Goal: Task Accomplishment & Management: Manage account settings

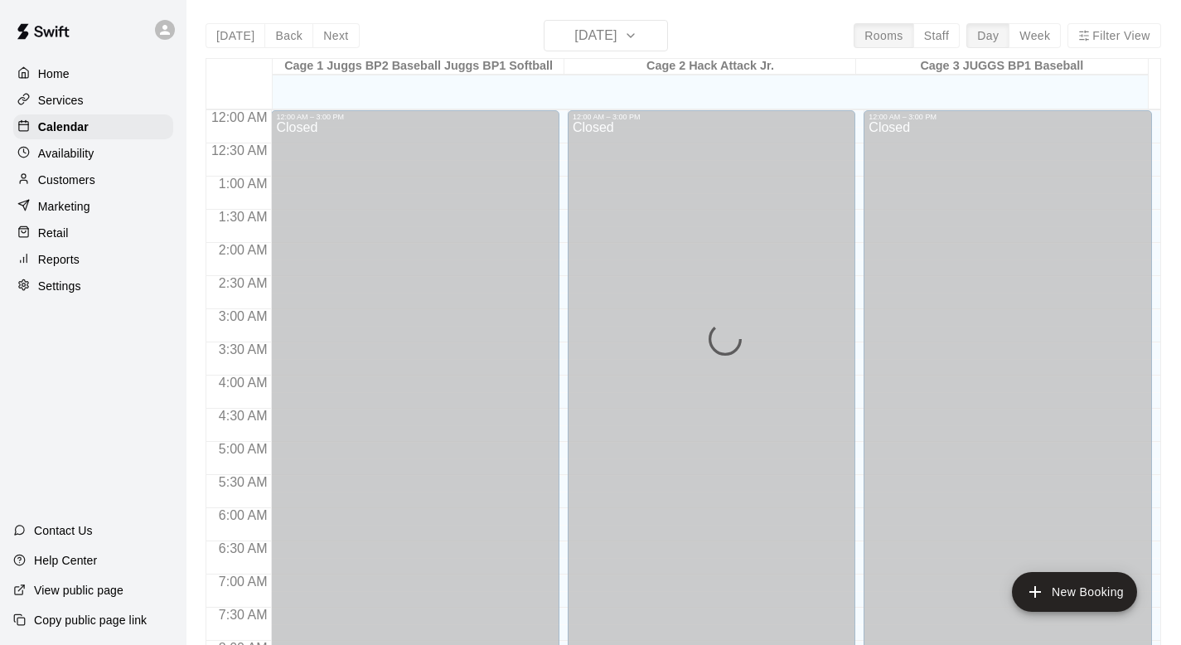
scroll to position [988, 0]
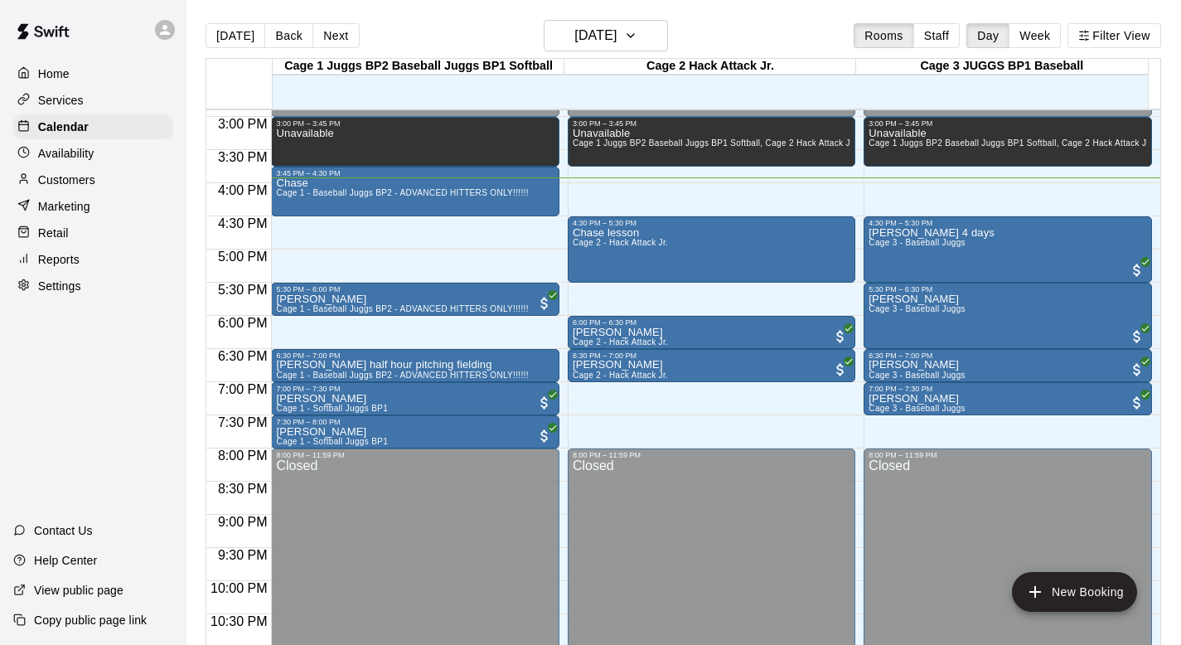
click at [802, 40] on div "[DATE] Back [DATE][DATE] Rooms Staff Day Week Filter View" at bounding box center [682, 39] width 955 height 38
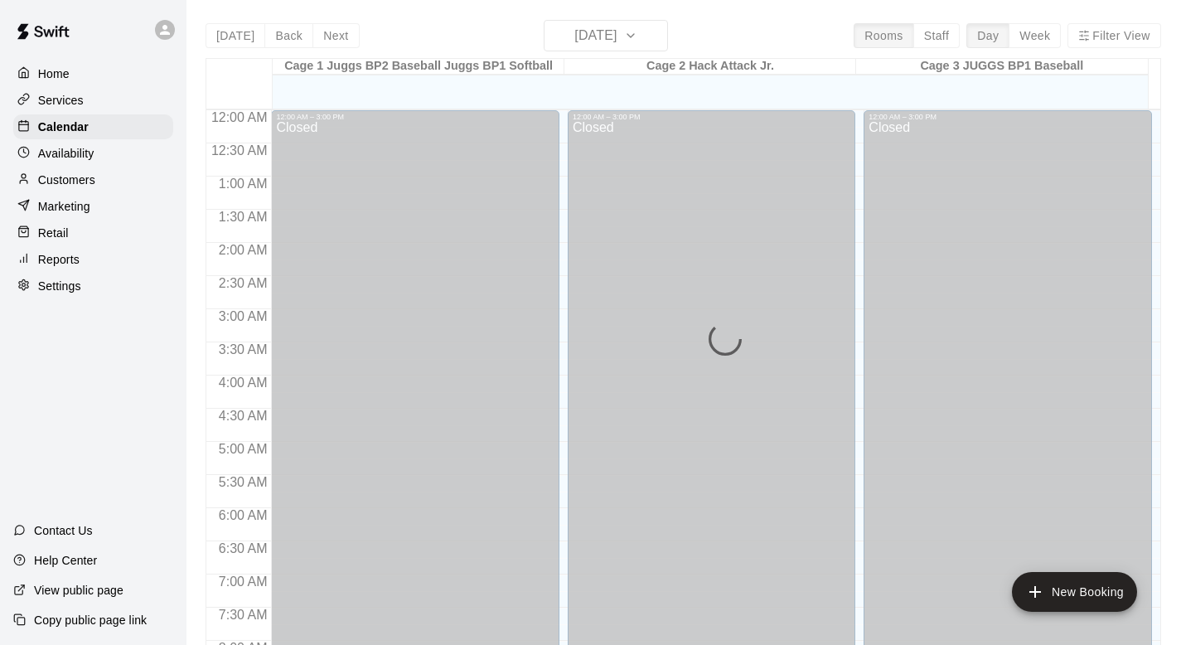
scroll to position [988, 0]
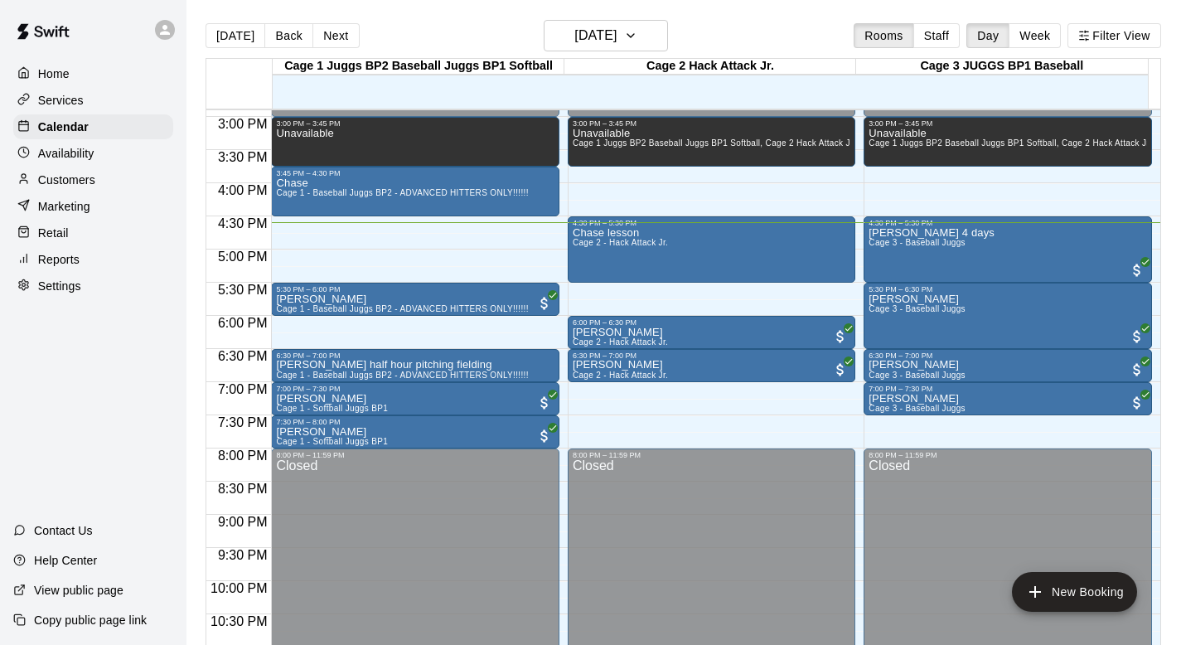
click at [733, 40] on div "Today Back Next Tuesday Sep 09 Rooms Staff Day Week Filter View" at bounding box center [682, 39] width 955 height 38
click at [733, 40] on div "[DATE] Back [DATE][DATE] Rooms Staff Day Week Filter View" at bounding box center [682, 39] width 955 height 38
click at [60, 183] on p "Customers" at bounding box center [66, 180] width 57 height 17
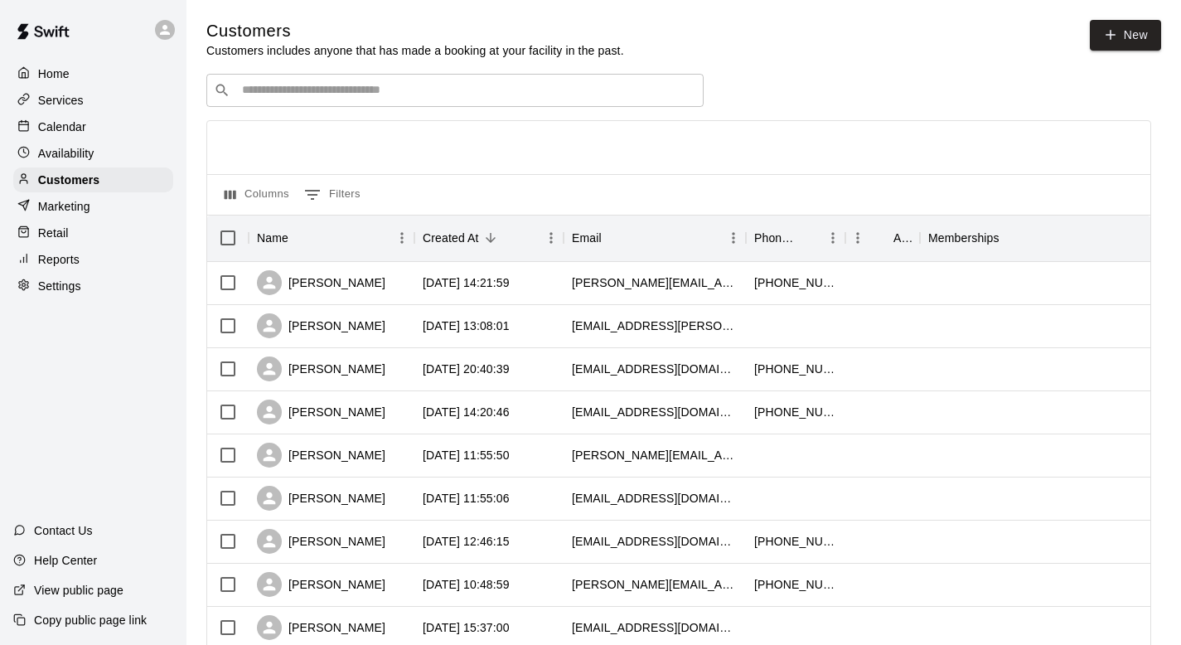
click at [269, 94] on input "Search customers by name or email" at bounding box center [466, 90] width 459 height 17
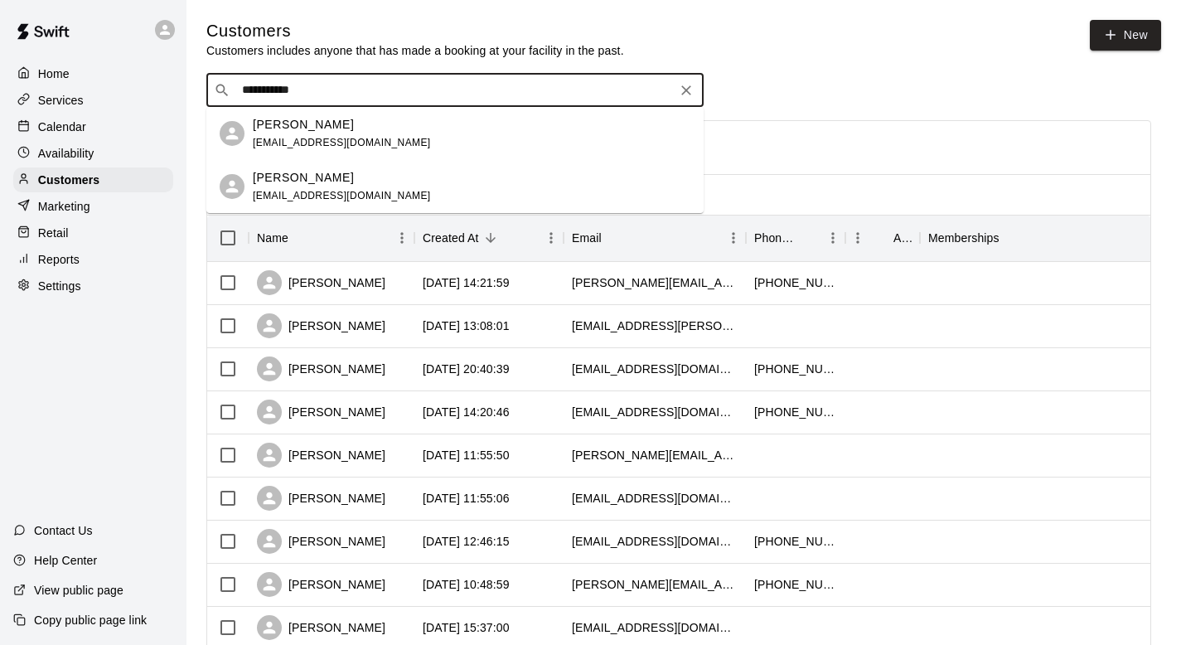
type input "**********"
click at [283, 140] on span "phoenixcarpentry.gta@gmail.com" at bounding box center [342, 143] width 178 height 12
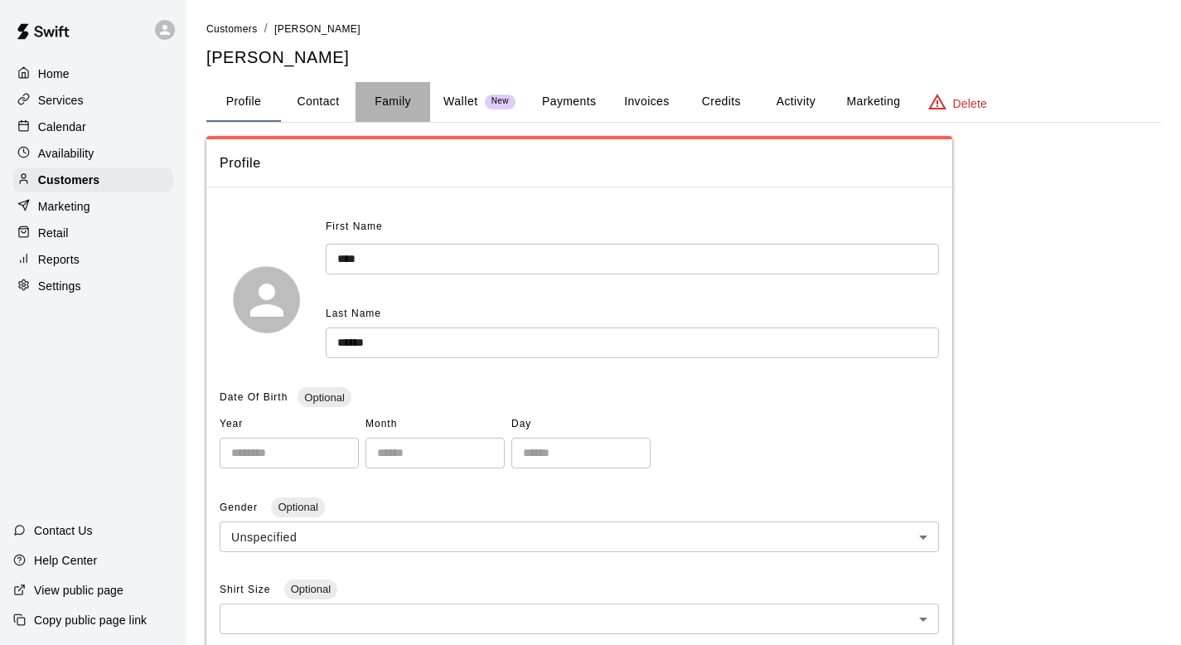
click at [394, 101] on button "Family" at bounding box center [392, 102] width 75 height 40
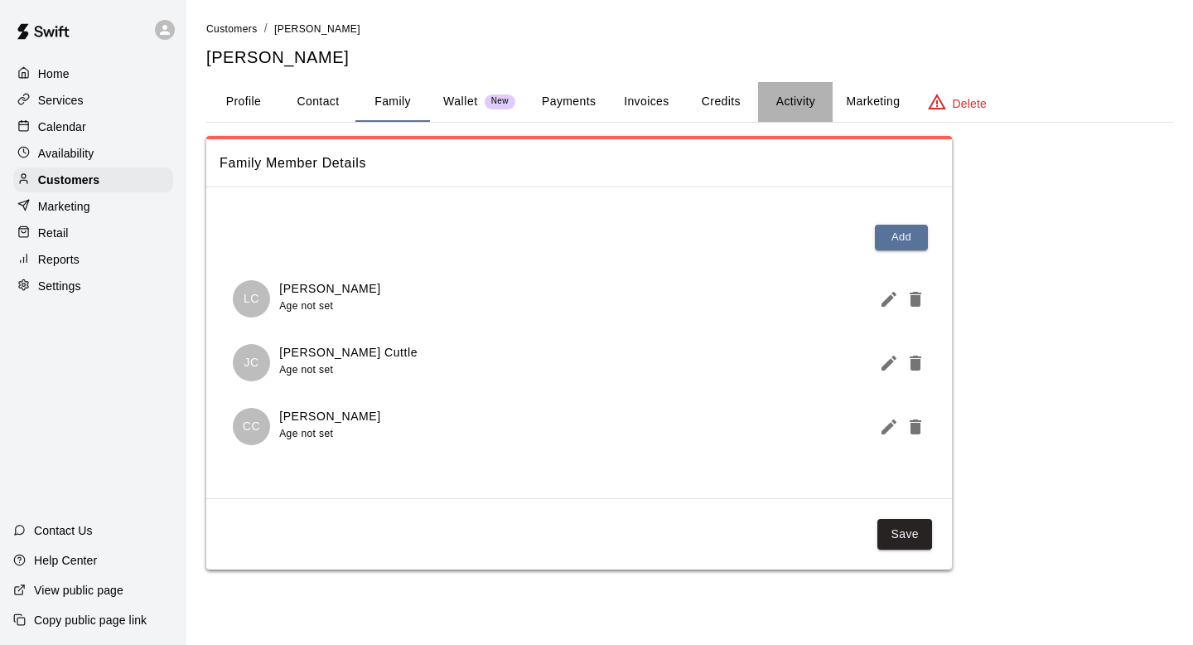
click at [790, 99] on button "Activity" at bounding box center [795, 102] width 75 height 40
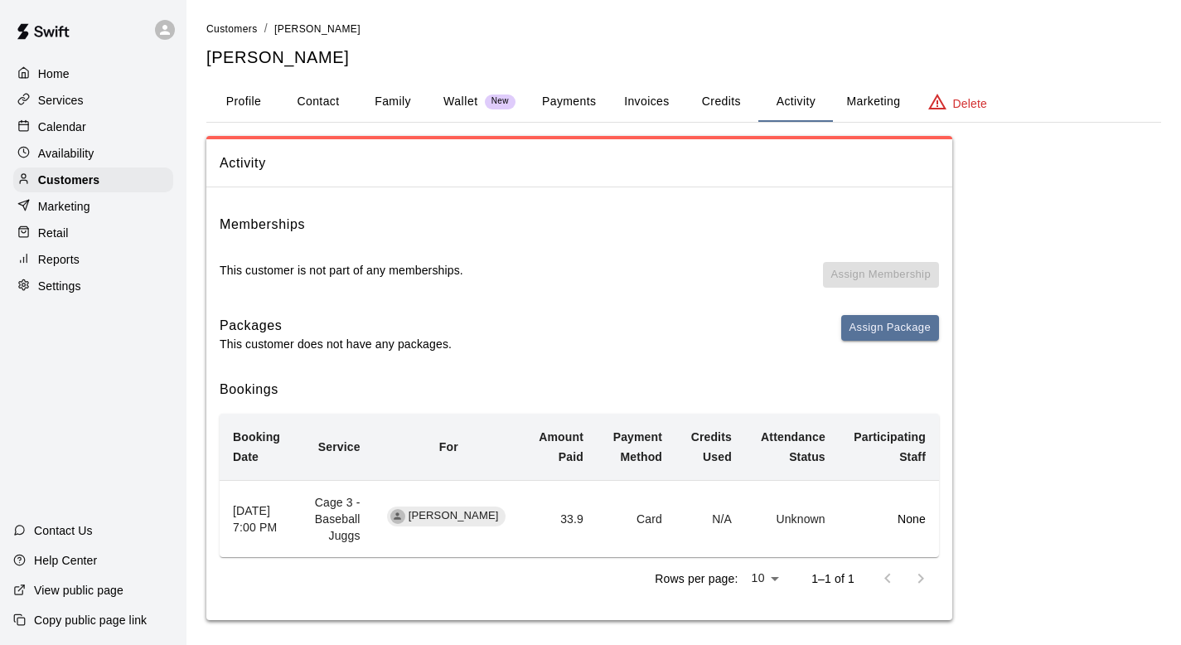
scroll to position [8, 0]
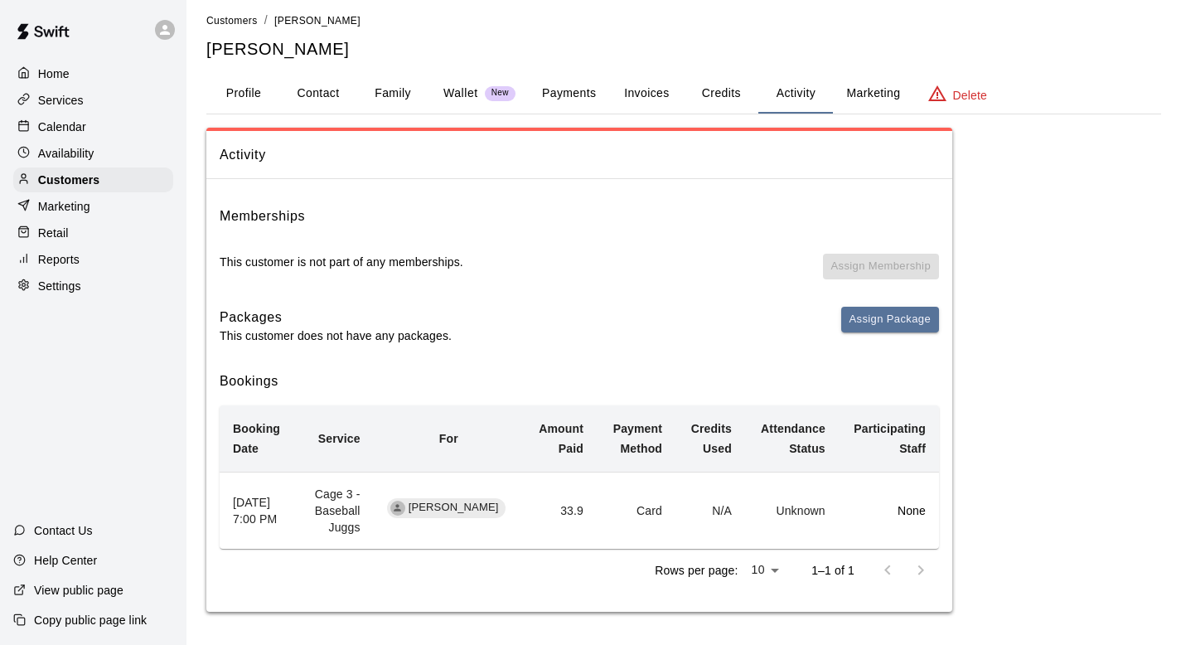
click at [75, 123] on p "Calendar" at bounding box center [62, 126] width 48 height 17
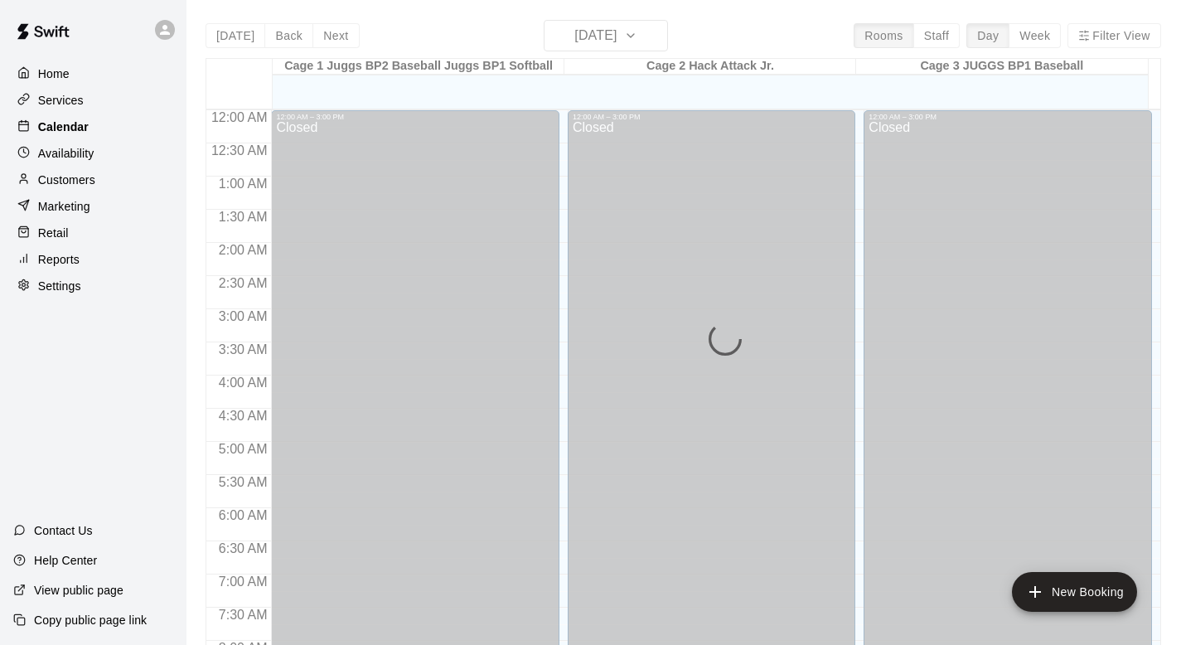
scroll to position [988, 0]
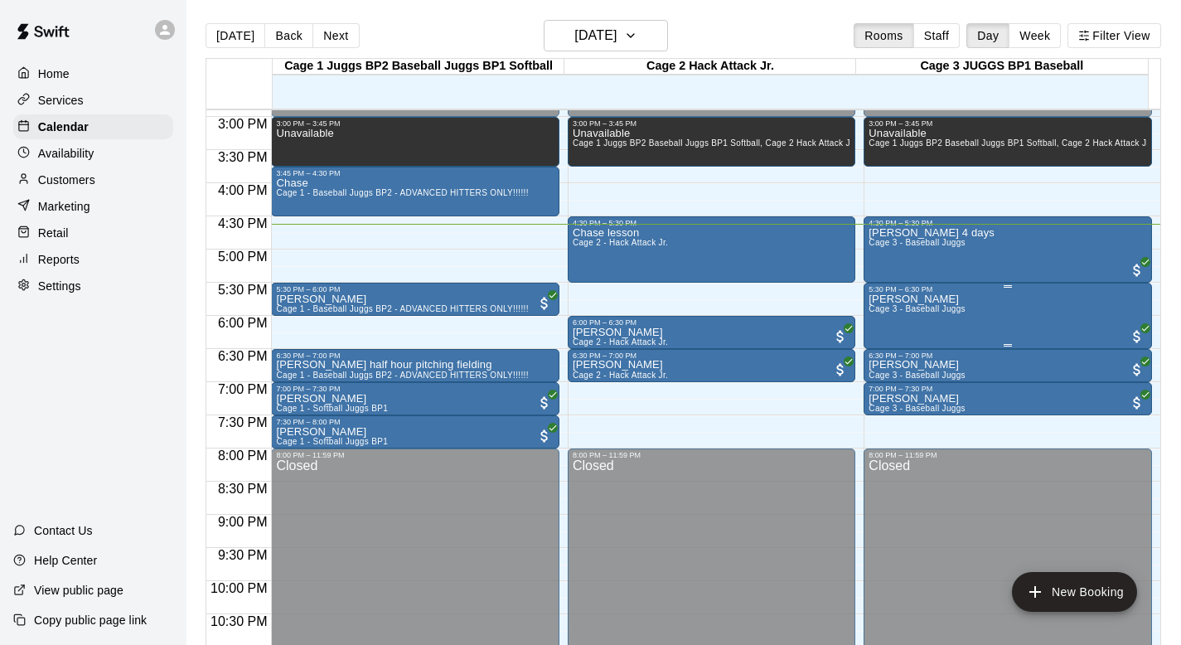
click at [887, 317] on div "Lucas Cuttle Cage 3 - Baseball Juggs" at bounding box center [916, 615] width 97 height 645
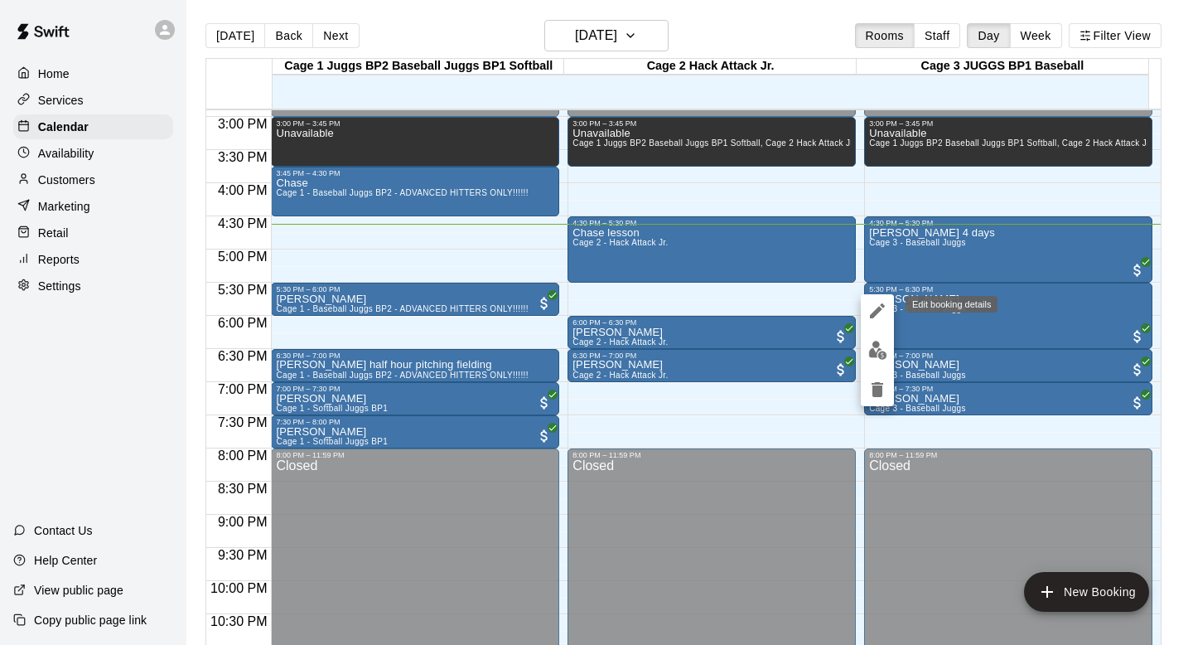
click at [871, 307] on icon "edit" at bounding box center [878, 311] width 20 height 20
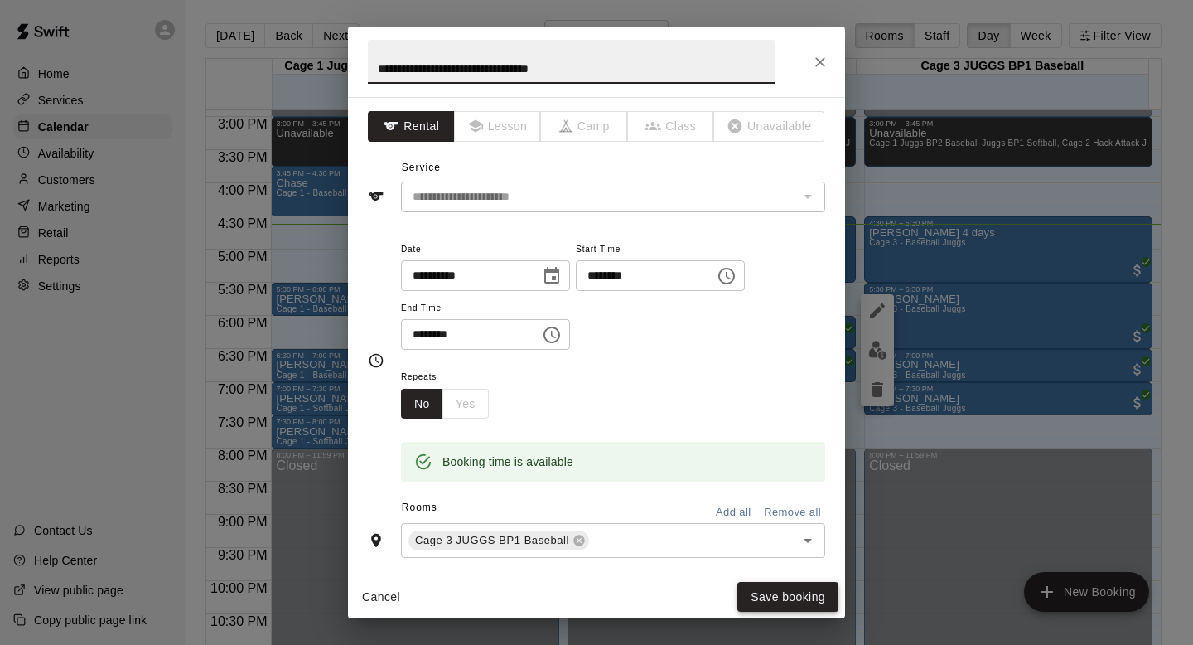
type input "**********"
click at [757, 593] on button "Save booking" at bounding box center [787, 597] width 101 height 31
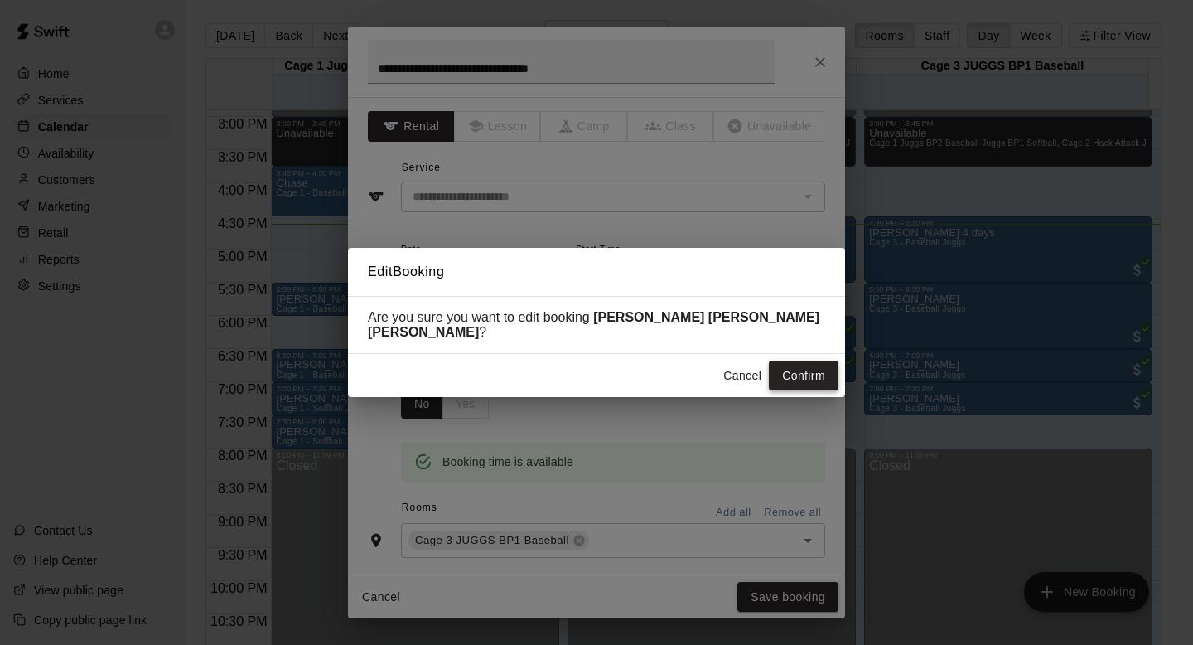
click at [800, 370] on button "Confirm" at bounding box center [804, 375] width 70 height 31
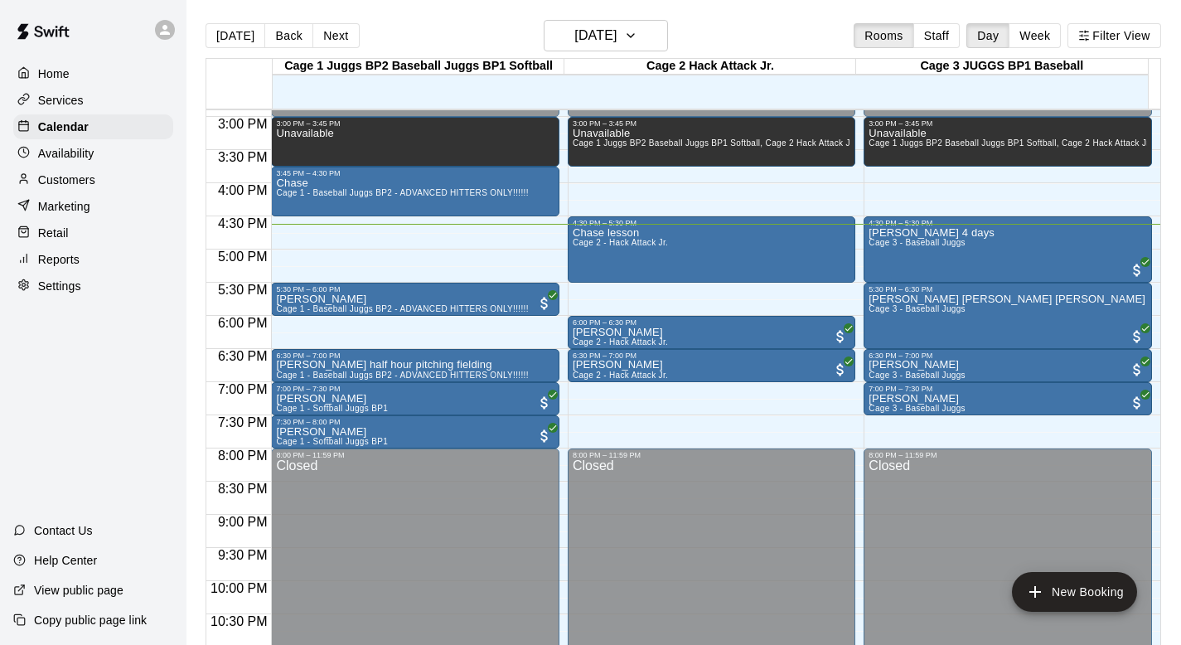
click at [83, 176] on p "Customers" at bounding box center [66, 180] width 57 height 17
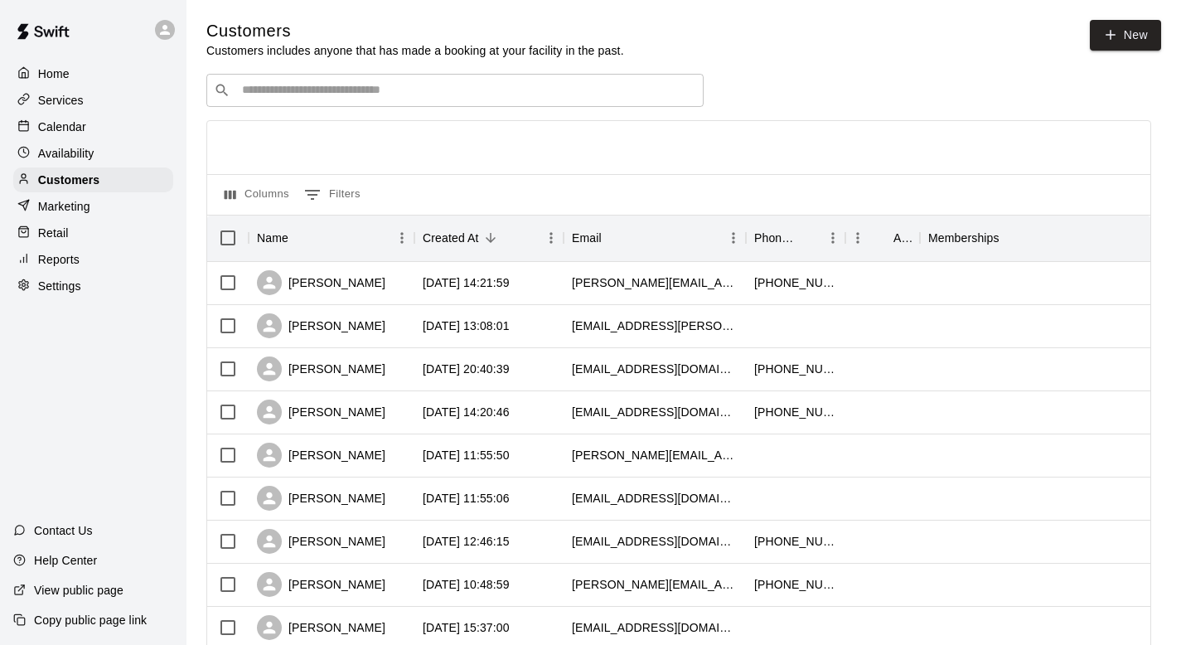
click at [256, 94] on input "Search customers by name or email" at bounding box center [466, 90] width 459 height 17
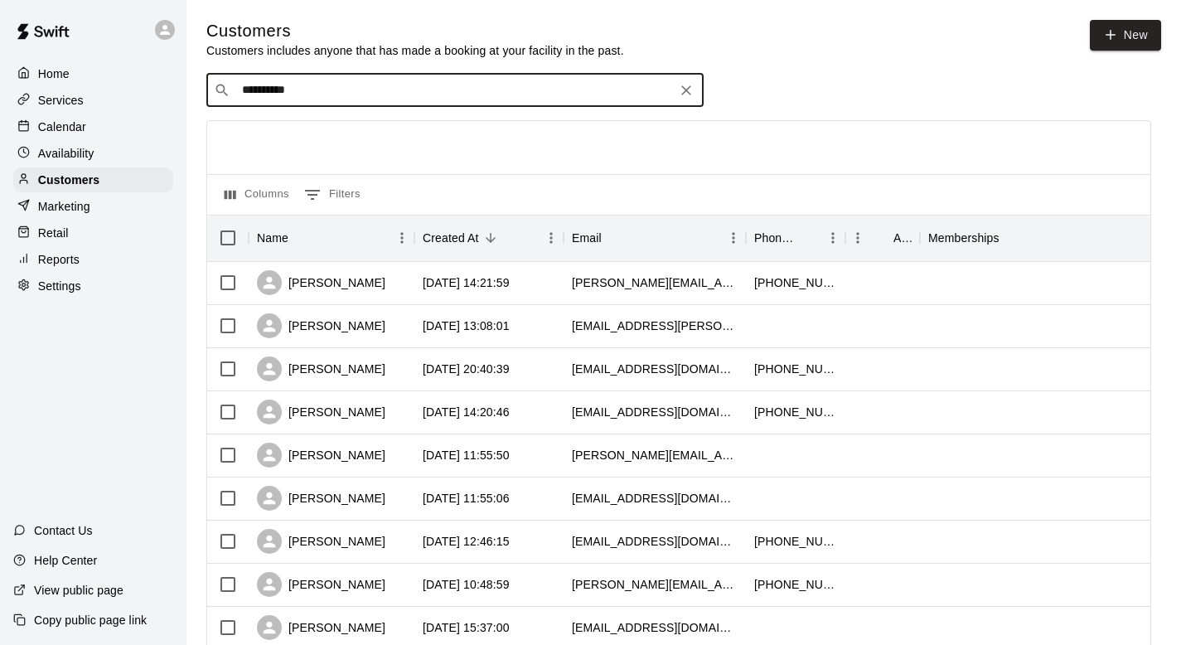
type input "********"
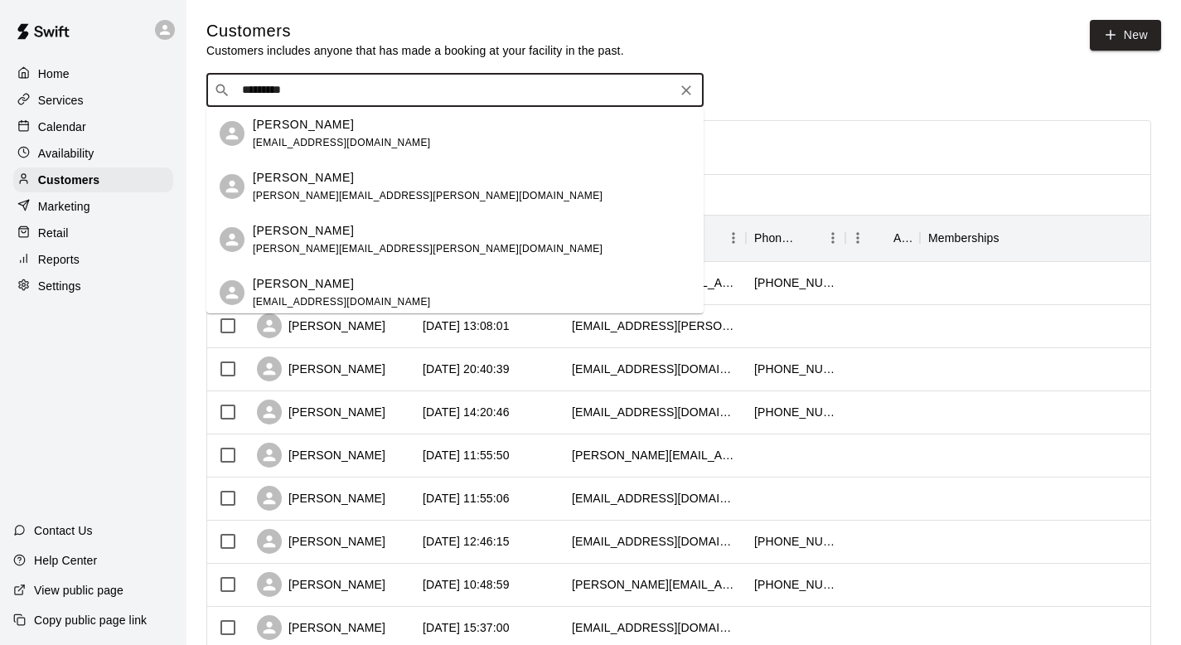
click at [306, 243] on span "bryan.r.beattie@gmail.com" at bounding box center [428, 249] width 350 height 12
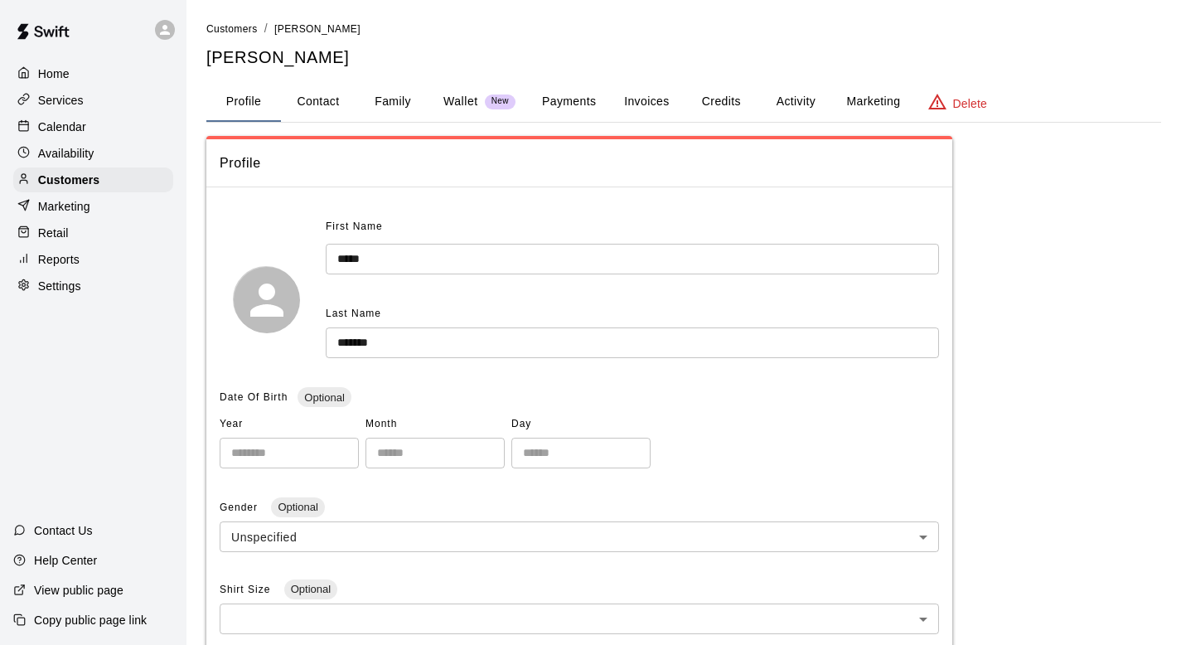
click at [777, 97] on button "Activity" at bounding box center [795, 102] width 75 height 40
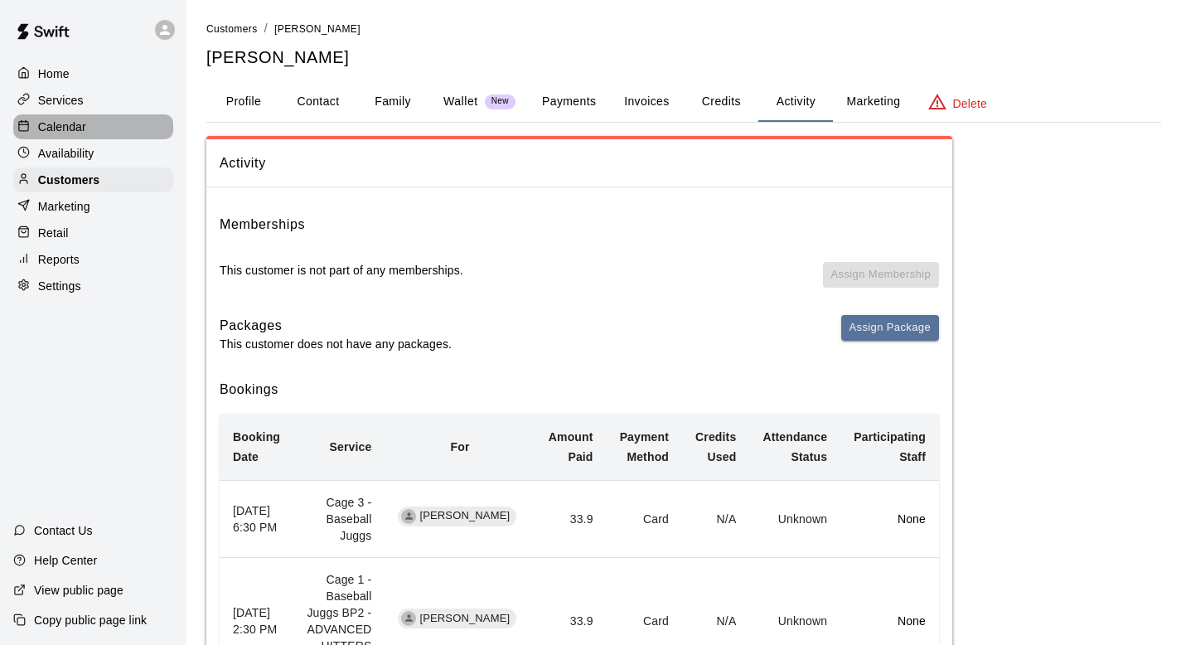
click at [79, 123] on p "Calendar" at bounding box center [62, 126] width 48 height 17
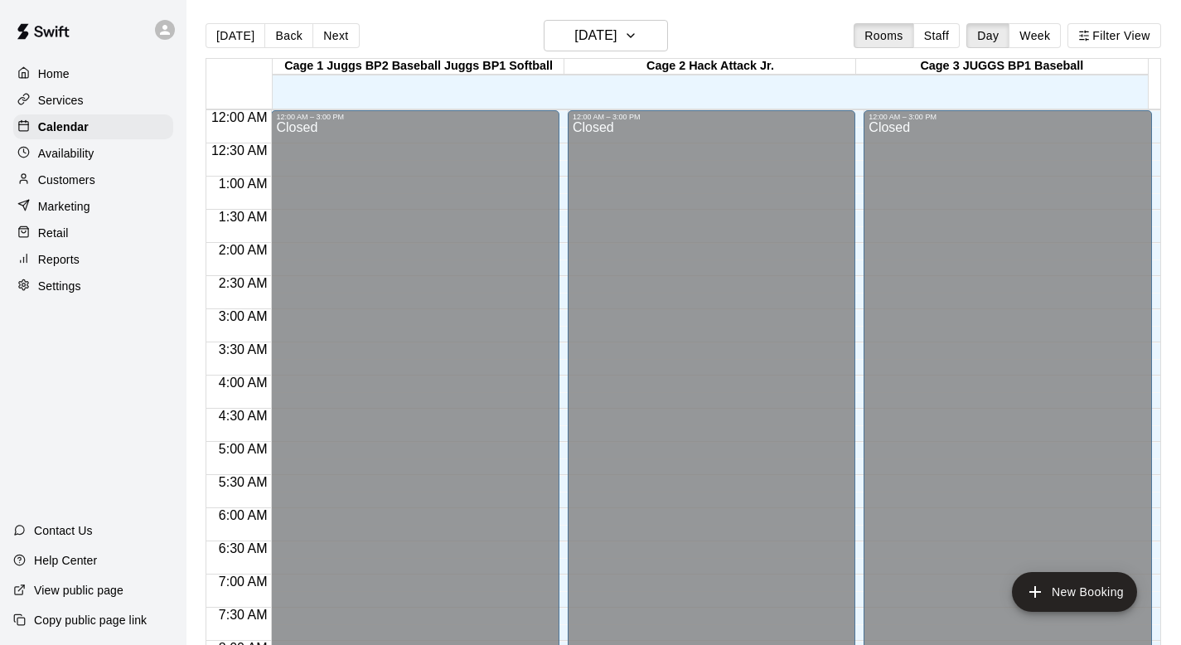
scroll to position [988, 0]
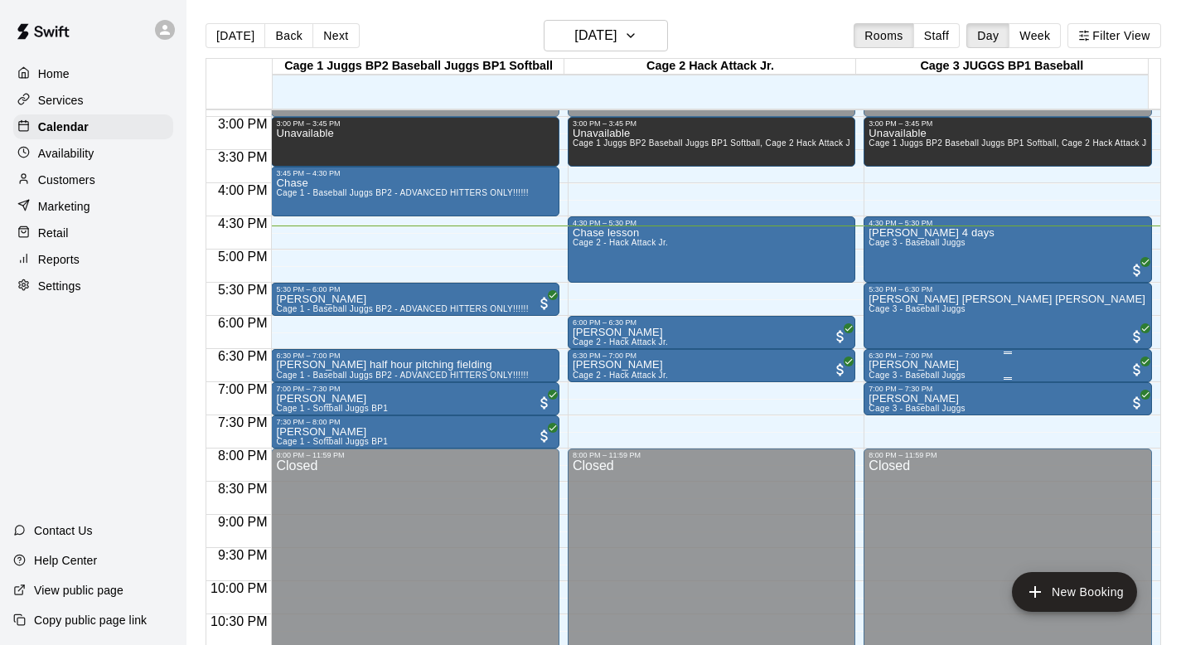
click at [889, 365] on p "Benjamin Beattie" at bounding box center [916, 365] width 97 height 0
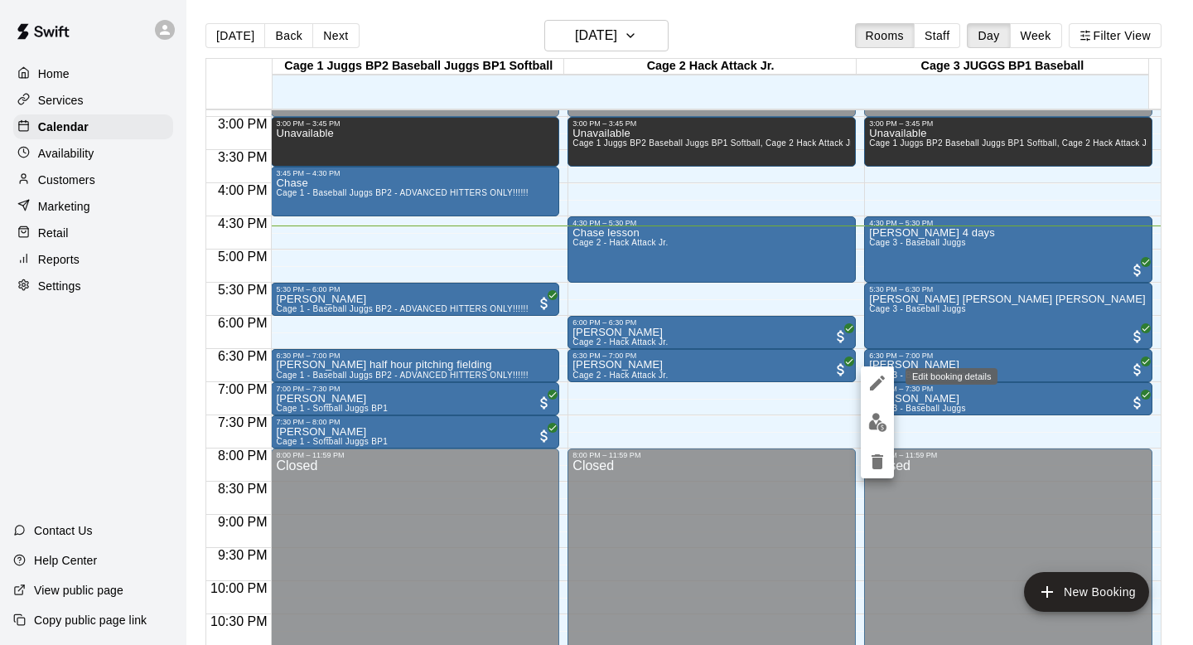
click at [871, 373] on icon "edit" at bounding box center [878, 383] width 20 height 20
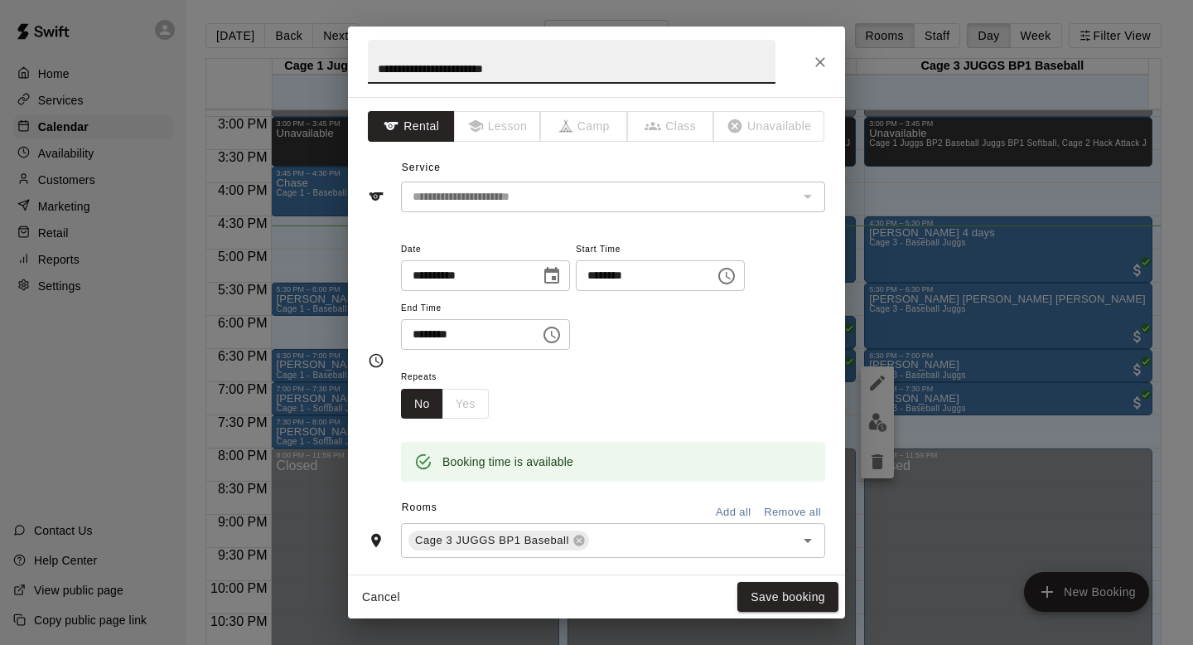
type input "**********"
click at [761, 577] on div "Cancel Save booking" at bounding box center [596, 597] width 497 height 44
click at [752, 587] on button "Save booking" at bounding box center [787, 597] width 101 height 31
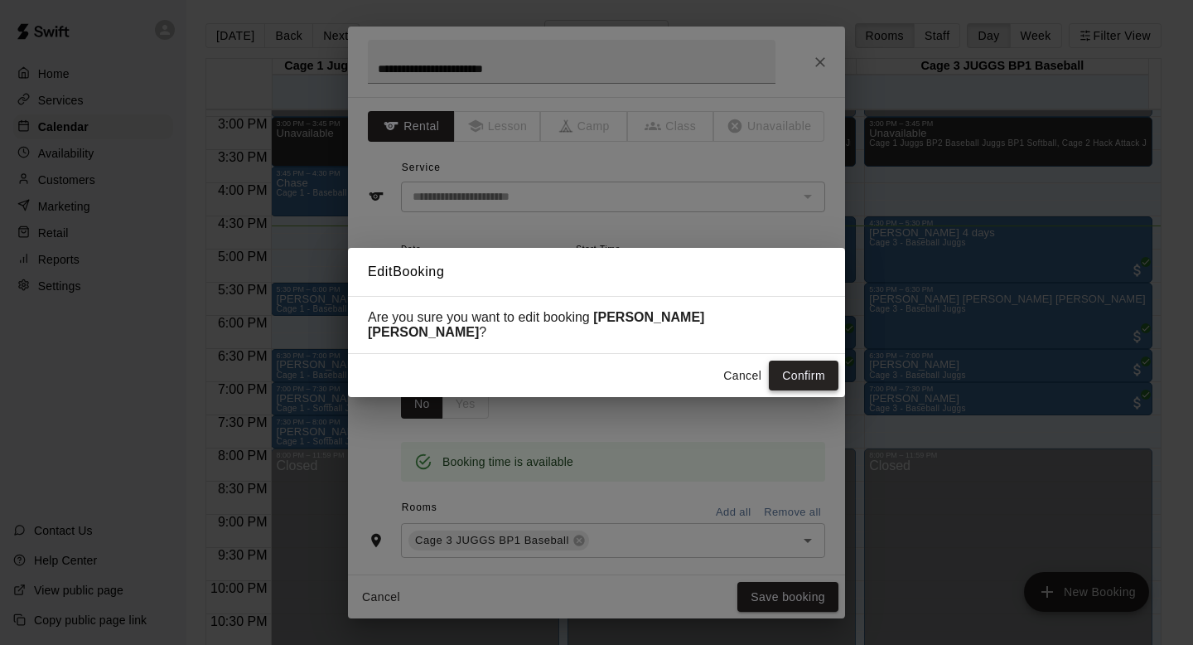
click at [795, 360] on button "Confirm" at bounding box center [804, 375] width 70 height 31
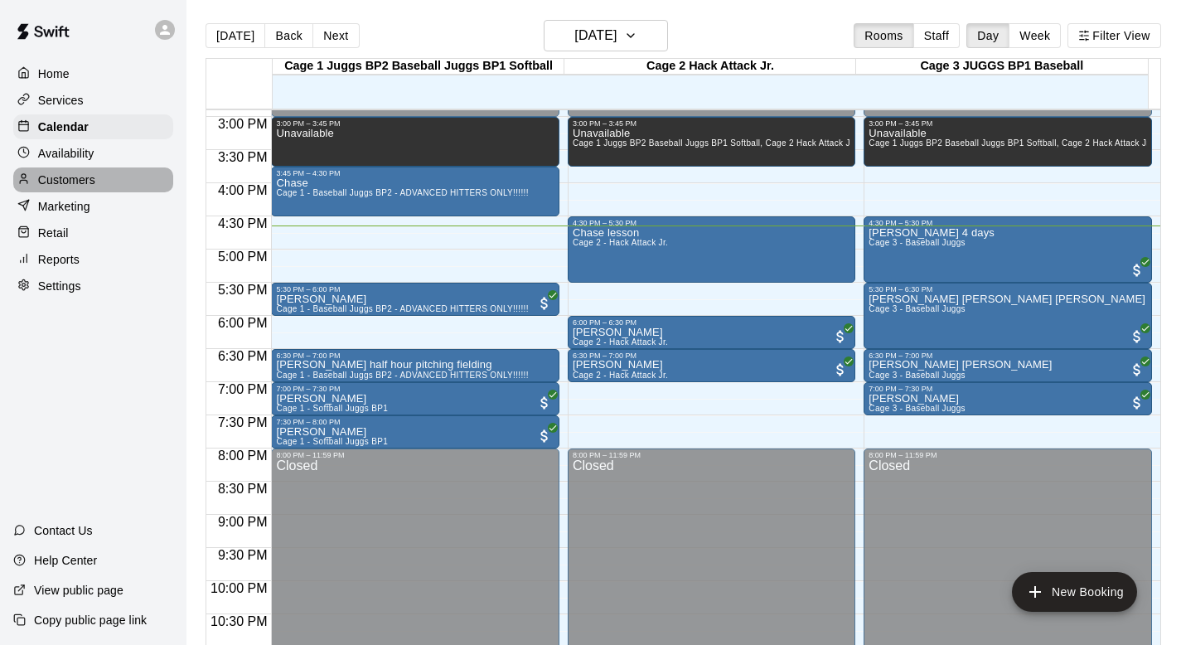
click at [67, 177] on p "Customers" at bounding box center [66, 180] width 57 height 17
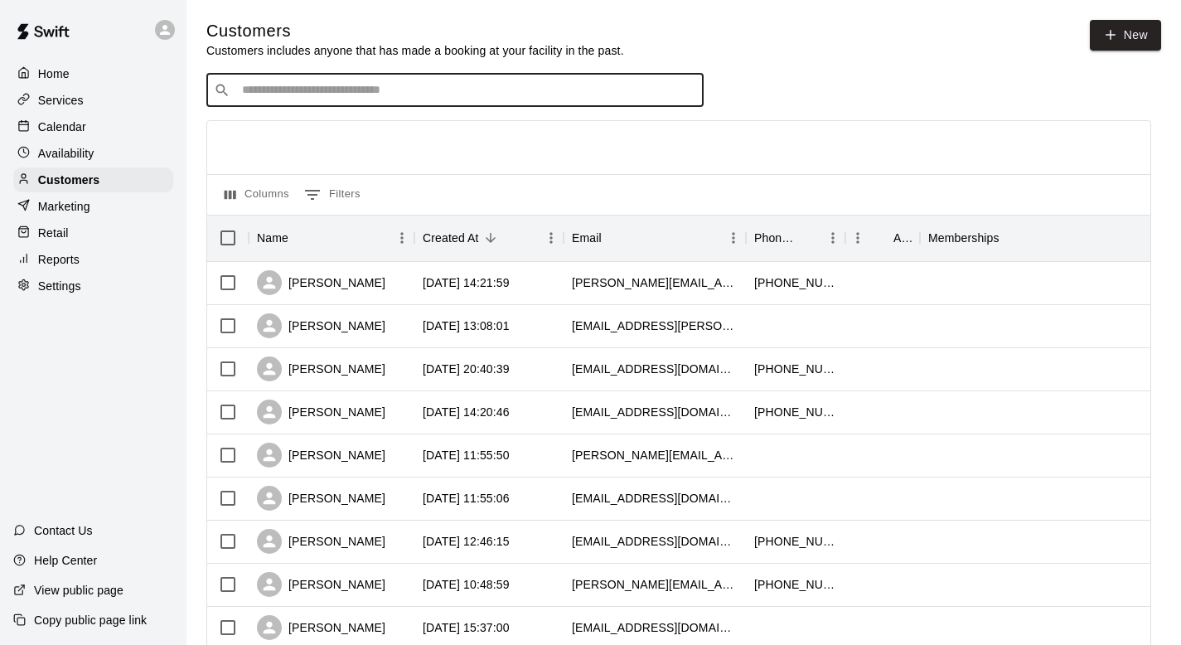
click at [272, 89] on input "Search customers by name or email" at bounding box center [466, 90] width 459 height 17
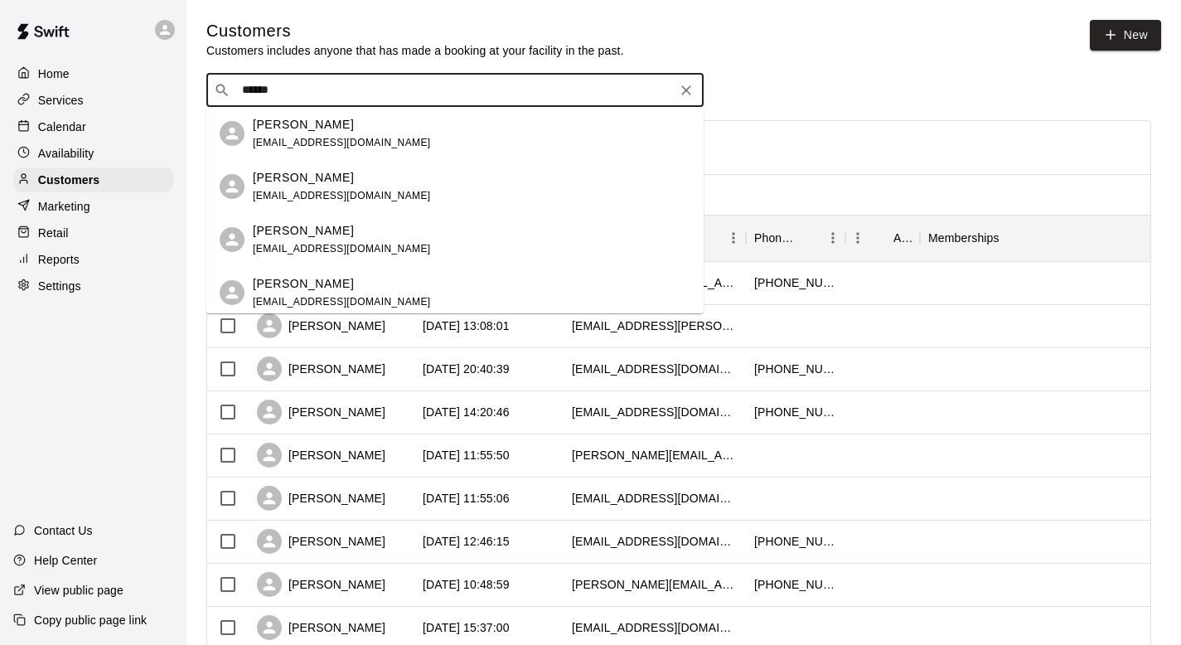
type input "*******"
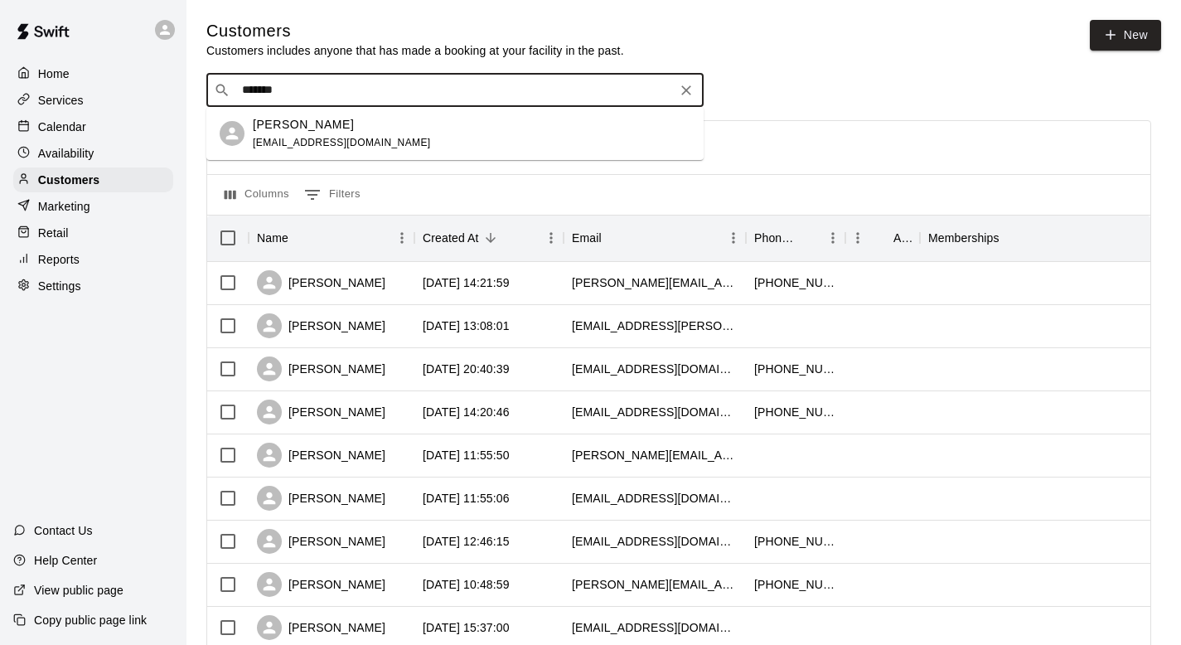
click at [263, 124] on p "Brian Woodhouse" at bounding box center [303, 124] width 101 height 17
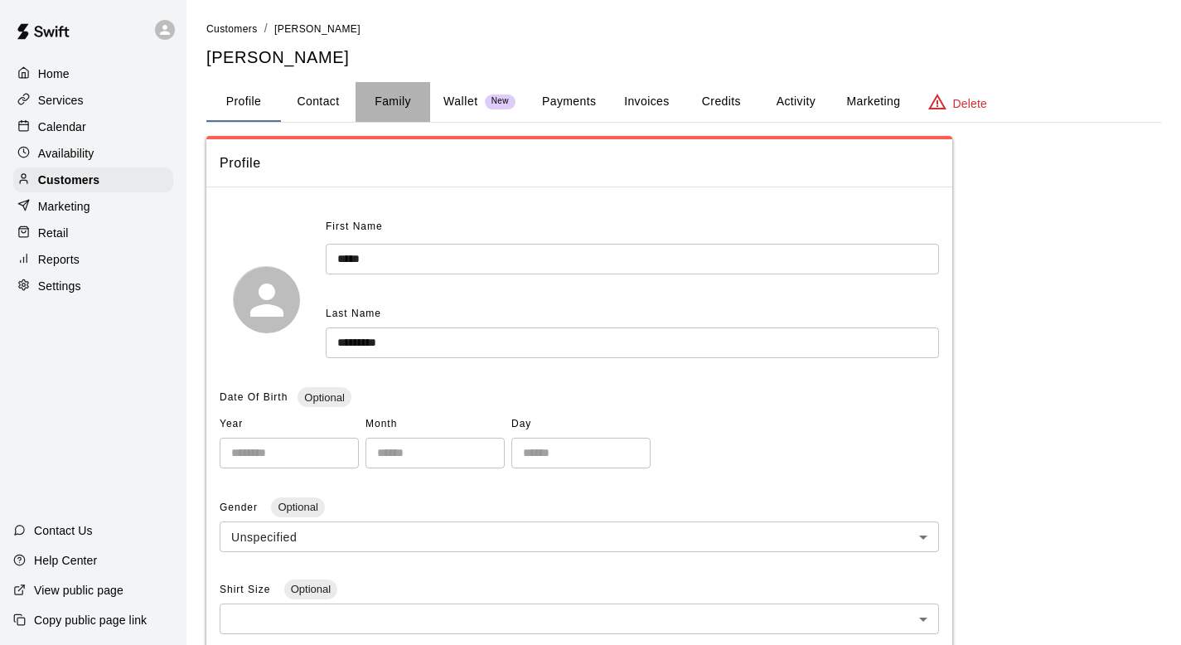
click at [408, 103] on button "Family" at bounding box center [392, 102] width 75 height 40
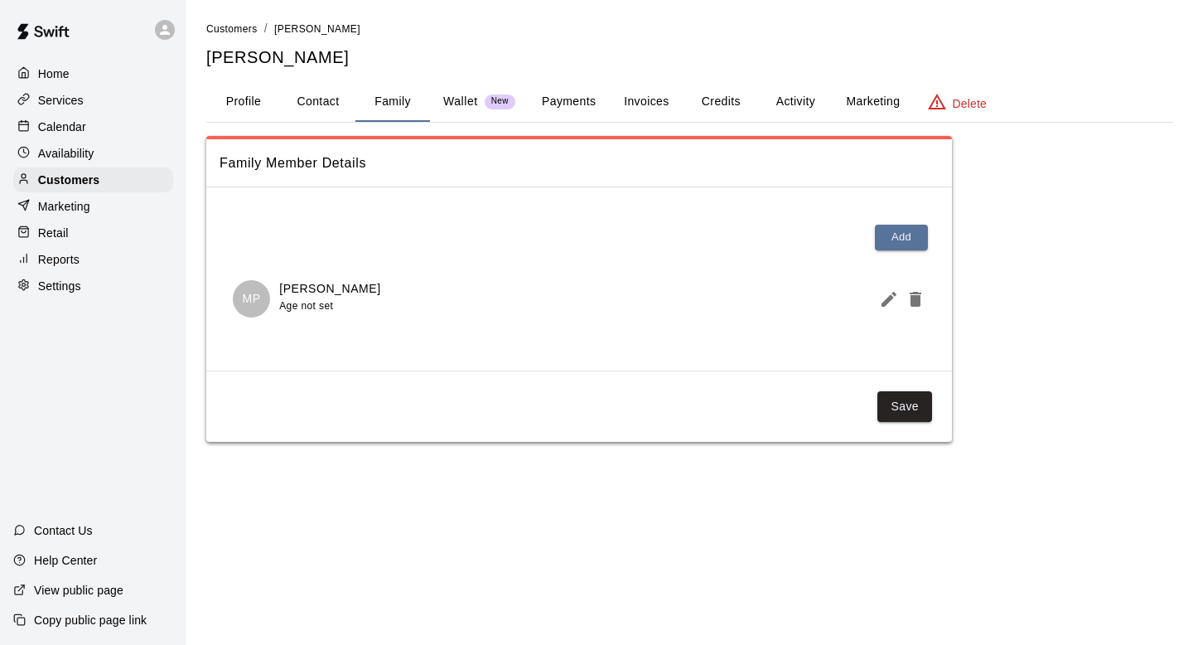
click at [794, 97] on button "Activity" at bounding box center [795, 102] width 75 height 40
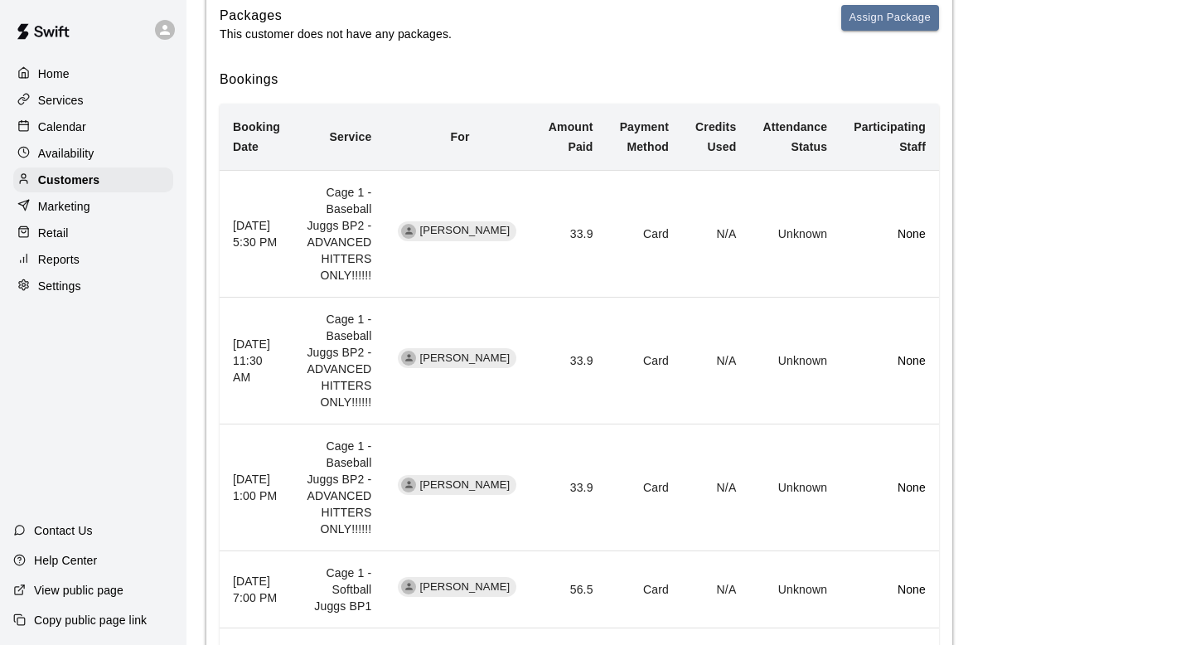
scroll to position [307, 0]
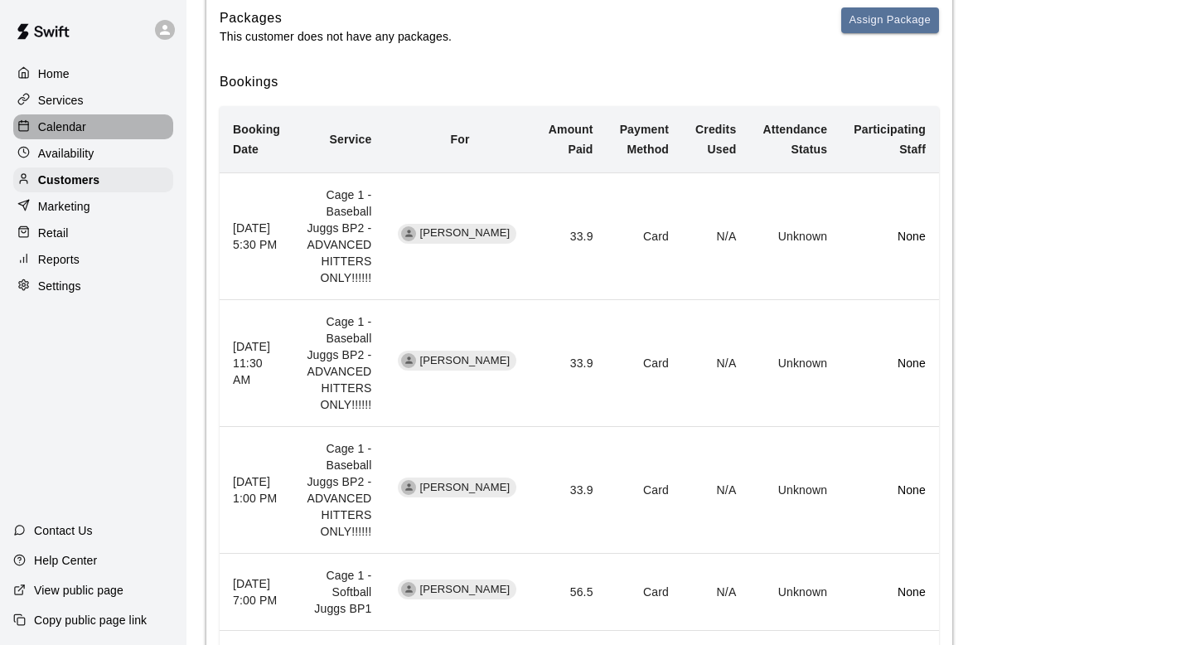
click at [51, 122] on p "Calendar" at bounding box center [62, 126] width 48 height 17
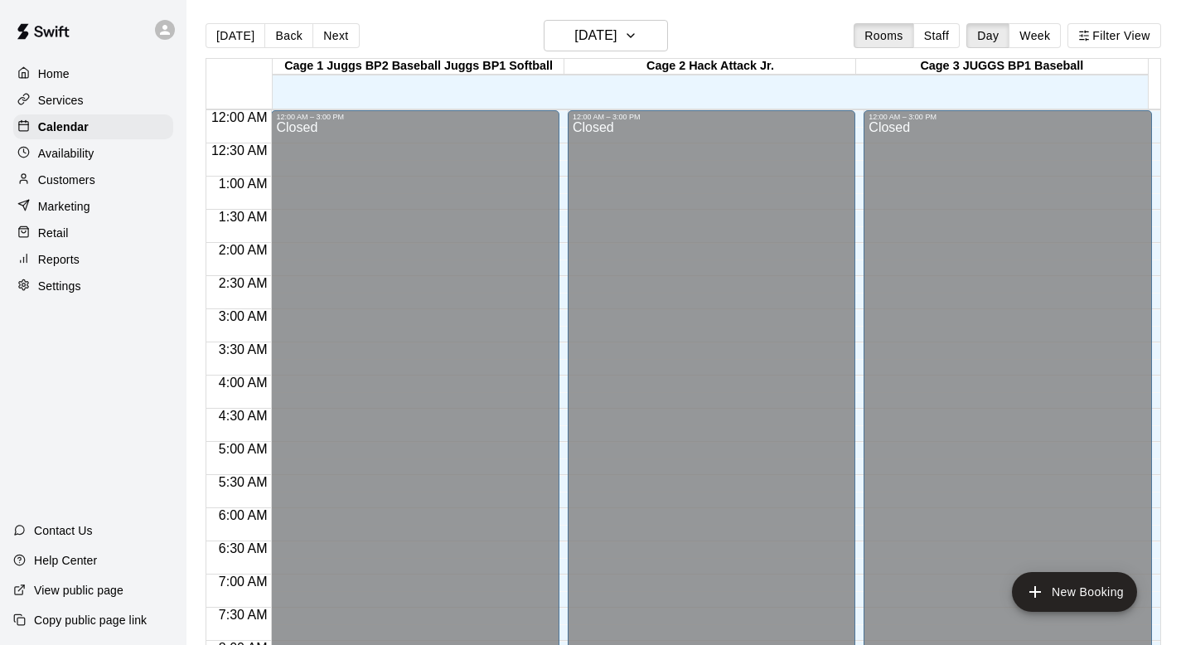
scroll to position [988, 0]
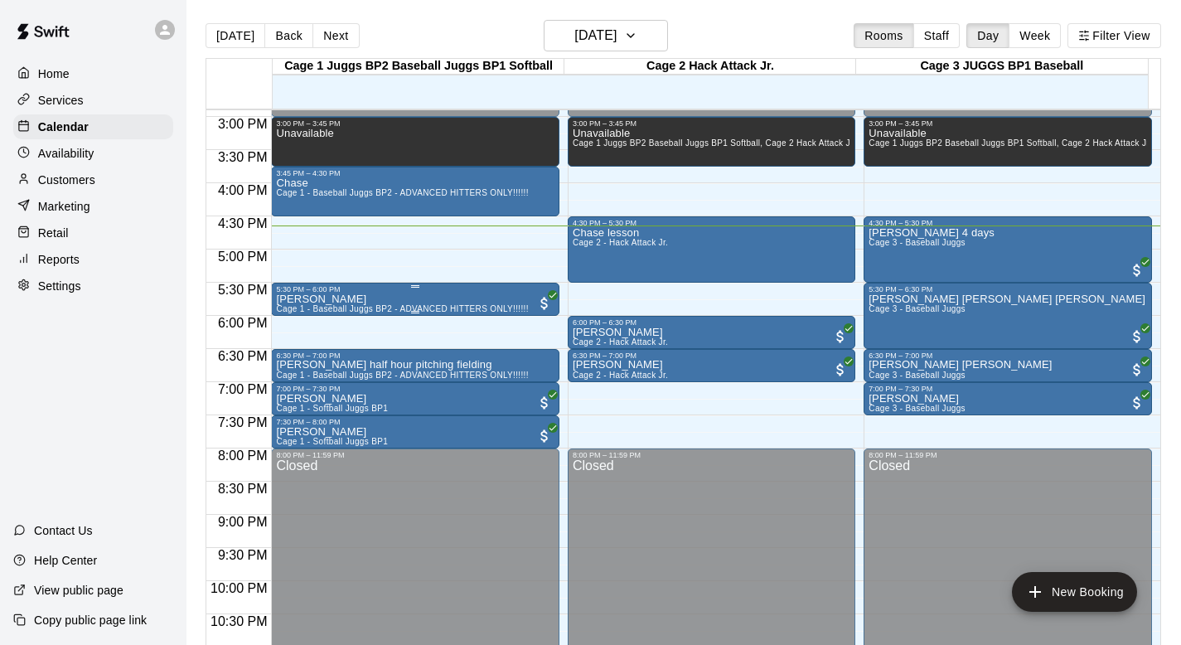
click at [396, 296] on div "Brian Woodhouse Cage 1 - Baseball Juggs BP2 - ADVANCED HITTERS ONLY!!!!!!" at bounding box center [402, 615] width 252 height 645
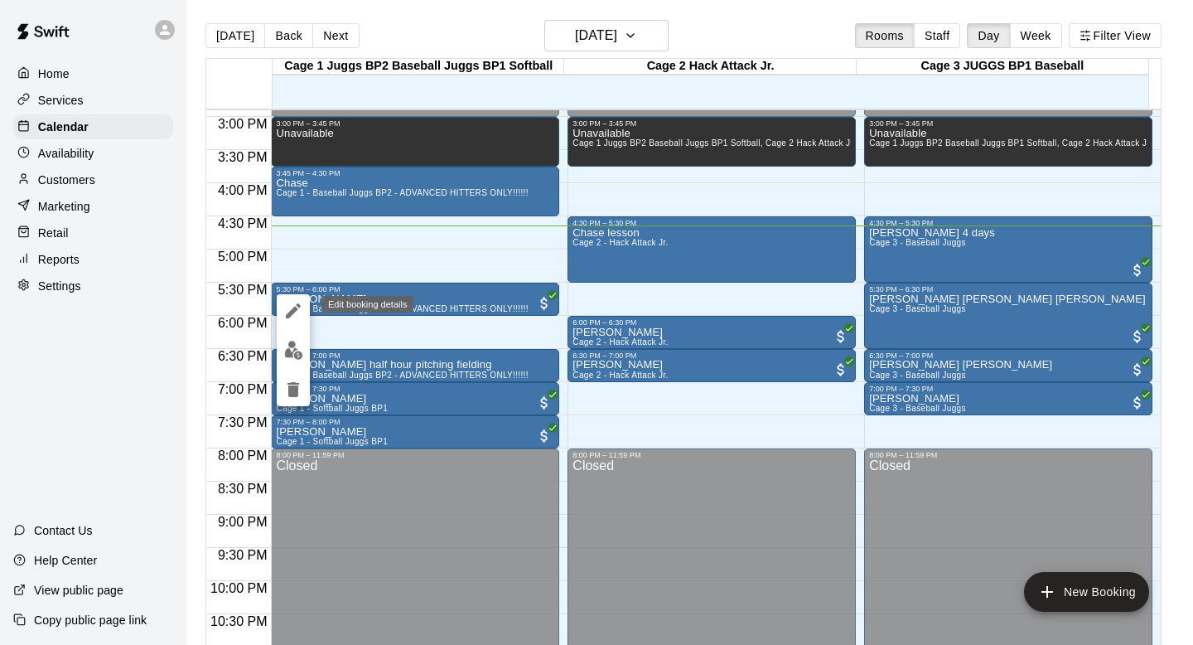
click at [293, 307] on icon "edit" at bounding box center [293, 310] width 15 height 15
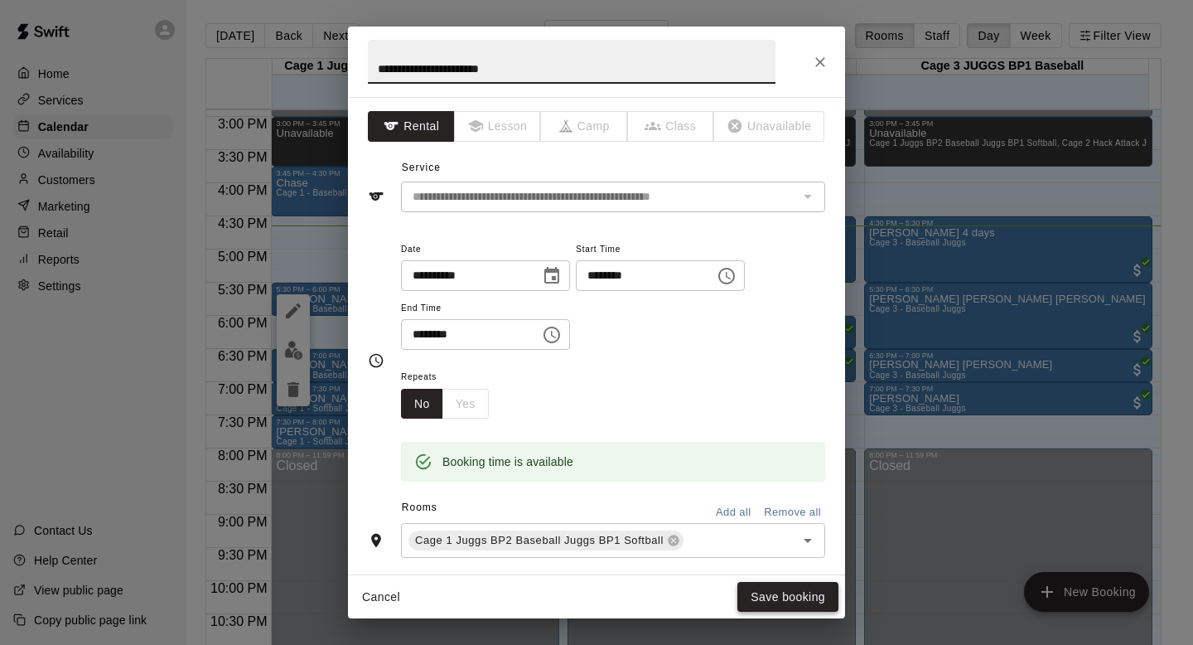
type input "**********"
click at [795, 596] on button "Save booking" at bounding box center [787, 597] width 101 height 31
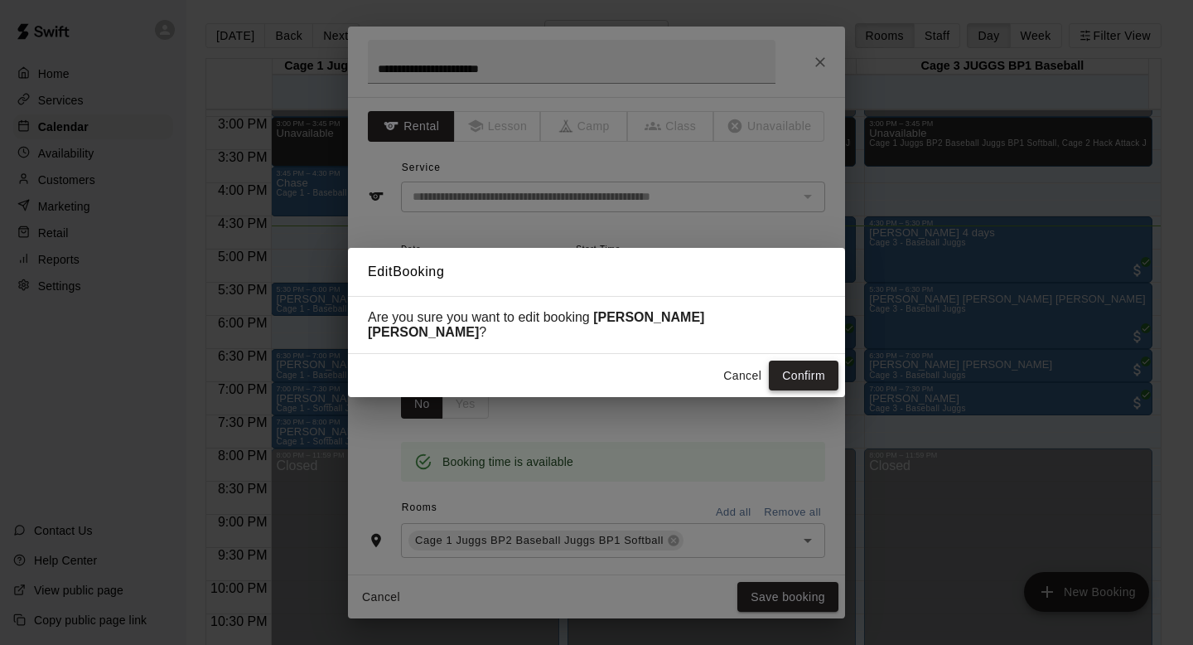
click at [789, 360] on button "Confirm" at bounding box center [804, 375] width 70 height 31
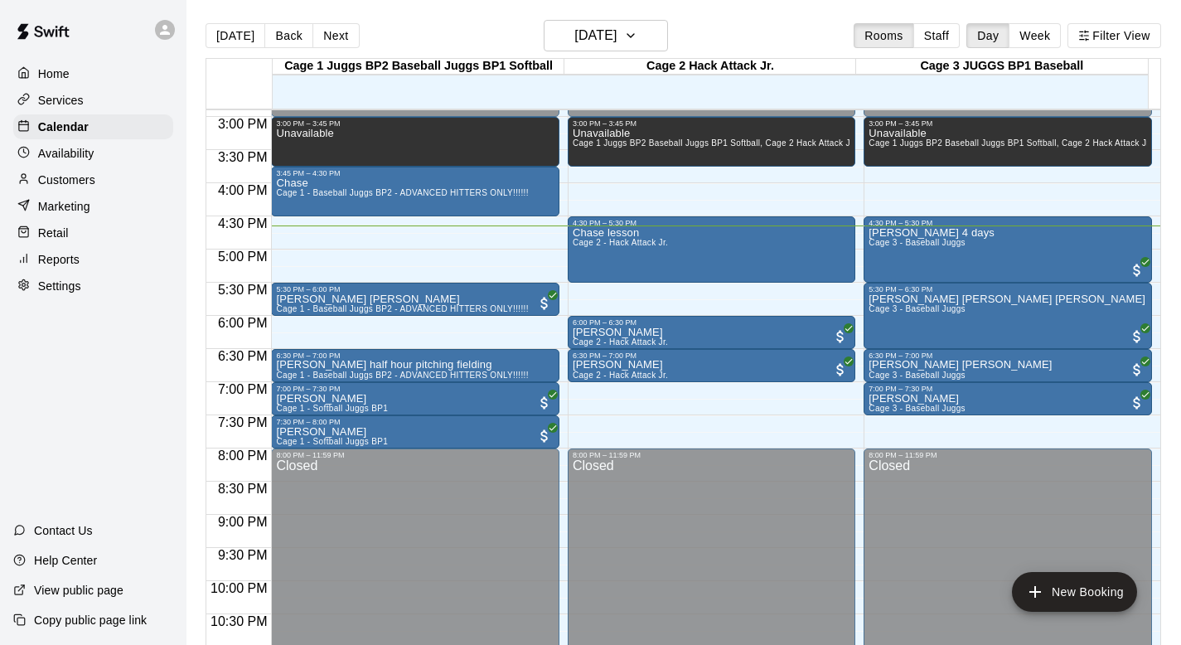
click at [57, 174] on p "Customers" at bounding box center [66, 180] width 57 height 17
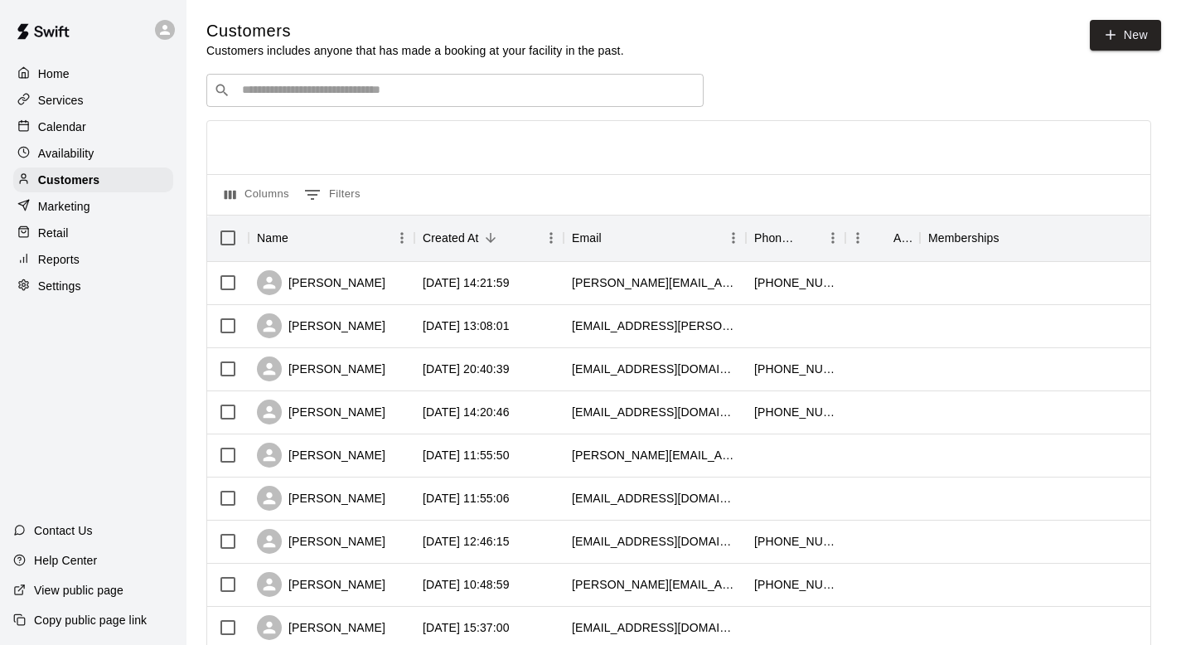
click at [292, 92] on input "Search customers by name or email" at bounding box center [466, 90] width 459 height 17
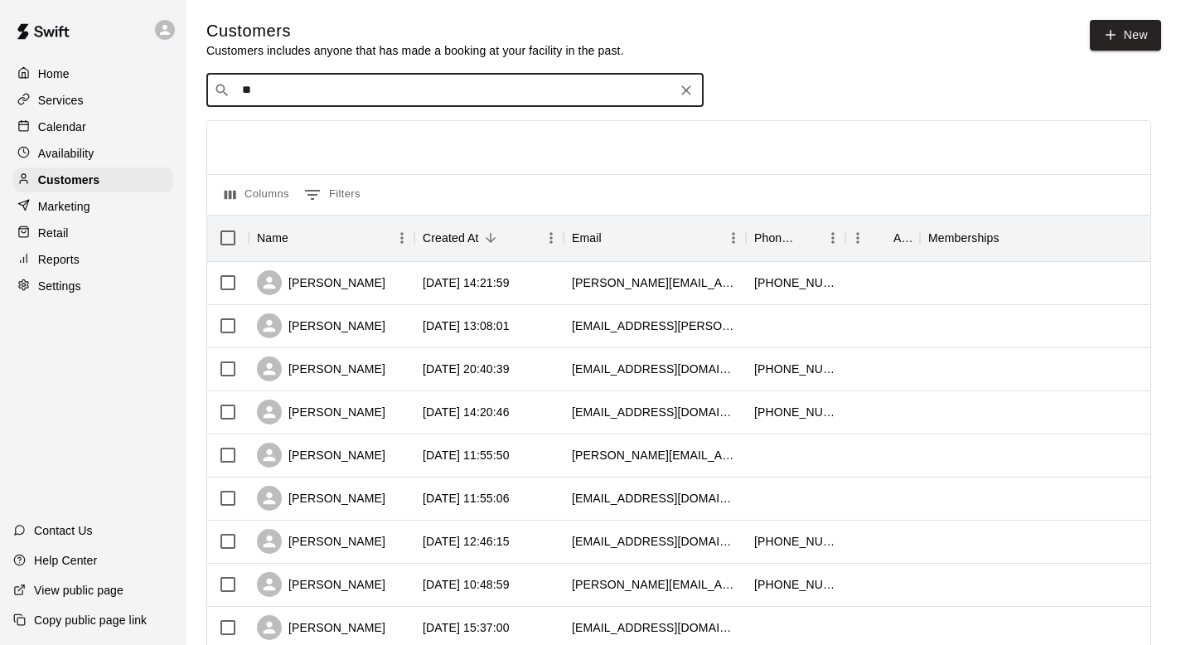
type input "***"
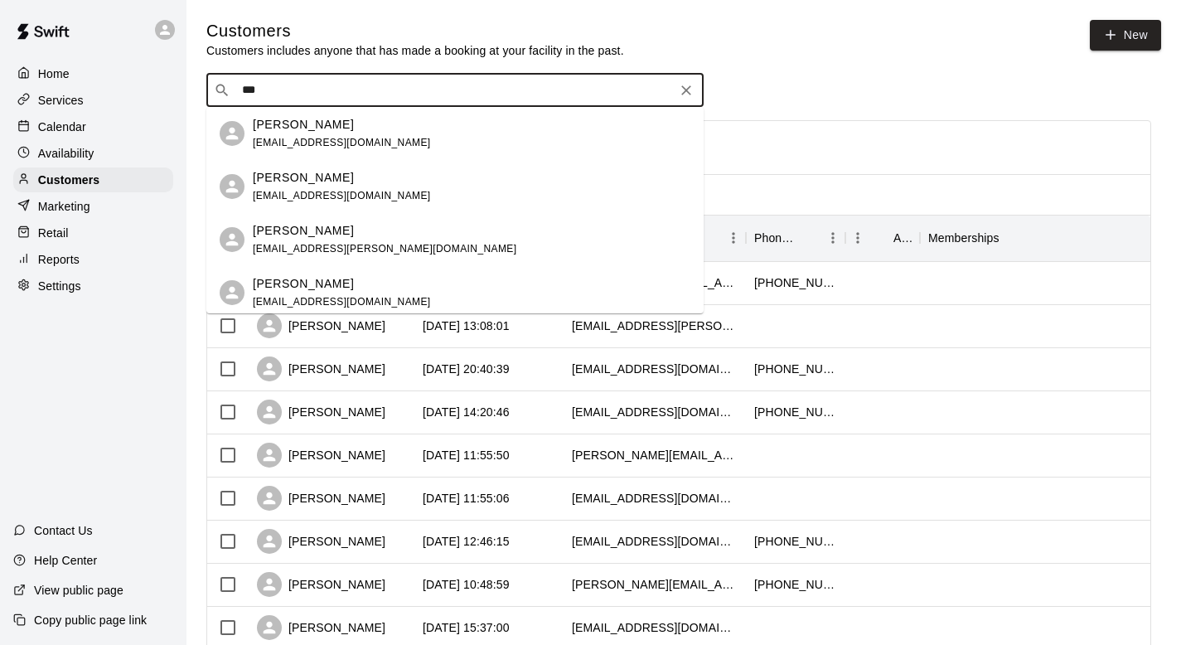
click at [293, 184] on p "Quinton Tan" at bounding box center [303, 177] width 101 height 17
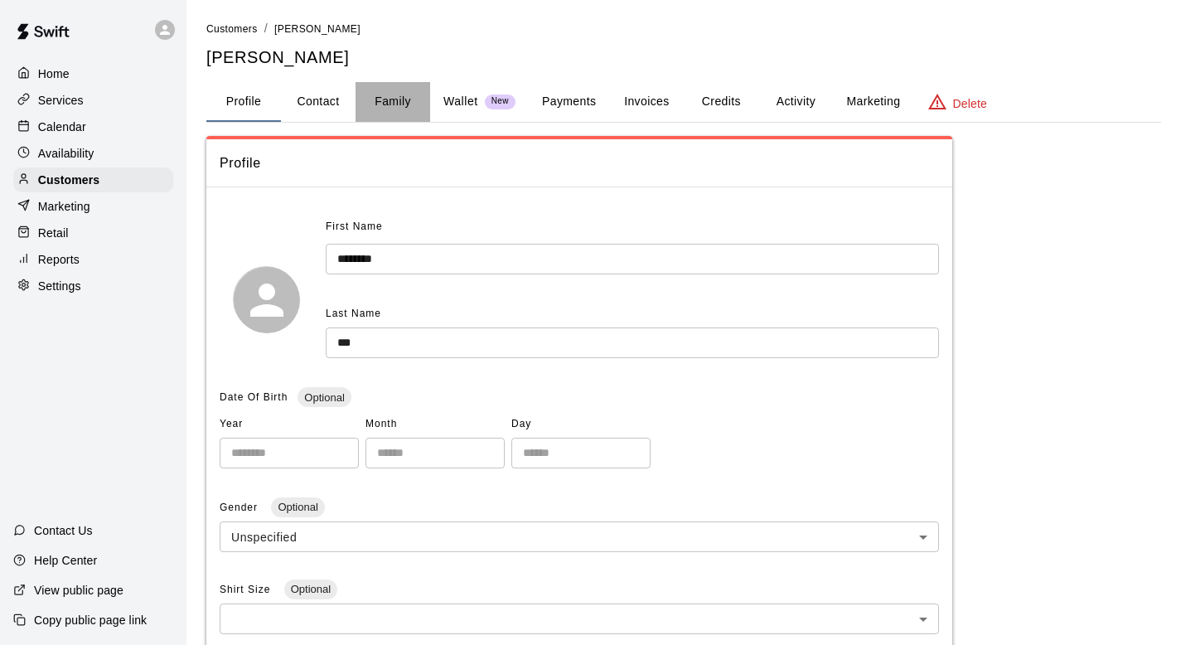
click at [389, 104] on button "Family" at bounding box center [392, 102] width 75 height 40
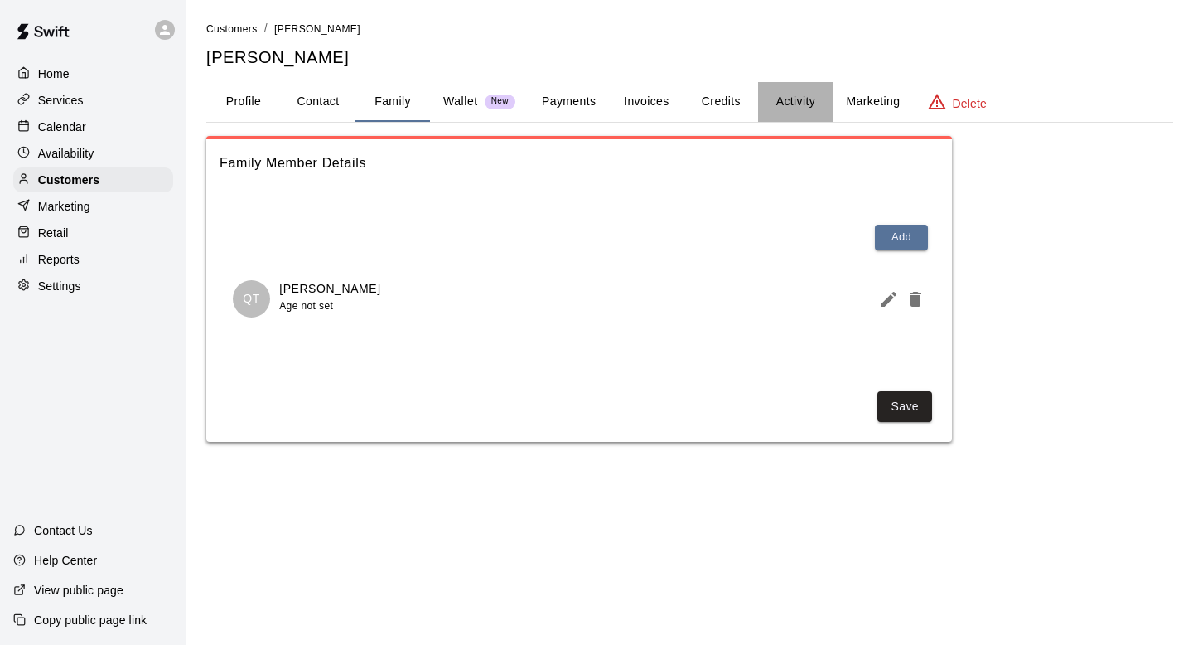
click at [808, 93] on button "Activity" at bounding box center [795, 102] width 75 height 40
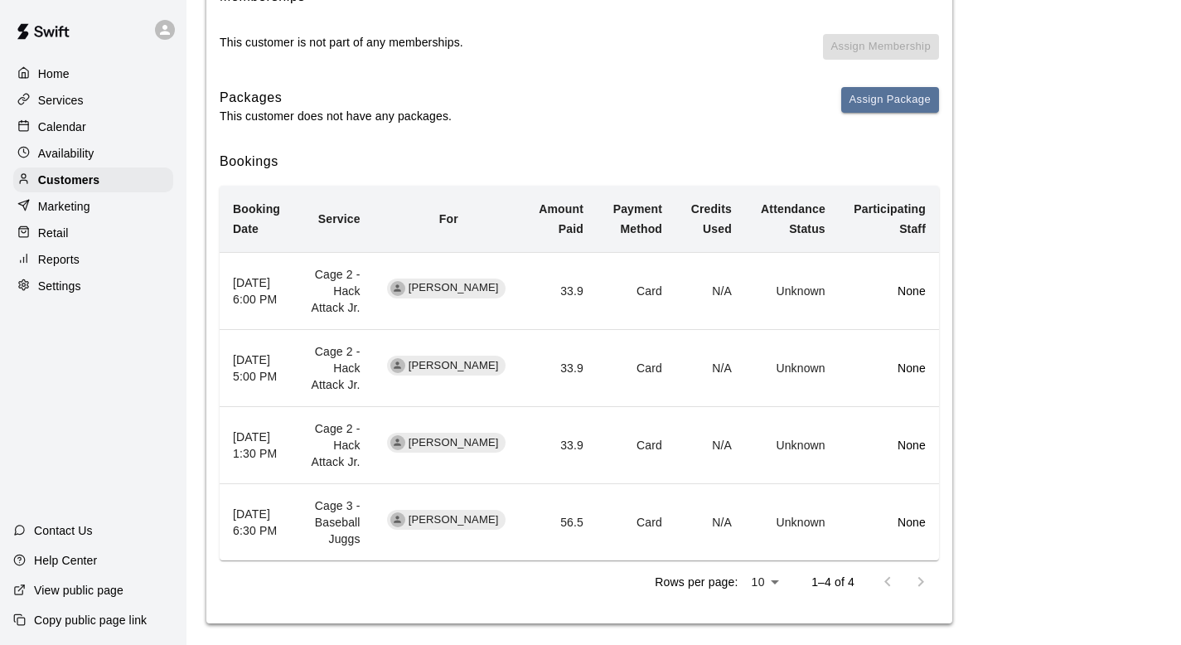
scroll to position [239, 0]
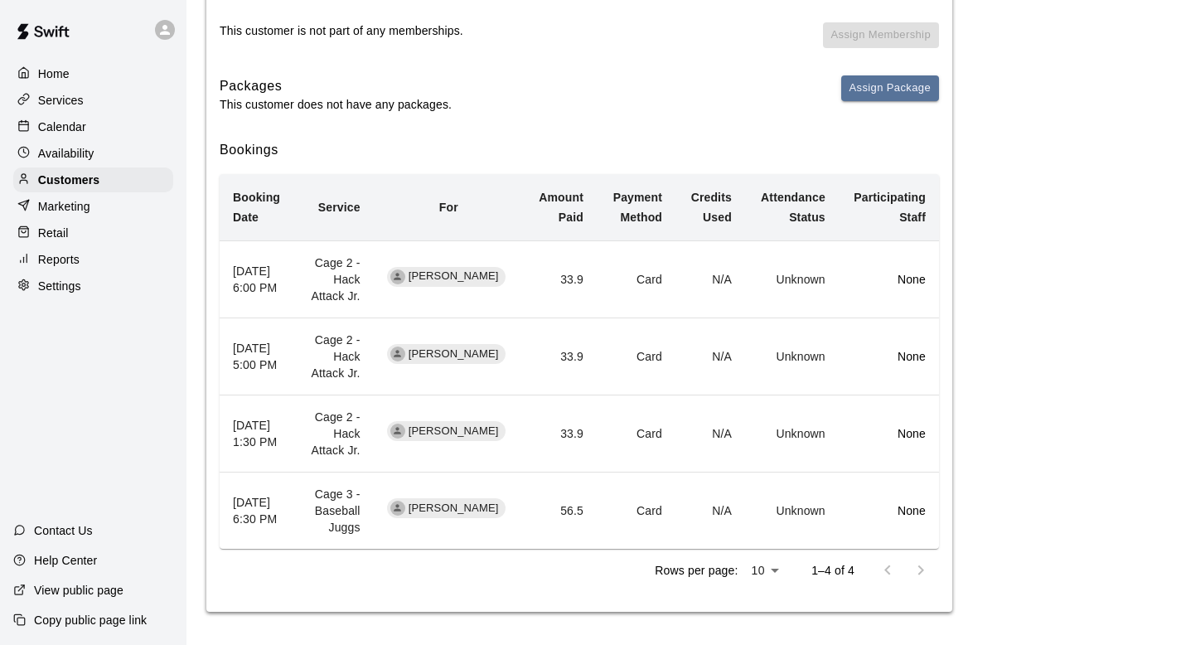
click at [56, 122] on p "Calendar" at bounding box center [62, 126] width 48 height 17
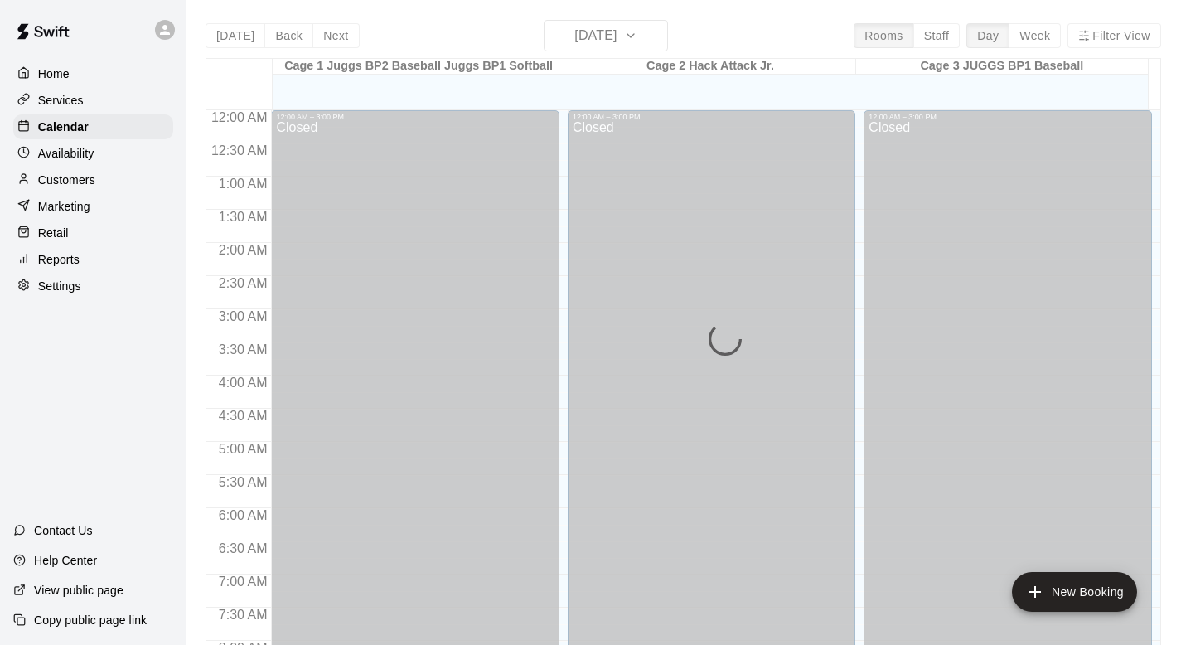
scroll to position [988, 0]
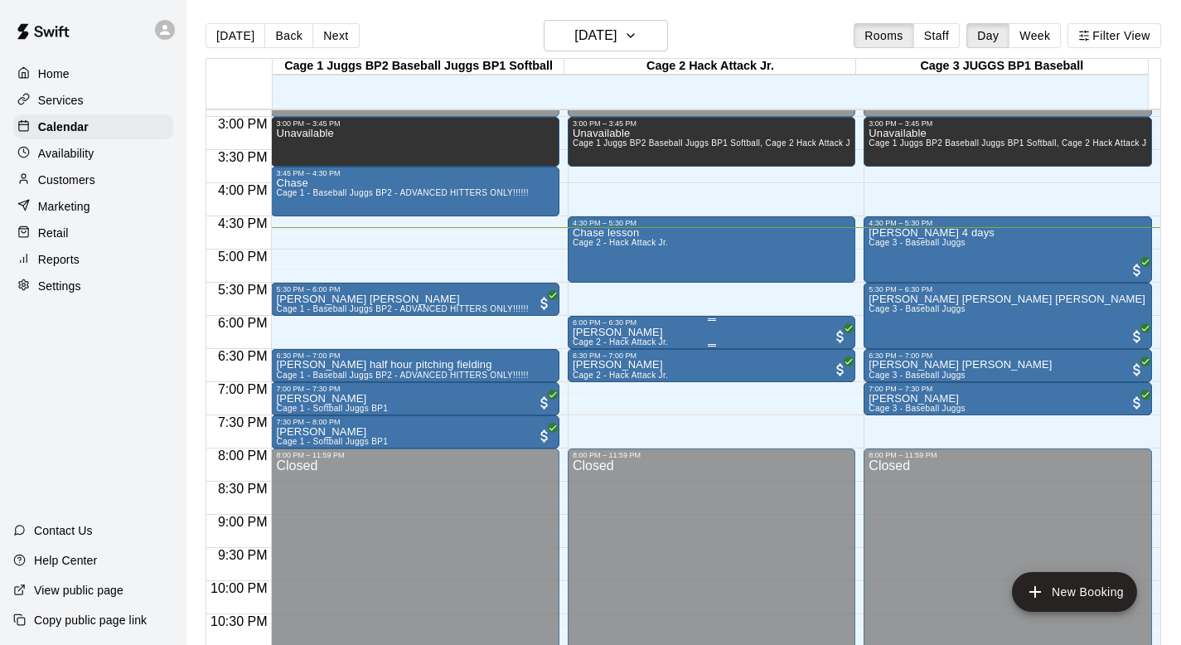
click at [606, 332] on p "Quinton Tan" at bounding box center [620, 332] width 95 height 0
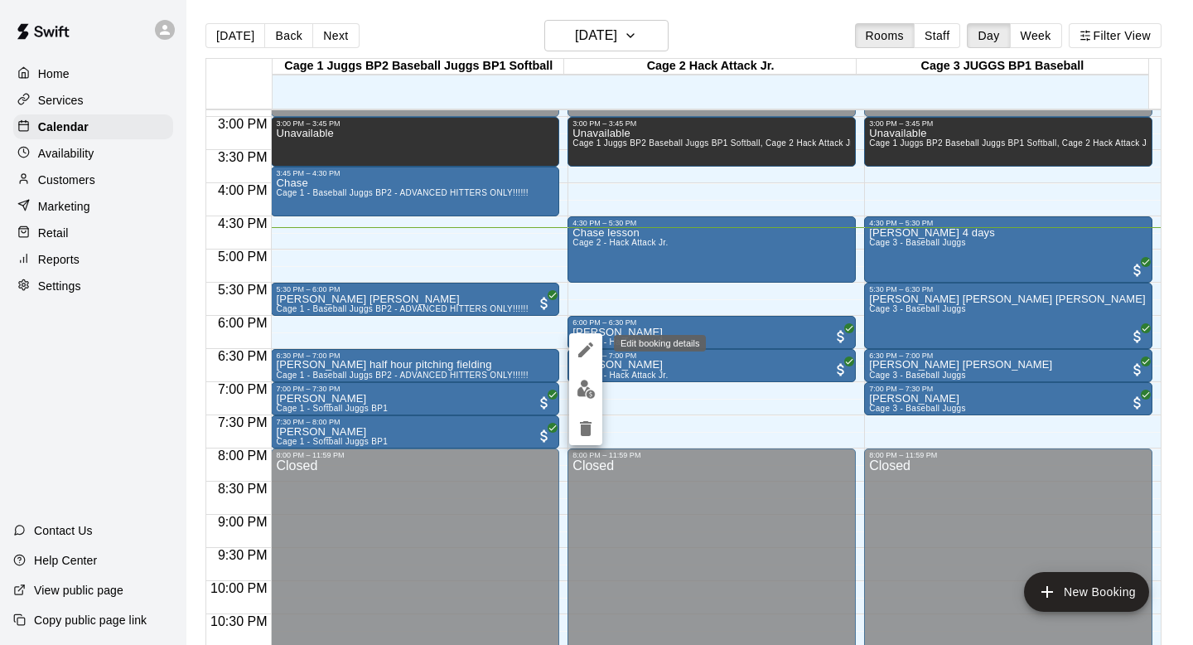
click at [587, 344] on icon "edit" at bounding box center [586, 350] width 20 height 20
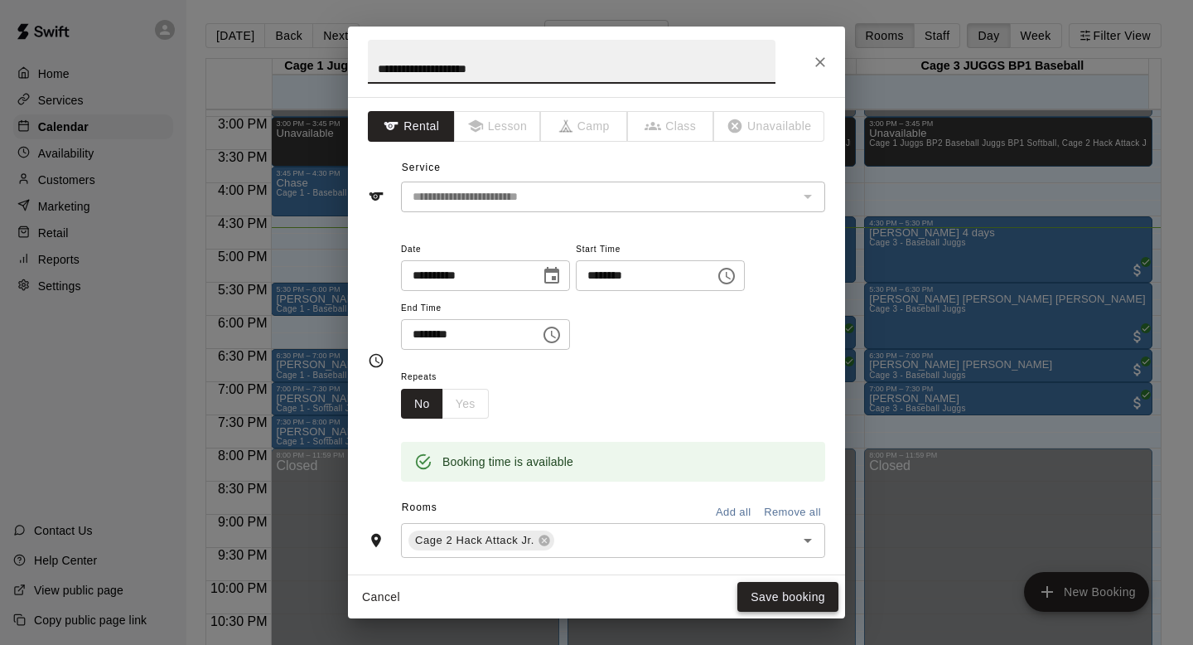
type input "**********"
click at [777, 604] on button "Save booking" at bounding box center [787, 597] width 101 height 31
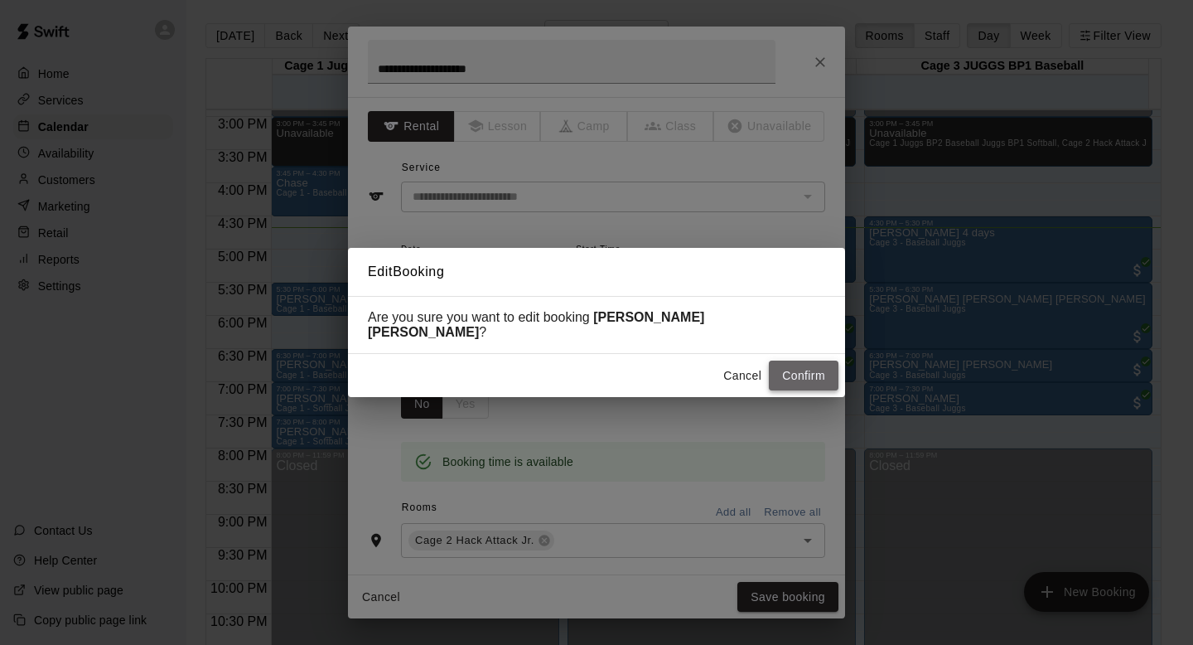
click at [793, 364] on button "Confirm" at bounding box center [804, 375] width 70 height 31
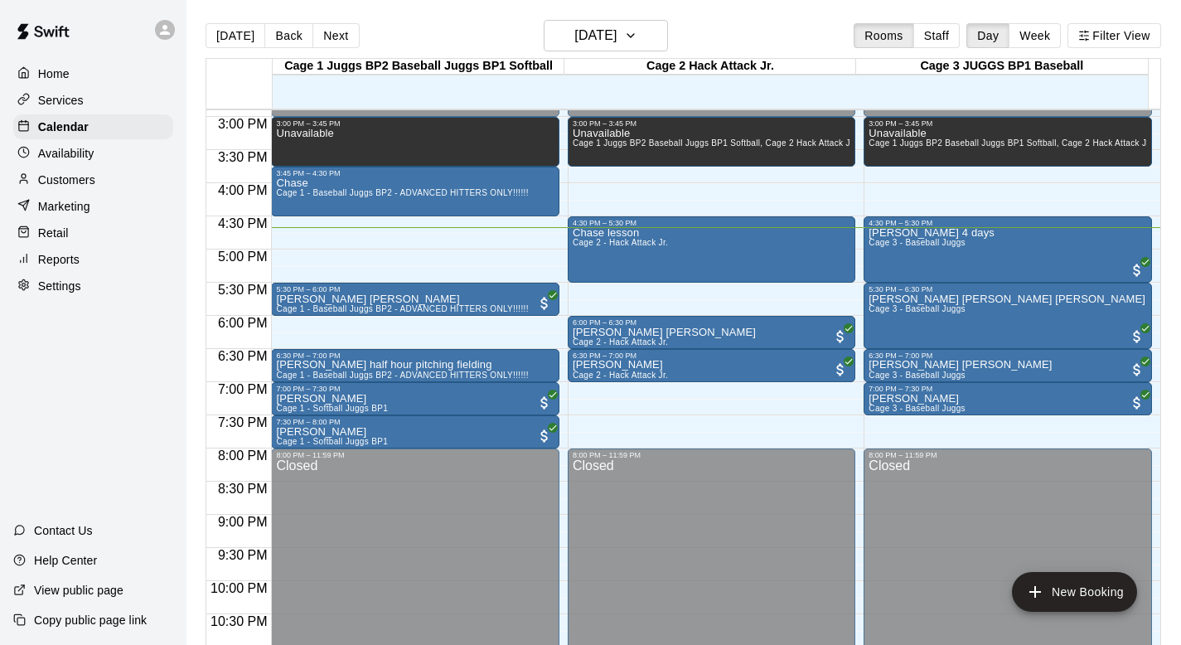
click at [55, 174] on p "Customers" at bounding box center [66, 180] width 57 height 17
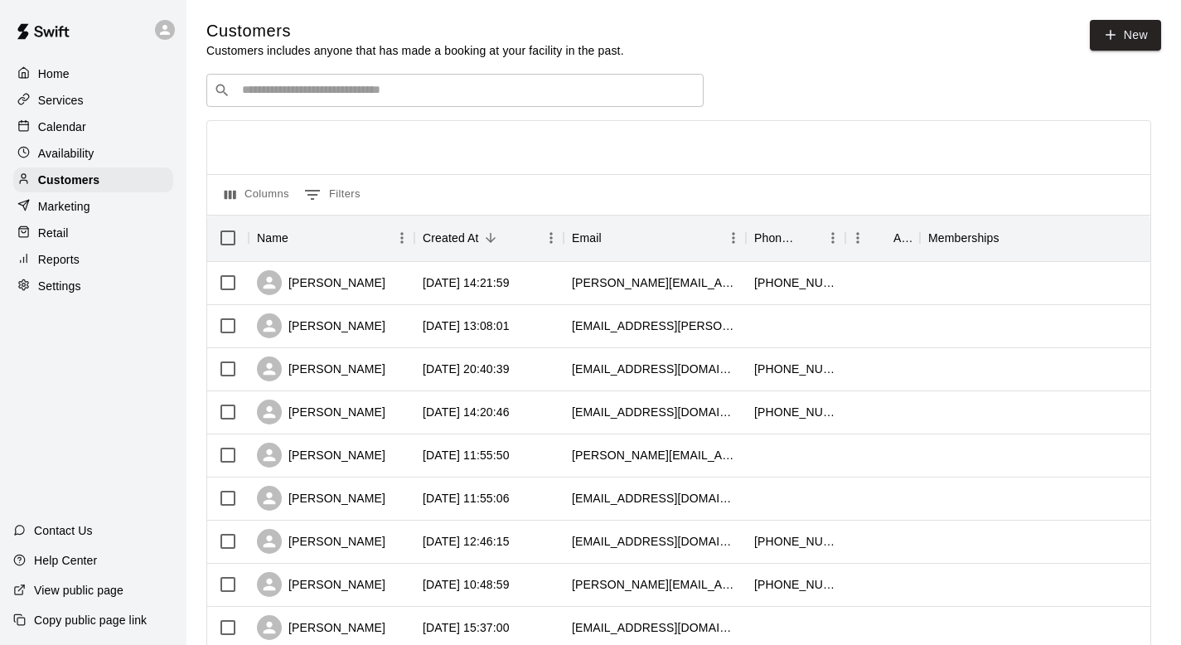
click at [268, 86] on input "Search customers by name or email" at bounding box center [466, 90] width 459 height 17
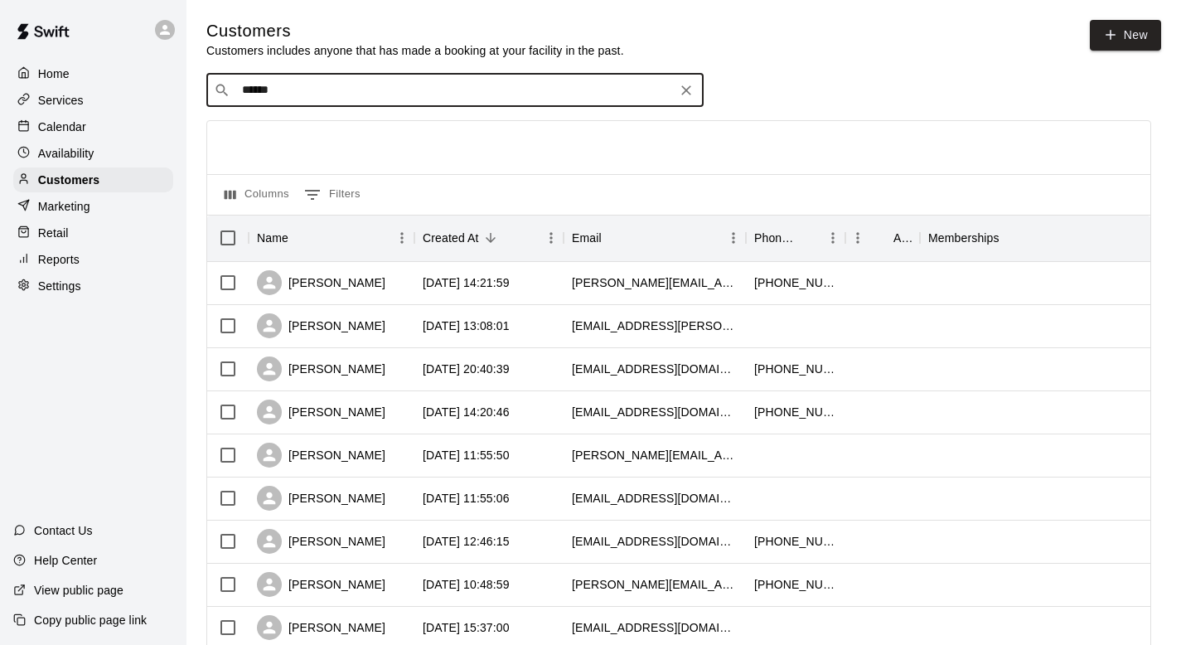
type input "******"
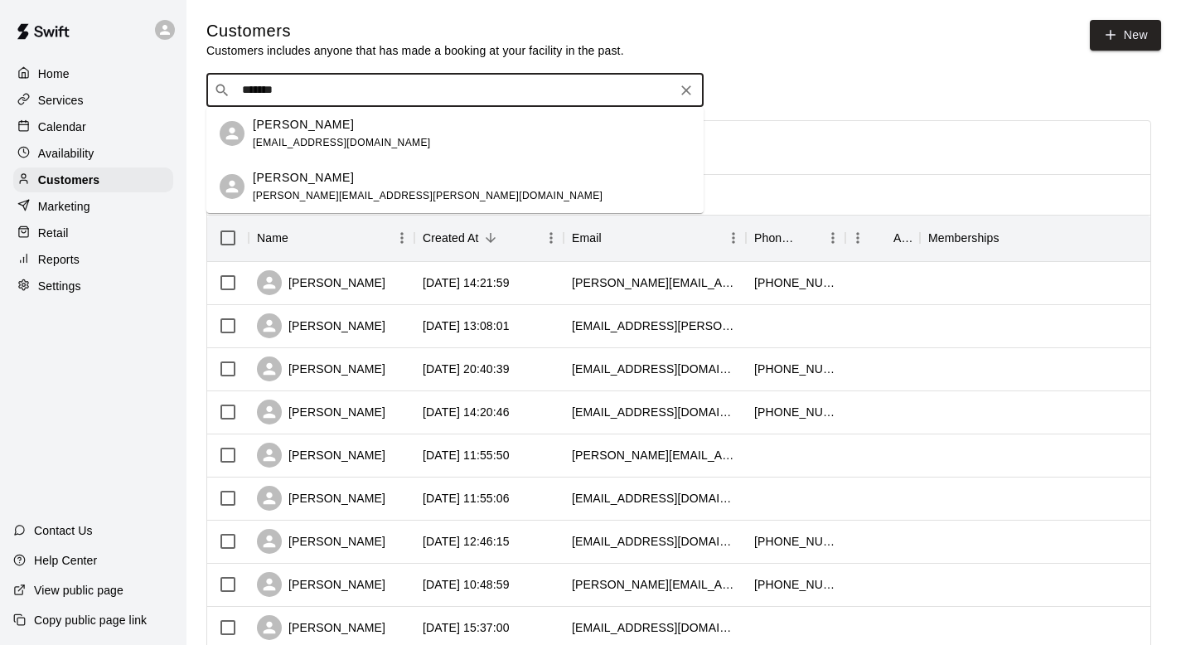
click at [287, 128] on p "[PERSON_NAME]" at bounding box center [303, 124] width 101 height 17
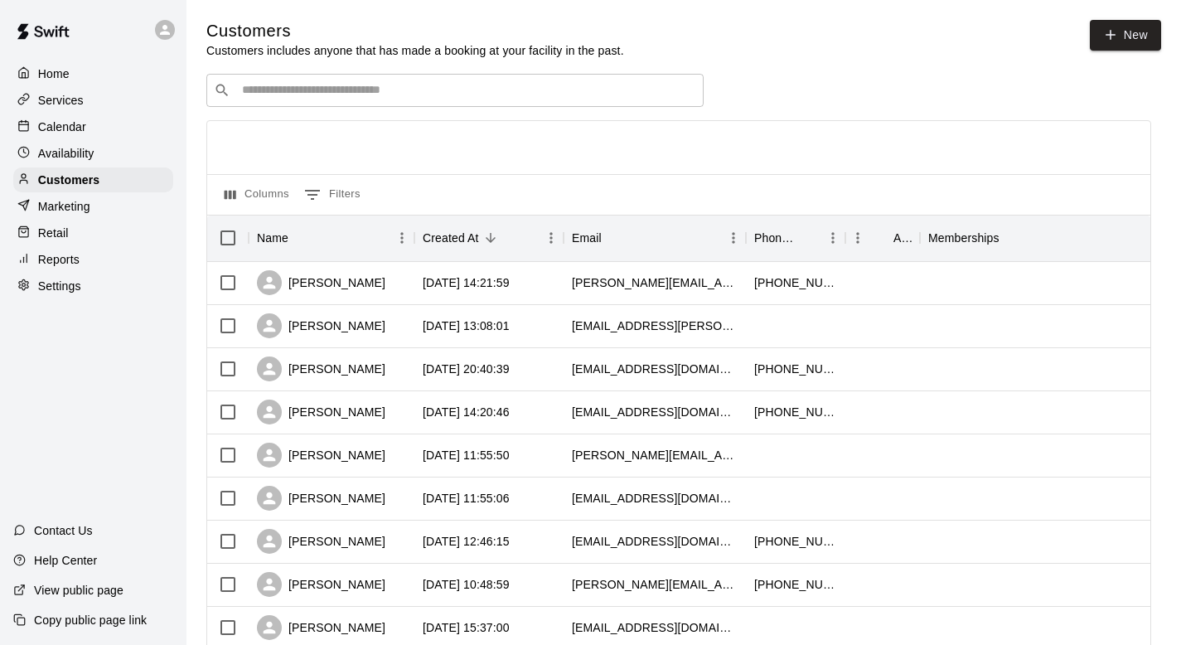
click at [273, 96] on input "Search customers by name or email" at bounding box center [466, 90] width 459 height 17
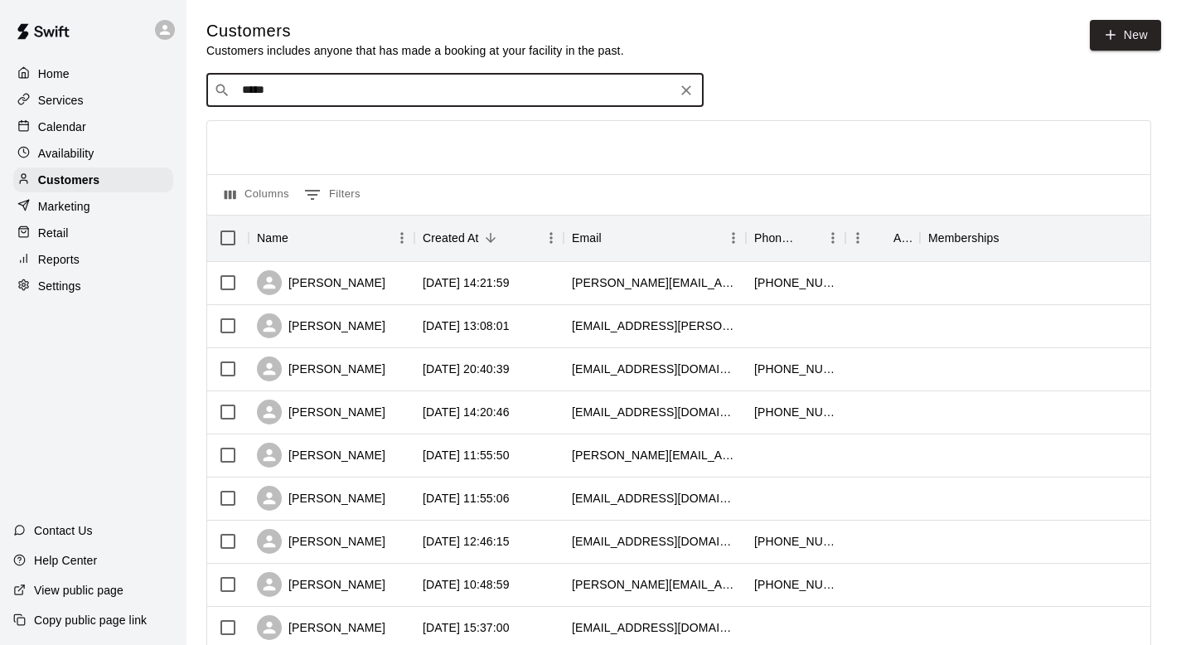
type input "******"
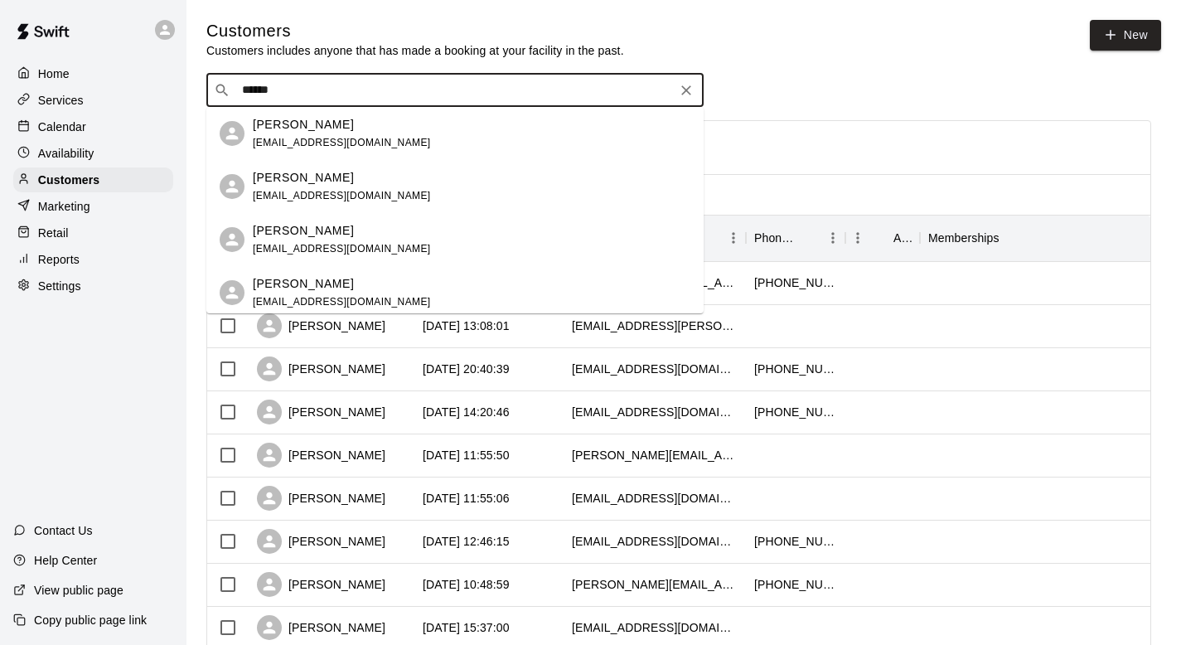
click at [290, 190] on span "geraldsaliba@hotmail.com" at bounding box center [342, 196] width 178 height 12
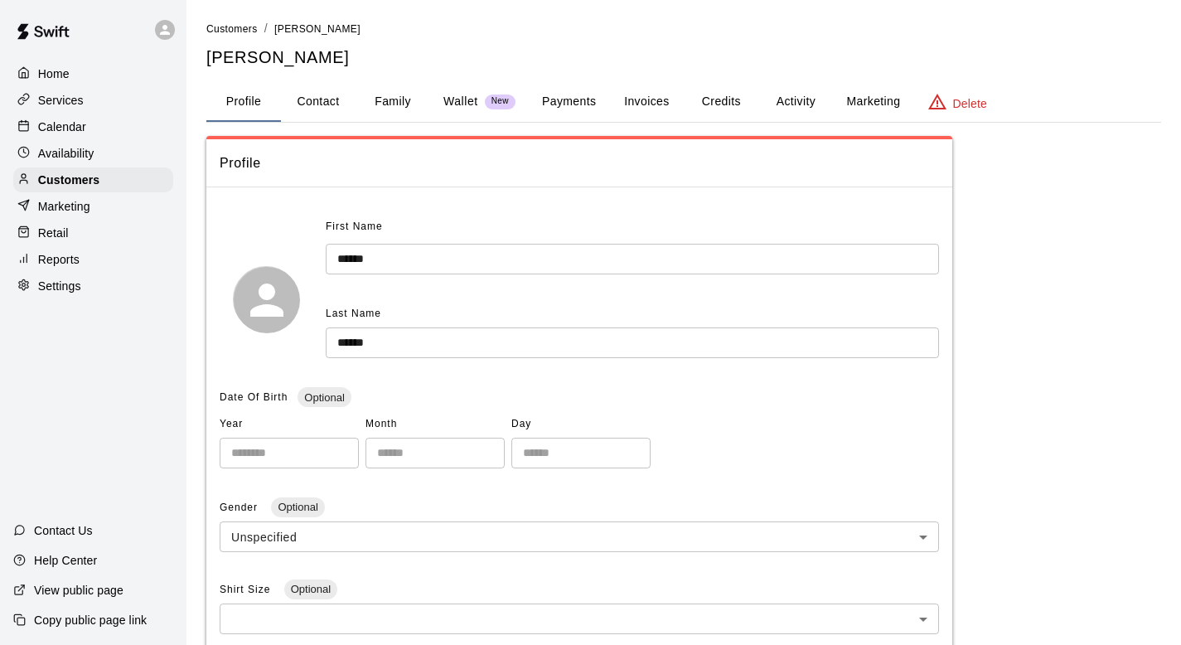
click at [394, 99] on button "Family" at bounding box center [392, 102] width 75 height 40
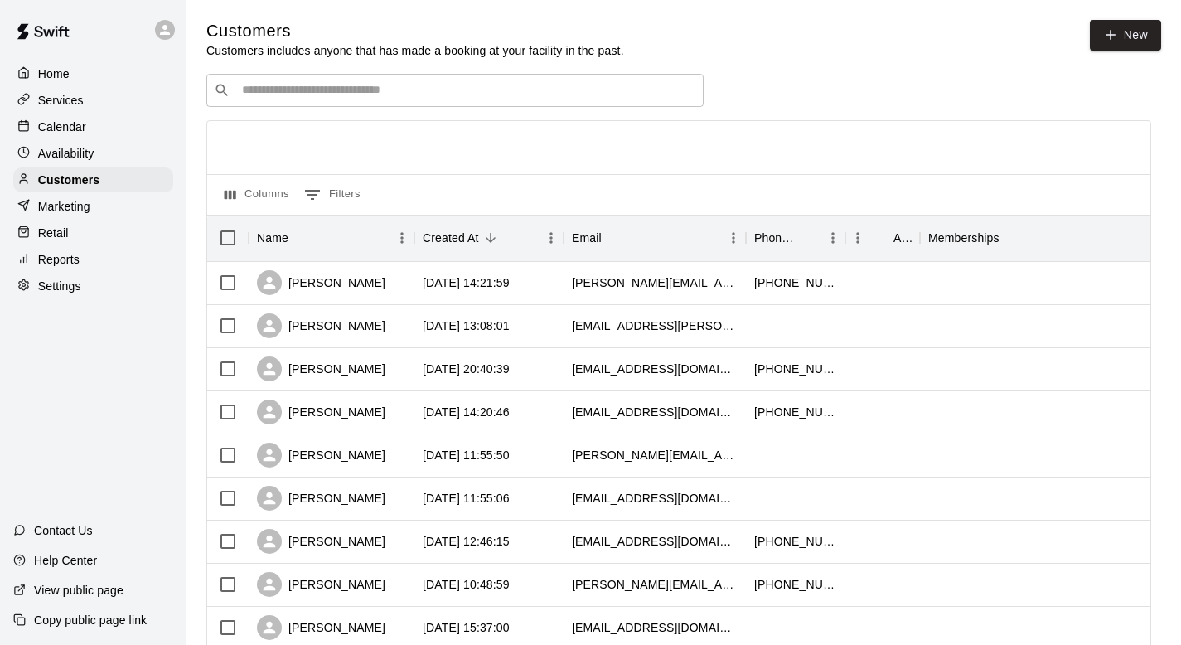
click at [77, 126] on p "Calendar" at bounding box center [62, 126] width 48 height 17
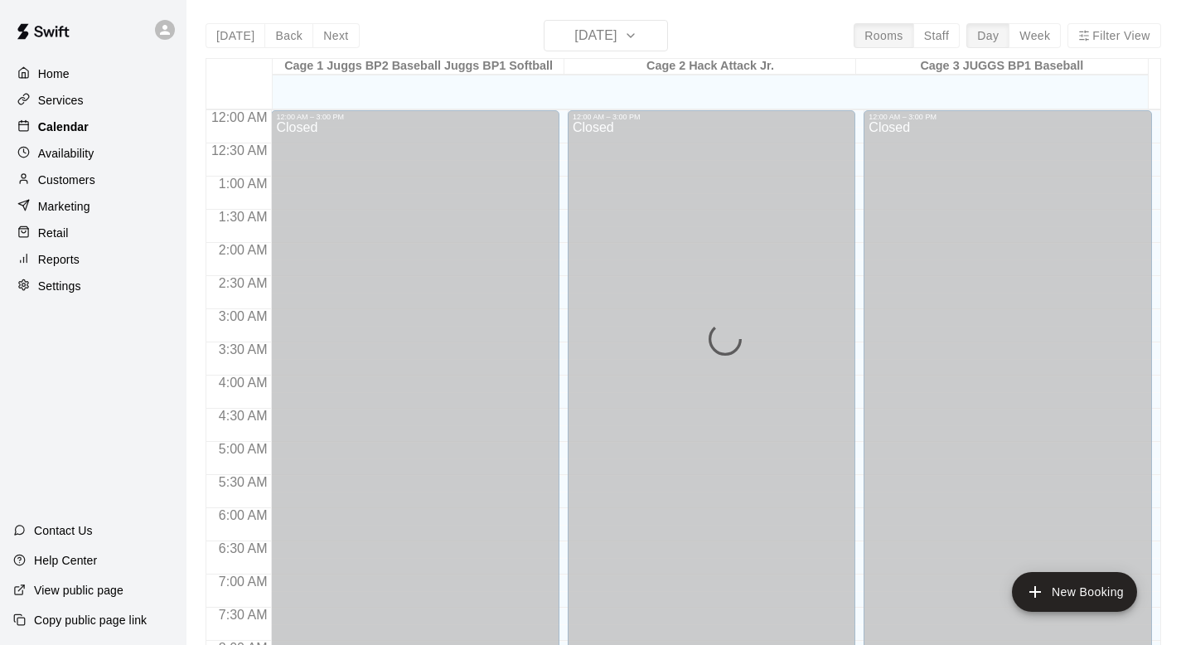
scroll to position [988, 0]
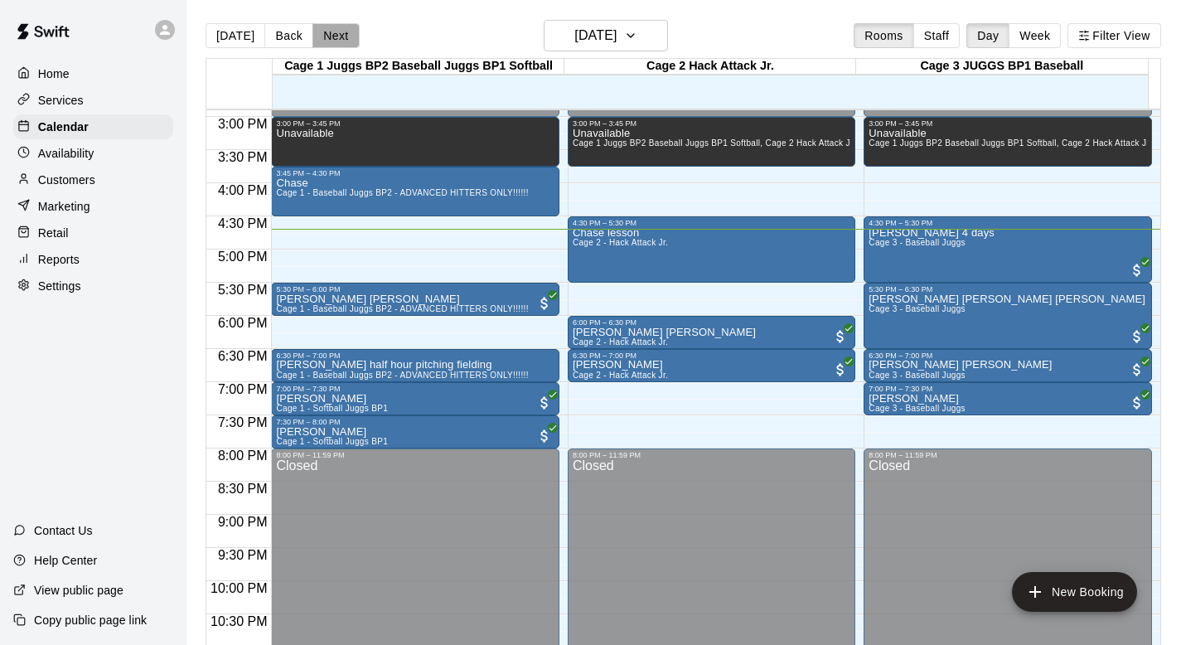
click at [334, 33] on button "Next" at bounding box center [335, 35] width 46 height 25
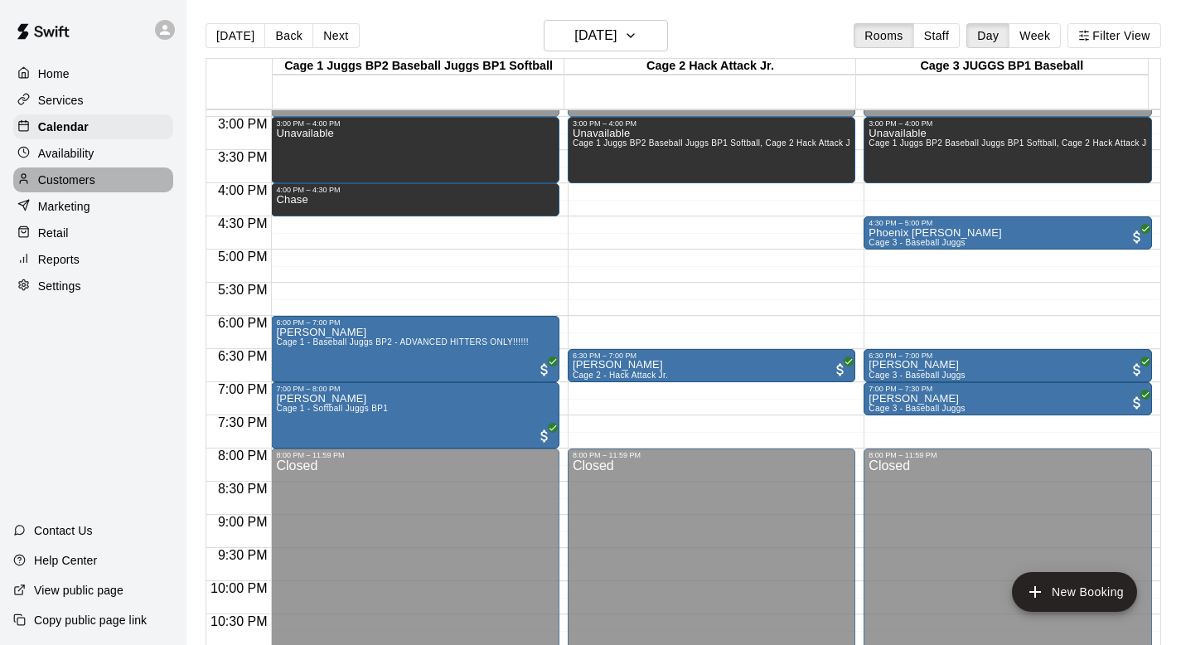
click at [67, 179] on p "Customers" at bounding box center [66, 180] width 57 height 17
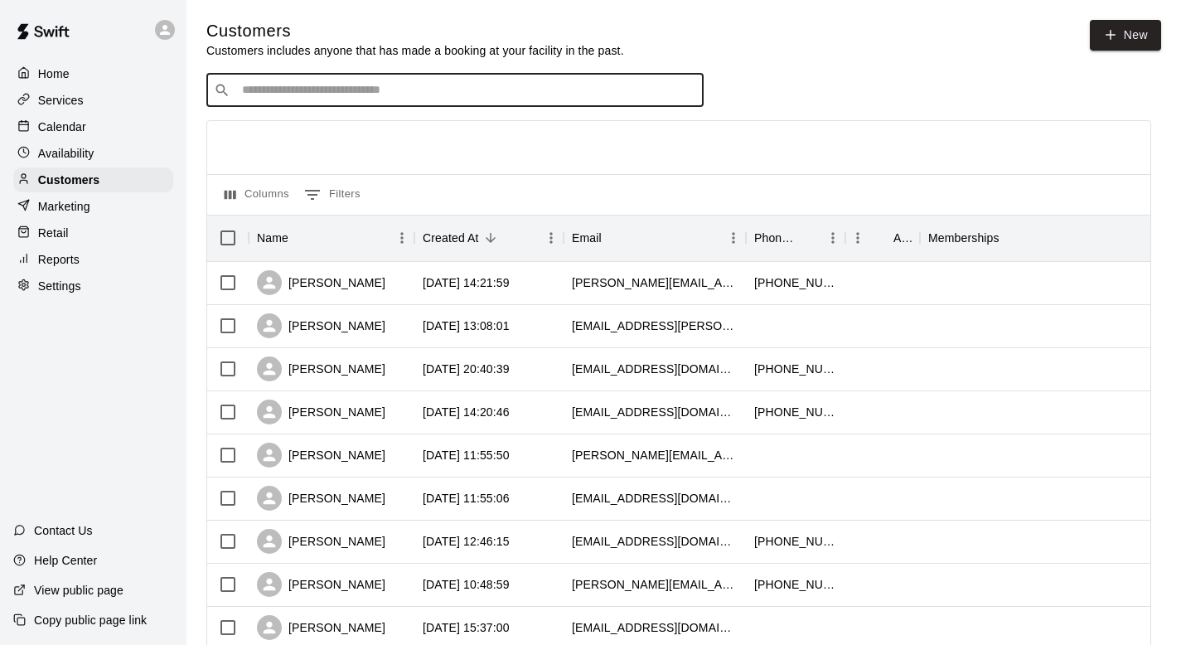
click at [271, 95] on input "Search customers by name or email" at bounding box center [466, 90] width 459 height 17
type input "*****"
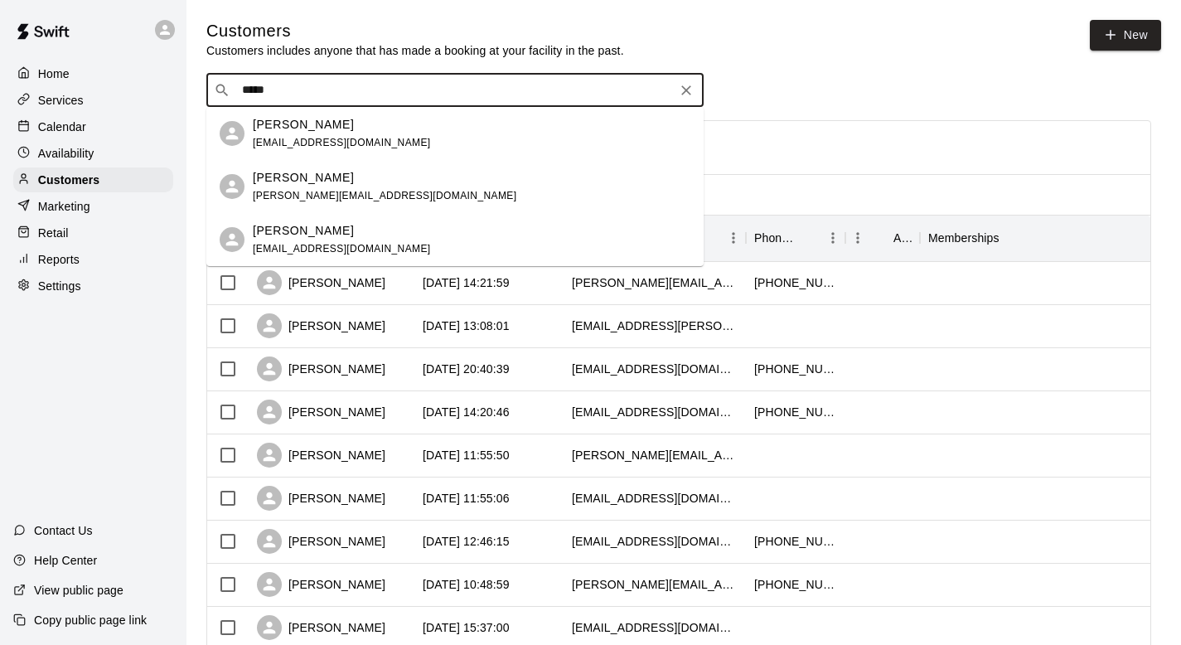
click at [292, 128] on p "Dante Casasanta" at bounding box center [303, 124] width 101 height 17
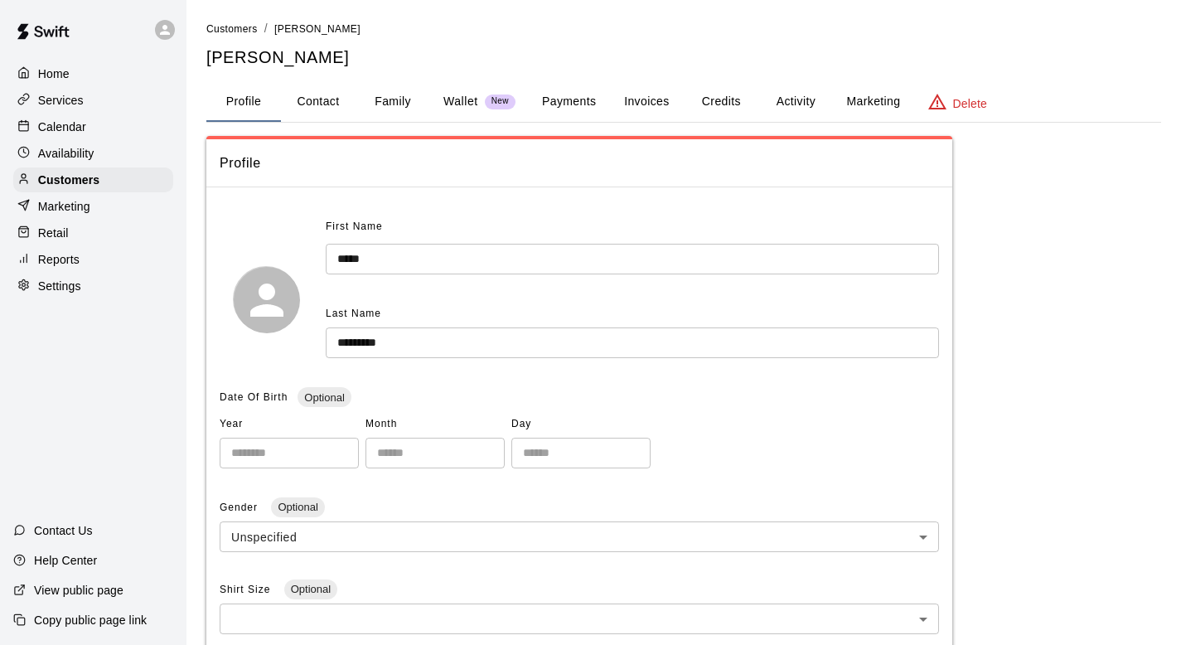
click at [793, 99] on button "Activity" at bounding box center [795, 102] width 75 height 40
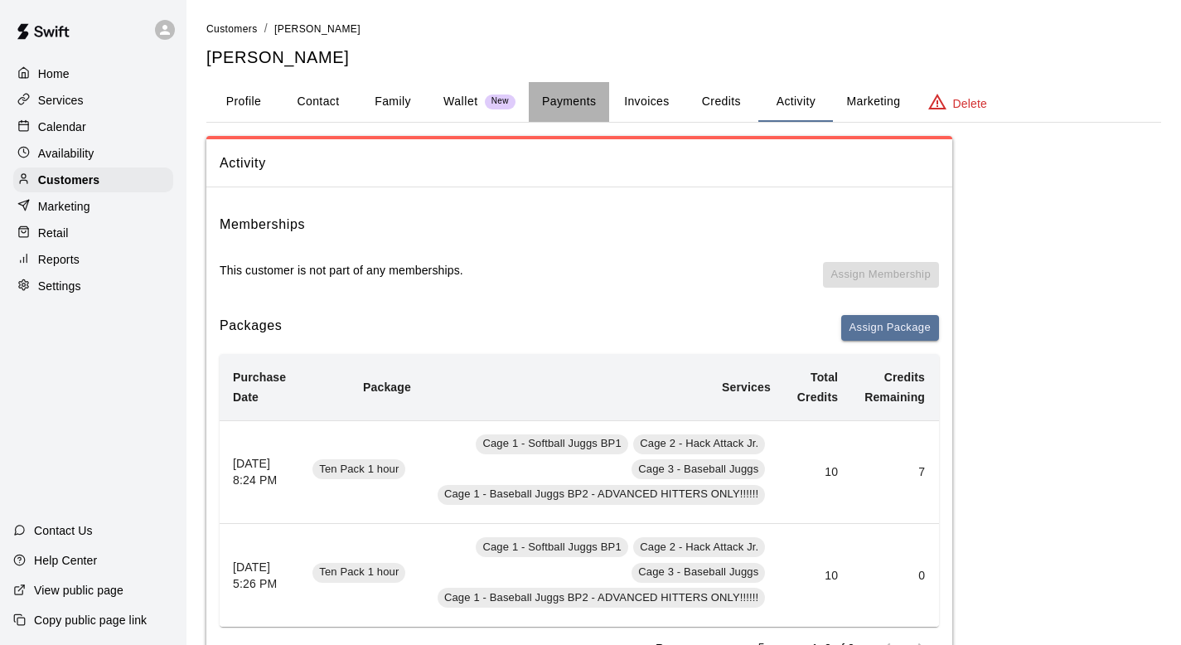
click at [570, 93] on button "Payments" at bounding box center [569, 102] width 80 height 40
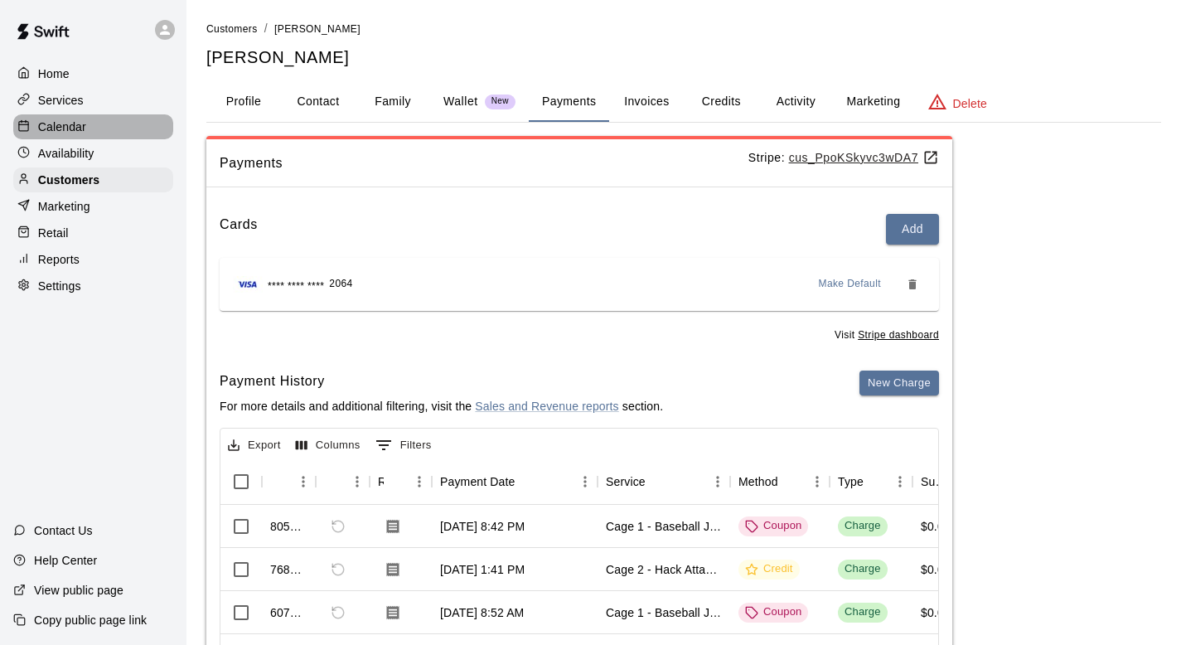
click at [51, 125] on p "Calendar" at bounding box center [62, 126] width 48 height 17
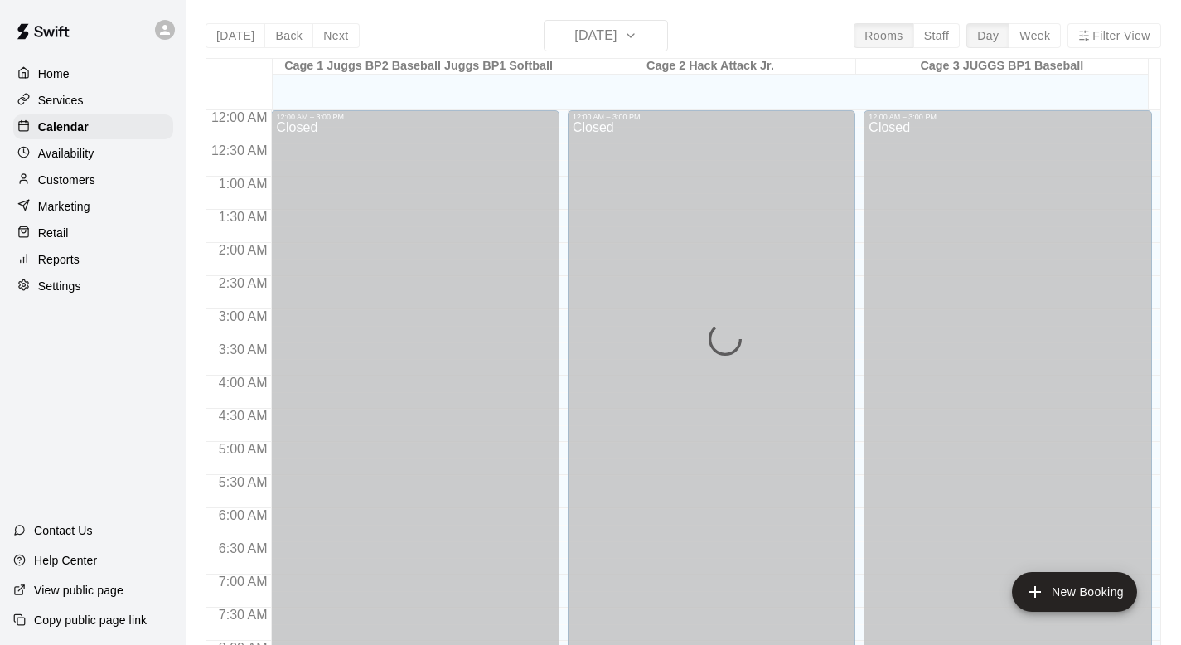
scroll to position [988, 0]
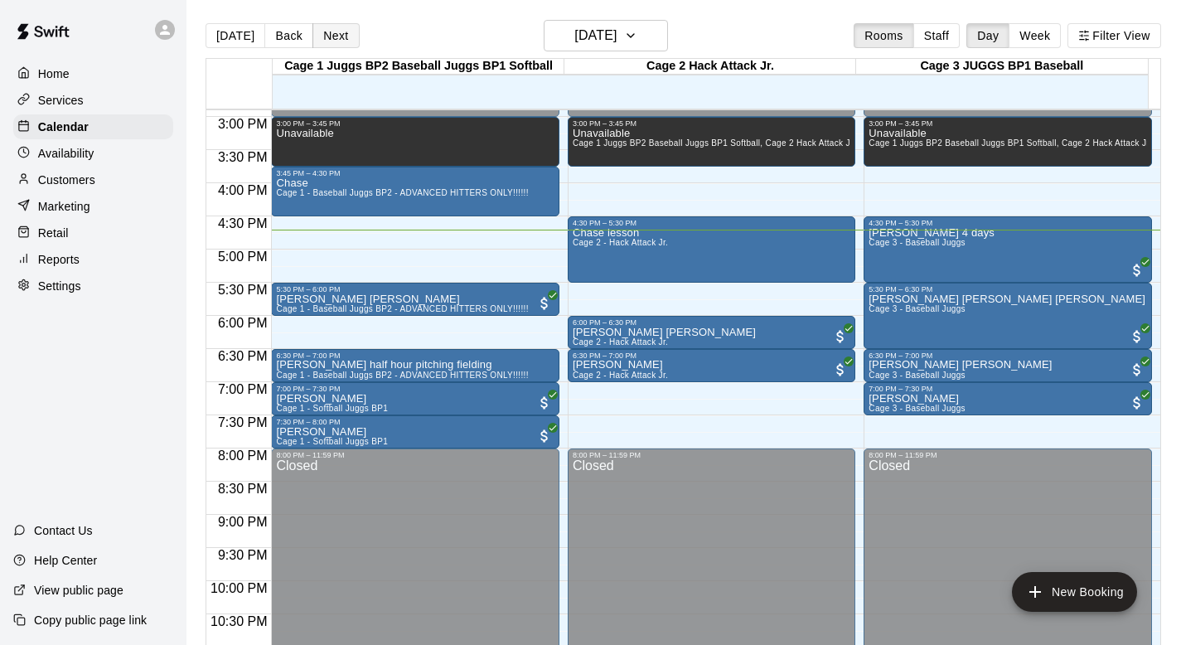
click at [319, 36] on button "Next" at bounding box center [335, 35] width 46 height 25
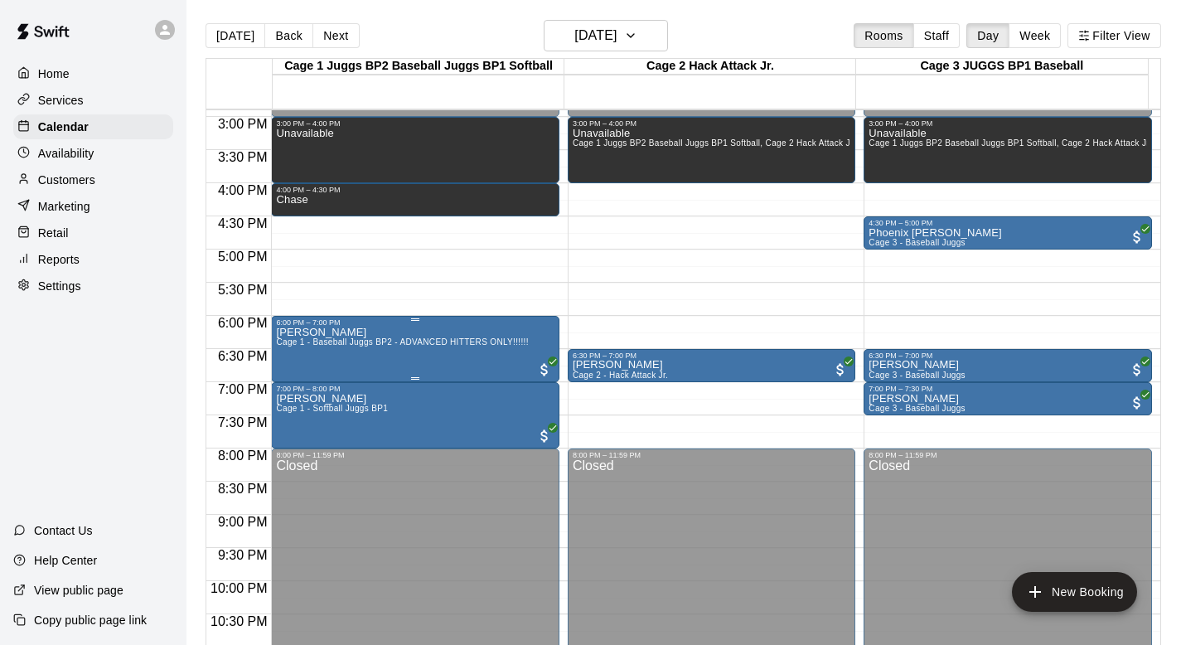
click at [323, 349] on div "Dante Casasanta Cage 1 - Baseball Juggs BP2 - ADVANCED HITTERS ONLY!!!!!!" at bounding box center [402, 648] width 252 height 645
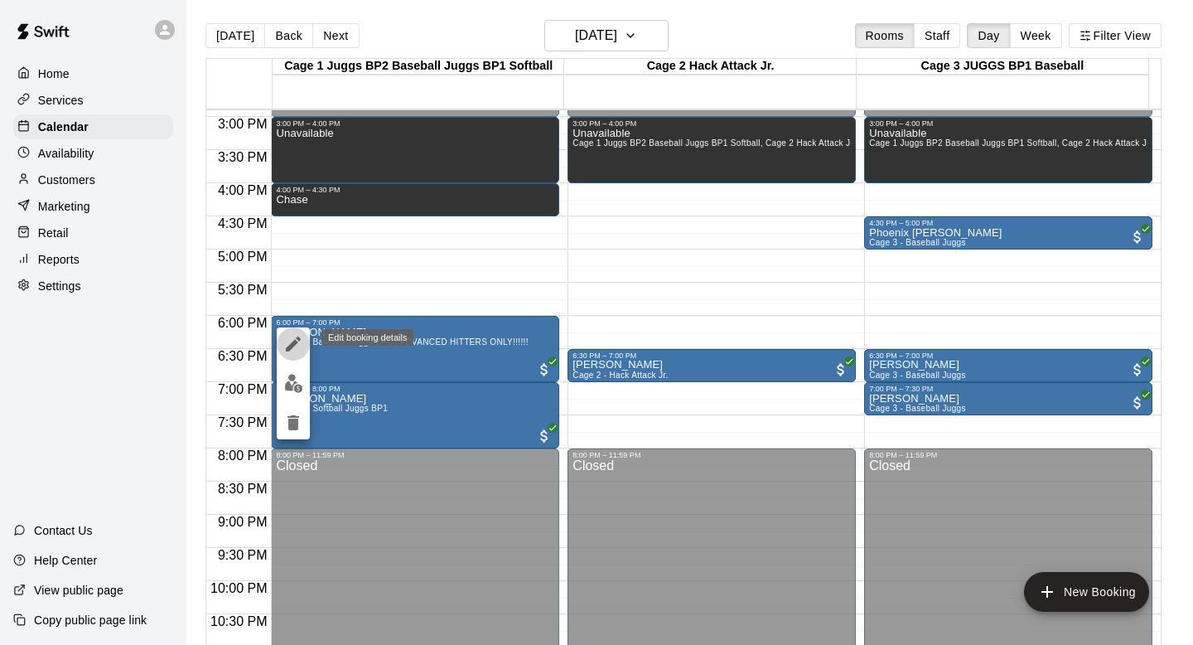
click at [296, 338] on icon "edit" at bounding box center [293, 343] width 15 height 15
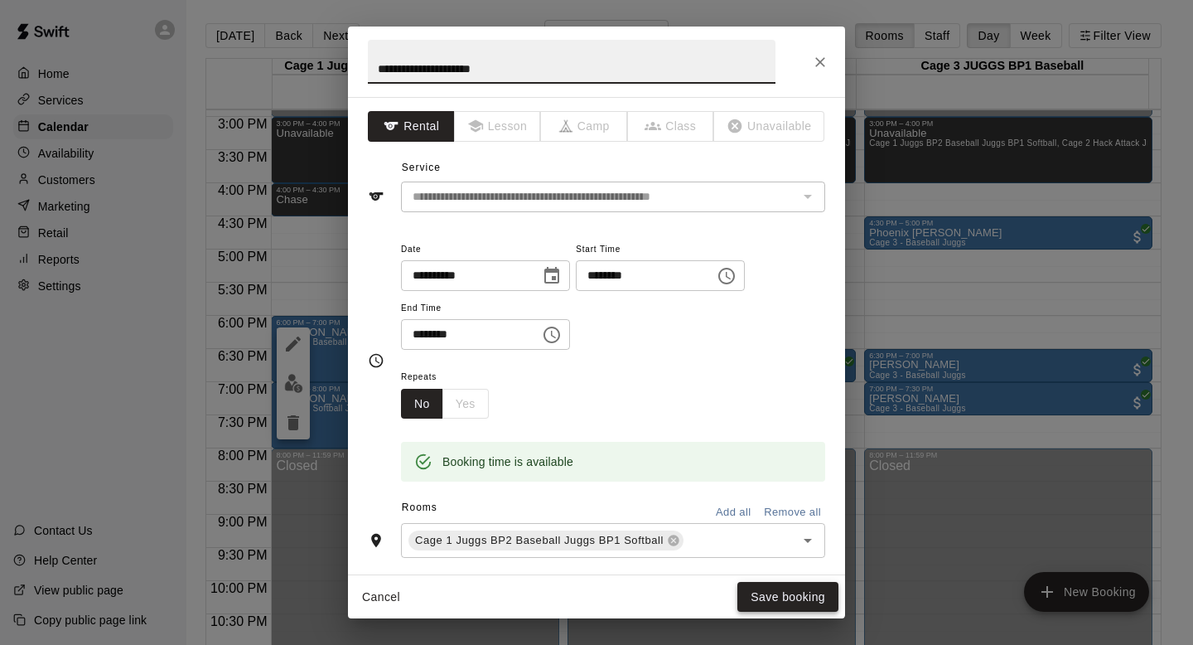
type input "**********"
click at [754, 589] on button "Save booking" at bounding box center [787, 597] width 101 height 31
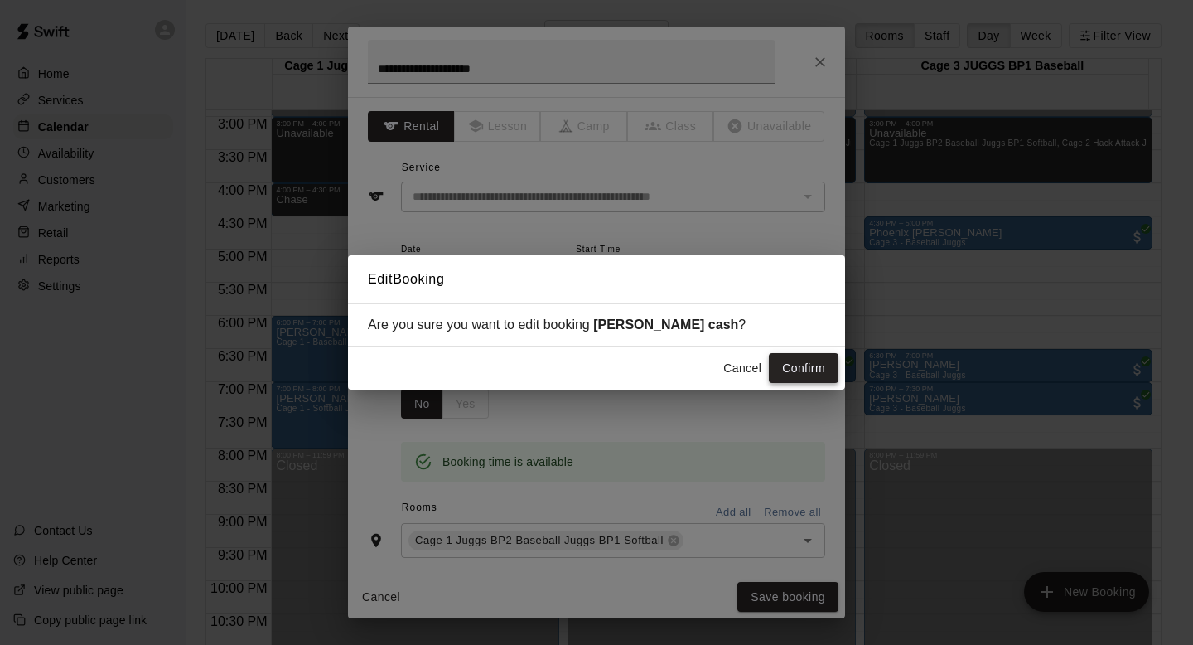
click at [784, 367] on button "Confirm" at bounding box center [804, 368] width 70 height 31
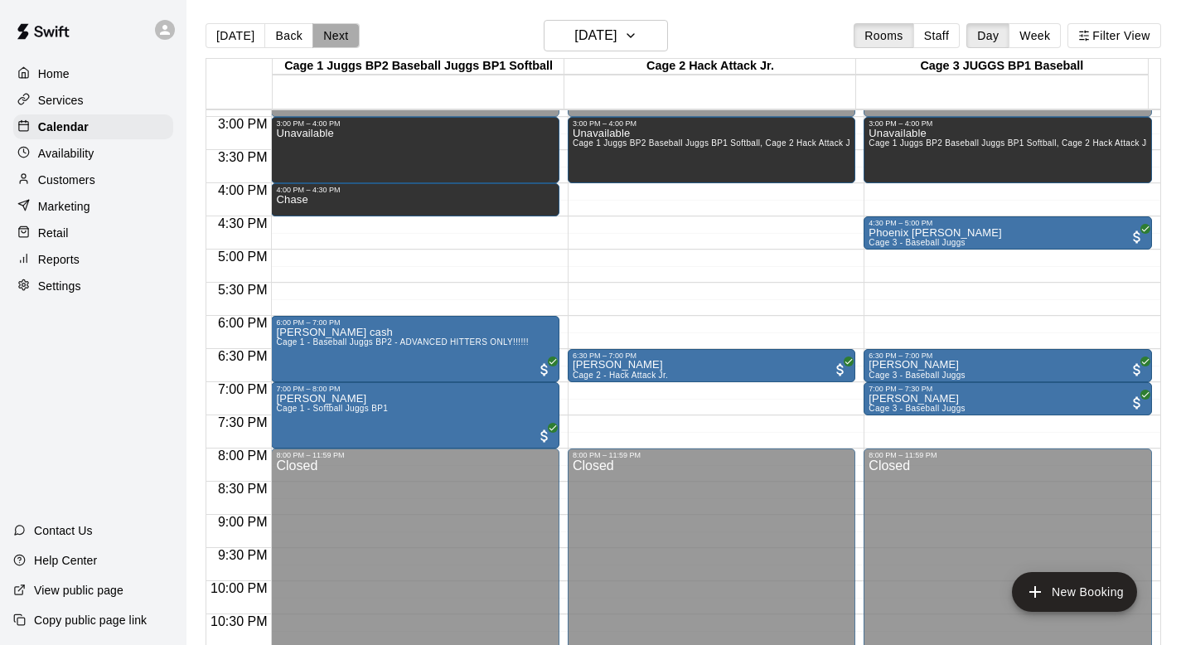
click at [335, 36] on button "Next" at bounding box center [335, 35] width 46 height 25
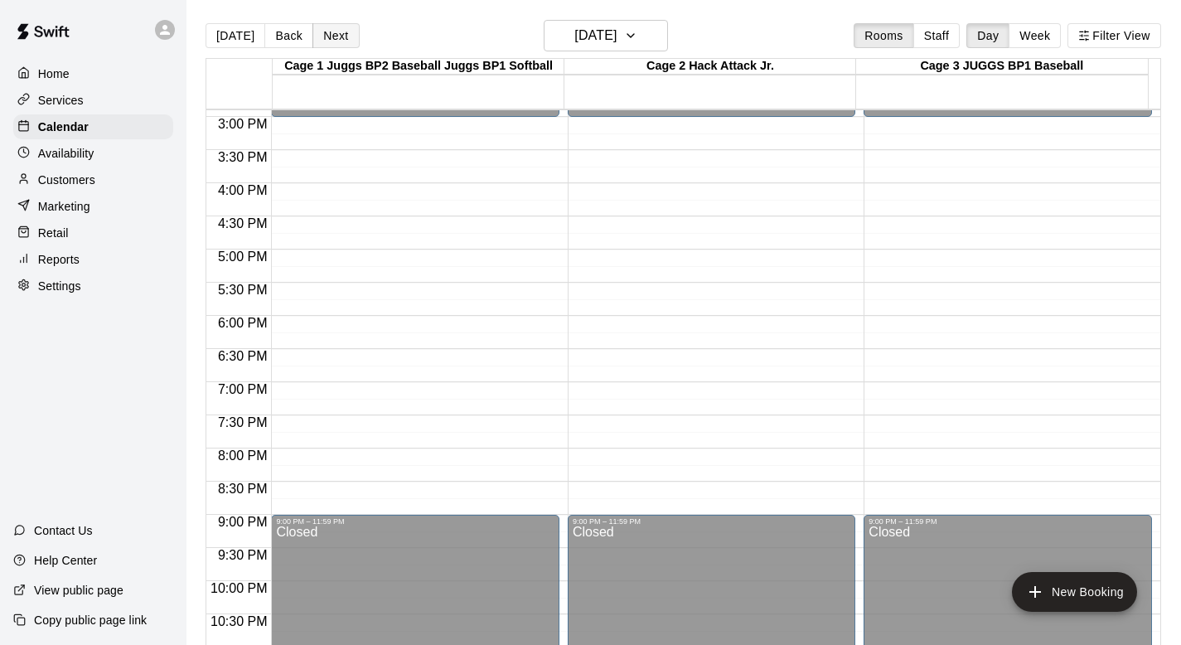
click at [331, 33] on button "Next" at bounding box center [335, 35] width 46 height 25
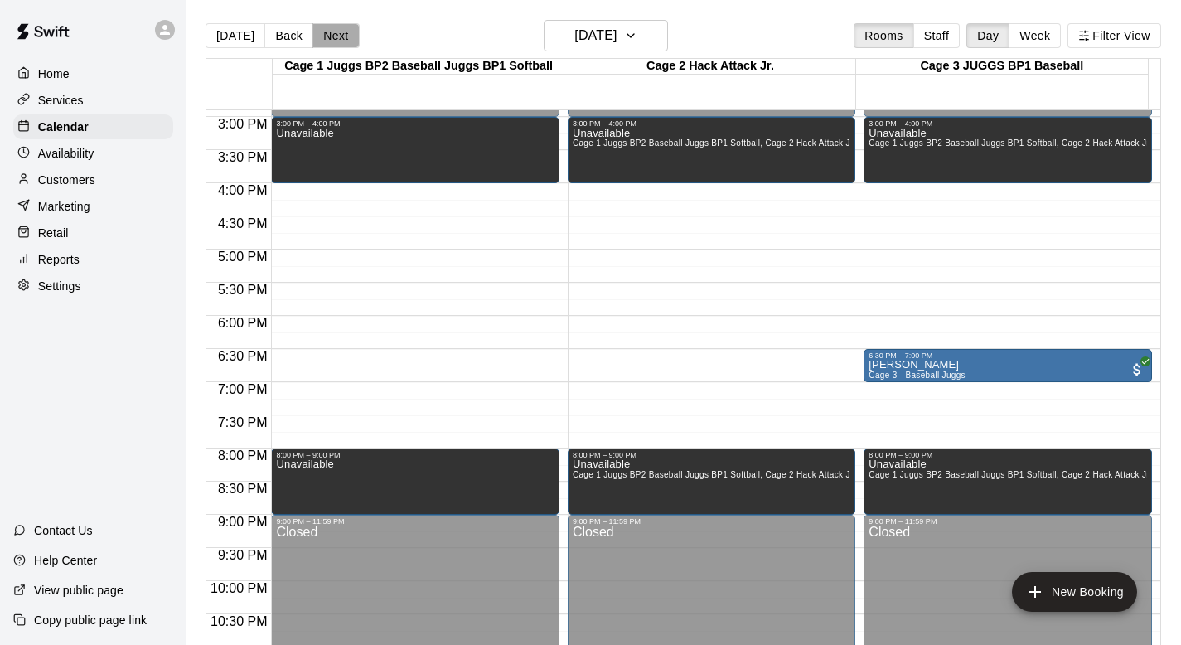
click at [323, 30] on button "Next" at bounding box center [335, 35] width 46 height 25
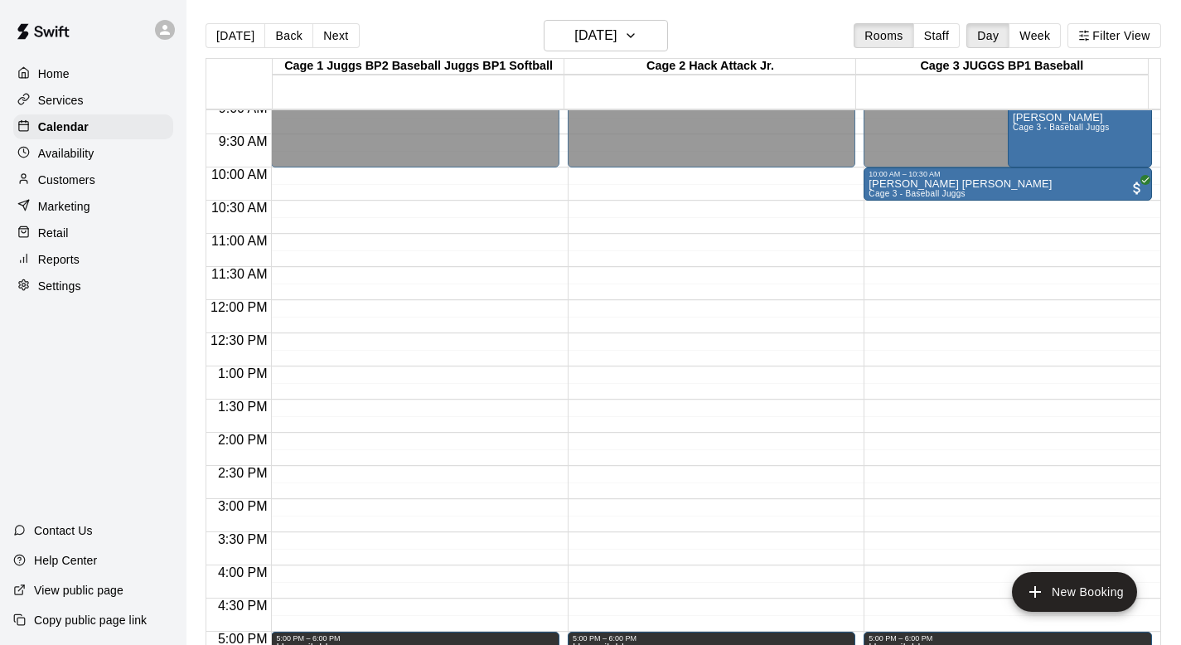
scroll to position [616, 0]
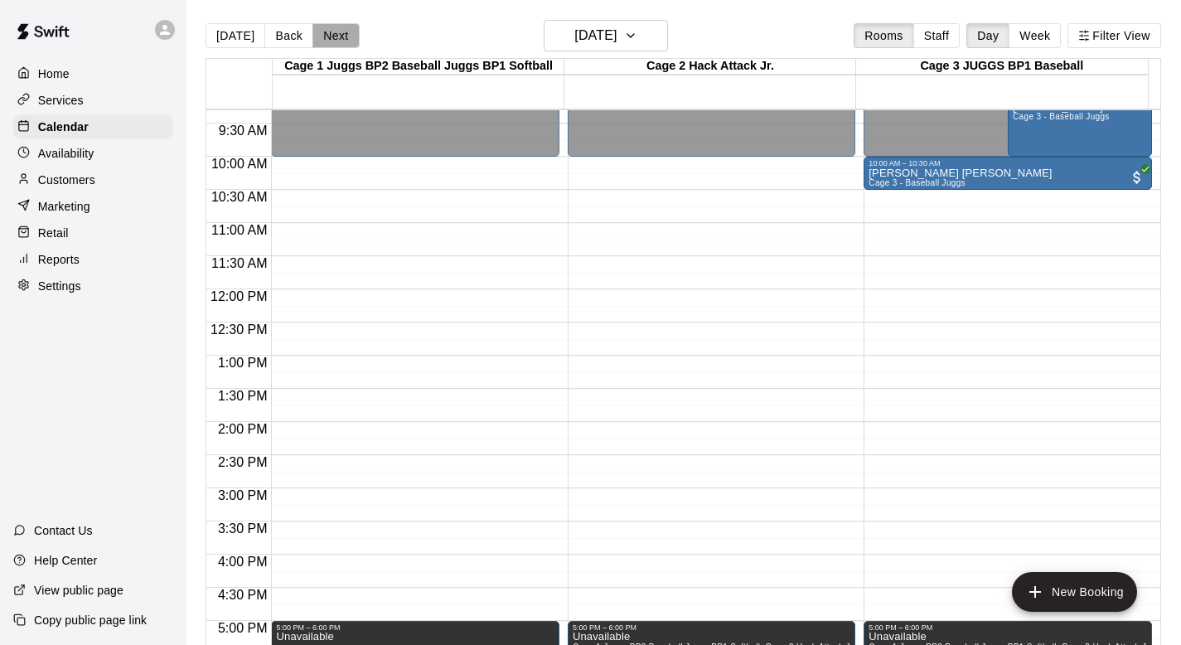
click at [336, 37] on button "Next" at bounding box center [335, 35] width 46 height 25
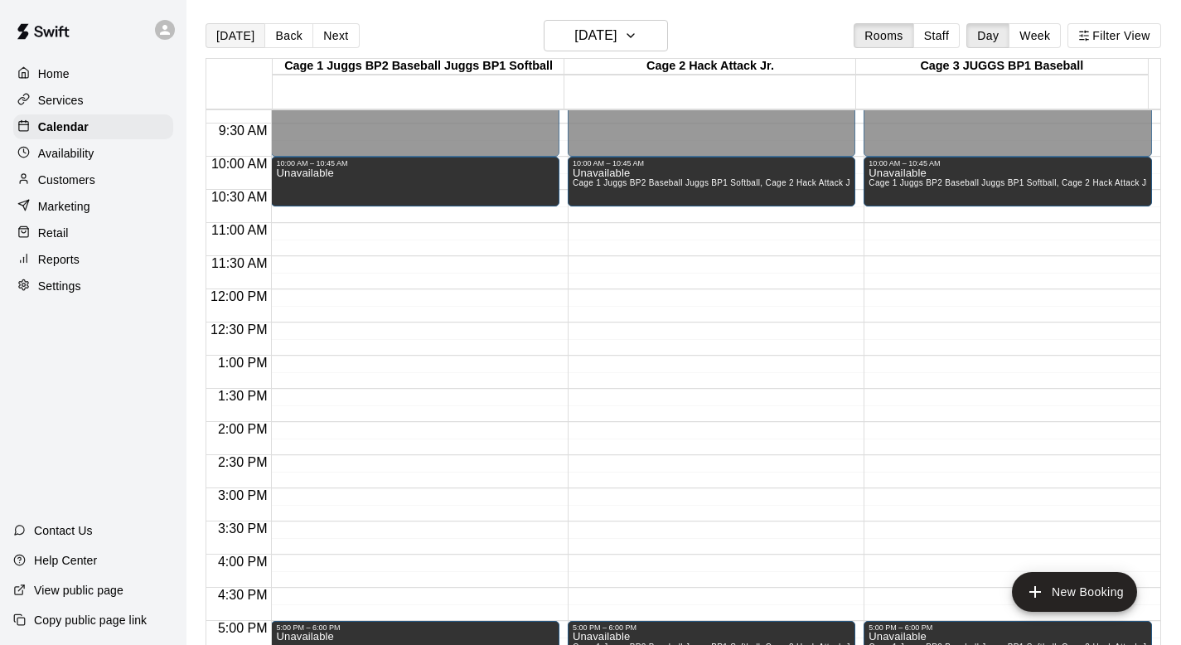
click at [225, 32] on button "[DATE]" at bounding box center [235, 35] width 60 height 25
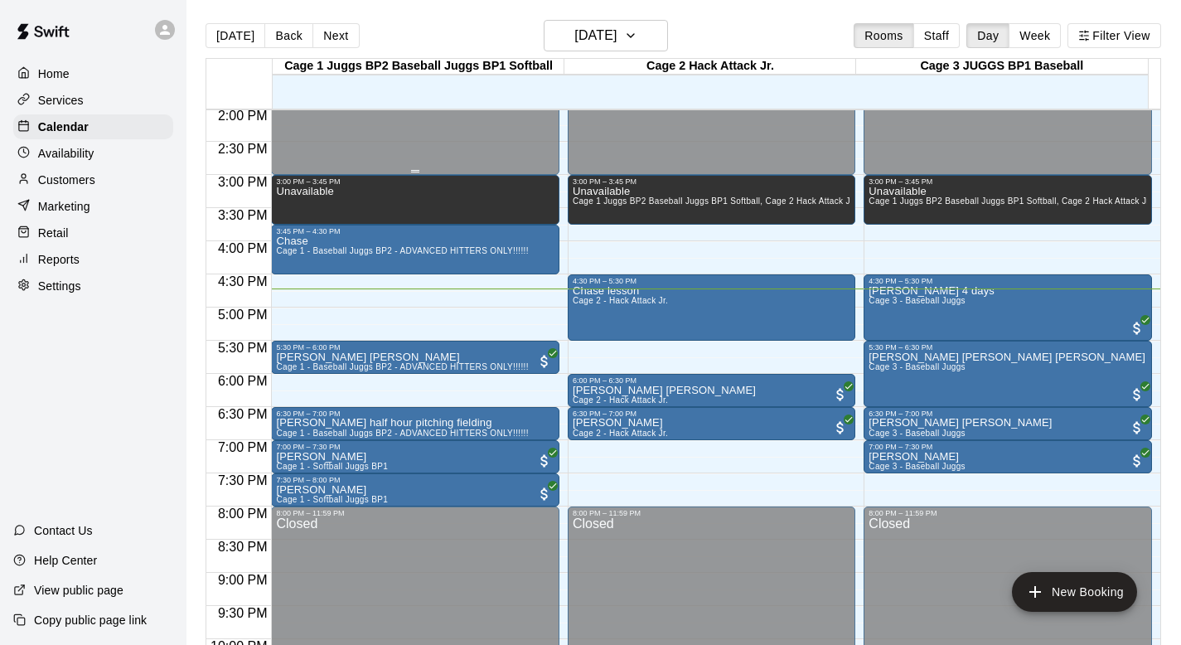
scroll to position [946, 0]
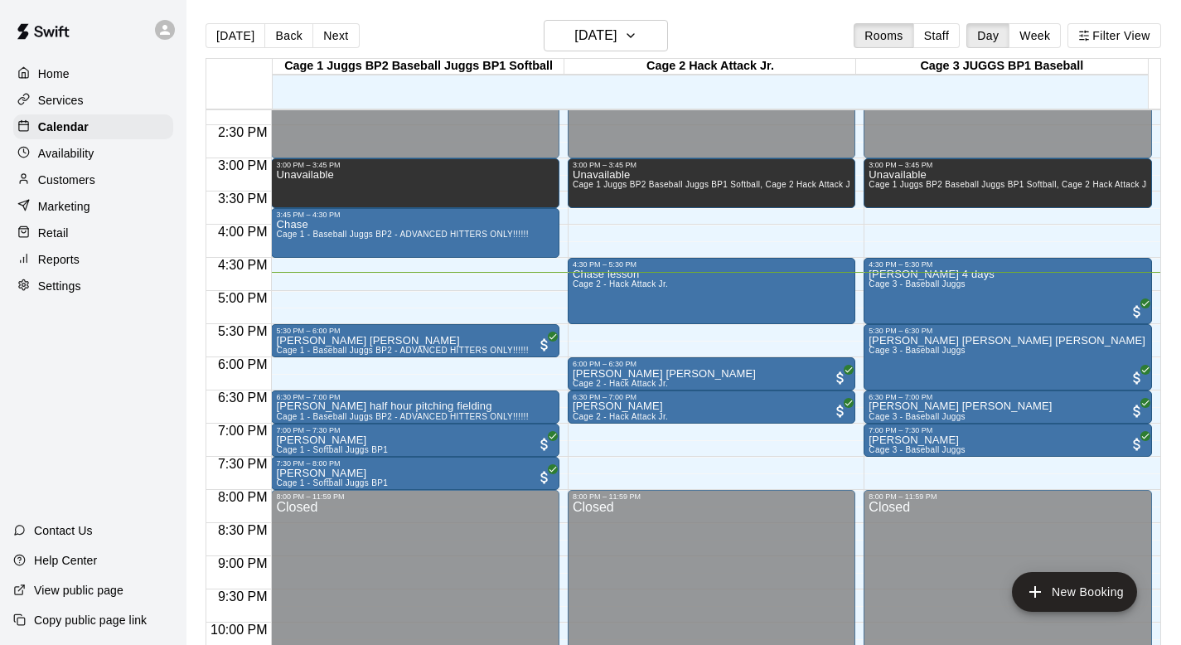
click at [65, 176] on p "Customers" at bounding box center [66, 180] width 57 height 17
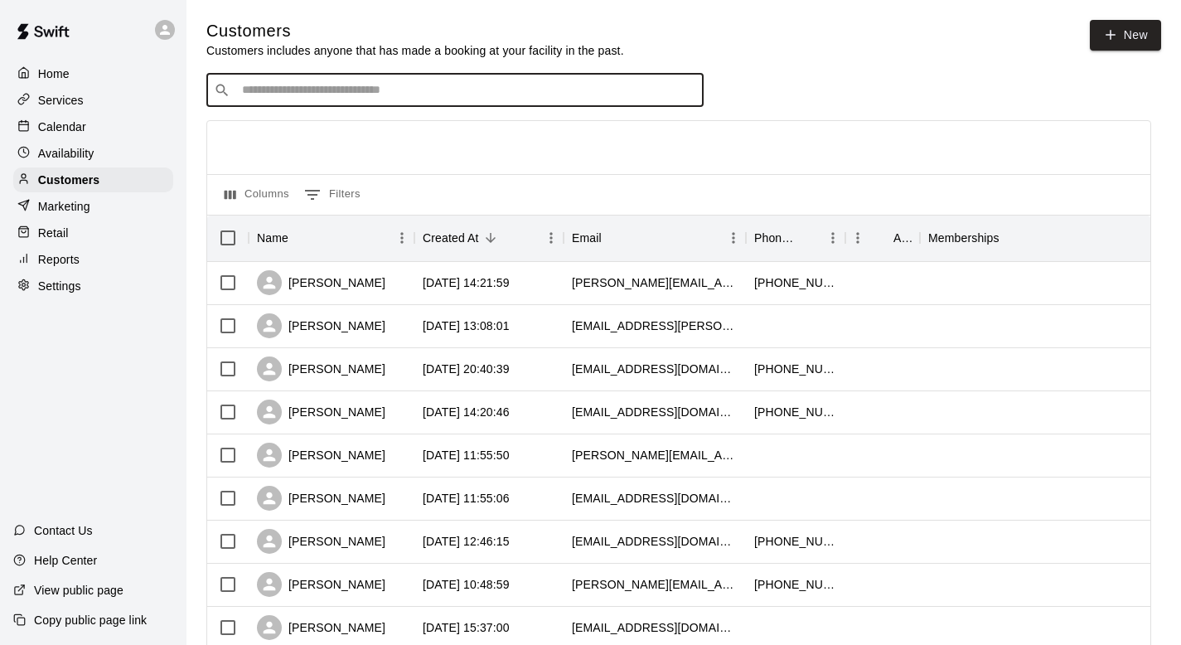
click at [286, 94] on input "Search customers by name or email" at bounding box center [466, 90] width 459 height 17
type input "*********"
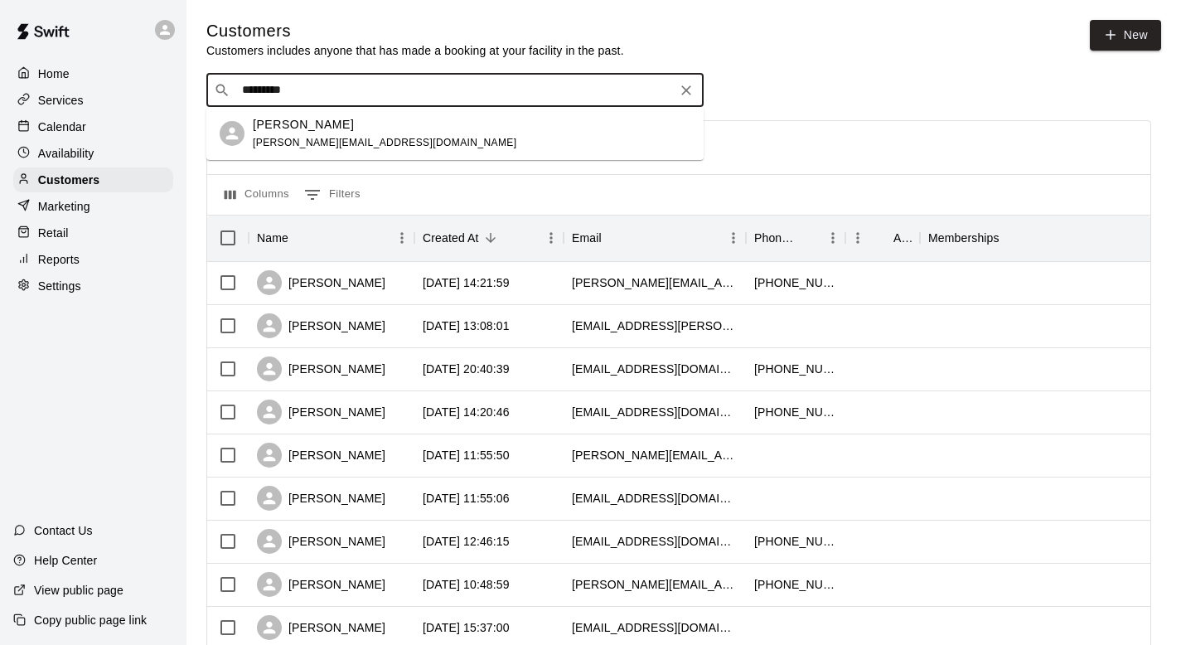
click at [293, 118] on p "Joel Lemmon" at bounding box center [303, 124] width 101 height 17
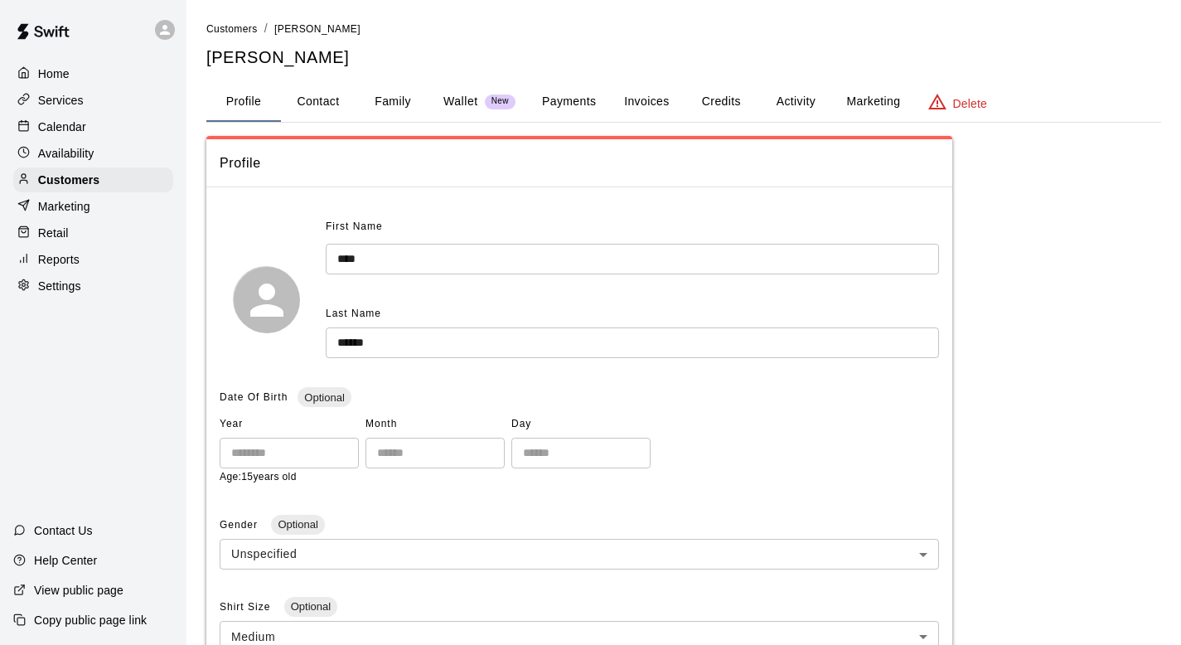
click at [402, 97] on button "Family" at bounding box center [392, 102] width 75 height 40
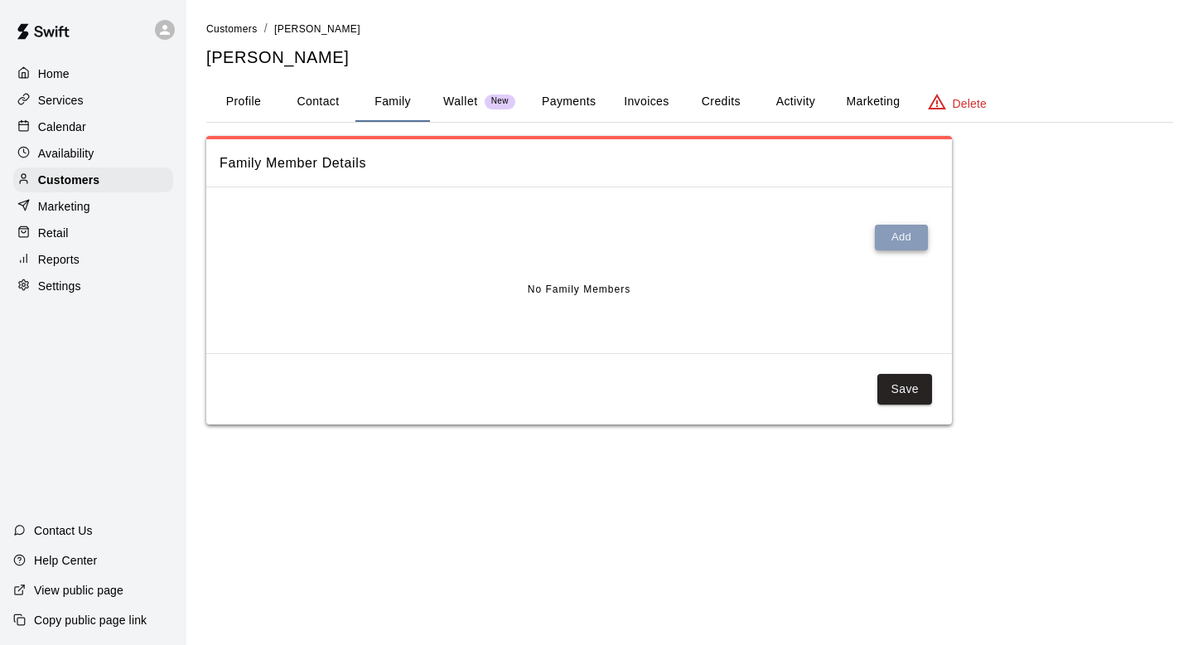
click at [899, 231] on button "Add" at bounding box center [901, 238] width 53 height 26
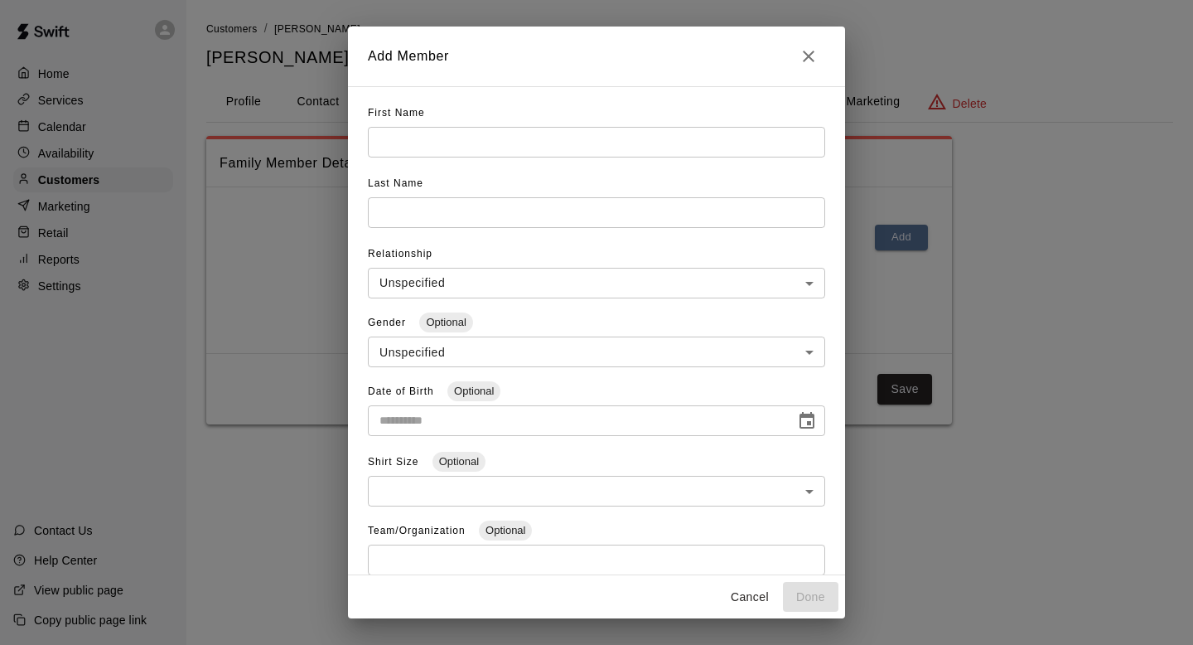
click at [399, 144] on input "text" at bounding box center [596, 142] width 457 height 31
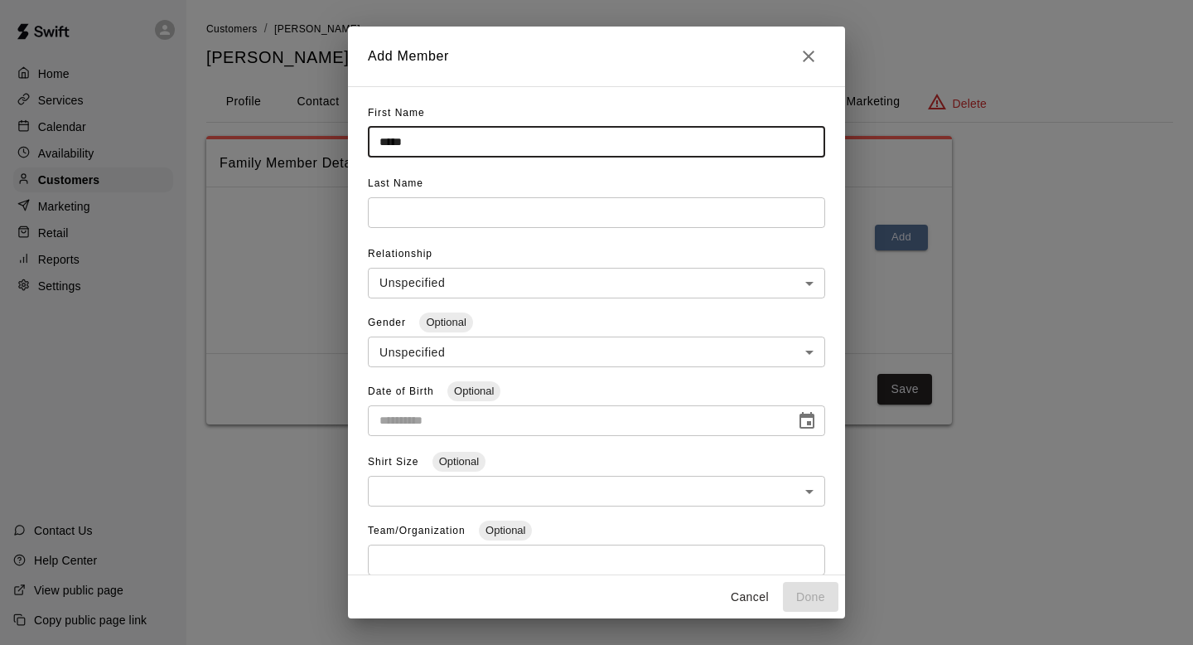
type input "****"
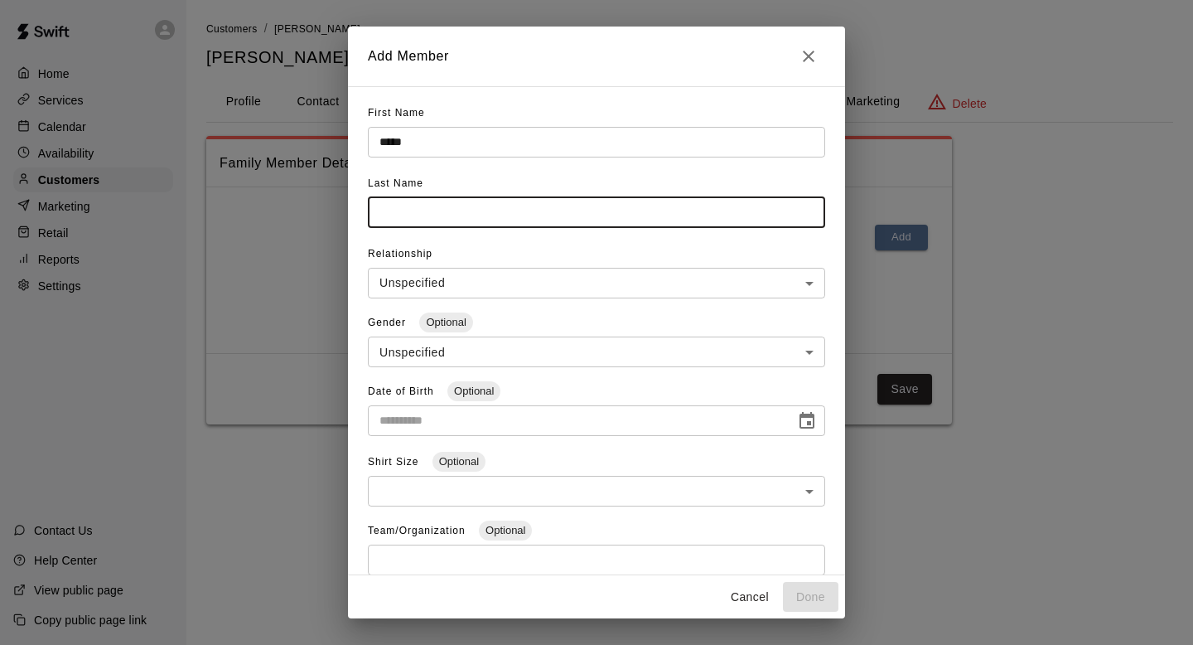
click at [387, 216] on input "text" at bounding box center [596, 212] width 457 height 31
type input "******"
click at [793, 584] on button "Done" at bounding box center [811, 597] width 56 height 31
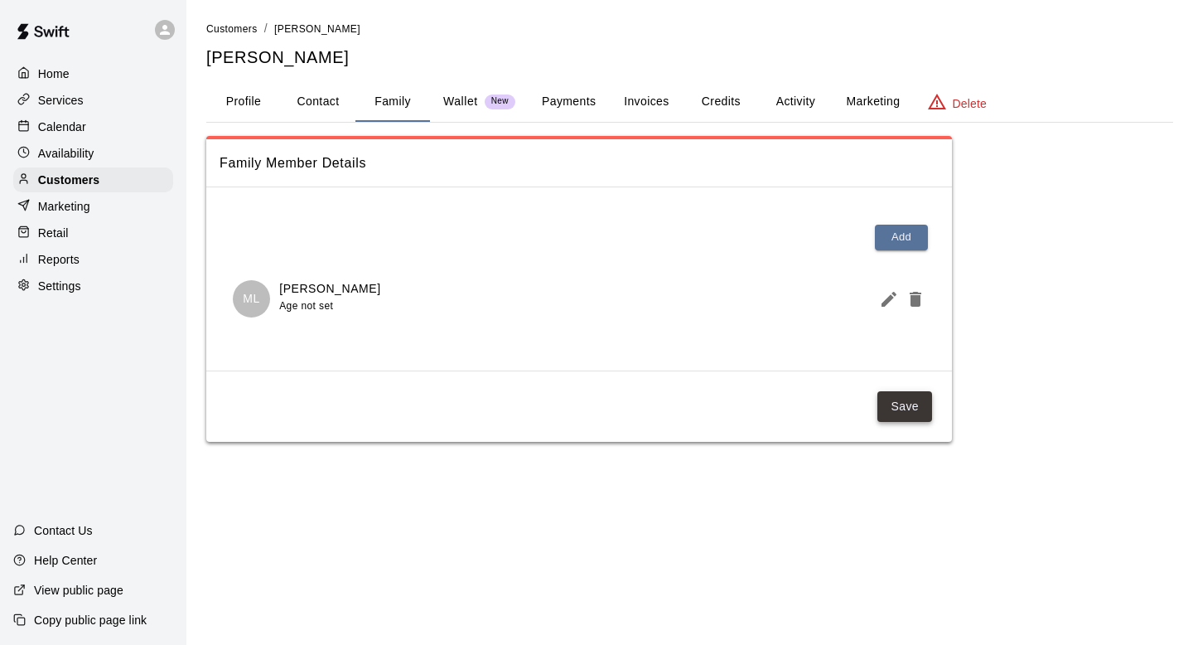
click at [892, 404] on button "Save" at bounding box center [904, 406] width 55 height 31
click at [564, 97] on button "Payments" at bounding box center [569, 102] width 80 height 40
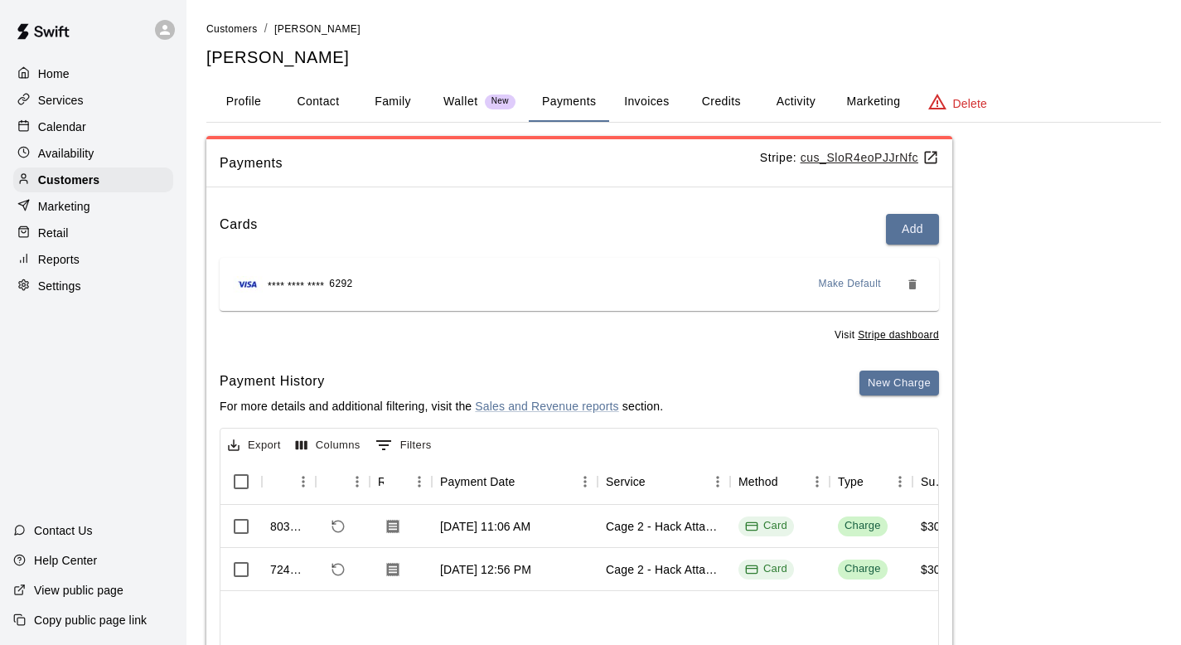
click at [62, 200] on p "Marketing" at bounding box center [64, 206] width 52 height 17
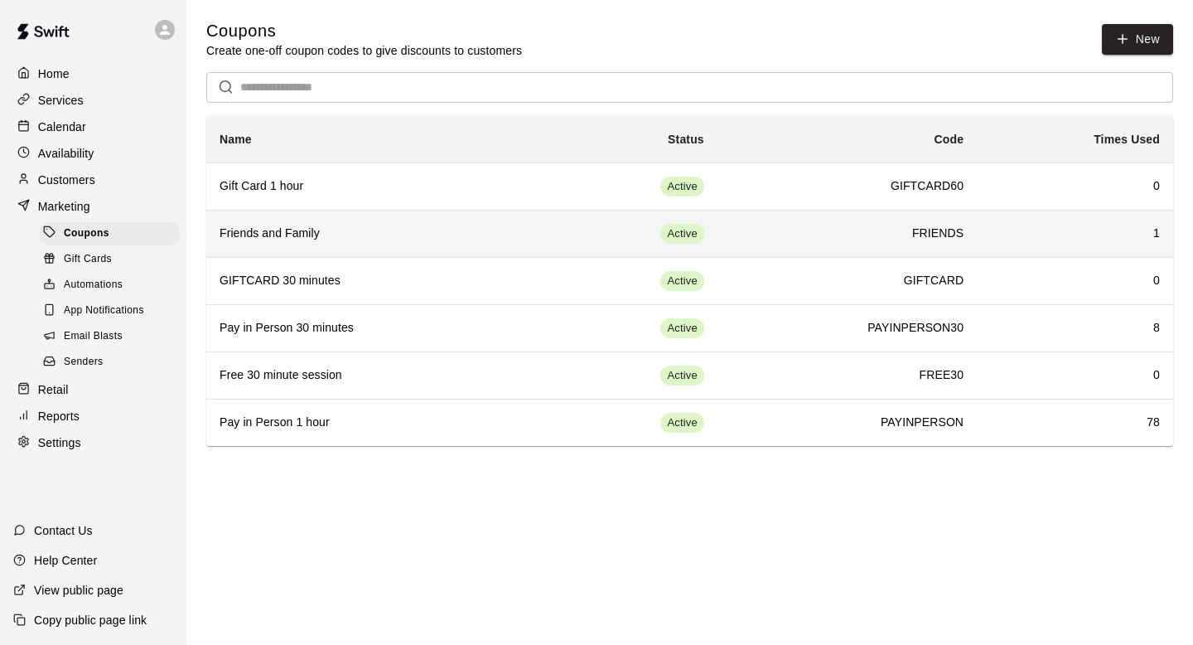
click at [275, 231] on h6 "Friends and Family" at bounding box center [377, 234] width 314 height 18
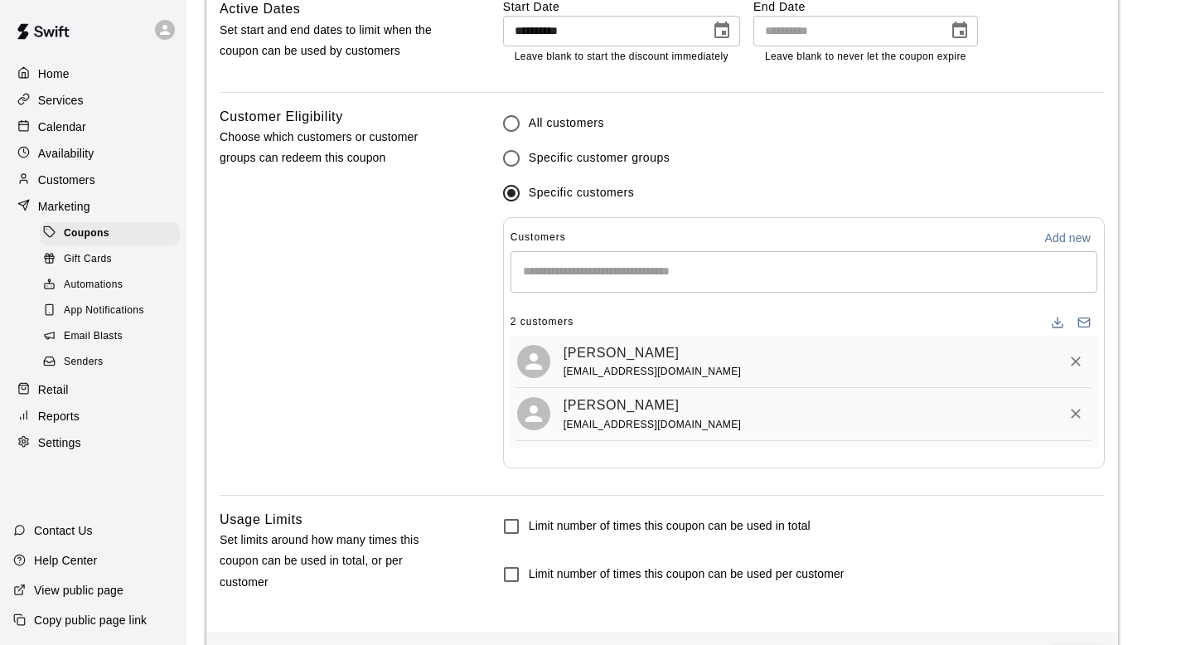
scroll to position [999, 0]
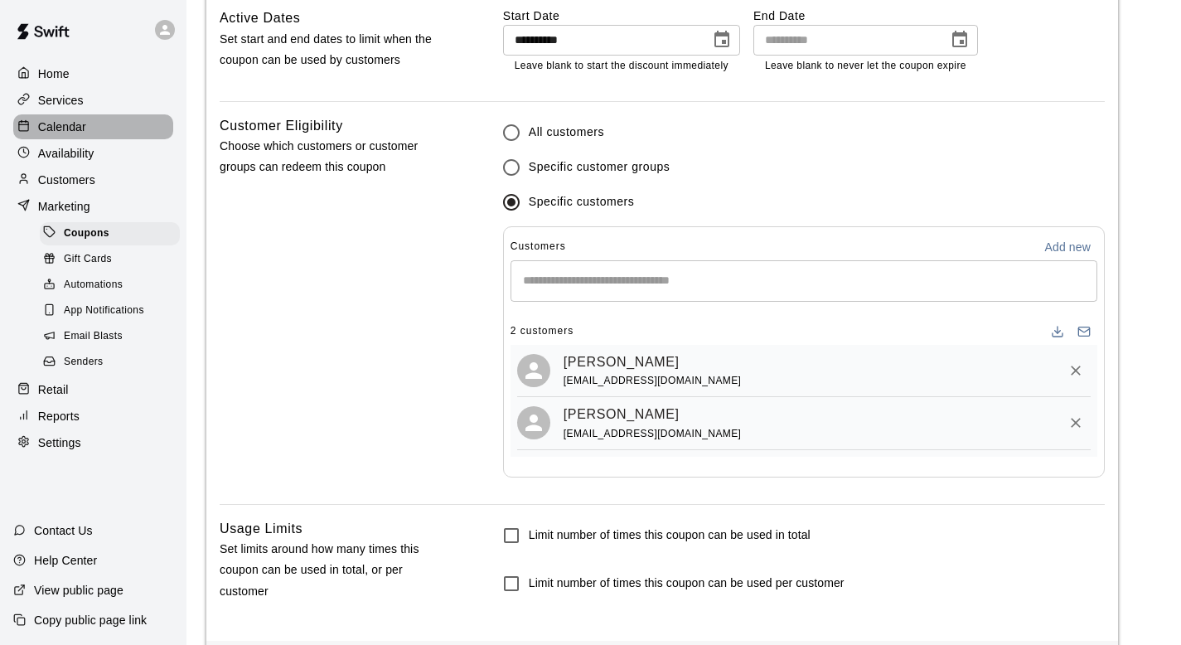
click at [63, 119] on p "Calendar" at bounding box center [62, 126] width 48 height 17
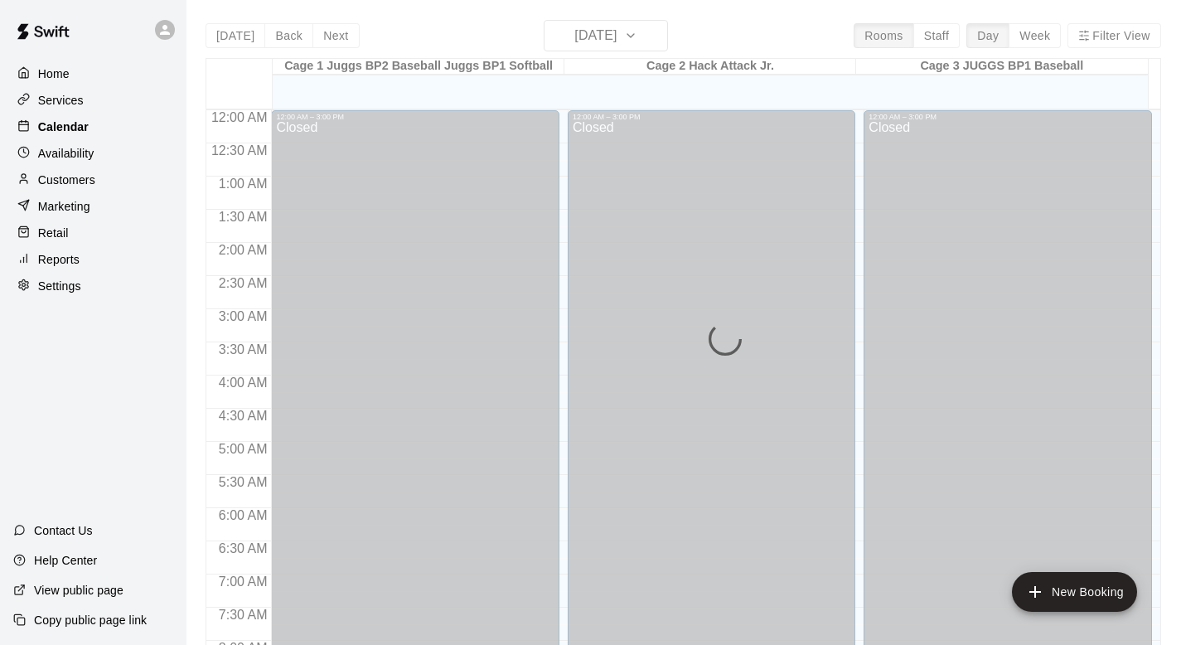
scroll to position [988, 0]
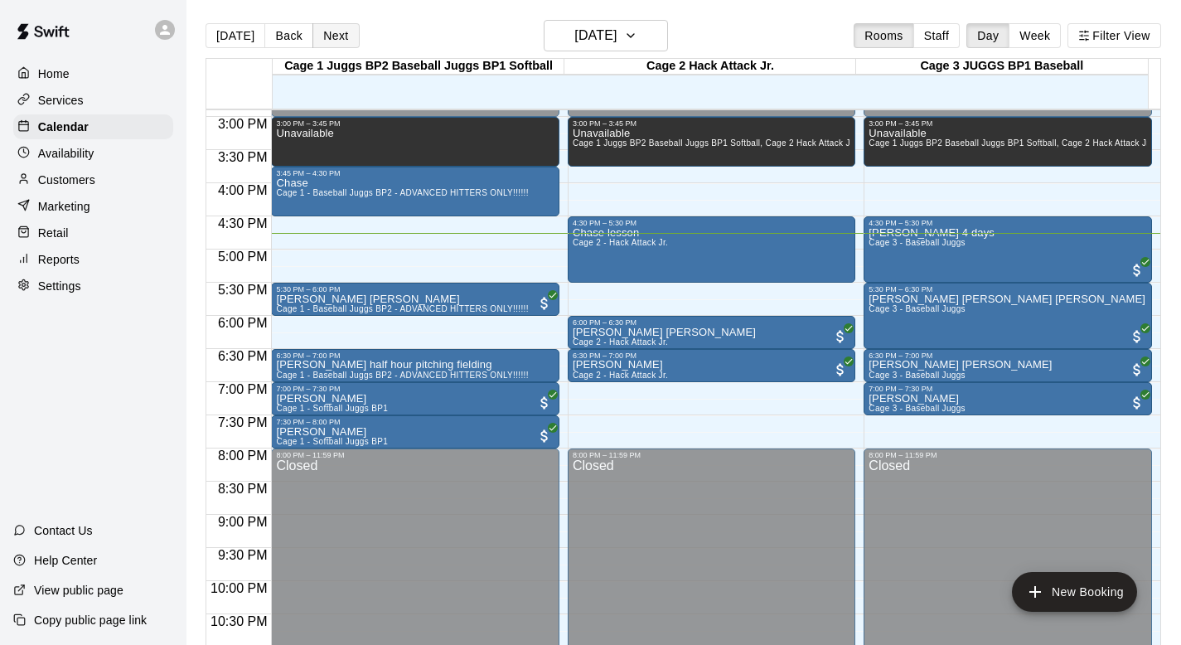
click at [336, 42] on button "Next" at bounding box center [335, 35] width 46 height 25
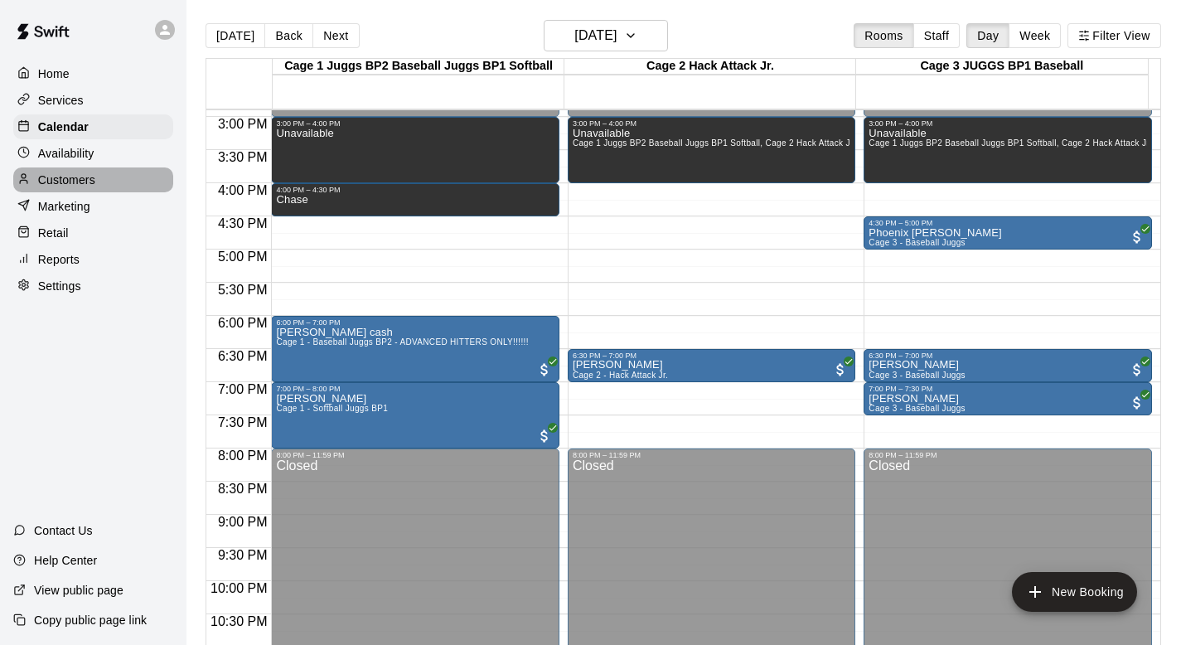
click at [61, 177] on p "Customers" at bounding box center [66, 180] width 57 height 17
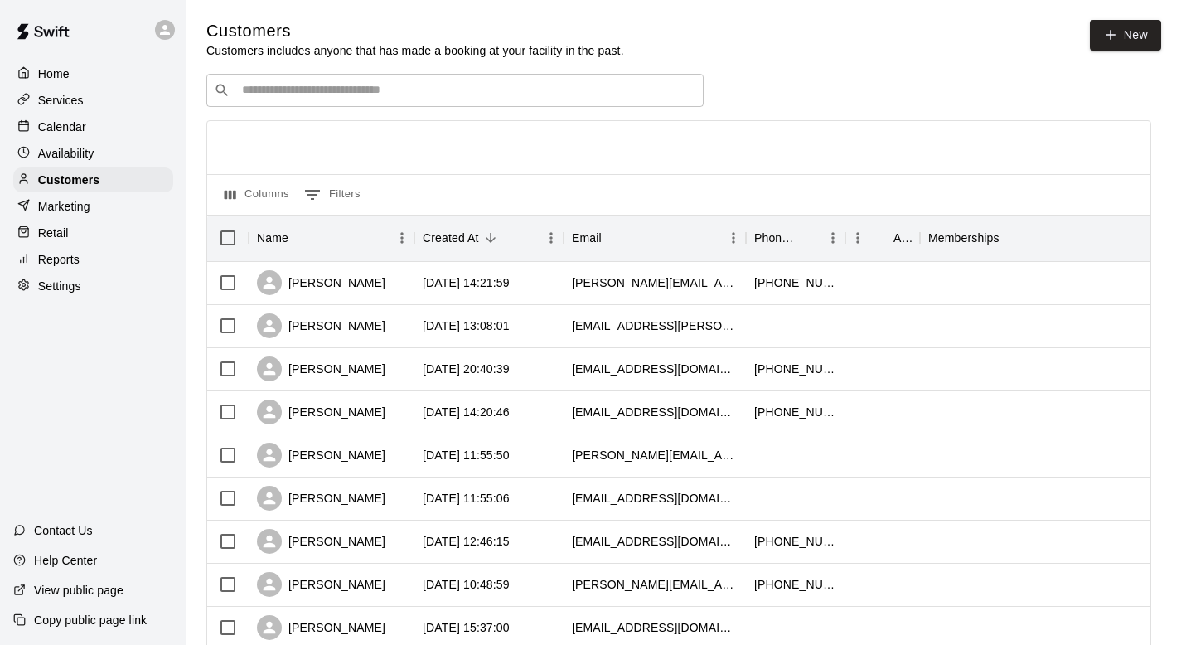
click at [245, 89] on input "Search customers by name or email" at bounding box center [466, 90] width 459 height 17
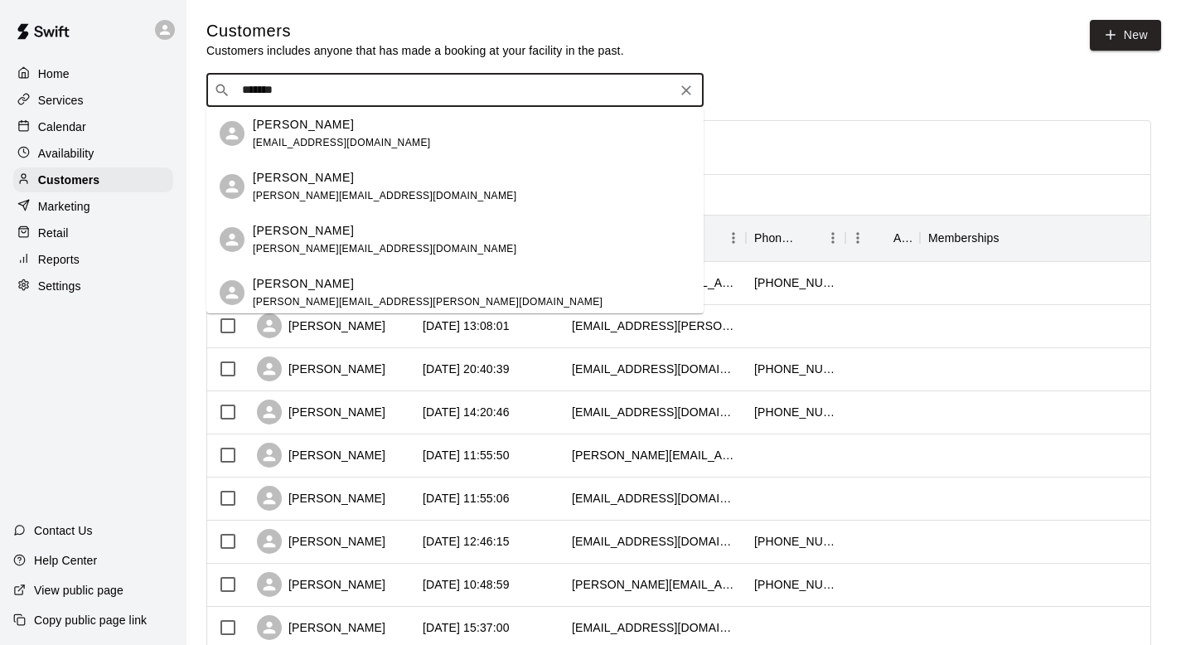
type input "********"
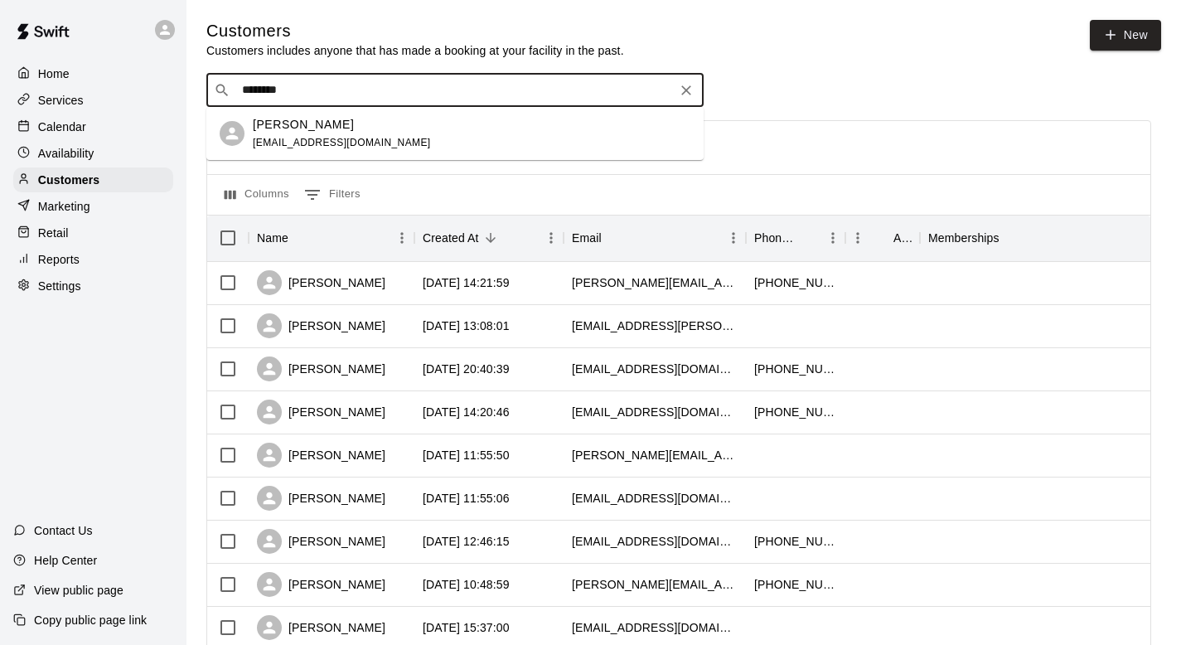
click at [323, 127] on p "Andrea Gutsch" at bounding box center [303, 124] width 101 height 17
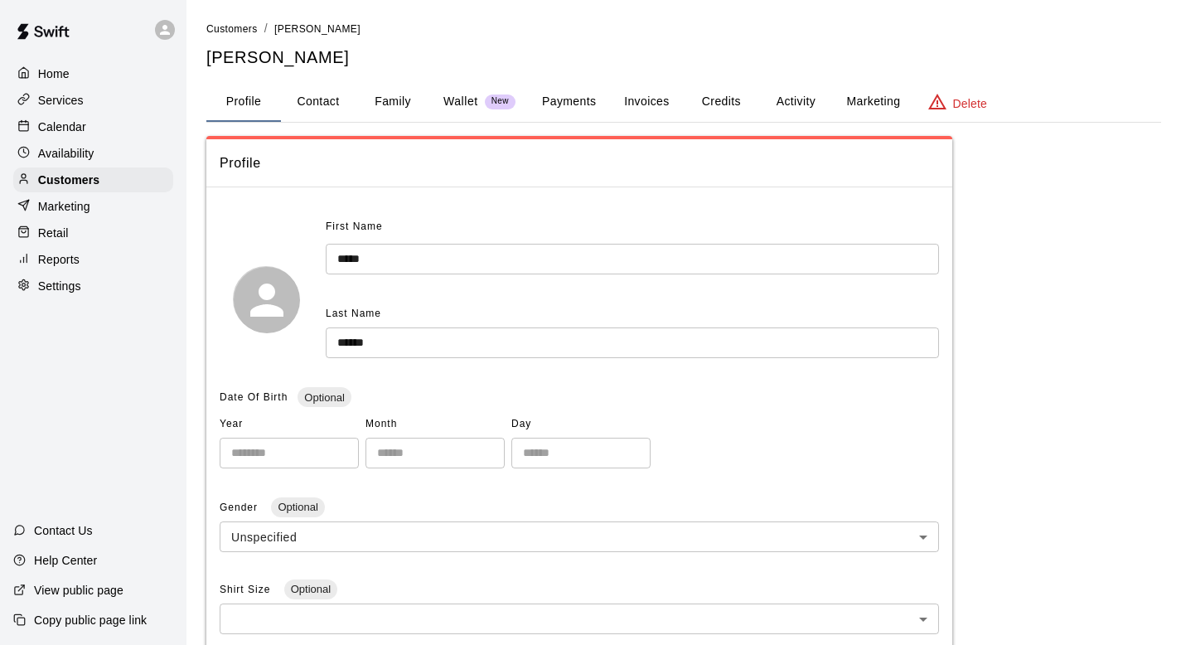
click at [384, 100] on button "Family" at bounding box center [392, 102] width 75 height 40
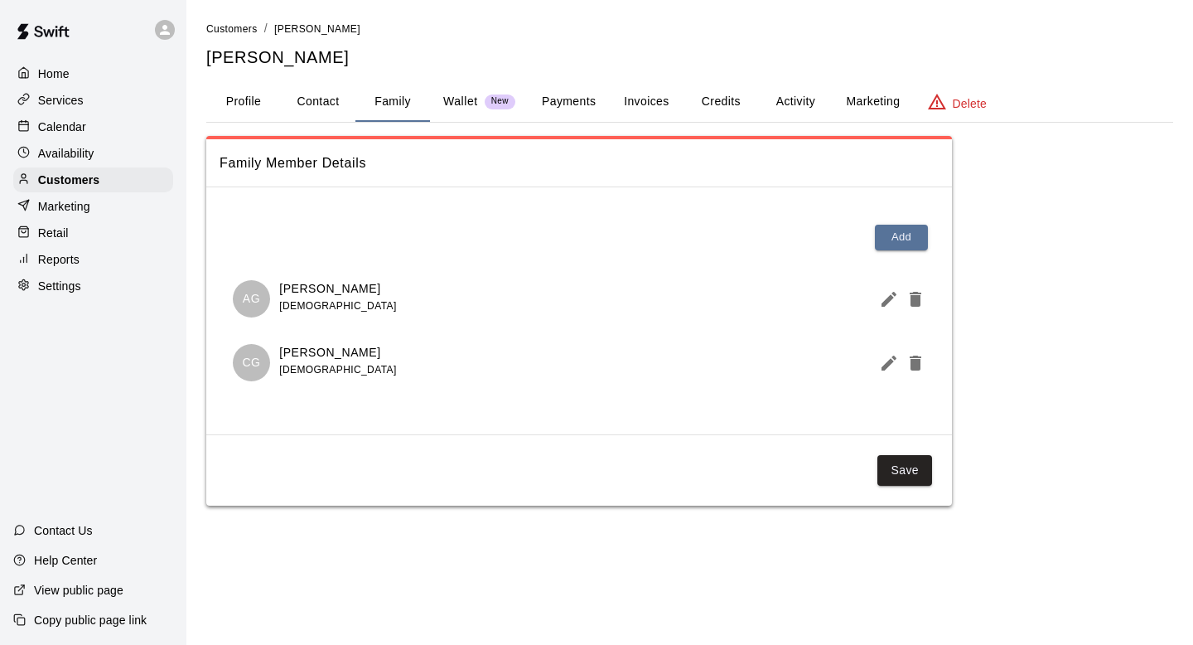
click at [61, 122] on p "Calendar" at bounding box center [62, 126] width 48 height 17
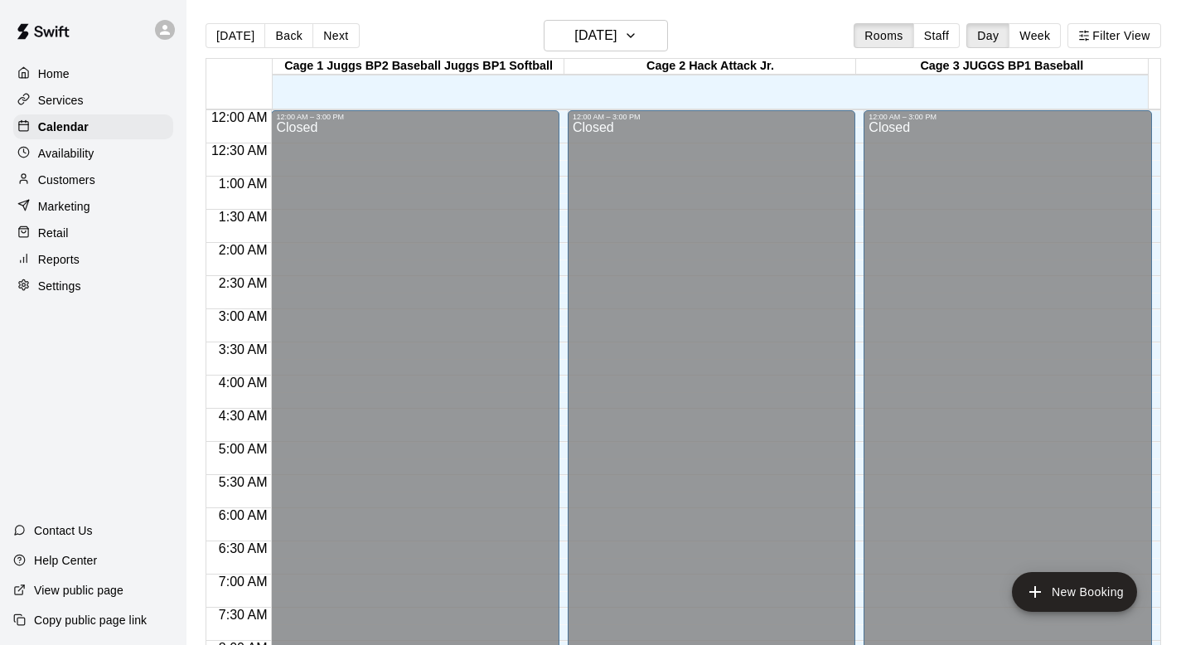
scroll to position [988, 0]
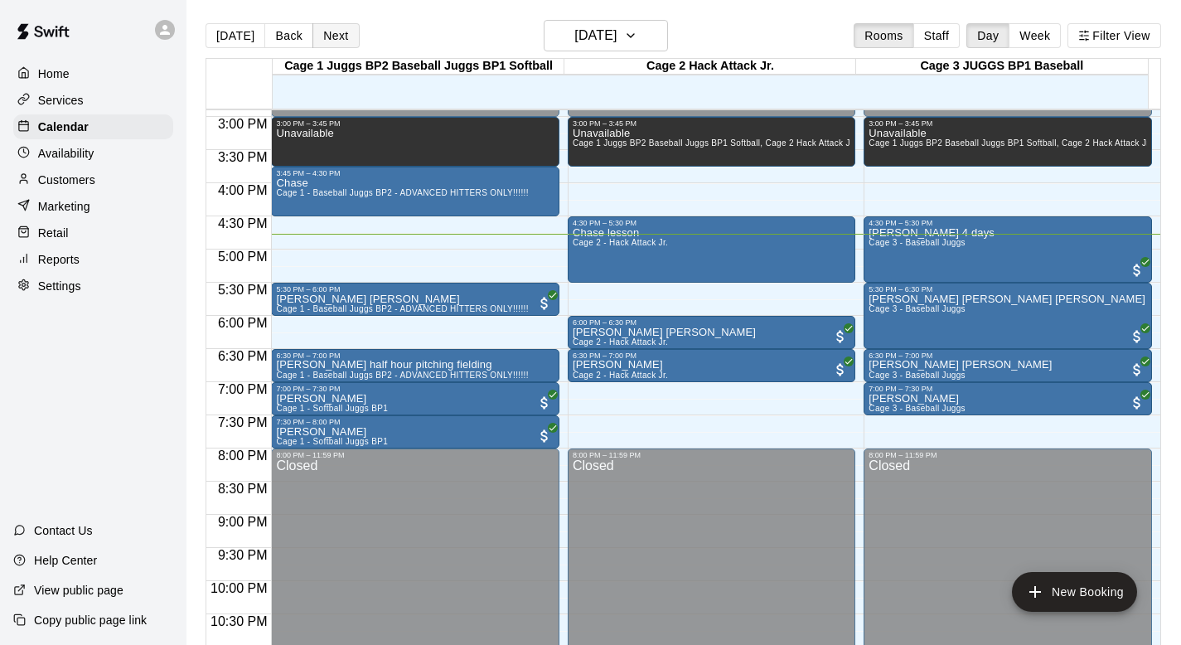
click at [327, 31] on button "Next" at bounding box center [335, 35] width 46 height 25
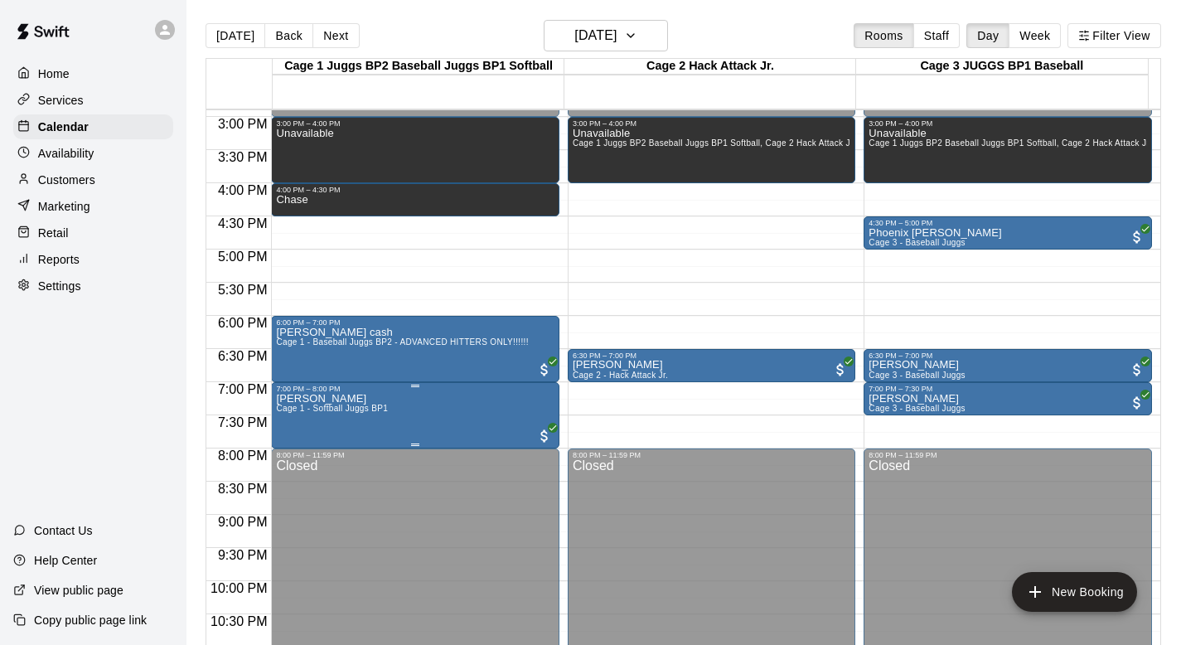
click at [319, 412] on span "Cage 1 - Softball Juggs BP1" at bounding box center [332, 408] width 112 height 9
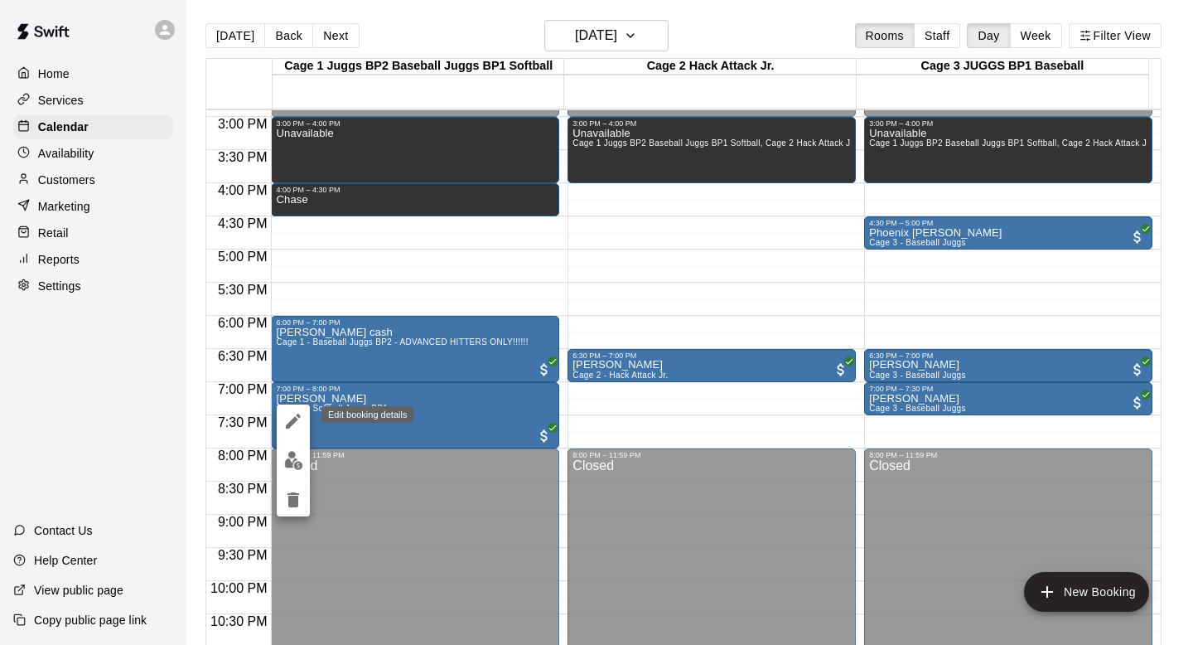
click at [294, 415] on icon "edit" at bounding box center [293, 421] width 20 height 20
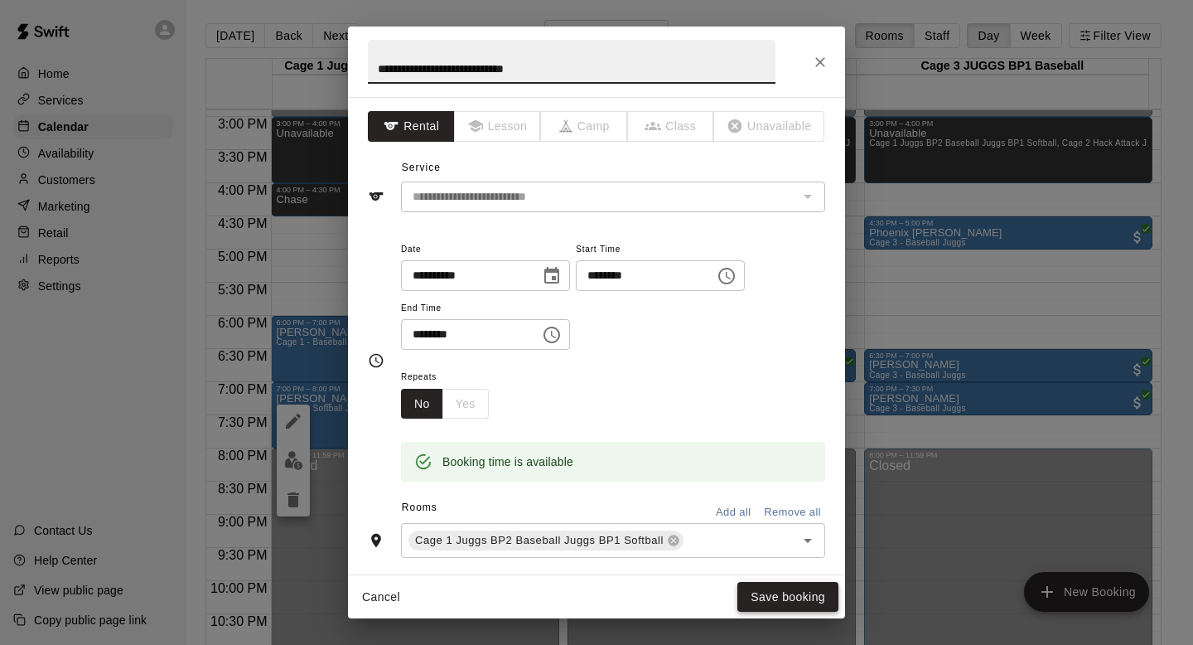
type input "**********"
click at [761, 583] on button "Save booking" at bounding box center [787, 597] width 101 height 31
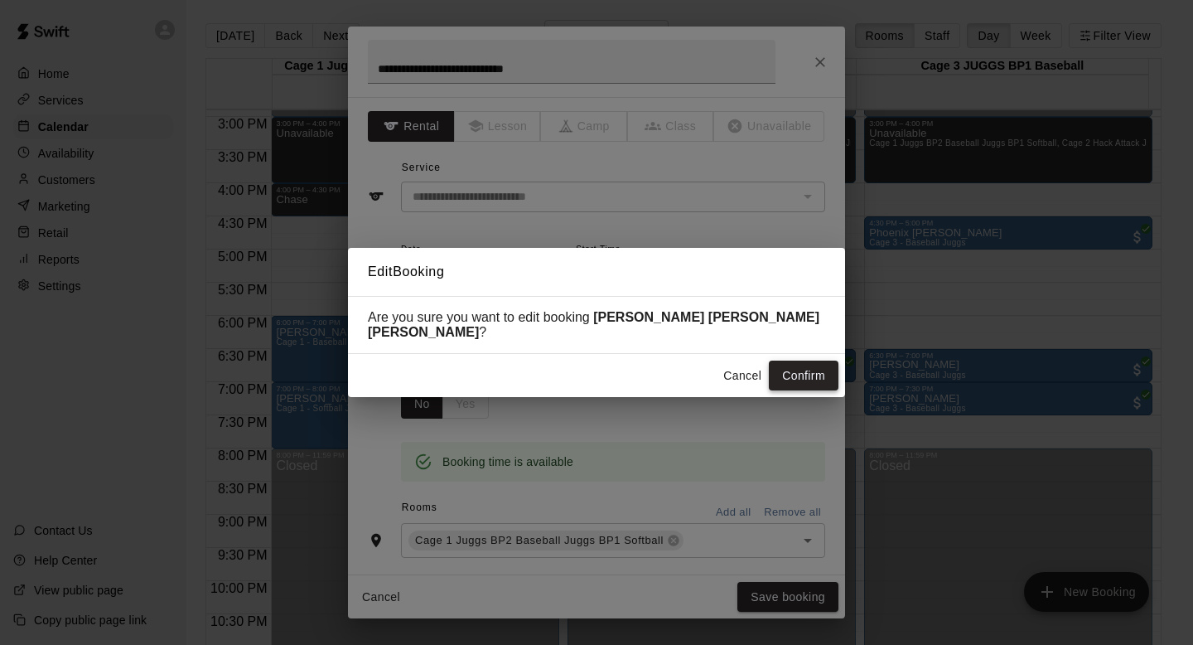
click at [787, 362] on button "Confirm" at bounding box center [804, 375] width 70 height 31
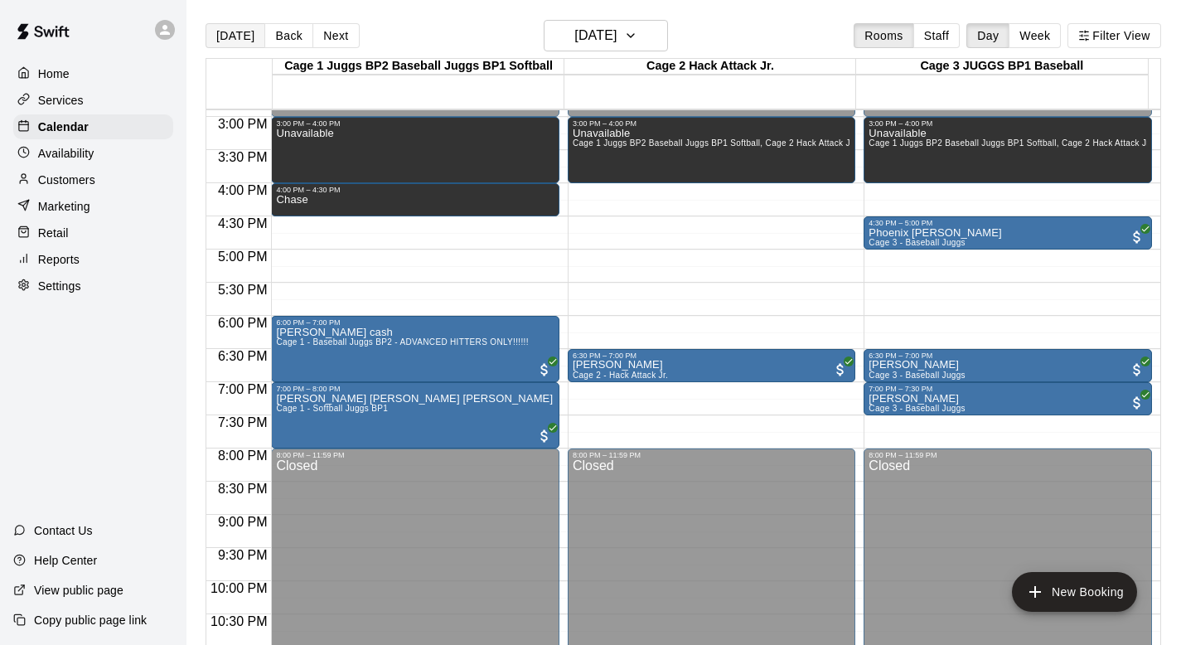
click at [234, 34] on button "[DATE]" at bounding box center [235, 35] width 60 height 25
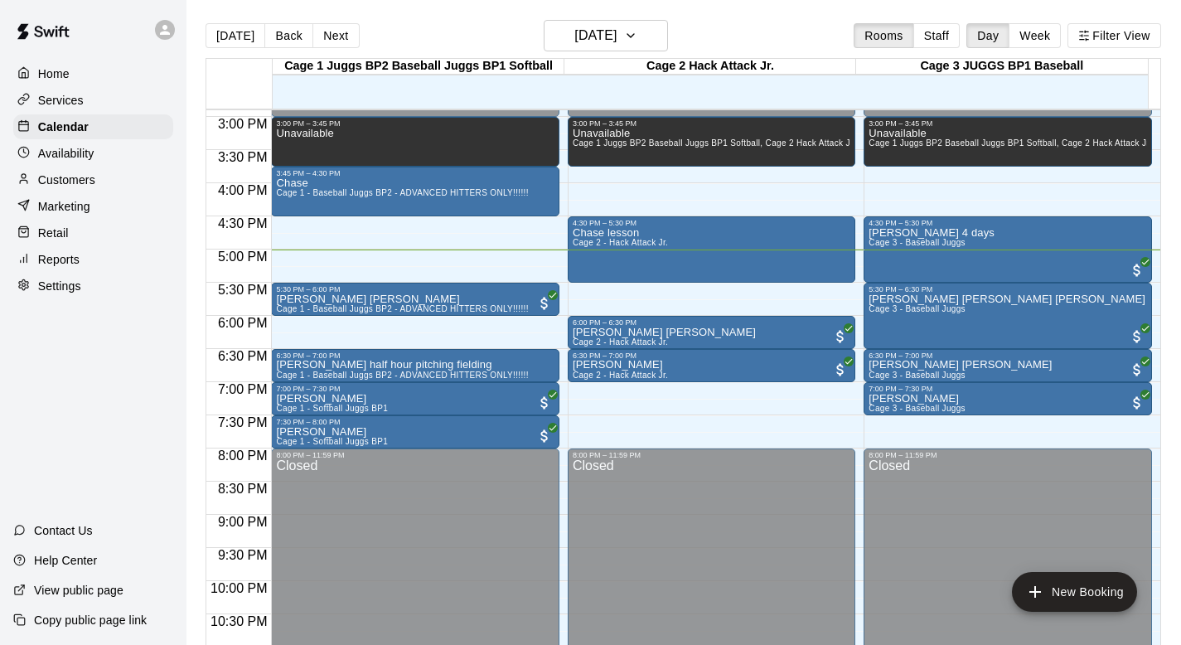
click at [61, 183] on p "Customers" at bounding box center [66, 180] width 57 height 17
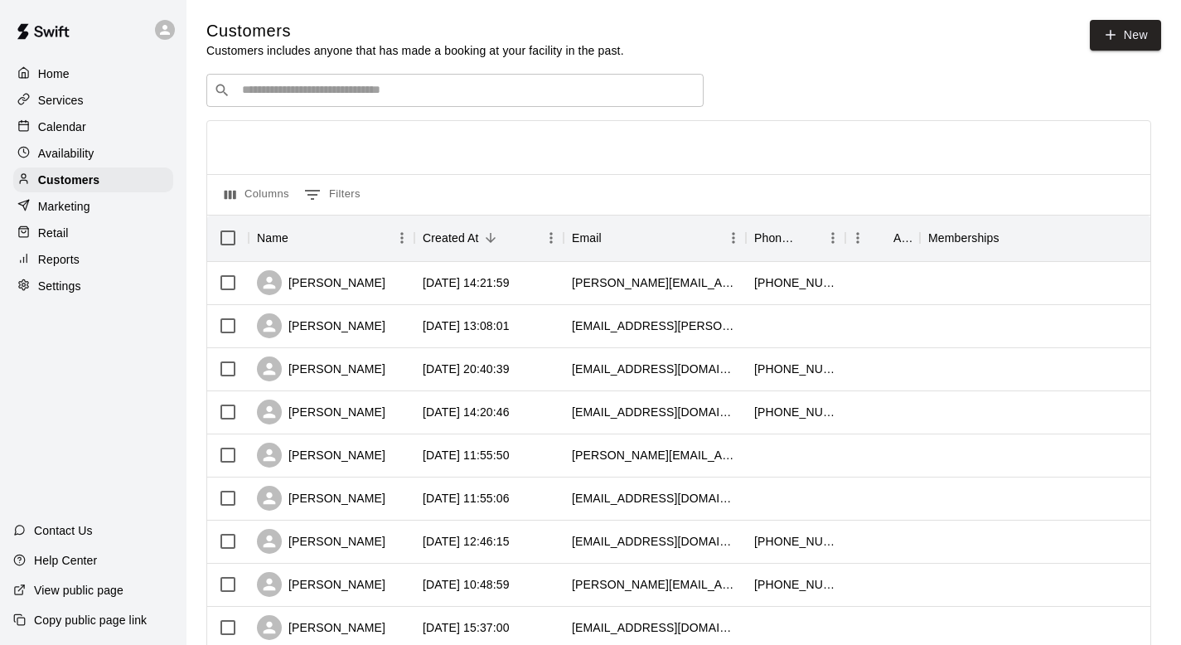
click at [259, 94] on input "Search customers by name or email" at bounding box center [466, 90] width 459 height 17
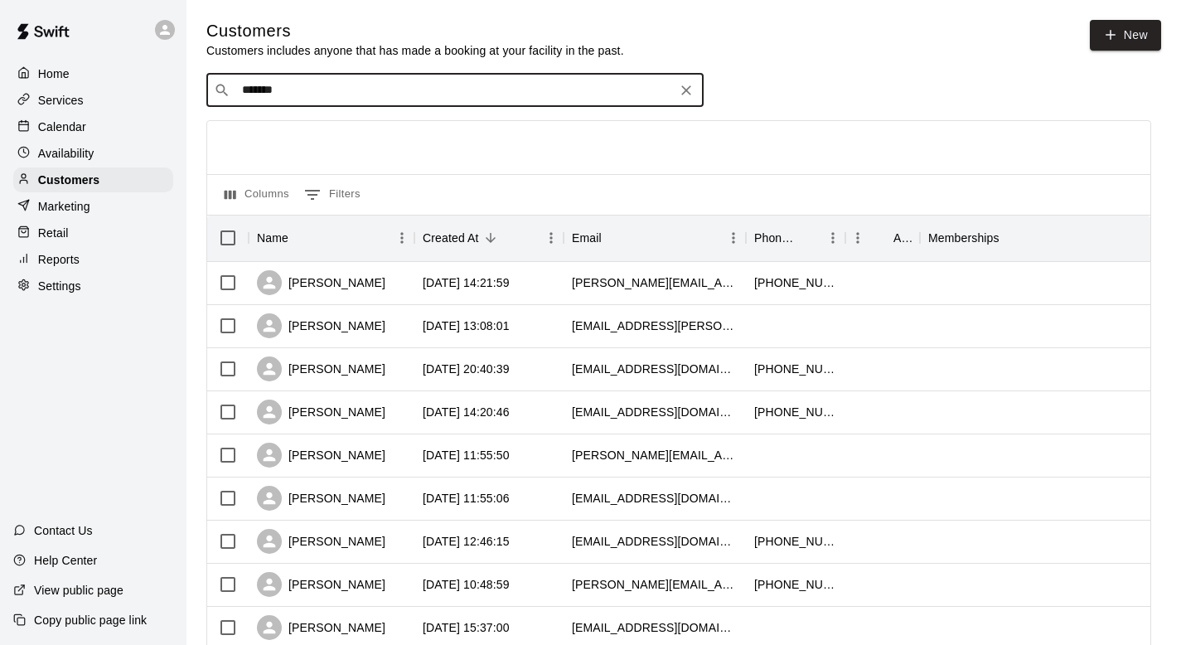
type input "********"
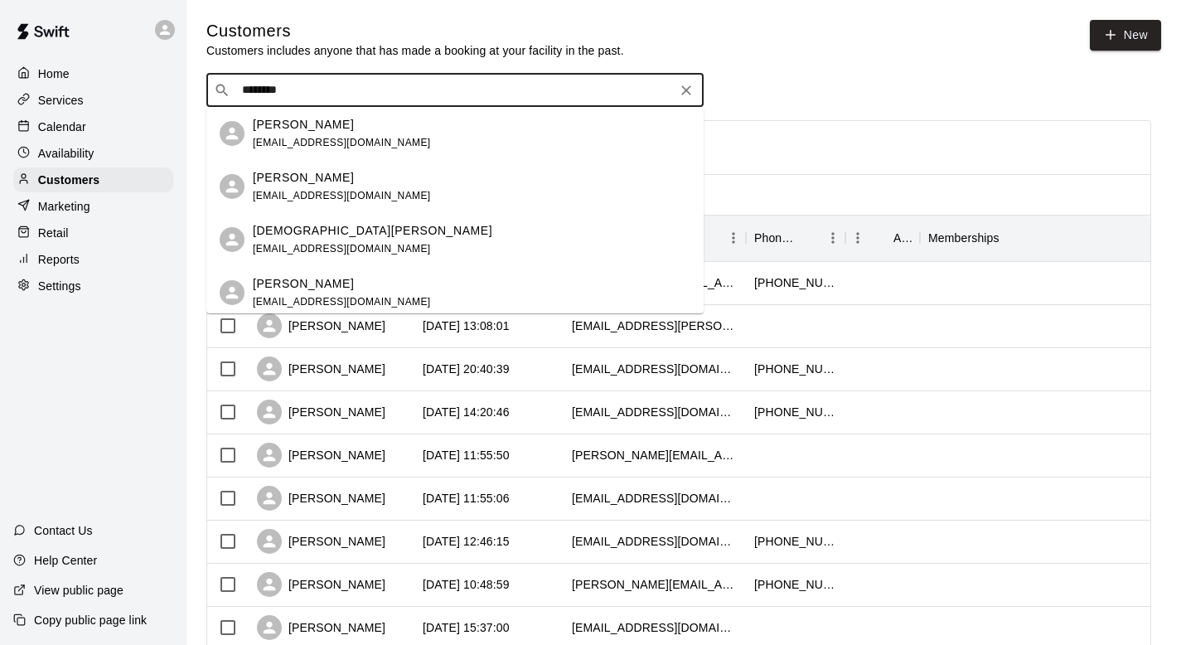
click at [280, 180] on p "Cristian Kiriakou" at bounding box center [303, 177] width 101 height 17
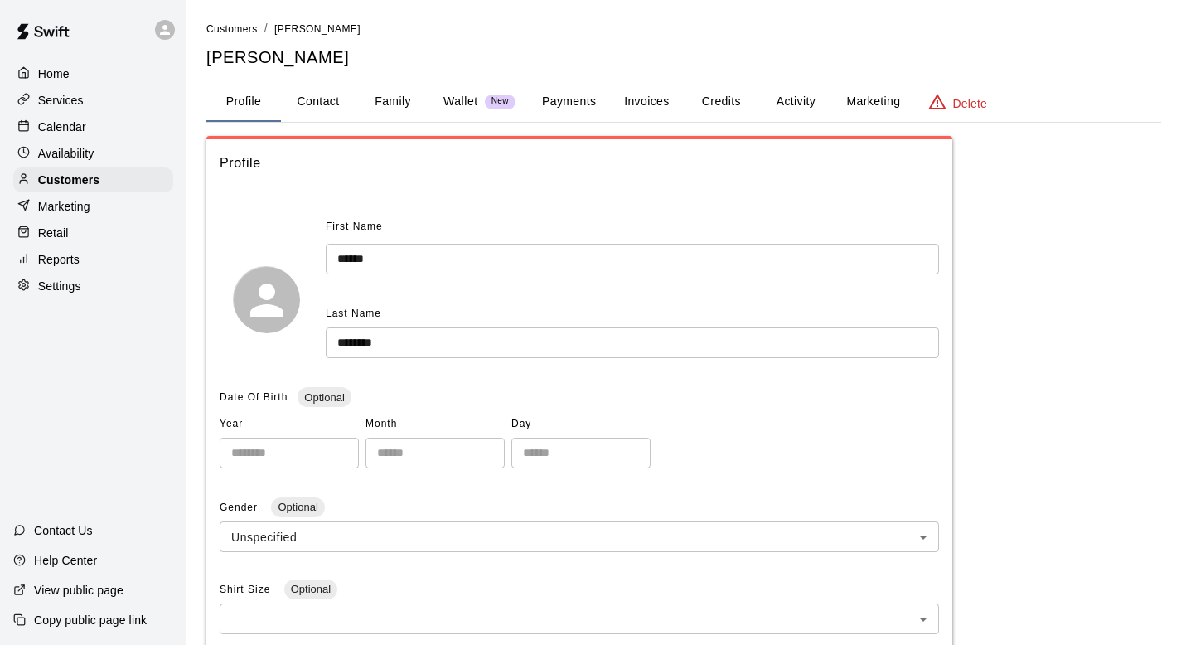
click at [559, 97] on button "Payments" at bounding box center [569, 102] width 80 height 40
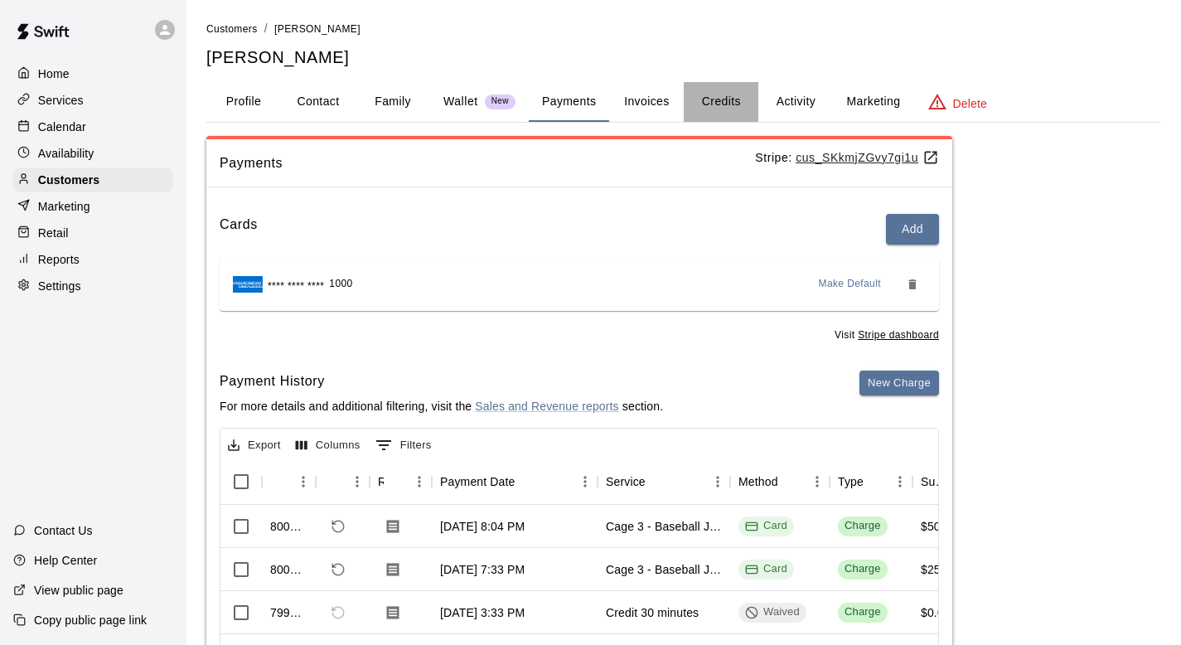
click at [723, 99] on button "Credits" at bounding box center [721, 102] width 75 height 40
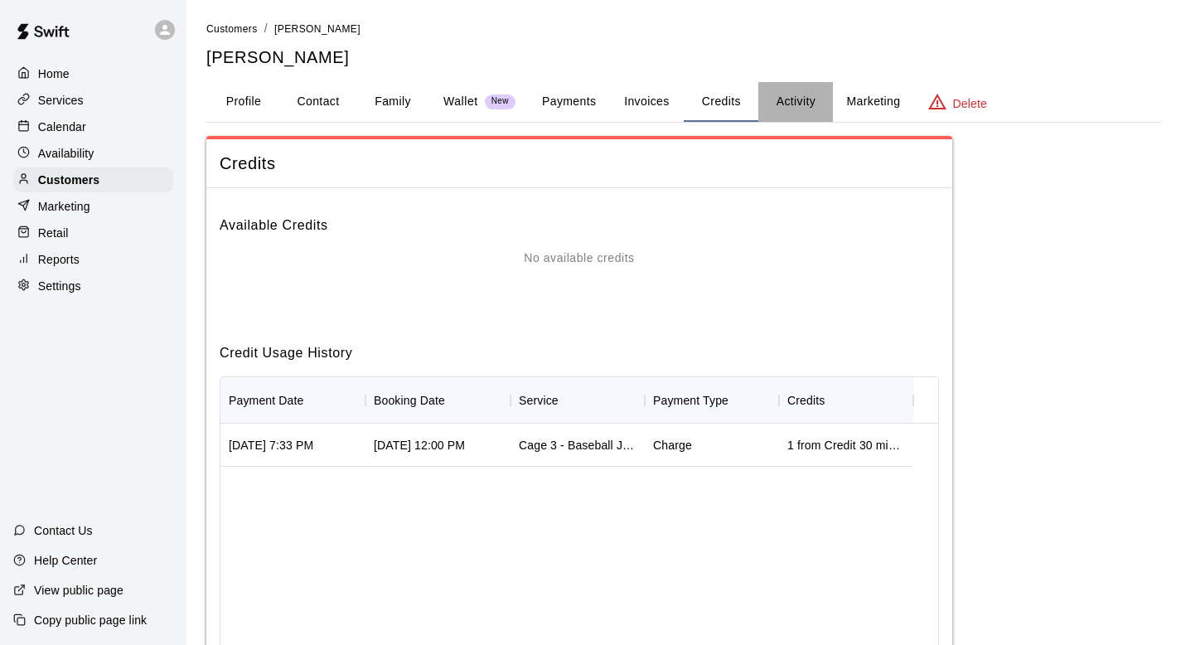
click at [793, 99] on button "Activity" at bounding box center [795, 102] width 75 height 40
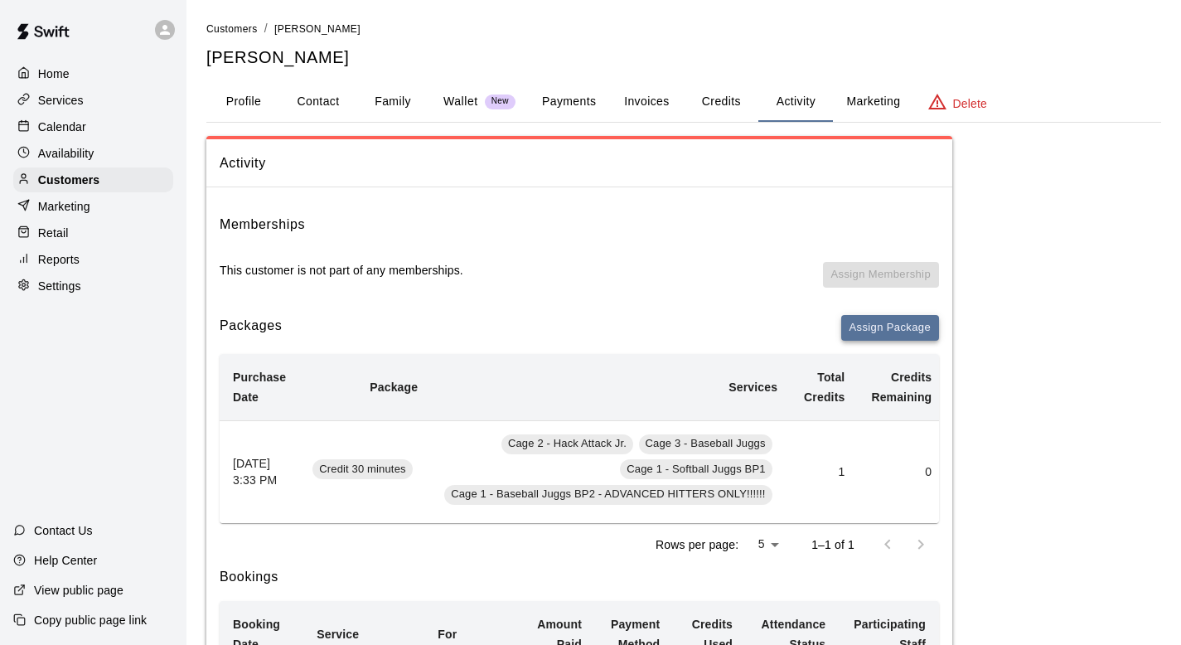
click at [857, 324] on button "Assign Package" at bounding box center [890, 328] width 98 height 26
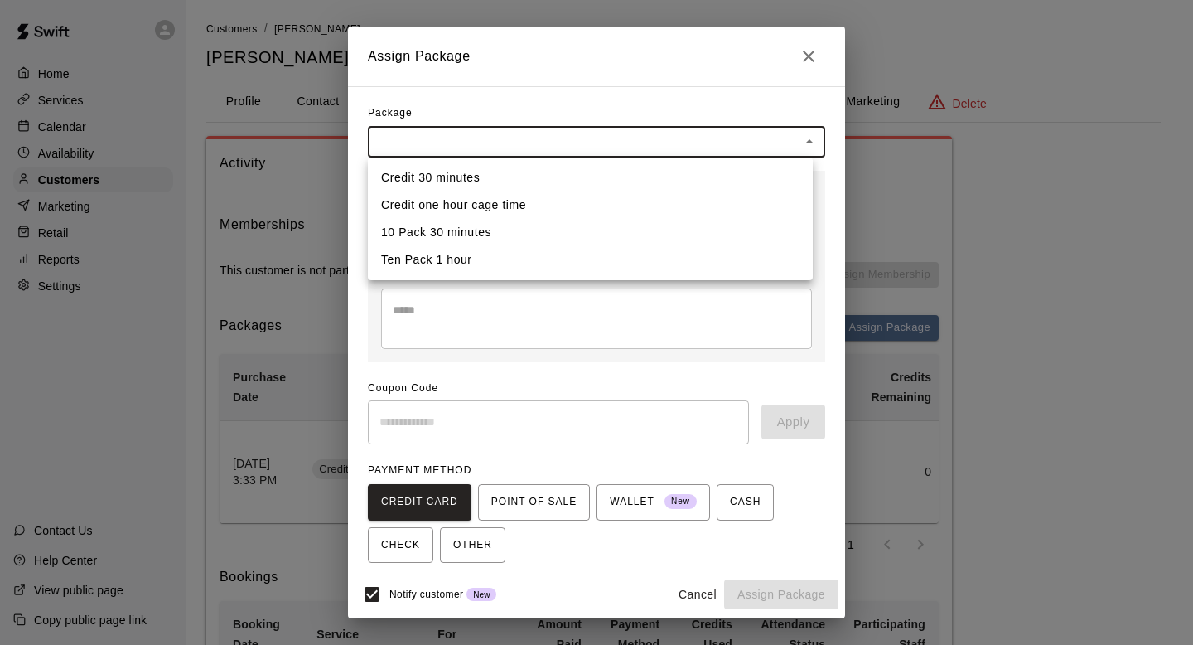
click at [452, 203] on li "Credit one hour cage time" at bounding box center [590, 204] width 445 height 27
type input "**********"
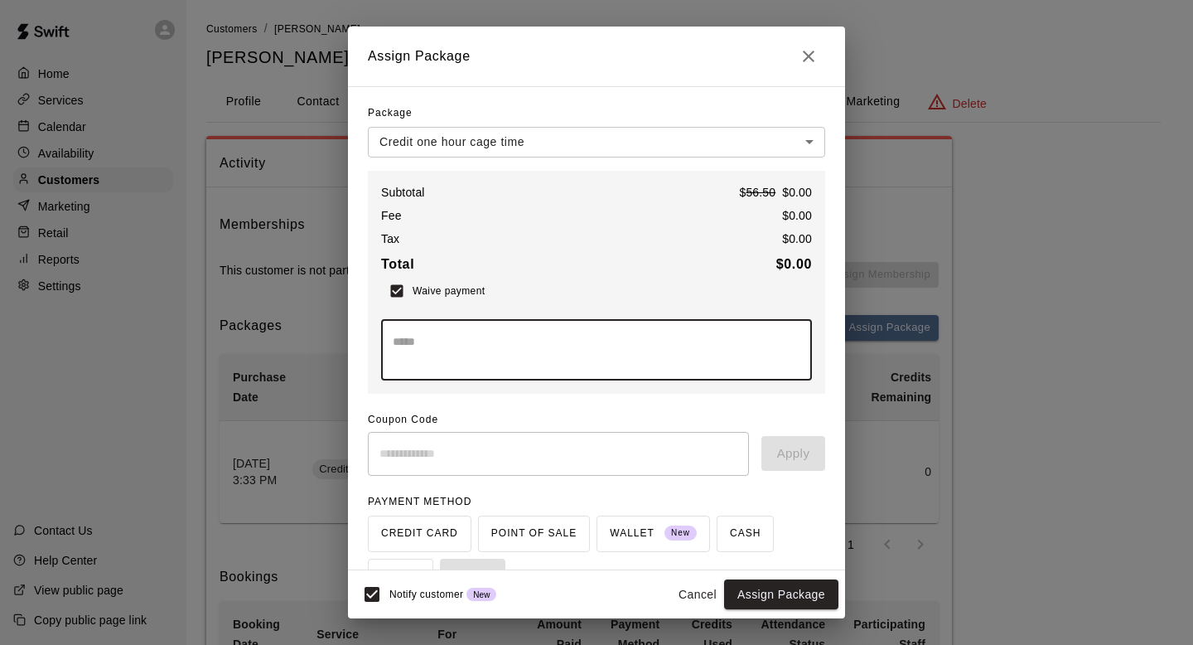
click at [401, 344] on textarea at bounding box center [597, 349] width 408 height 33
type textarea "**********"
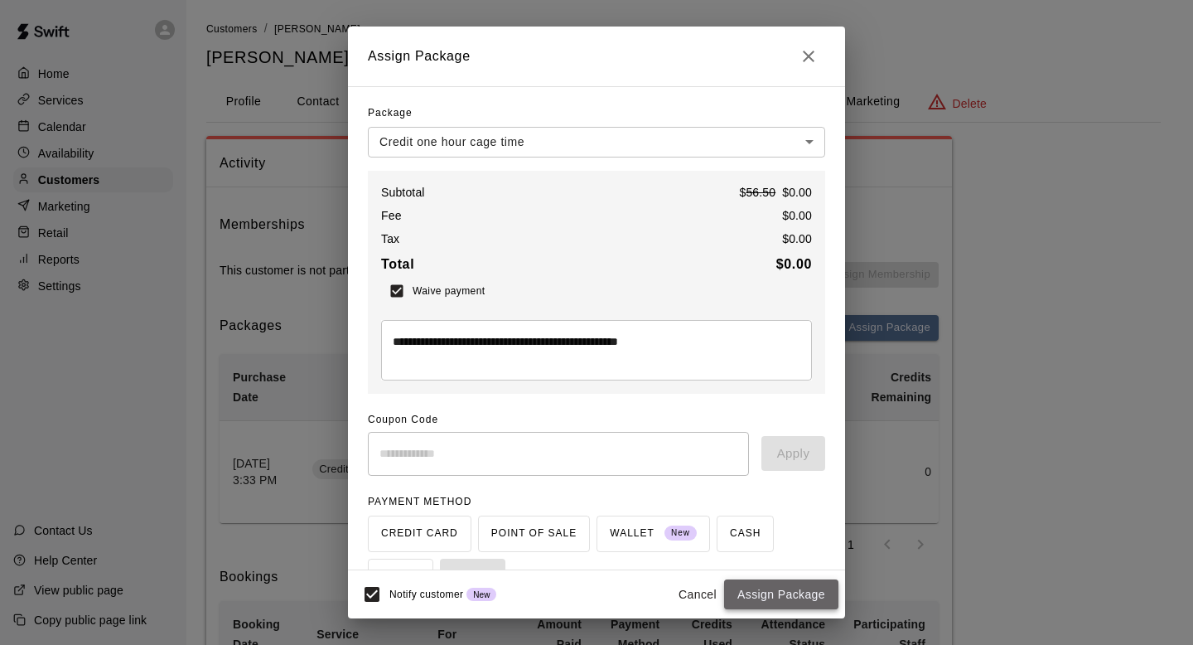
click at [749, 588] on button "Assign Package" at bounding box center [781, 594] width 114 height 31
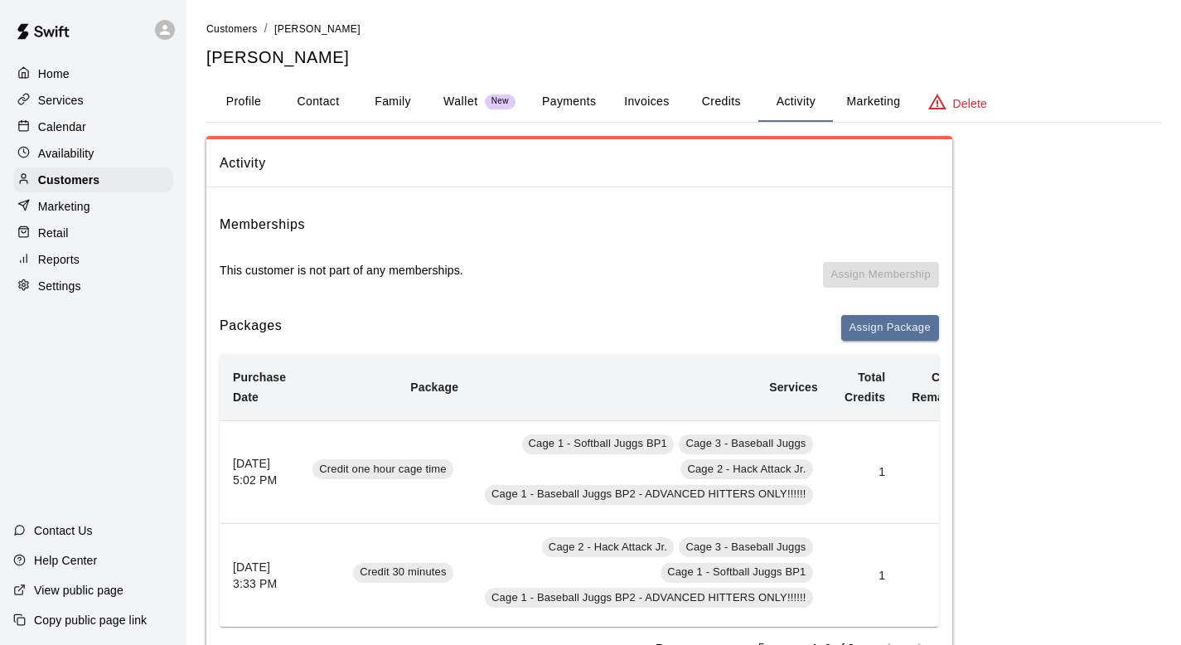
click at [52, 120] on p "Calendar" at bounding box center [62, 126] width 48 height 17
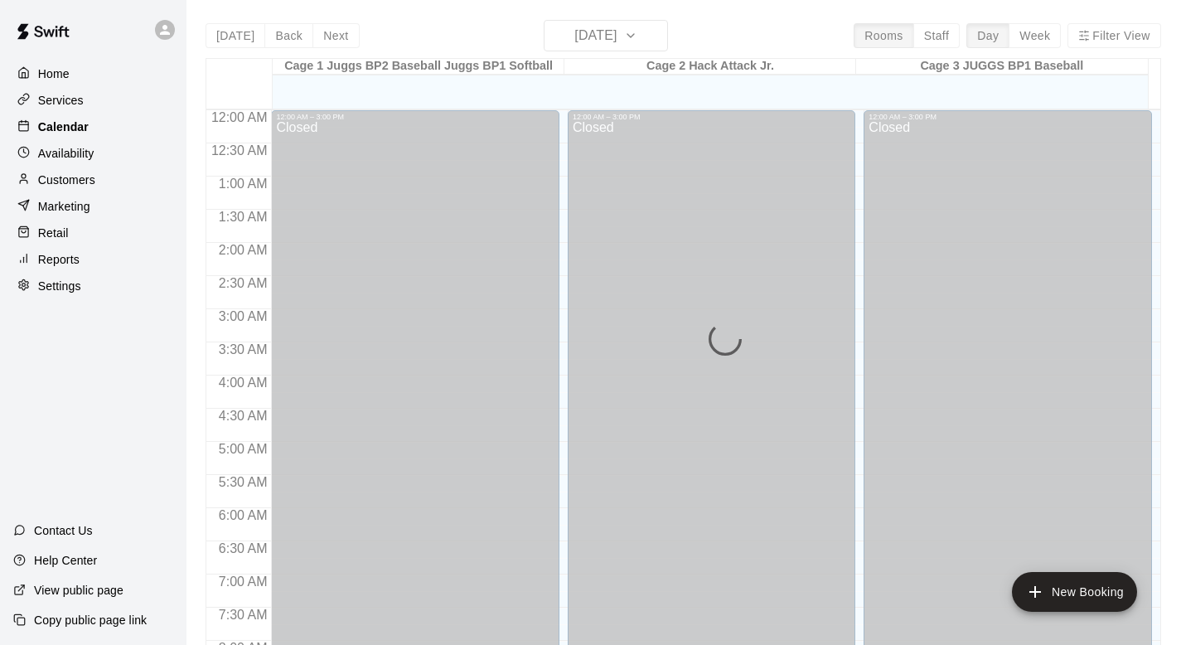
scroll to position [988, 0]
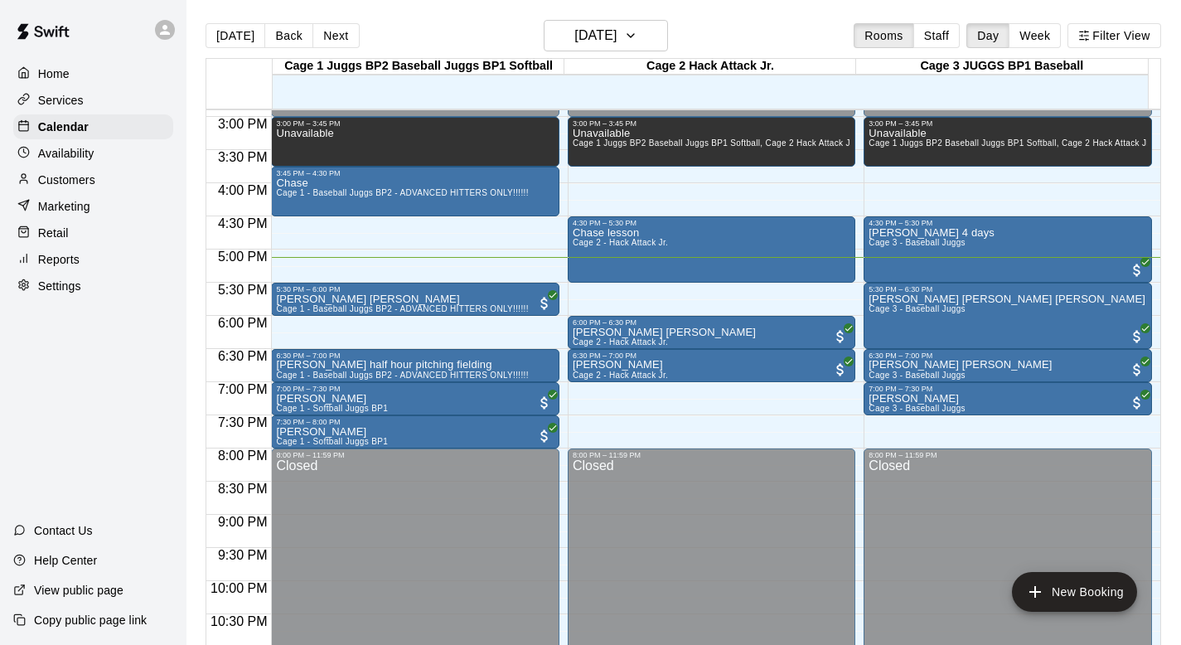
click at [698, 36] on div "Today Back Next Tuesday Sep 09 Rooms Staff Day Week Filter View" at bounding box center [682, 39] width 955 height 38
click at [637, 38] on icon "button" at bounding box center [630, 36] width 13 height 20
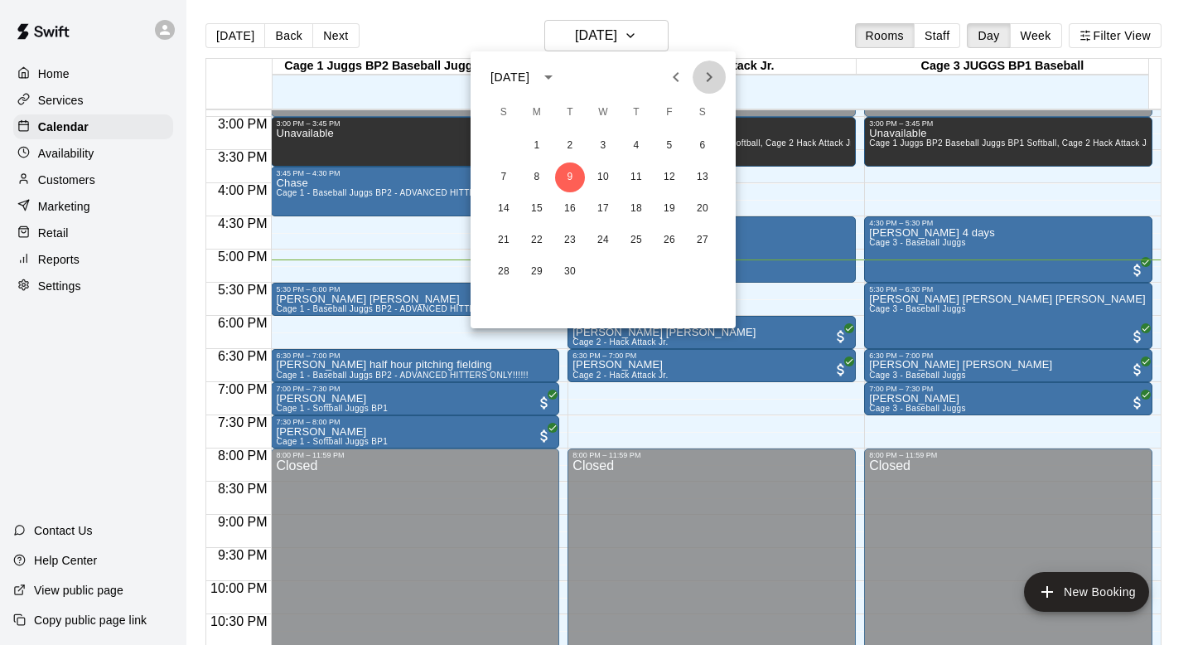
click at [714, 82] on icon "Next month" at bounding box center [709, 77] width 20 height 20
click at [705, 75] on icon "Next month" at bounding box center [709, 77] width 20 height 20
click at [704, 78] on icon "Next month" at bounding box center [709, 77] width 20 height 20
click at [655, 33] on div at bounding box center [596, 322] width 1193 height 645
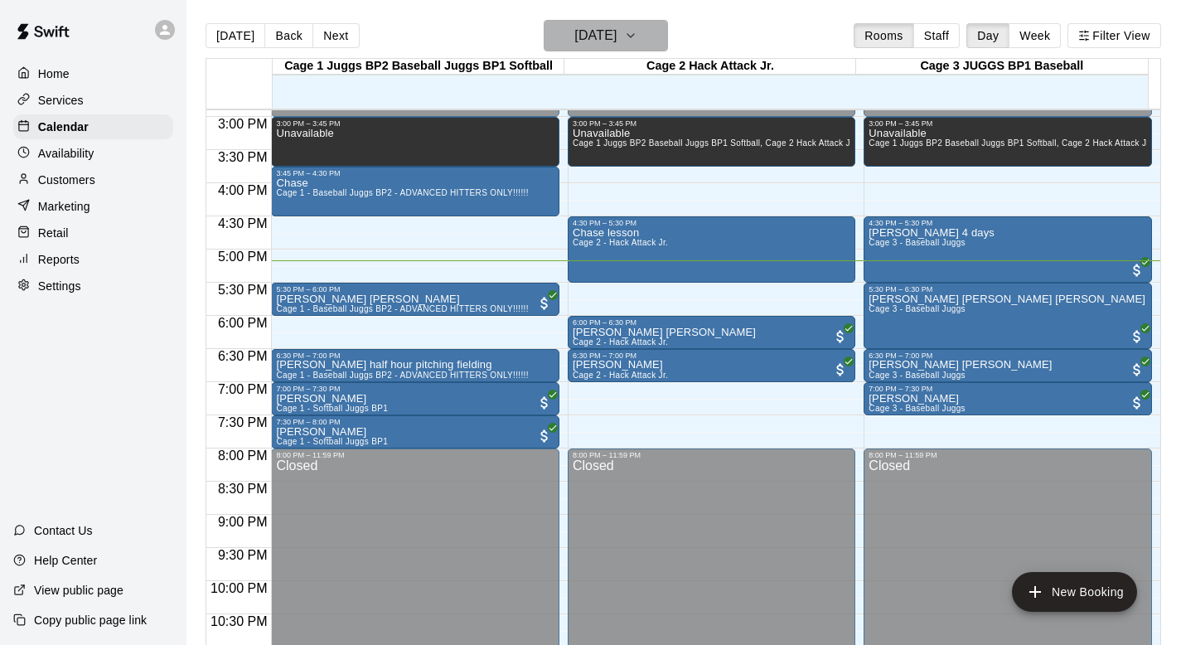
click at [637, 33] on icon "button" at bounding box center [630, 36] width 13 height 20
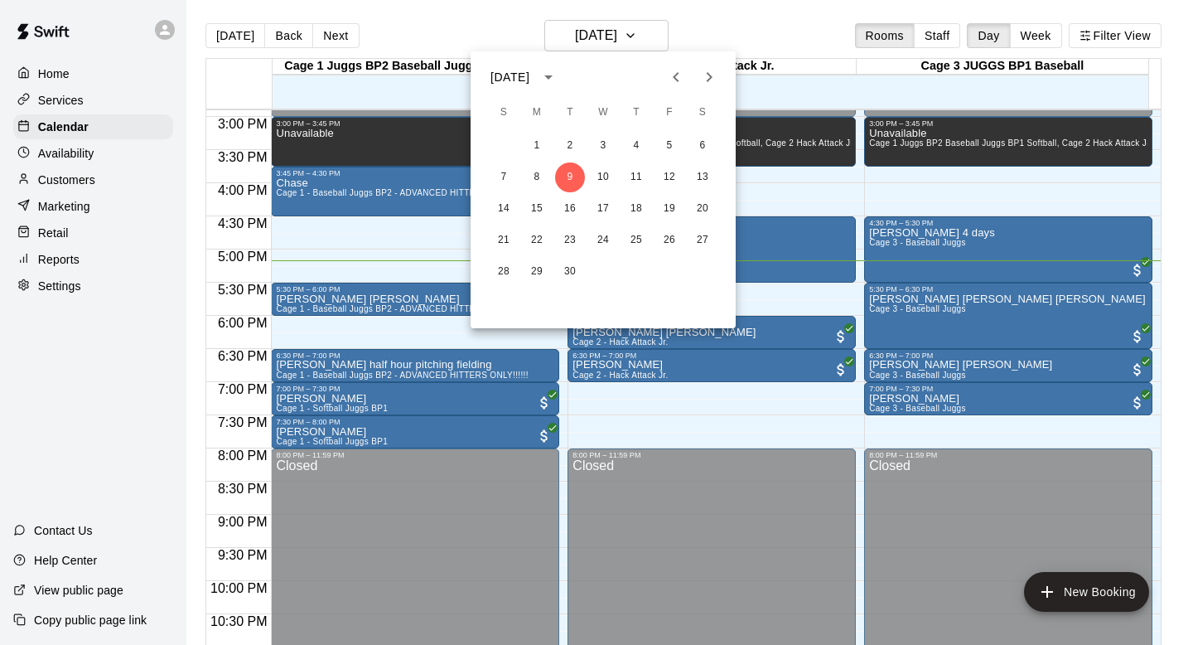
click at [671, 76] on icon "Previous month" at bounding box center [676, 77] width 20 height 20
click at [703, 74] on icon "Next month" at bounding box center [709, 77] width 20 height 20
click at [655, 31] on div at bounding box center [596, 322] width 1193 height 645
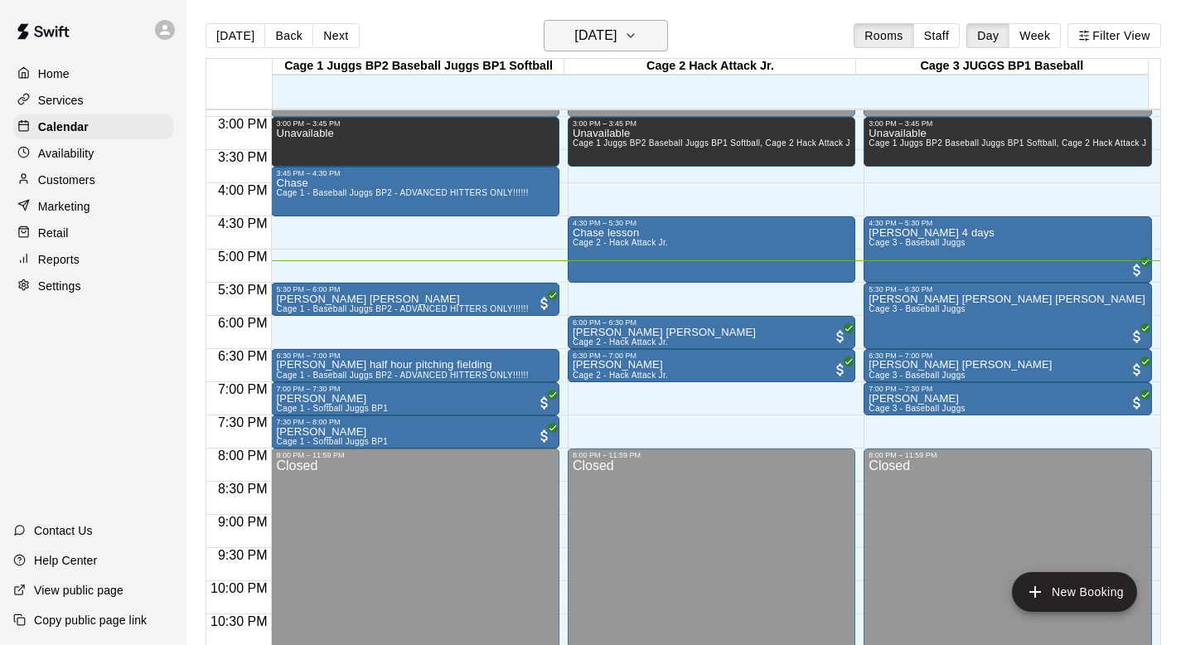
click at [637, 32] on icon "button" at bounding box center [630, 36] width 13 height 20
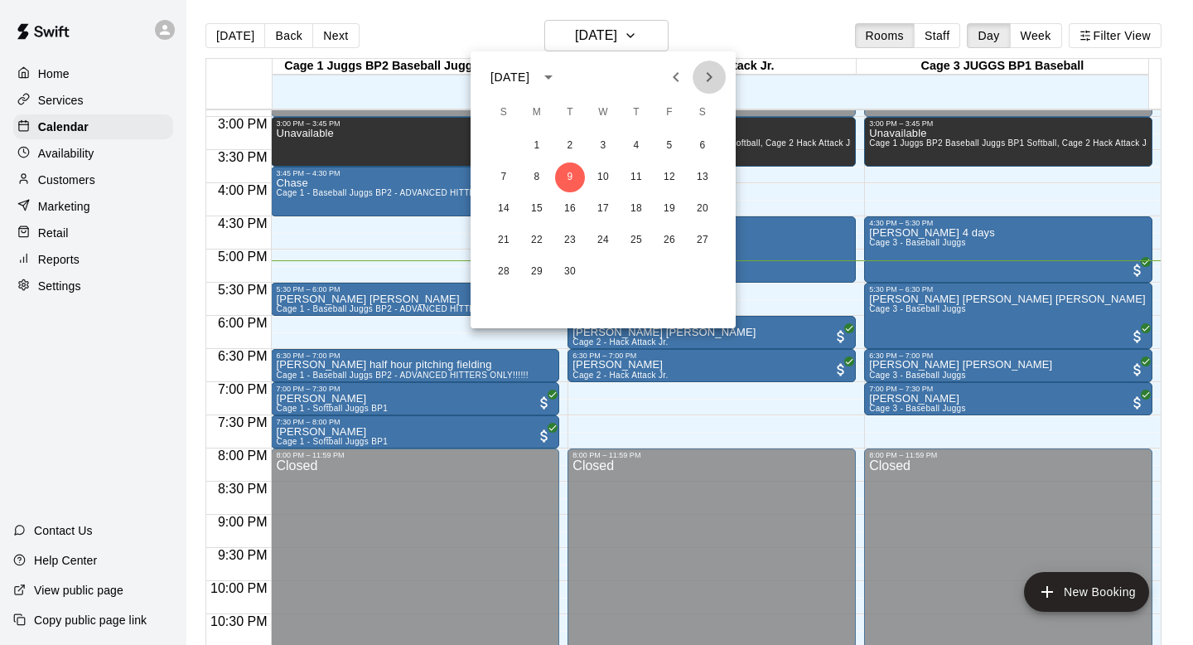
click at [706, 74] on icon "Next month" at bounding box center [709, 77] width 20 height 20
click at [706, 75] on icon "Next month" at bounding box center [709, 77] width 20 height 20
click at [713, 81] on icon "Next month" at bounding box center [709, 77] width 20 height 20
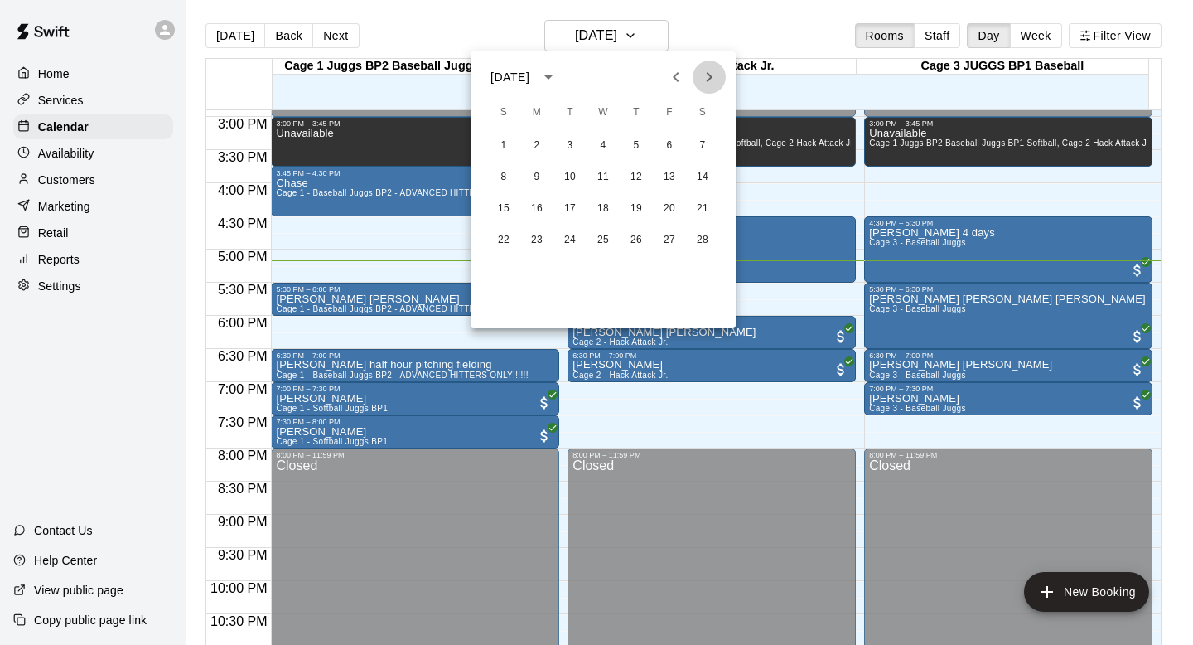
click at [708, 78] on icon "Next month" at bounding box center [709, 77] width 20 height 20
click at [445, 36] on div at bounding box center [596, 322] width 1193 height 645
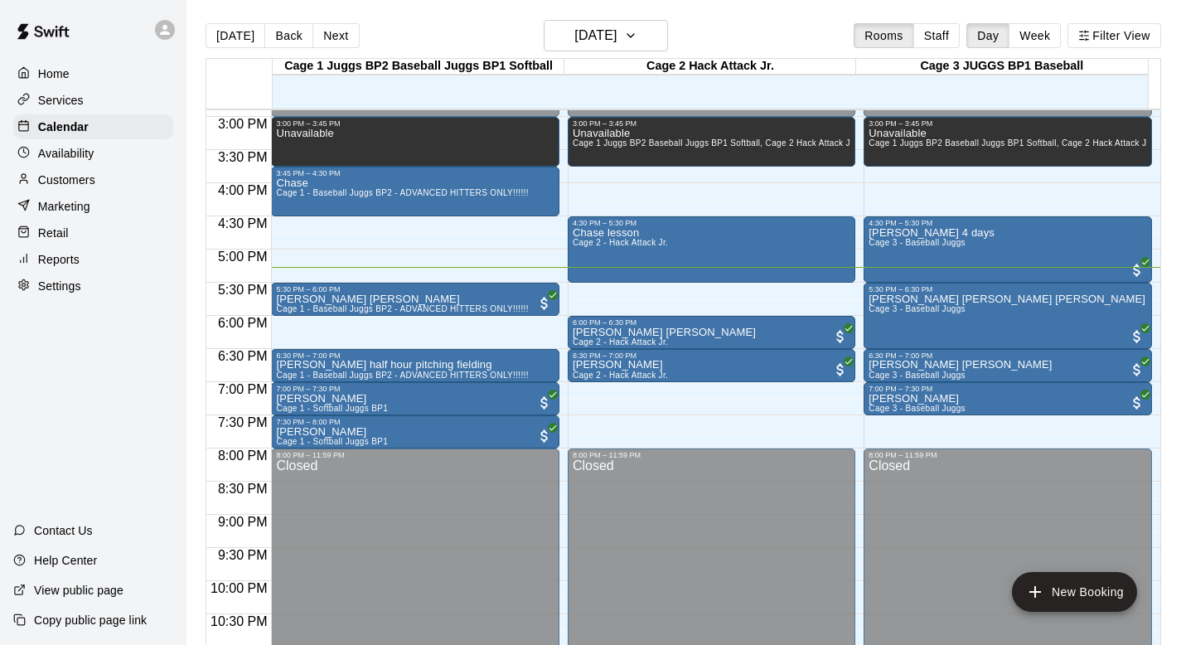
click at [78, 177] on p "Customers" at bounding box center [66, 180] width 57 height 17
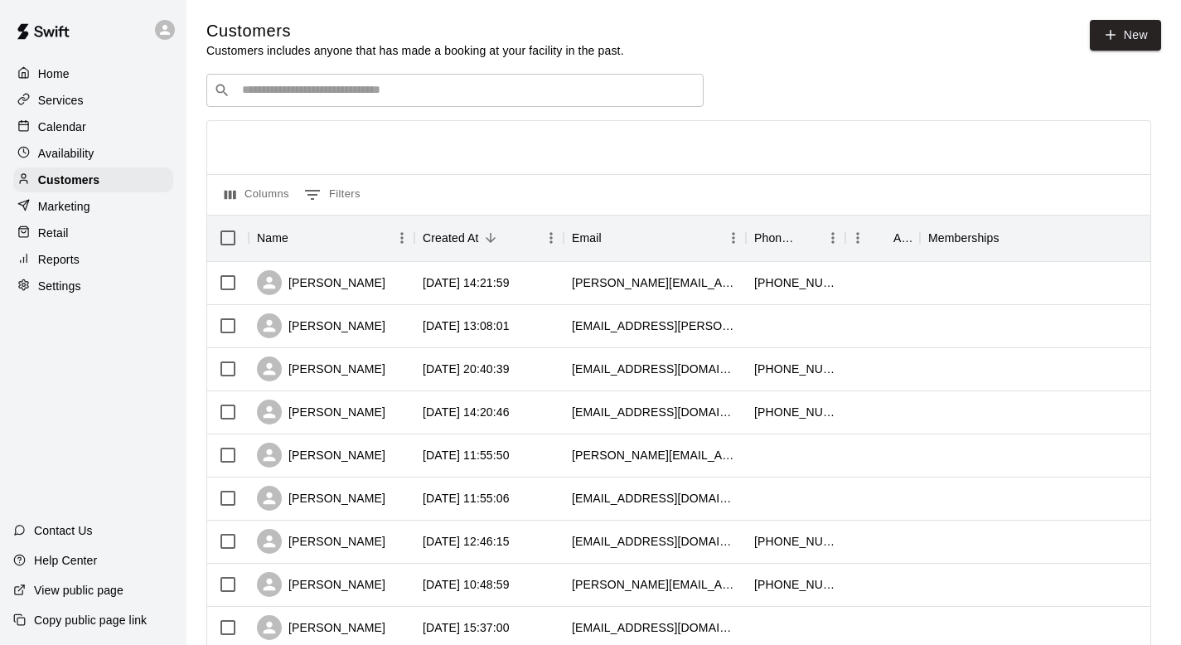
click at [264, 93] on input "Search customers by name or email" at bounding box center [466, 90] width 459 height 17
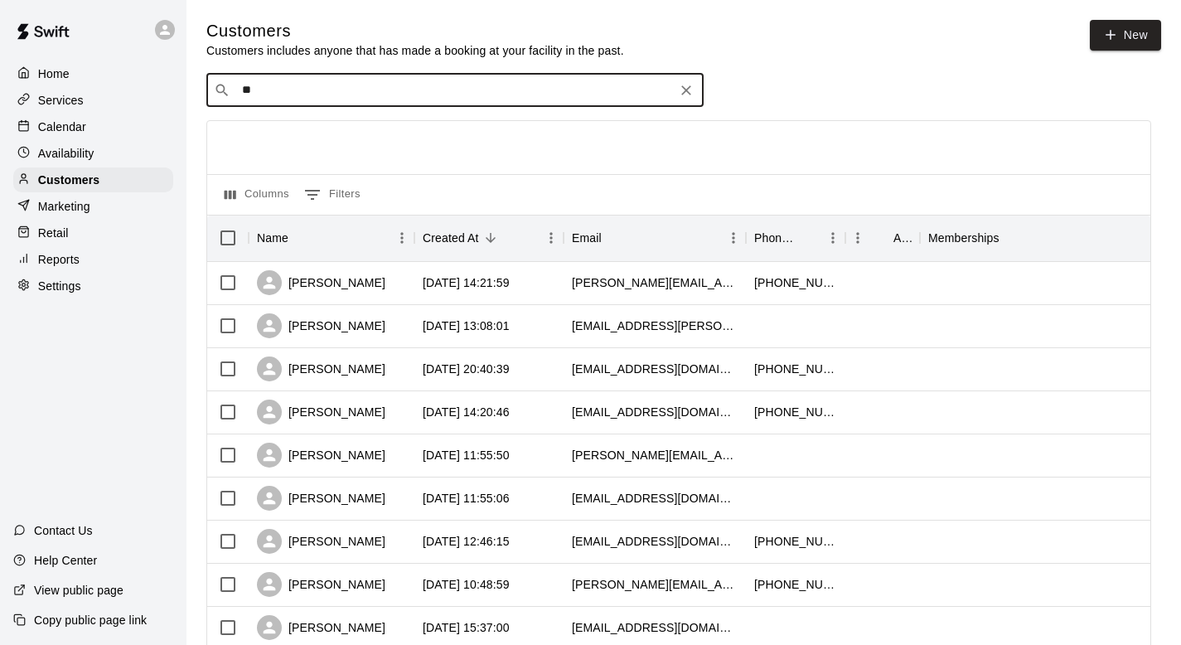
type input "*"
type input "******"
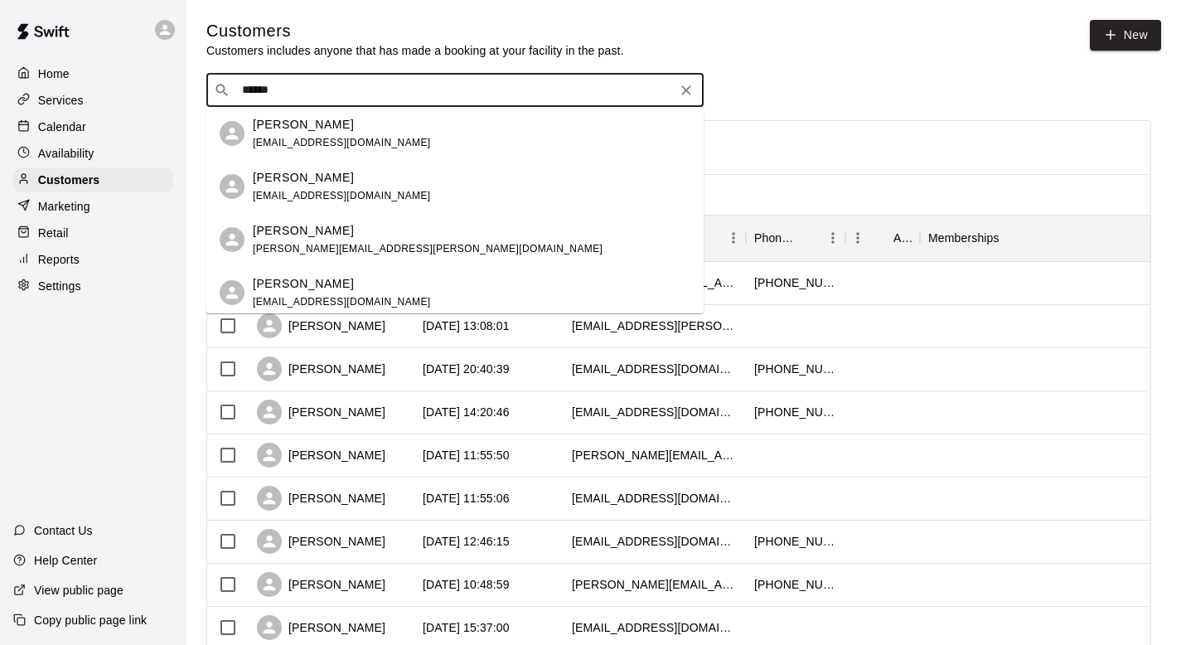
click at [276, 127] on p "Thomas Kiriakou" at bounding box center [303, 124] width 101 height 17
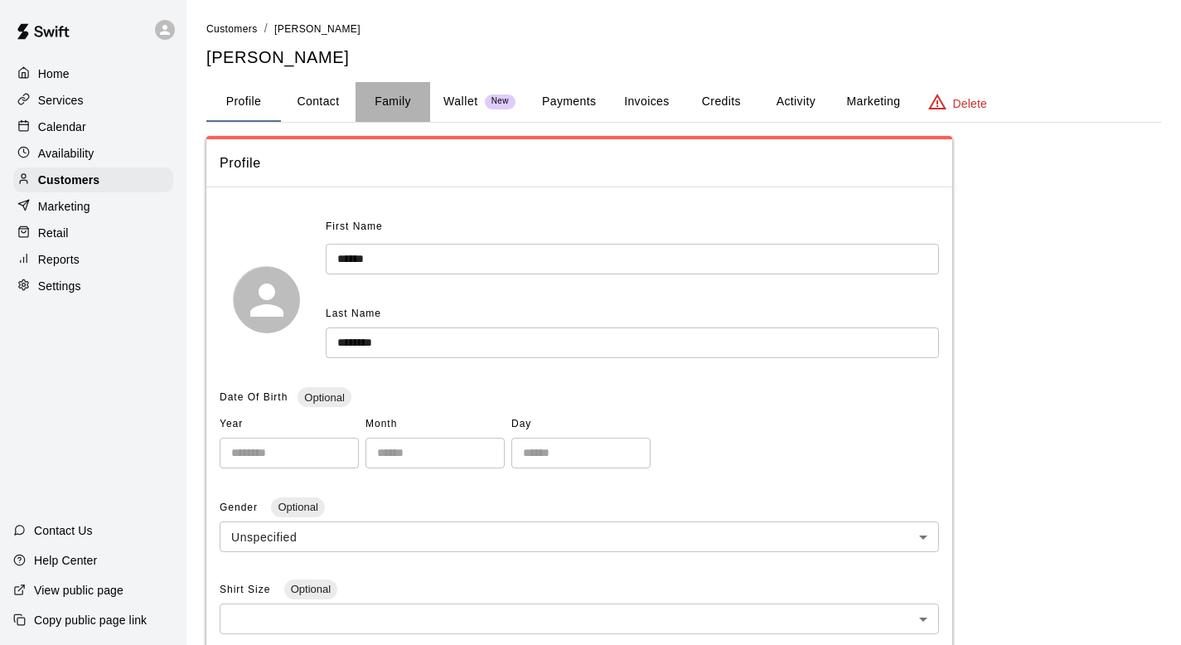
click at [377, 94] on button "Family" at bounding box center [392, 102] width 75 height 40
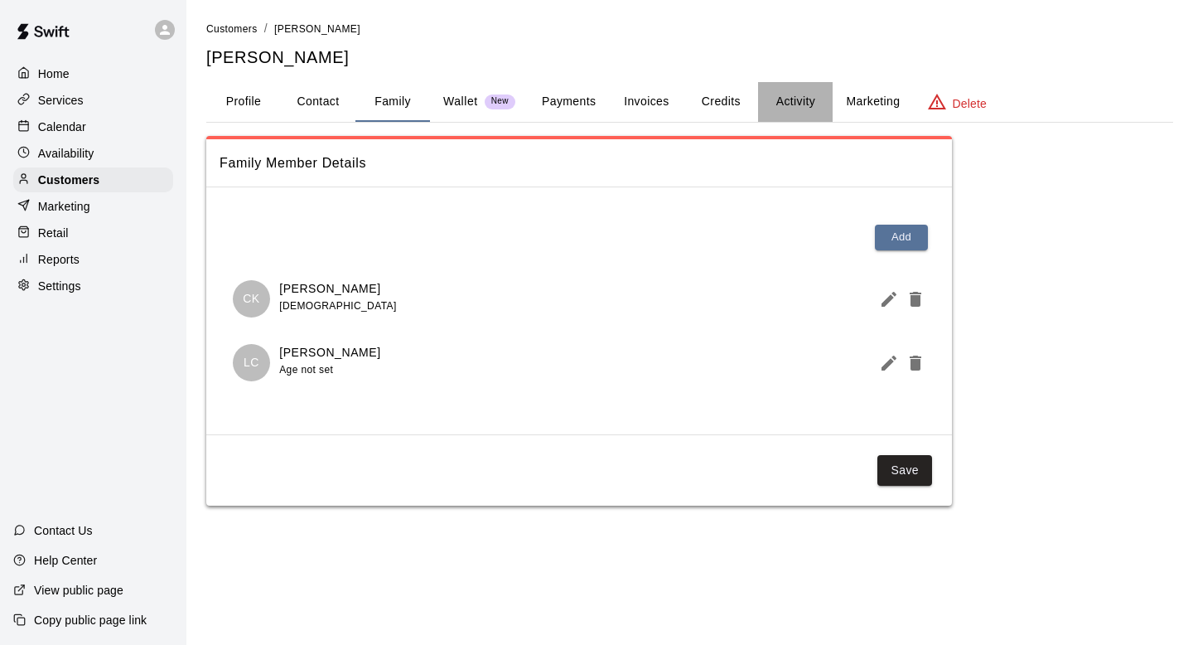
click at [794, 98] on button "Activity" at bounding box center [795, 102] width 75 height 40
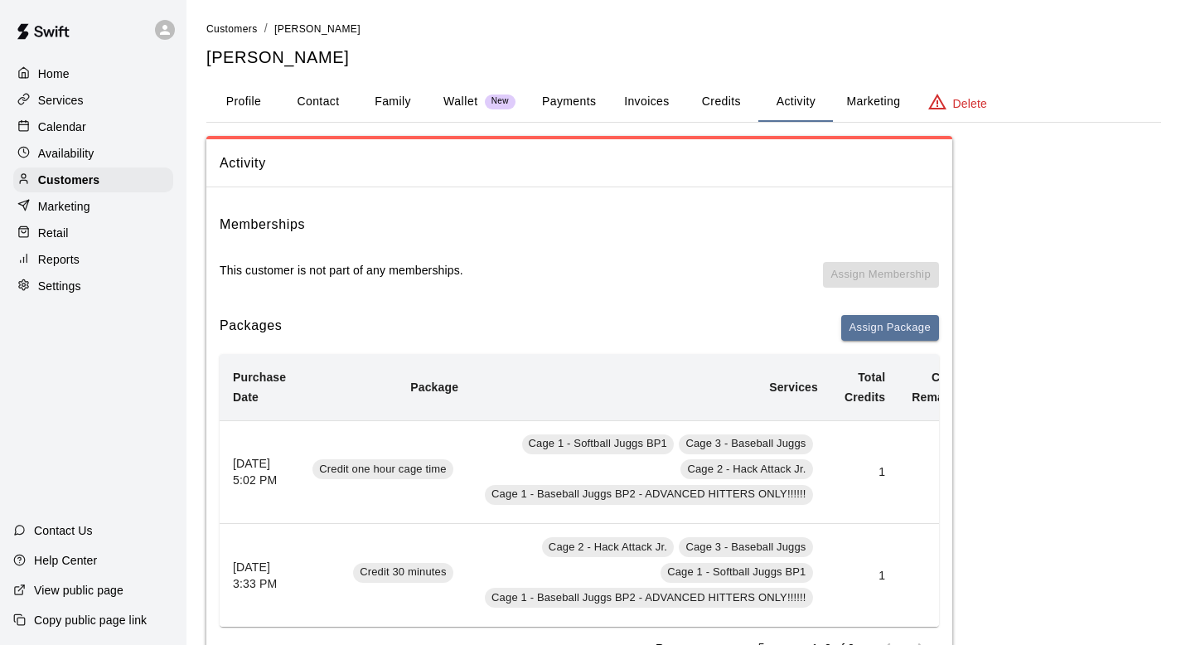
click at [321, 97] on button "Contact" at bounding box center [318, 102] width 75 height 40
select select "**"
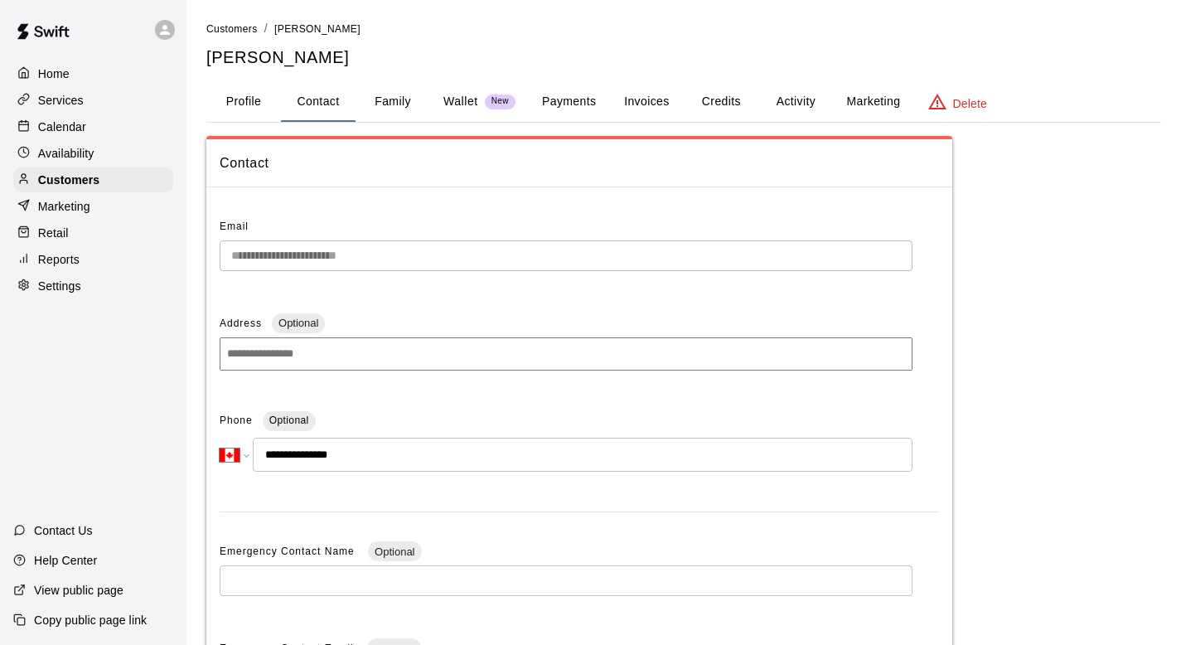
click at [75, 128] on p "Calendar" at bounding box center [62, 126] width 48 height 17
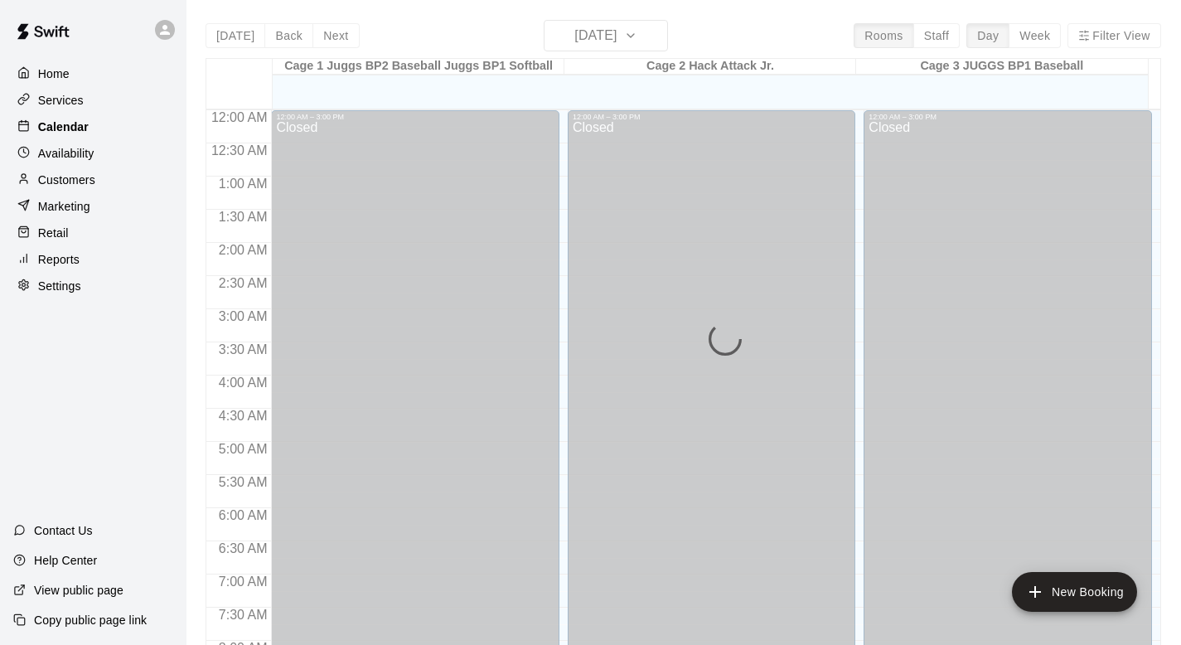
scroll to position [988, 0]
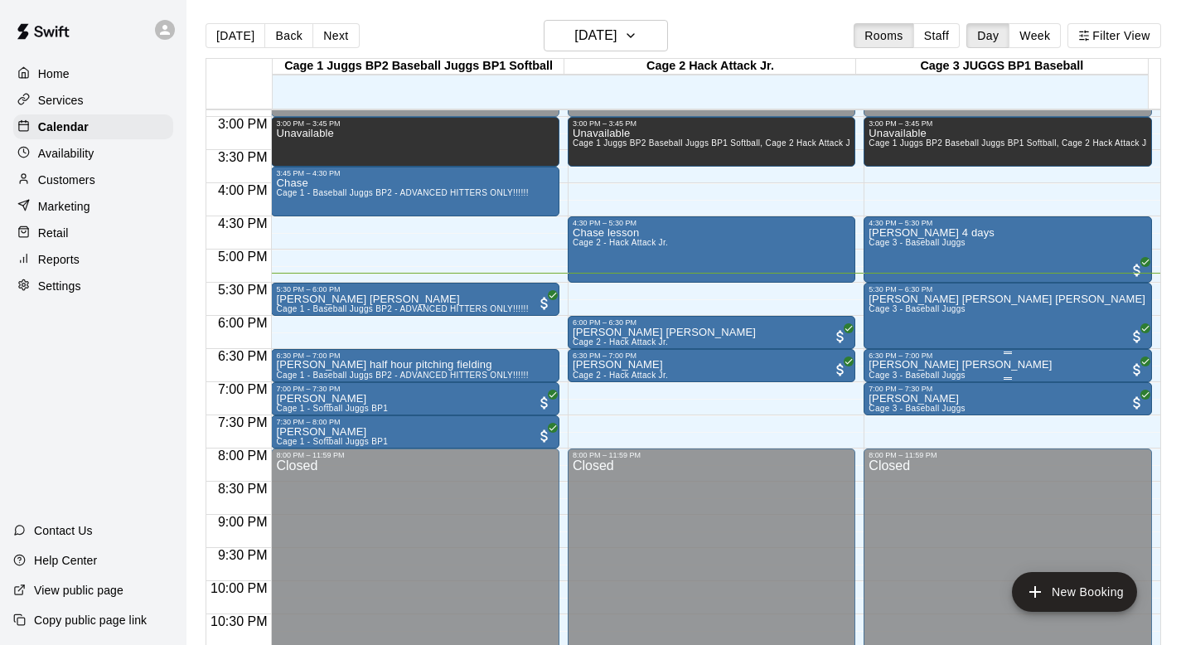
click at [876, 355] on div "6:30 PM – 7:00 PM" at bounding box center [1007, 355] width 278 height 8
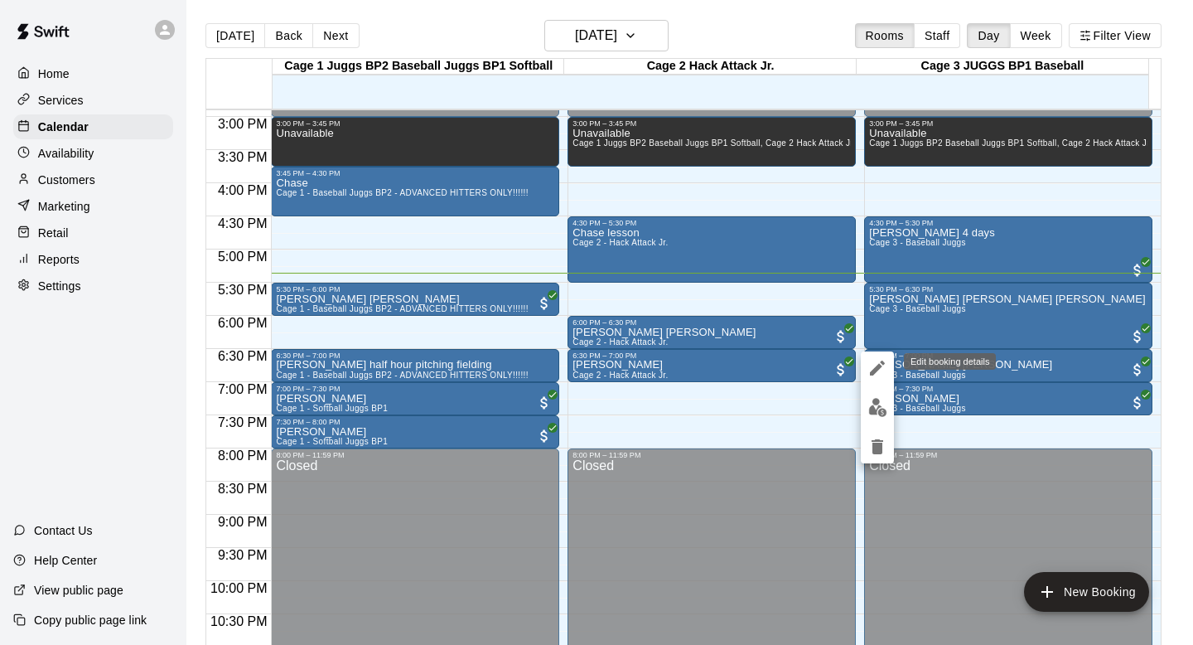
click at [873, 364] on icon "edit" at bounding box center [878, 368] width 20 height 20
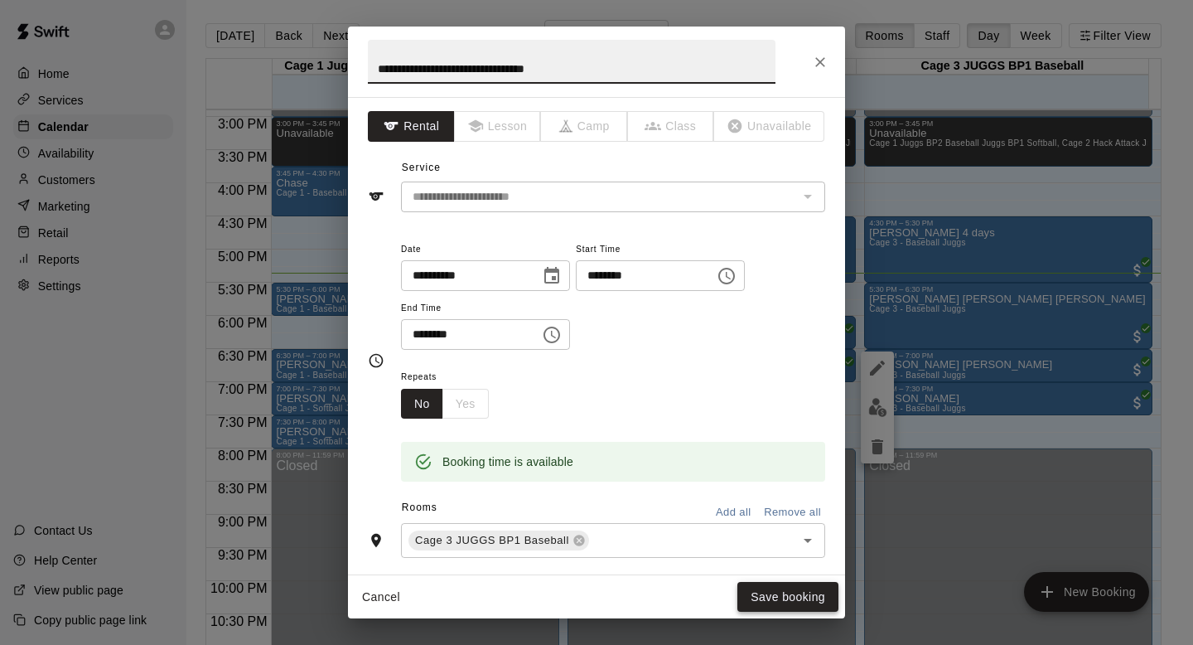
type input "**********"
click at [764, 589] on button "Save booking" at bounding box center [787, 597] width 101 height 31
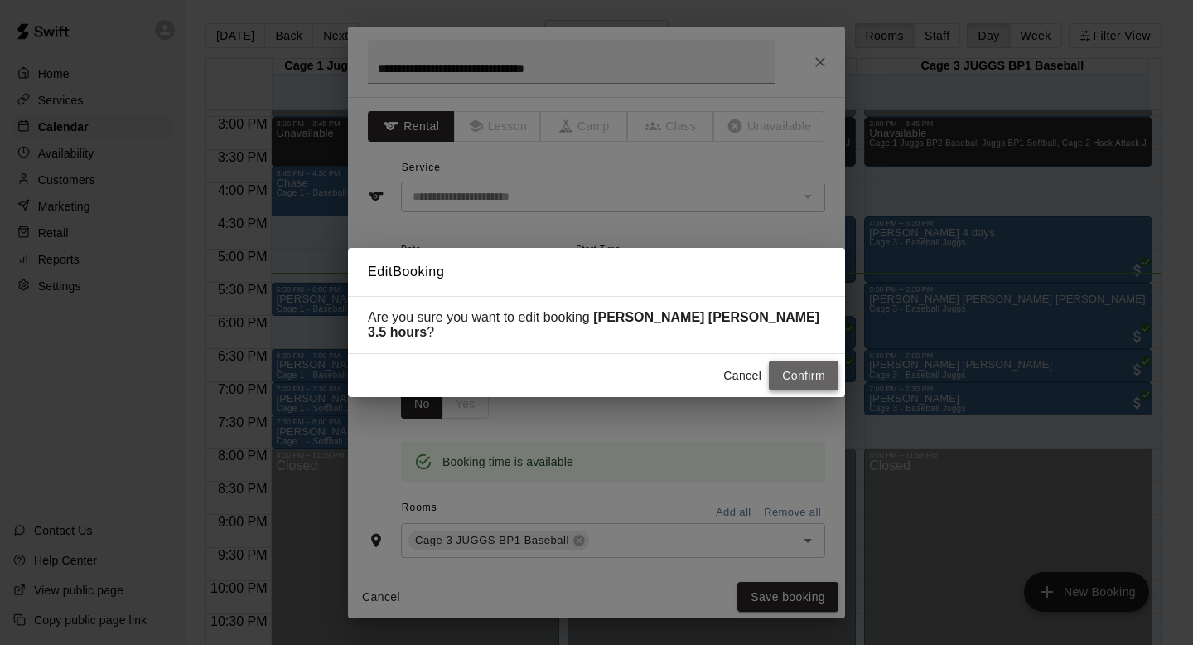
click at [783, 360] on button "Confirm" at bounding box center [804, 375] width 70 height 31
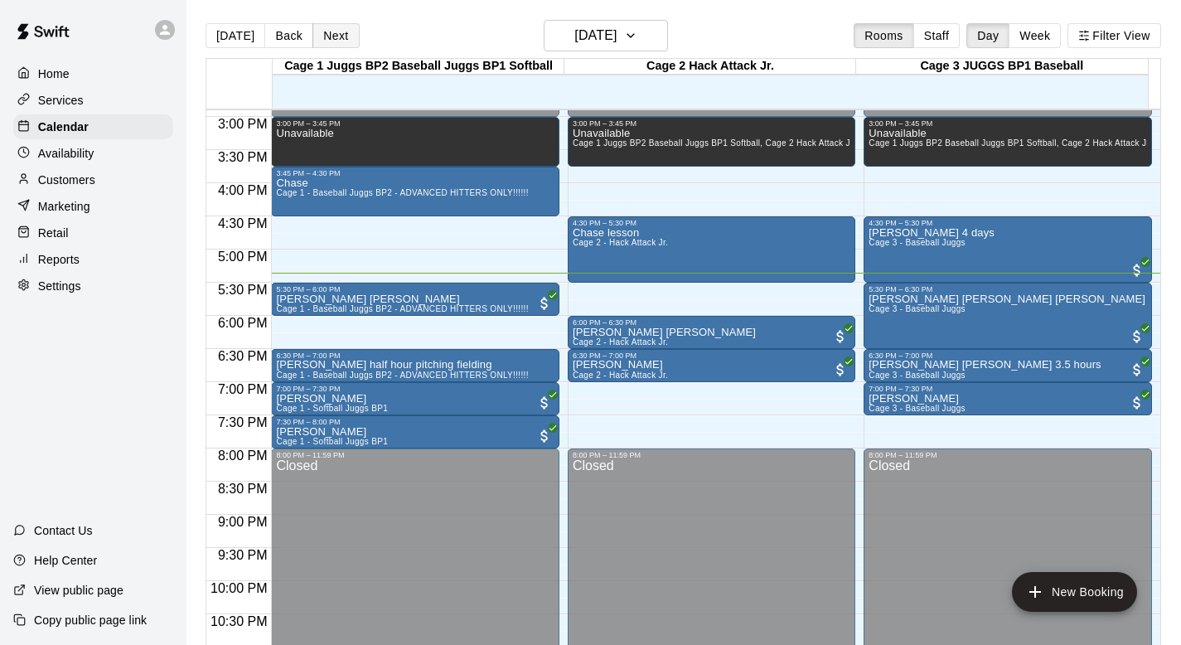
click at [331, 37] on button "Next" at bounding box center [335, 35] width 46 height 25
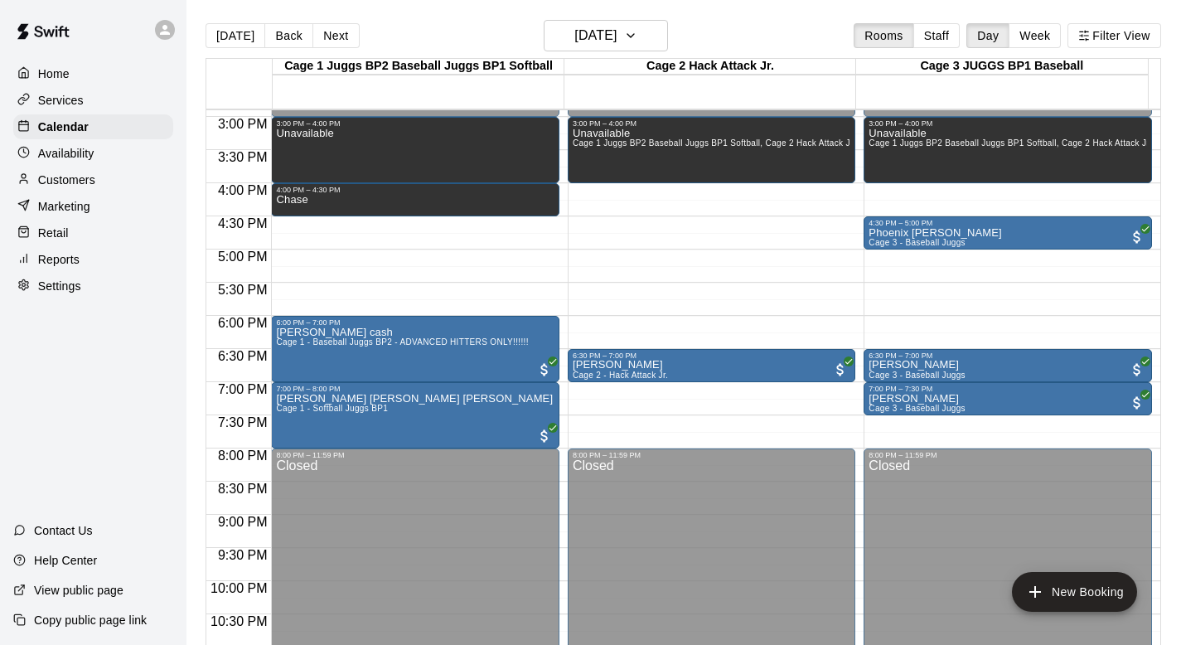
click at [66, 176] on p "Customers" at bounding box center [66, 180] width 57 height 17
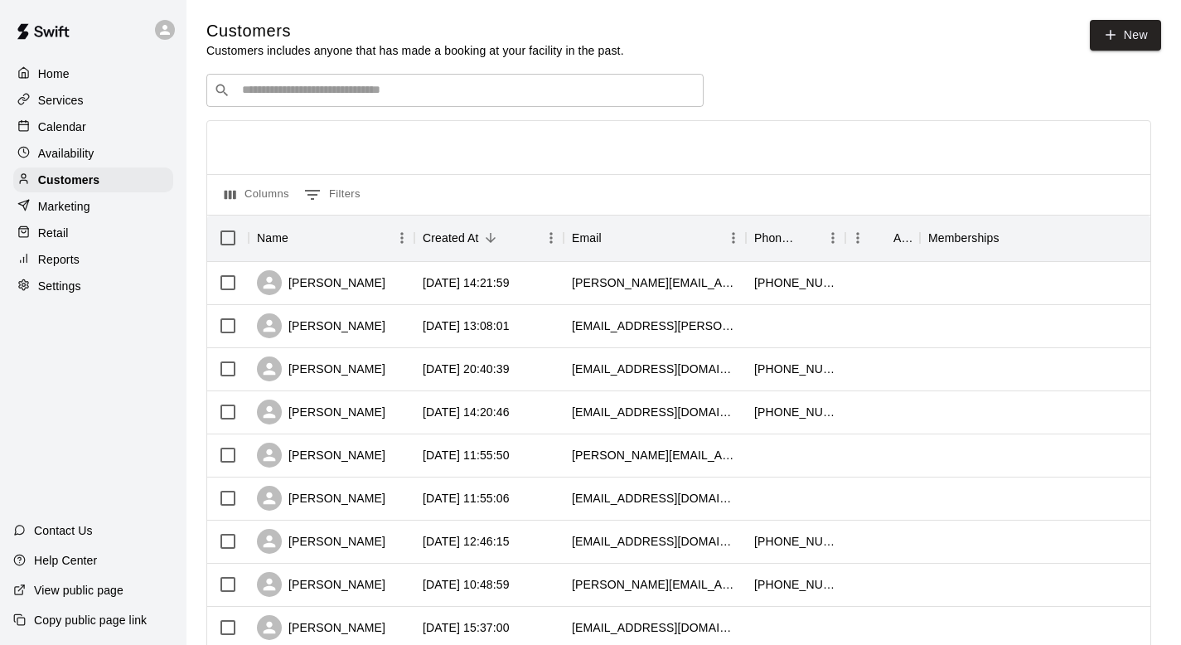
click at [257, 86] on input "Search customers by name or email" at bounding box center [466, 90] width 459 height 17
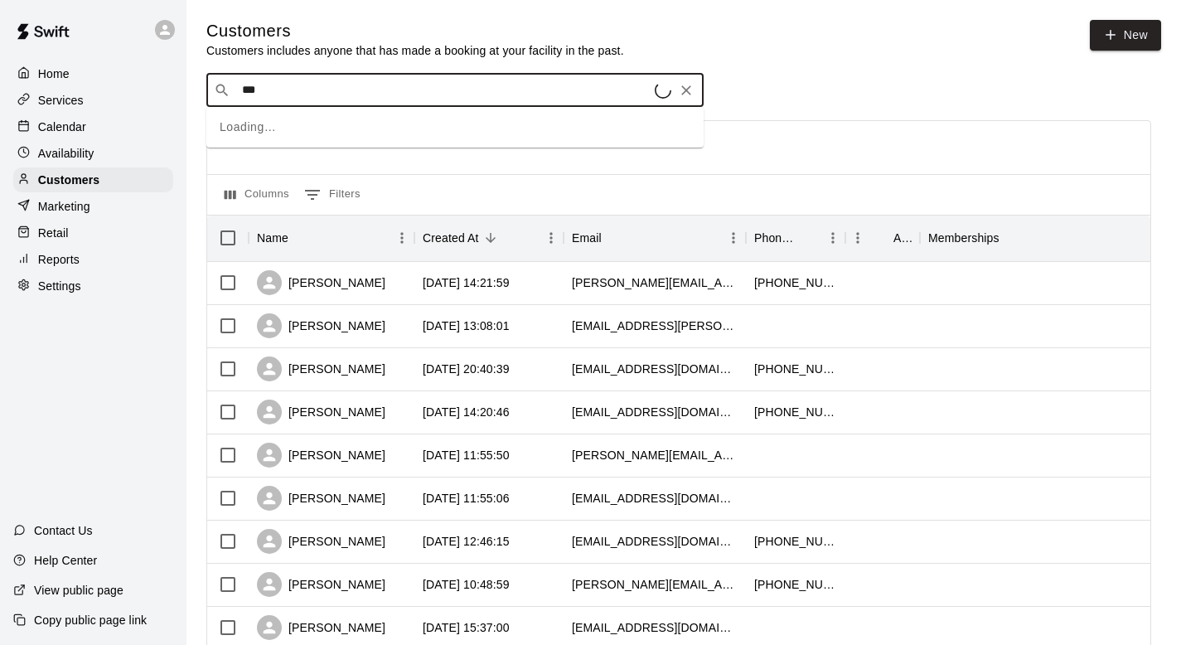
type input "****"
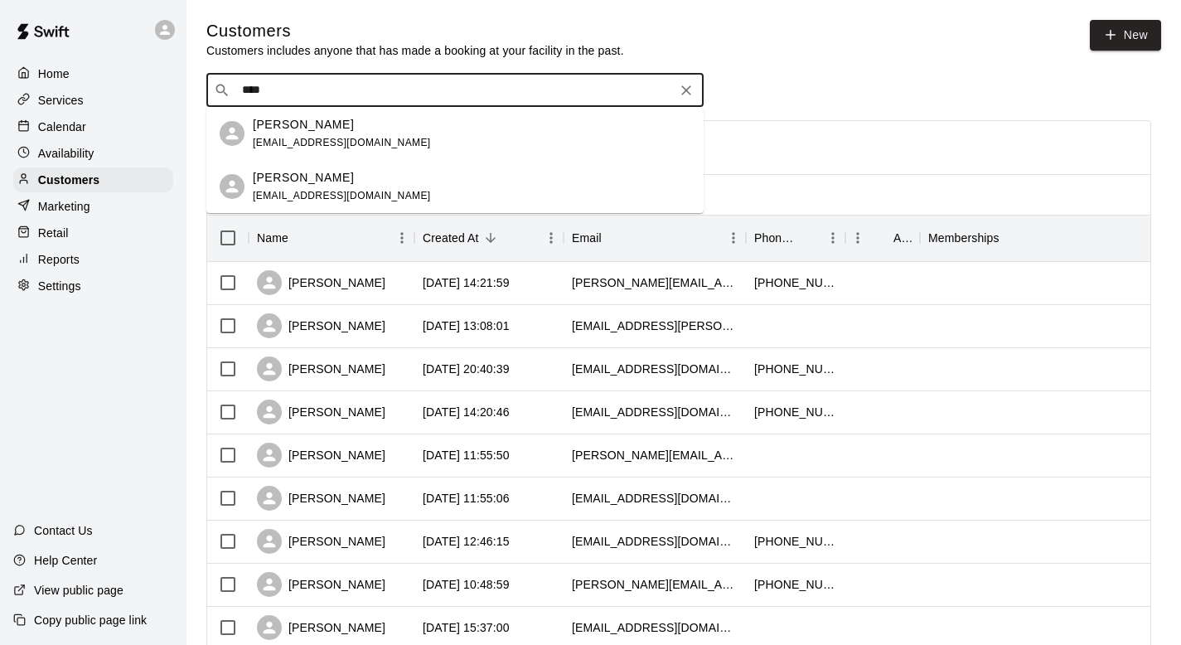
click at [273, 126] on p "Victor Iaccino" at bounding box center [303, 124] width 101 height 17
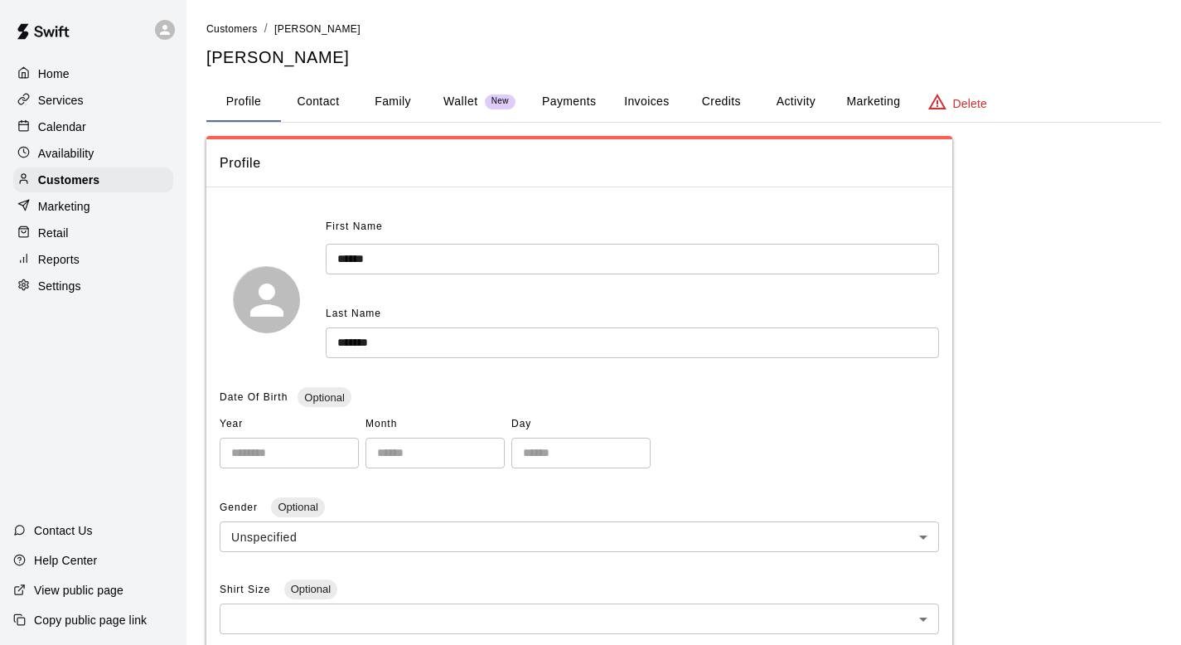
click at [394, 98] on button "Family" at bounding box center [392, 102] width 75 height 40
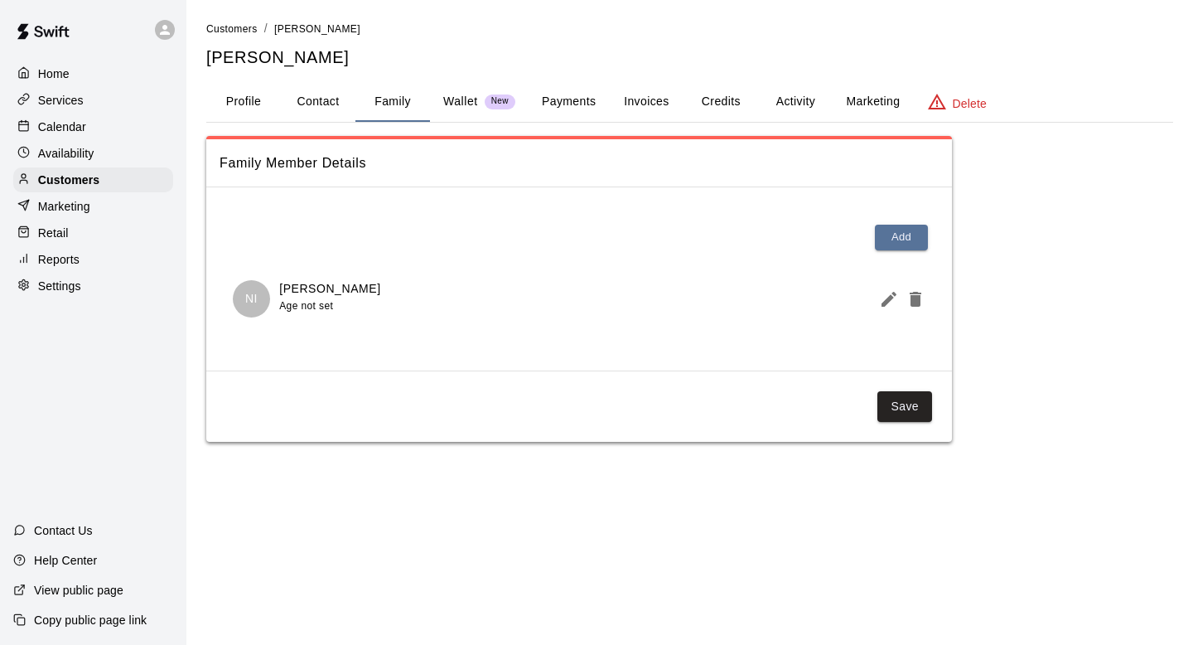
click at [792, 96] on button "Activity" at bounding box center [795, 102] width 75 height 40
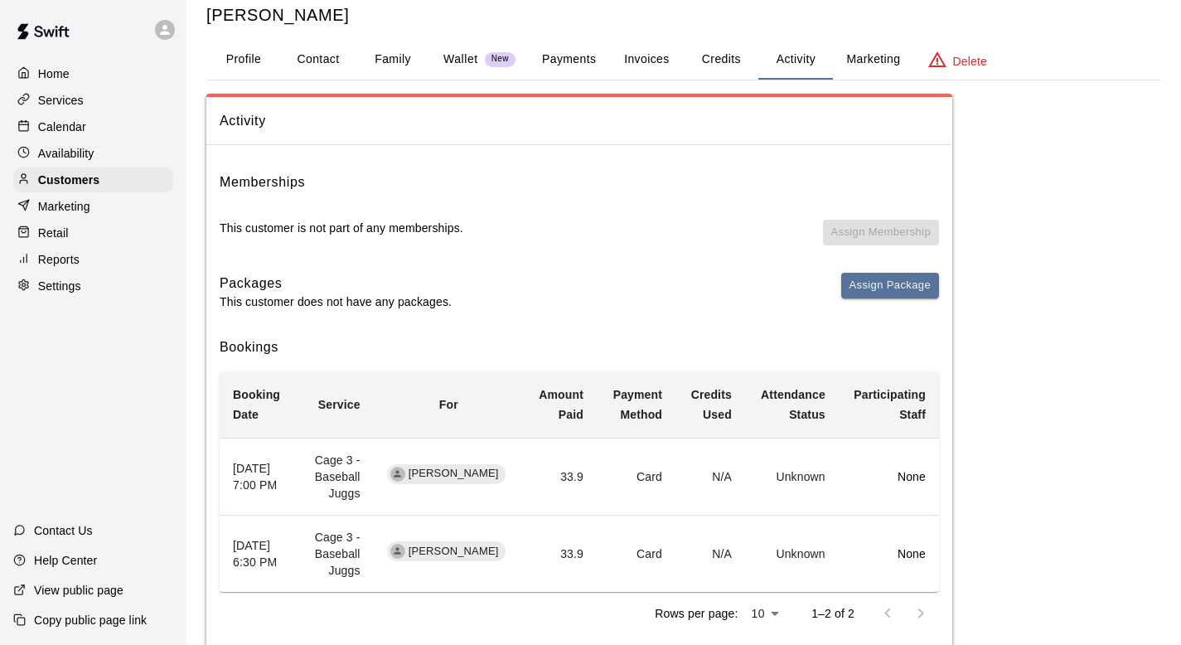
scroll to position [85, 0]
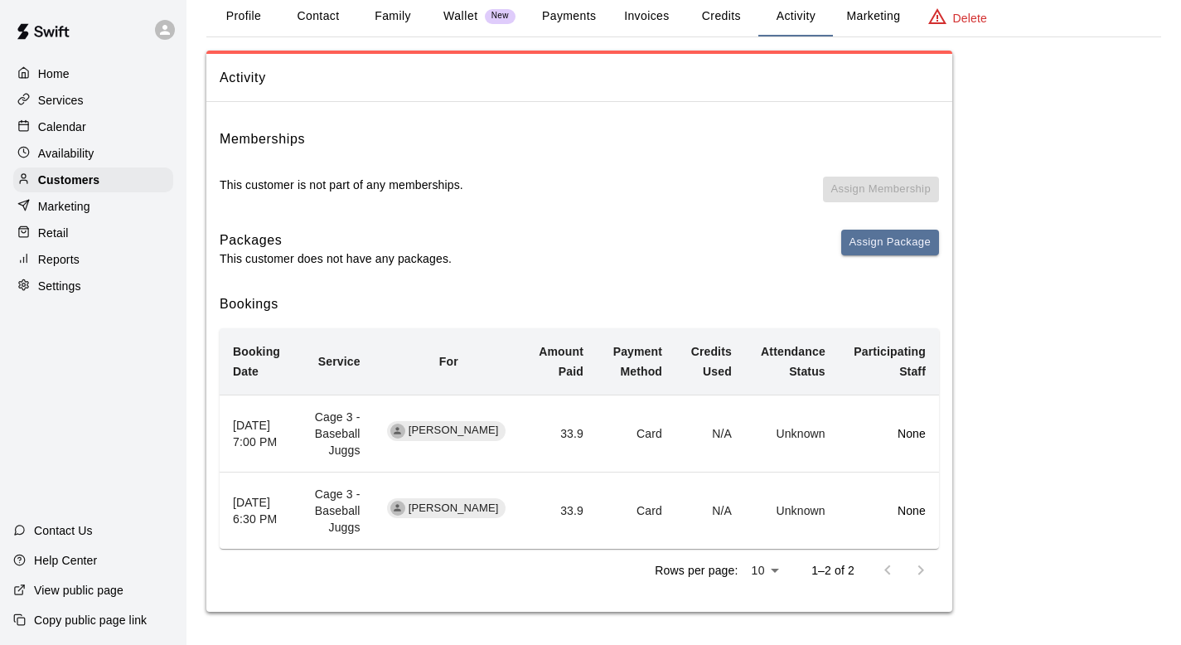
click at [56, 119] on p "Calendar" at bounding box center [62, 126] width 48 height 17
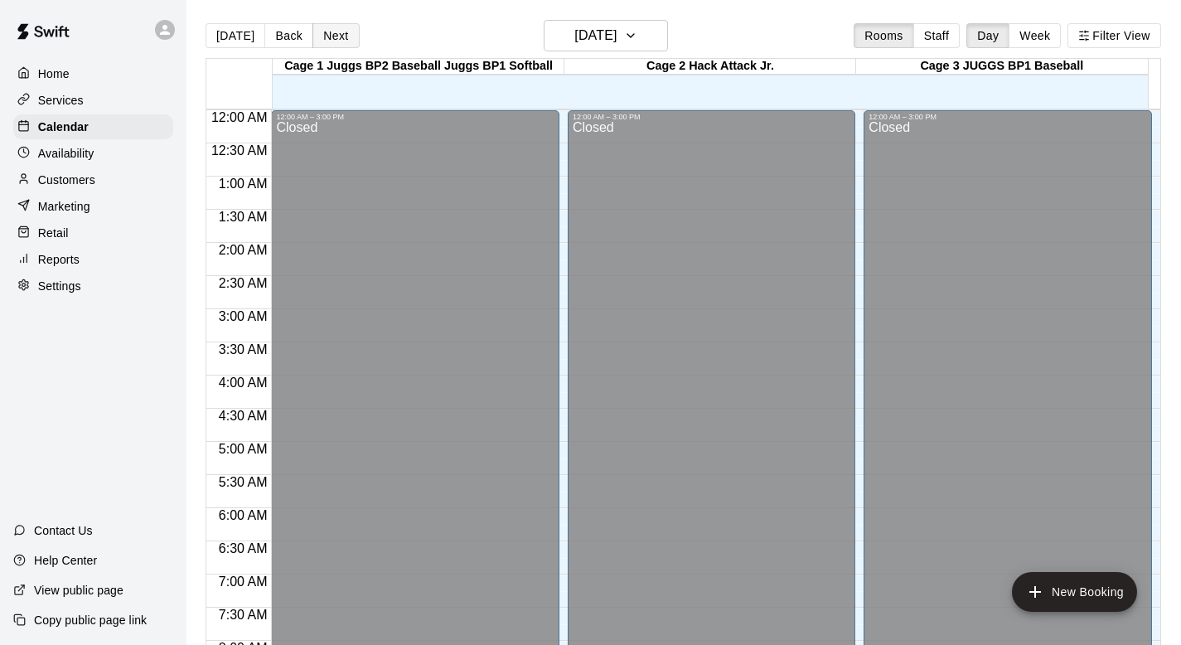
scroll to position [988, 0]
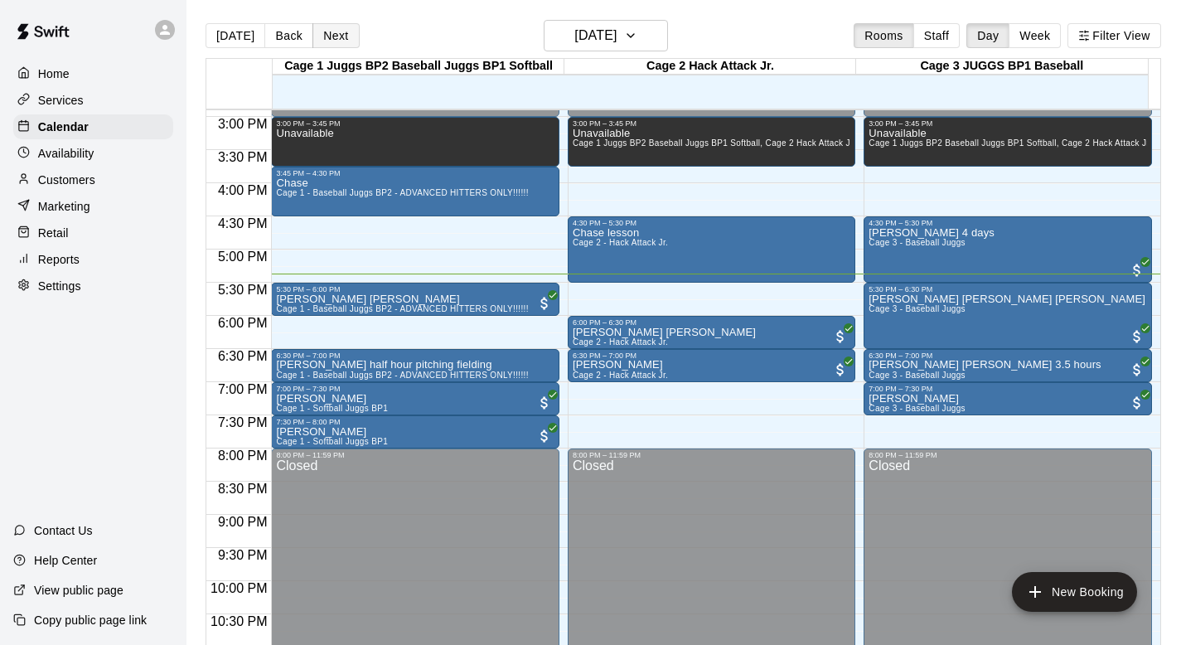
click at [323, 31] on button "Next" at bounding box center [335, 35] width 46 height 25
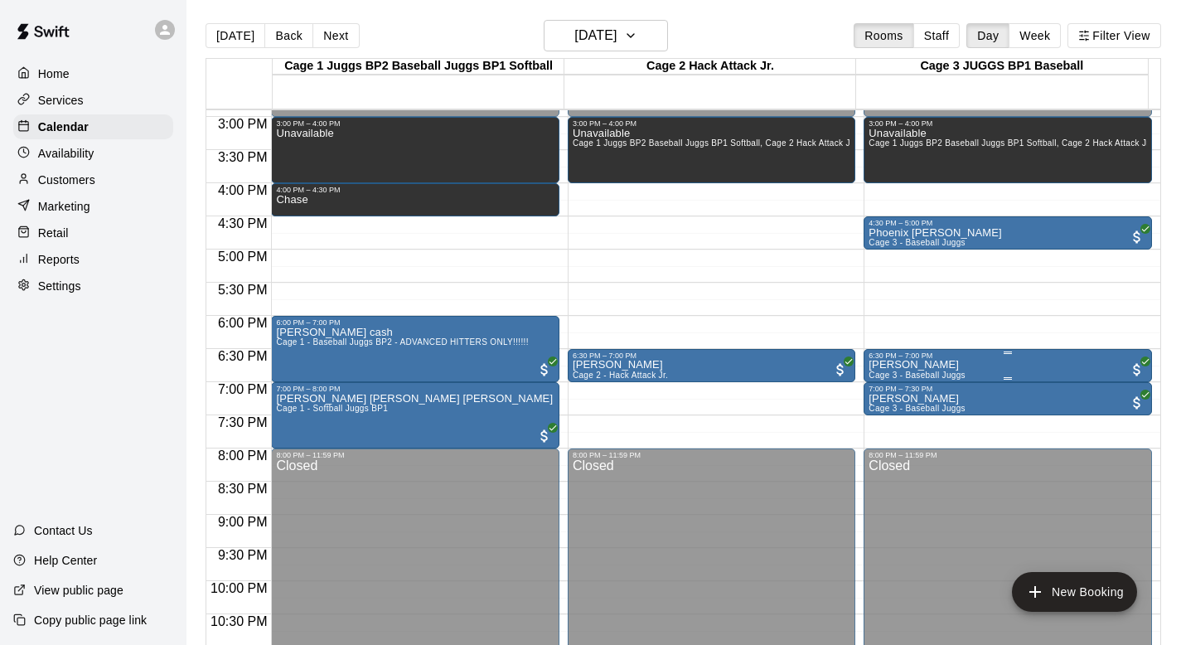
click at [891, 365] on p "[PERSON_NAME]" at bounding box center [916, 365] width 97 height 0
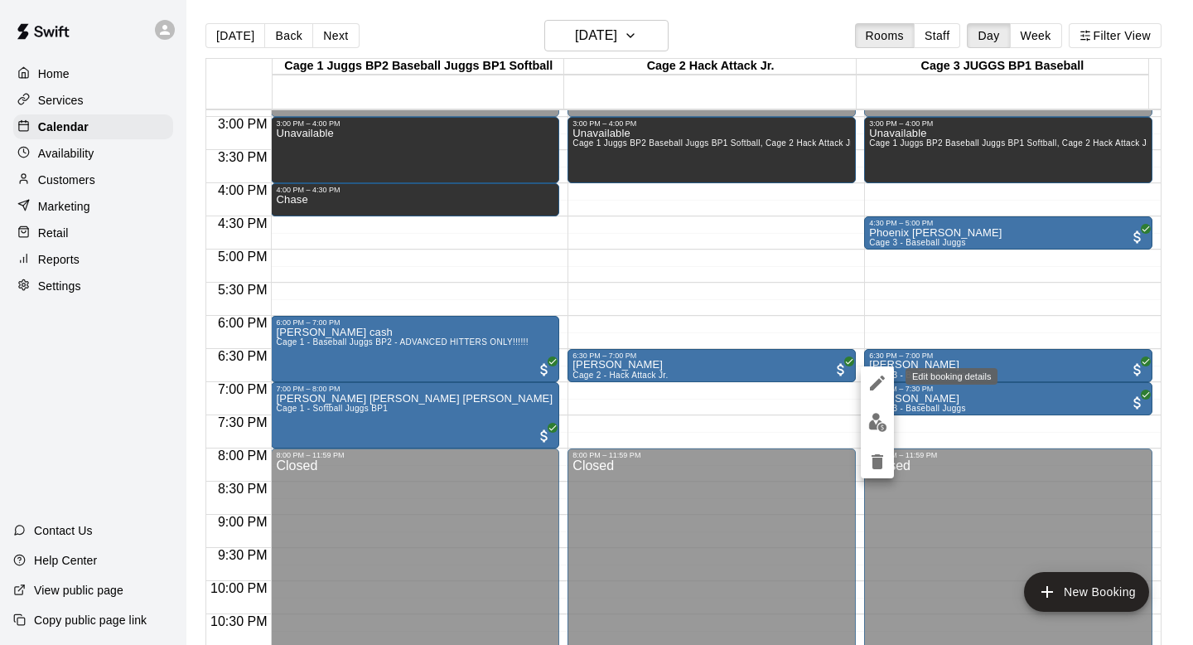
click at [877, 375] on icon "edit" at bounding box center [878, 383] width 20 height 20
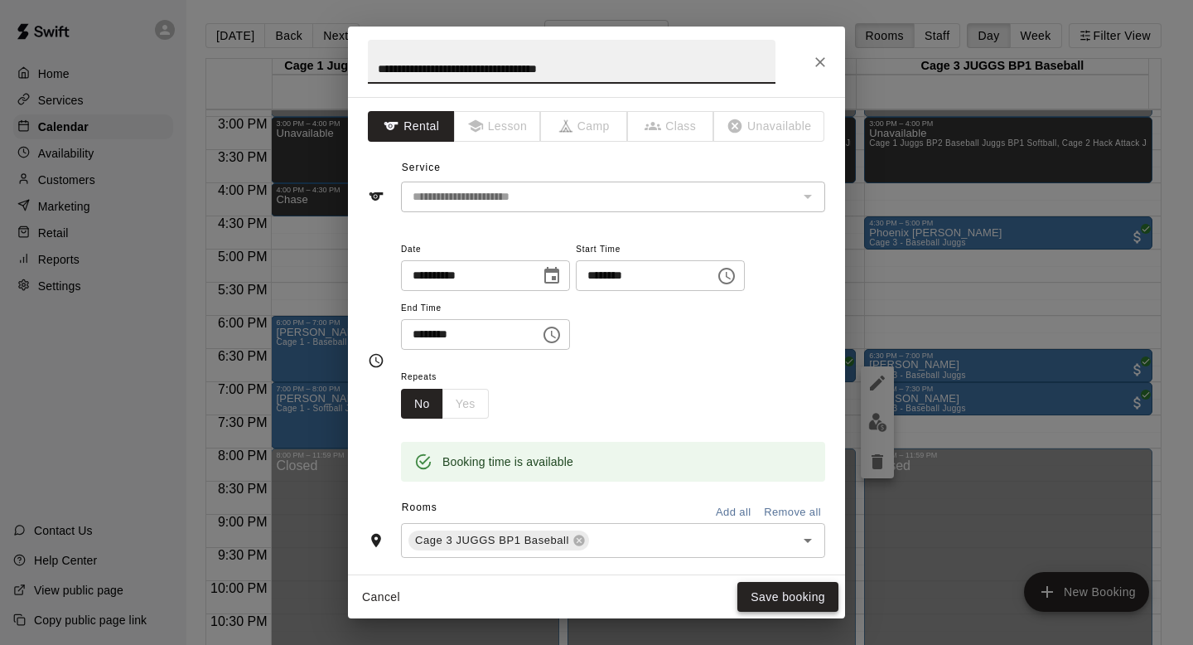
type input "**********"
click at [787, 589] on button "Save booking" at bounding box center [787, 597] width 101 height 31
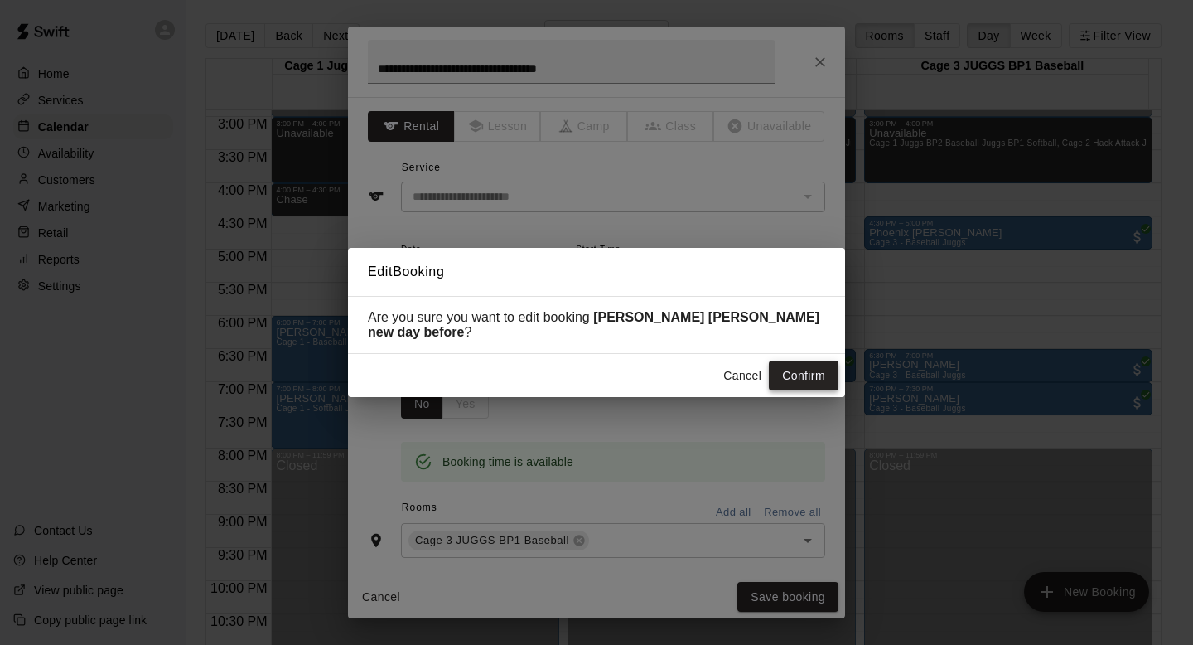
click at [783, 370] on button "Confirm" at bounding box center [804, 375] width 70 height 31
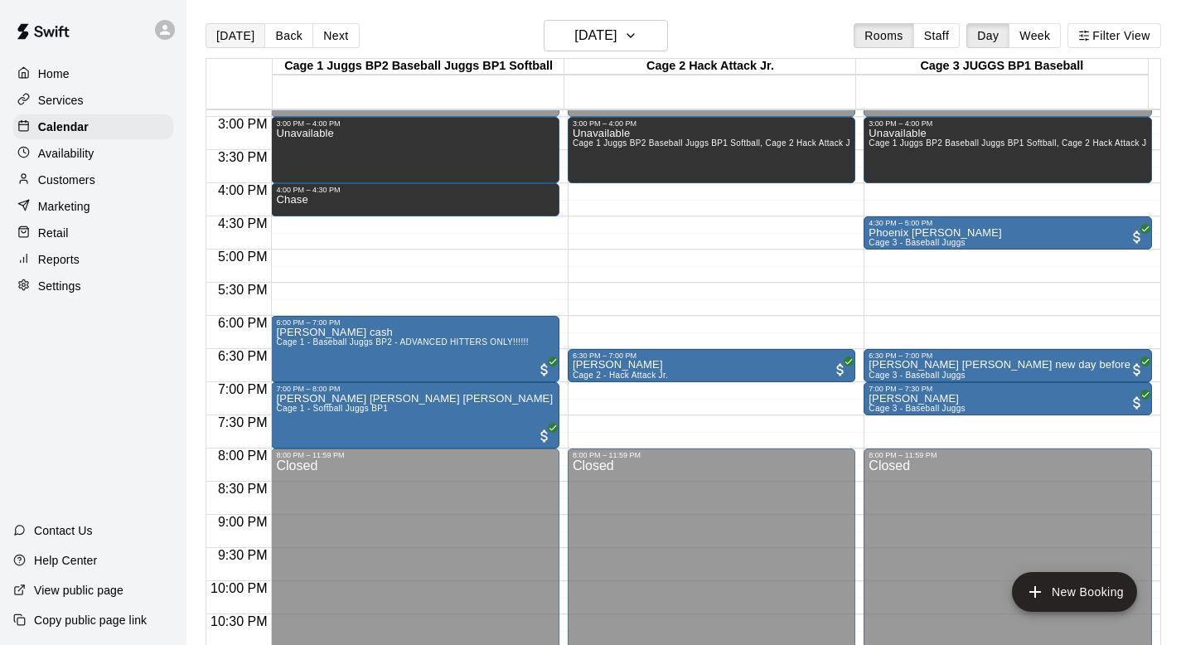
click at [234, 33] on button "[DATE]" at bounding box center [235, 35] width 60 height 25
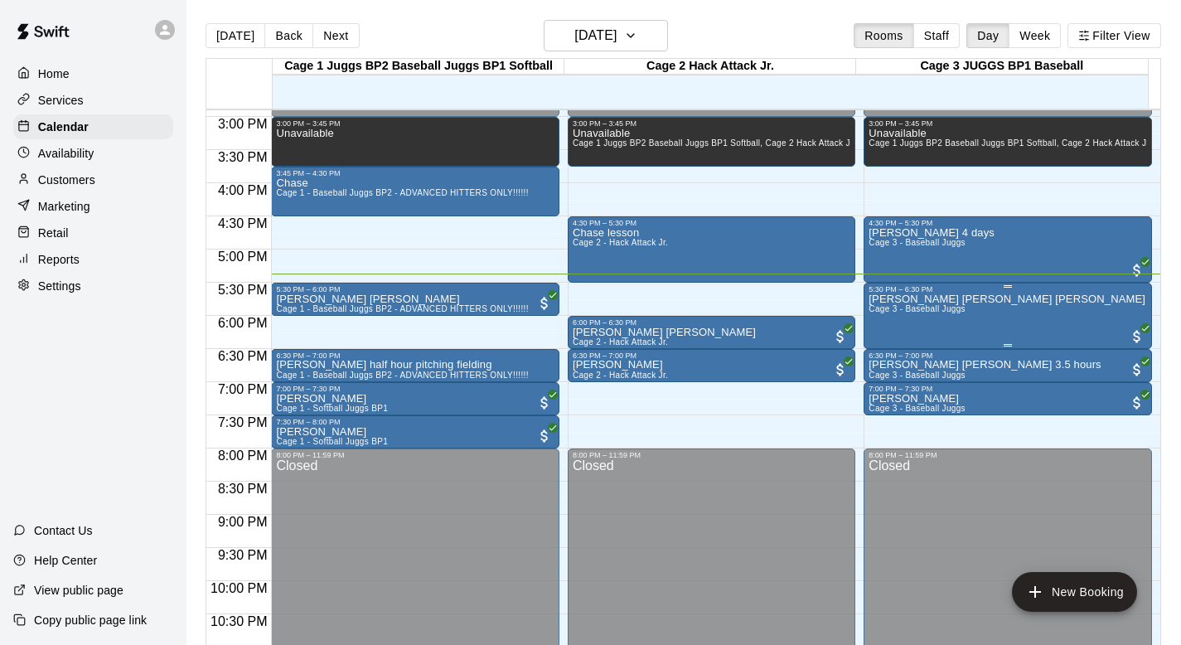
click at [879, 299] on p "Lucas Cuttle Mark Jackson Christine" at bounding box center [1006, 299] width 277 height 0
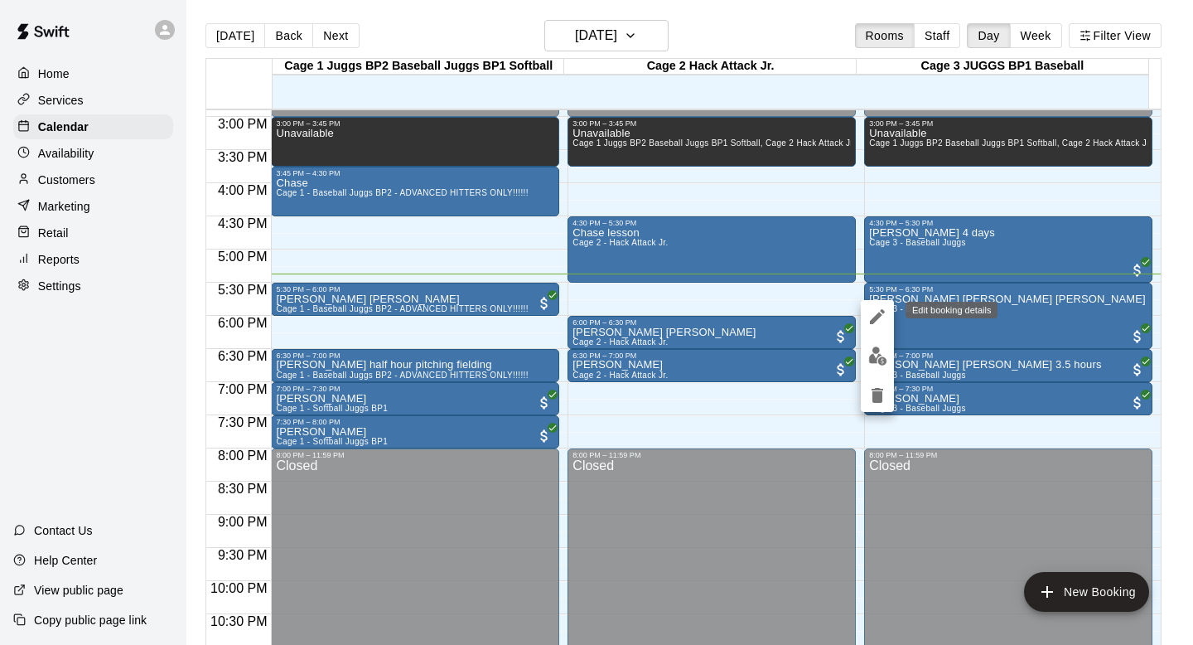
click at [877, 311] on icon "edit" at bounding box center [878, 317] width 20 height 20
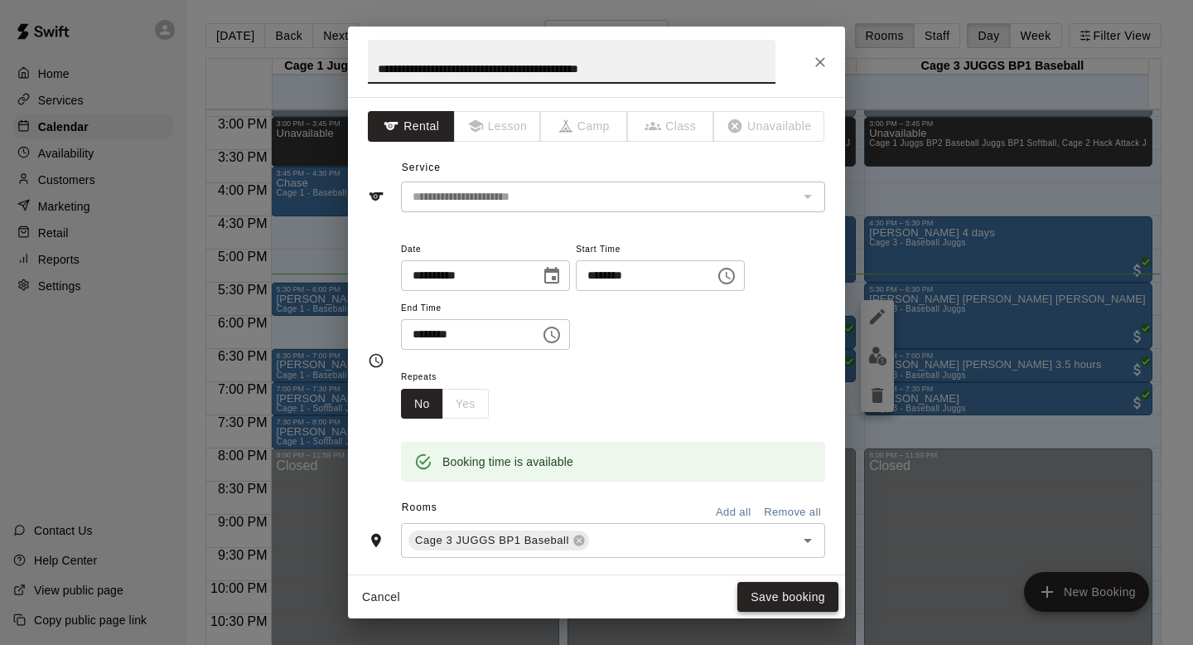
type input "**********"
click at [752, 587] on button "Save booking" at bounding box center [787, 597] width 101 height 31
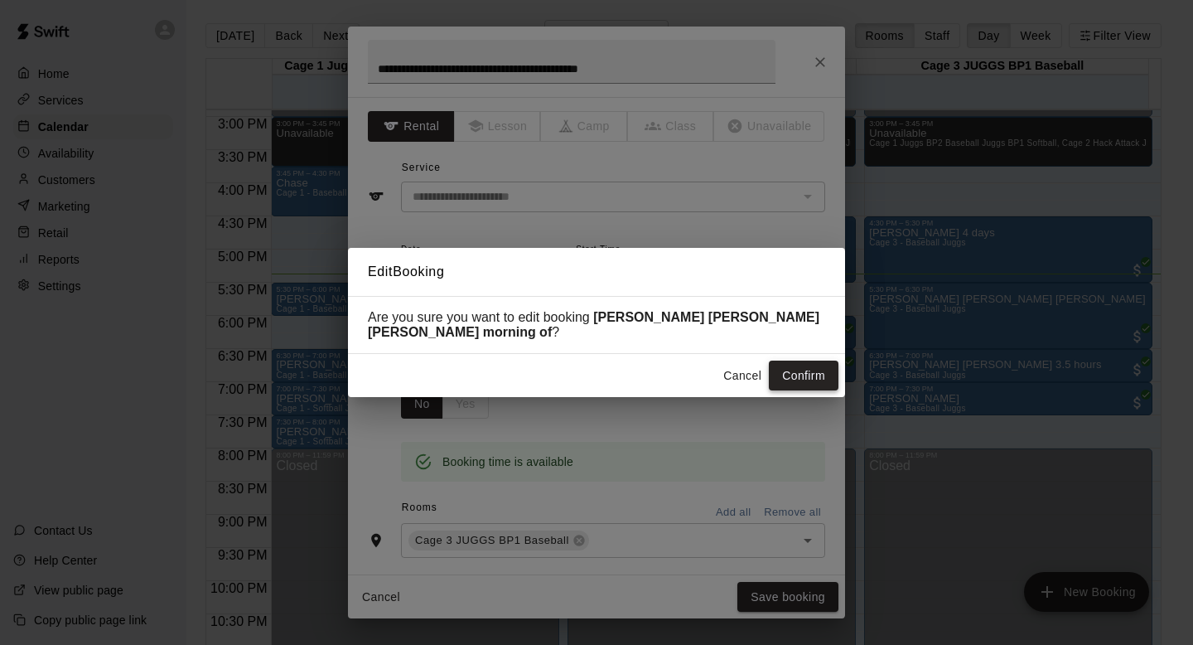
click at [789, 373] on button "Confirm" at bounding box center [804, 375] width 70 height 31
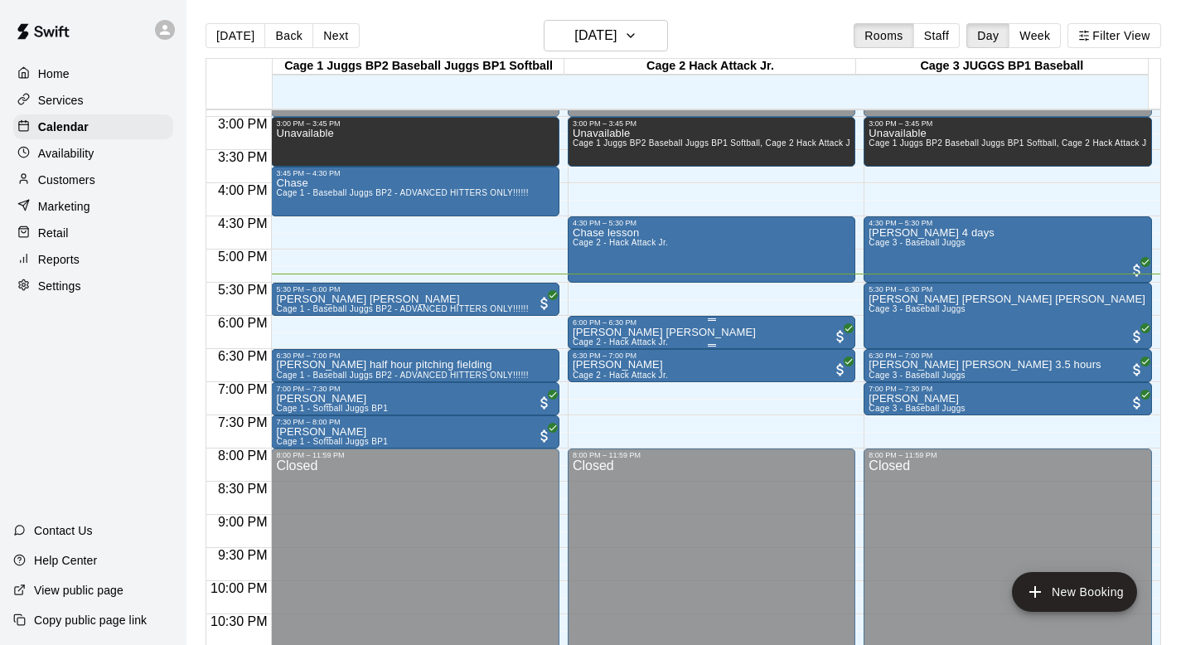
click at [594, 332] on p "Quinton Tan Vincent" at bounding box center [664, 332] width 183 height 0
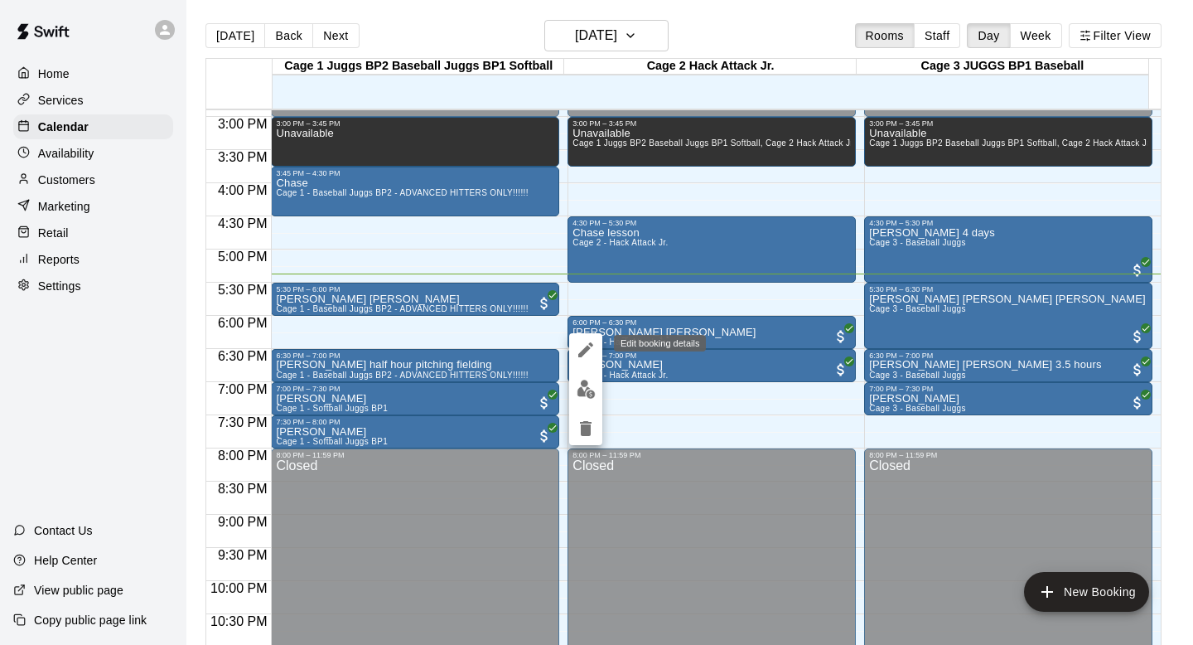
click at [586, 343] on icon "edit" at bounding box center [586, 350] width 20 height 20
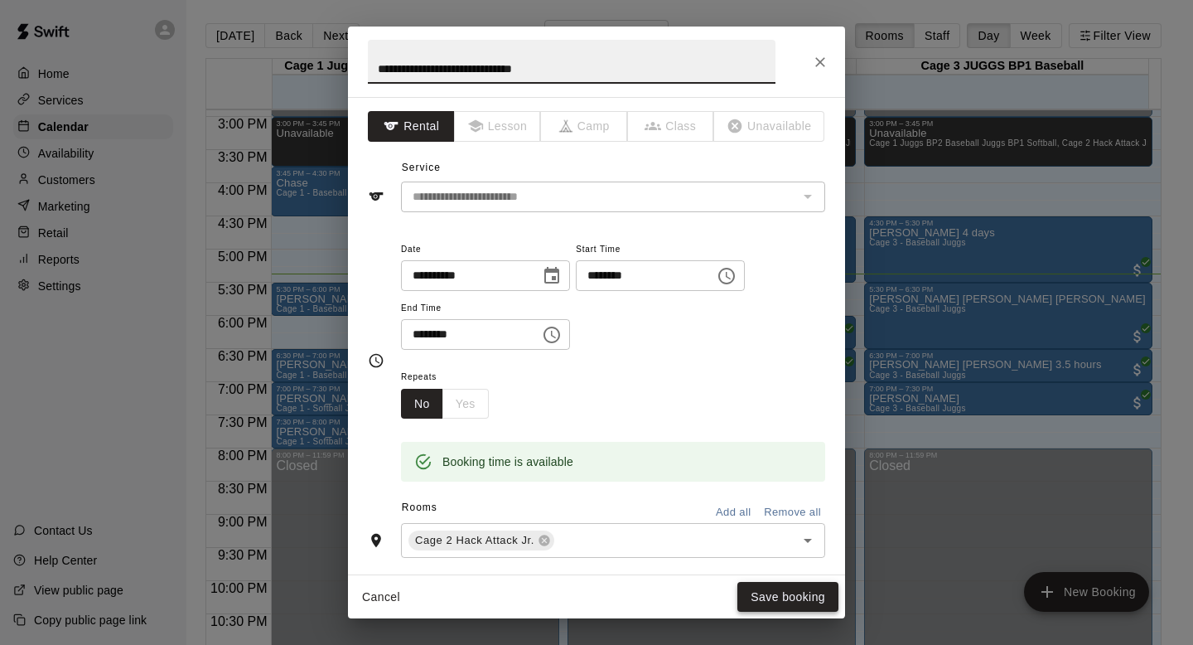
type input "**********"
click at [757, 598] on button "Save booking" at bounding box center [787, 597] width 101 height 31
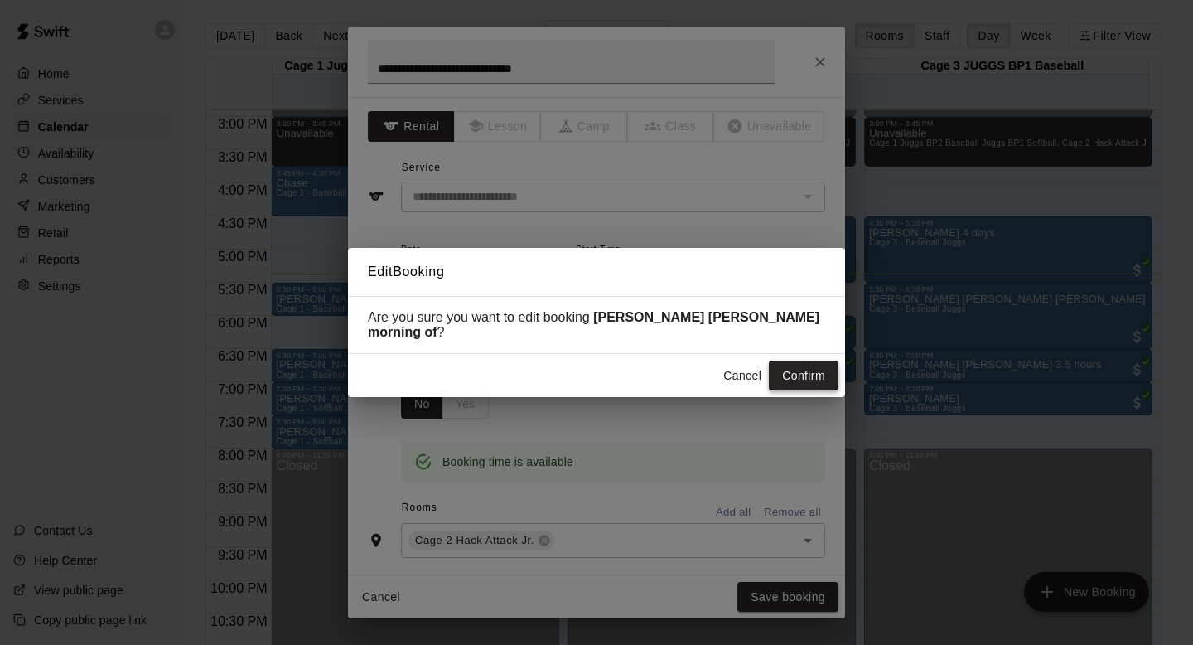
click at [783, 371] on button "Confirm" at bounding box center [804, 375] width 70 height 31
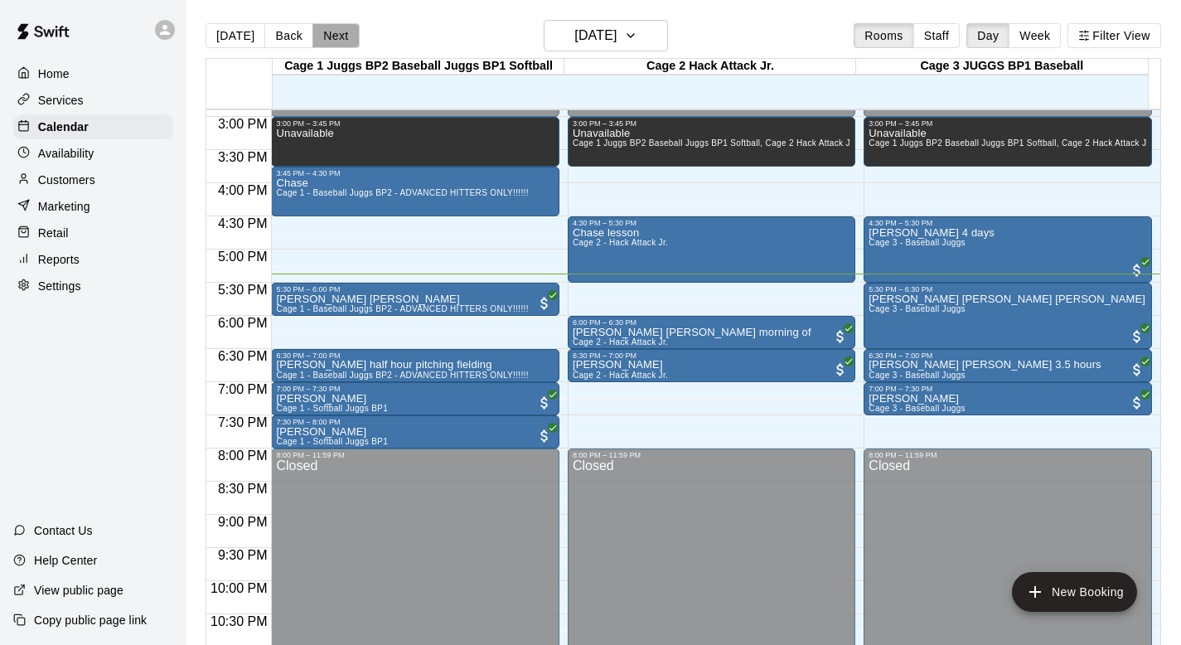
click at [326, 31] on button "Next" at bounding box center [335, 35] width 46 height 25
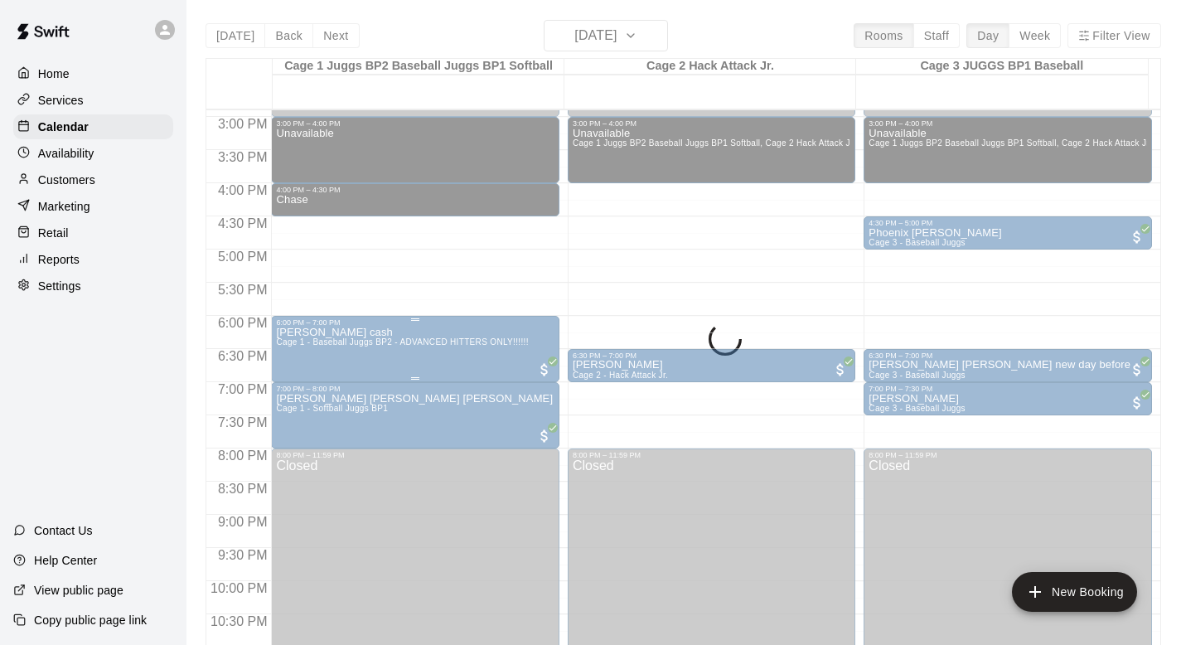
click at [311, 332] on p "Dante Casasanta cash" at bounding box center [402, 332] width 252 height 0
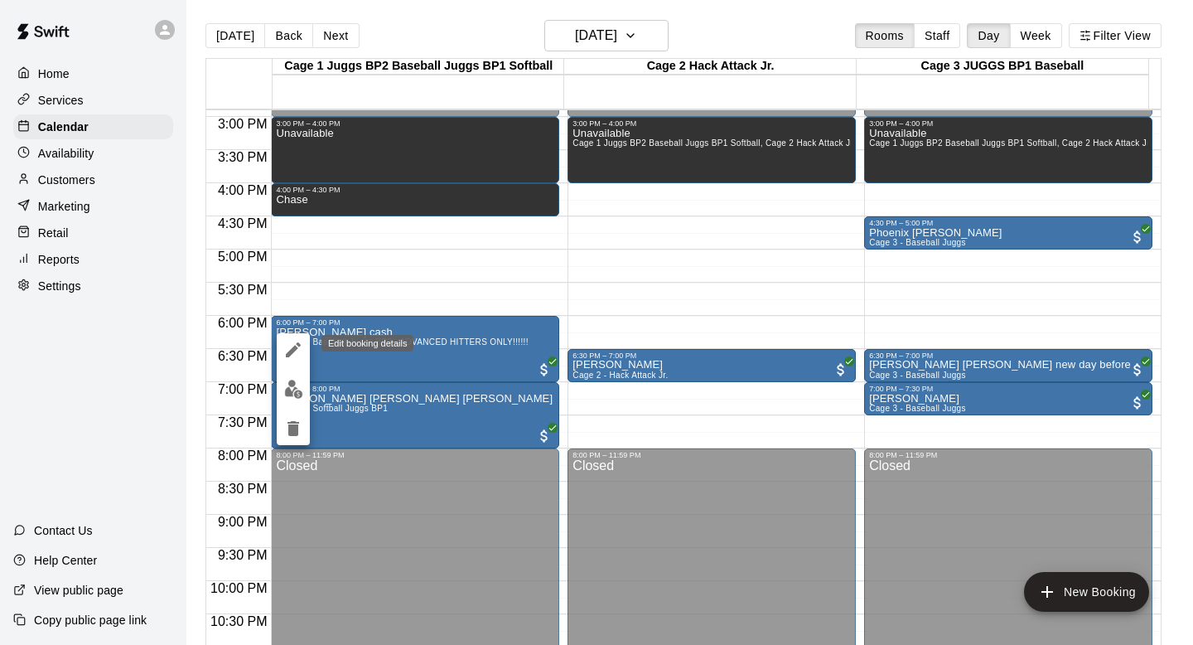
click at [287, 346] on icon "edit" at bounding box center [293, 350] width 20 height 20
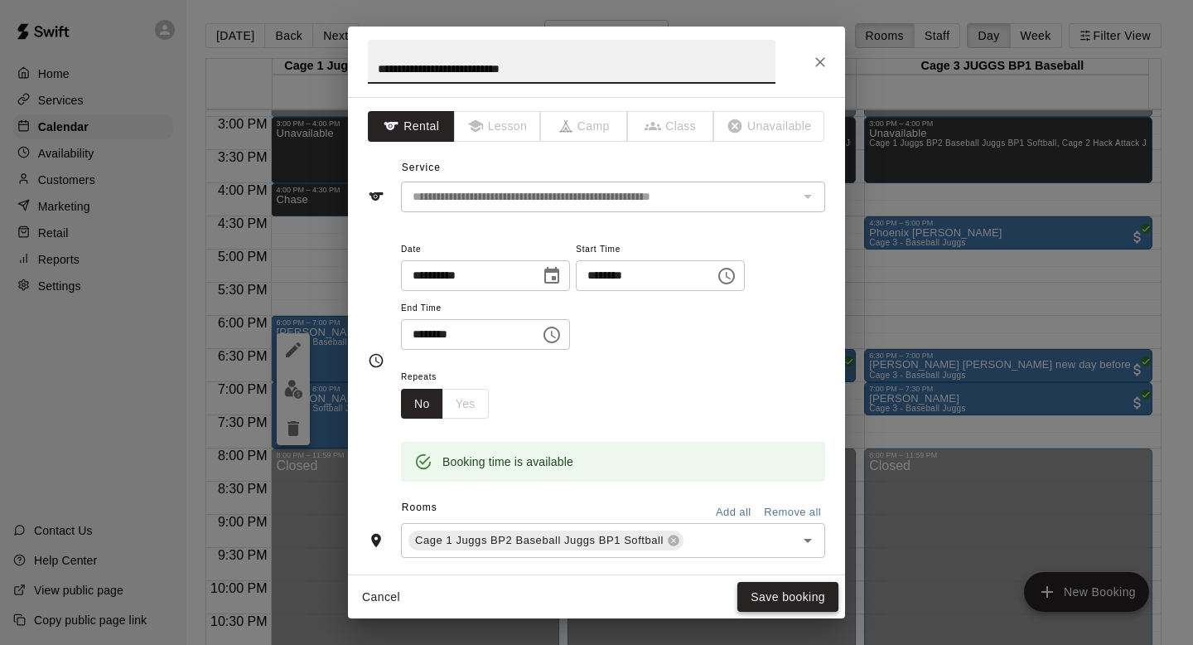
type input "**********"
click at [781, 587] on button "Save booking" at bounding box center [787, 597] width 101 height 31
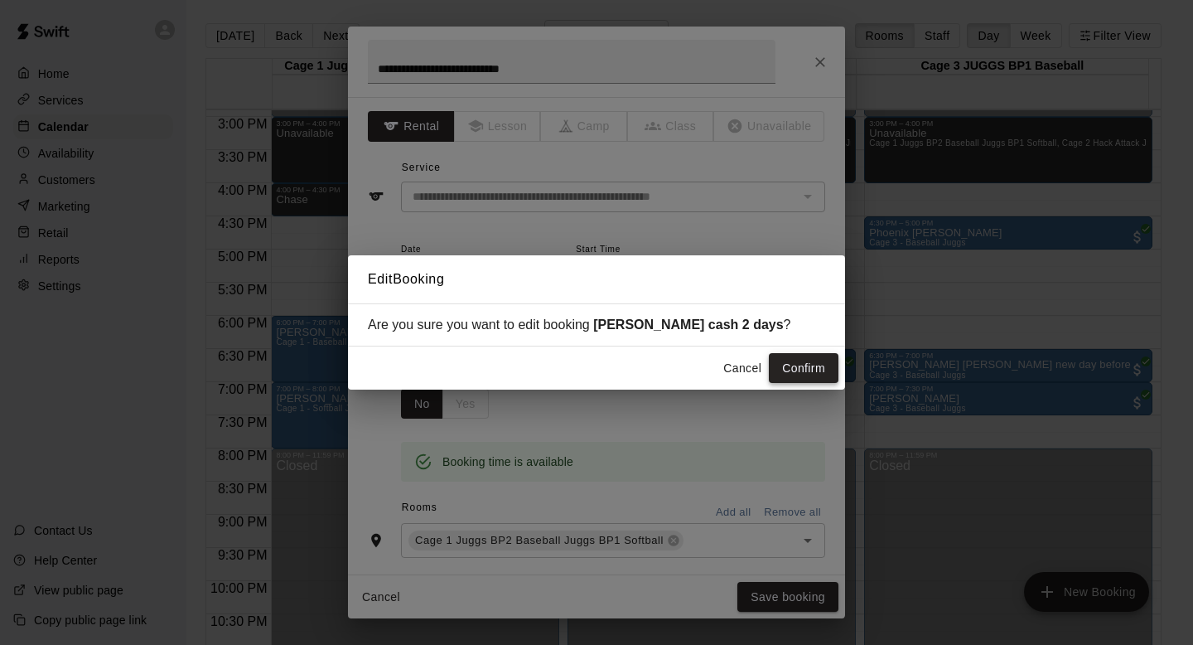
click at [796, 365] on button "Confirm" at bounding box center [804, 368] width 70 height 31
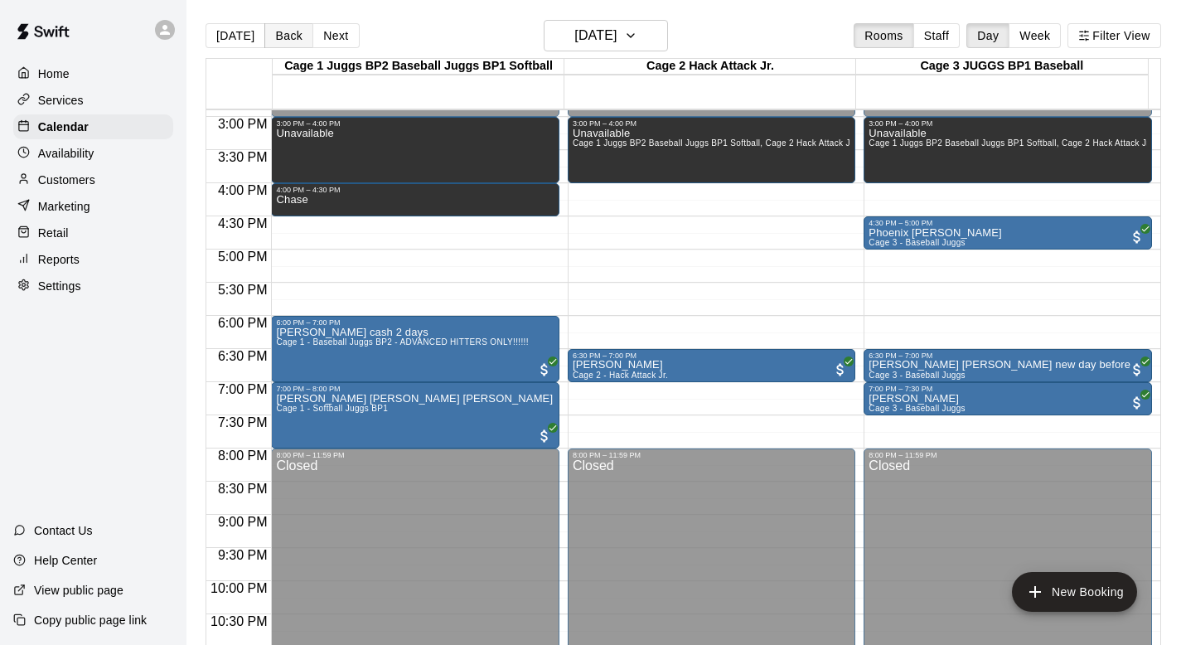
click at [285, 36] on button "Back" at bounding box center [288, 35] width 49 height 25
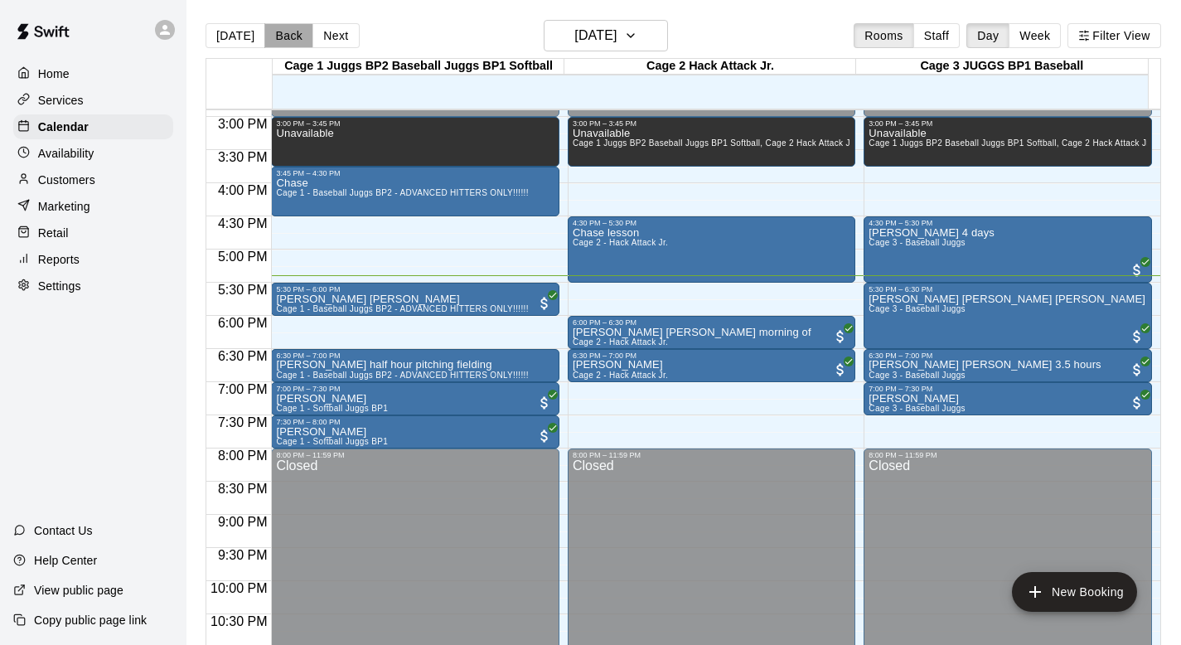
click at [285, 36] on button "Back" at bounding box center [288, 35] width 49 height 25
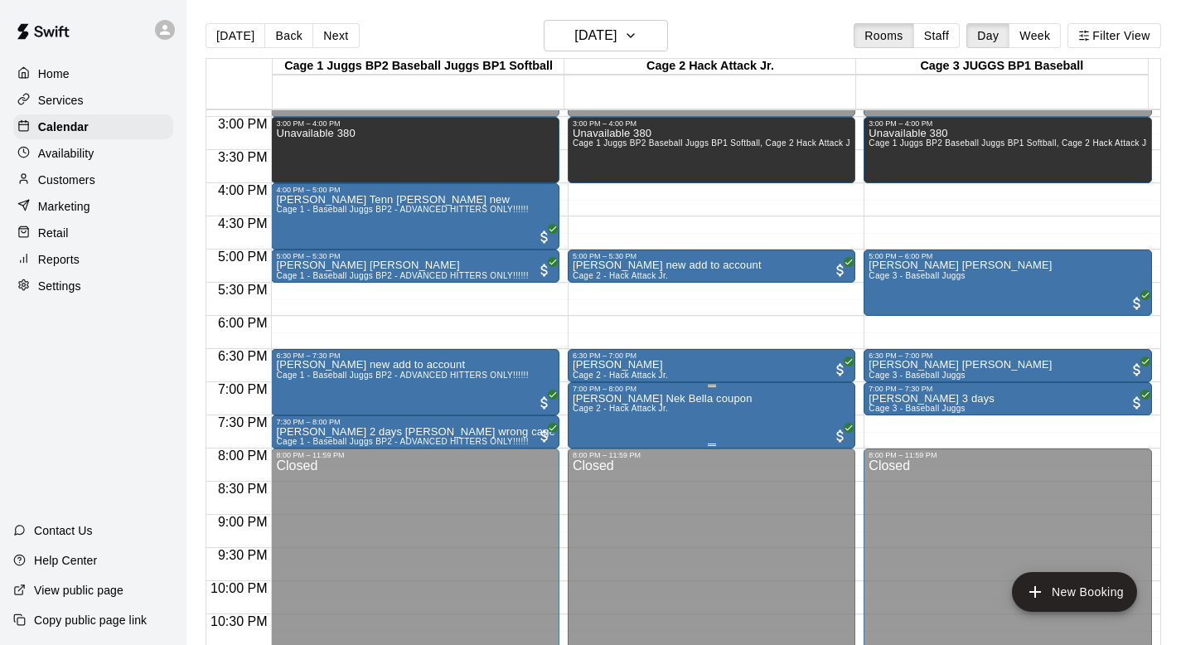
click at [605, 413] on span "Cage 2 - Hack Attack Jr." at bounding box center [620, 408] width 95 height 9
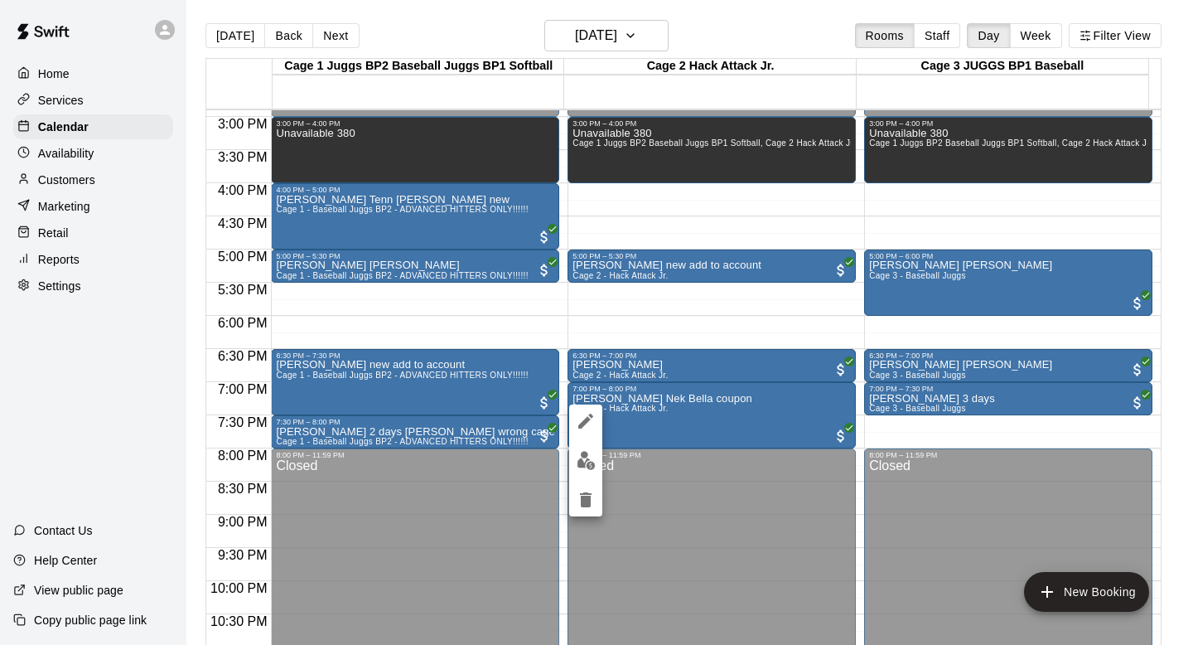
click at [587, 426] on icon "edit" at bounding box center [586, 421] width 20 height 20
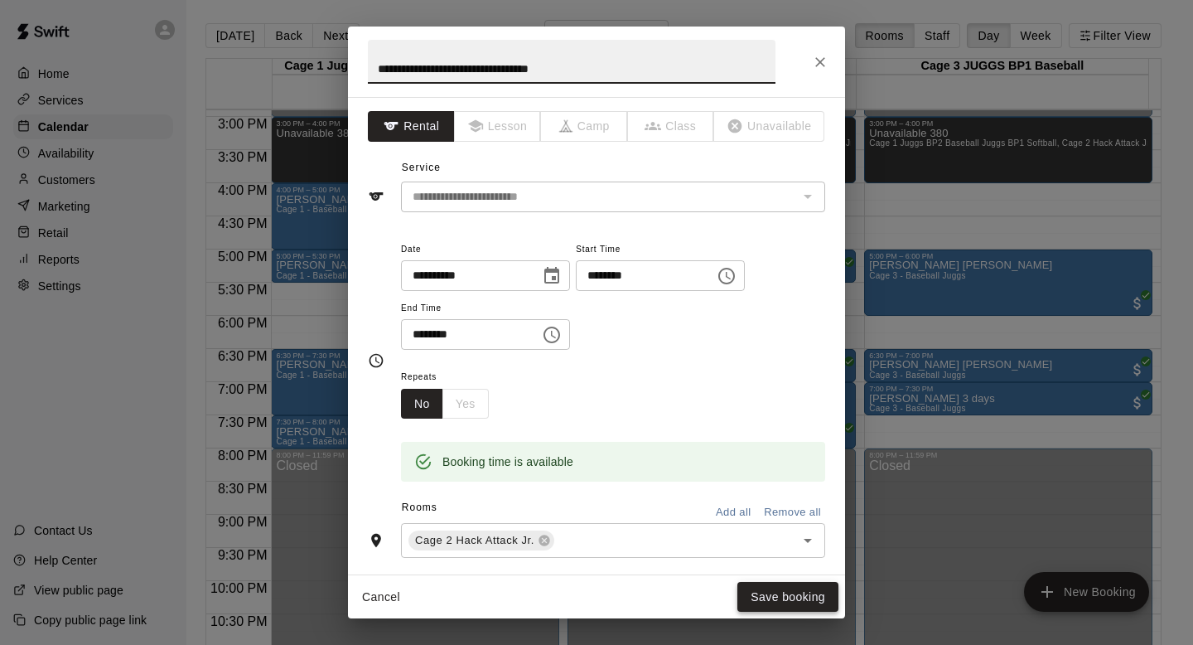
type input "**********"
click at [746, 585] on button "Save booking" at bounding box center [787, 597] width 101 height 31
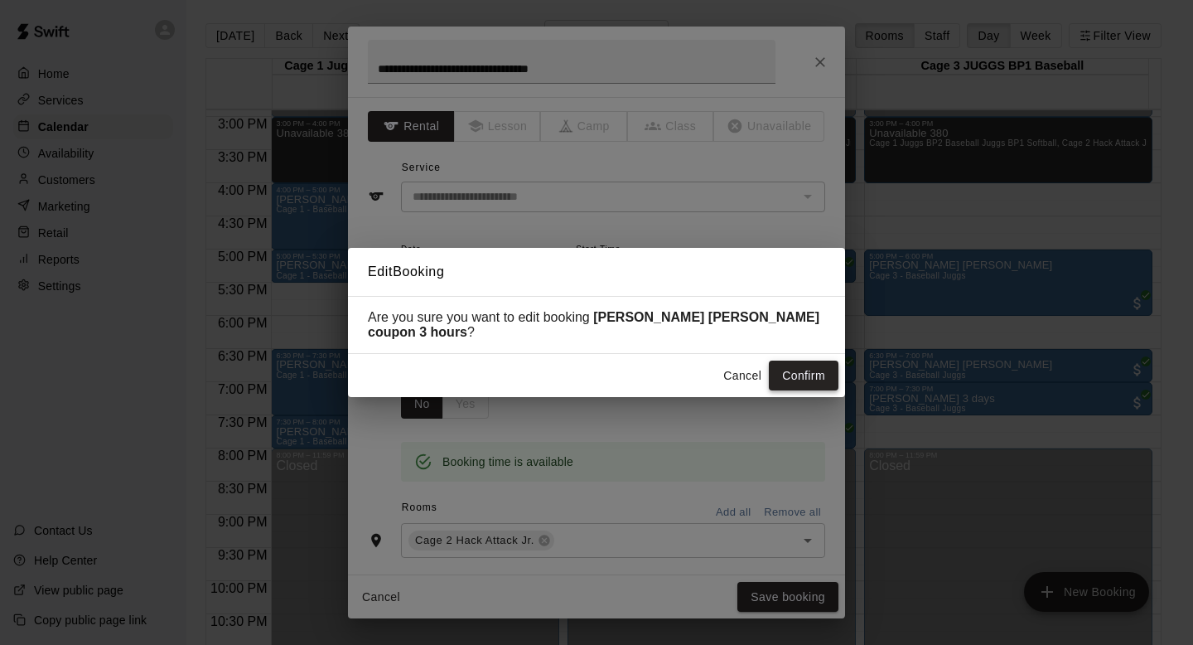
click at [784, 371] on button "Confirm" at bounding box center [804, 375] width 70 height 31
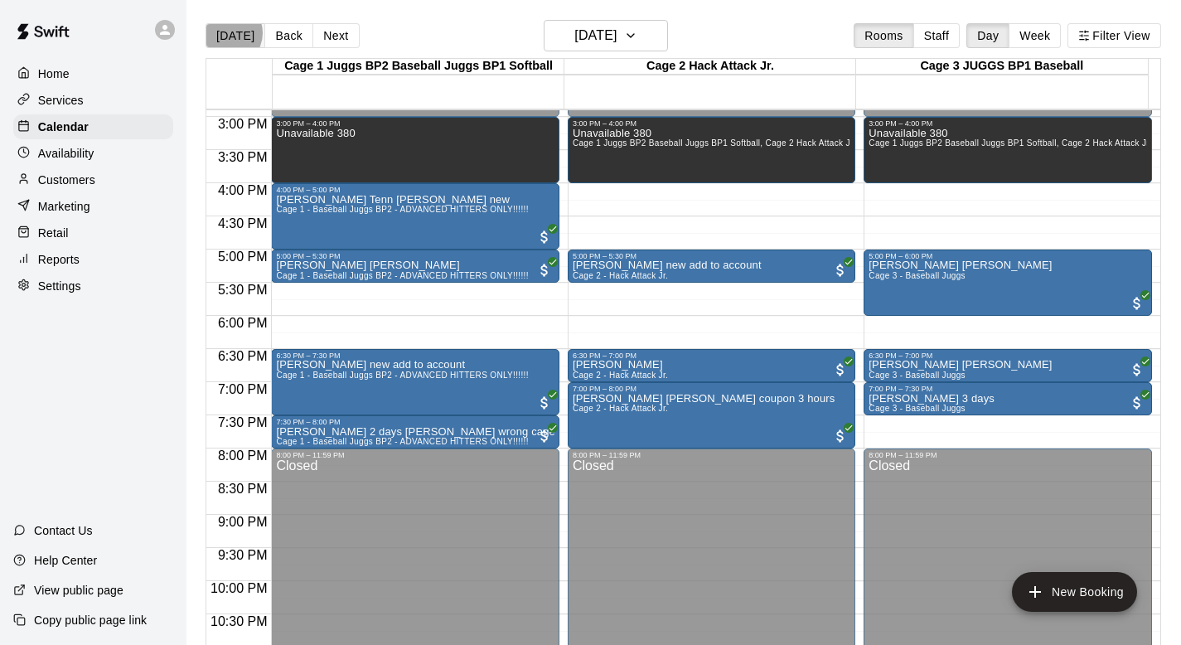
click at [227, 33] on button "[DATE]" at bounding box center [235, 35] width 60 height 25
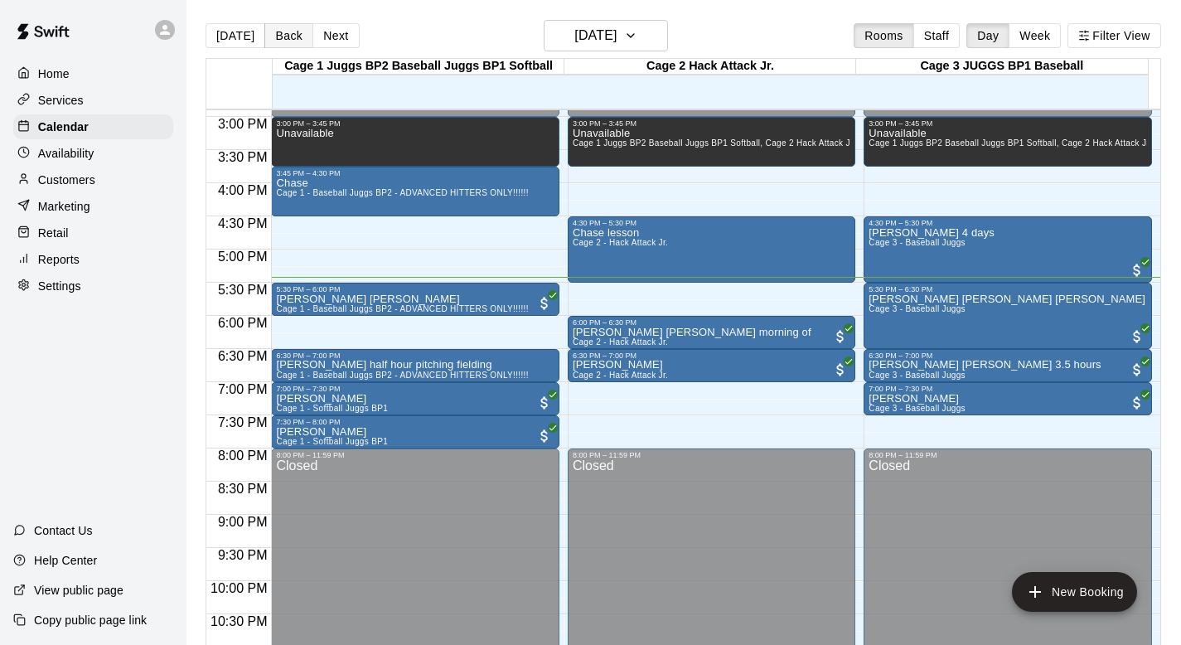
click at [289, 34] on button "Back" at bounding box center [288, 35] width 49 height 25
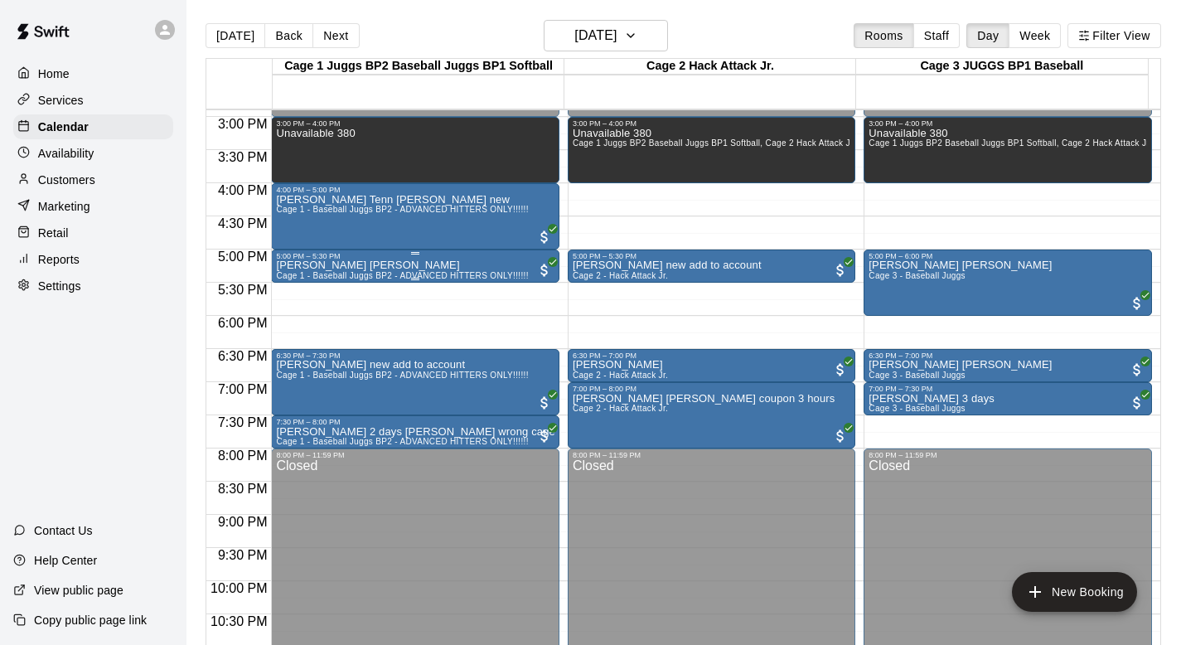
click at [301, 254] on div "5:00 PM – 5:30 PM" at bounding box center [415, 256] width 278 height 8
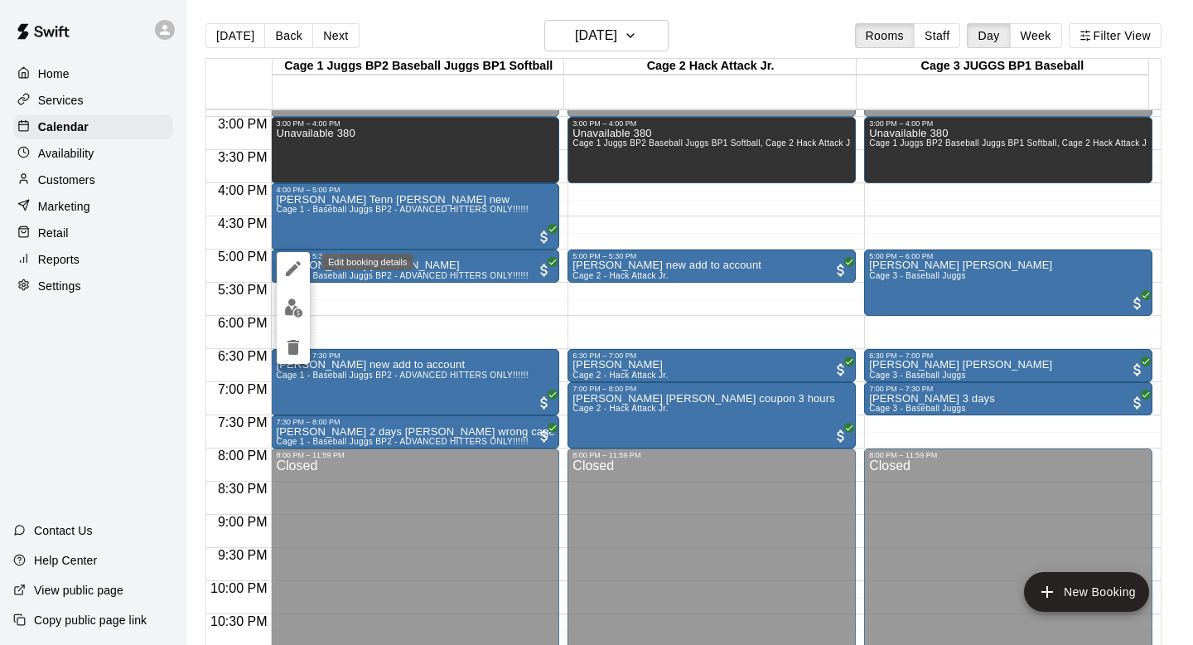
click at [295, 268] on icon "edit" at bounding box center [293, 268] width 15 height 15
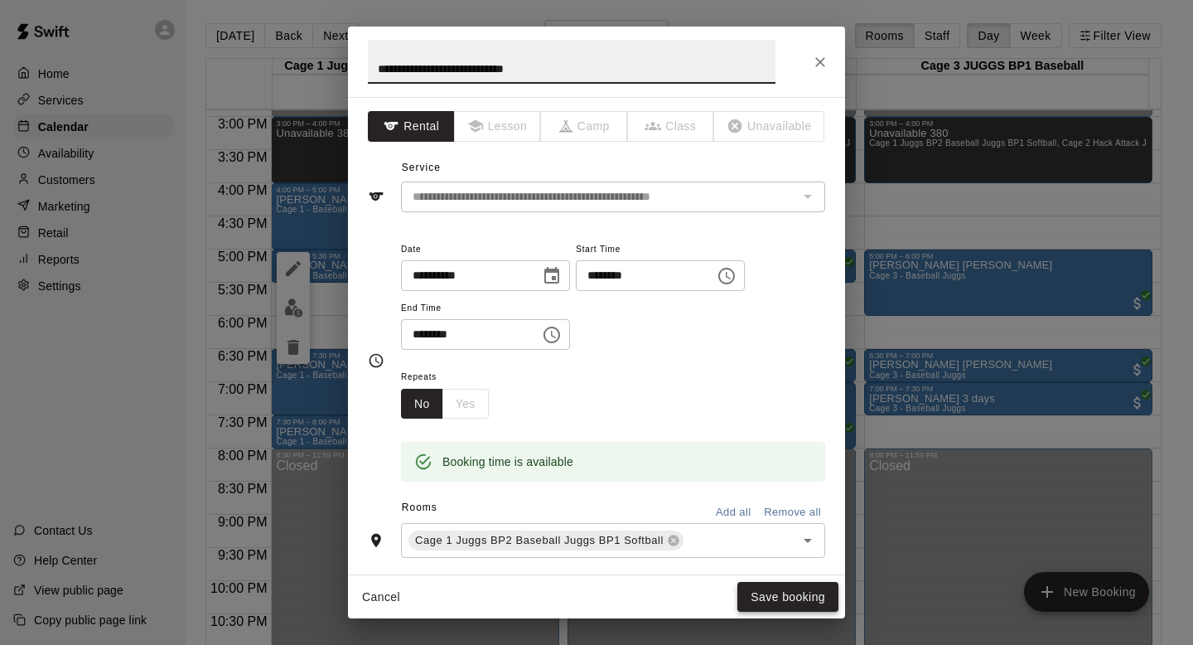
type input "**********"
click at [757, 589] on button "Save booking" at bounding box center [787, 597] width 101 height 31
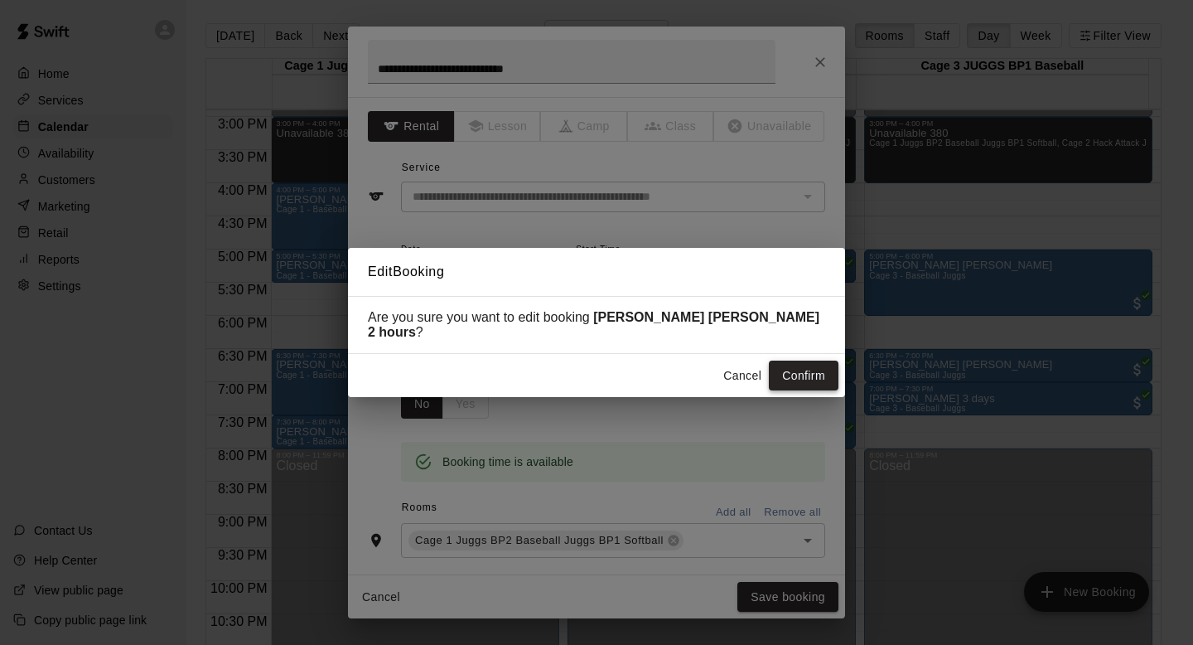
click at [790, 362] on button "Confirm" at bounding box center [804, 375] width 70 height 31
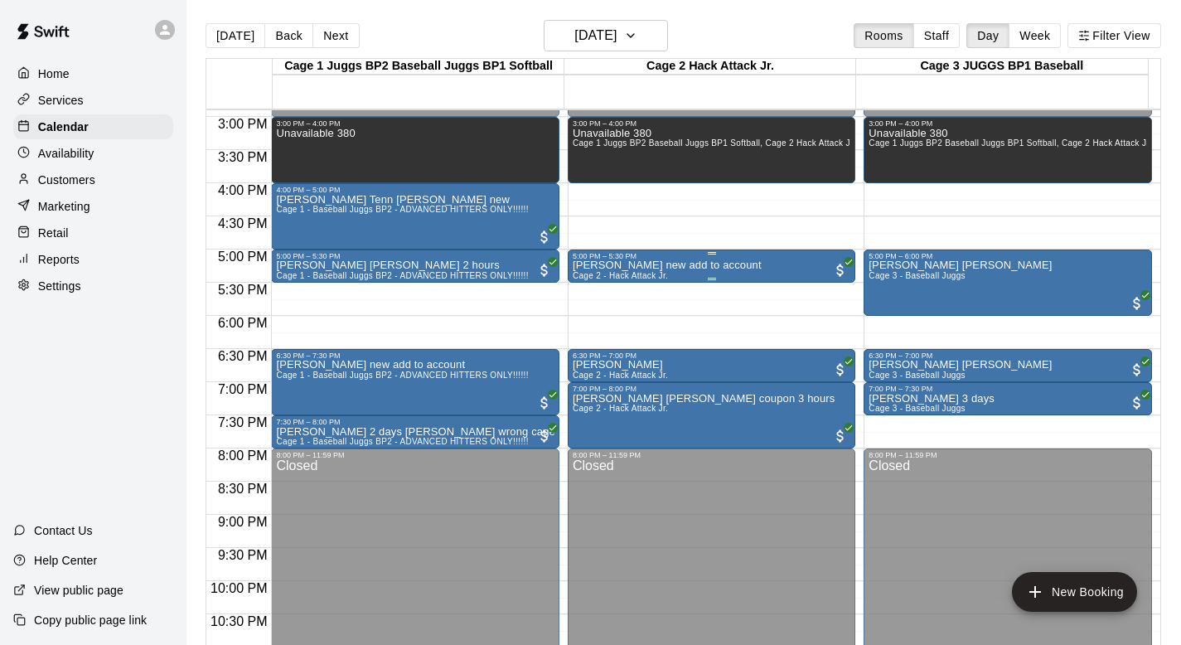
click at [616, 272] on span "Cage 2 - Hack Attack Jr." at bounding box center [620, 275] width 95 height 9
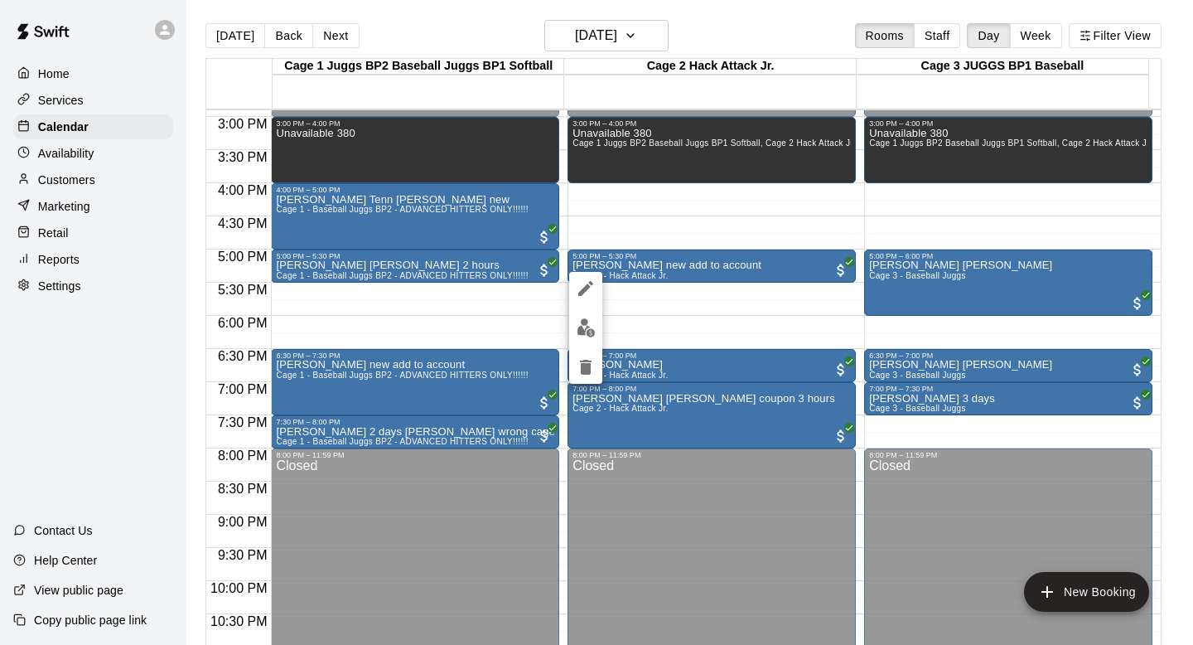
click at [582, 286] on icon "edit" at bounding box center [586, 288] width 20 height 20
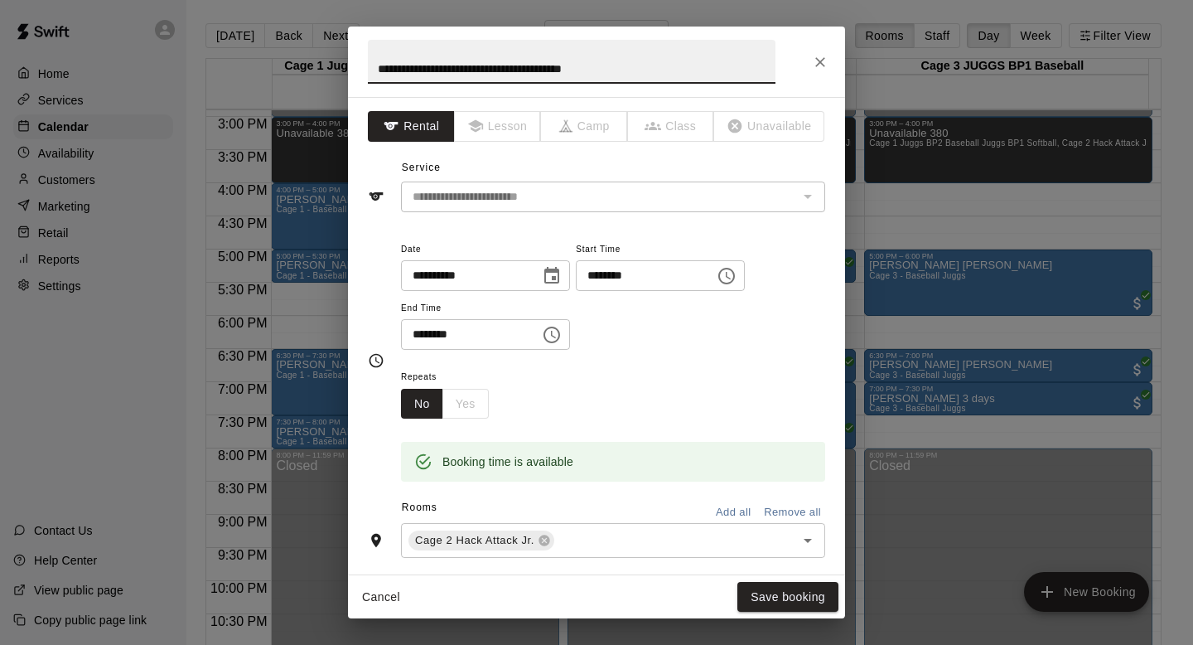
type input "**********"
click at [748, 575] on div "Cancel Save booking" at bounding box center [596, 597] width 497 height 44
click at [756, 585] on button "Save booking" at bounding box center [787, 597] width 101 height 31
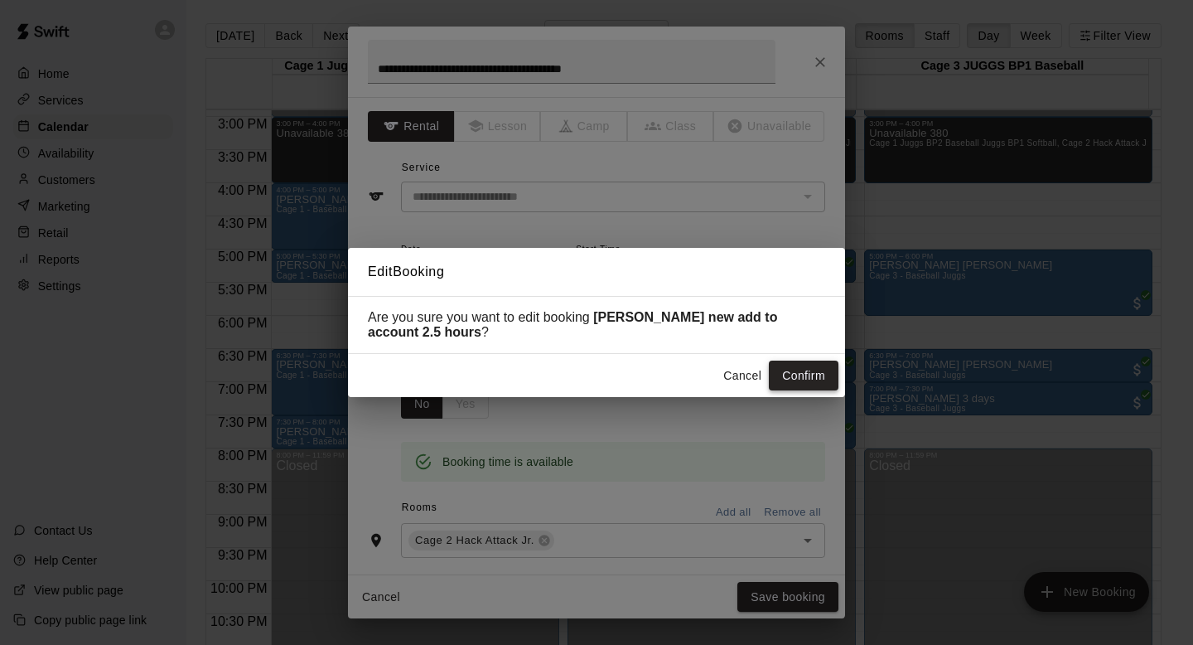
click at [792, 365] on button "Confirm" at bounding box center [804, 375] width 70 height 31
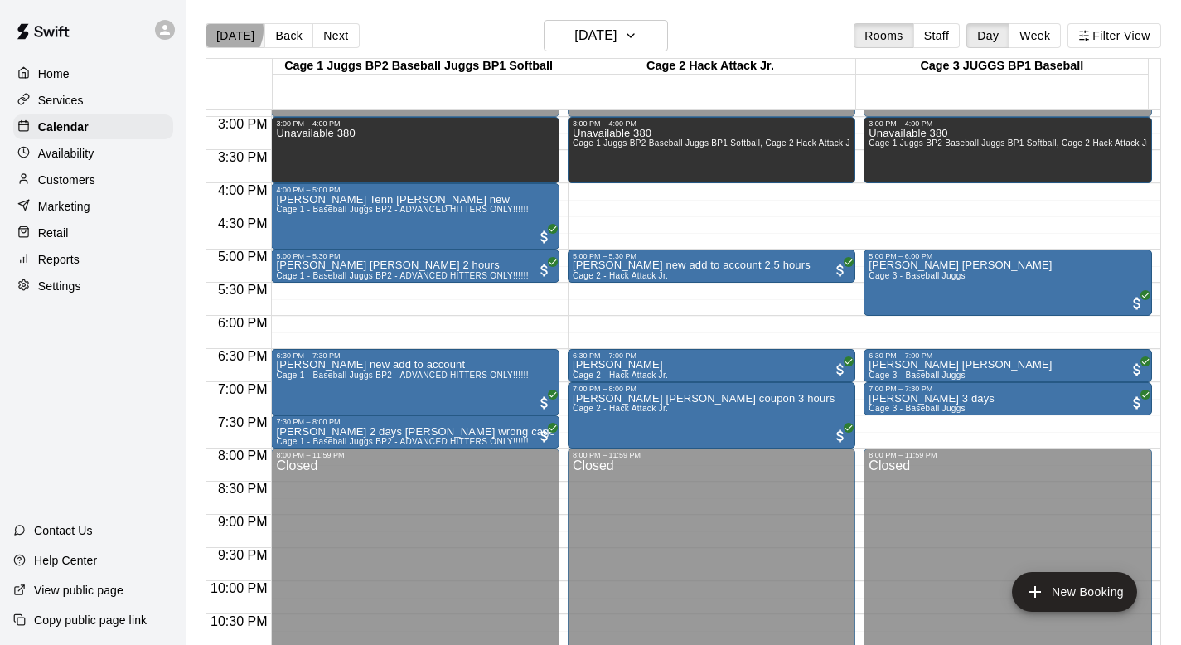
click at [223, 30] on button "[DATE]" at bounding box center [235, 35] width 60 height 25
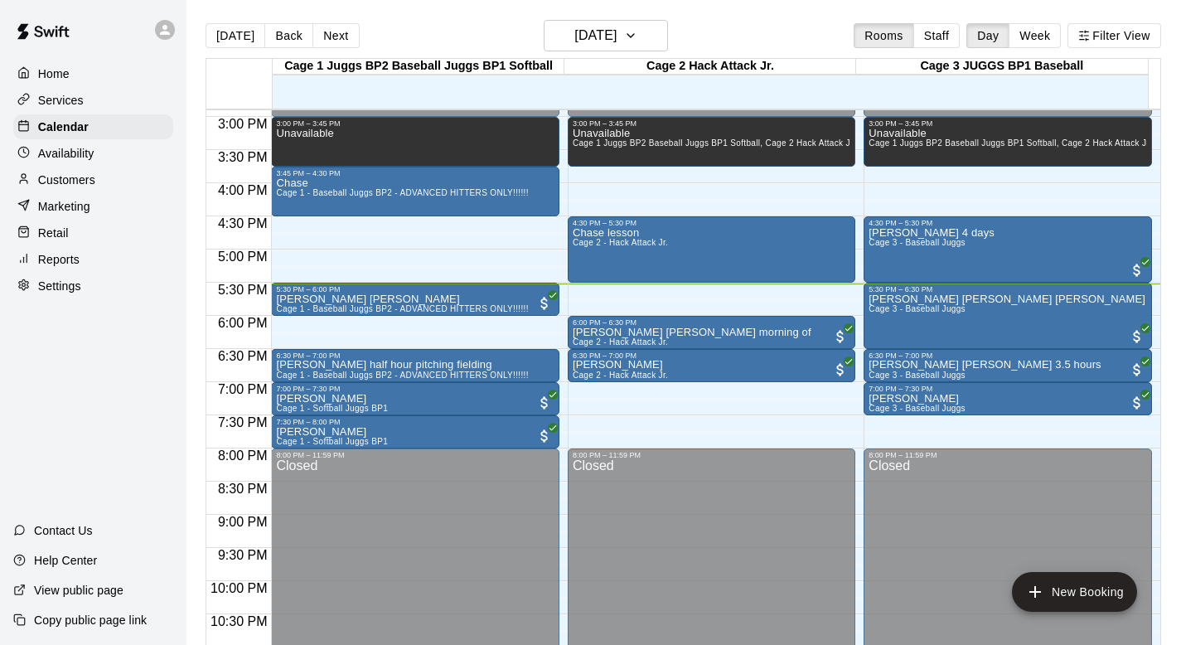
click at [727, 34] on div "Today Back Next Tuesday Sep 09 Rooms Staff Day Week Filter View" at bounding box center [682, 39] width 955 height 38
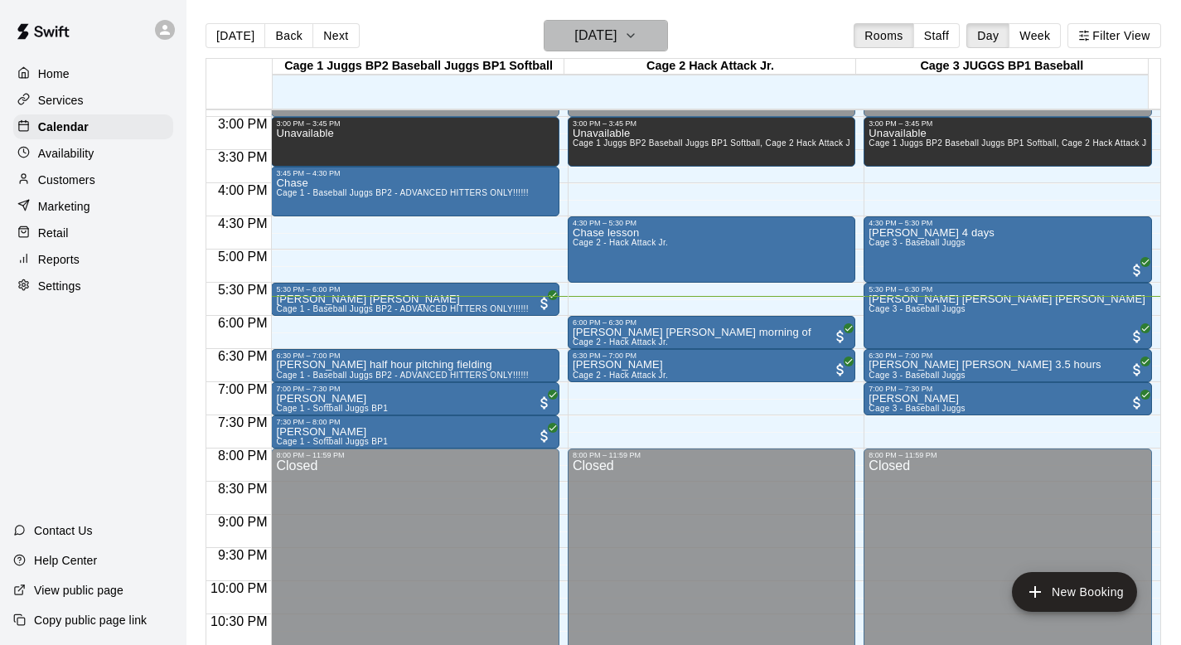
click at [634, 35] on icon "button" at bounding box center [630, 35] width 7 height 3
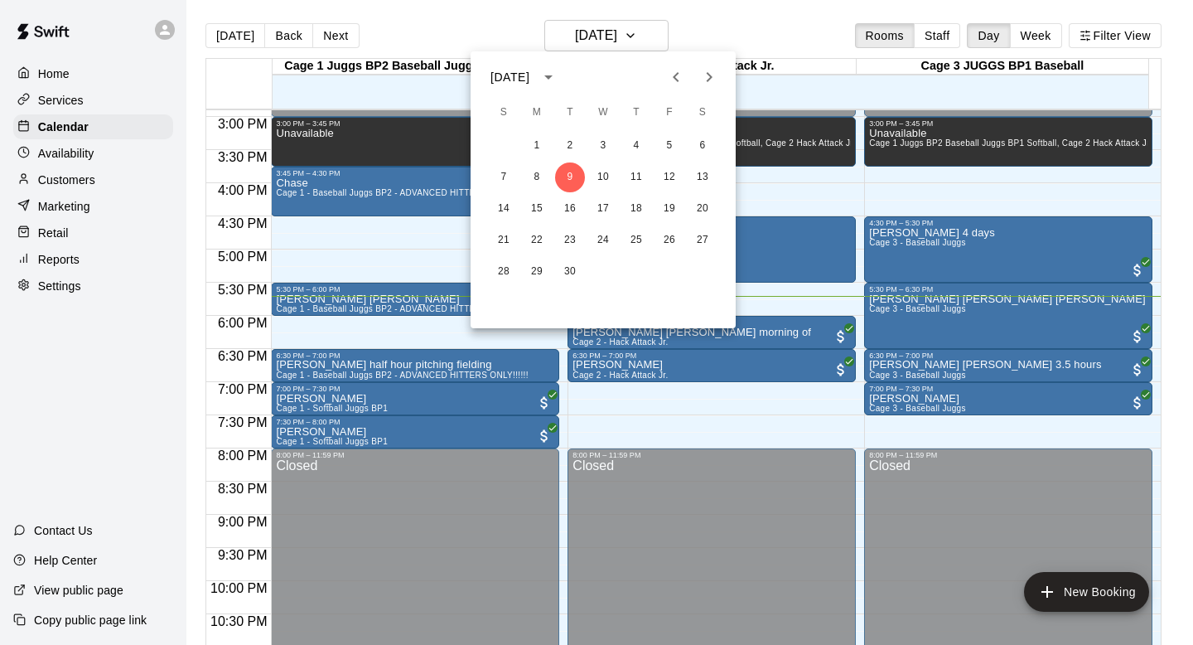
click at [704, 72] on icon "Next month" at bounding box center [709, 77] width 20 height 20
click at [707, 79] on icon "Next month" at bounding box center [709, 77] width 20 height 20
click at [666, 77] on icon "Previous month" at bounding box center [676, 77] width 20 height 20
click at [709, 76] on icon "Next month" at bounding box center [709, 77] width 20 height 20
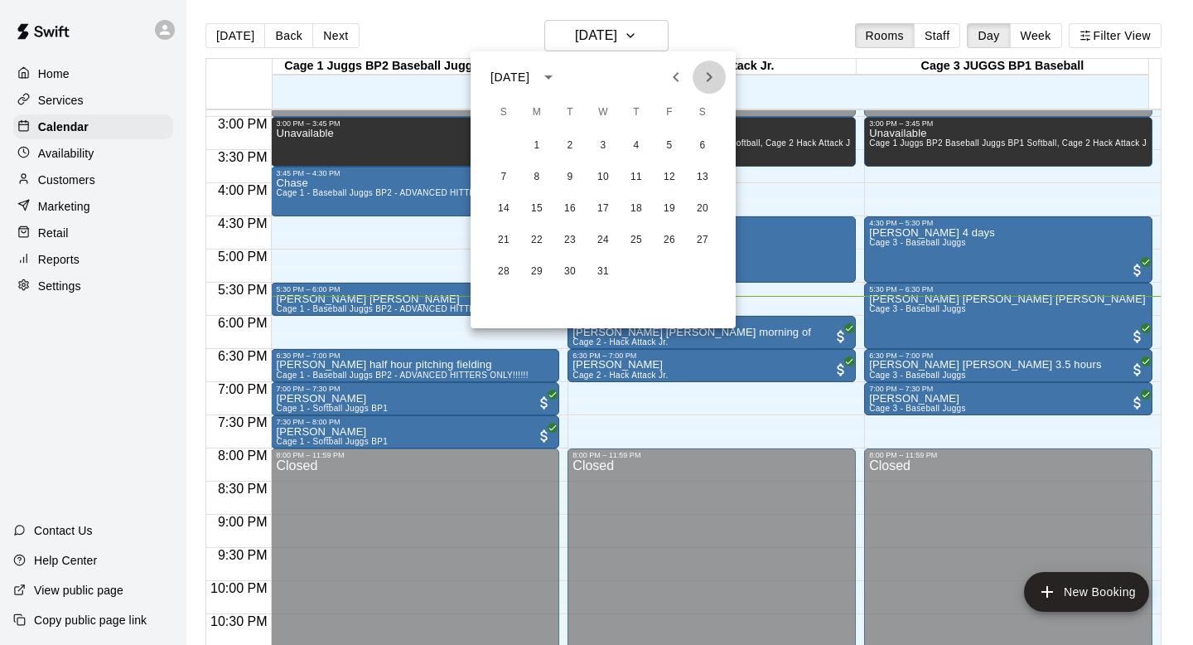
click at [709, 76] on icon "Next month" at bounding box center [709, 77] width 20 height 20
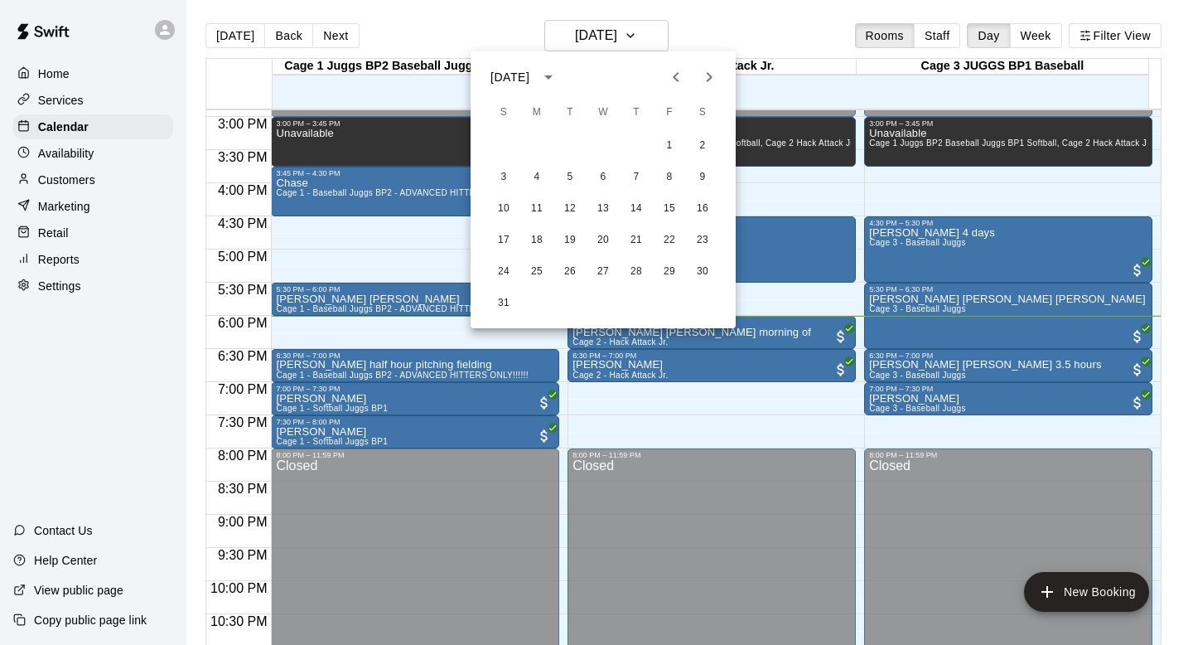
click at [226, 34] on div at bounding box center [596, 322] width 1193 height 645
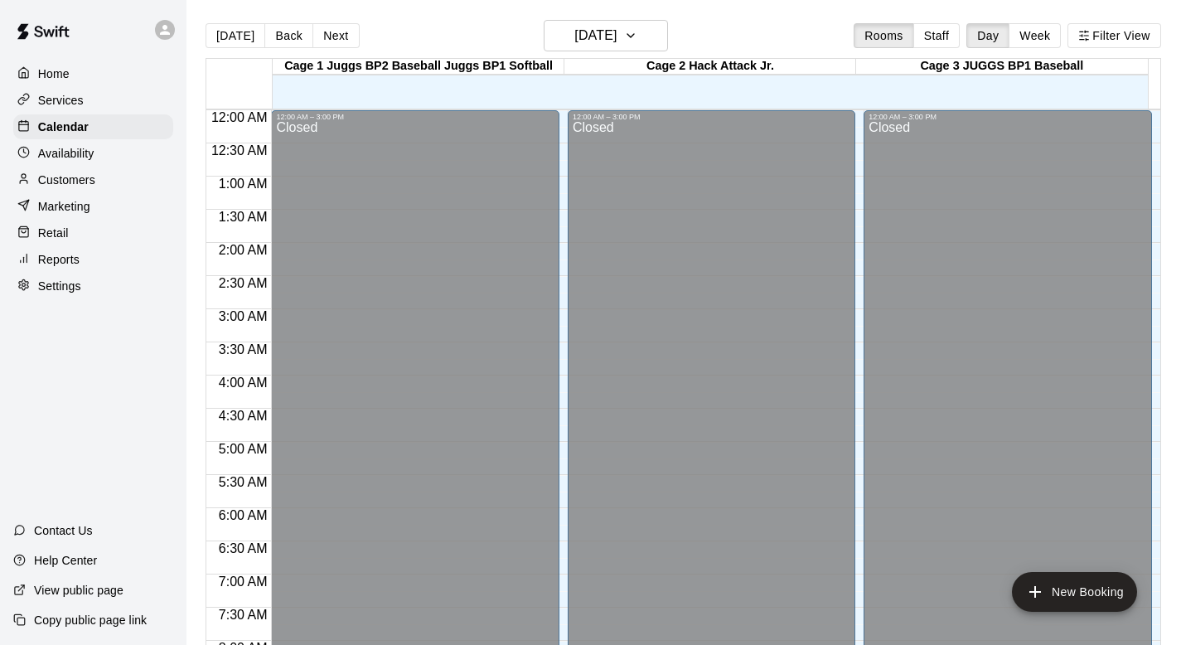
scroll to position [988, 0]
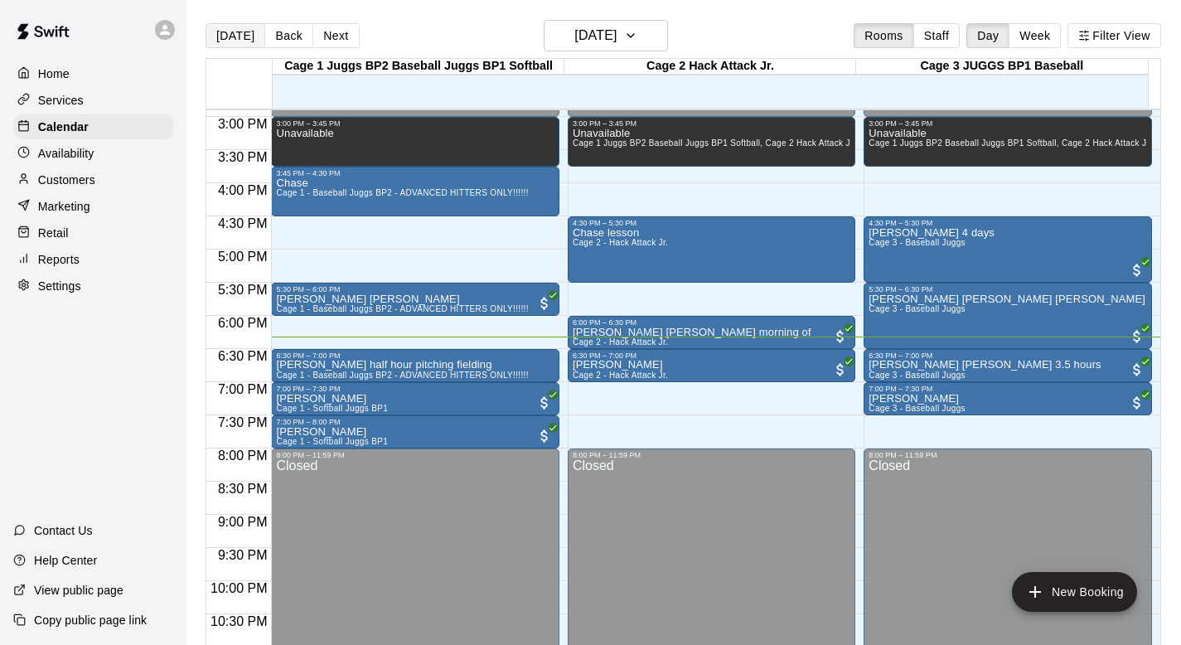
click at [224, 32] on button "[DATE]" at bounding box center [235, 35] width 60 height 25
click at [63, 176] on p "Customers" at bounding box center [66, 180] width 57 height 17
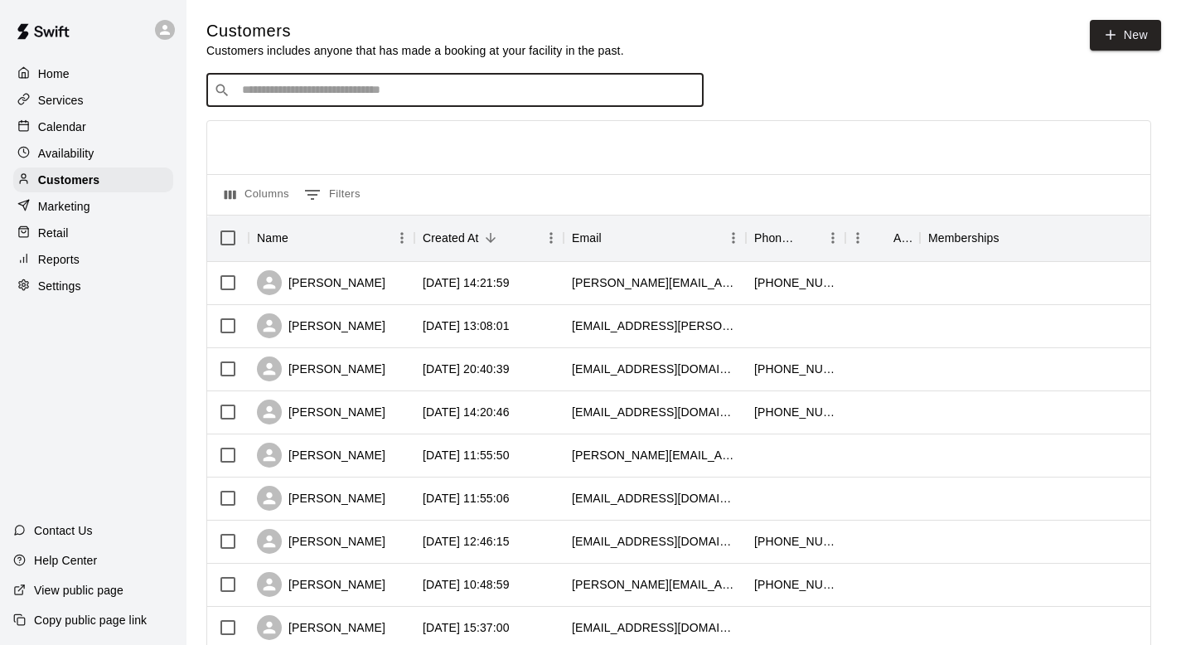
click at [283, 90] on input "Search customers by name or email" at bounding box center [466, 90] width 459 height 17
type input "*********"
click at [293, 118] on p "[PERSON_NAME] Tenn" at bounding box center [319, 124] width 132 height 17
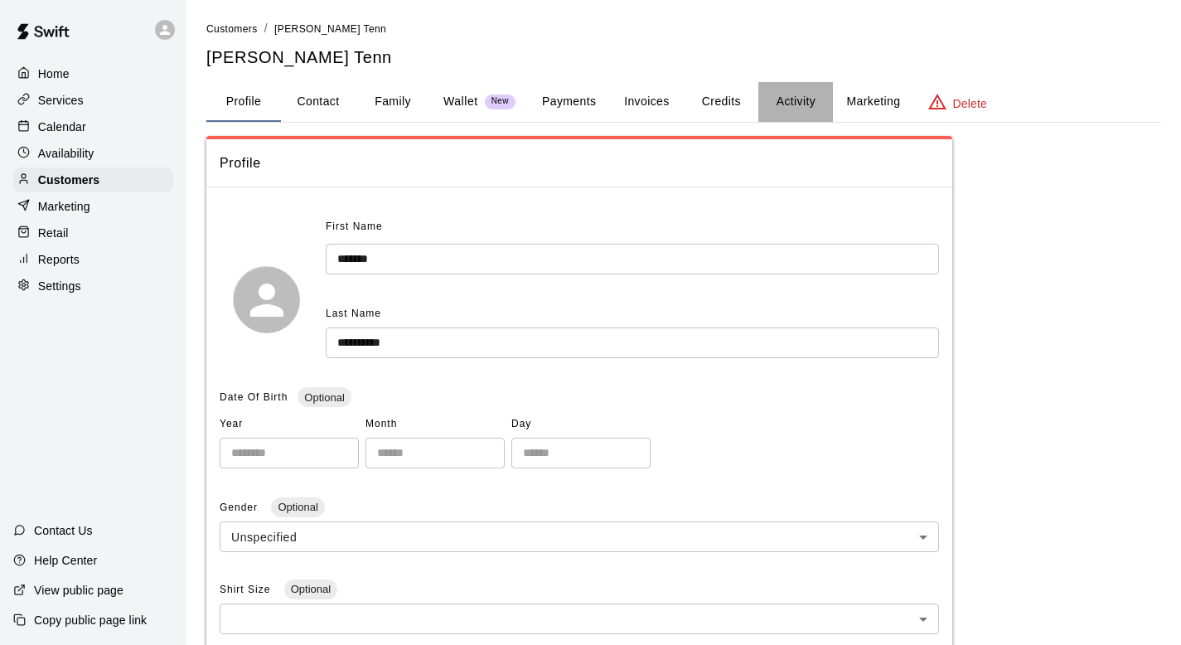
click at [806, 104] on button "Activity" at bounding box center [795, 102] width 75 height 40
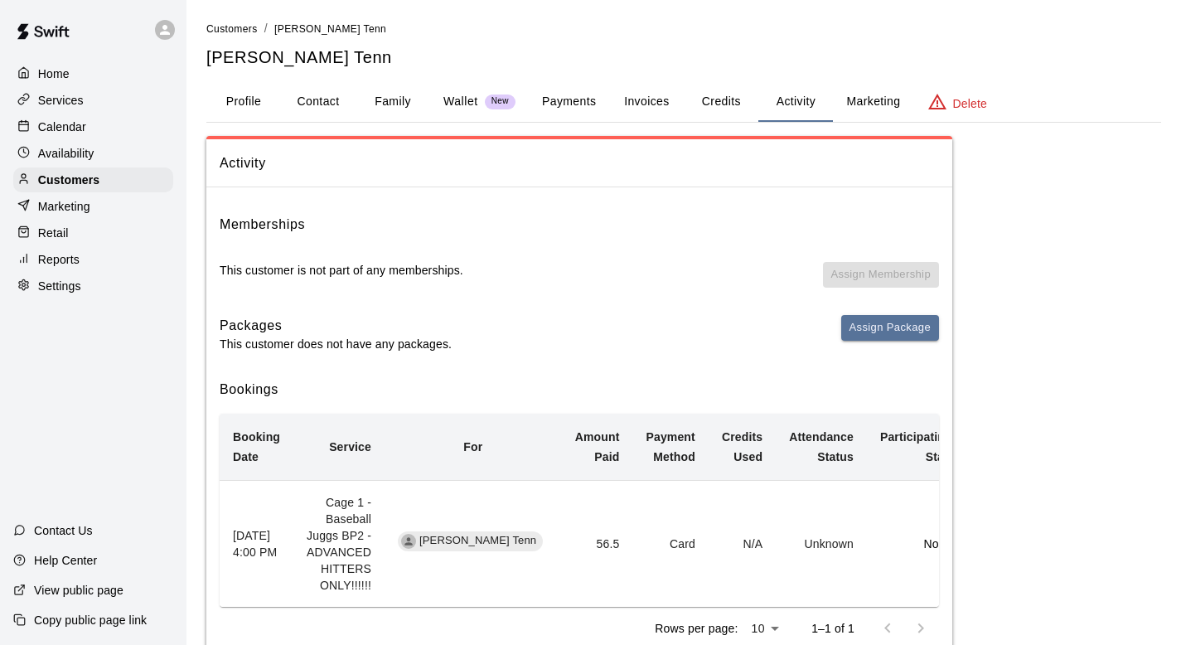
click at [58, 118] on p "Calendar" at bounding box center [62, 126] width 48 height 17
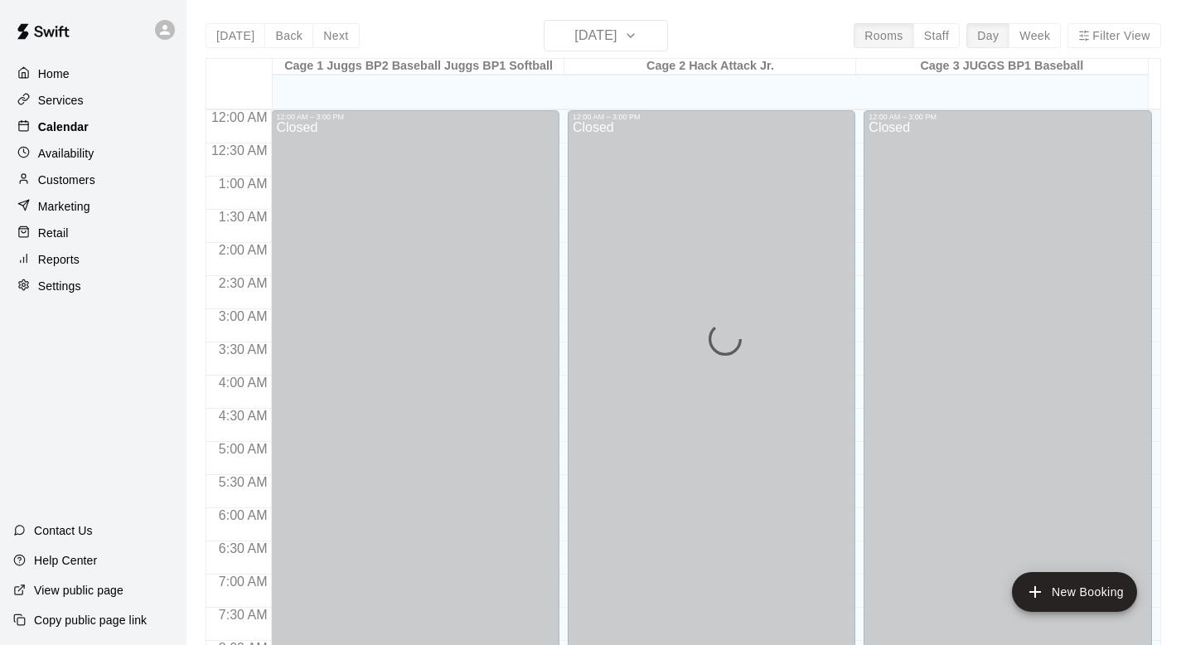
scroll to position [988, 0]
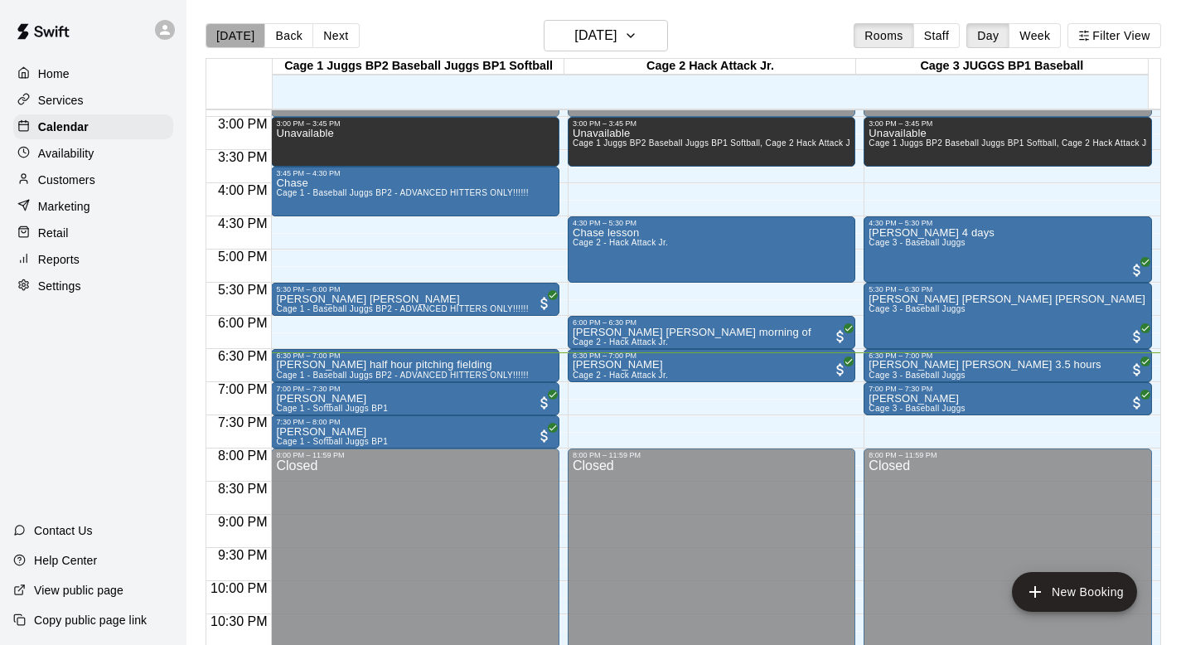
click at [234, 33] on button "[DATE]" at bounding box center [235, 35] width 60 height 25
click at [283, 33] on button "Back" at bounding box center [288, 35] width 49 height 25
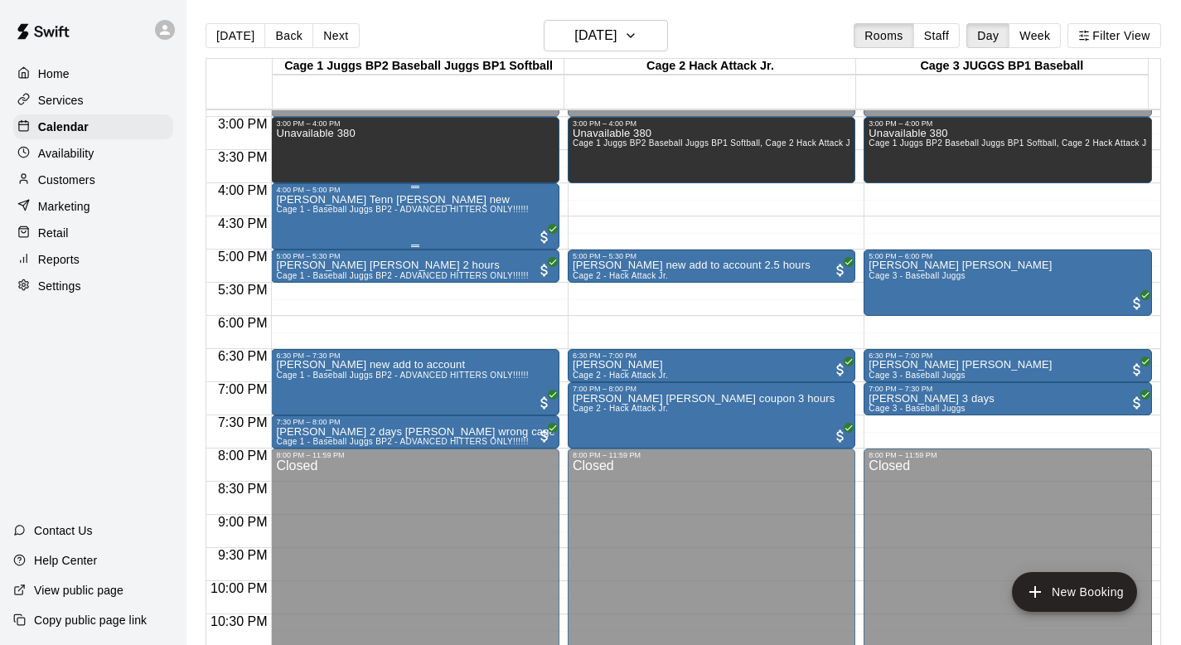
click at [374, 220] on div "Liam Young Tenn Patrick new Cage 1 - Baseball Juggs BP2 - ADVANCED HITTERS ONLY…" at bounding box center [402, 516] width 252 height 645
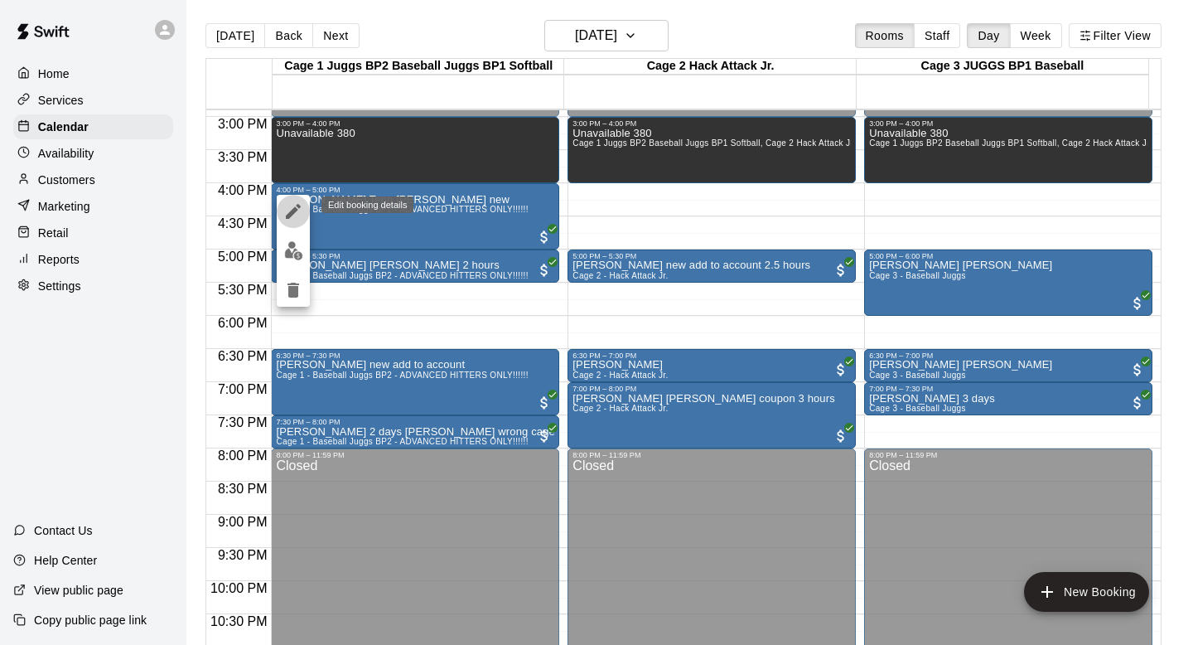
click at [286, 211] on icon "edit" at bounding box center [293, 211] width 20 height 20
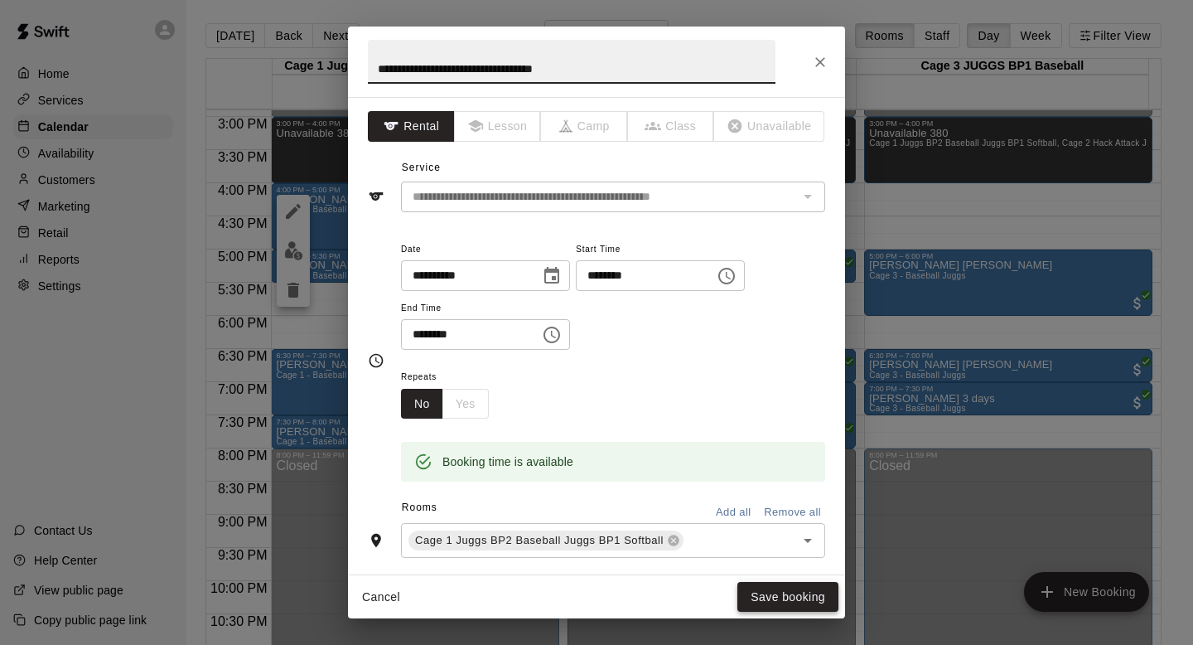
type input "**********"
click at [771, 596] on button "Save booking" at bounding box center [787, 597] width 101 height 31
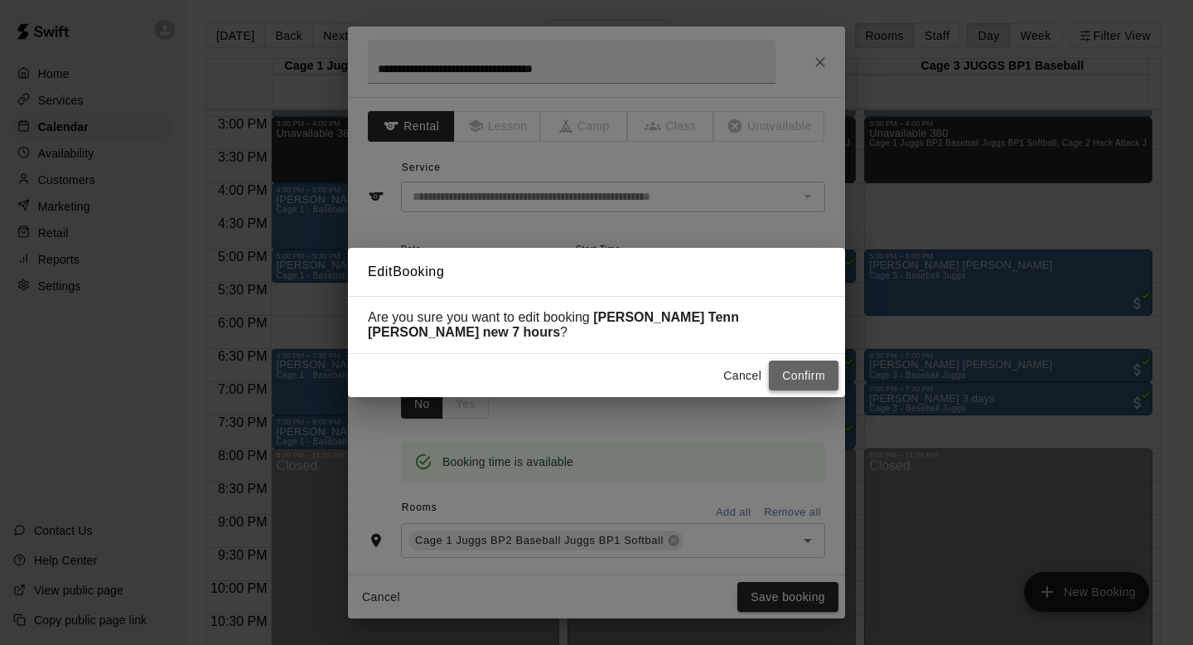
click at [784, 373] on button "Confirm" at bounding box center [804, 375] width 70 height 31
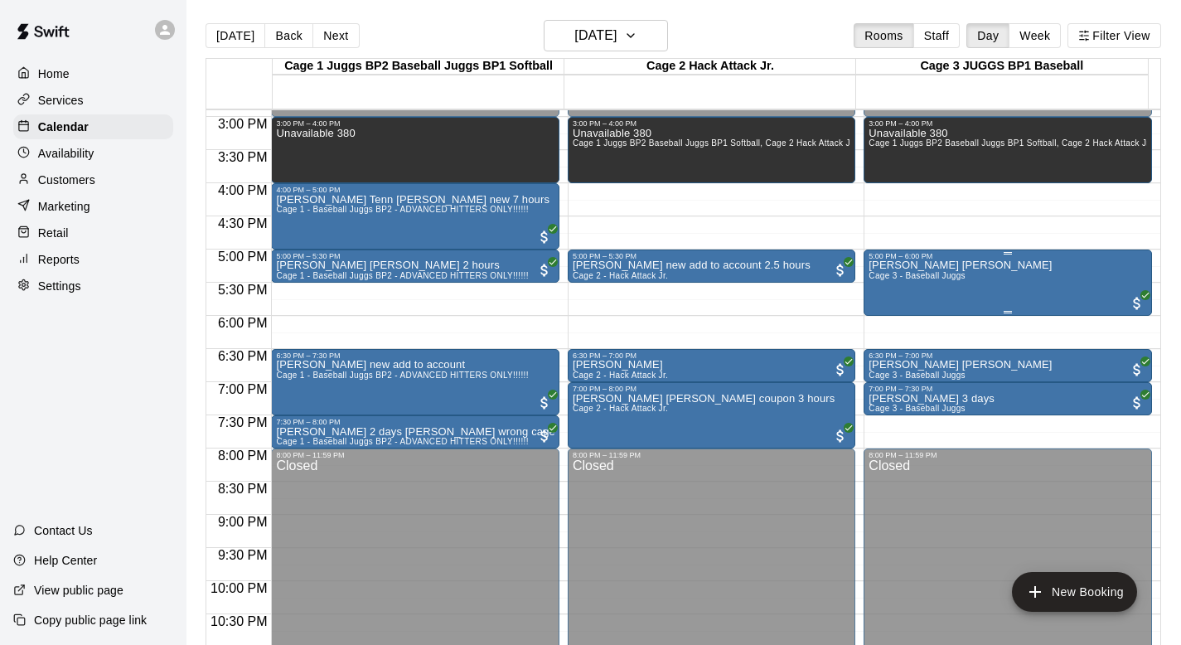
click at [924, 265] on p "Leo Rustan Jocelyn" at bounding box center [959, 265] width 183 height 0
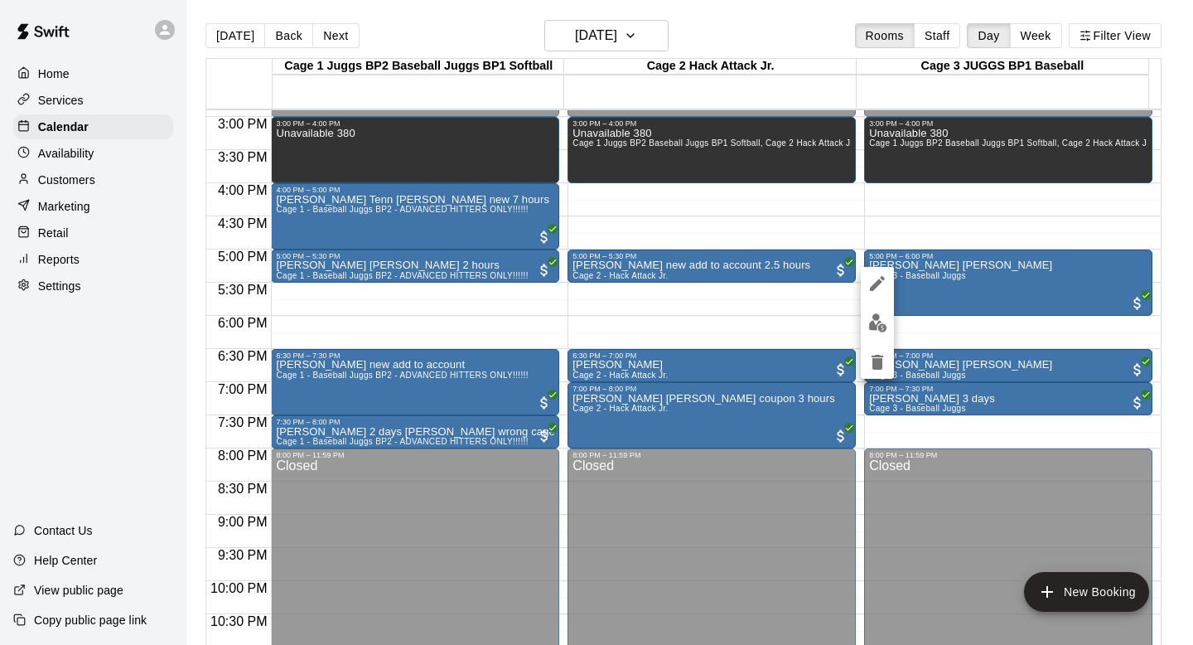
click at [874, 278] on icon "edit" at bounding box center [878, 283] width 20 height 20
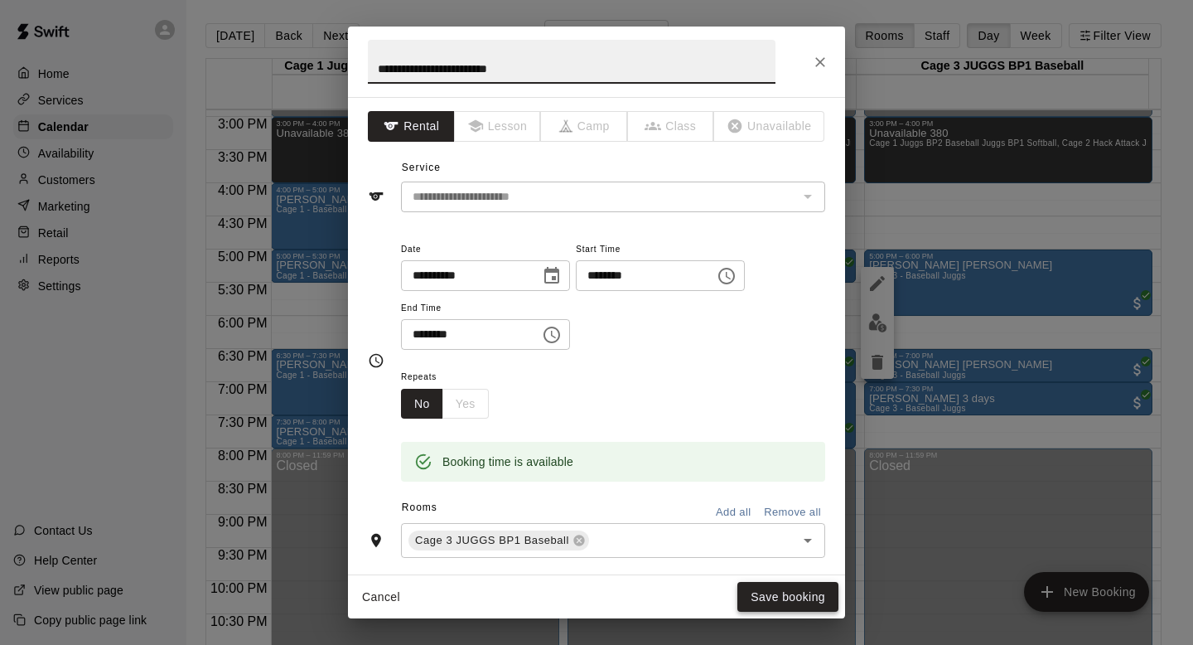
type input "**********"
click at [771, 589] on button "Save booking" at bounding box center [787, 597] width 101 height 31
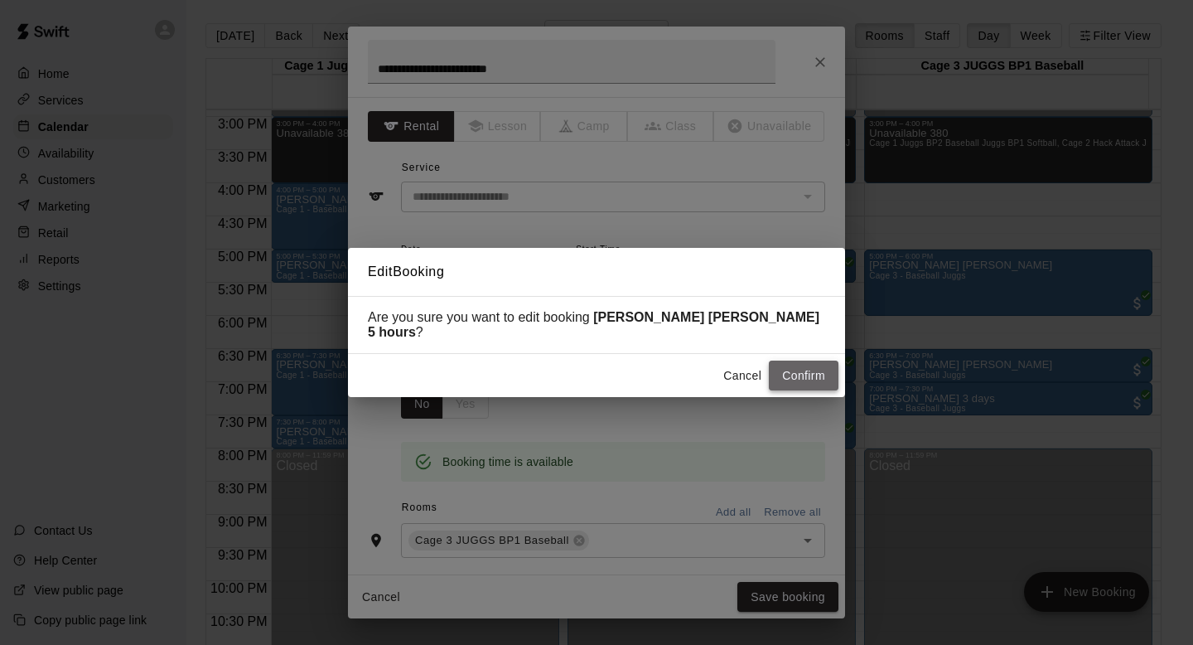
click at [793, 377] on button "Confirm" at bounding box center [804, 375] width 70 height 31
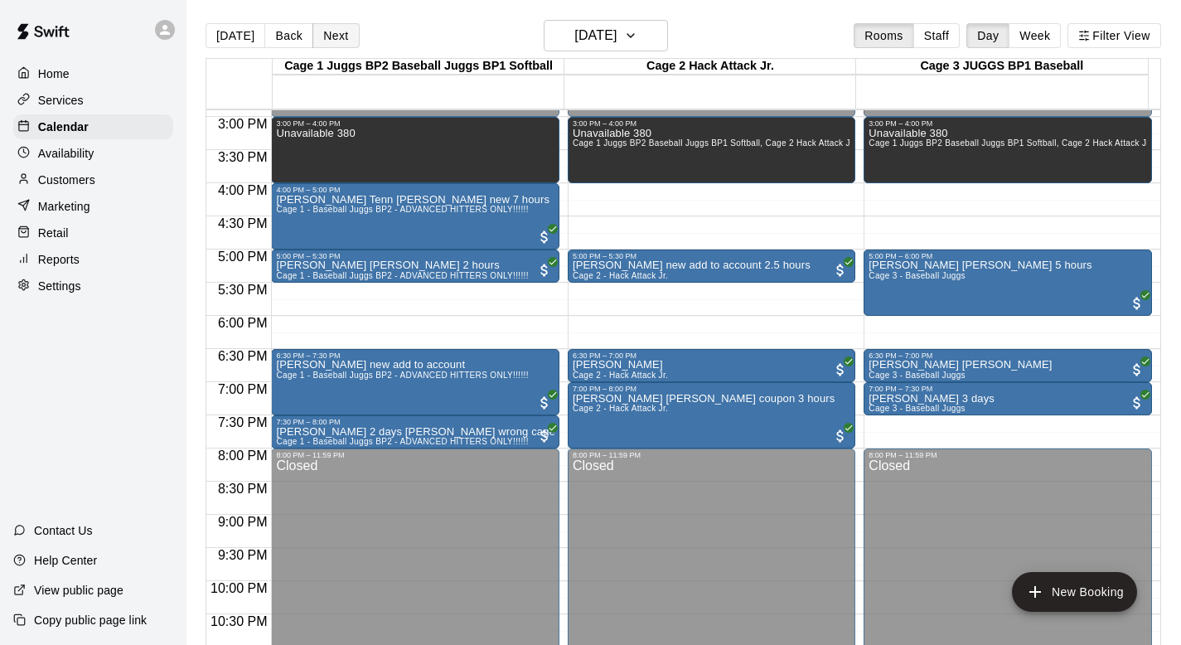
click at [329, 31] on button "Next" at bounding box center [335, 35] width 46 height 25
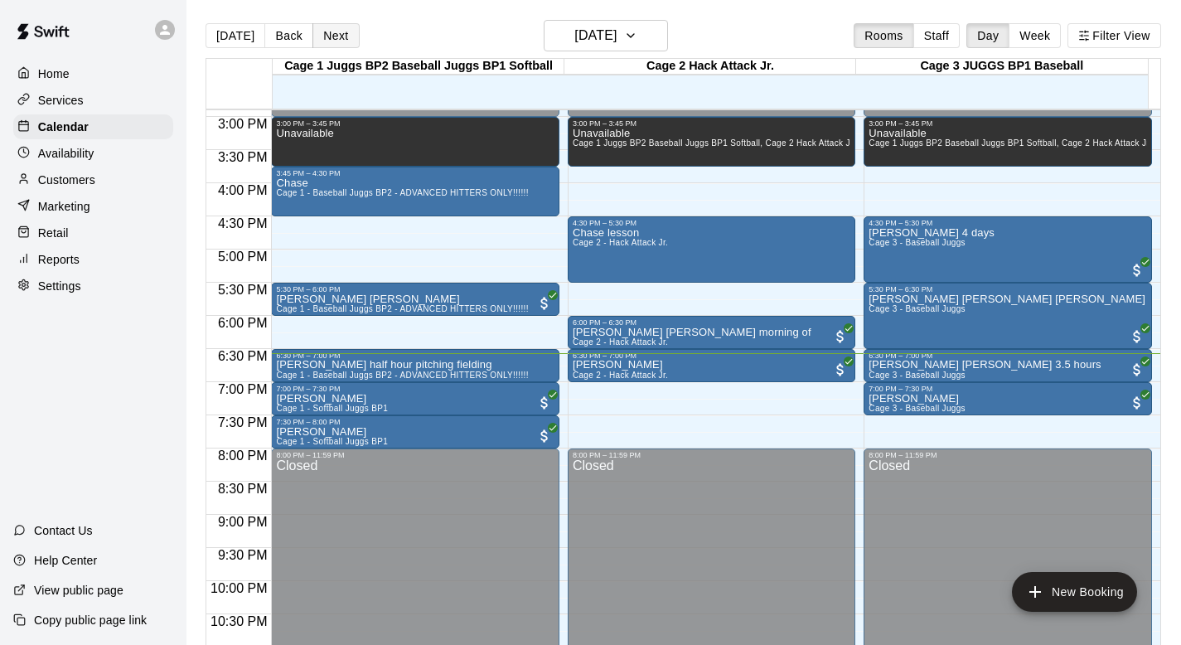
click at [337, 34] on button "Next" at bounding box center [335, 35] width 46 height 25
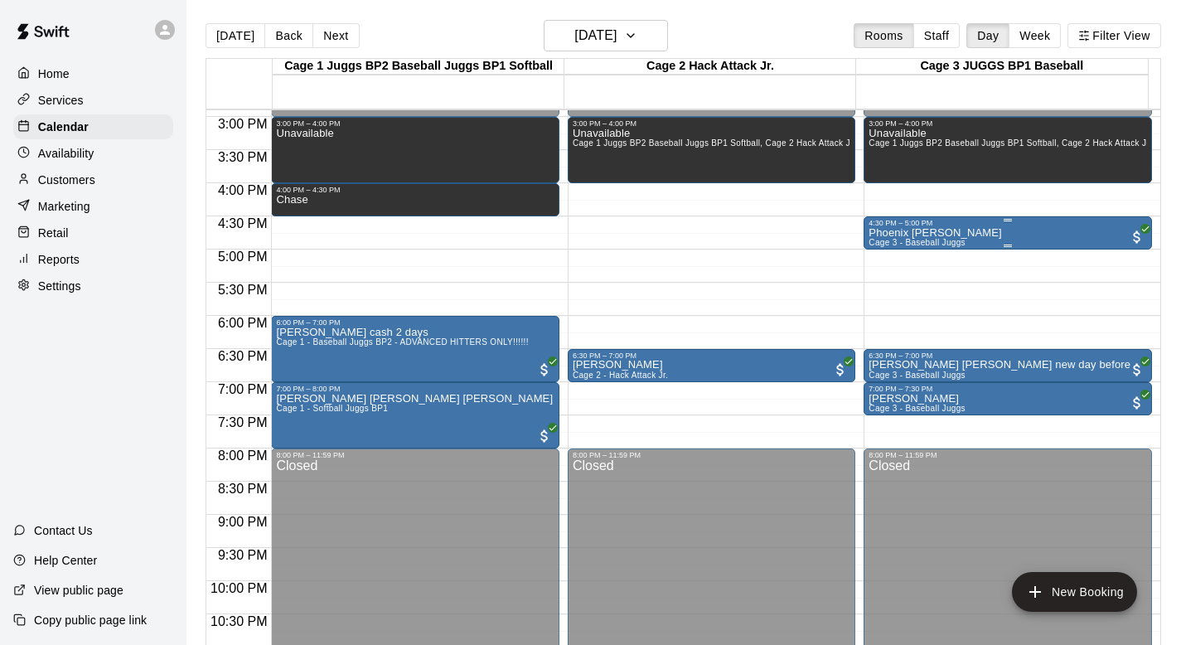
click at [868, 225] on div "4:30 PM – 5:00 PM" at bounding box center [1007, 223] width 278 height 8
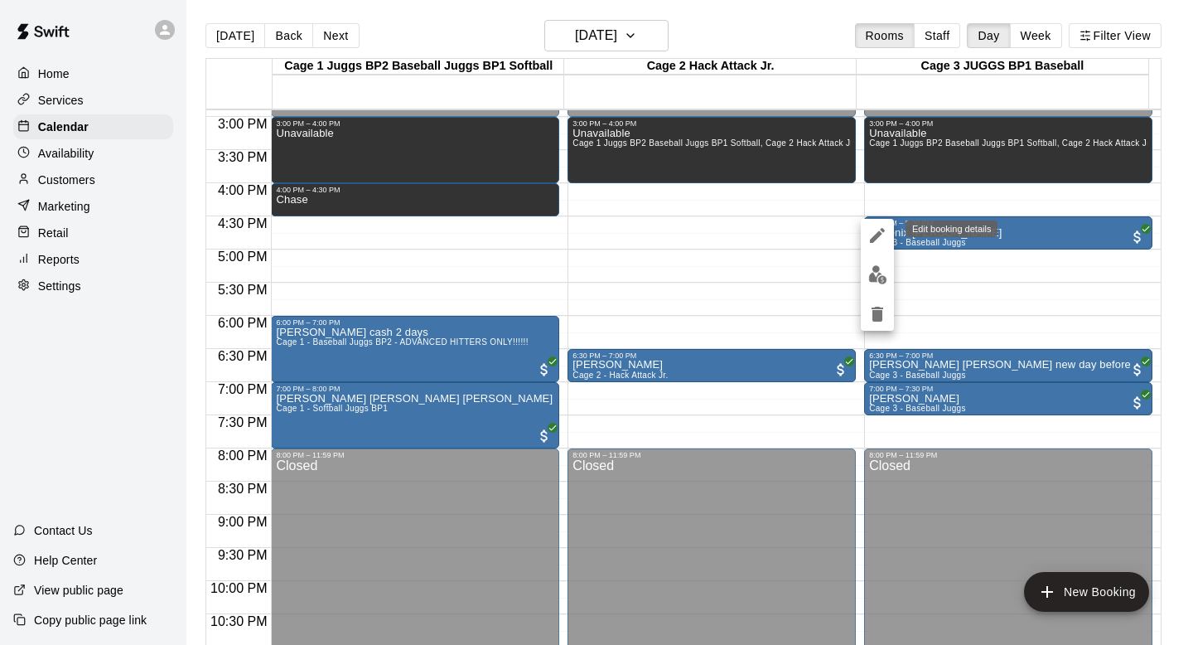
click at [870, 220] on button "edit" at bounding box center [877, 235] width 33 height 33
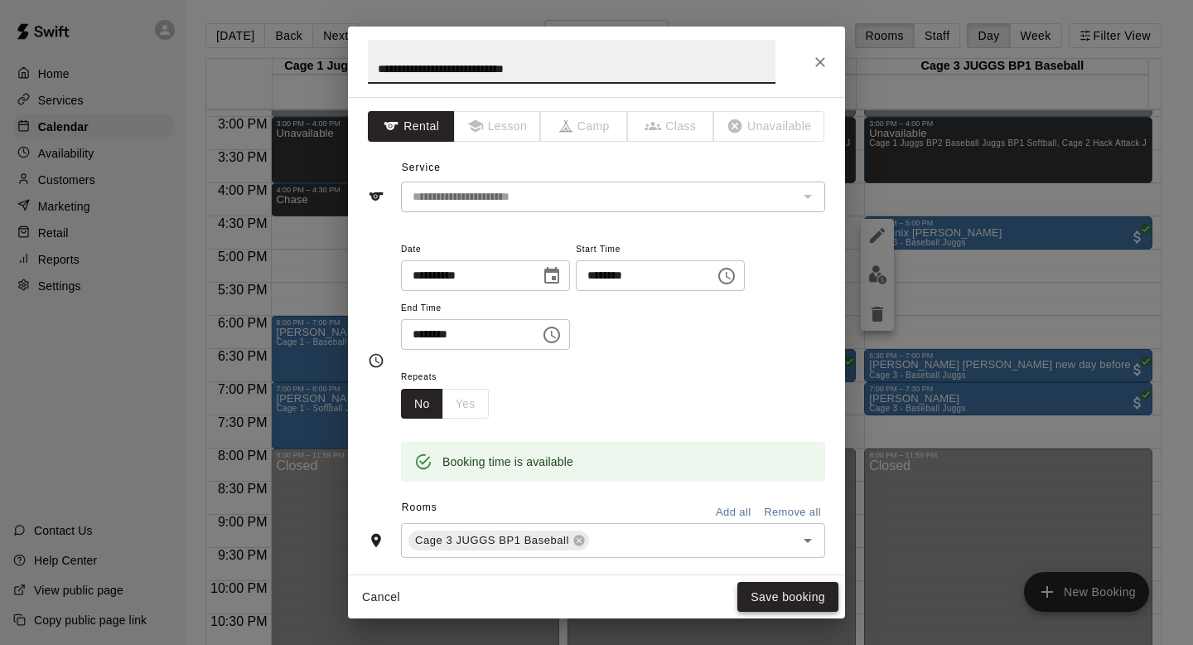
type input "**********"
click at [749, 596] on button "Save booking" at bounding box center [787, 597] width 101 height 31
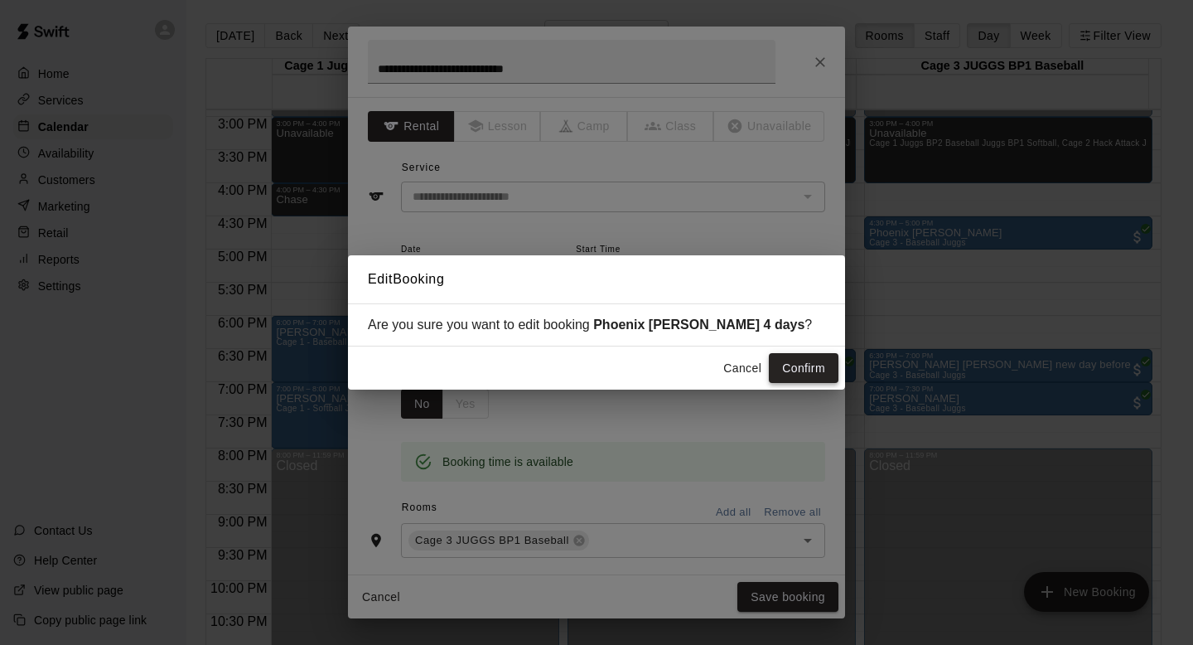
click at [790, 368] on button "Confirm" at bounding box center [804, 368] width 70 height 31
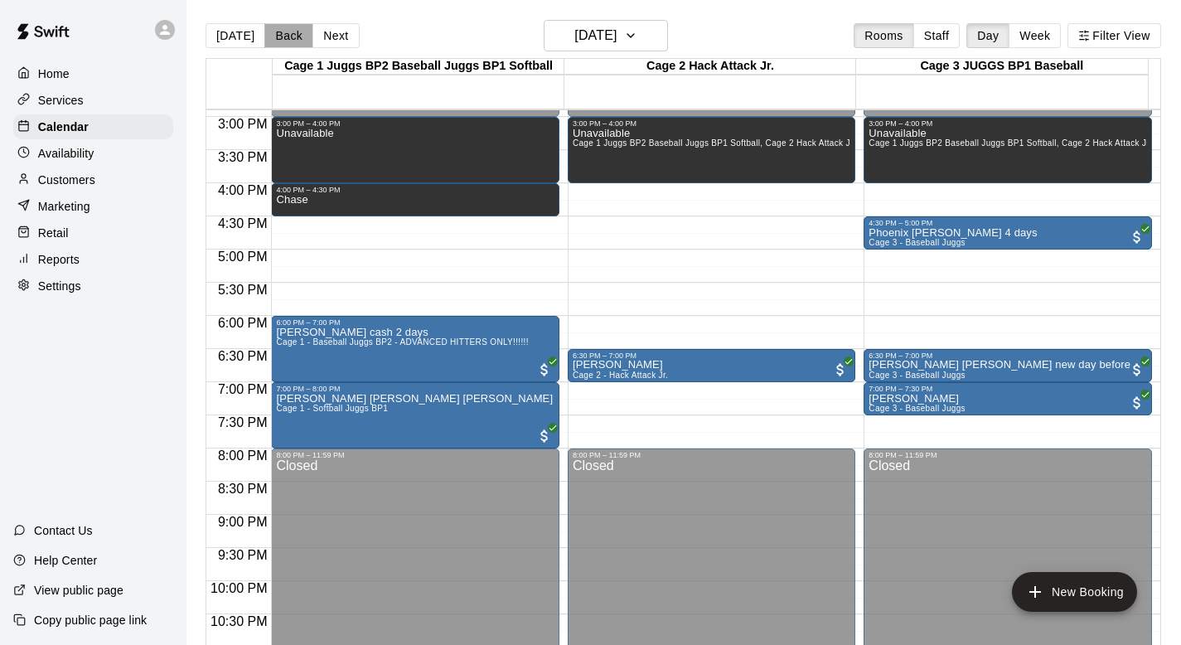
click at [288, 34] on button "Back" at bounding box center [288, 35] width 49 height 25
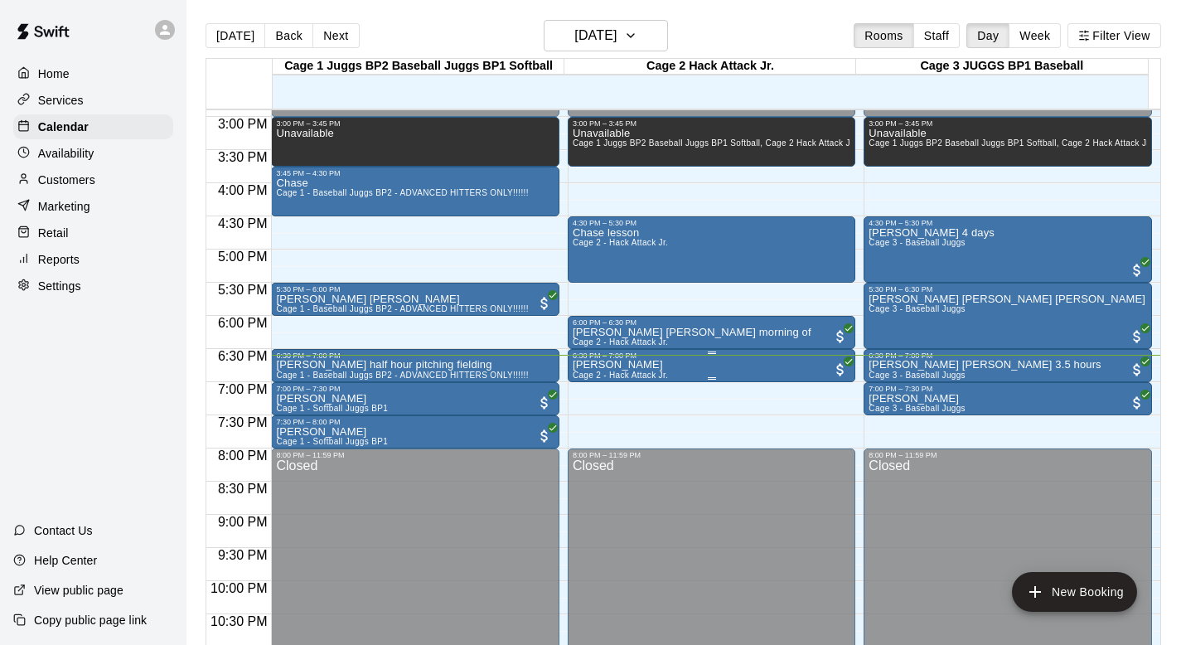
click at [583, 357] on div "6:30 PM – 7:00 PM" at bounding box center [712, 355] width 278 height 8
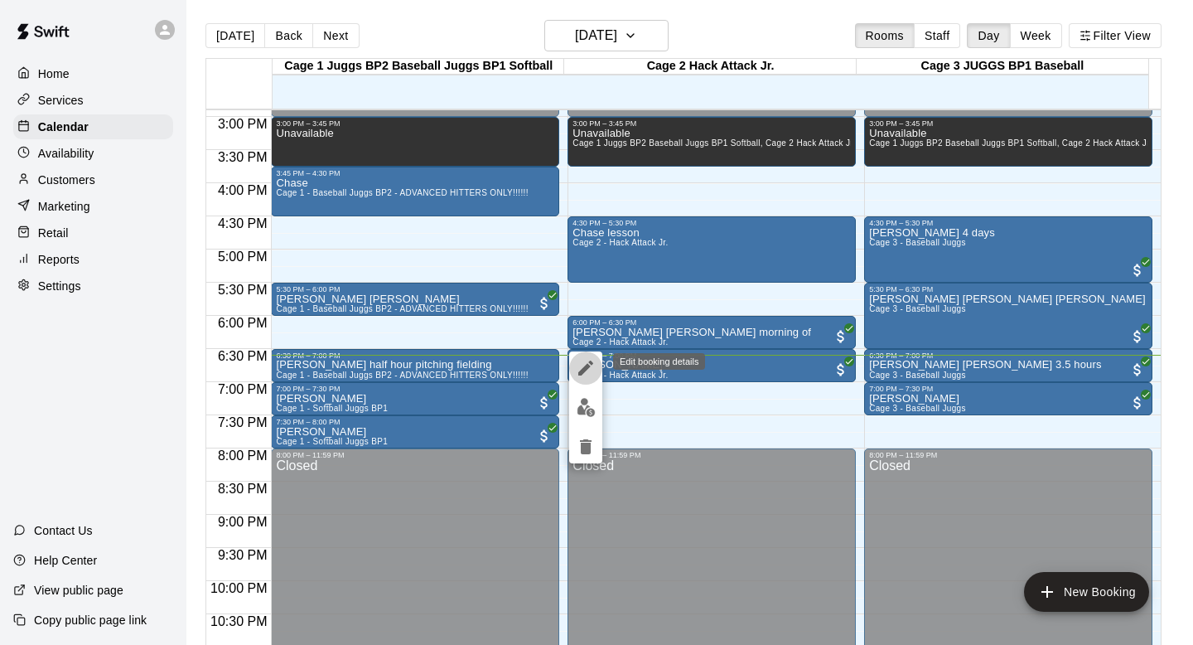
click at [581, 361] on icon "edit" at bounding box center [586, 368] width 20 height 20
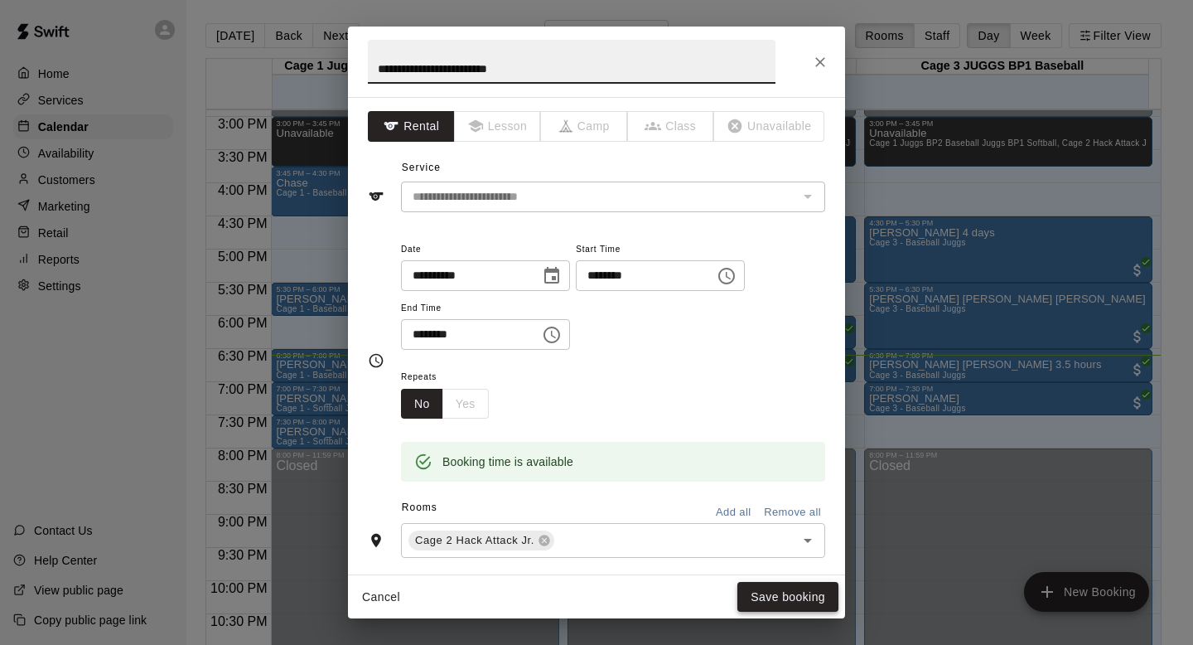
type input "**********"
click at [748, 597] on button "Save booking" at bounding box center [787, 597] width 101 height 31
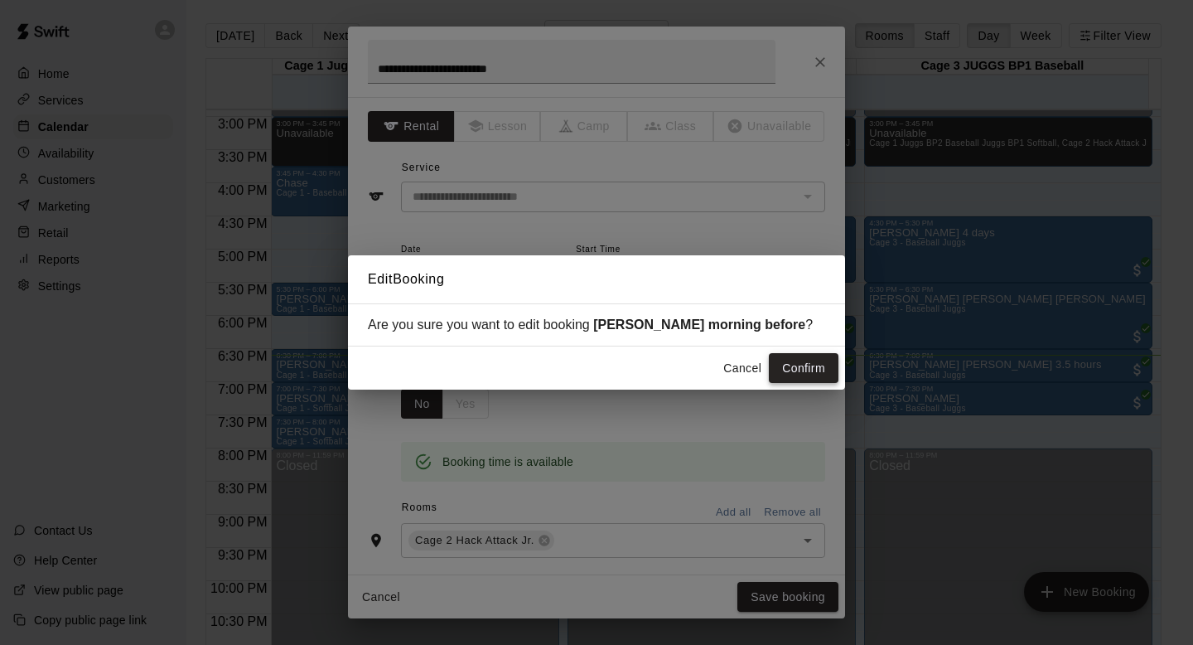
click at [781, 365] on button "Confirm" at bounding box center [804, 368] width 70 height 31
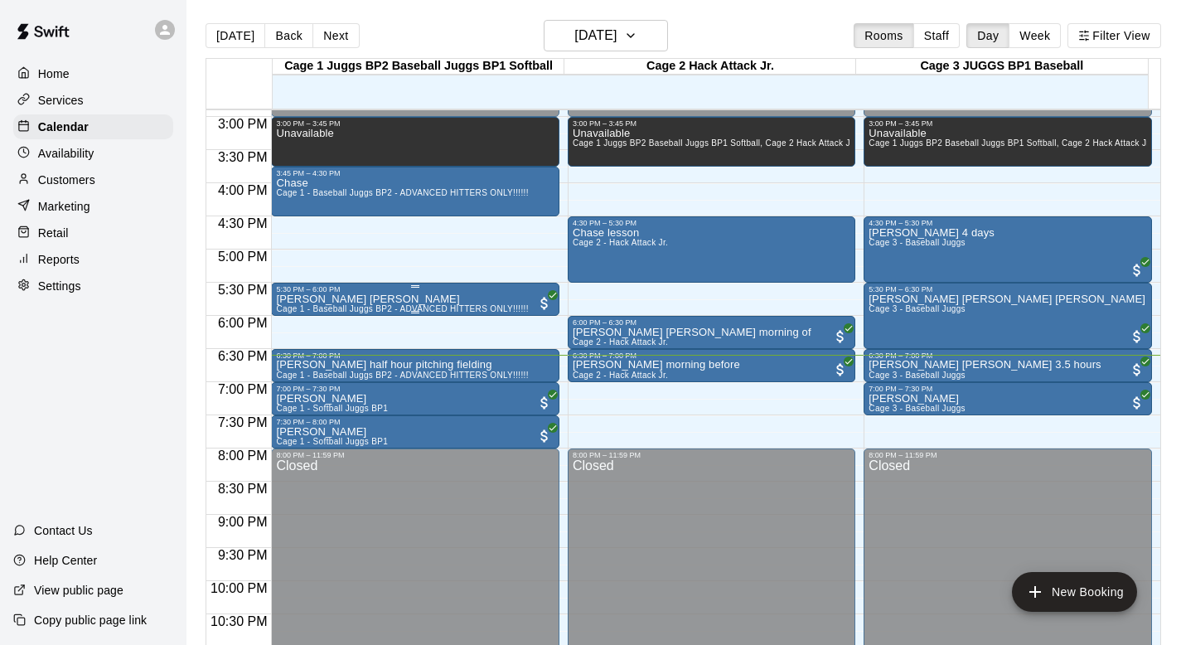
click at [341, 299] on p "Brian Woodhouse Marlon" at bounding box center [402, 299] width 252 height 0
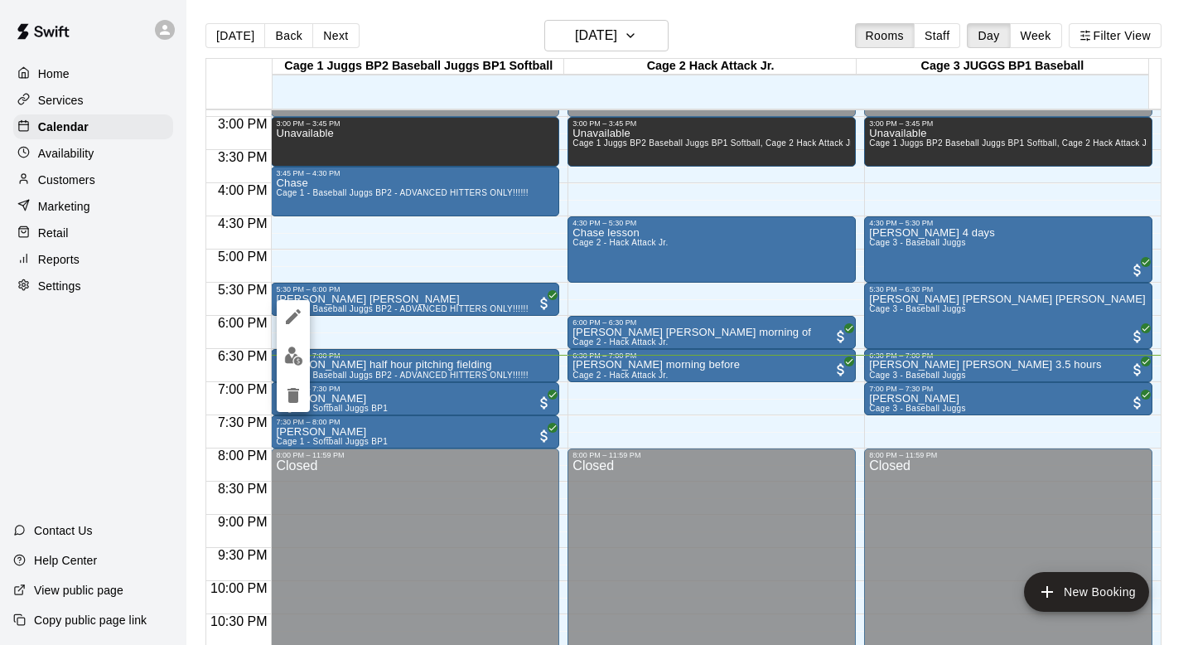
click at [296, 313] on icon "edit" at bounding box center [293, 316] width 15 height 15
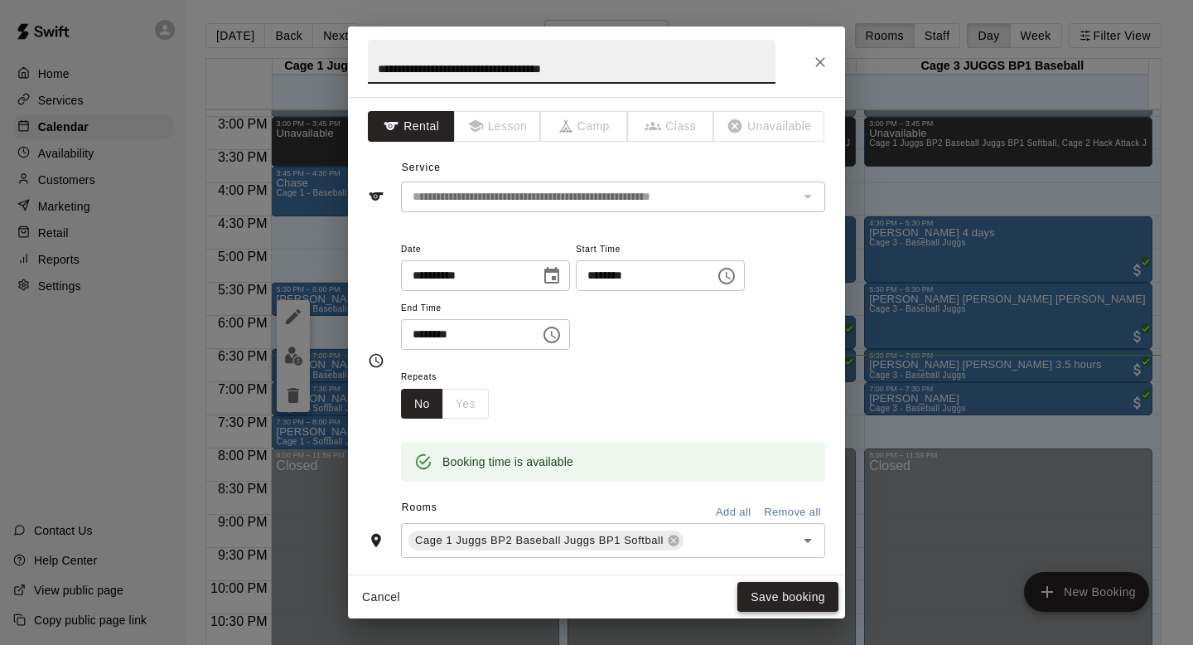
type input "**********"
click at [779, 594] on button "Save booking" at bounding box center [787, 597] width 101 height 31
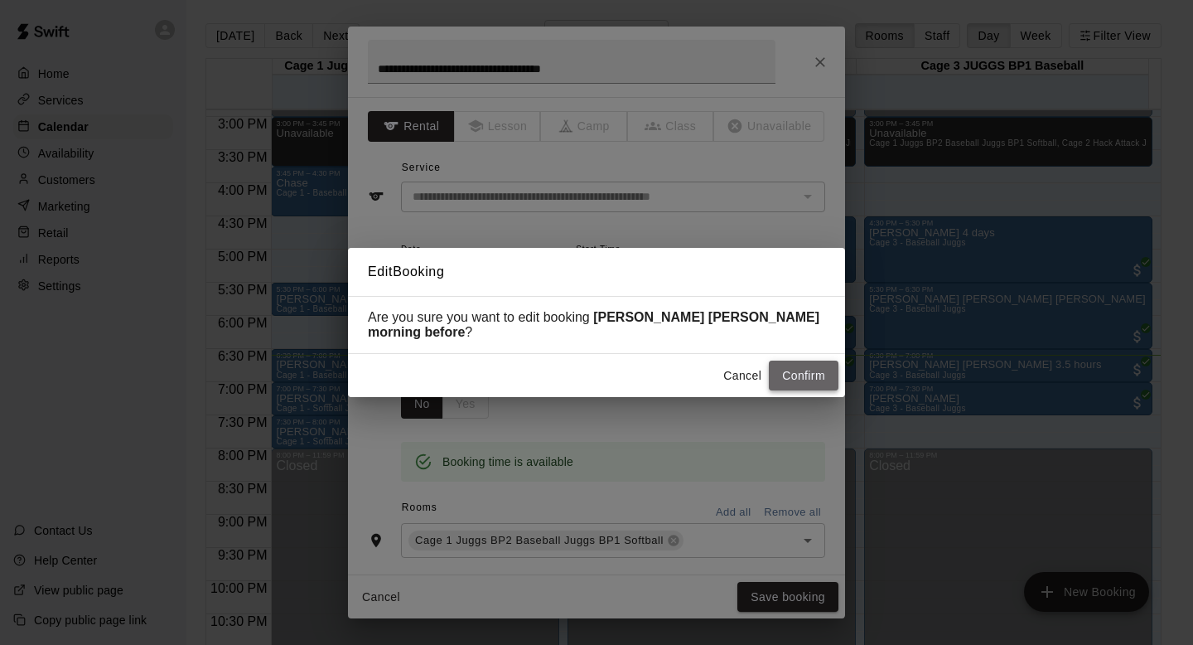
click at [801, 372] on button "Confirm" at bounding box center [804, 375] width 70 height 31
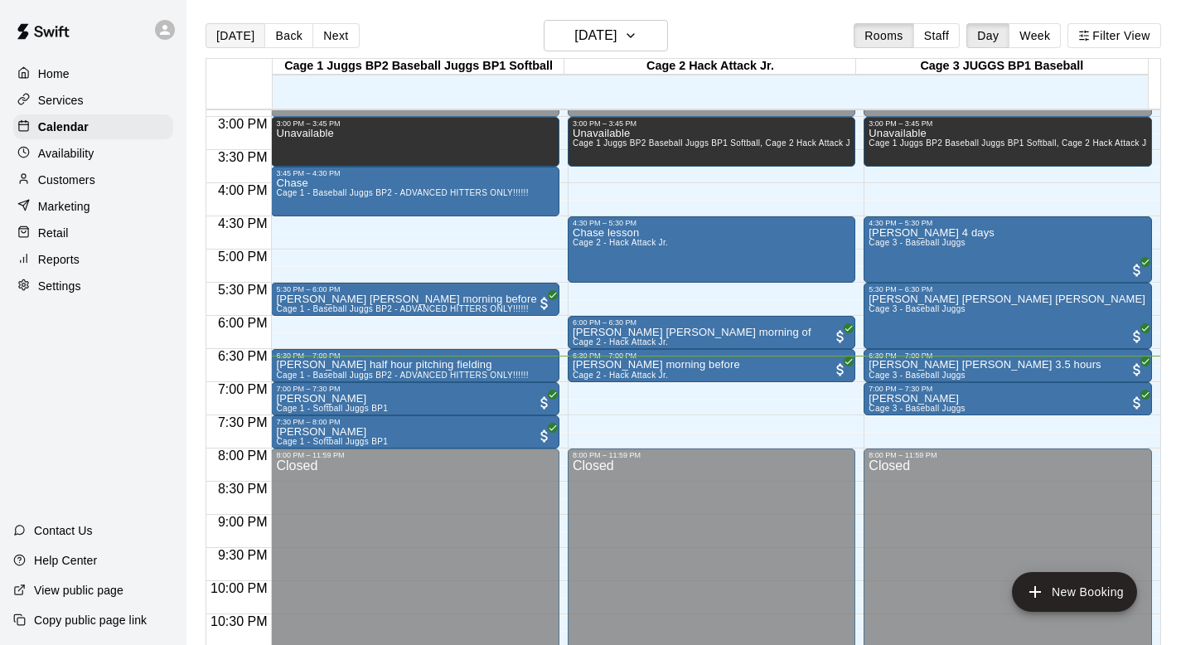
click at [234, 33] on button "[DATE]" at bounding box center [235, 35] width 60 height 25
click at [234, 38] on button "[DATE]" at bounding box center [235, 35] width 60 height 25
click at [292, 32] on button "Back" at bounding box center [288, 35] width 49 height 25
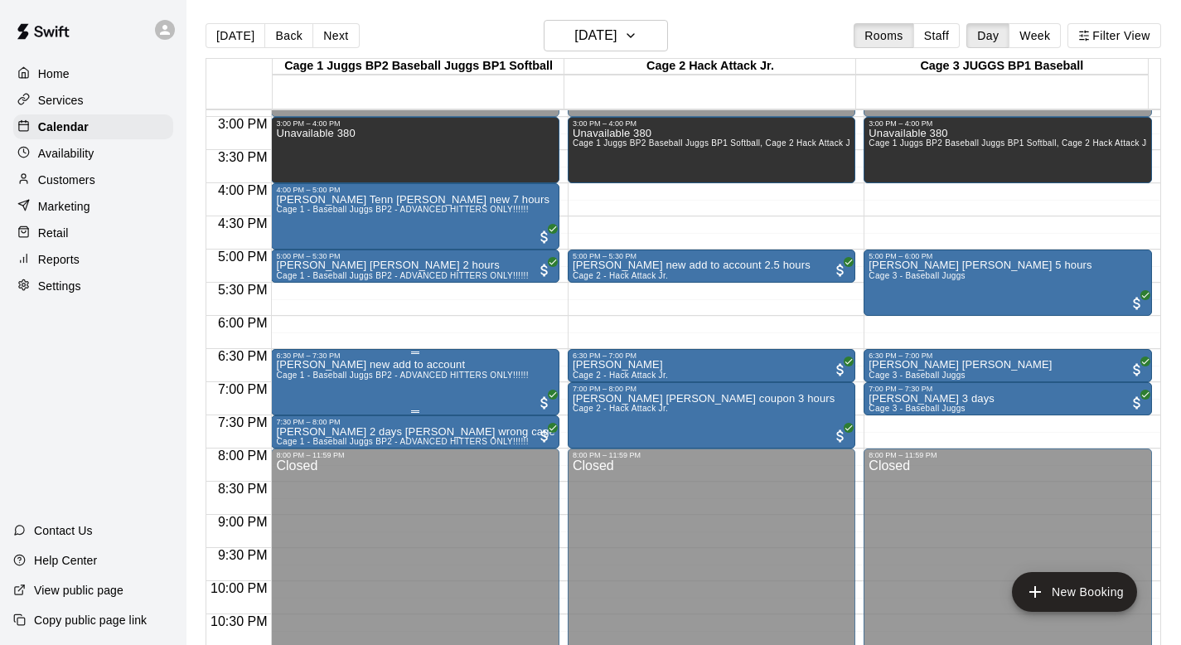
click at [391, 370] on span "Cage 1 - Baseball Juggs BP2 - ADVANCED HITTERS ONLY!!!!!!" at bounding box center [402, 374] width 252 height 9
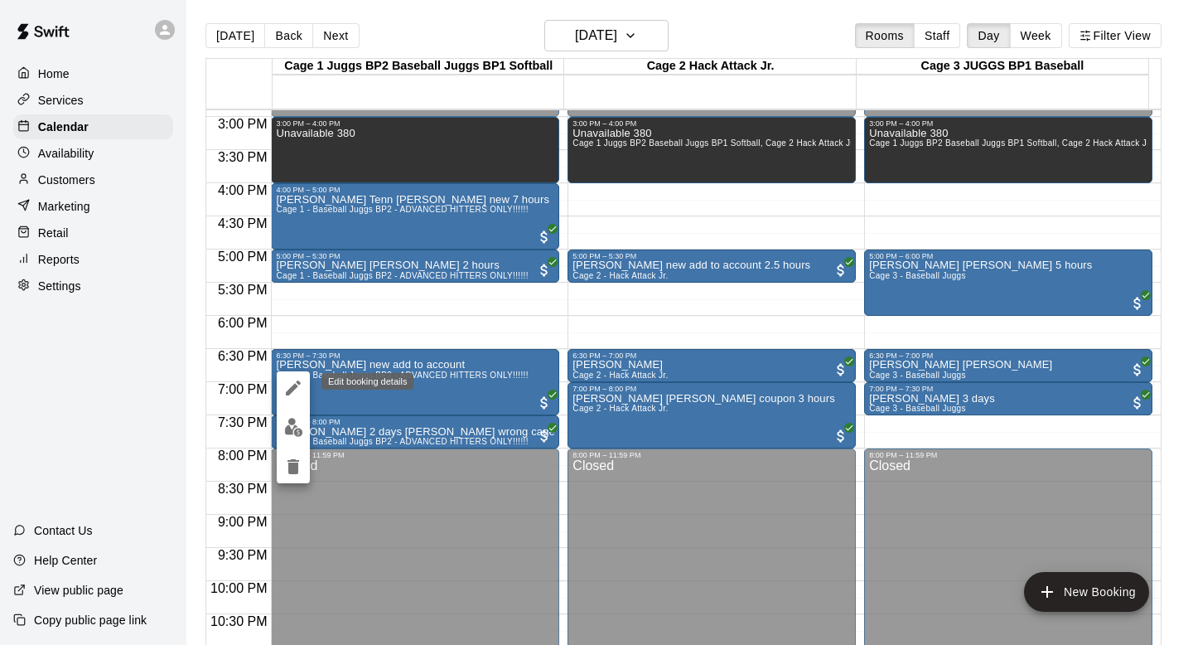
click at [295, 384] on icon "edit" at bounding box center [293, 387] width 15 height 15
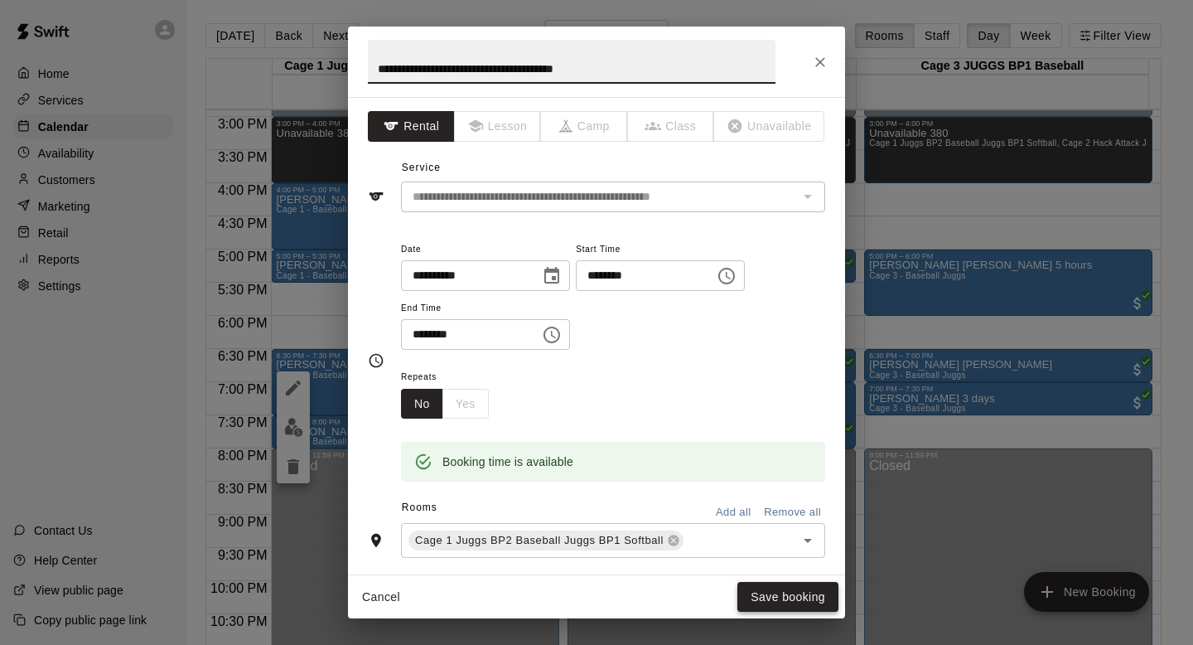
type input "**********"
click at [767, 593] on button "Save booking" at bounding box center [787, 597] width 101 height 31
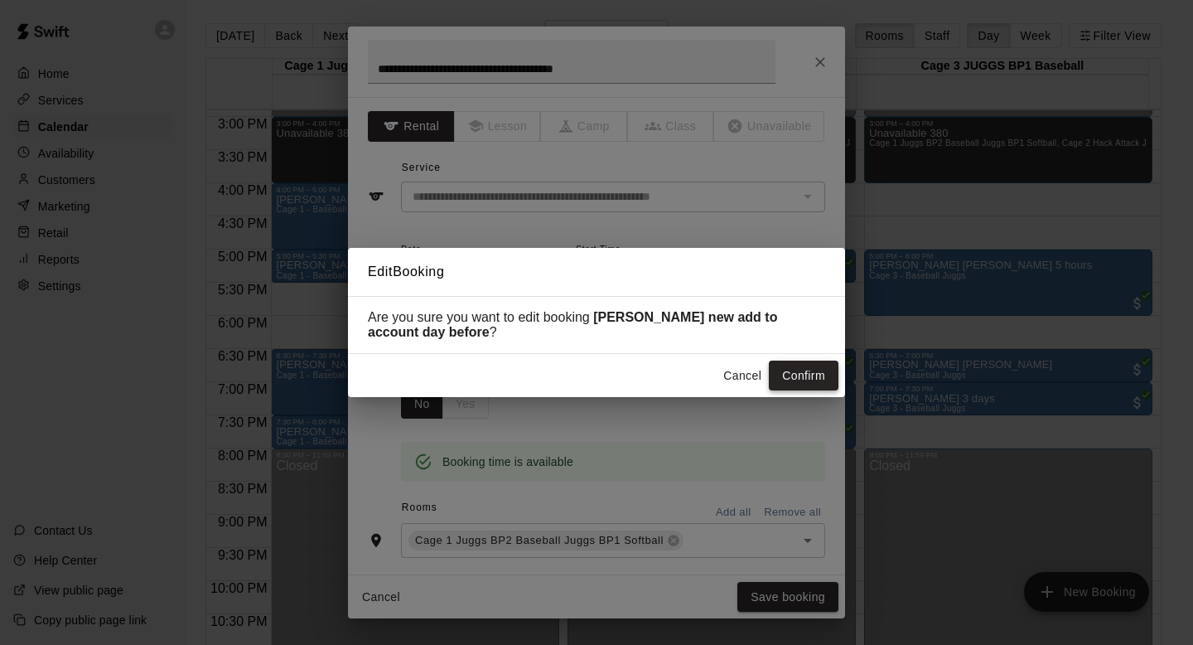
click at [789, 364] on button "Confirm" at bounding box center [804, 375] width 70 height 31
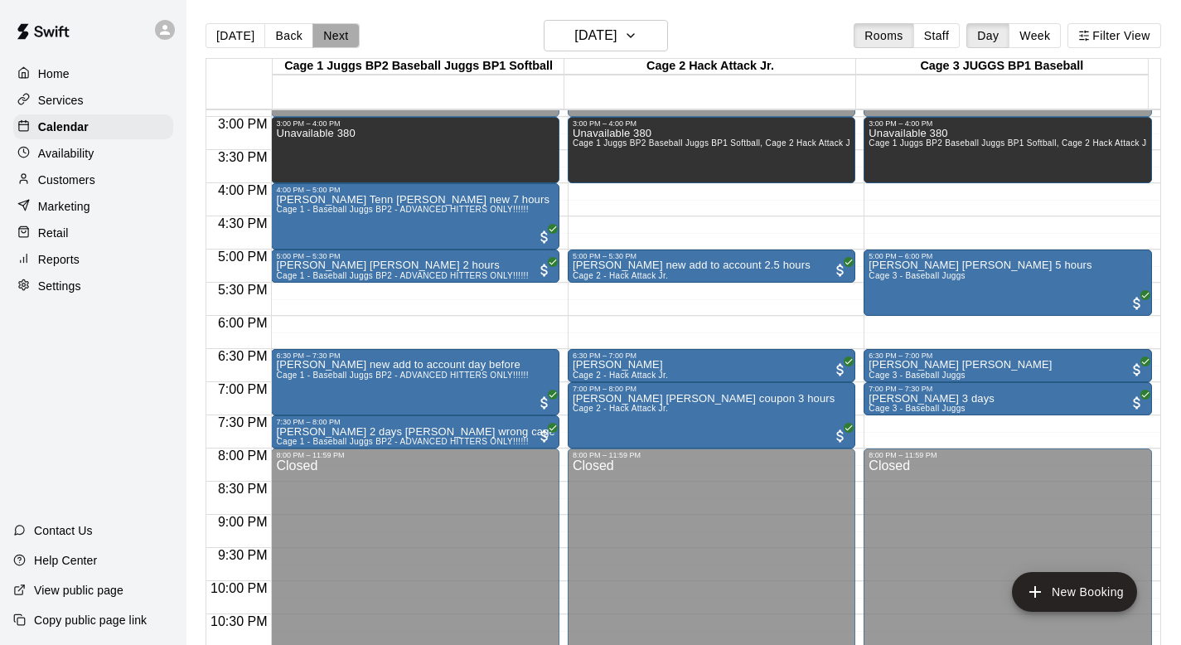
click at [336, 40] on button "Next" at bounding box center [335, 35] width 46 height 25
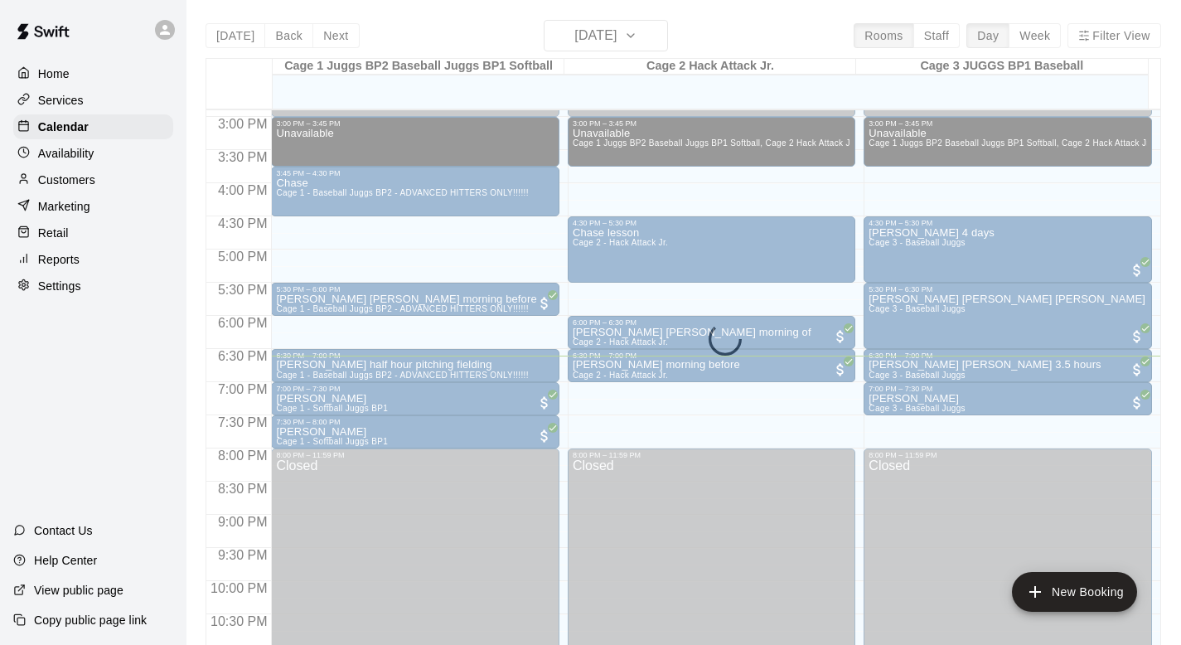
click at [336, 40] on div "Today Back Next Tuesday Sep 09 Rooms Staff Day Week Filter View Cage 1 Juggs BP…" at bounding box center [682, 342] width 955 height 645
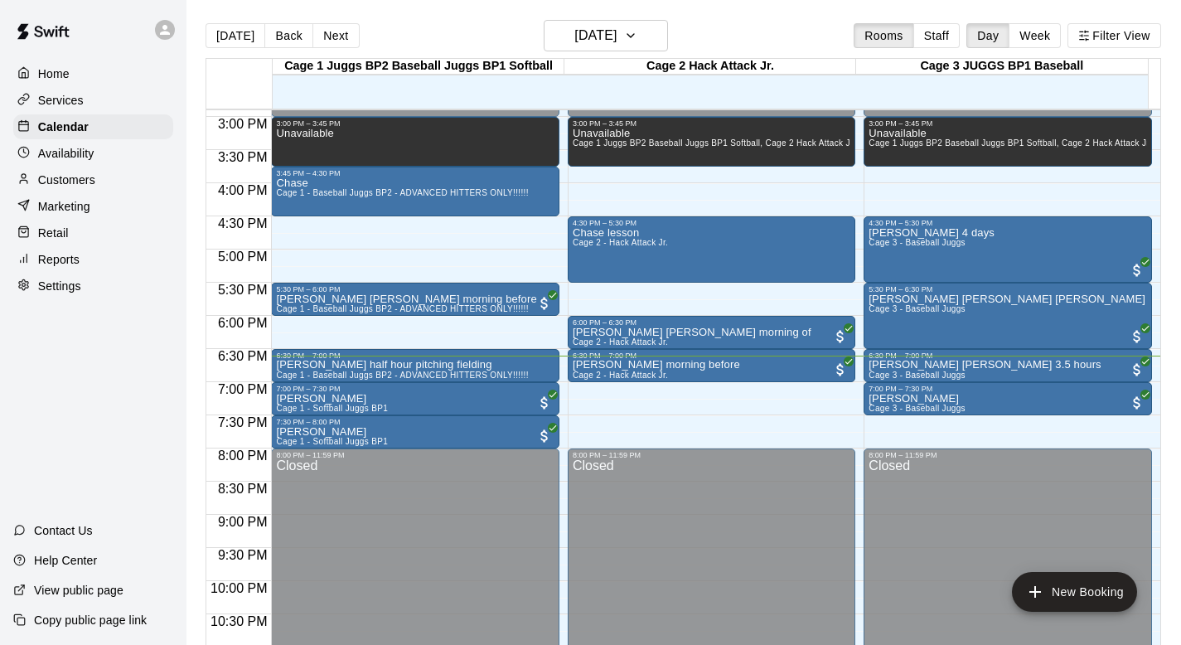
click at [336, 40] on button "Next" at bounding box center [335, 35] width 46 height 25
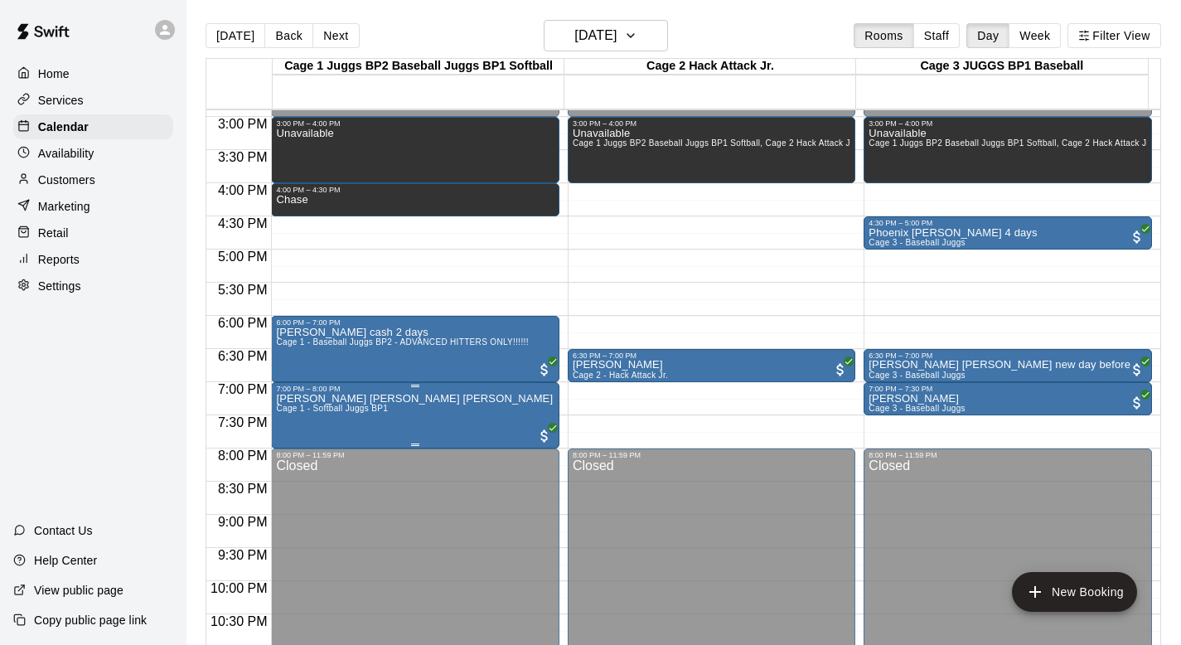
click at [314, 412] on span "Cage 1 - Softball Juggs BP1" at bounding box center [332, 408] width 112 height 9
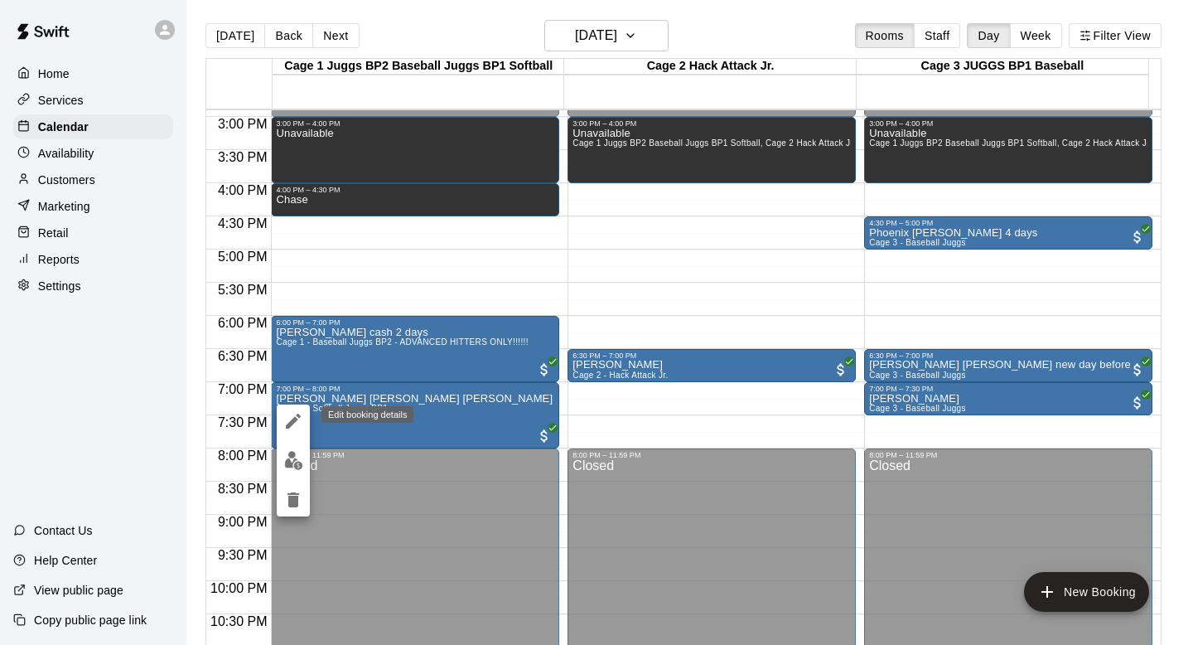
click at [290, 417] on icon "edit" at bounding box center [293, 421] width 20 height 20
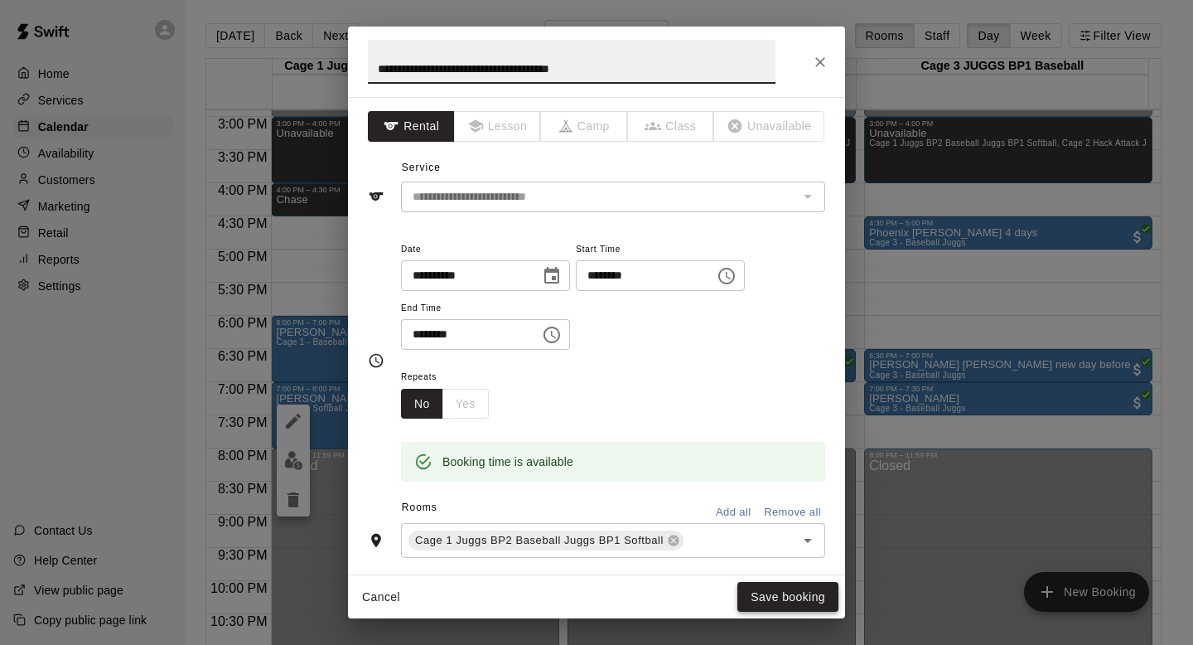
type input "**********"
click at [755, 596] on button "Save booking" at bounding box center [787, 597] width 101 height 31
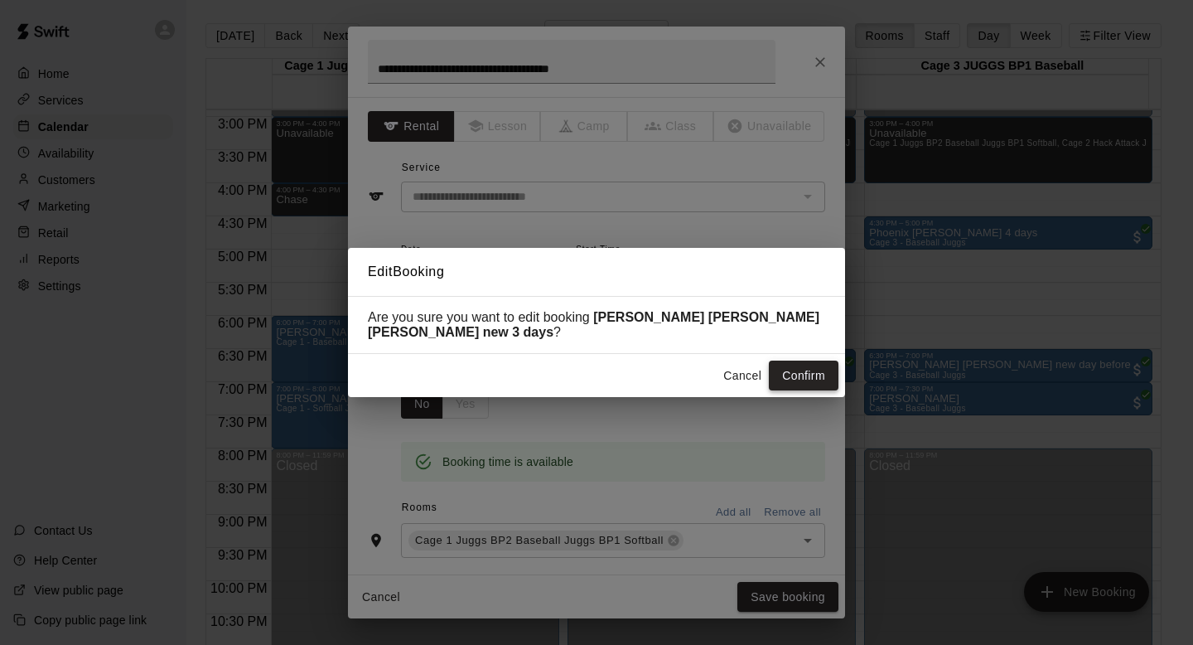
click at [803, 366] on button "Confirm" at bounding box center [804, 375] width 70 height 31
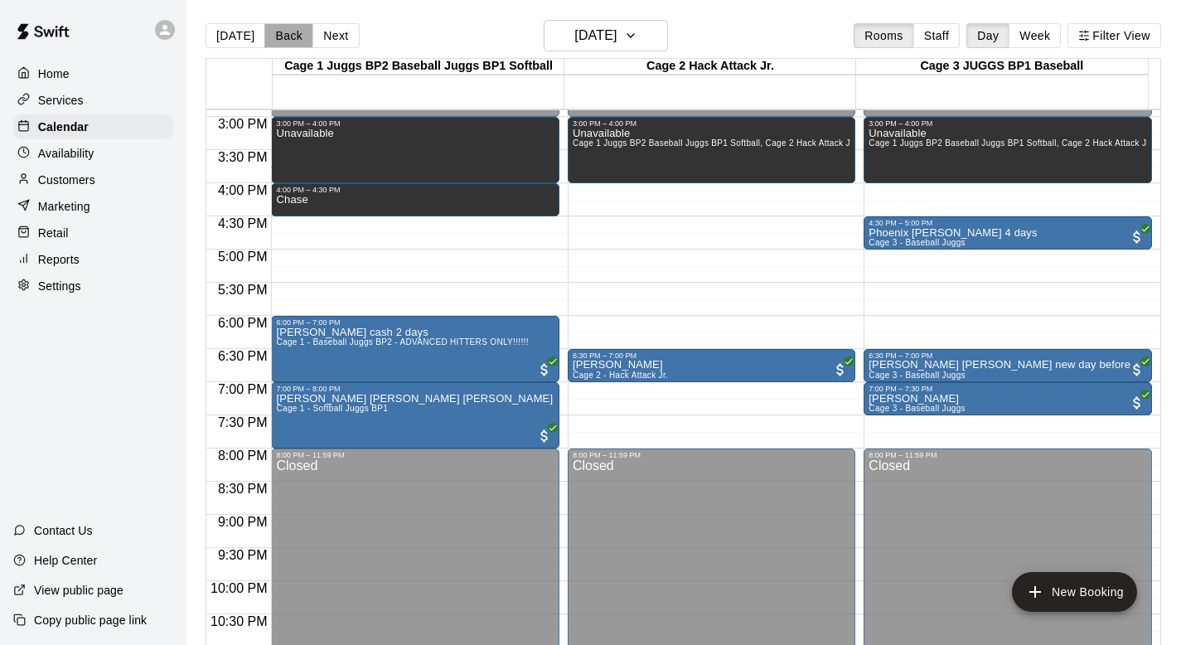
click at [282, 36] on button "Back" at bounding box center [288, 35] width 49 height 25
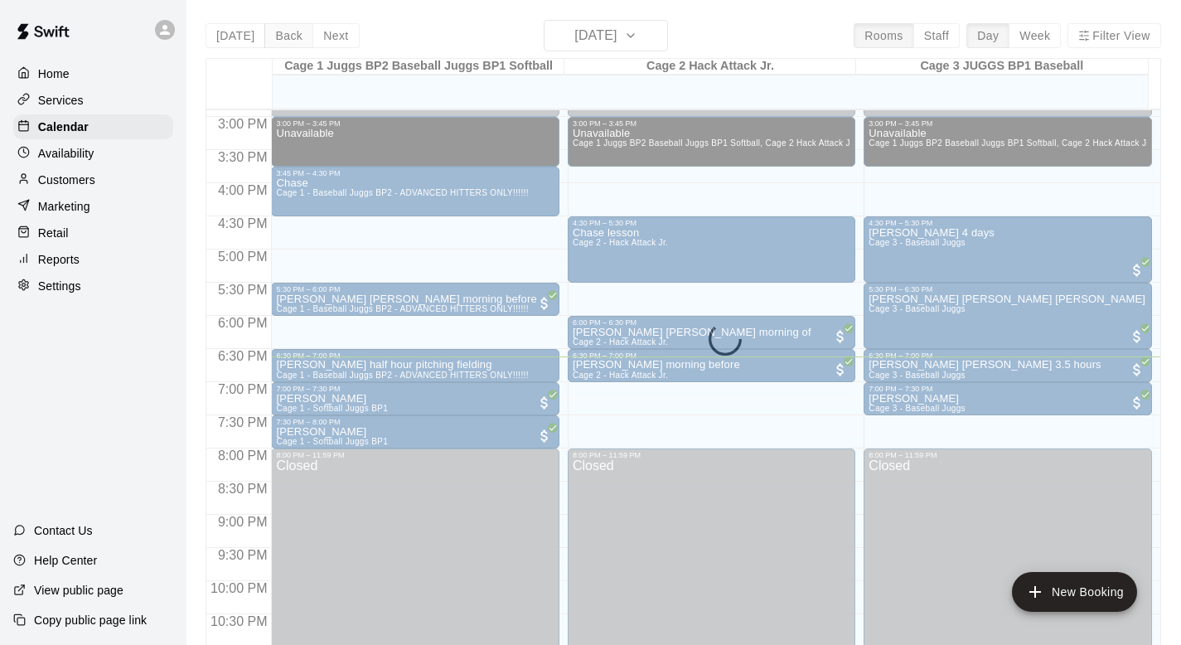
click at [282, 36] on div "Today Back Next Tuesday Sep 09 Rooms Staff Day Week Filter View Cage 1 Juggs BP…" at bounding box center [682, 342] width 955 height 645
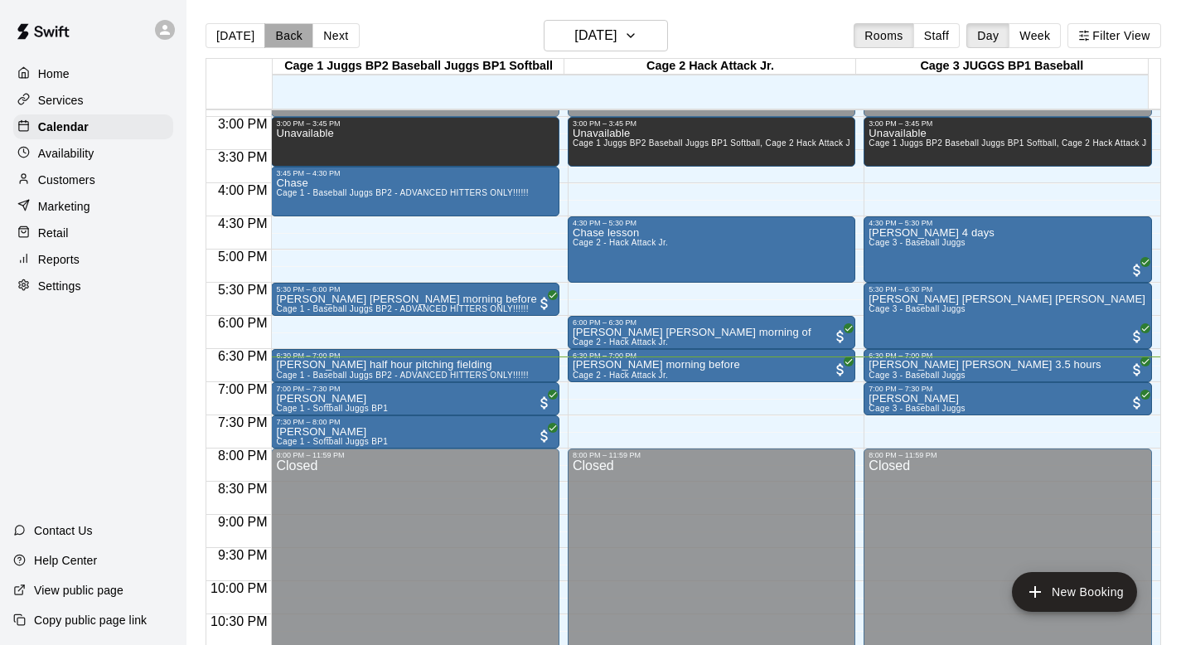
click at [282, 35] on button "Back" at bounding box center [288, 35] width 49 height 25
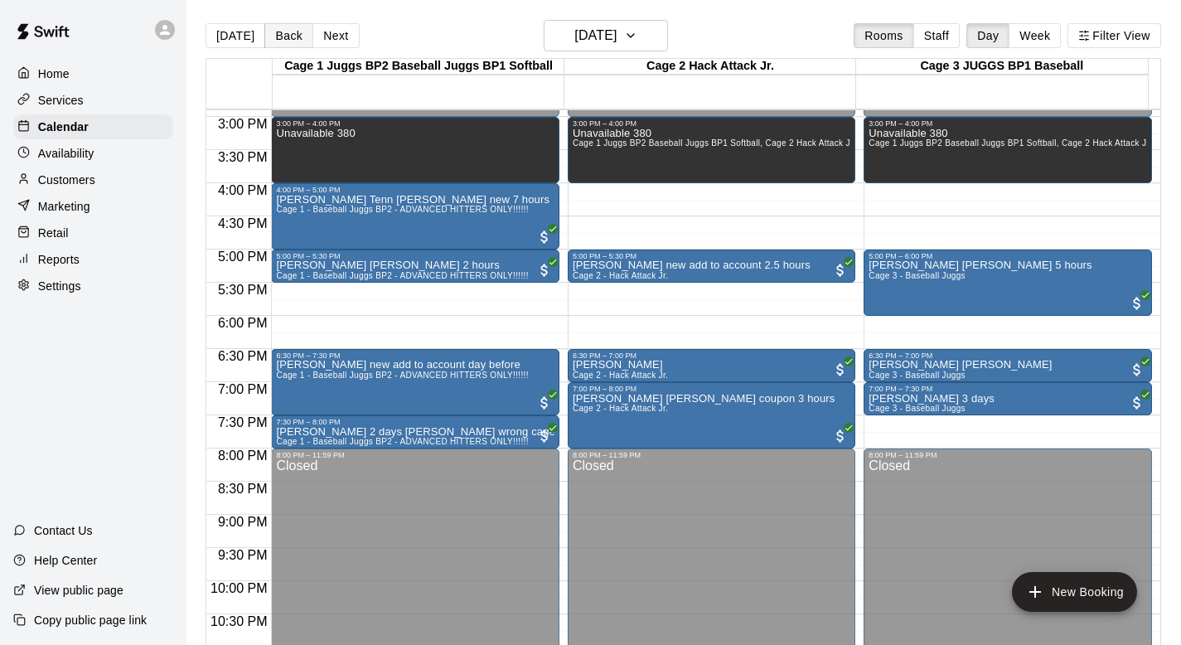
click at [282, 35] on button "Back" at bounding box center [288, 35] width 49 height 25
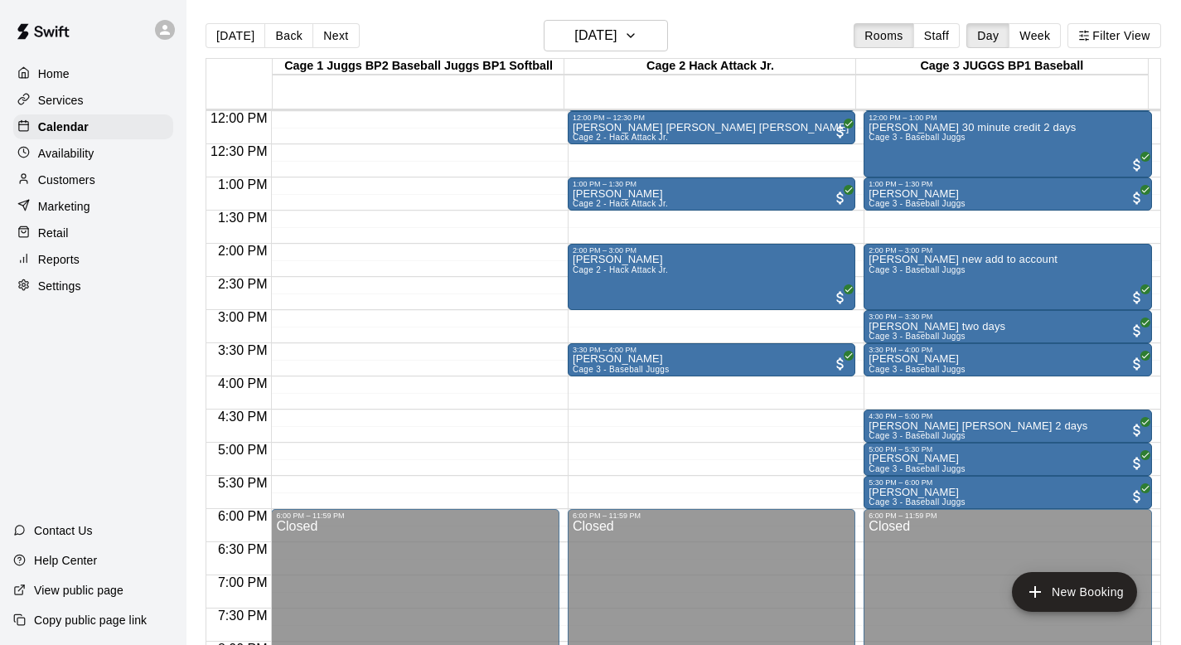
scroll to position [775, 0]
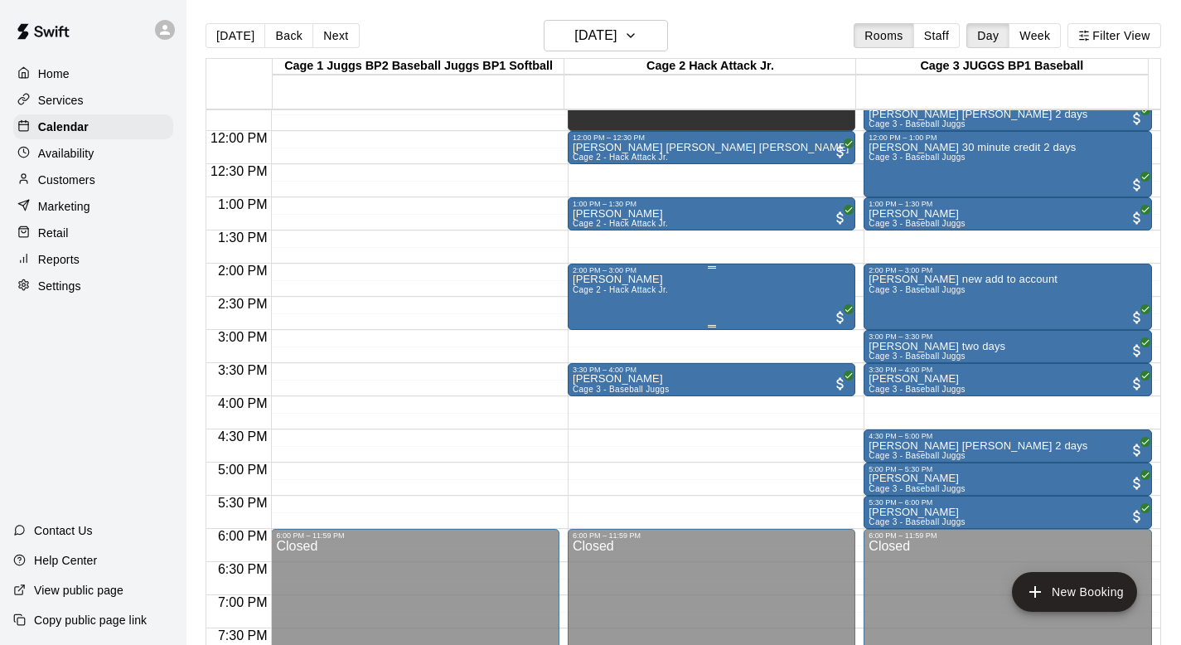
click at [587, 291] on span "Cage 2 - Hack Attack Jr." at bounding box center [620, 289] width 95 height 9
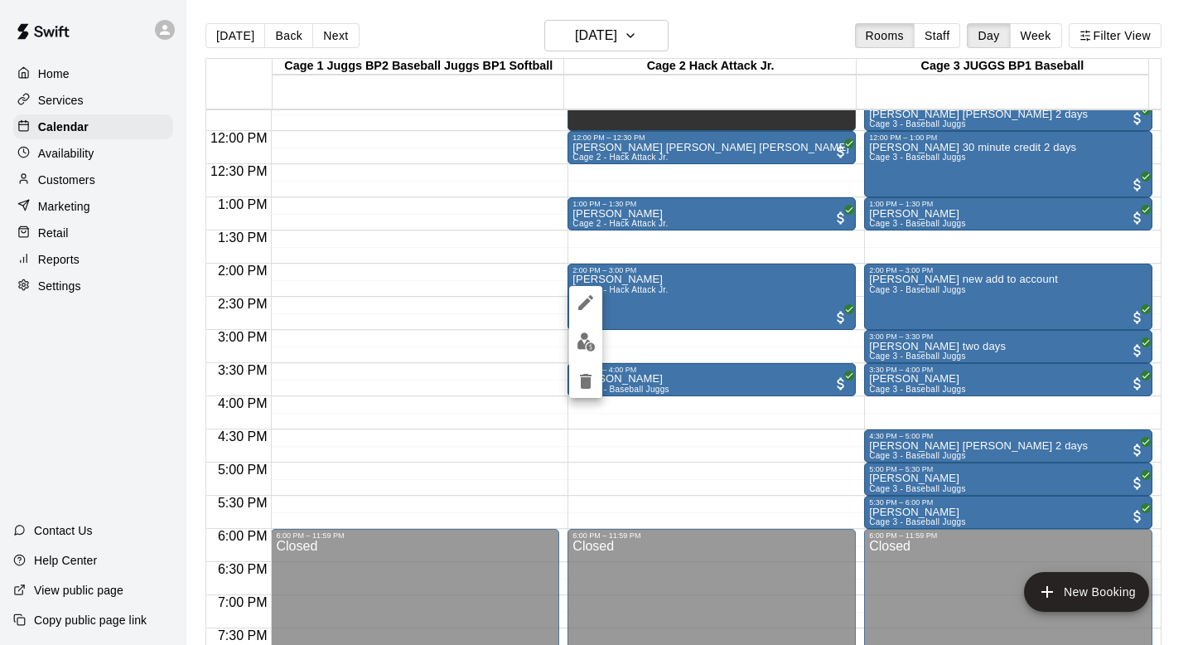
click at [53, 176] on div at bounding box center [596, 322] width 1193 height 645
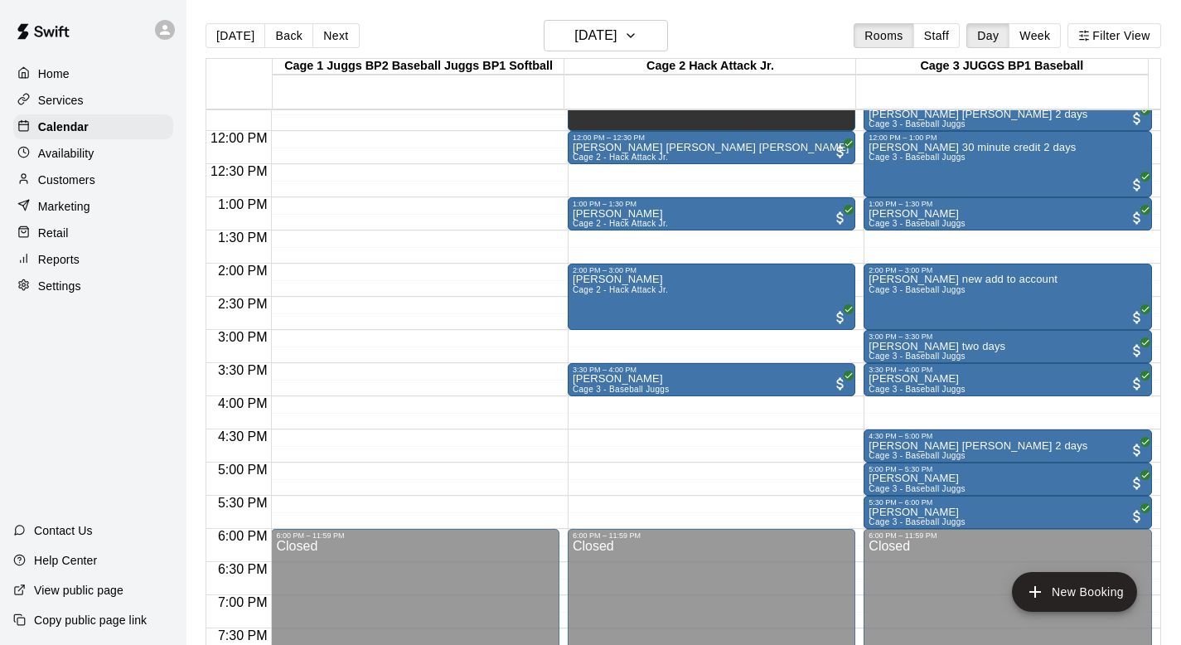
click at [53, 176] on p "Customers" at bounding box center [66, 180] width 57 height 17
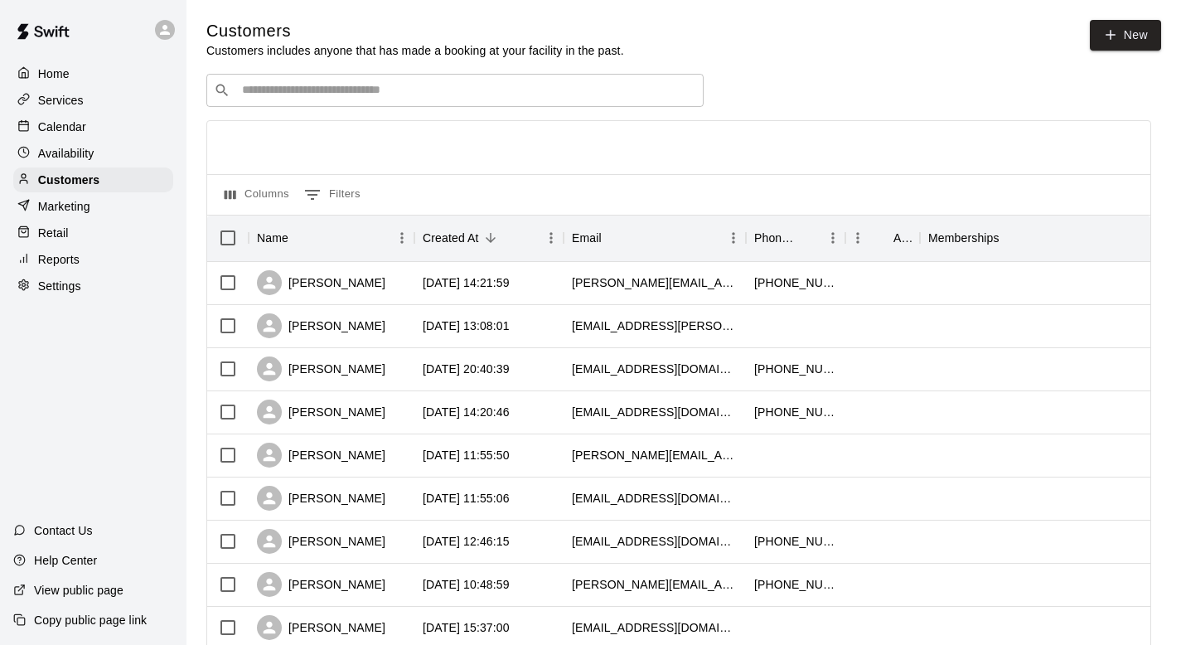
click at [252, 85] on input "Search customers by name or email" at bounding box center [466, 90] width 459 height 17
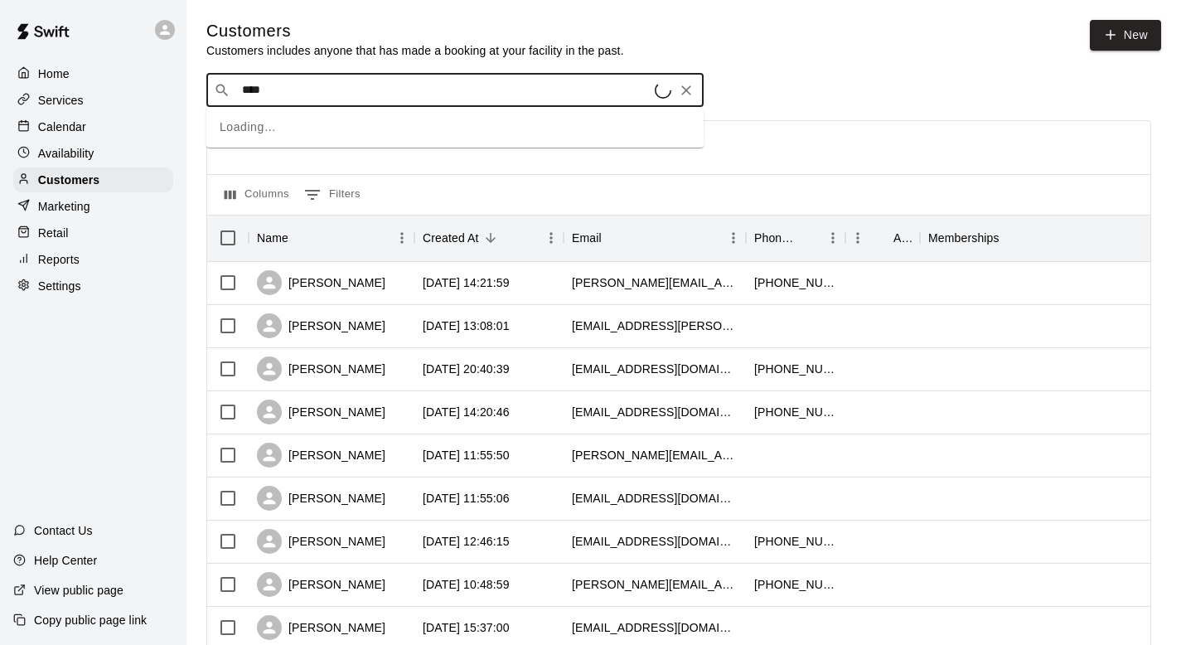
type input "*****"
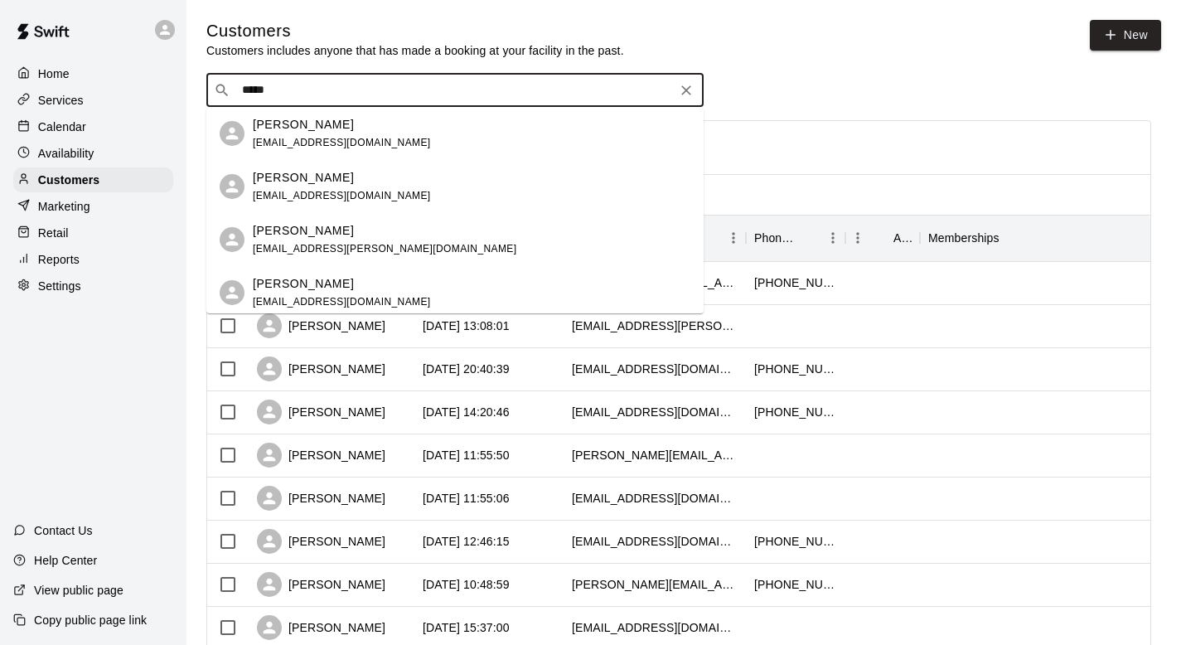
click at [271, 123] on p "Wyatt Mabley" at bounding box center [303, 124] width 101 height 17
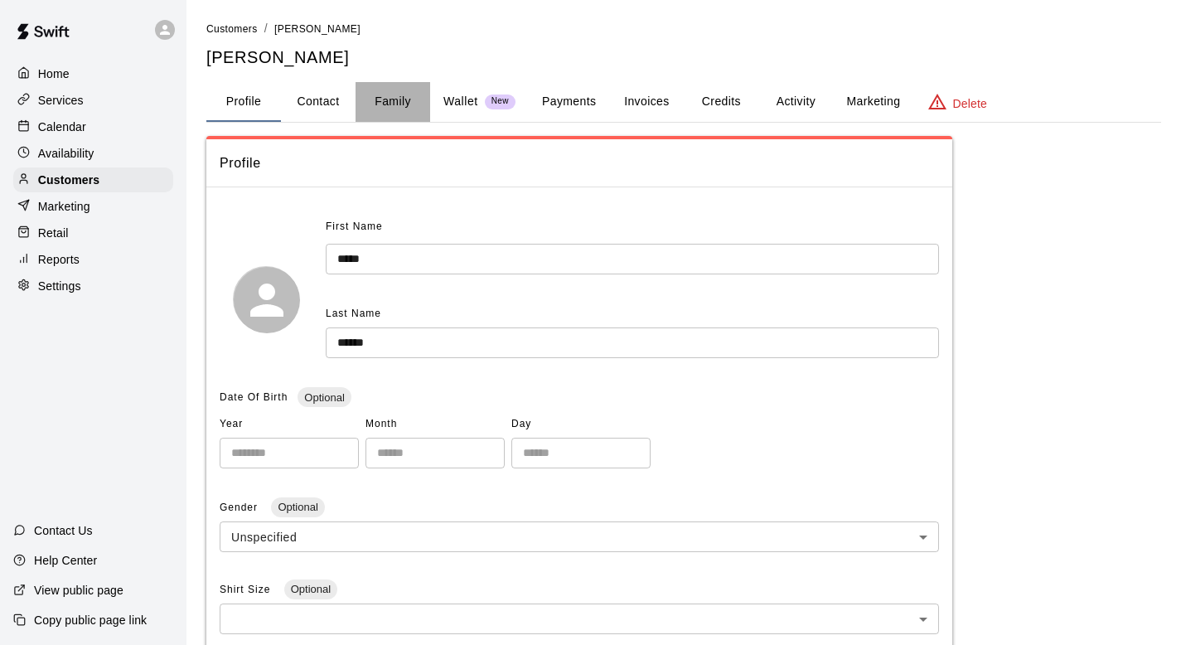
click at [389, 94] on button "Family" at bounding box center [392, 102] width 75 height 40
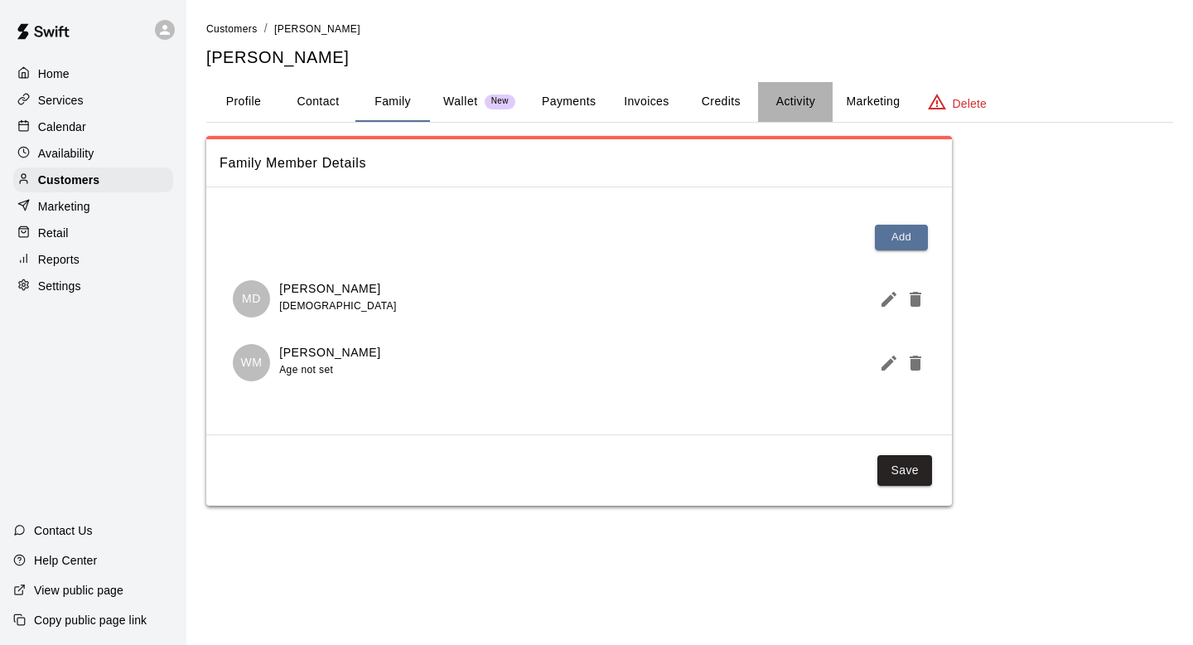
click at [791, 99] on button "Activity" at bounding box center [795, 102] width 75 height 40
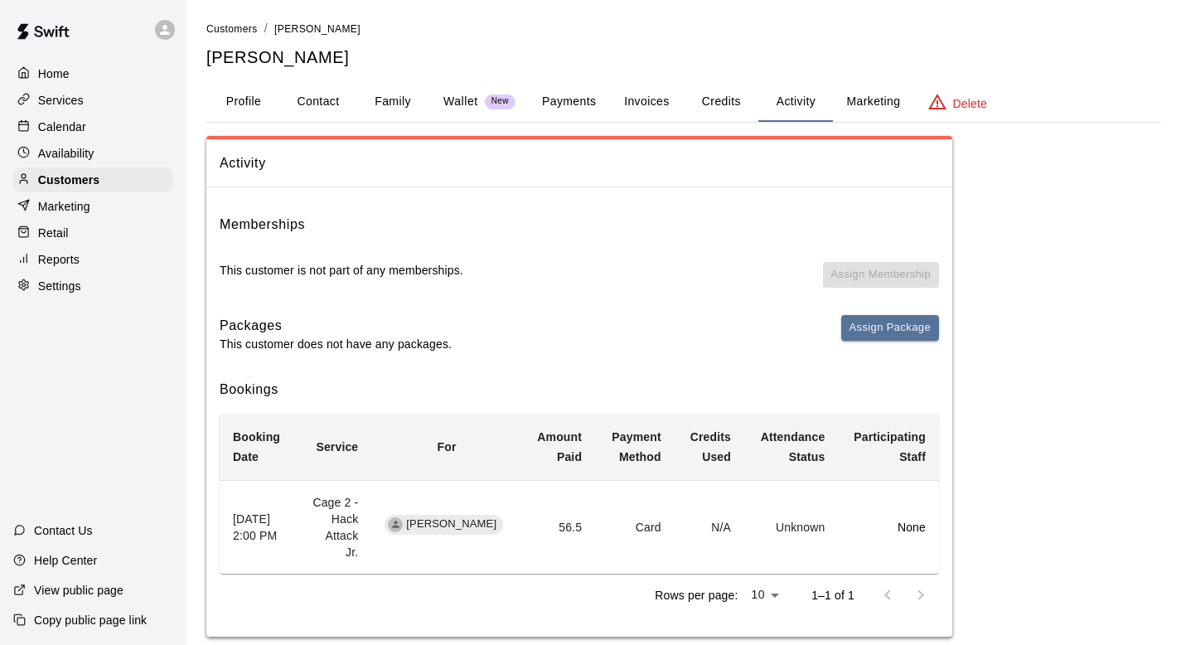
click at [60, 127] on p "Calendar" at bounding box center [62, 126] width 48 height 17
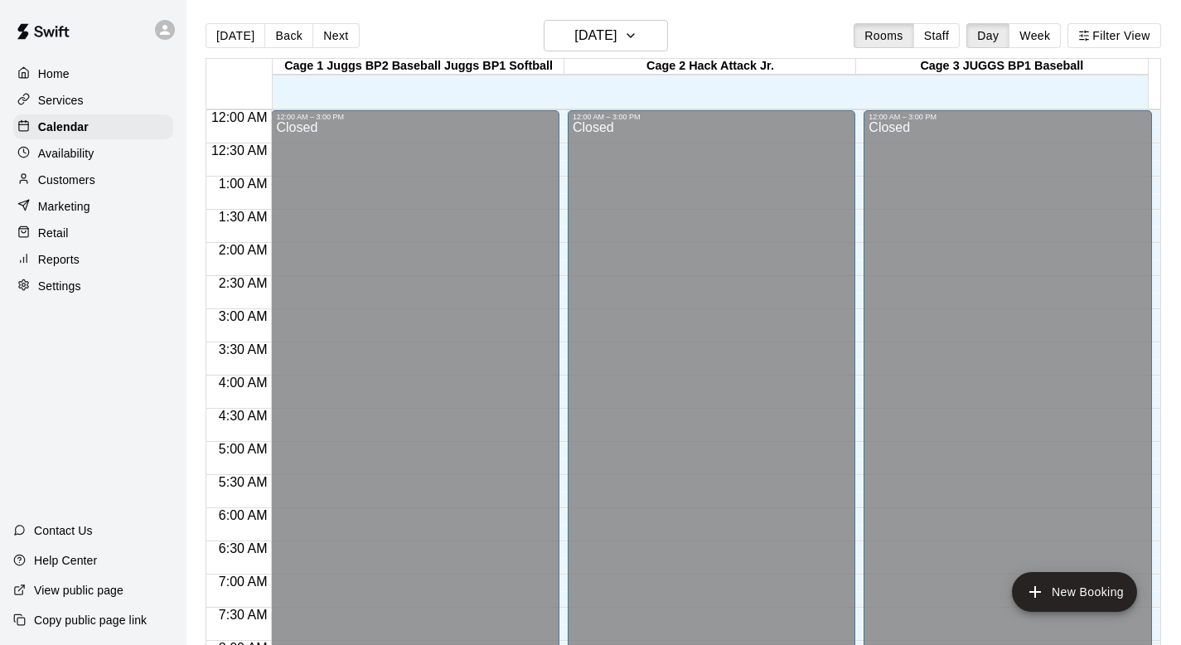
scroll to position [988, 0]
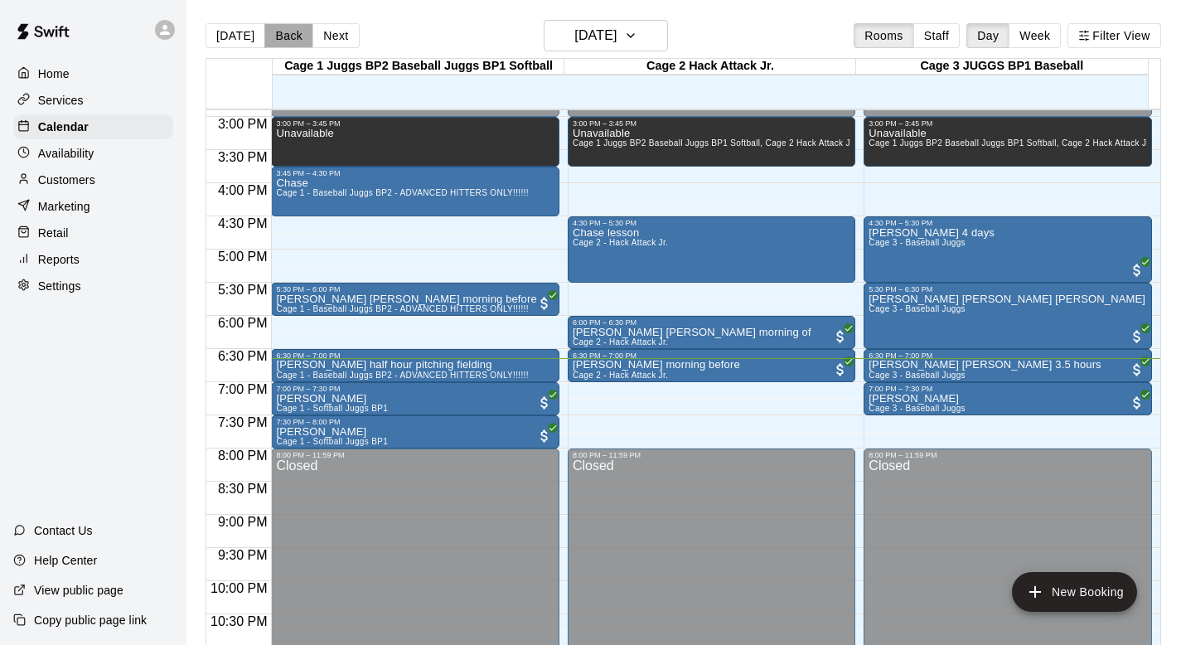
click at [272, 28] on button "Back" at bounding box center [288, 35] width 49 height 25
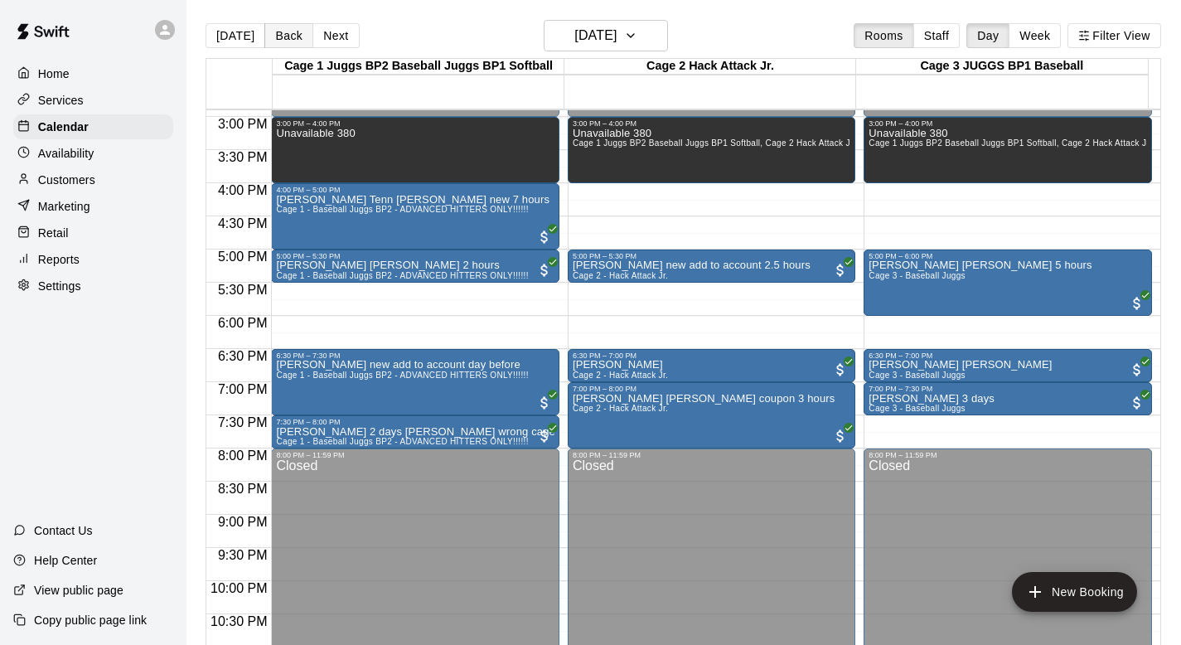
click at [272, 28] on button "Back" at bounding box center [288, 35] width 49 height 25
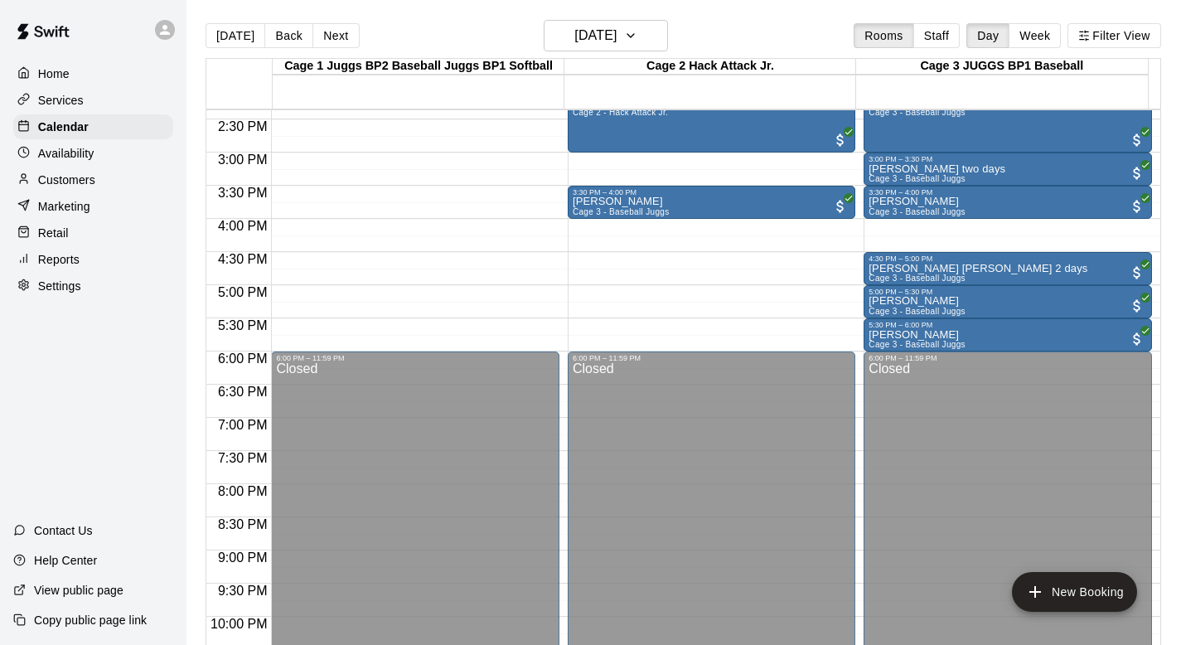
scroll to position [785, 0]
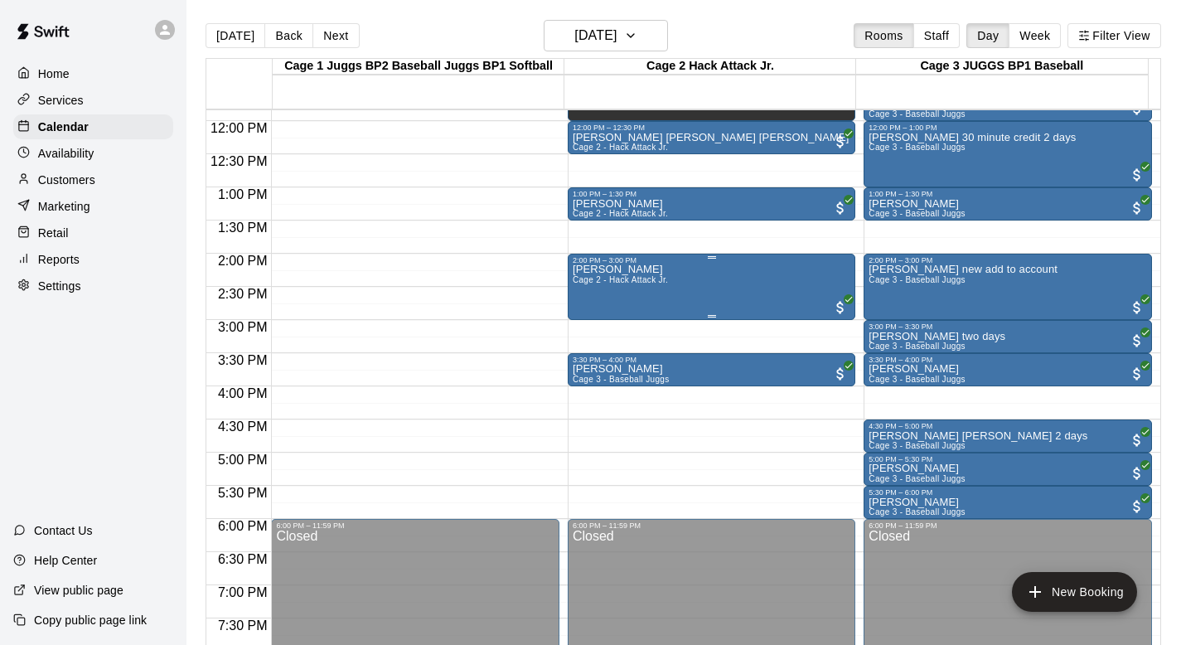
click at [660, 274] on div "Wyatt Mabley Cage 2 - Hack Attack Jr." at bounding box center [620, 586] width 95 height 645
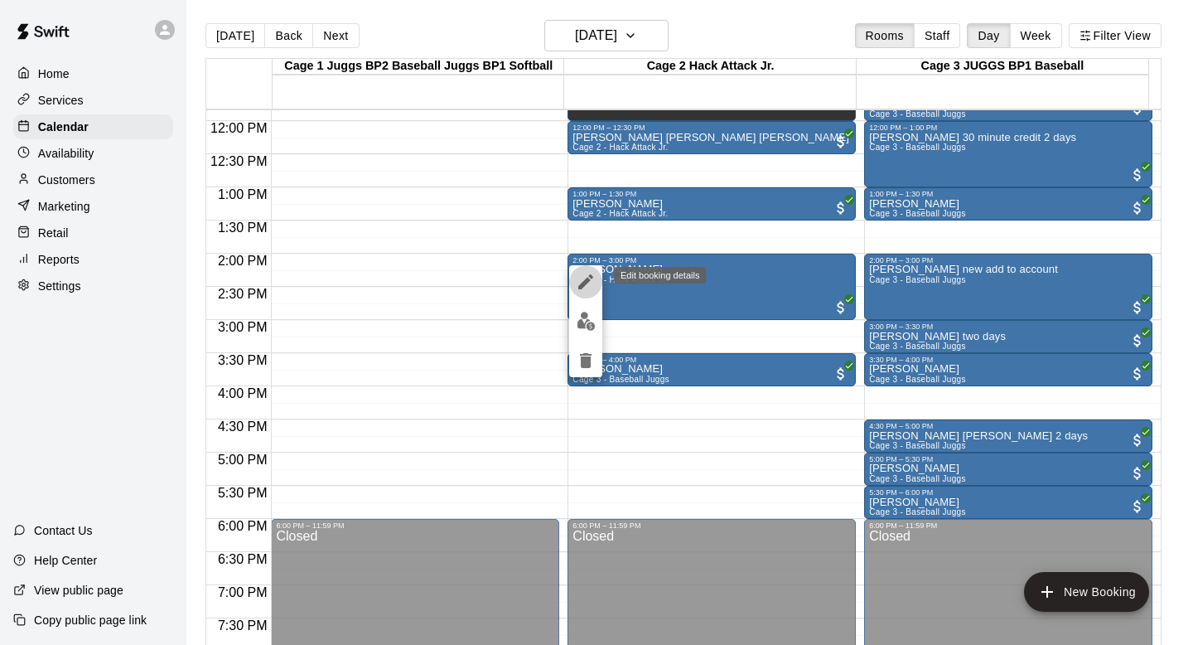
click at [582, 275] on icon "edit" at bounding box center [586, 282] width 20 height 20
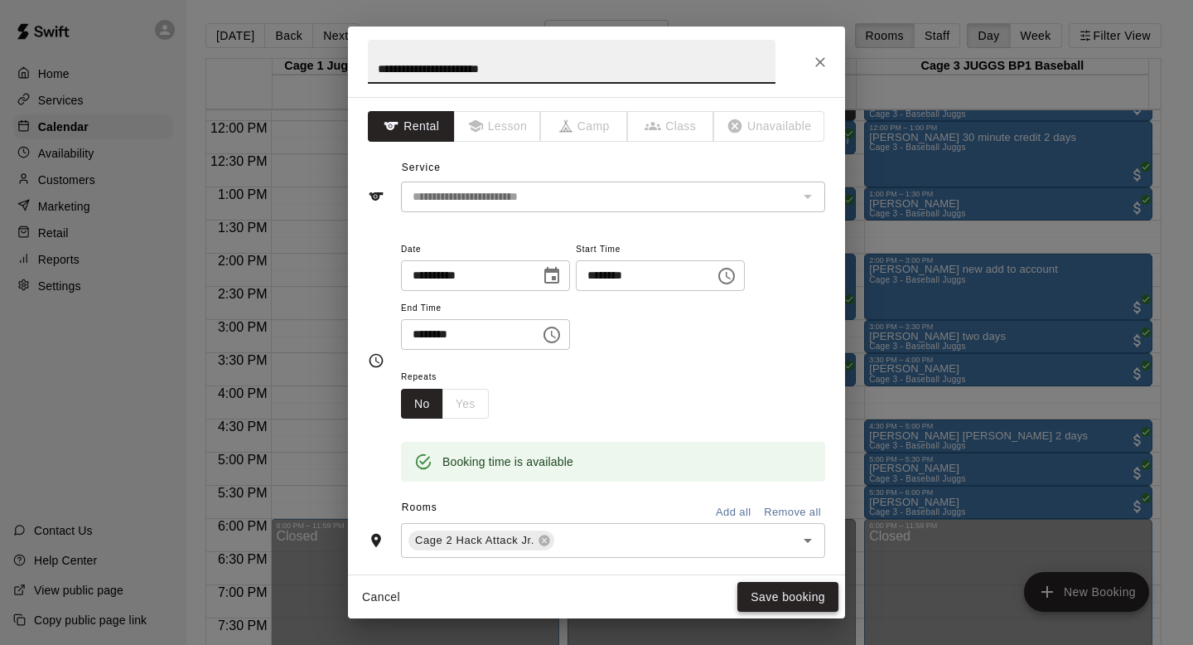
type input "**********"
click at [762, 589] on button "Save booking" at bounding box center [787, 597] width 101 height 31
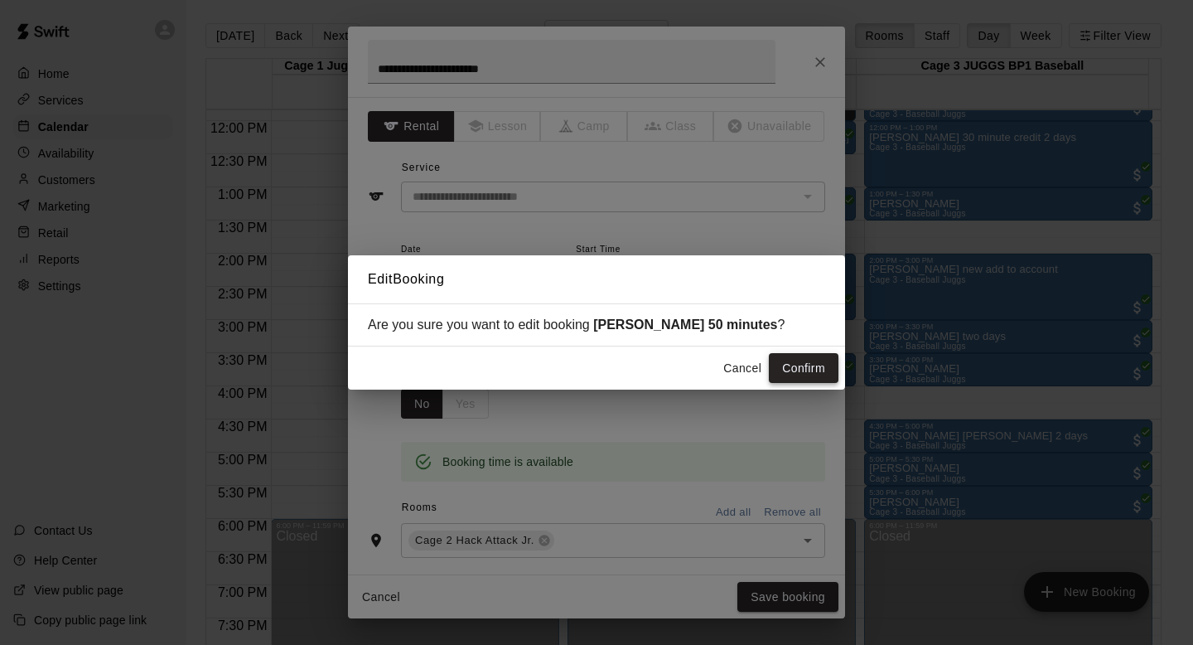
click at [791, 362] on button "Confirm" at bounding box center [804, 368] width 70 height 31
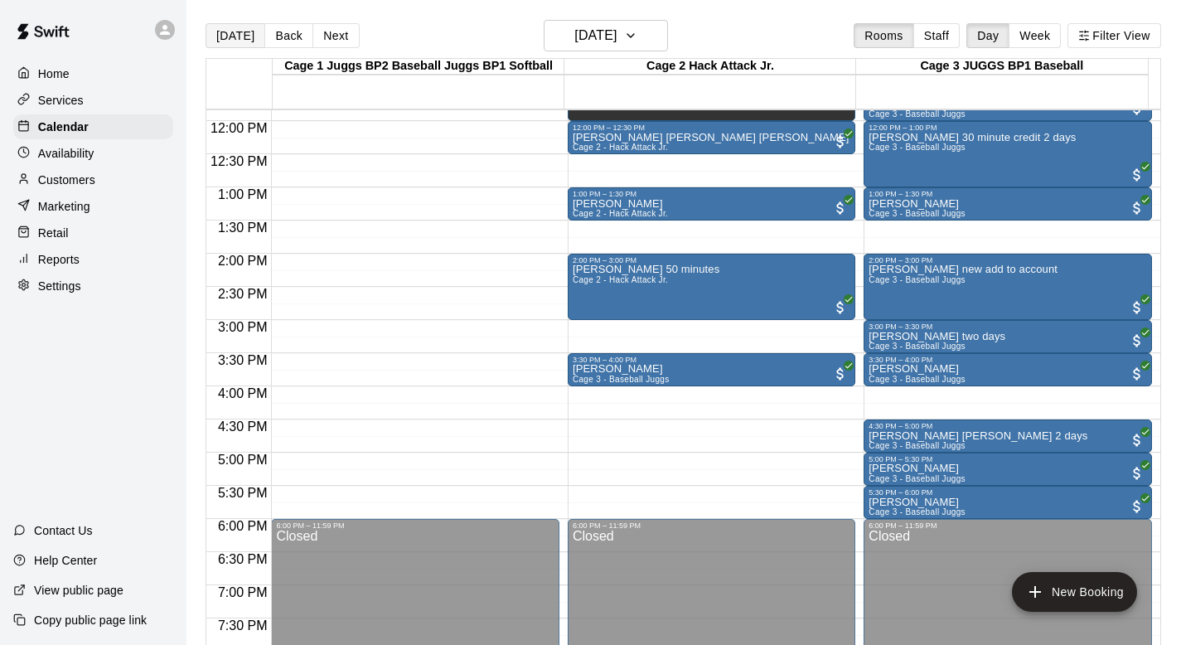
click at [242, 36] on button "[DATE]" at bounding box center [235, 35] width 60 height 25
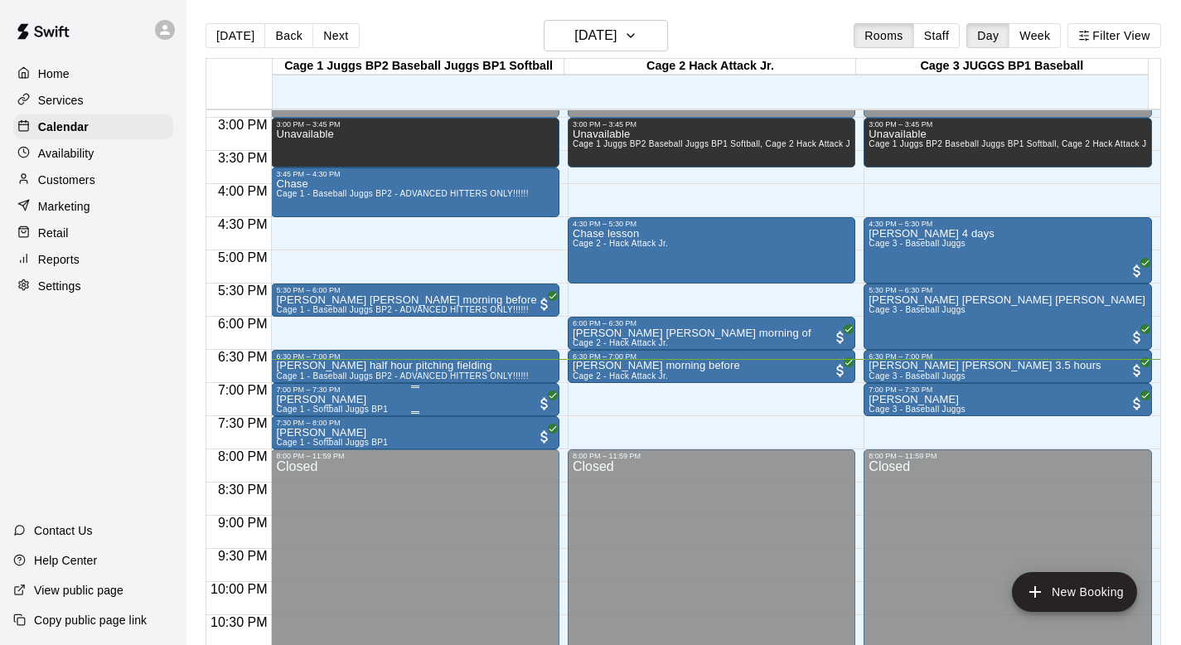
scroll to position [1003, 0]
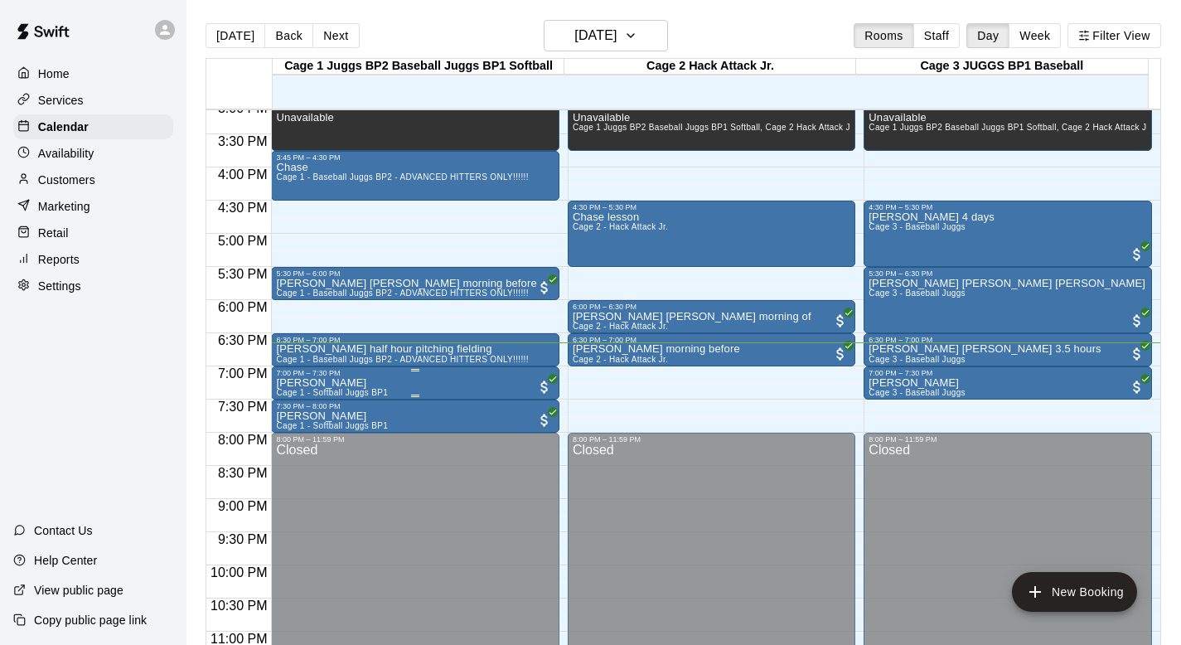
click at [325, 374] on div "7:00 PM – 7:30 PM" at bounding box center [415, 373] width 278 height 8
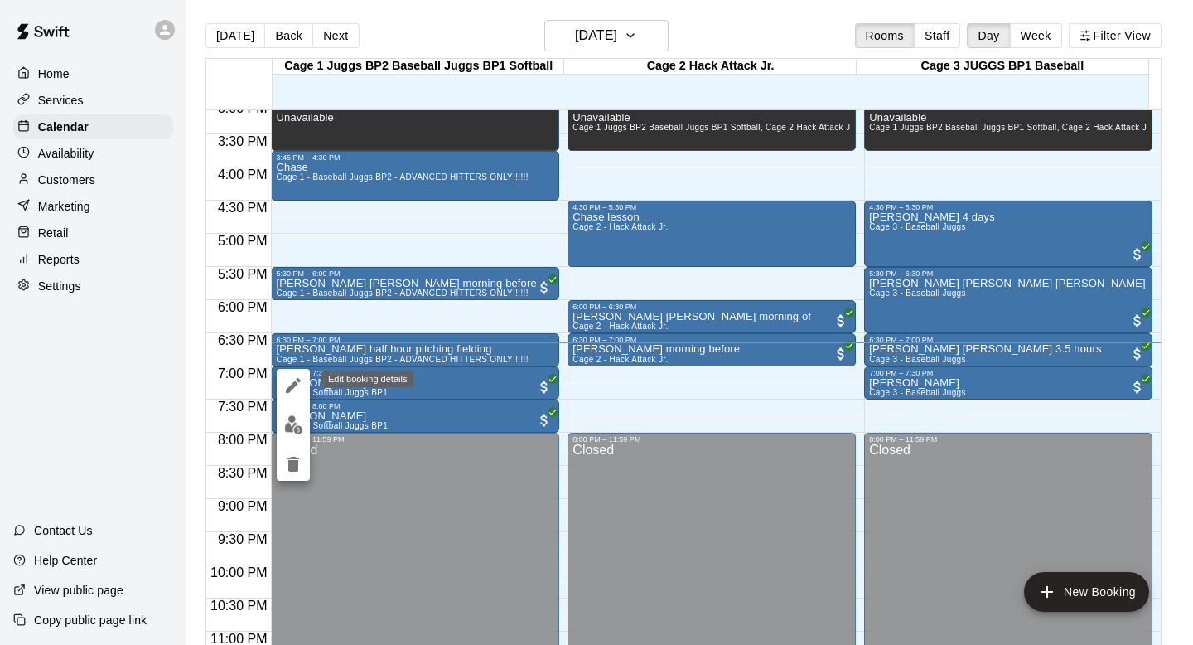
click at [286, 380] on icon "edit" at bounding box center [293, 385] width 20 height 20
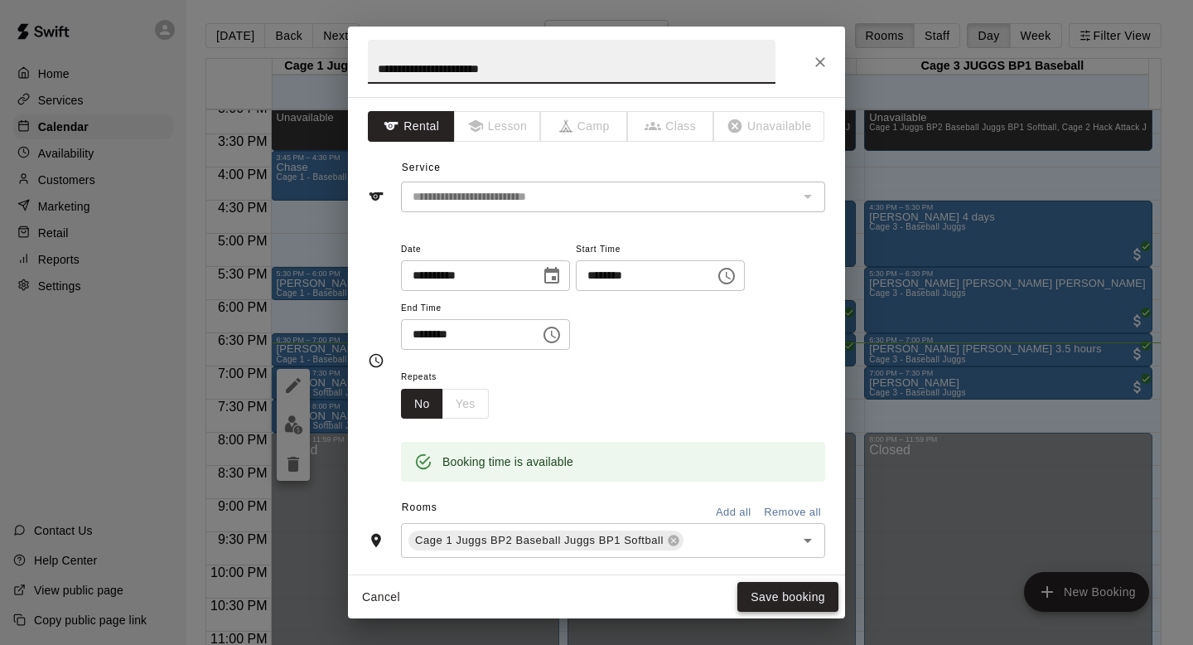
type input "**********"
click at [747, 599] on button "Save booking" at bounding box center [787, 597] width 101 height 31
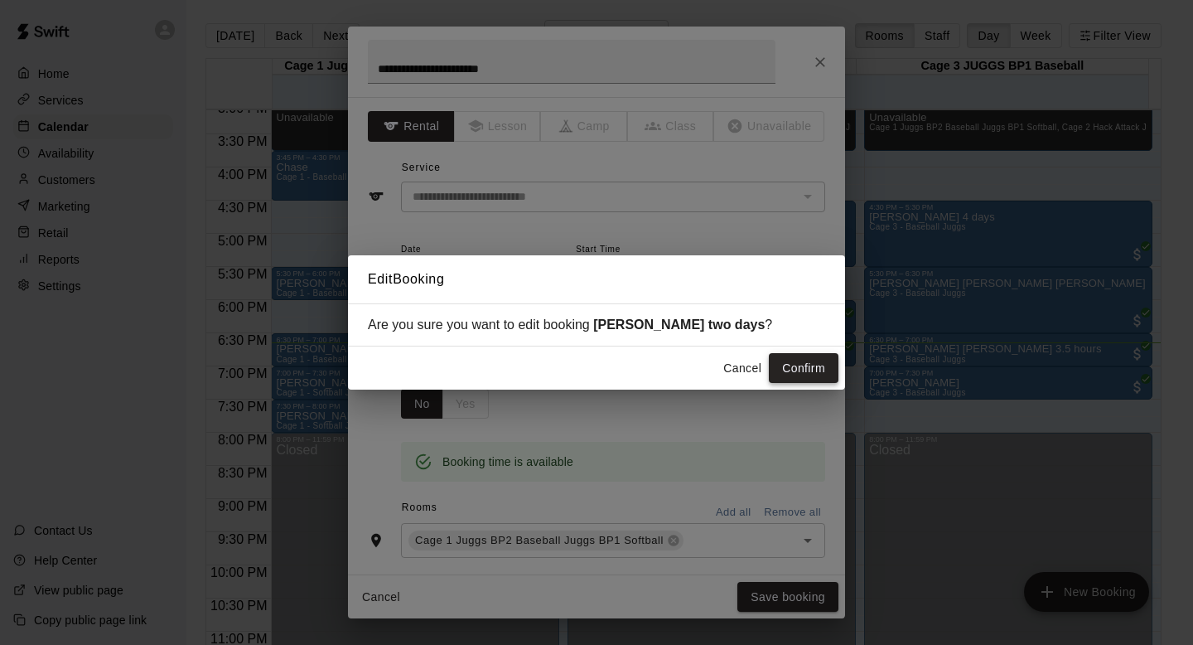
click at [800, 362] on button "Confirm" at bounding box center [804, 368] width 70 height 31
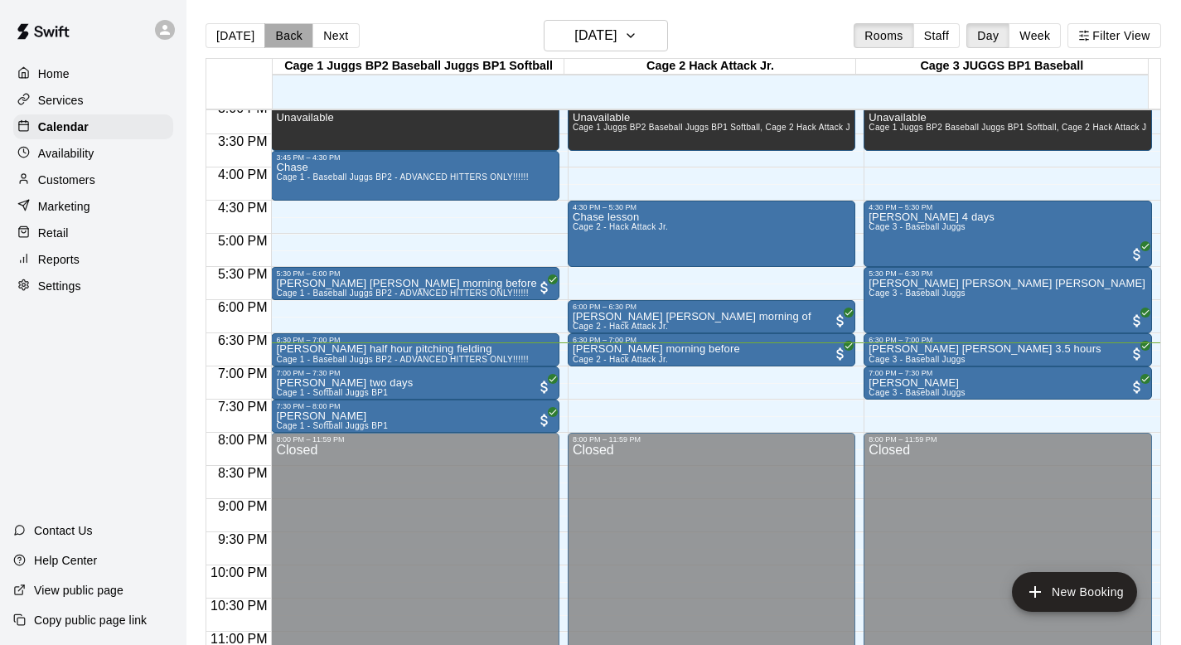
click at [289, 36] on button "Back" at bounding box center [288, 35] width 49 height 25
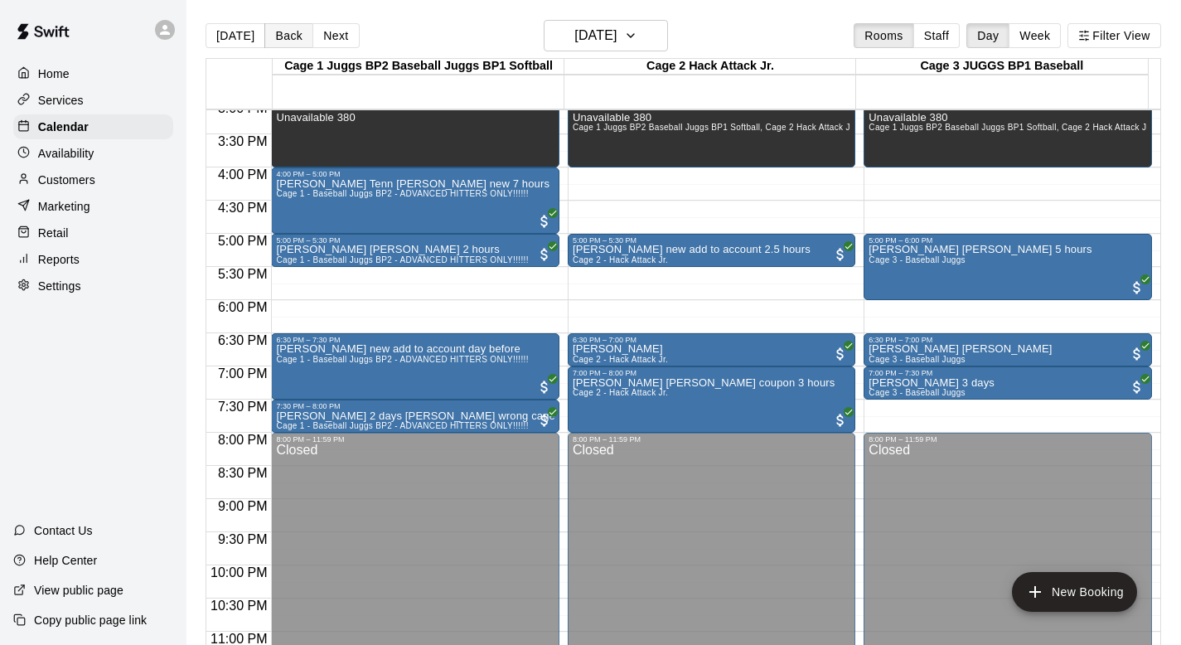
click at [289, 36] on button "Back" at bounding box center [288, 35] width 49 height 25
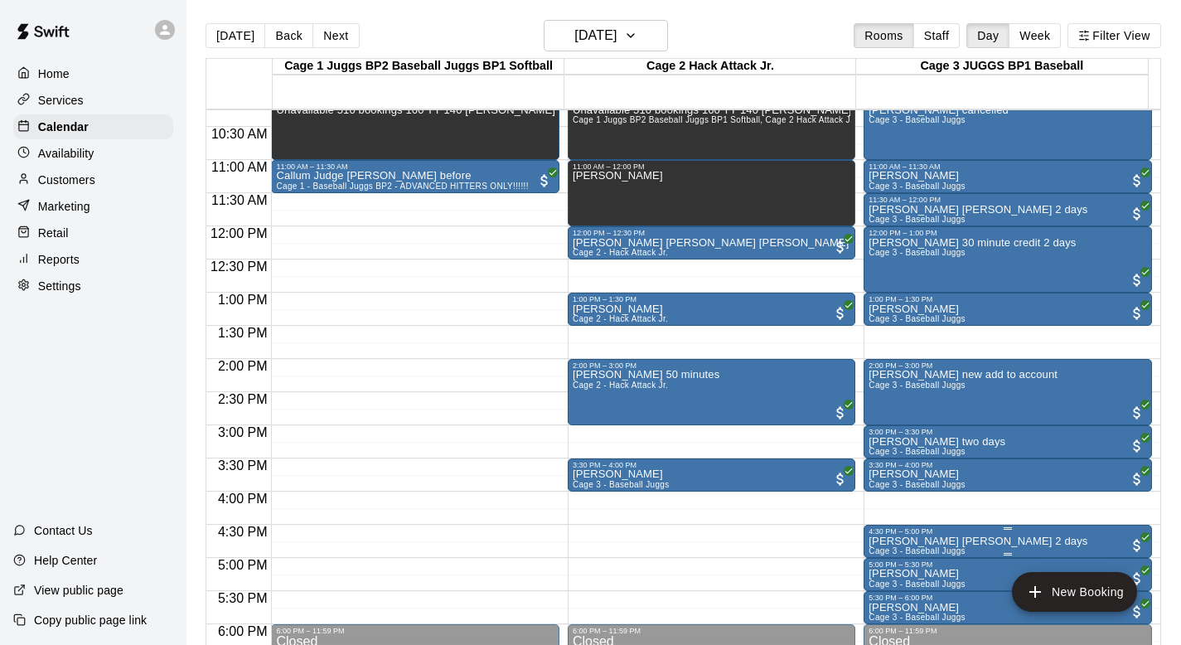
scroll to position [684, 0]
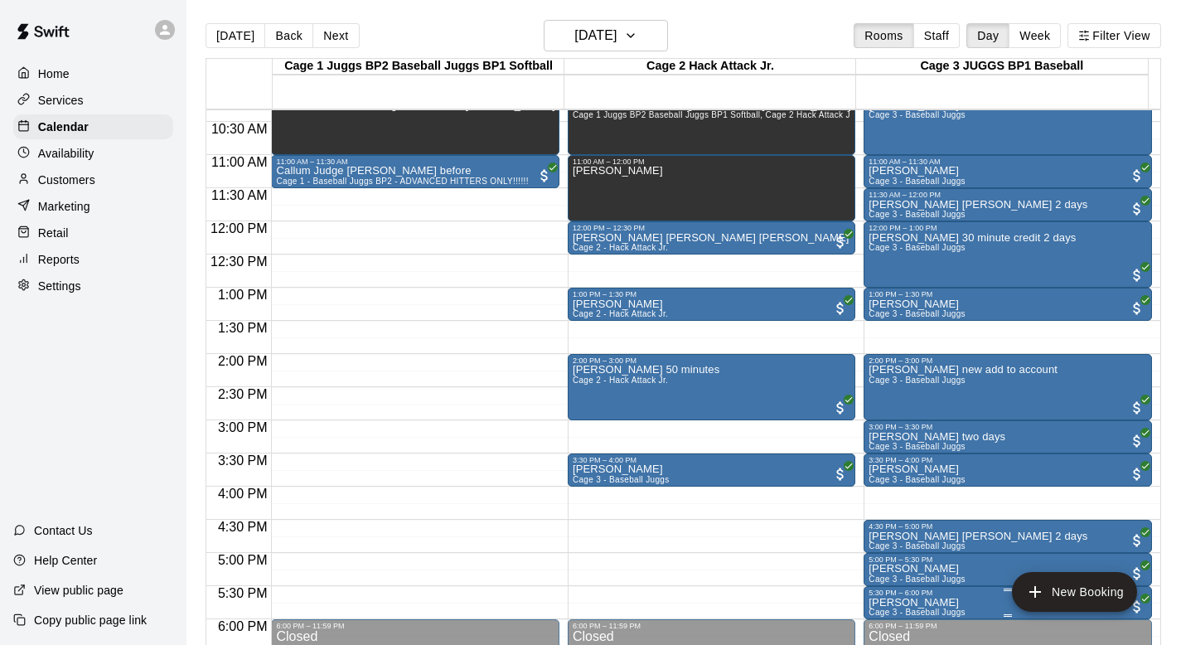
click at [889, 602] on p "Leo Rustan" at bounding box center [916, 602] width 97 height 0
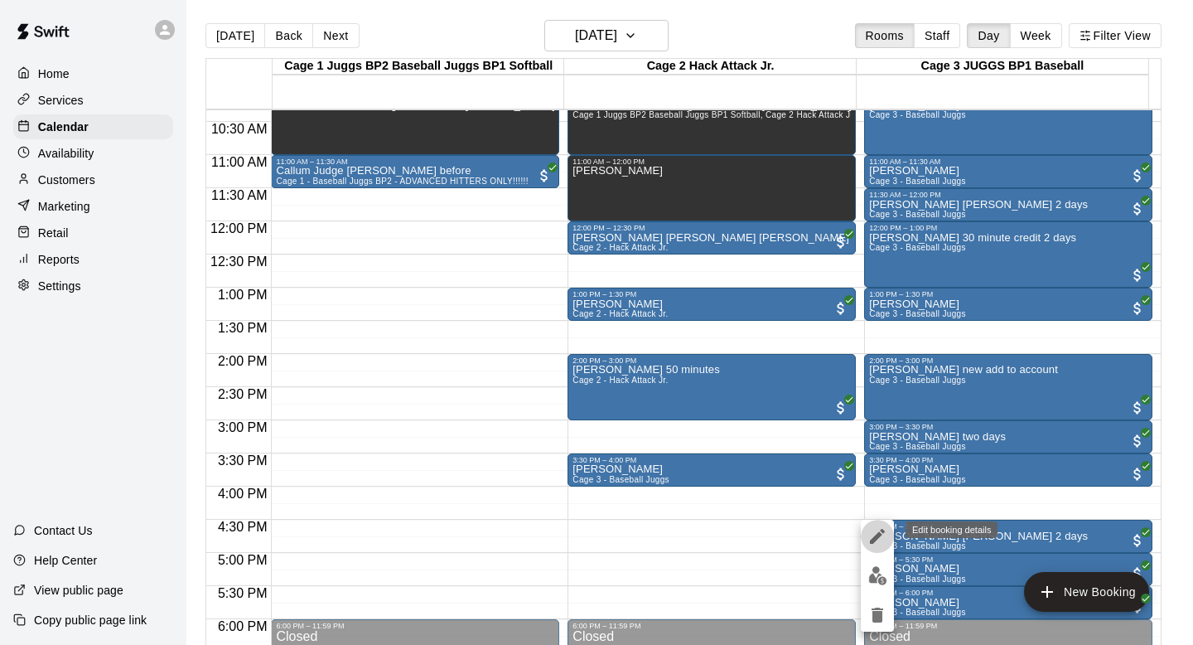
click at [872, 534] on icon "edit" at bounding box center [878, 536] width 20 height 20
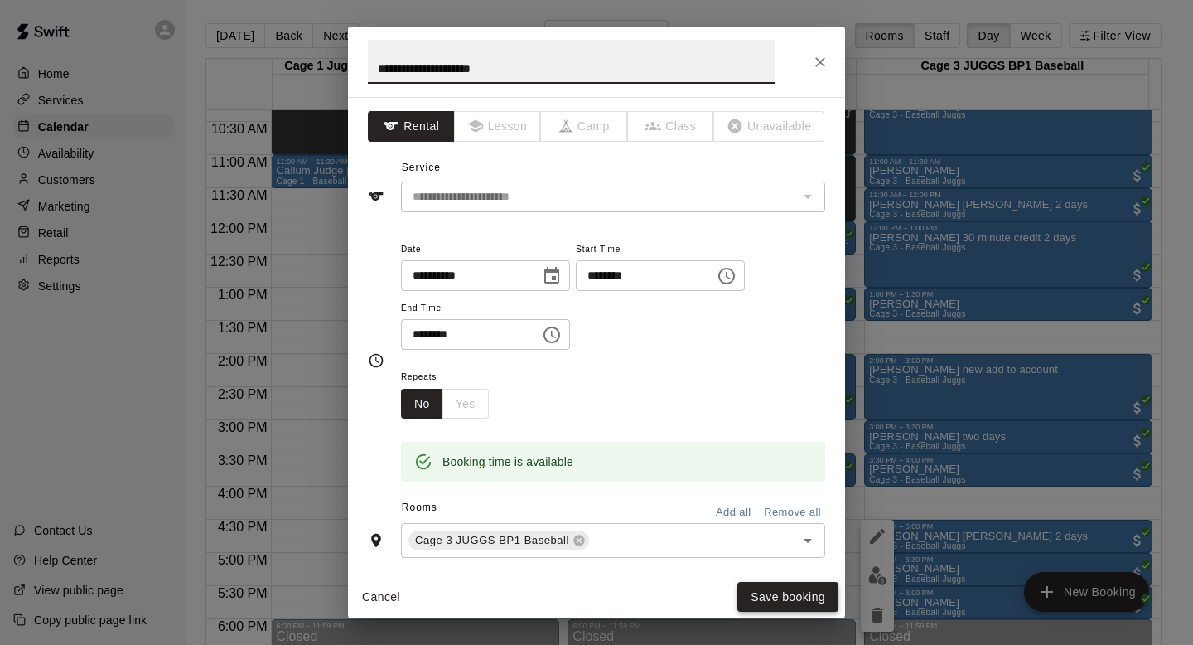
type input "**********"
click at [776, 598] on button "Save booking" at bounding box center [787, 597] width 101 height 31
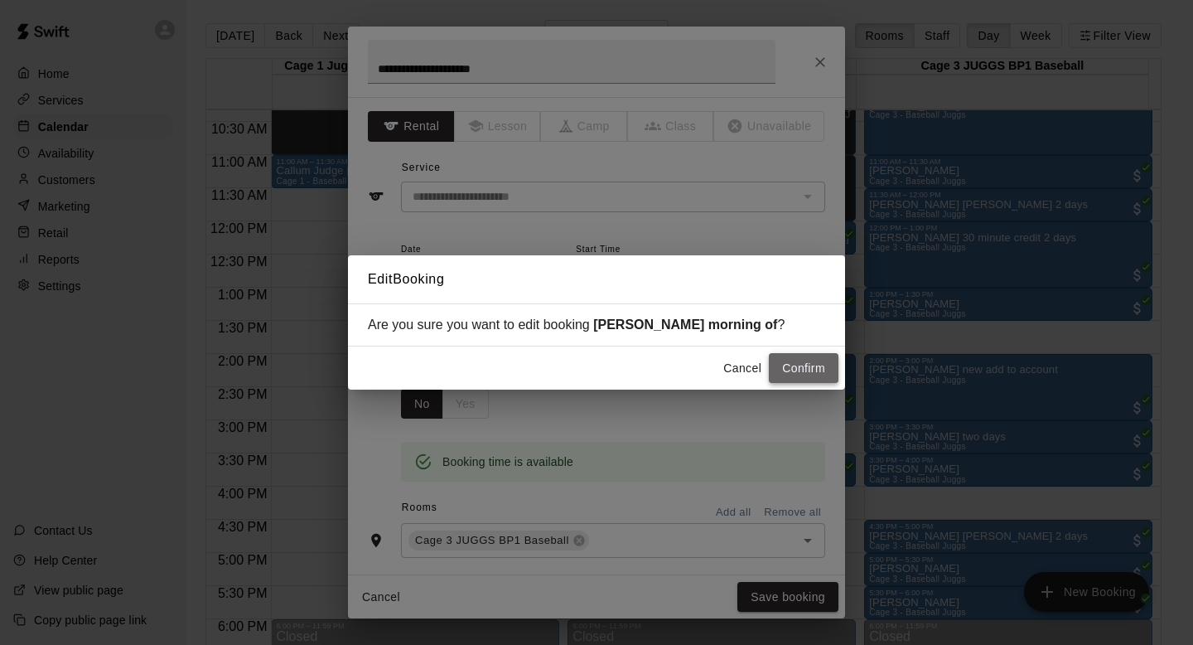
click at [785, 374] on button "Confirm" at bounding box center [804, 368] width 70 height 31
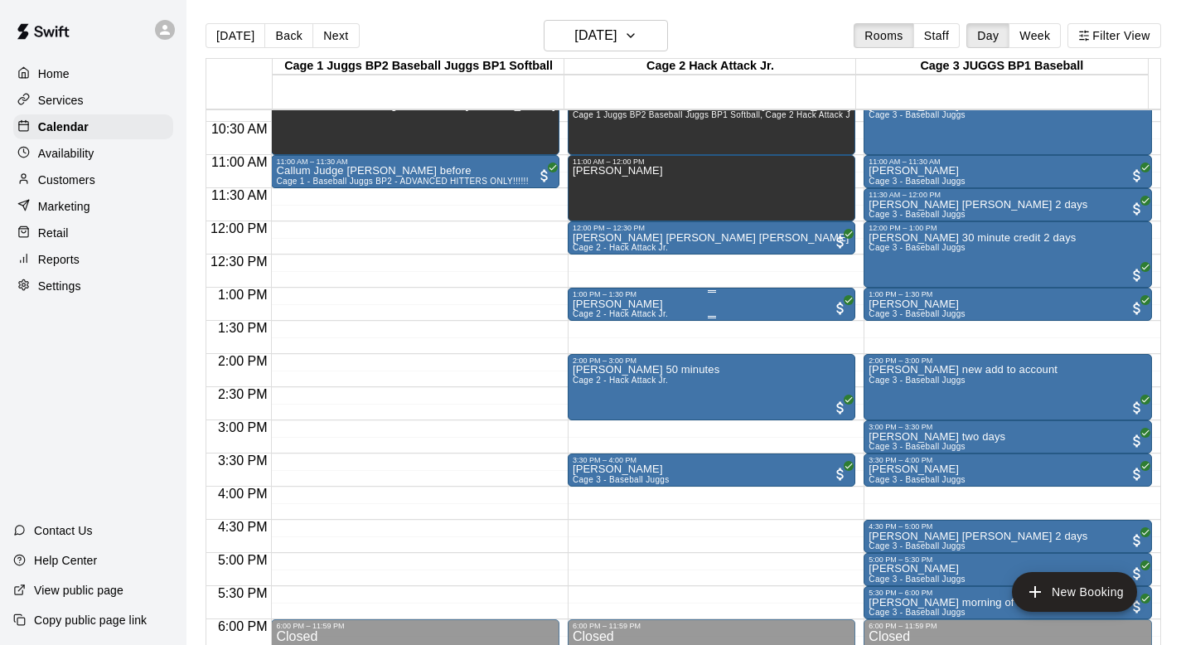
click at [597, 304] on p "Jack Bongard" at bounding box center [620, 304] width 95 height 0
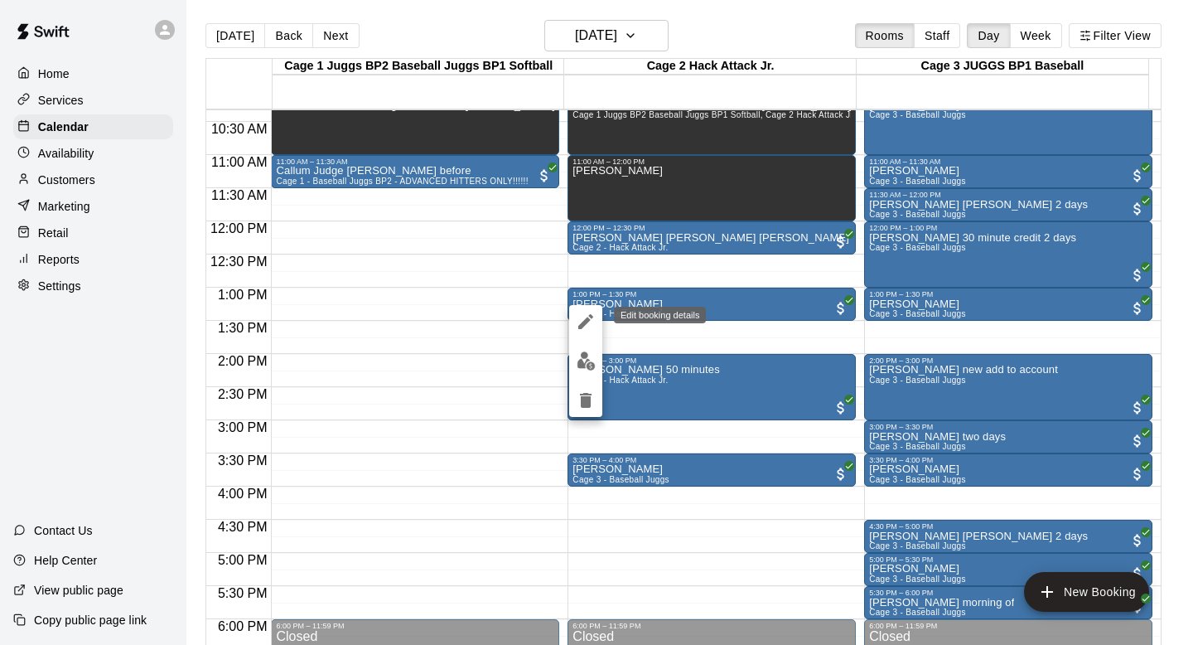
click at [585, 312] on icon "edit" at bounding box center [586, 322] width 20 height 20
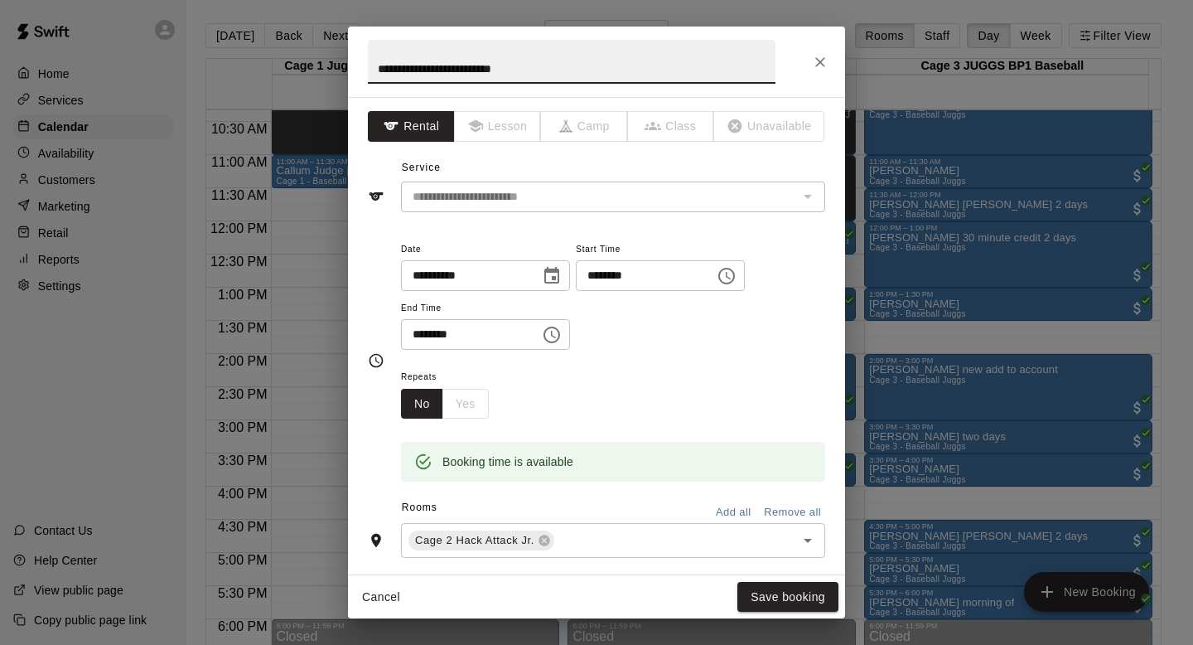
type input "**********"
click at [752, 579] on div "Cancel Save booking" at bounding box center [596, 597] width 497 height 44
click at [757, 596] on button "Save booking" at bounding box center [787, 597] width 101 height 31
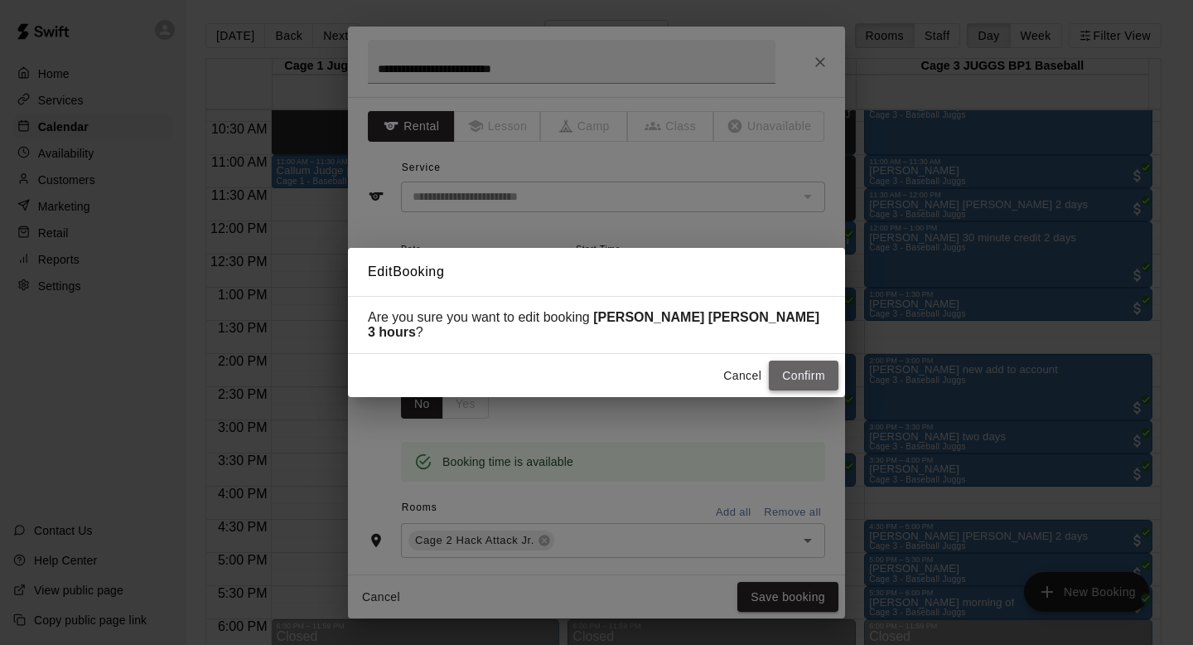
click at [795, 365] on button "Confirm" at bounding box center [804, 375] width 70 height 31
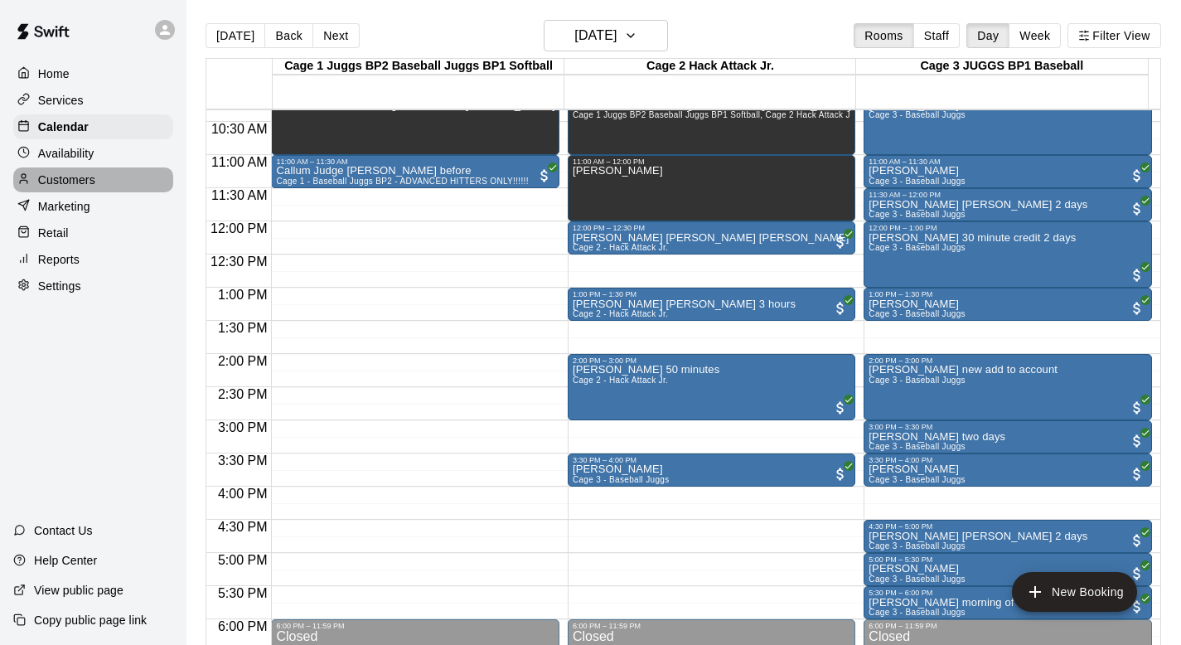
click at [69, 176] on p "Customers" at bounding box center [66, 180] width 57 height 17
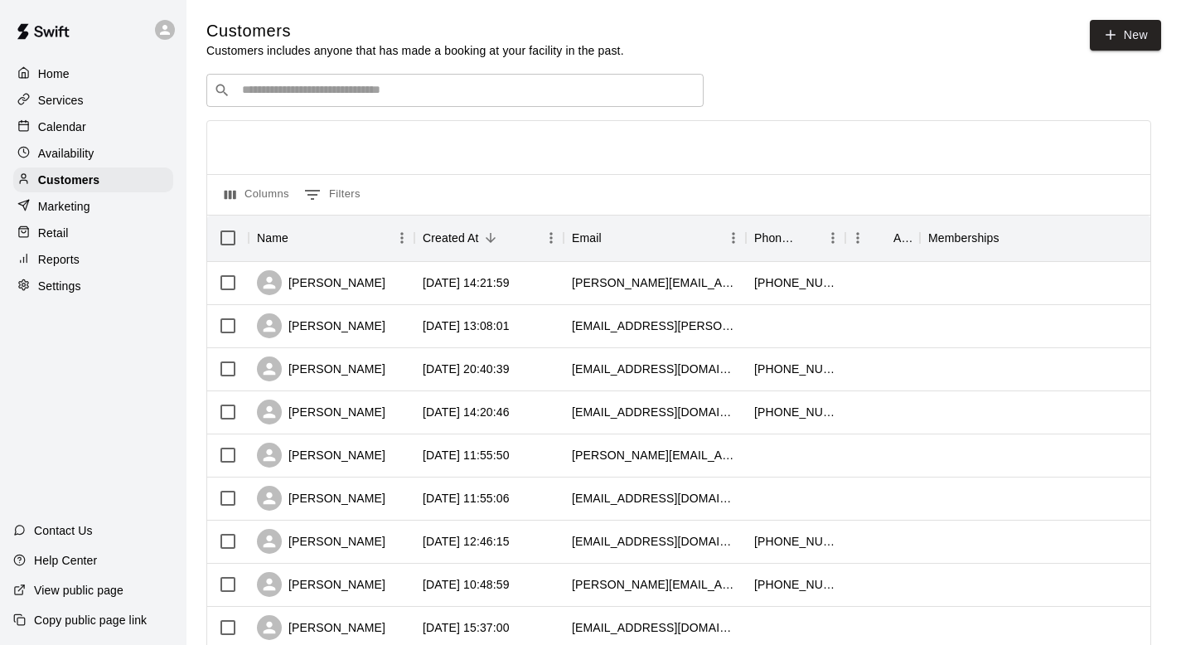
click at [269, 79] on div "​ ​" at bounding box center [454, 90] width 497 height 33
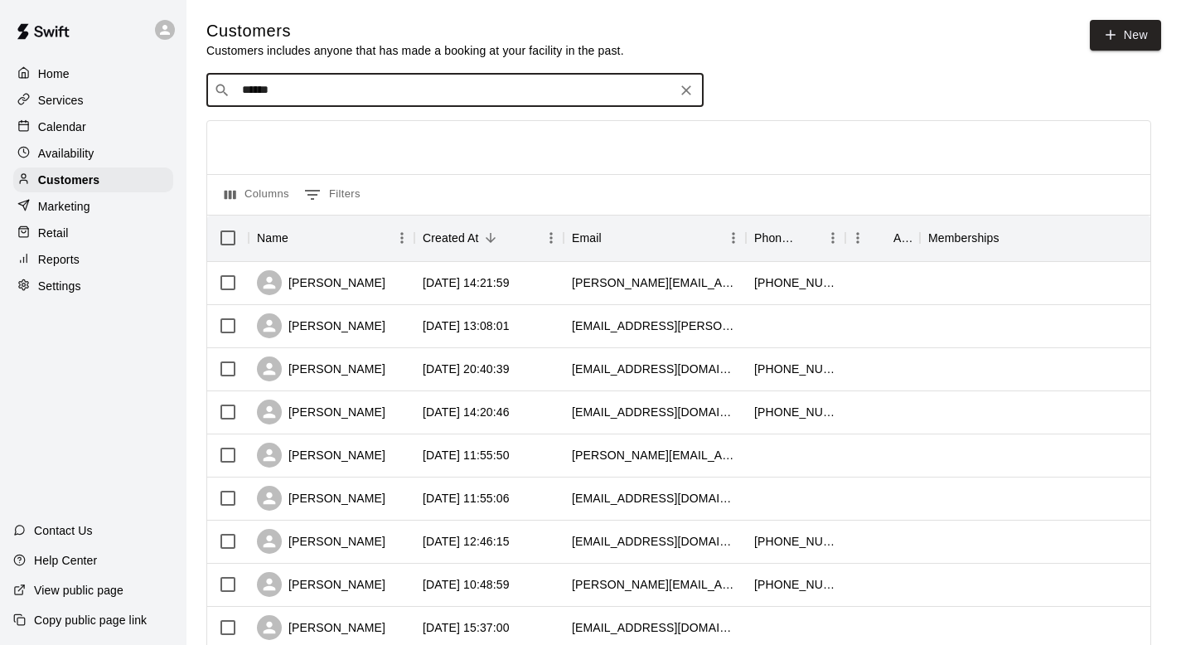
type input "*******"
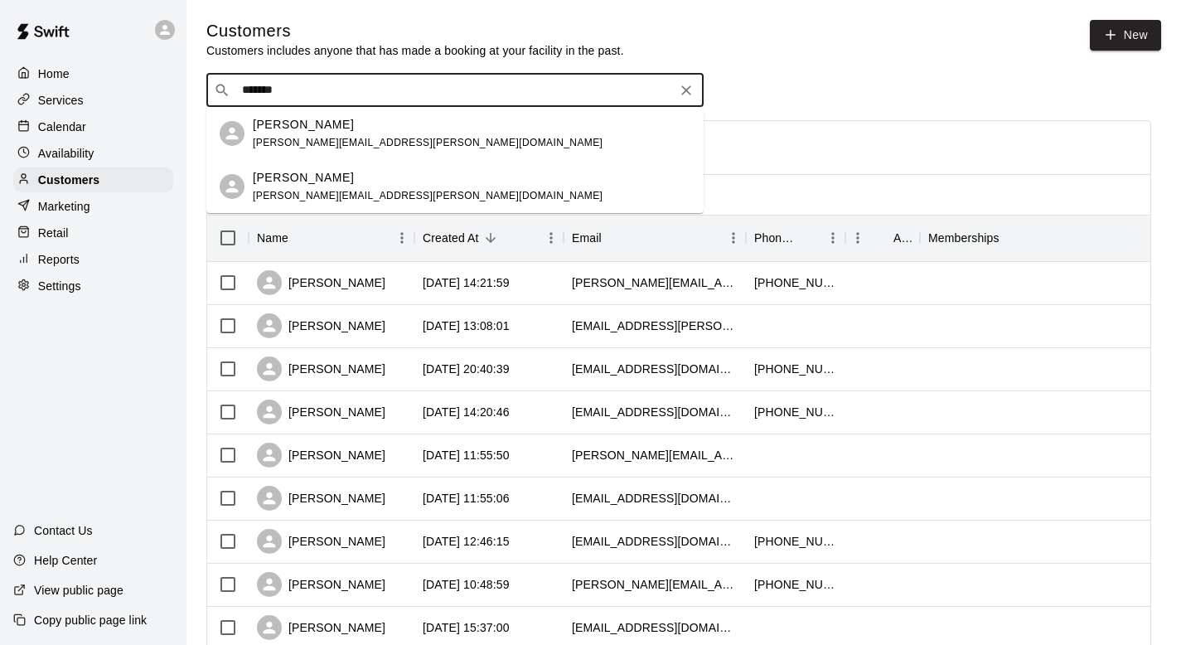
click at [272, 114] on div "Vincent Bongard vincent.bongard@kw.com" at bounding box center [454, 133] width 497 height 53
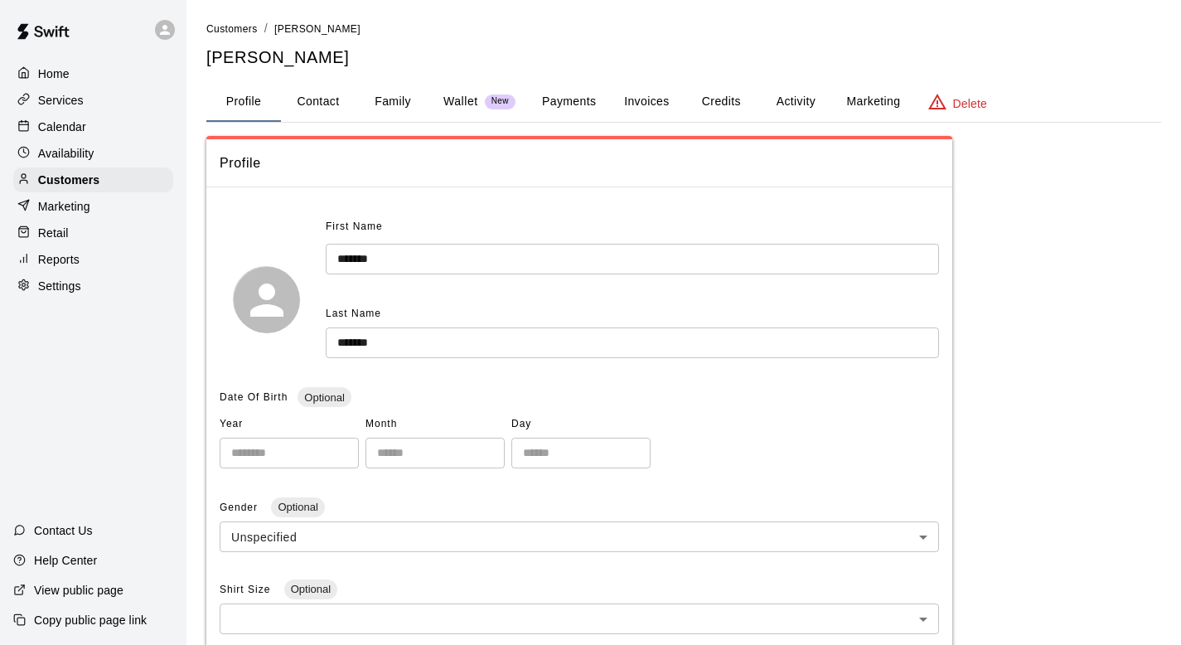
click at [792, 96] on button "Activity" at bounding box center [795, 102] width 75 height 40
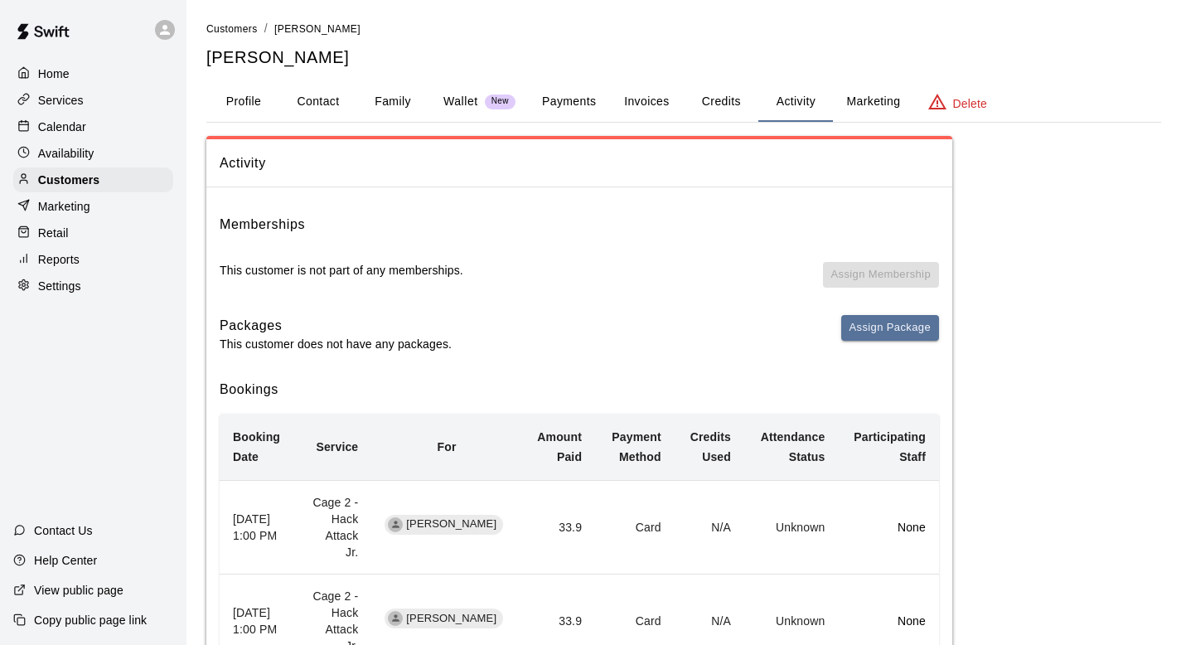
scroll to position [162, 0]
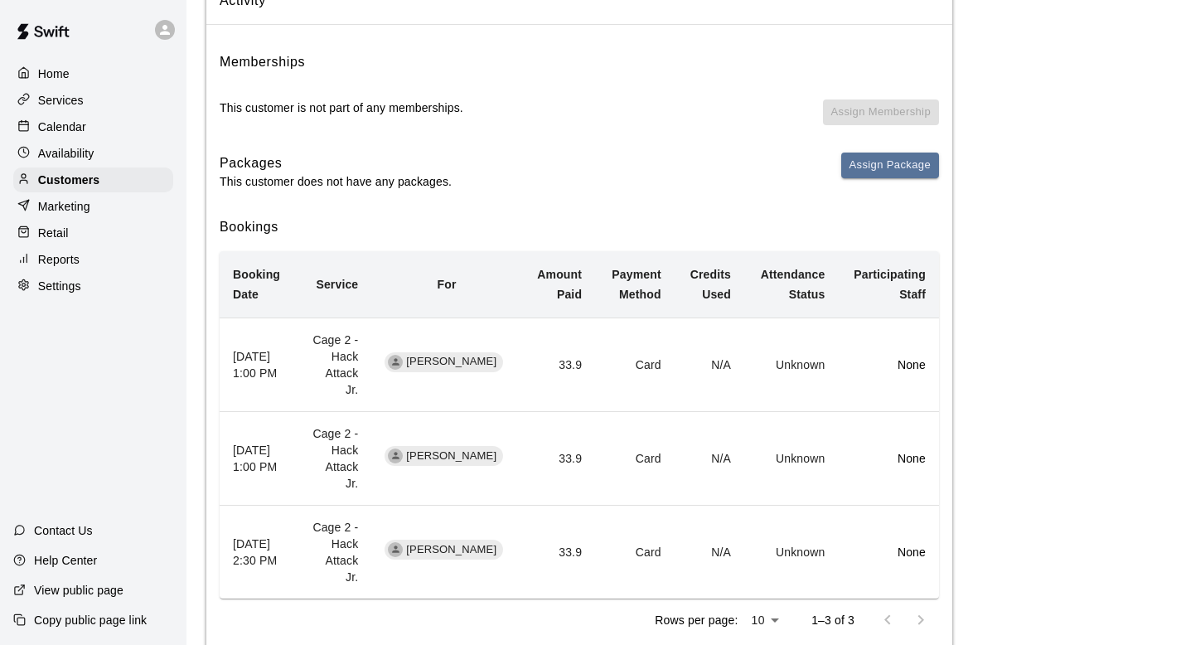
click at [76, 127] on p "Calendar" at bounding box center [62, 126] width 48 height 17
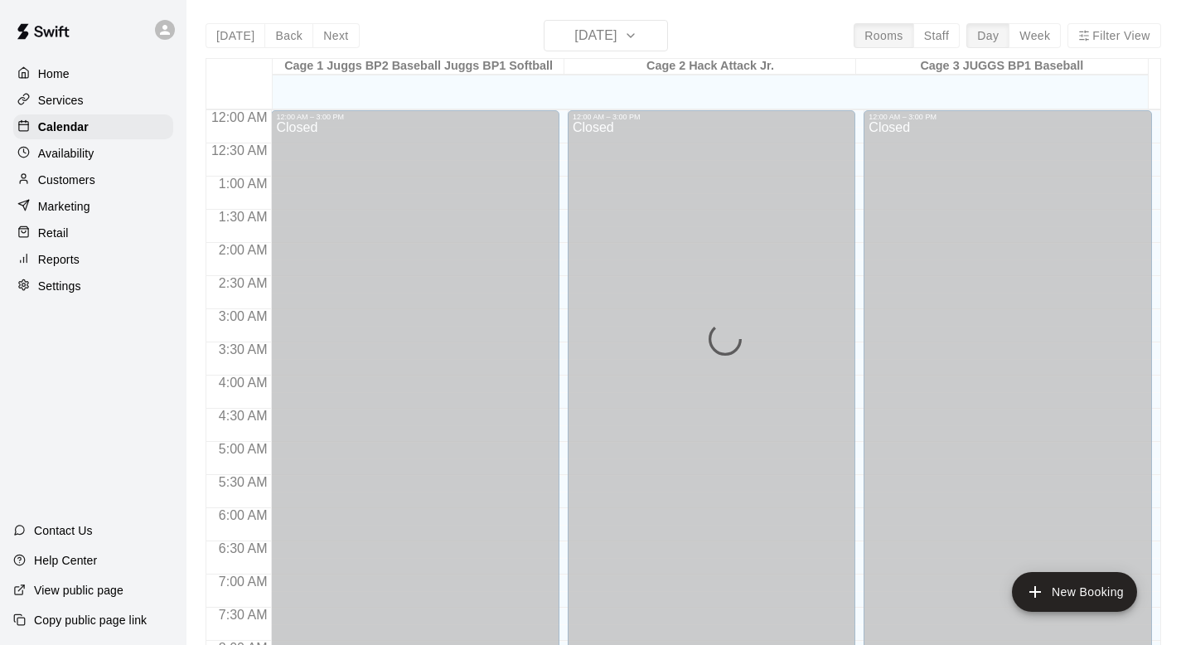
scroll to position [988, 0]
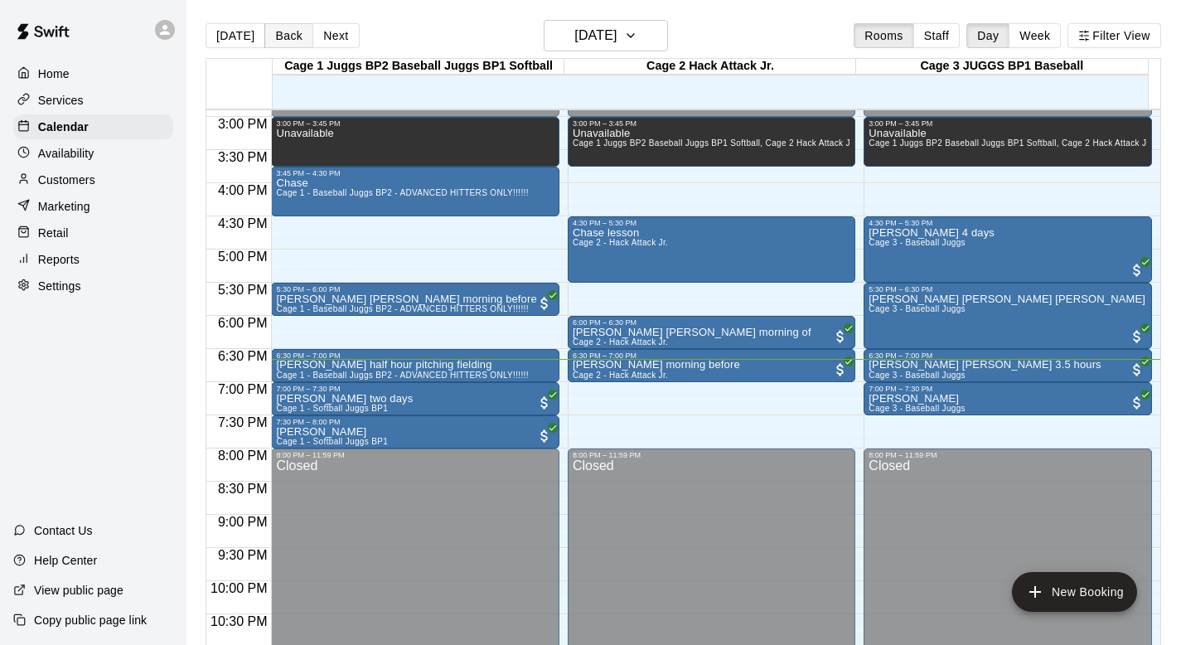
click at [285, 40] on button "Back" at bounding box center [288, 35] width 49 height 25
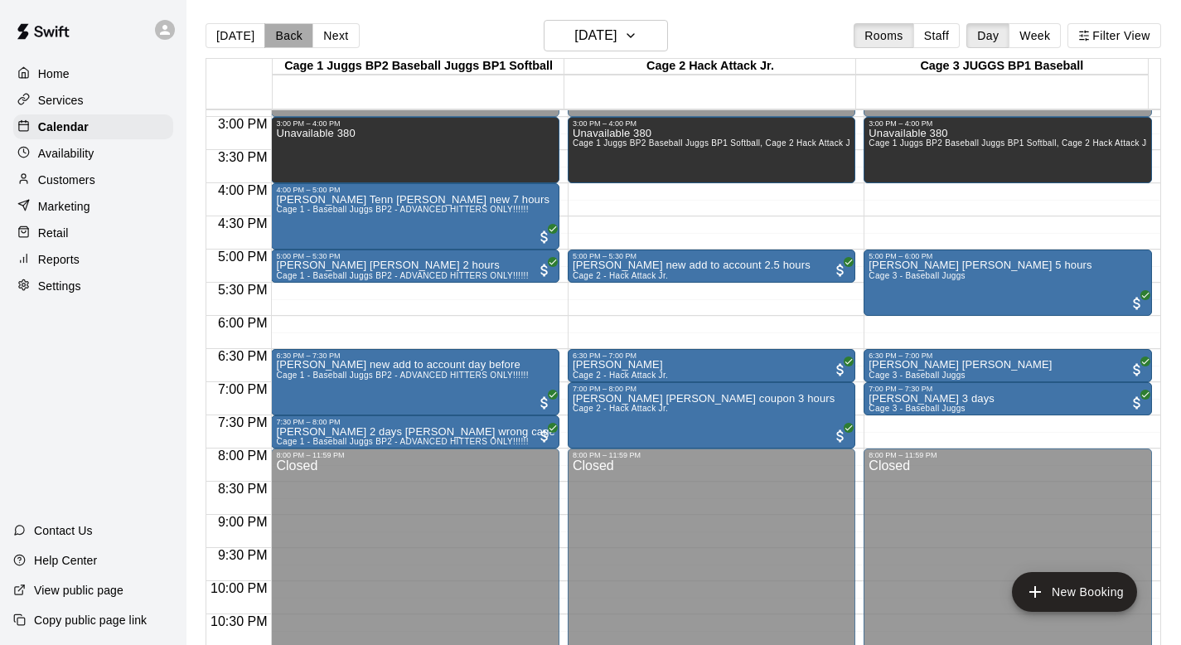
click at [286, 40] on button "Back" at bounding box center [288, 35] width 49 height 25
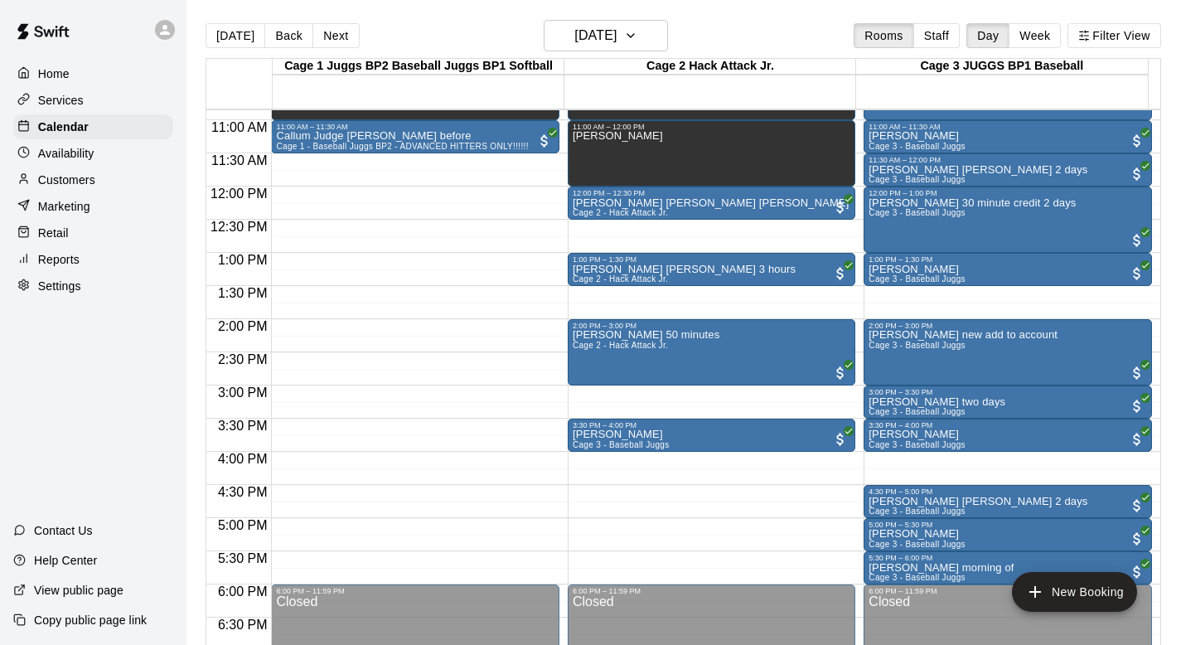
scroll to position [660, 0]
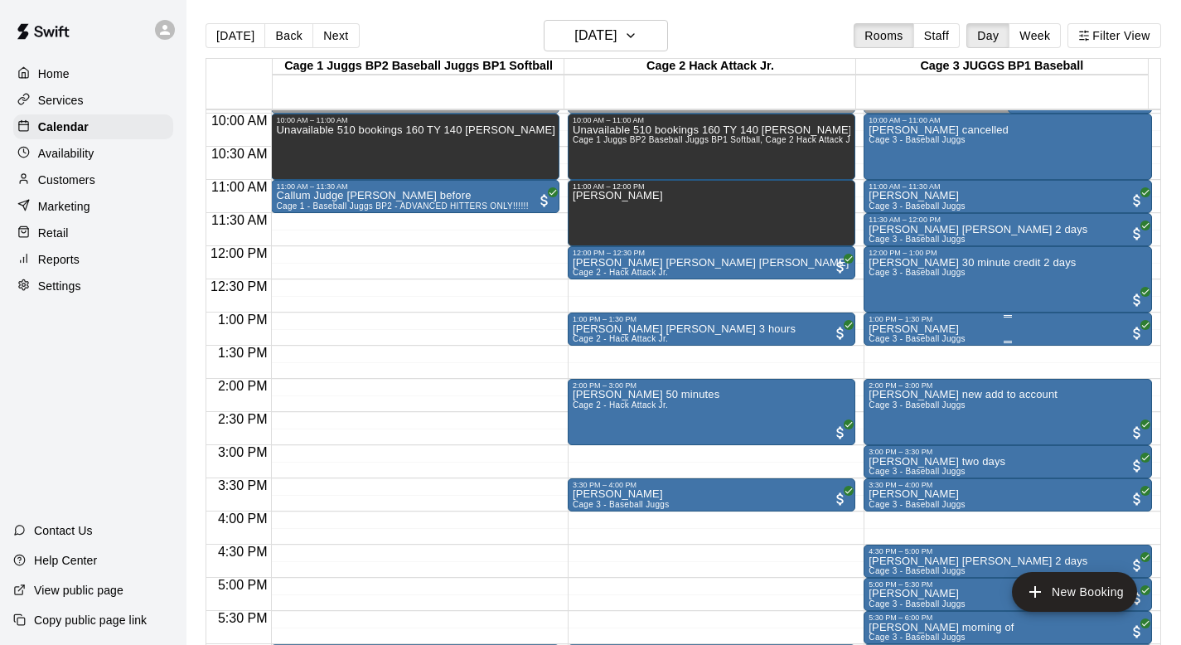
click at [880, 335] on span "Cage 3 - Baseball Juggs" at bounding box center [916, 338] width 97 height 9
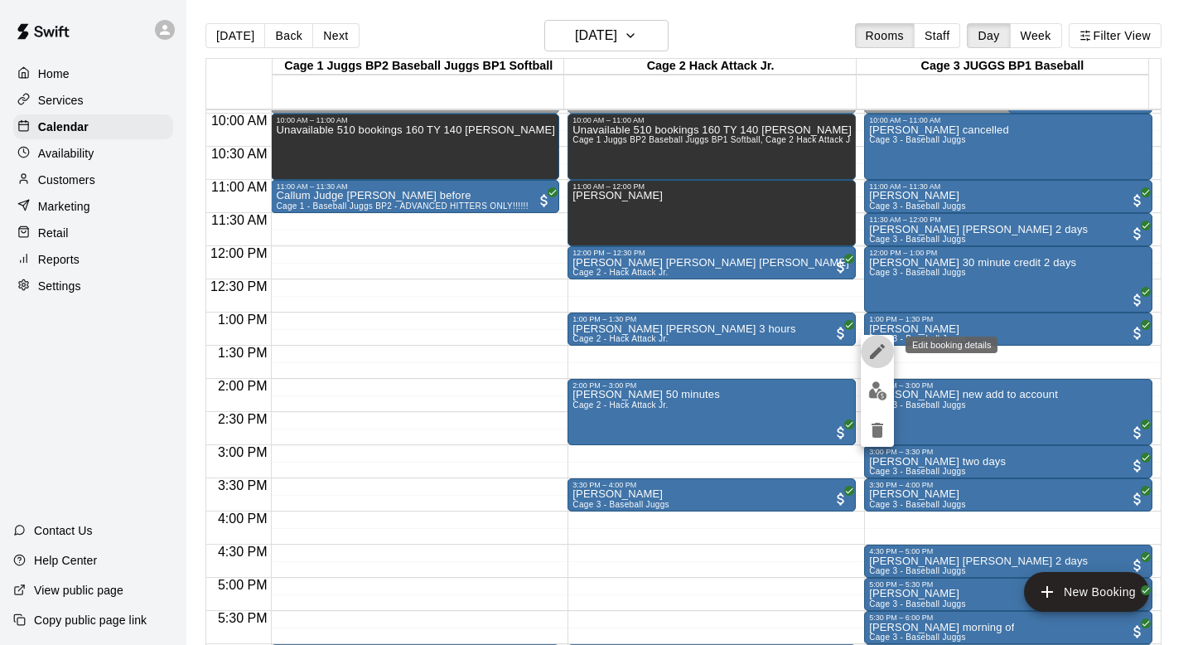
click at [874, 346] on icon "edit" at bounding box center [878, 351] width 20 height 20
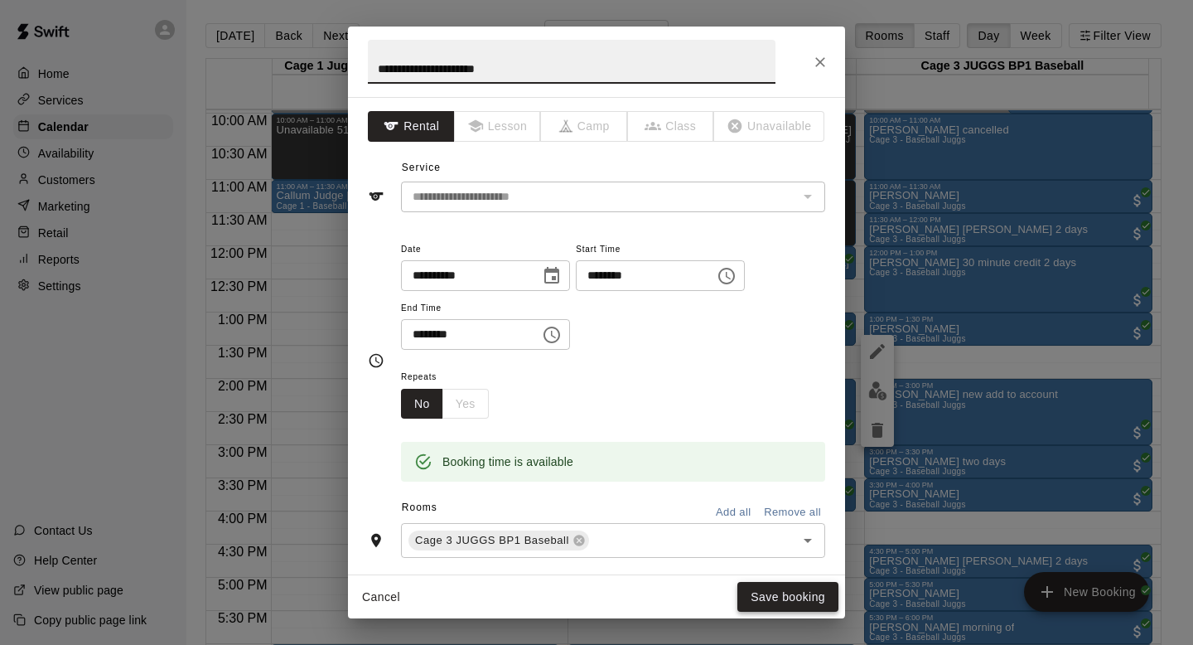
type input "**********"
click at [775, 587] on button "Save booking" at bounding box center [787, 597] width 101 height 31
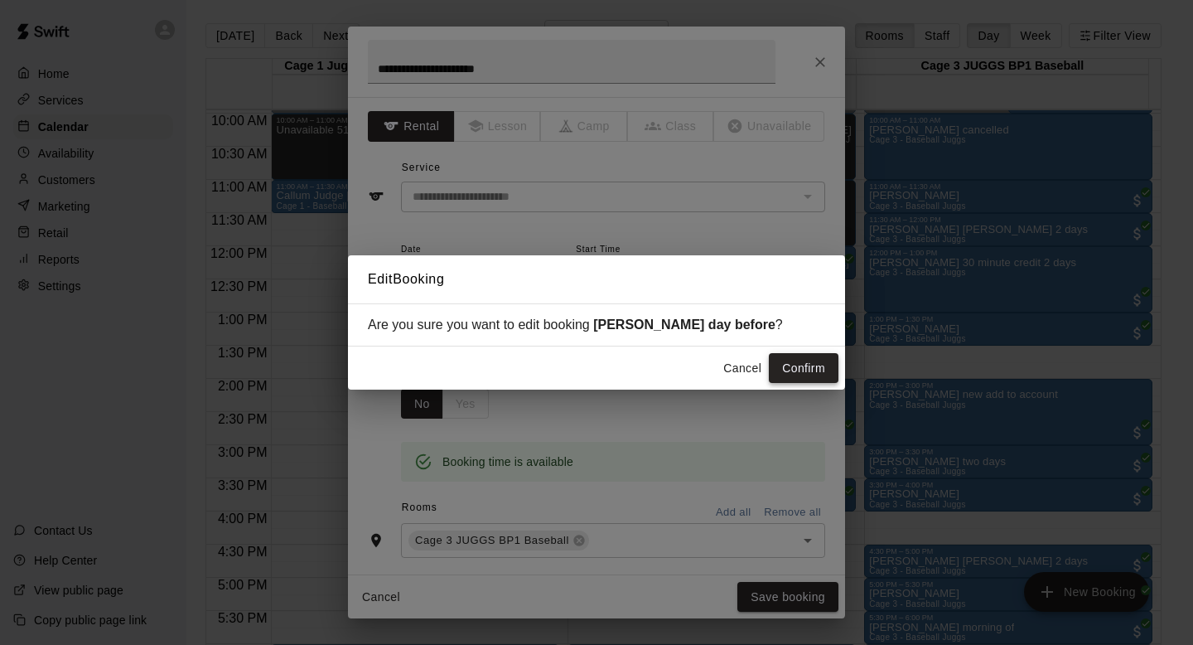
click at [788, 365] on button "Confirm" at bounding box center [804, 368] width 70 height 31
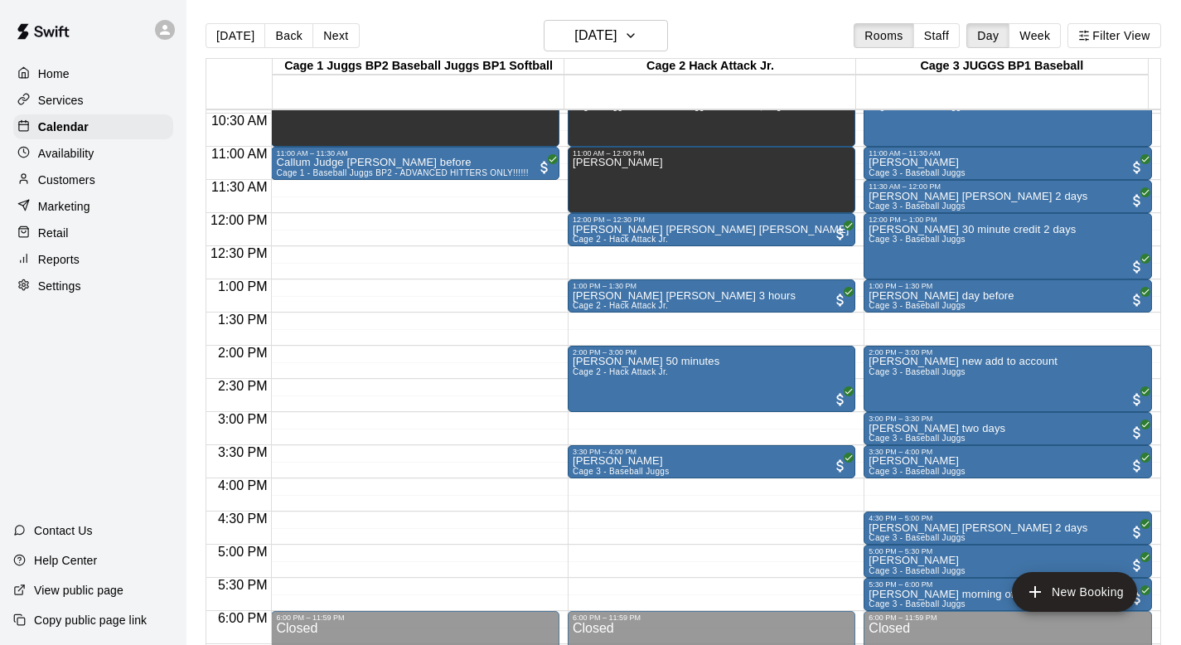
scroll to position [703, 0]
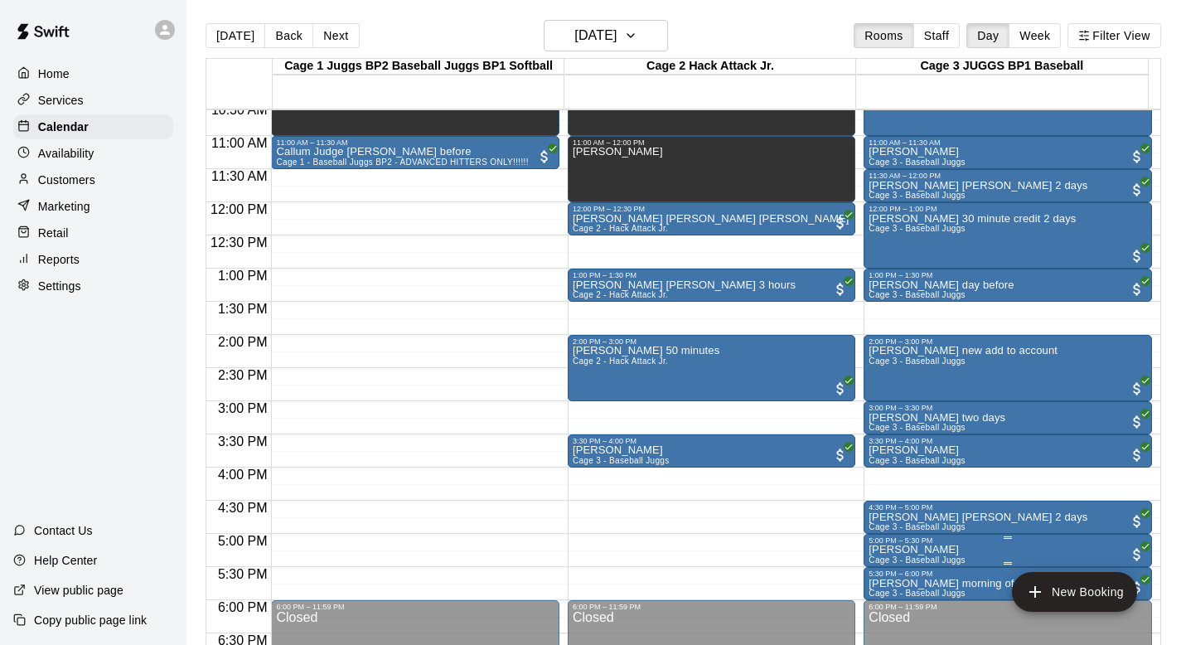
click at [872, 549] on p "Ethan Toombs" at bounding box center [916, 549] width 97 height 0
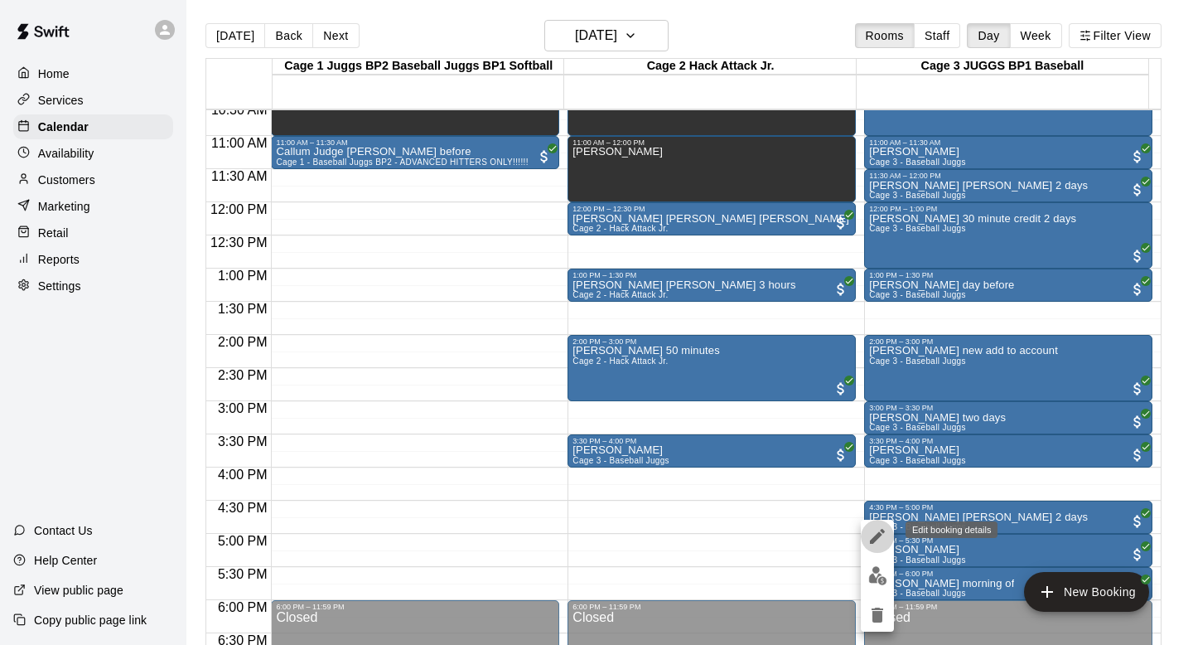
click at [877, 529] on icon "edit" at bounding box center [878, 536] width 20 height 20
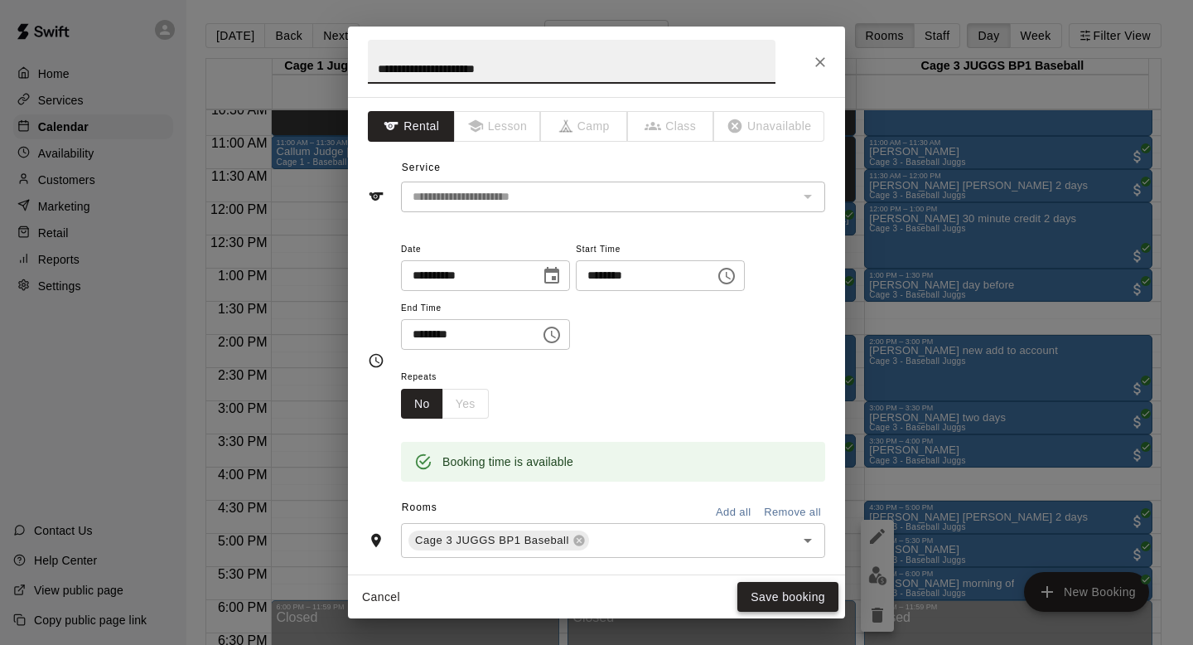
type input "**********"
click at [756, 590] on button "Save booking" at bounding box center [787, 597] width 101 height 31
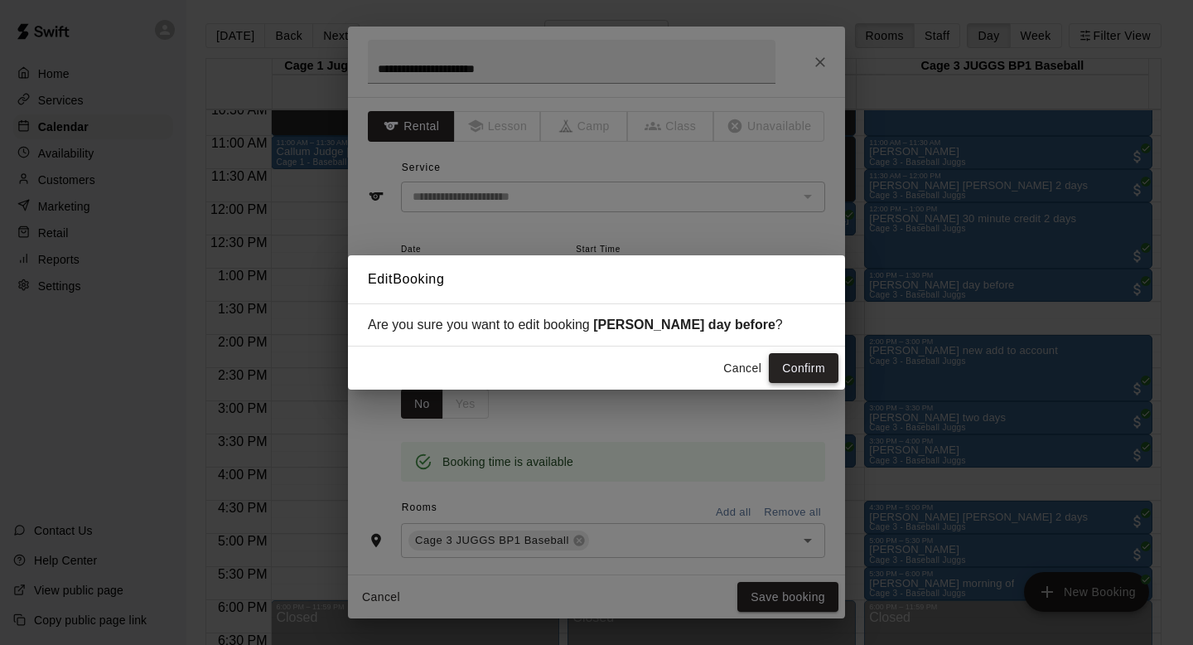
click at [785, 369] on button "Confirm" at bounding box center [804, 368] width 70 height 31
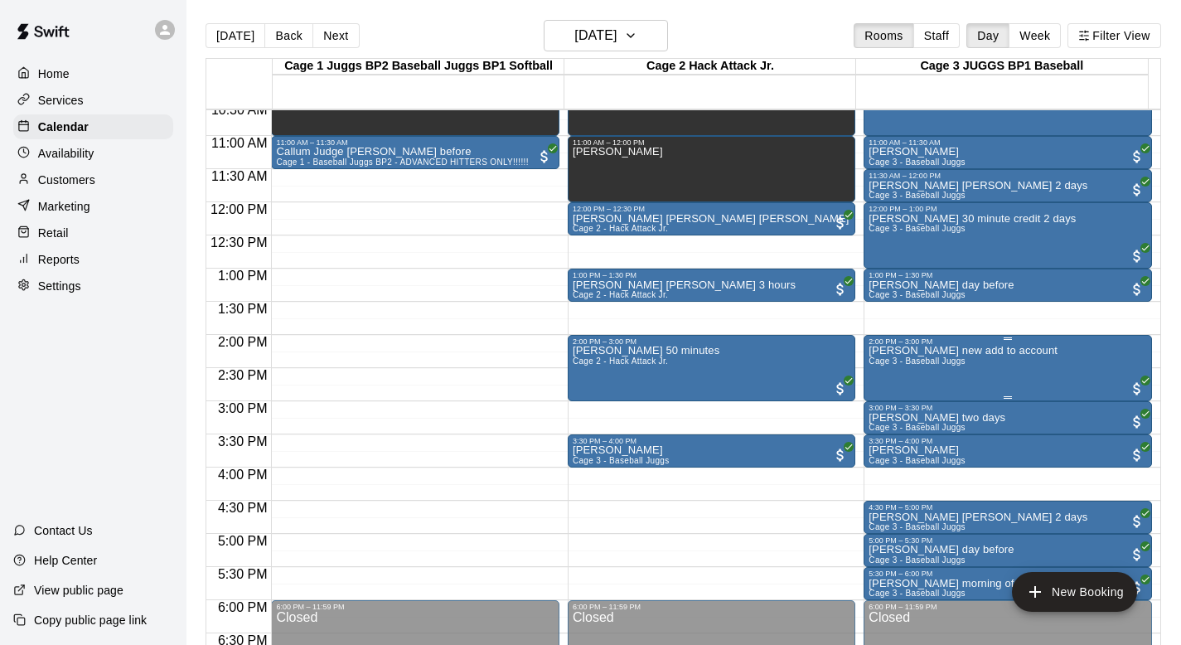
click at [925, 358] on span "Cage 3 - Baseball Juggs" at bounding box center [916, 360] width 97 height 9
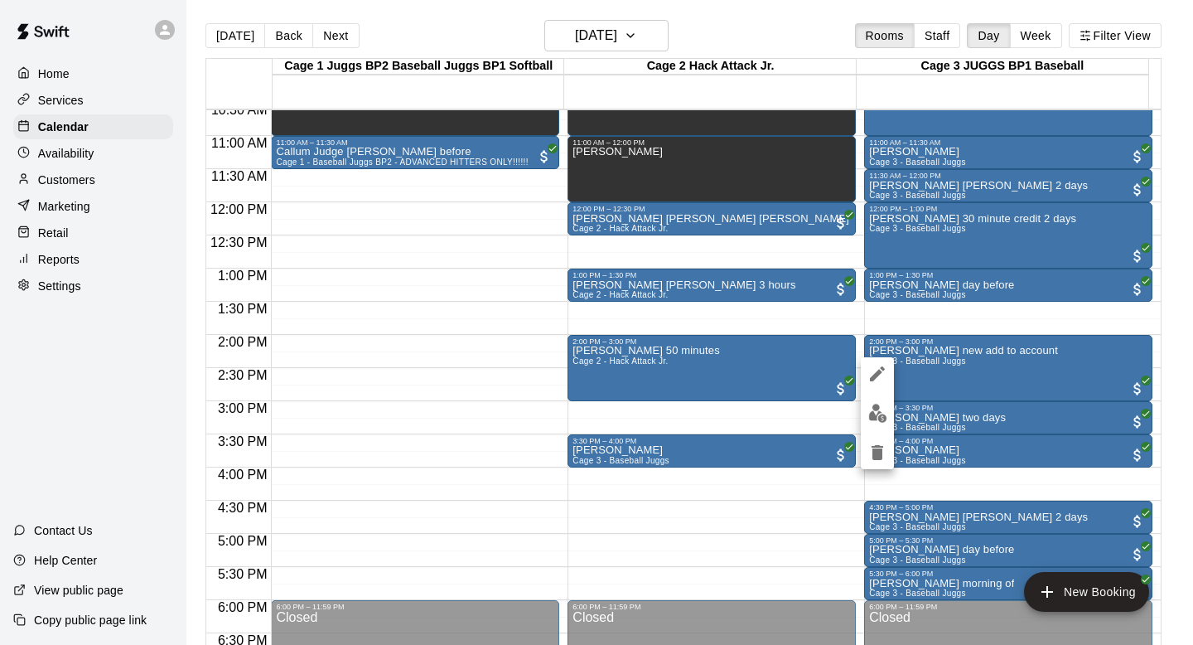
click at [878, 368] on icon "edit" at bounding box center [878, 374] width 20 height 20
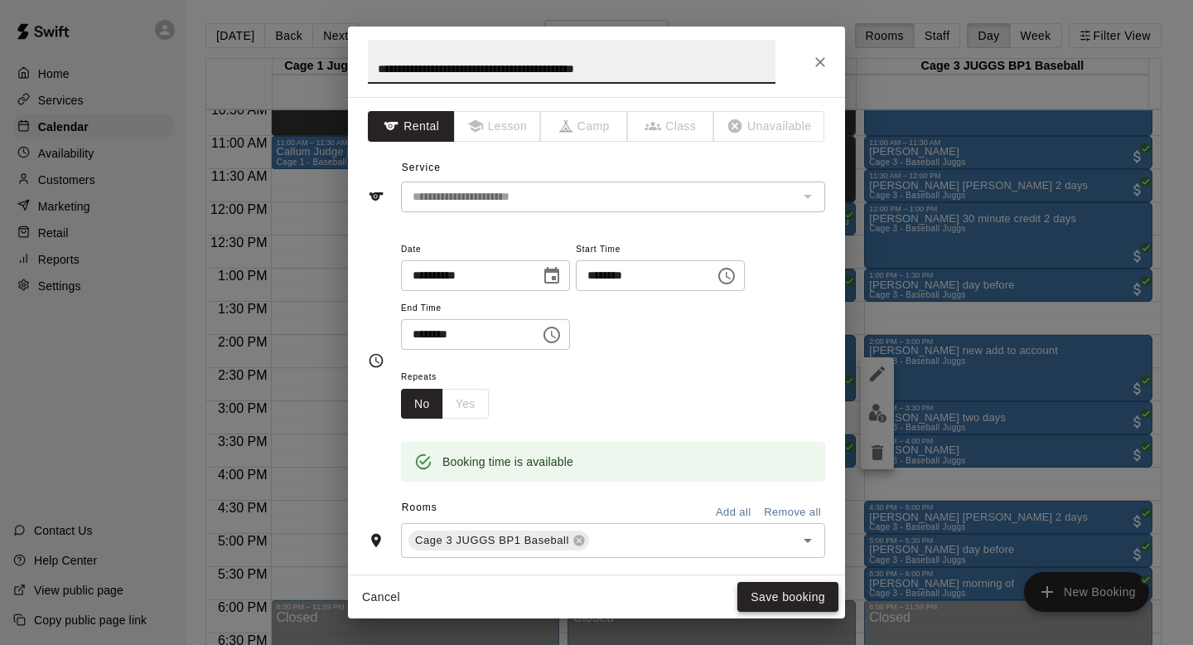
type input "**********"
click at [766, 591] on button "Save booking" at bounding box center [787, 597] width 101 height 31
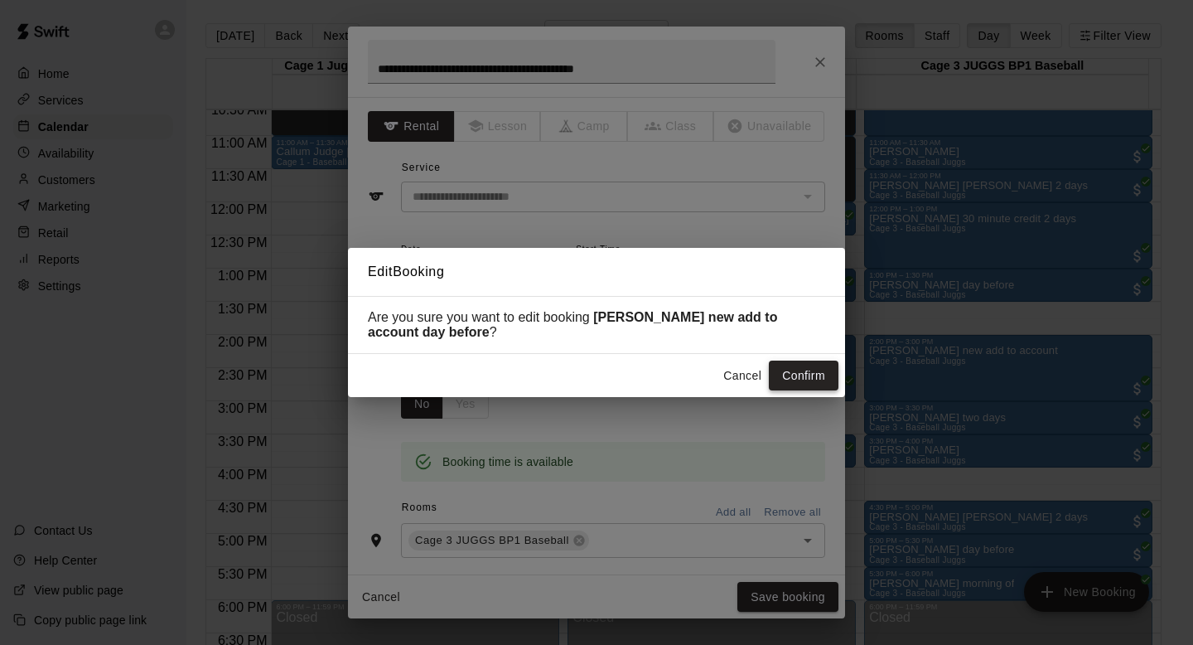
click at [787, 375] on button "Confirm" at bounding box center [804, 375] width 70 height 31
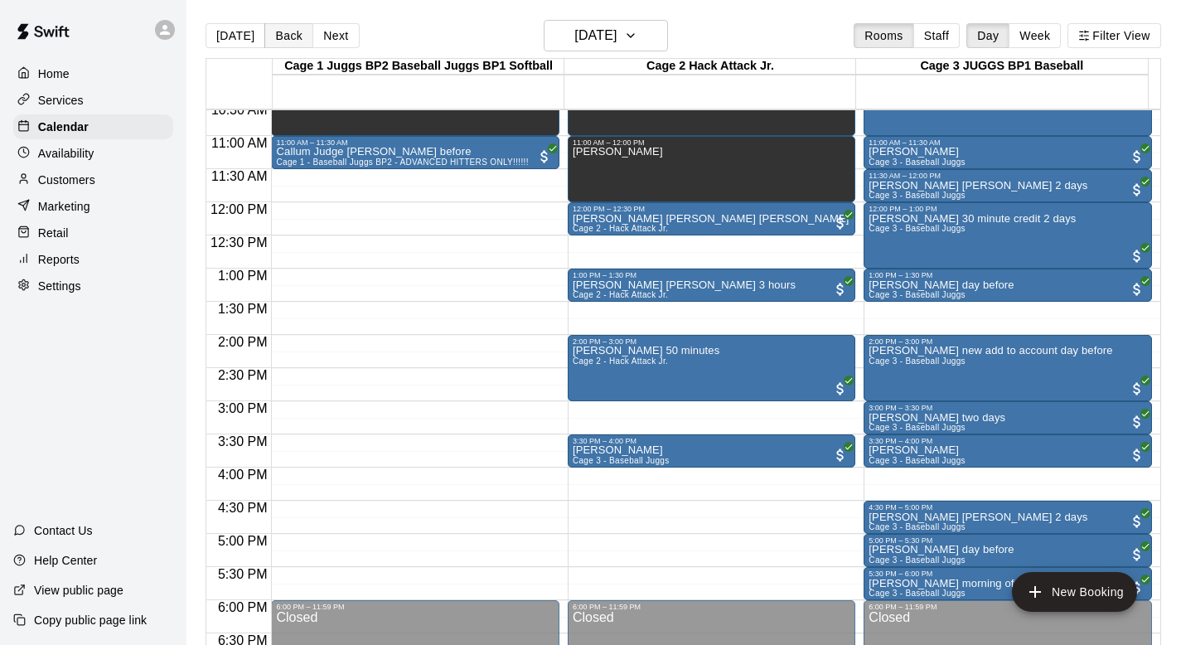
click at [291, 35] on button "Back" at bounding box center [288, 35] width 49 height 25
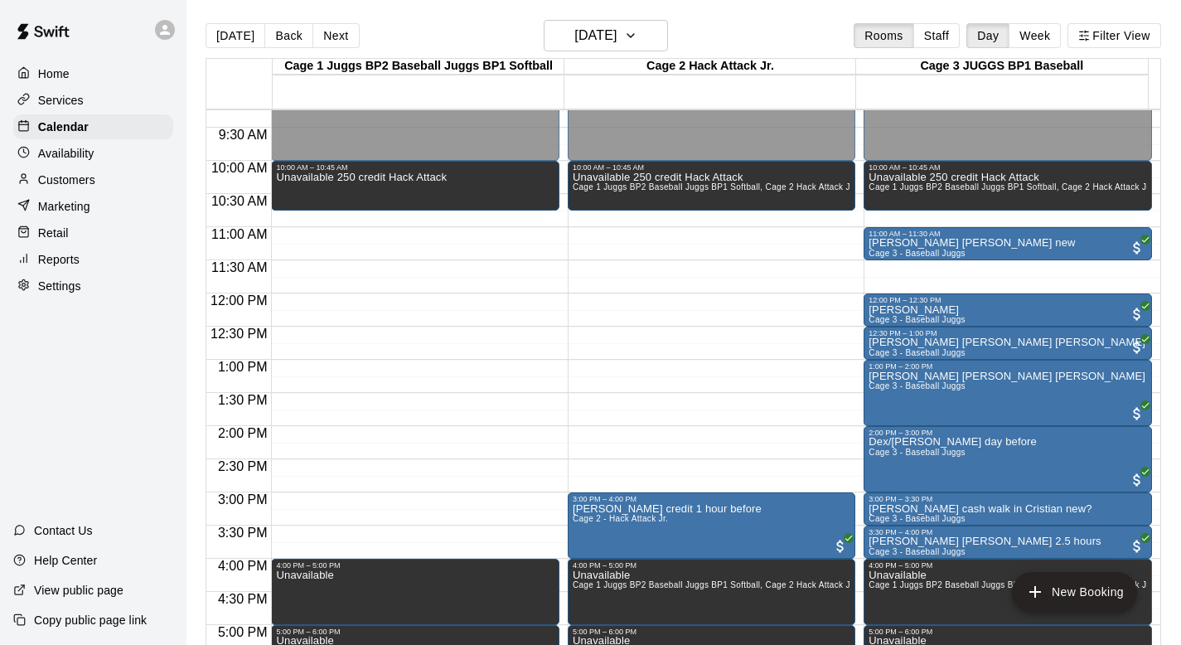
scroll to position [541, 0]
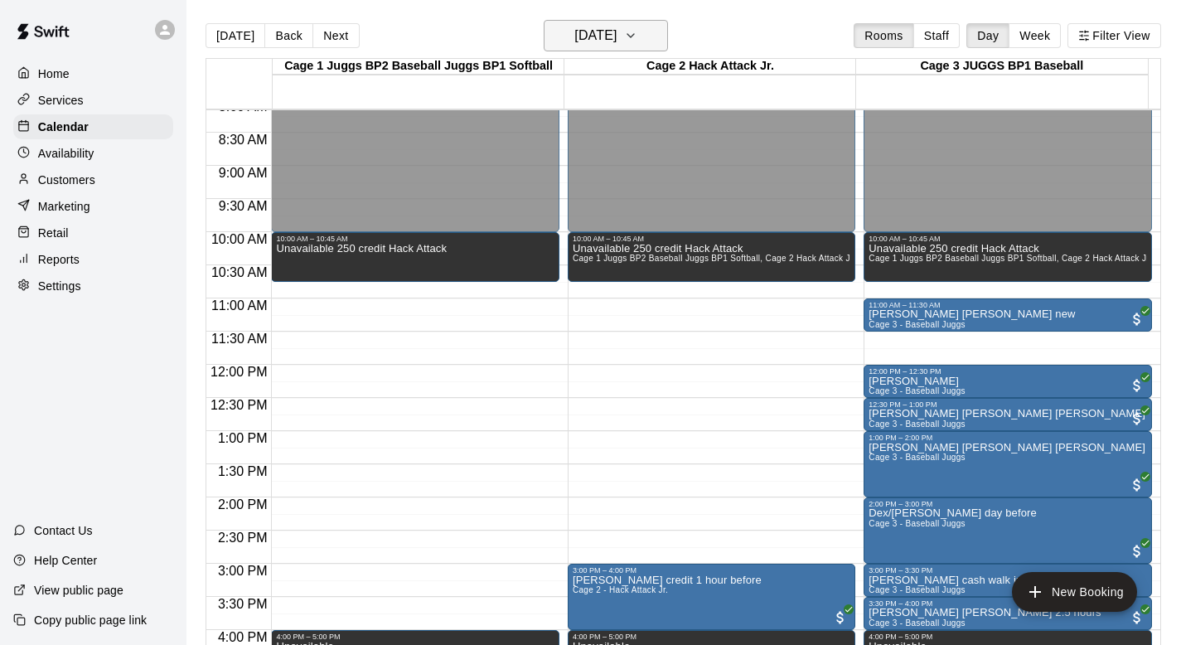
click at [637, 37] on icon "button" at bounding box center [630, 36] width 13 height 20
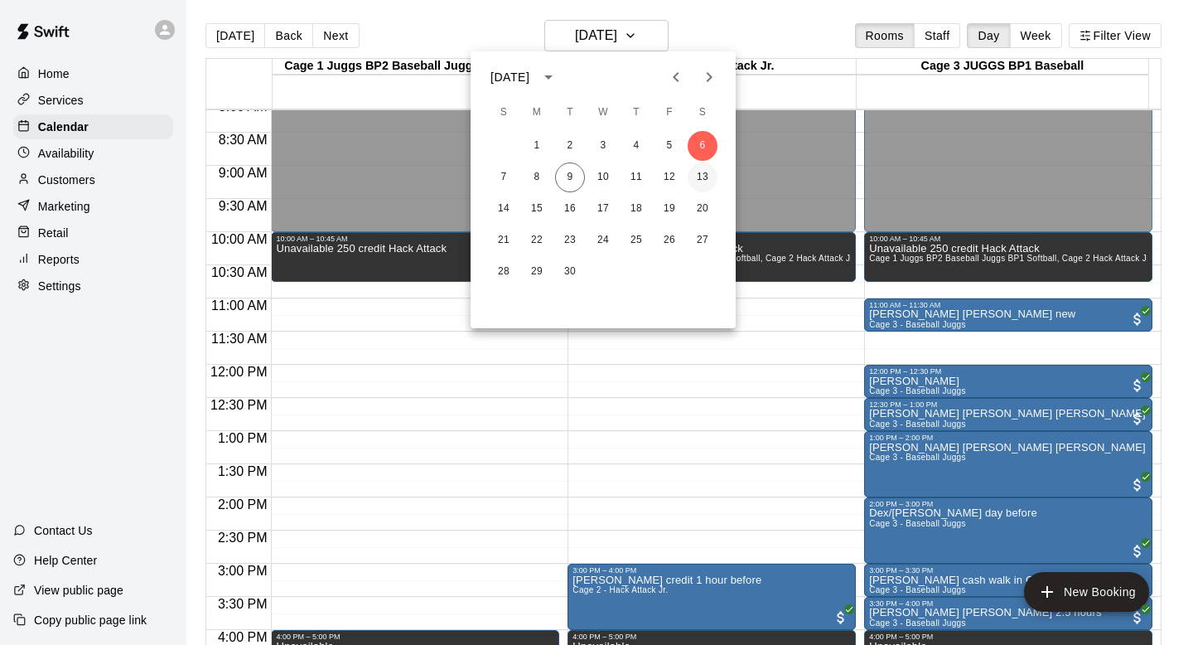
click at [702, 177] on button "13" at bounding box center [703, 177] width 30 height 30
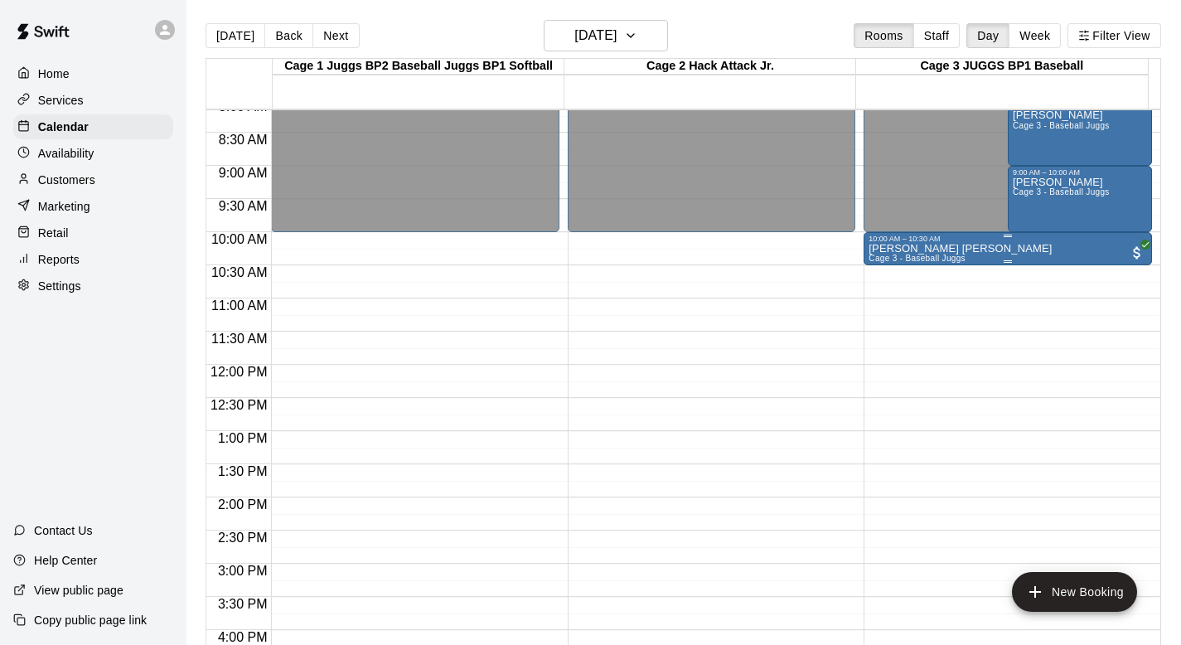
click at [868, 249] on p "Nixon Peters" at bounding box center [959, 249] width 183 height 0
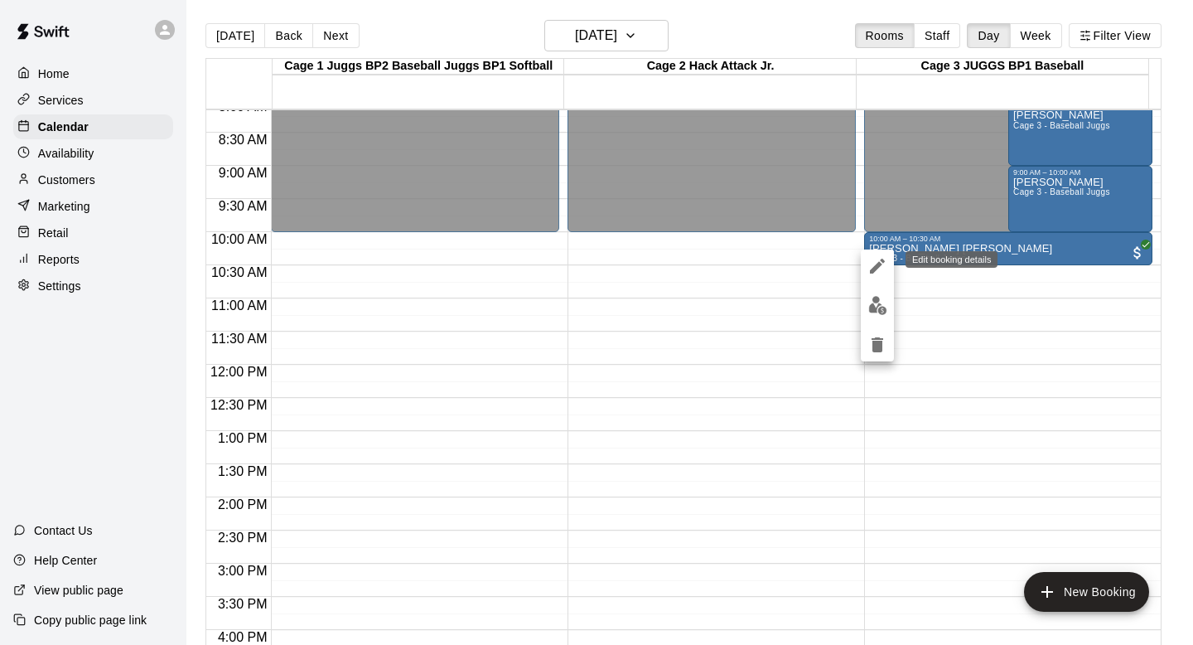
click at [869, 262] on icon "edit" at bounding box center [878, 266] width 20 height 20
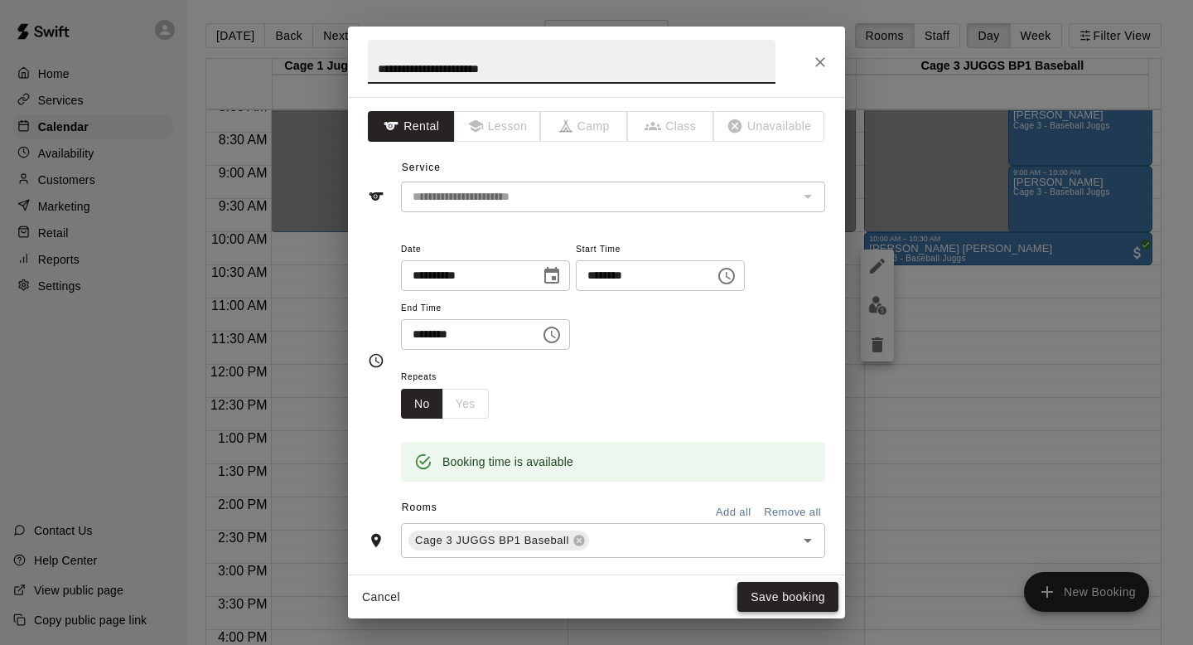
type input "**********"
click at [759, 592] on button "Save booking" at bounding box center [787, 597] width 101 height 31
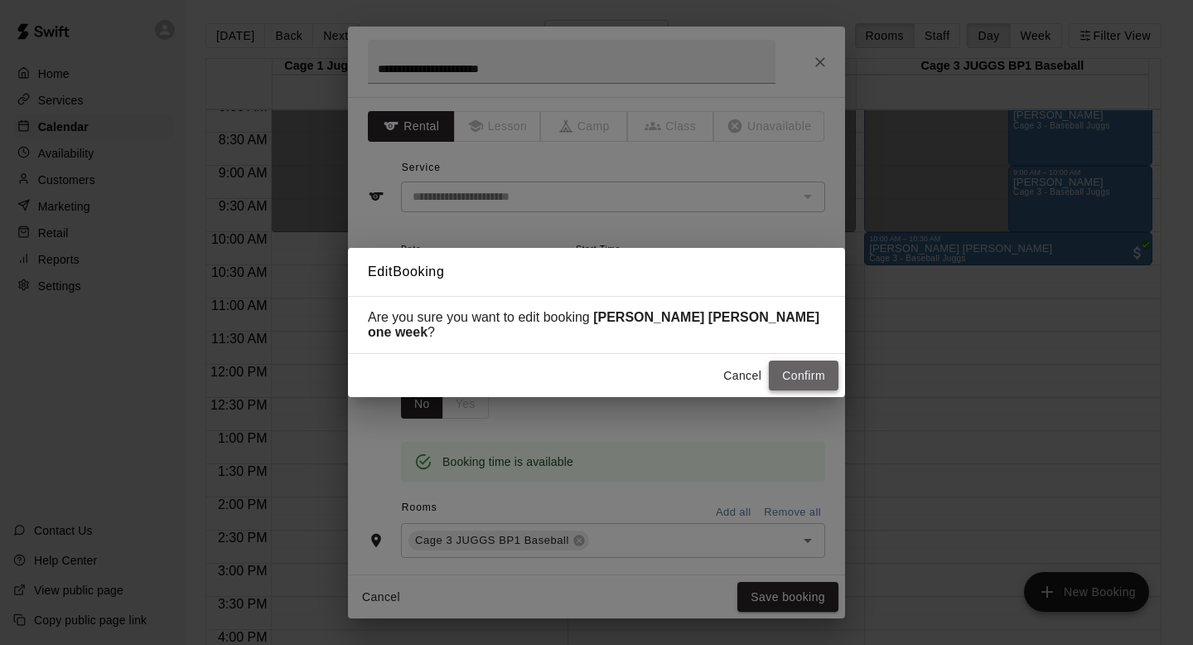
click at [789, 366] on button "Confirm" at bounding box center [804, 375] width 70 height 31
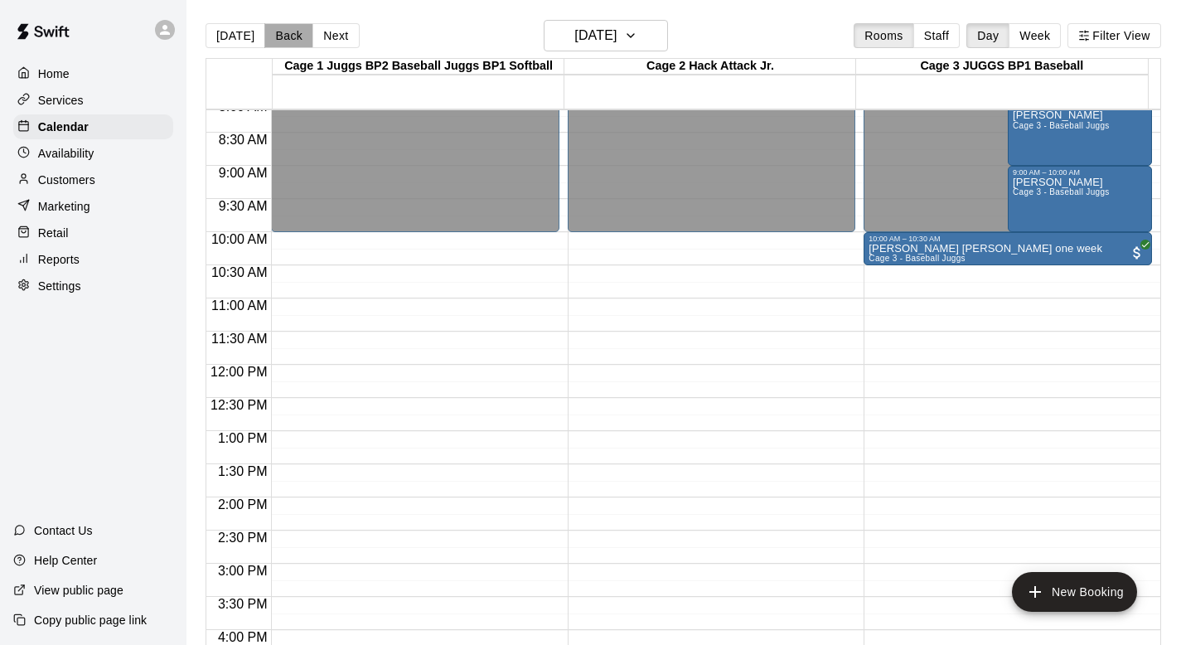
click at [279, 34] on button "Back" at bounding box center [288, 35] width 49 height 25
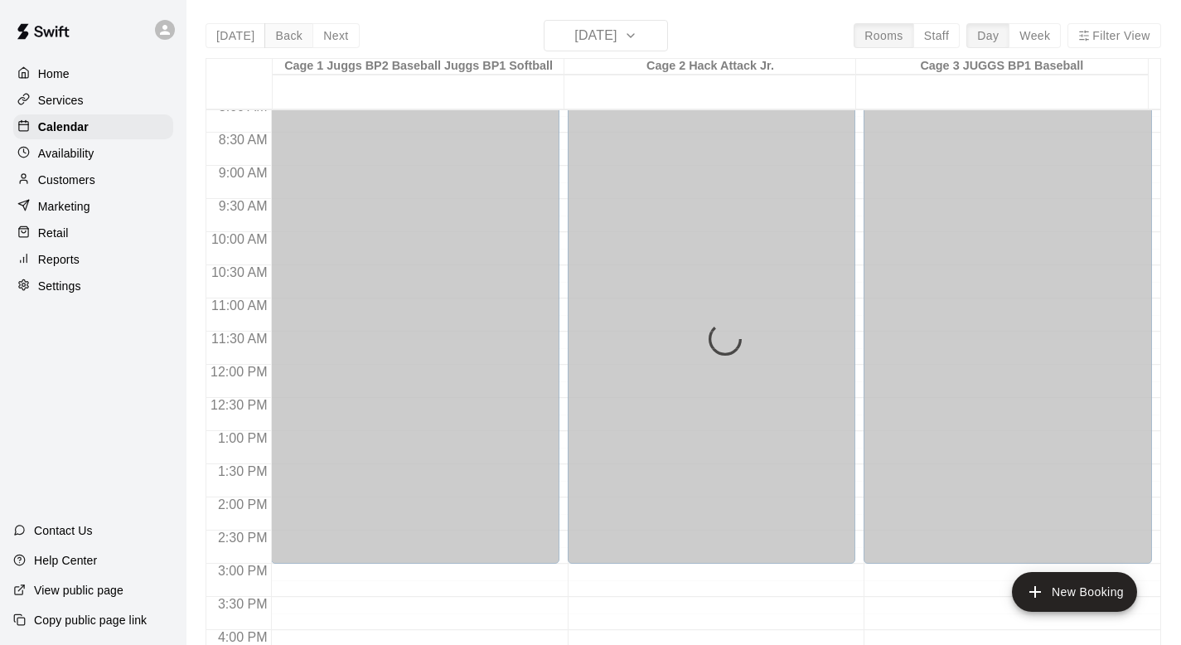
click at [279, 34] on div "Today Back Next Friday Sep 12 Rooms Staff Day Week Filter View Cage 1 Juggs BP2…" at bounding box center [682, 342] width 955 height 645
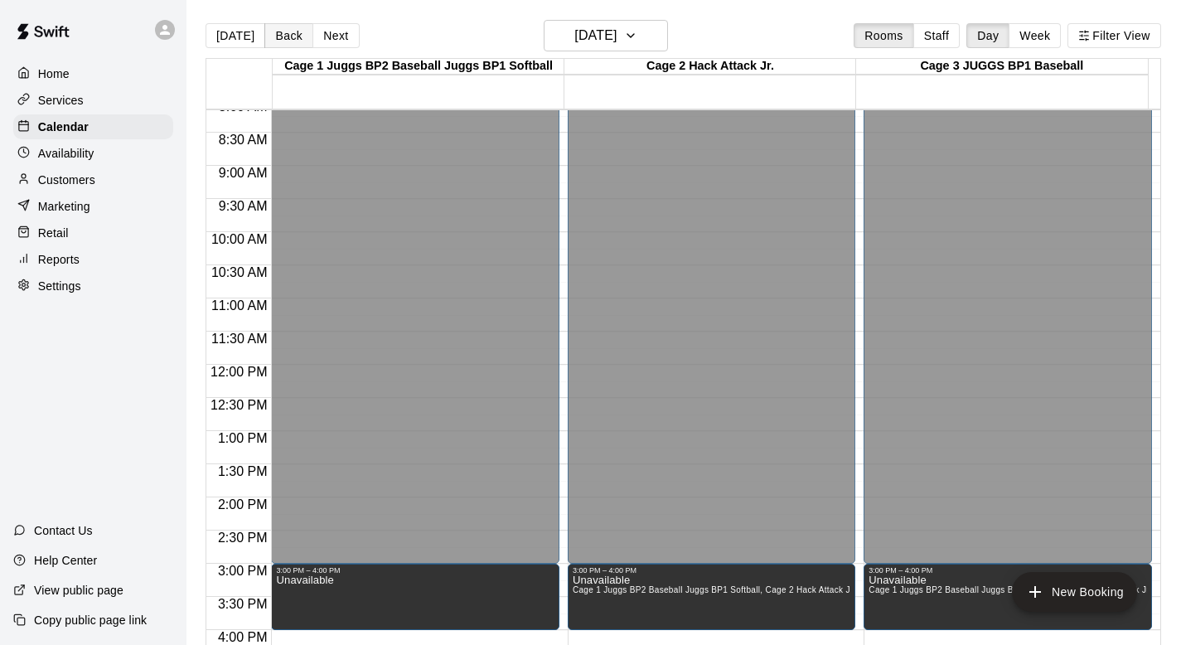
click at [279, 34] on button "Back" at bounding box center [288, 35] width 49 height 25
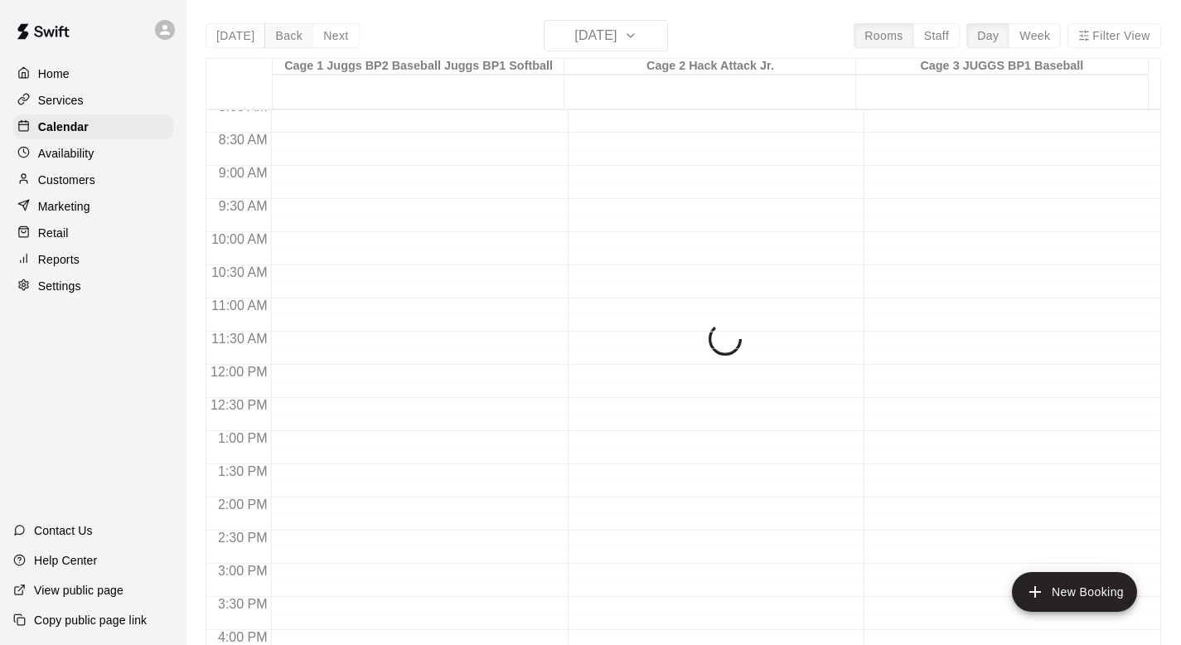
click at [279, 34] on div "Today Back Next Thursday Sep 11 Rooms Staff Day Week Filter View Cage 1 Juggs B…" at bounding box center [682, 342] width 955 height 645
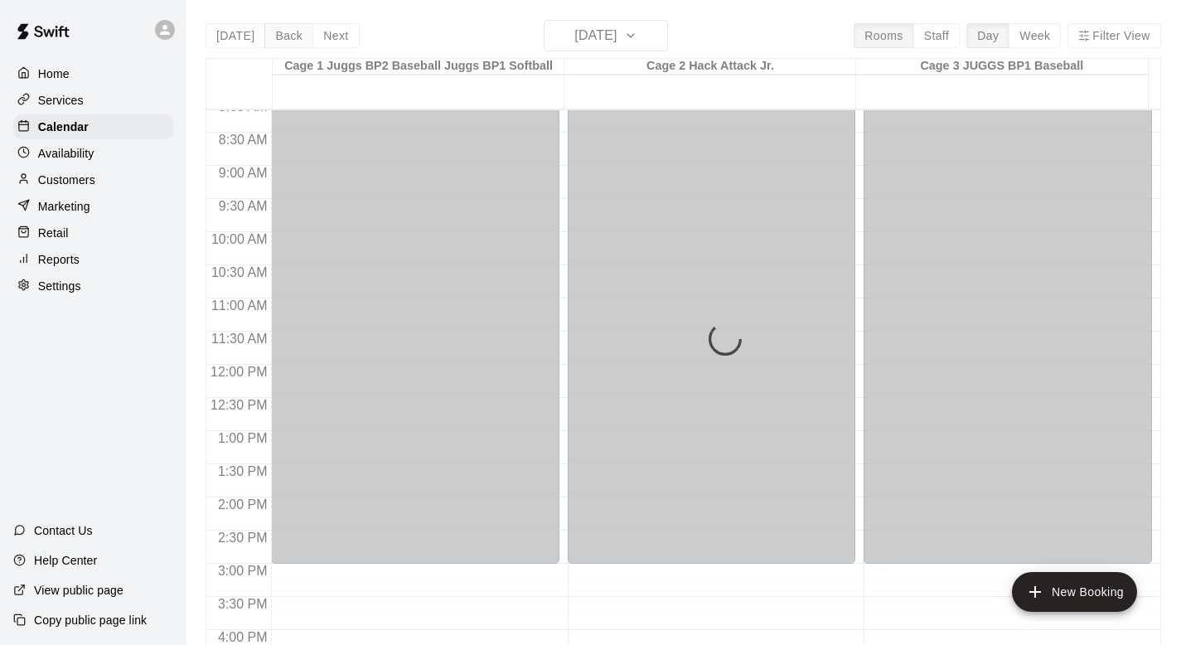
click at [279, 34] on div "Today Back Next Thursday Sep 11 Rooms Staff Day Week Filter View Cage 1 Juggs B…" at bounding box center [682, 342] width 955 height 645
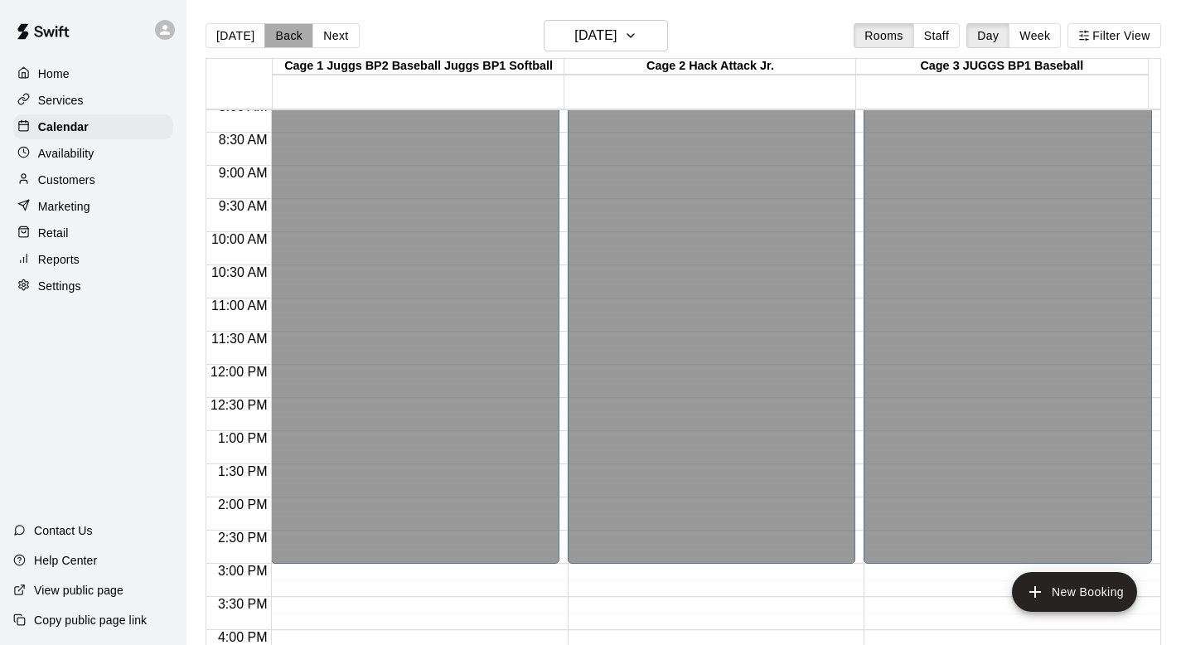
click at [279, 34] on button "Back" at bounding box center [288, 35] width 49 height 25
click at [279, 34] on div "Today Back Next Thursday Sep 11 Rooms Staff Day Week Filter View Cage 1 Juggs B…" at bounding box center [682, 342] width 955 height 645
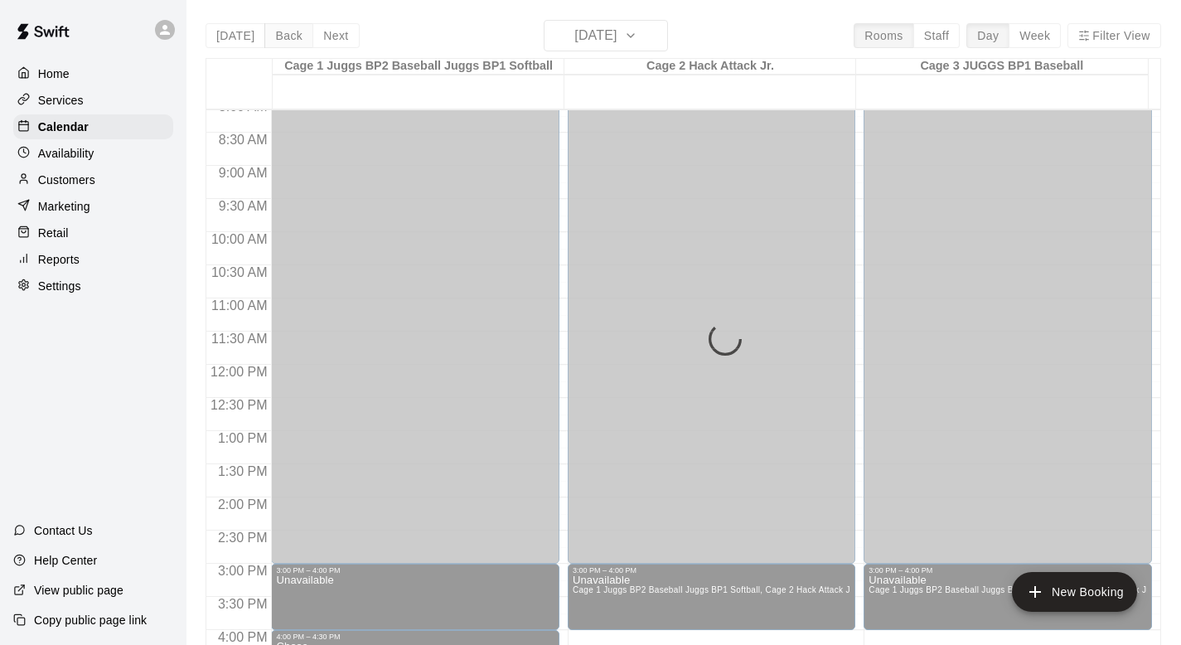
click at [279, 34] on div "Today Back Next Wednesday Sep 10 Rooms Staff Day Week Filter View Cage 1 Juggs …" at bounding box center [682, 342] width 955 height 645
click at [279, 34] on button "Back" at bounding box center [288, 35] width 49 height 25
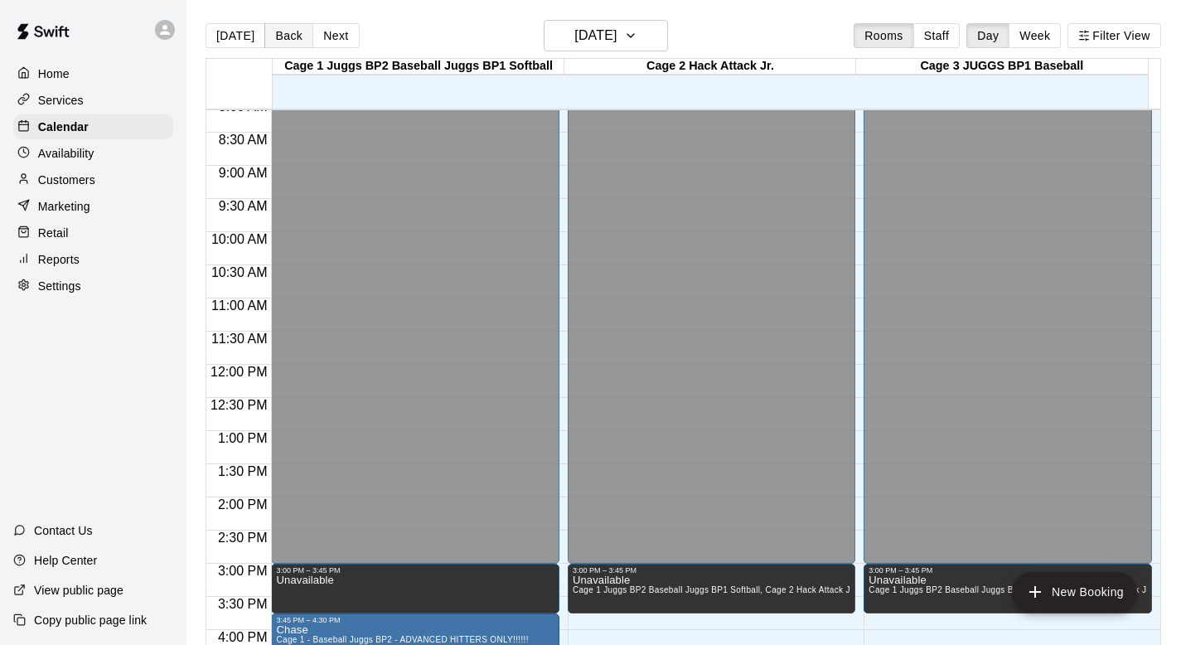
click at [280, 35] on button "Back" at bounding box center [288, 35] width 49 height 25
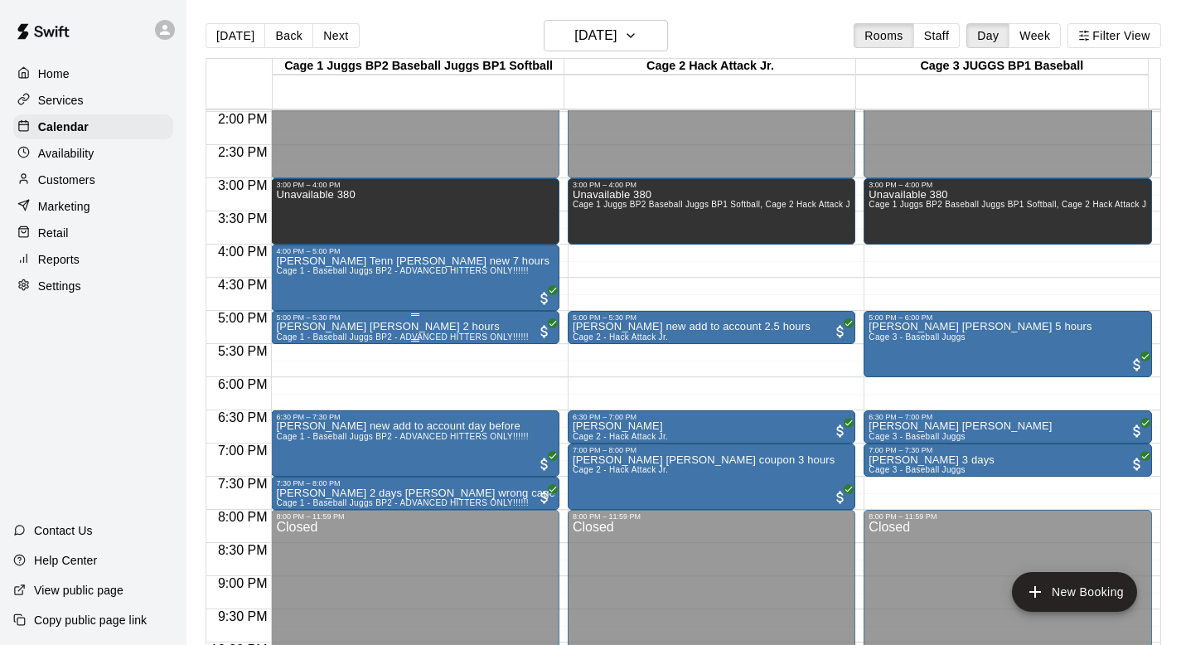
scroll to position [935, 0]
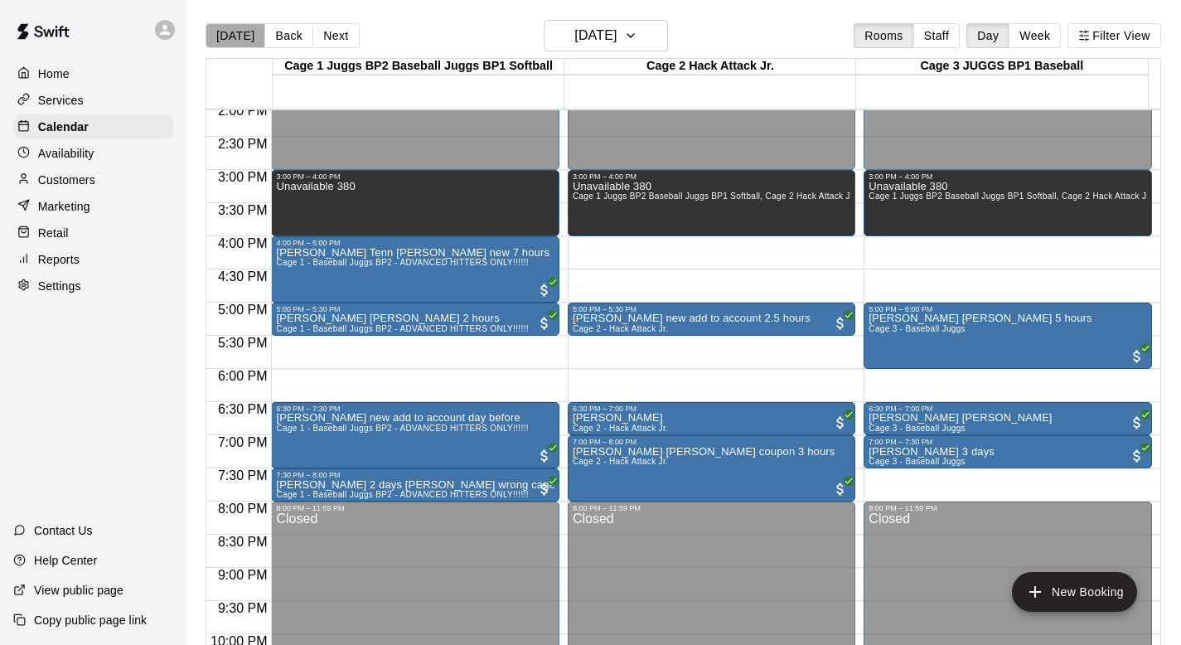
click at [239, 34] on button "[DATE]" at bounding box center [235, 35] width 60 height 25
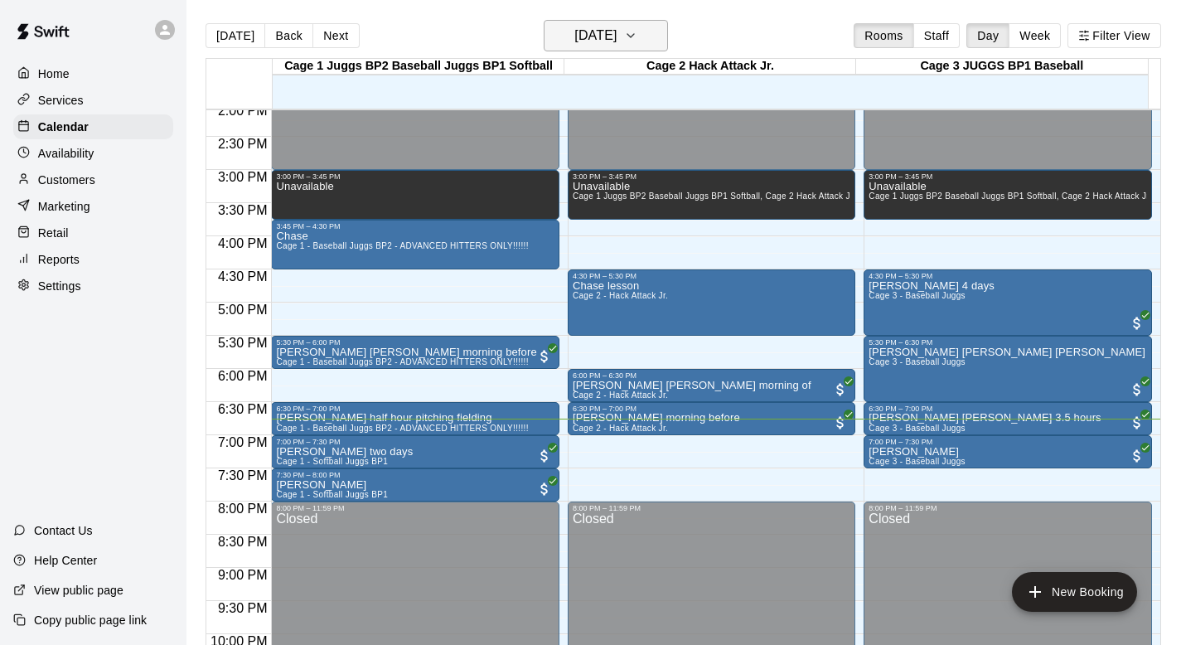
click at [637, 39] on icon "button" at bounding box center [630, 36] width 13 height 20
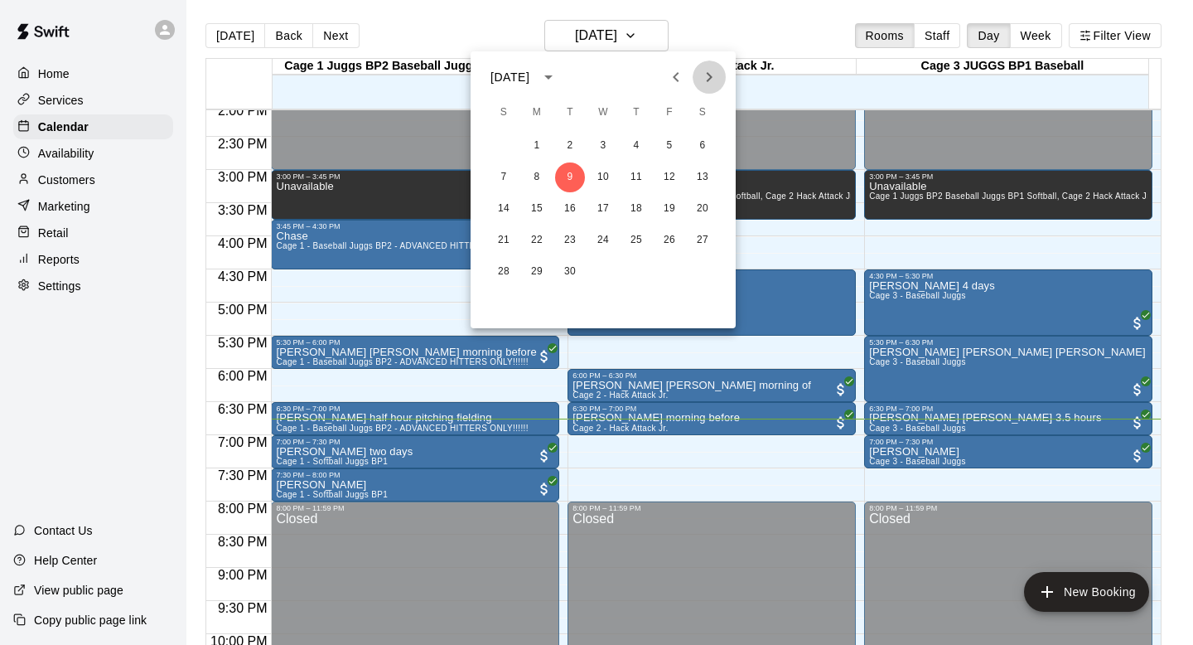
click at [705, 78] on icon "Next month" at bounding box center [709, 77] width 20 height 20
click at [503, 201] on button "9" at bounding box center [504, 209] width 30 height 30
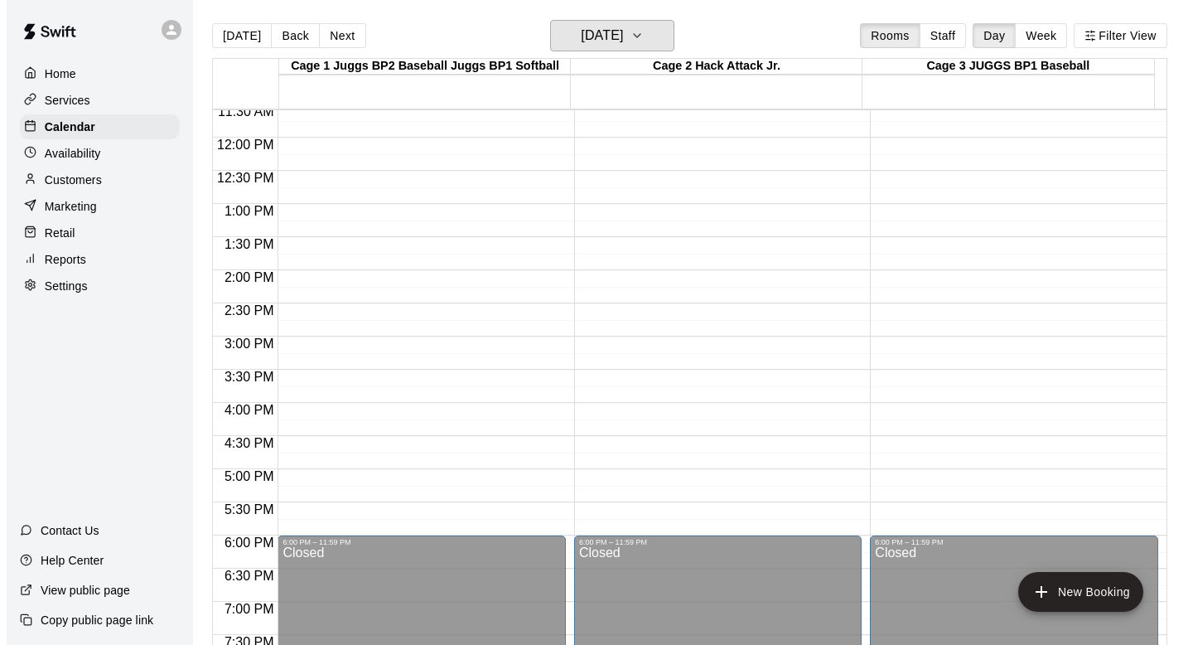
scroll to position [694, 0]
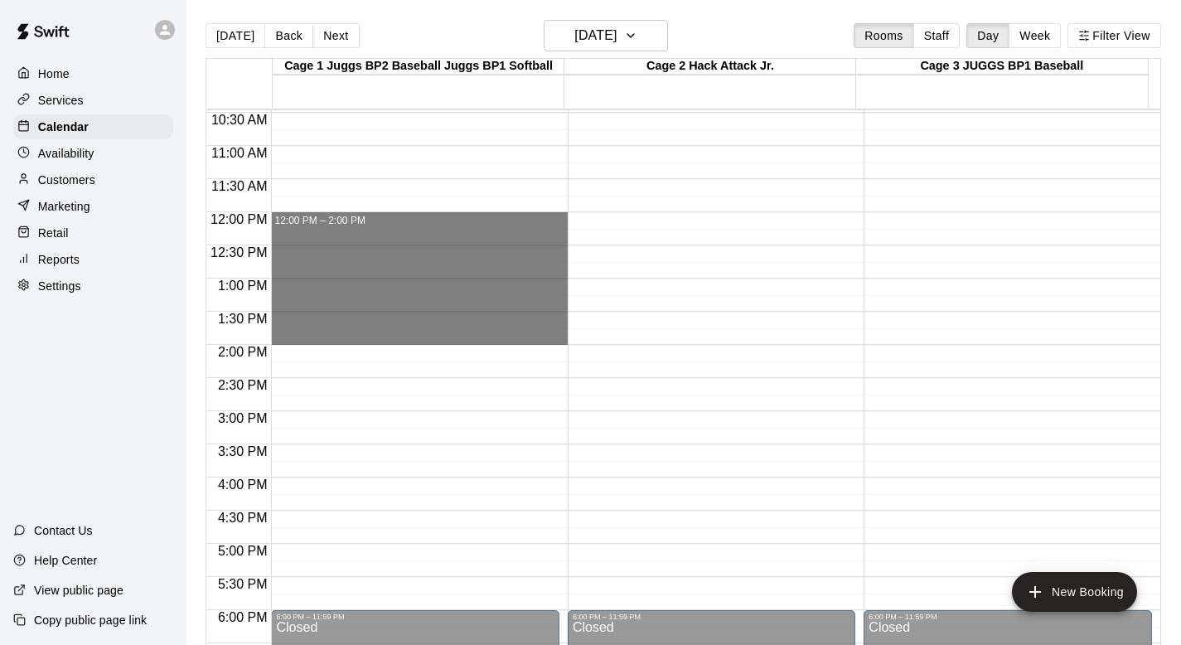
drag, startPoint x: 346, startPoint y: 216, endPoint x: 342, endPoint y: 317, distance: 101.1
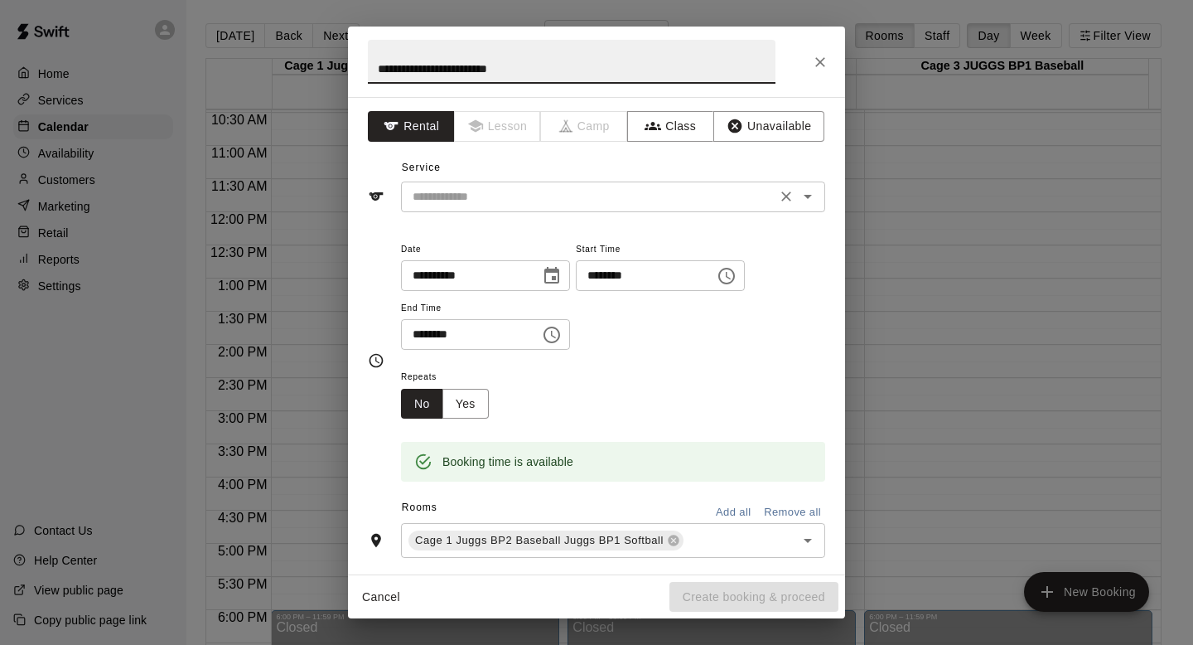
click at [804, 196] on icon "Open" at bounding box center [808, 197] width 8 height 4
type input "**********"
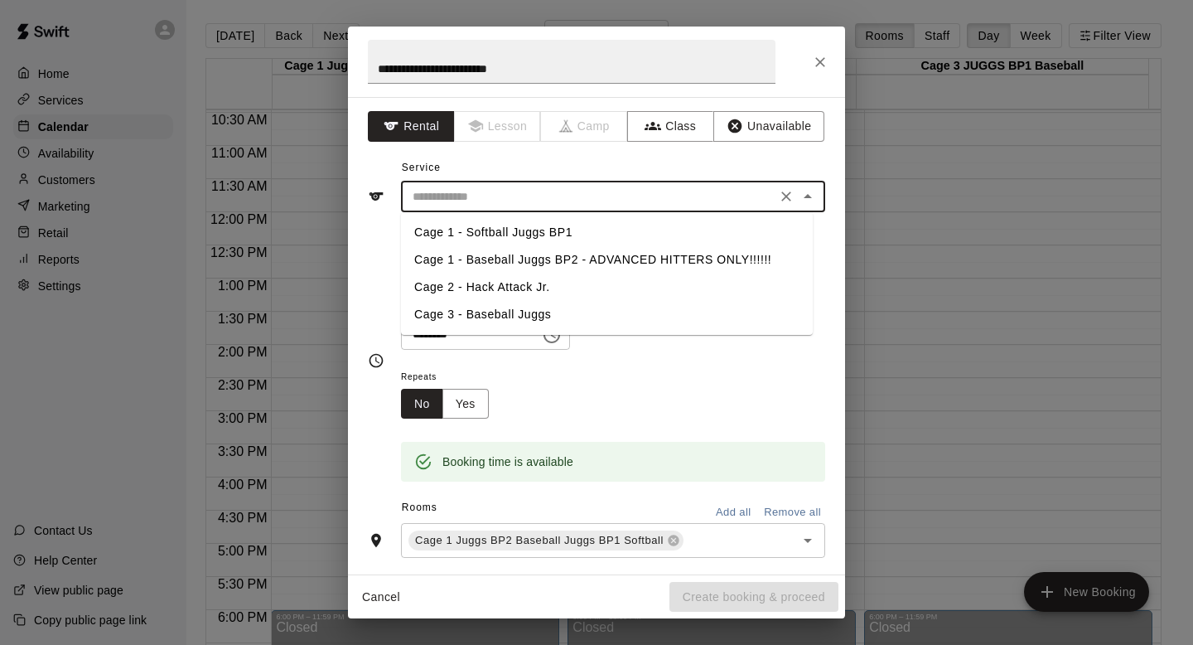
click at [523, 230] on li "Cage 1 - Softball Juggs BP1" at bounding box center [607, 232] width 412 height 27
type input "**********"
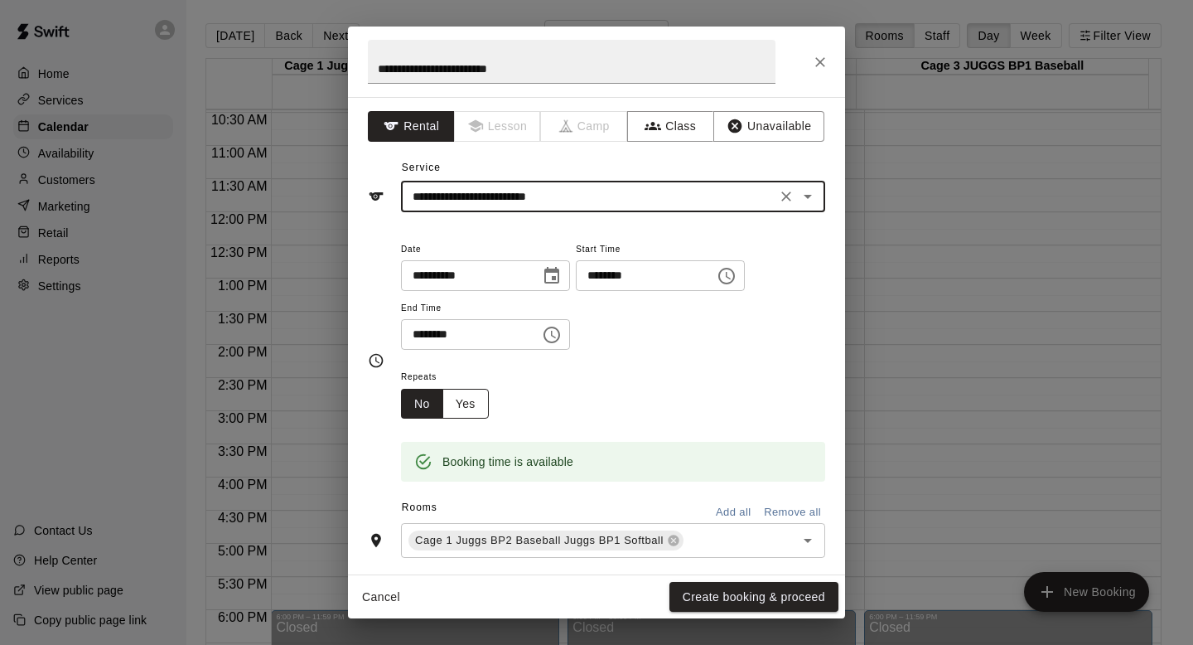
click at [462, 399] on button "Yes" at bounding box center [465, 404] width 46 height 31
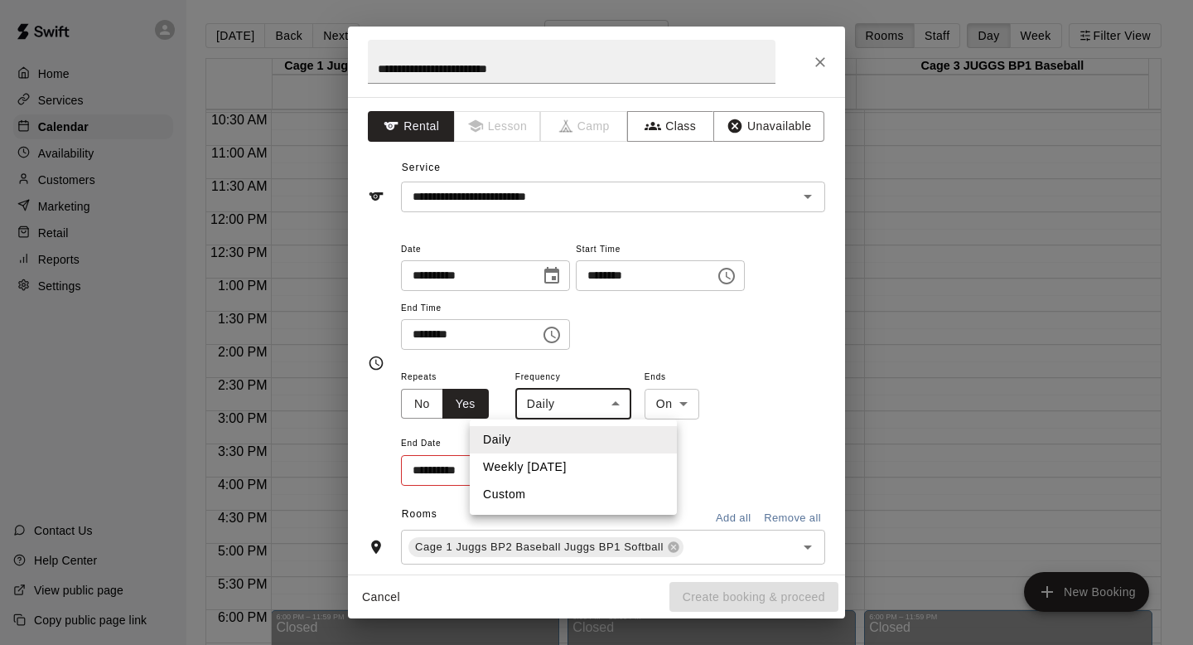
click at [617, 402] on body "**********" at bounding box center [596, 335] width 1193 height 671
click at [509, 491] on li "Custom" at bounding box center [573, 494] width 207 height 27
type input "******"
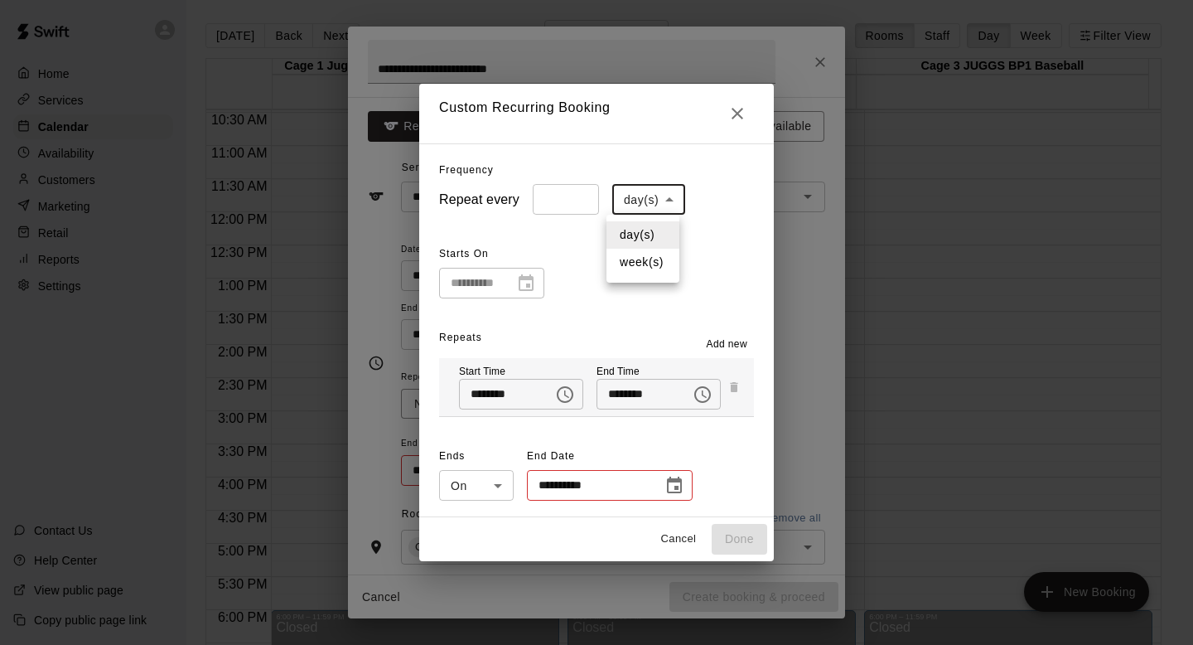
click at [661, 195] on body "**********" at bounding box center [596, 335] width 1193 height 671
click at [636, 259] on li "week(s)" at bounding box center [643, 262] width 73 height 27
type input "******"
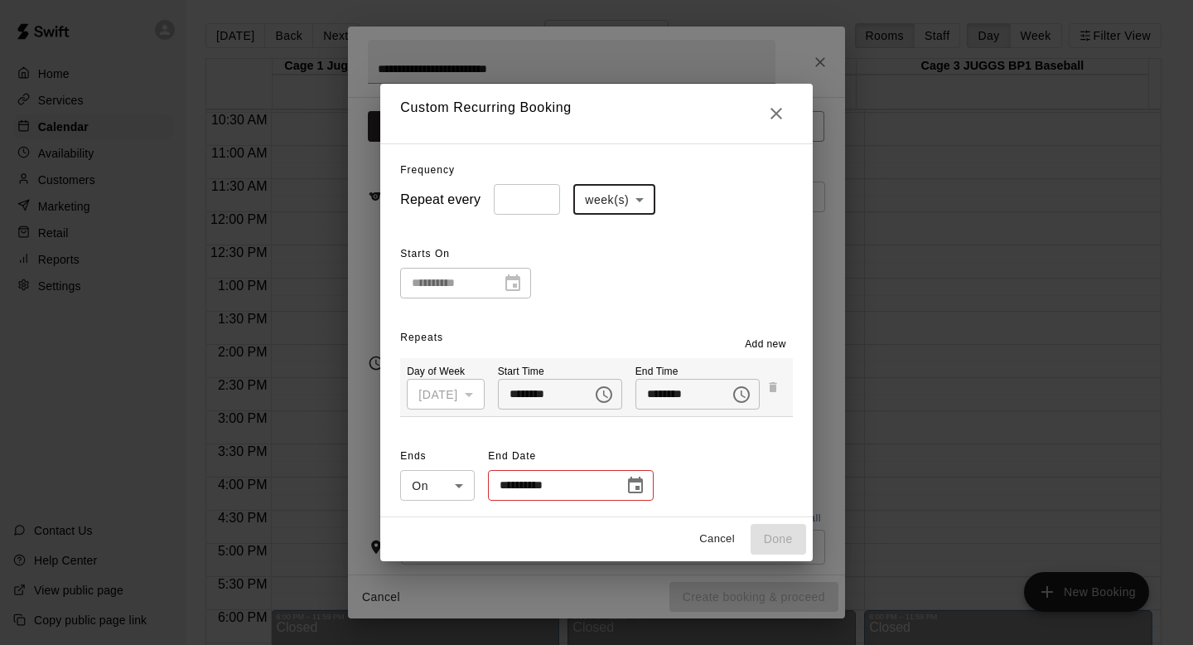
type input "*"
click at [532, 197] on input "*" at bounding box center [527, 199] width 66 height 31
click at [633, 486] on icon "Choose date" at bounding box center [636, 486] width 20 height 20
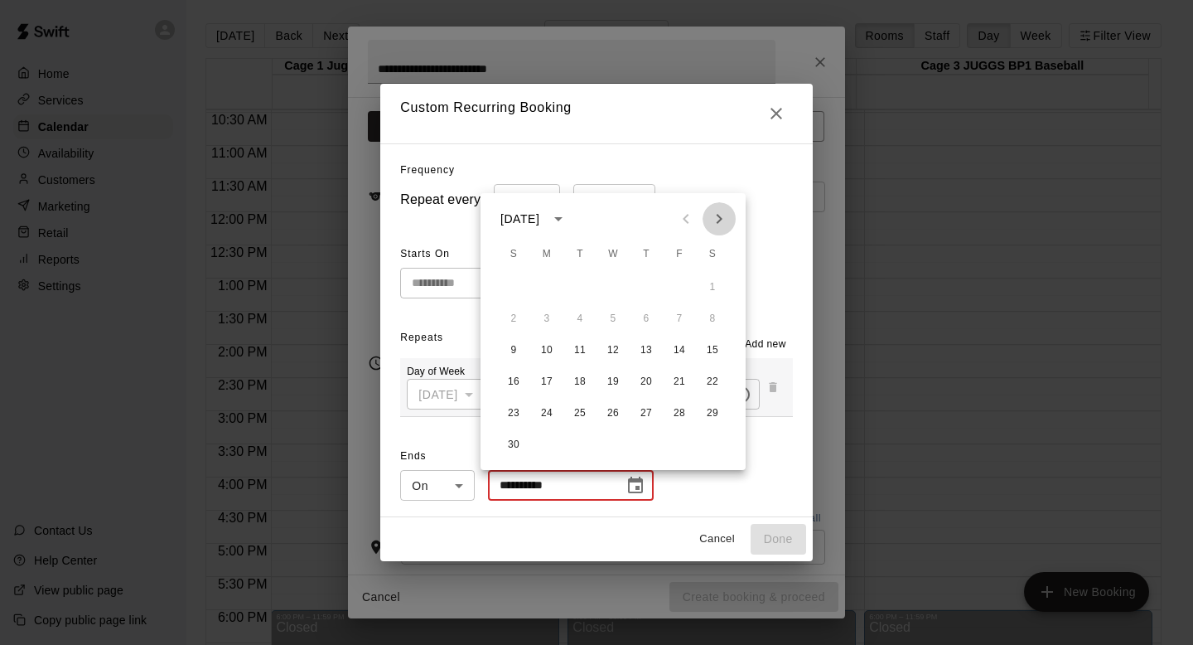
click at [721, 210] on icon "Next month" at bounding box center [719, 219] width 20 height 20
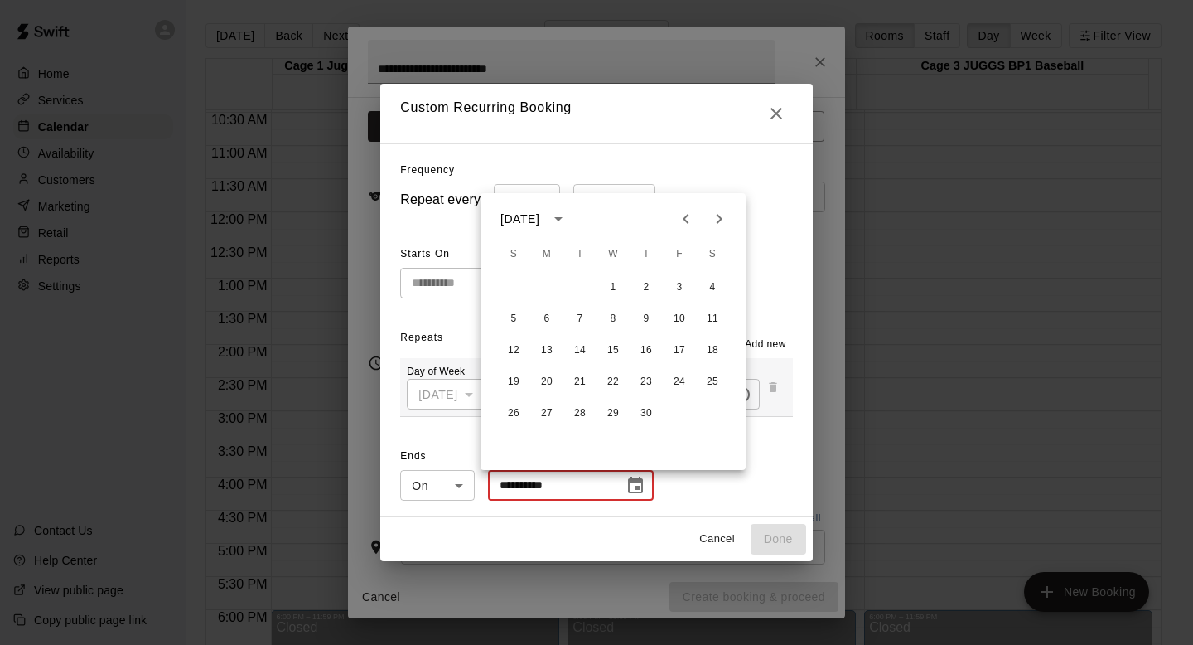
click at [721, 210] on icon "Next month" at bounding box center [719, 219] width 20 height 20
click at [511, 311] on button "3" at bounding box center [514, 319] width 30 height 30
type input "**********"
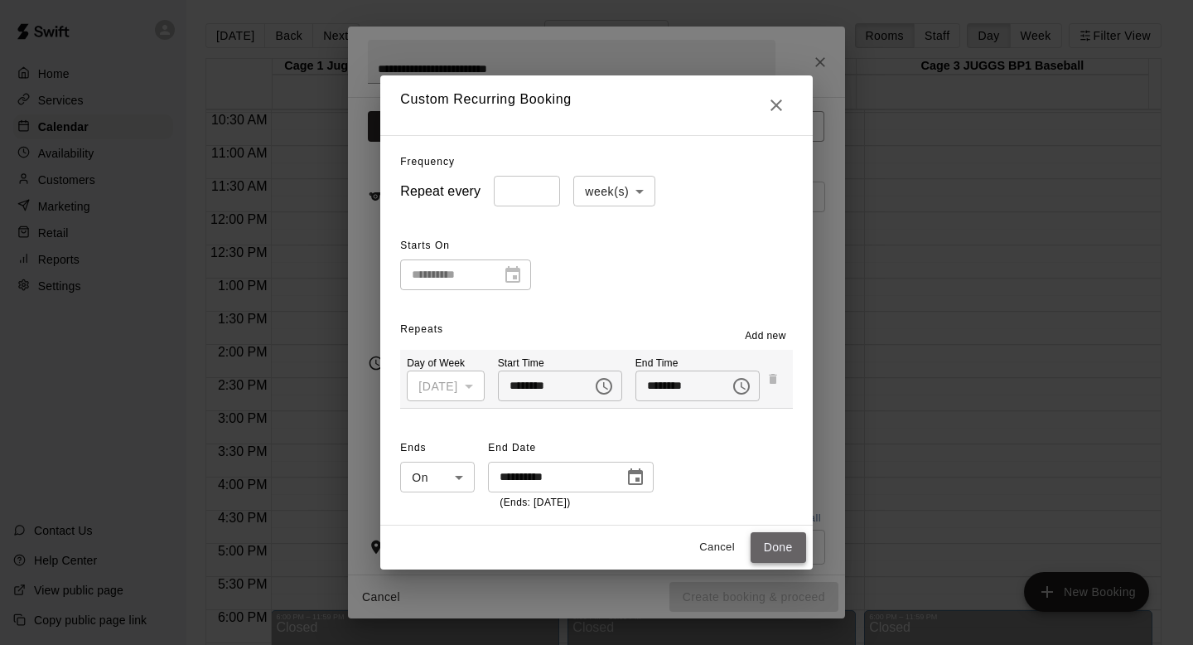
click at [776, 537] on button "Done" at bounding box center [779, 547] width 56 height 31
type input "**********"
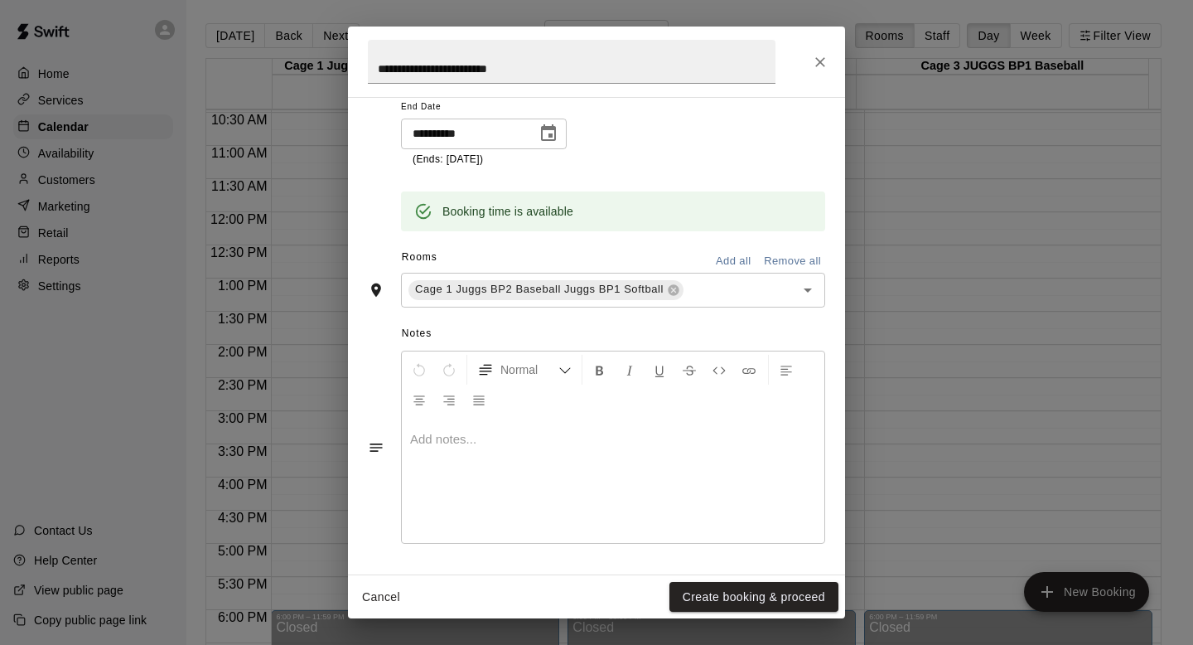
scroll to position [331, 0]
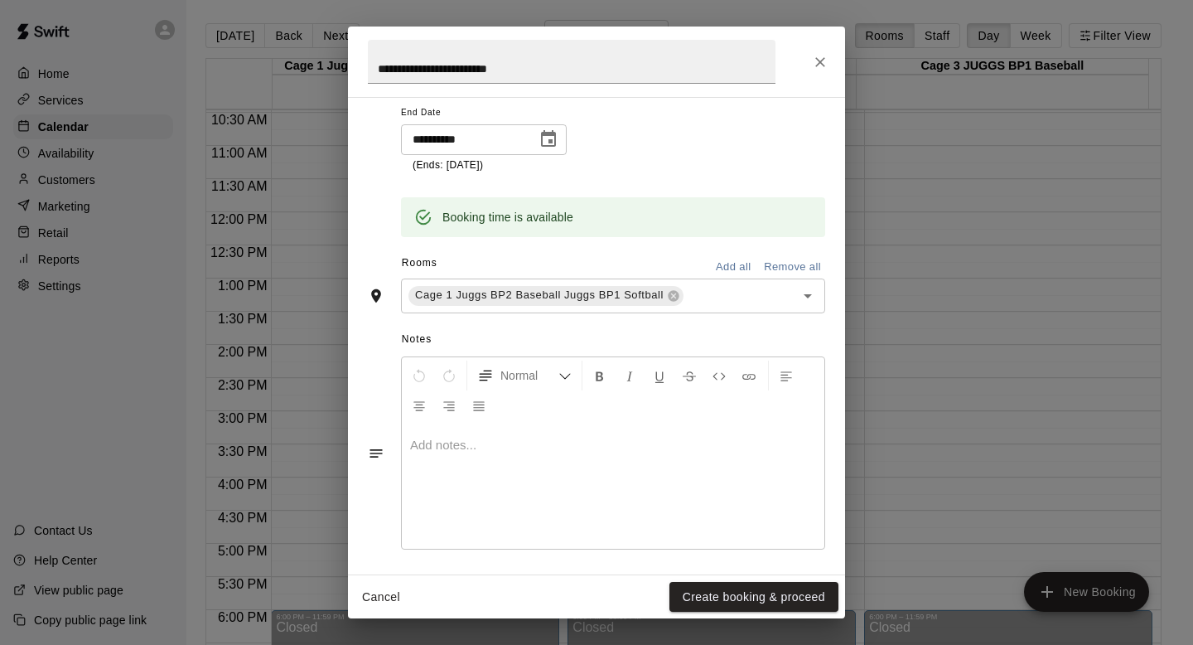
click at [710, 263] on button "Add all" at bounding box center [733, 267] width 53 height 26
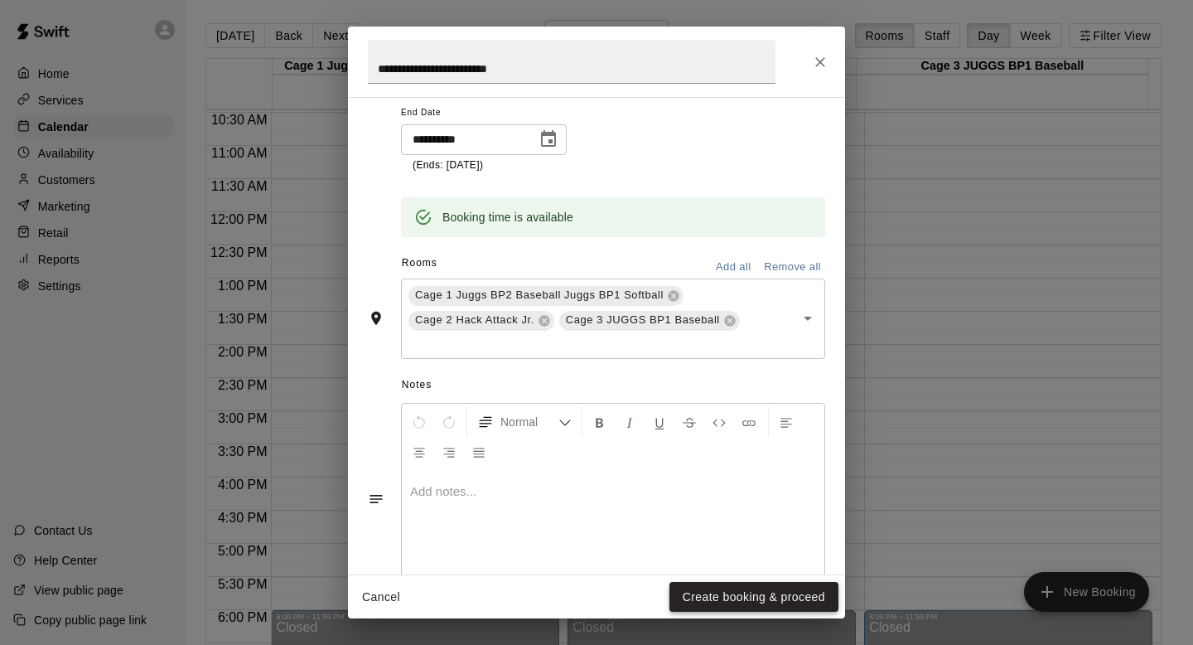
click at [708, 598] on button "Create booking & proceed" at bounding box center [753, 597] width 169 height 31
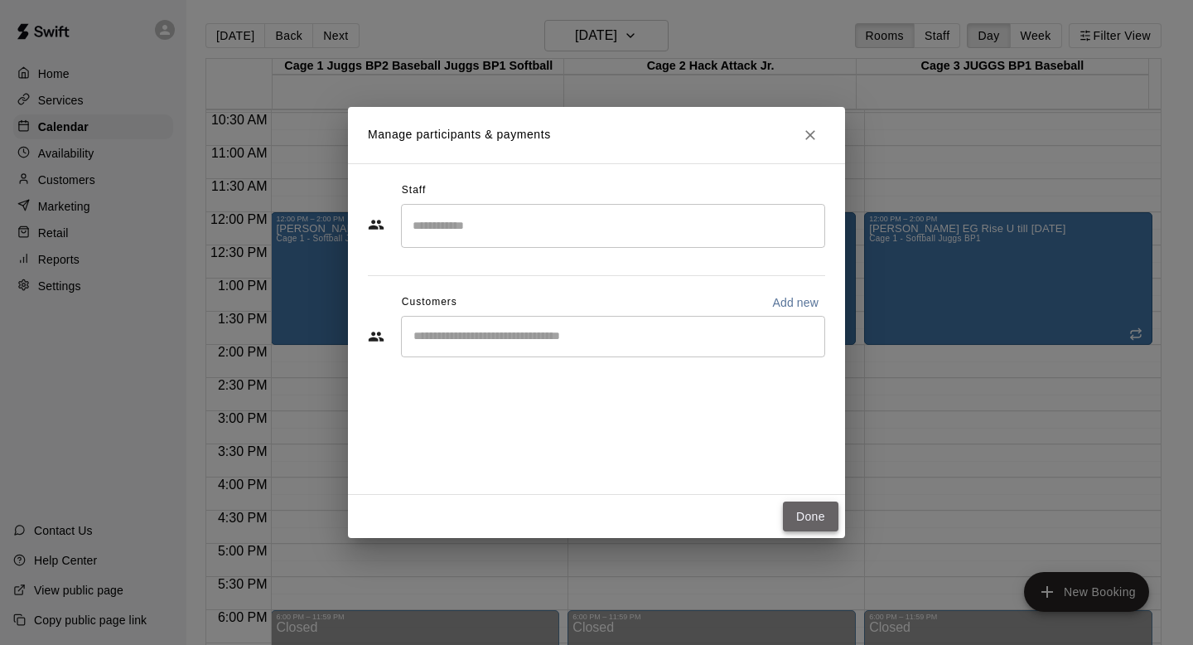
click at [796, 510] on button "Done" at bounding box center [811, 516] width 56 height 31
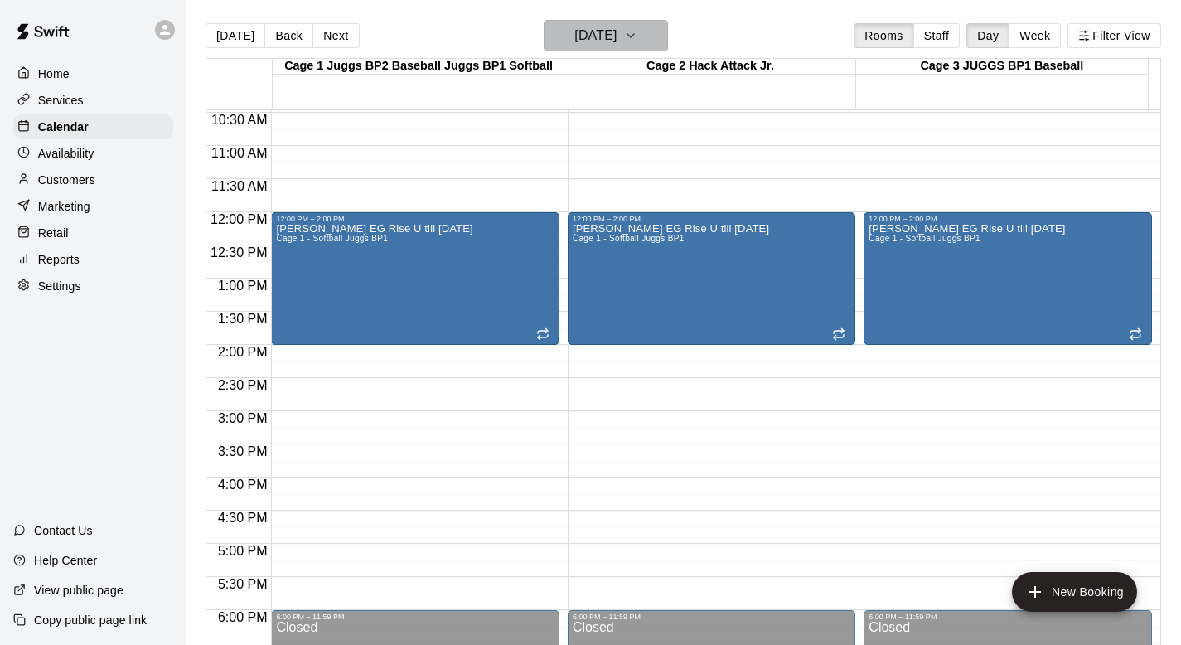
click at [634, 34] on icon "button" at bounding box center [630, 35] width 7 height 3
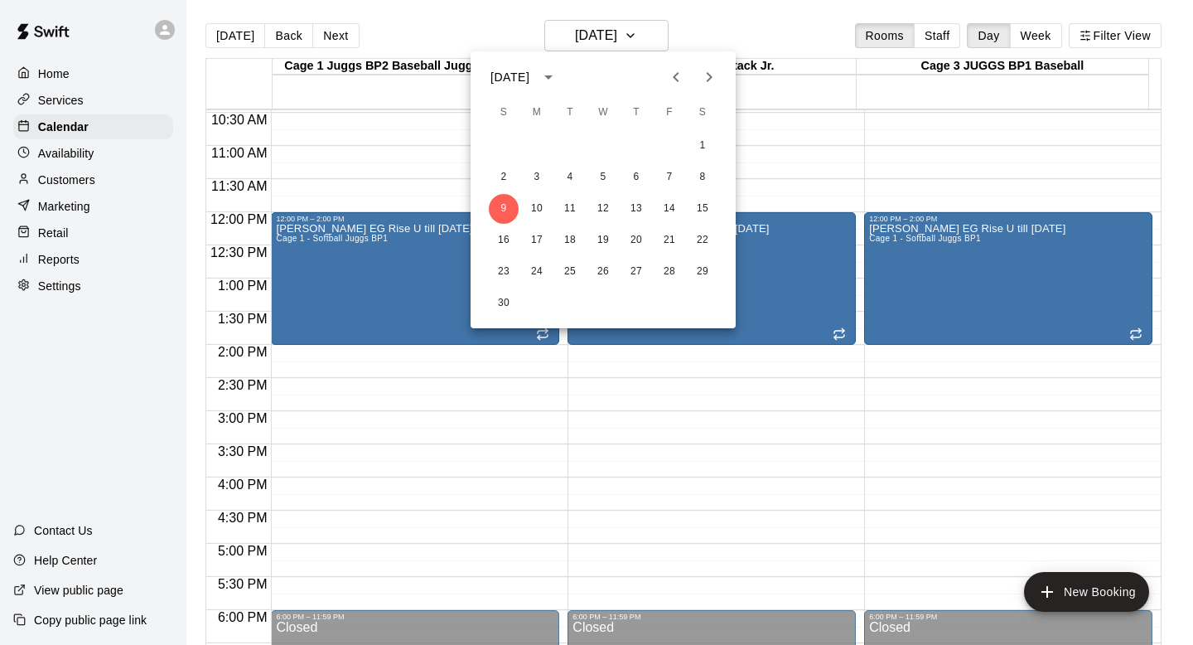
click at [666, 70] on icon "Previous month" at bounding box center [676, 77] width 20 height 20
click at [703, 77] on icon "Next month" at bounding box center [709, 77] width 20 height 20
click at [503, 234] on button "21" at bounding box center [504, 240] width 30 height 30
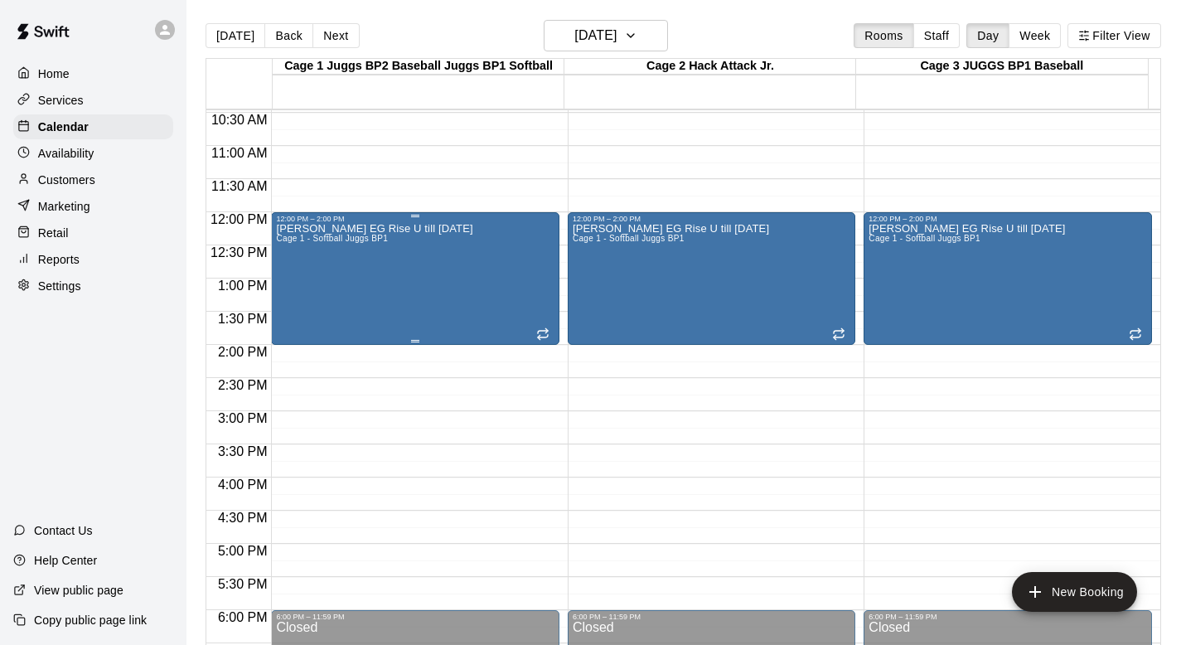
click at [447, 259] on div "Glen EG Rise U till May 3 Cage 1 - Softball Juggs BP1" at bounding box center [415, 545] width 278 height 645
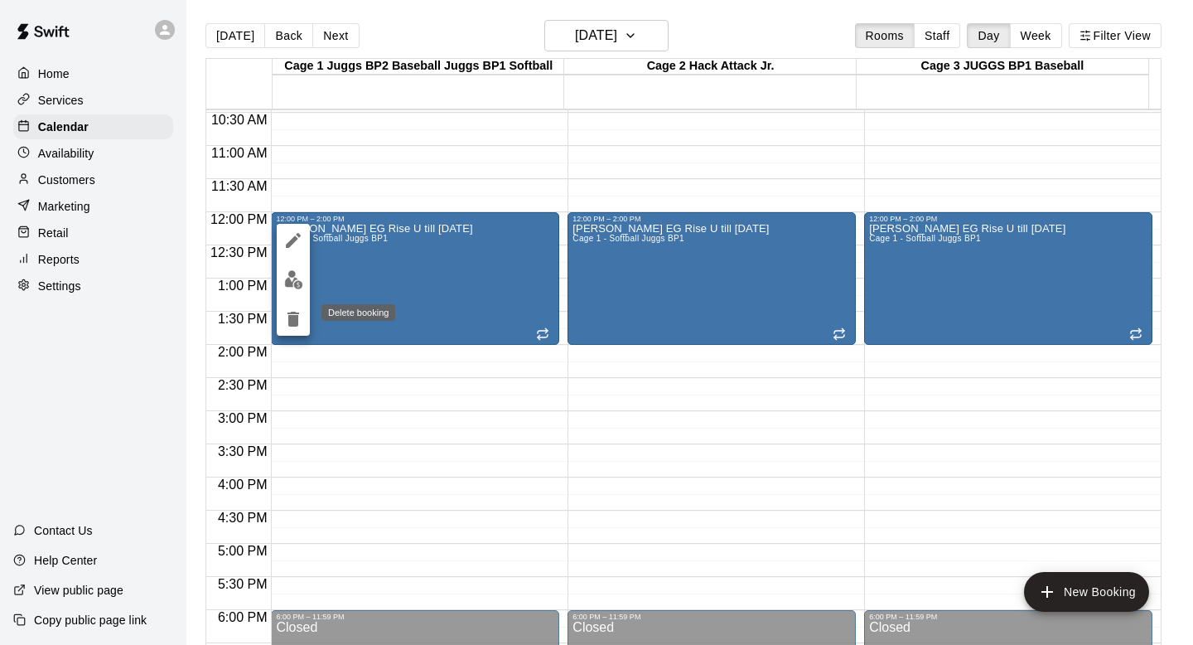
click at [293, 320] on icon "delete" at bounding box center [294, 319] width 12 height 15
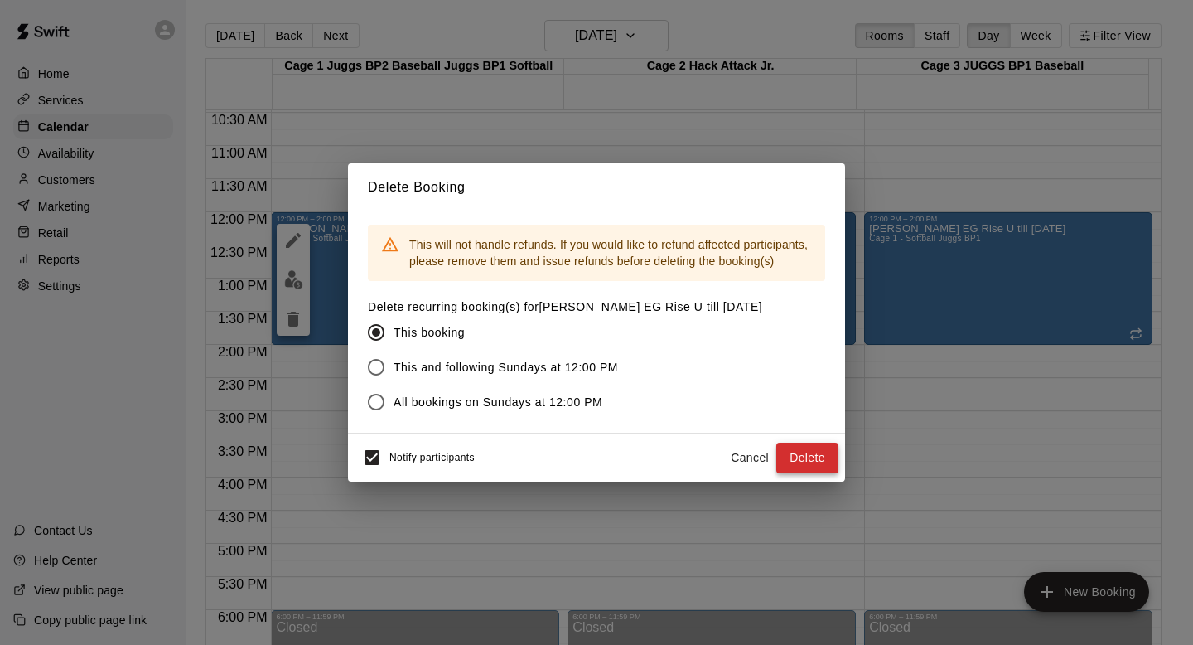
click at [799, 454] on button "Delete" at bounding box center [807, 457] width 62 height 31
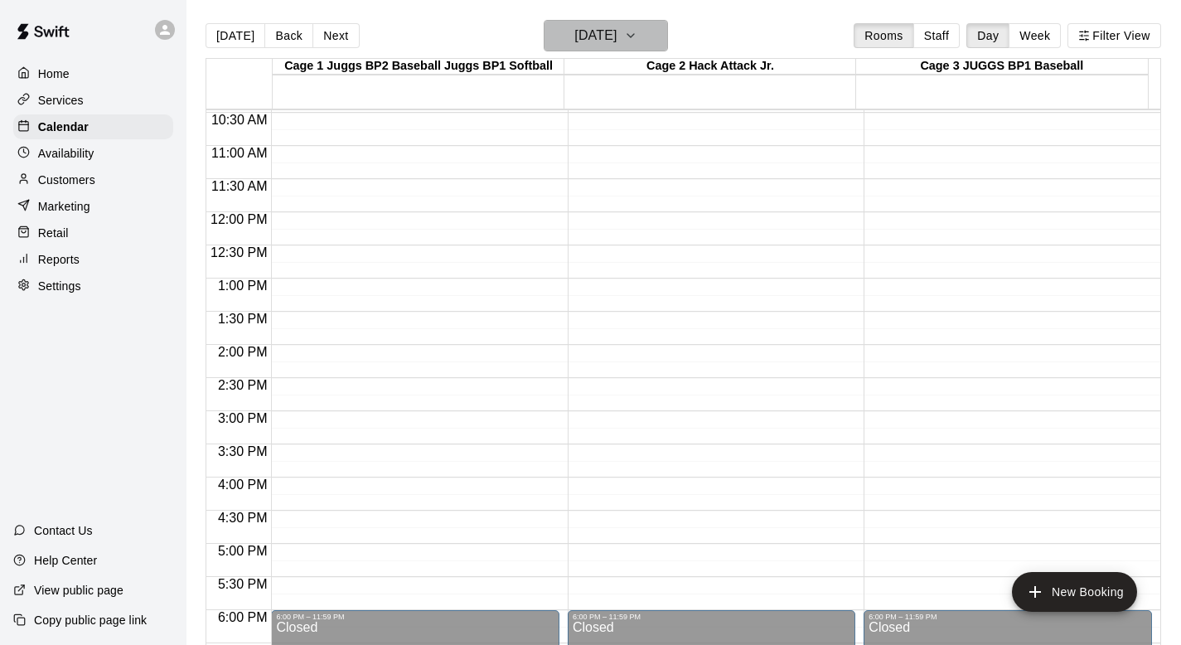
click at [660, 51] on button "Sunday Dec 21" at bounding box center [606, 35] width 124 height 31
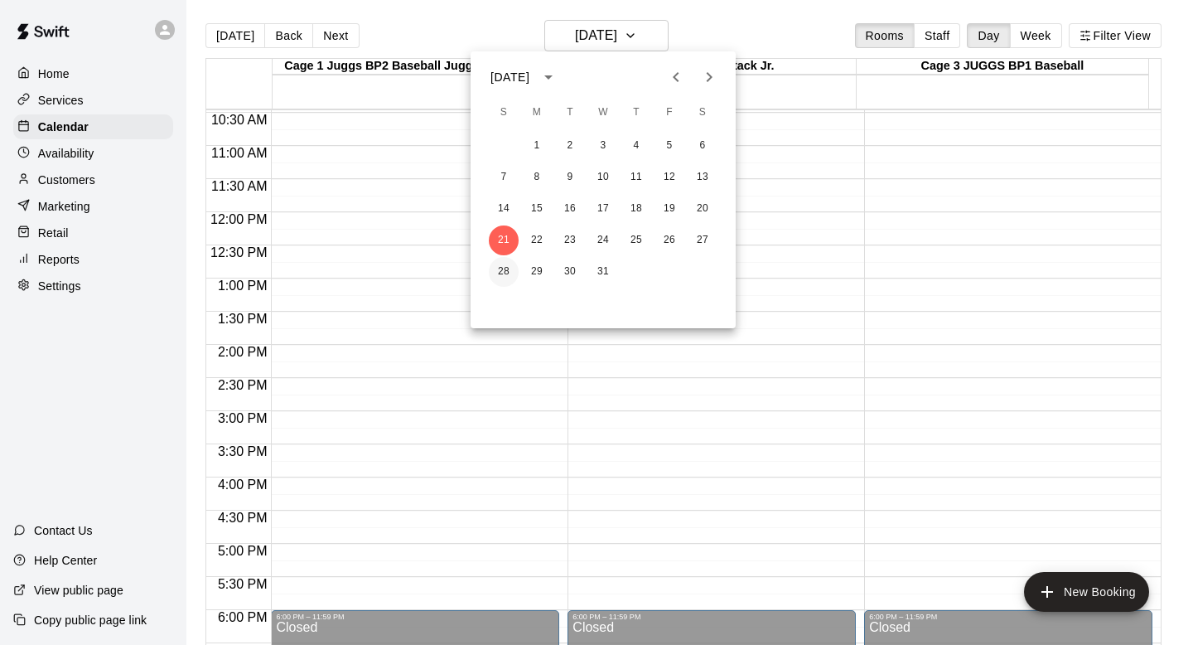
click at [498, 266] on button "28" at bounding box center [504, 272] width 30 height 30
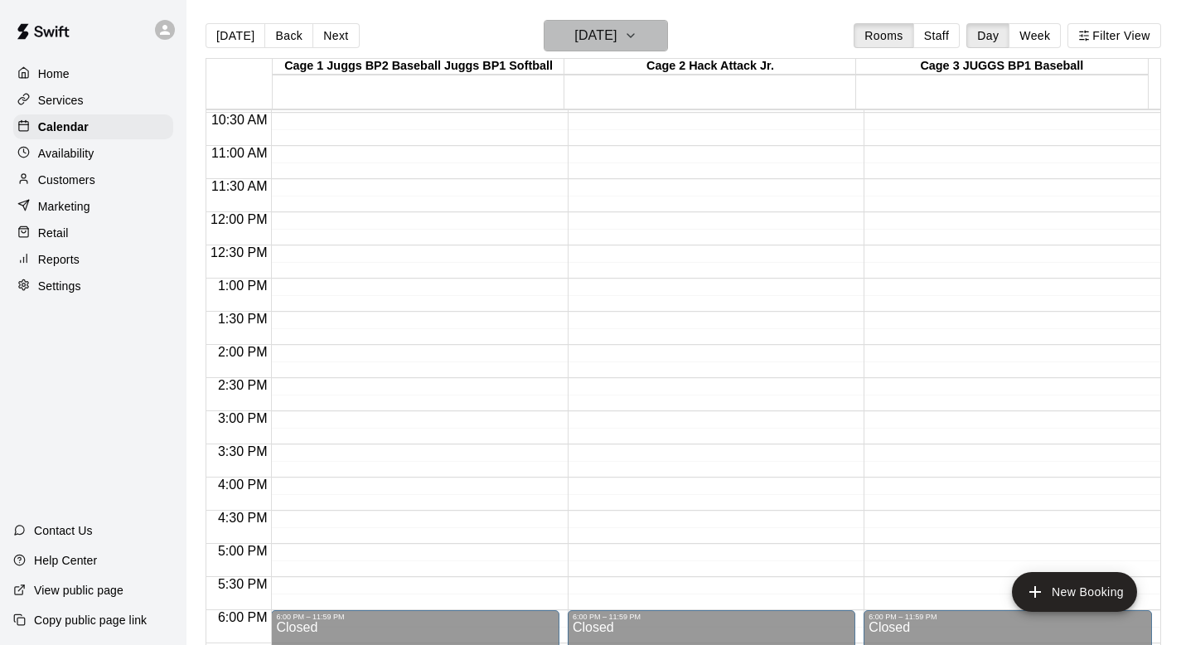
click at [637, 38] on icon "button" at bounding box center [630, 36] width 13 height 20
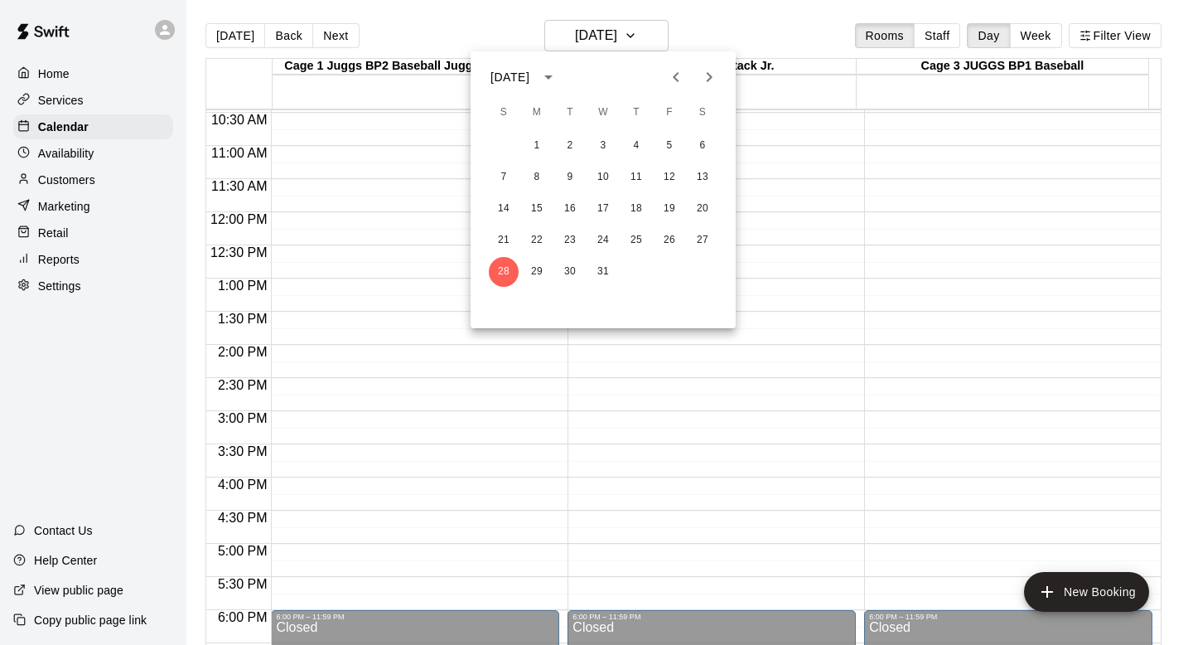
click at [699, 80] on icon "Next month" at bounding box center [709, 77] width 20 height 20
click at [495, 174] on button "5" at bounding box center [504, 177] width 30 height 30
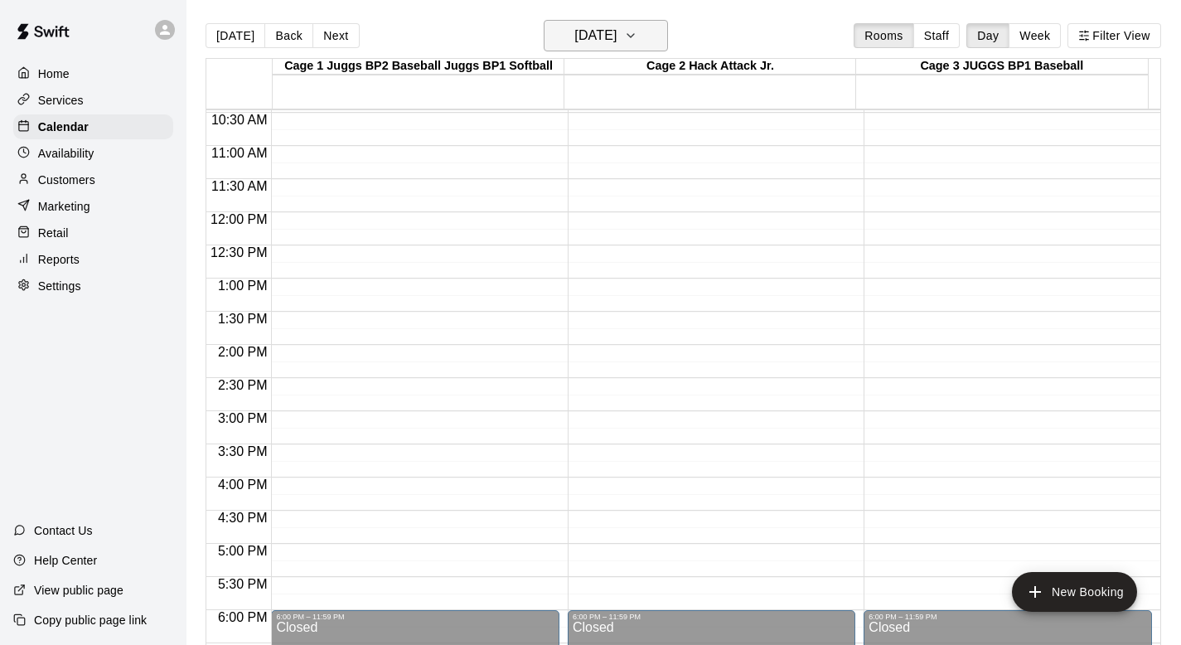
click at [637, 29] on icon "button" at bounding box center [630, 36] width 13 height 20
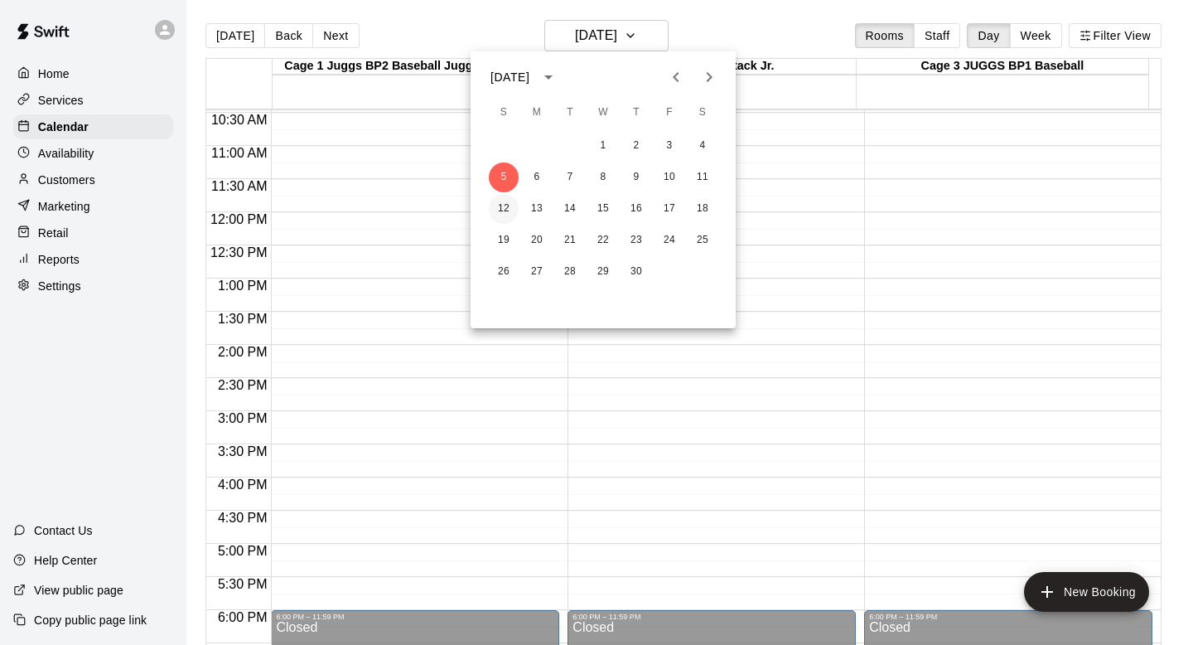
click at [500, 202] on button "12" at bounding box center [504, 209] width 30 height 30
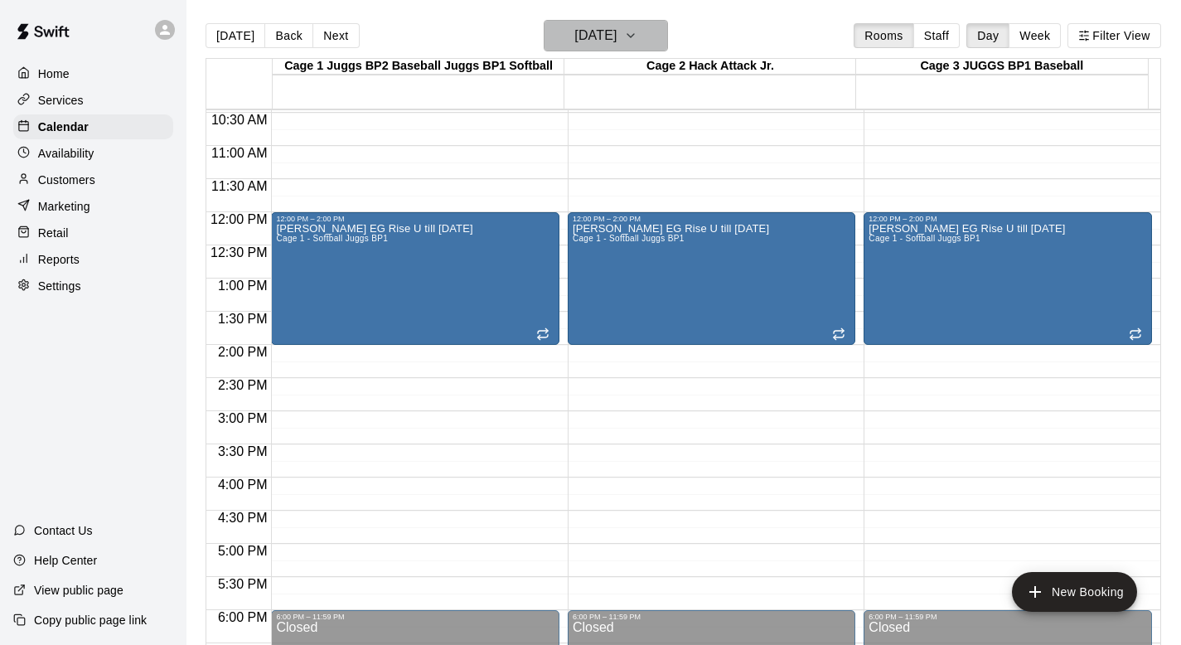
click at [637, 30] on icon "button" at bounding box center [630, 36] width 13 height 20
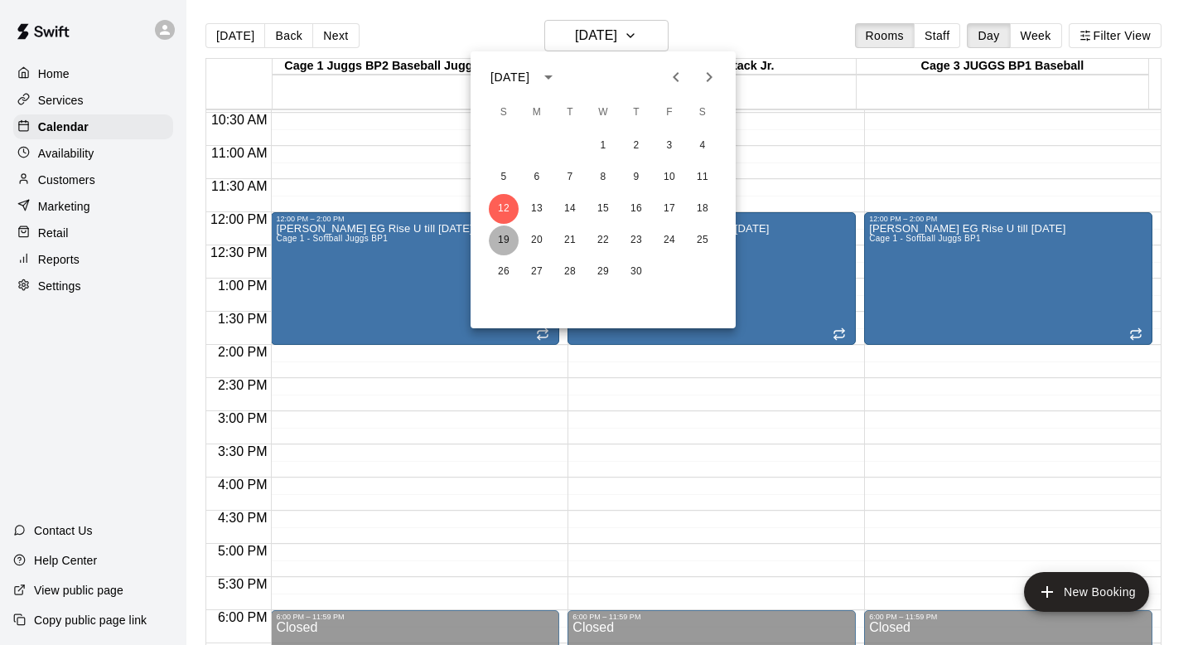
click at [501, 234] on button "19" at bounding box center [504, 240] width 30 height 30
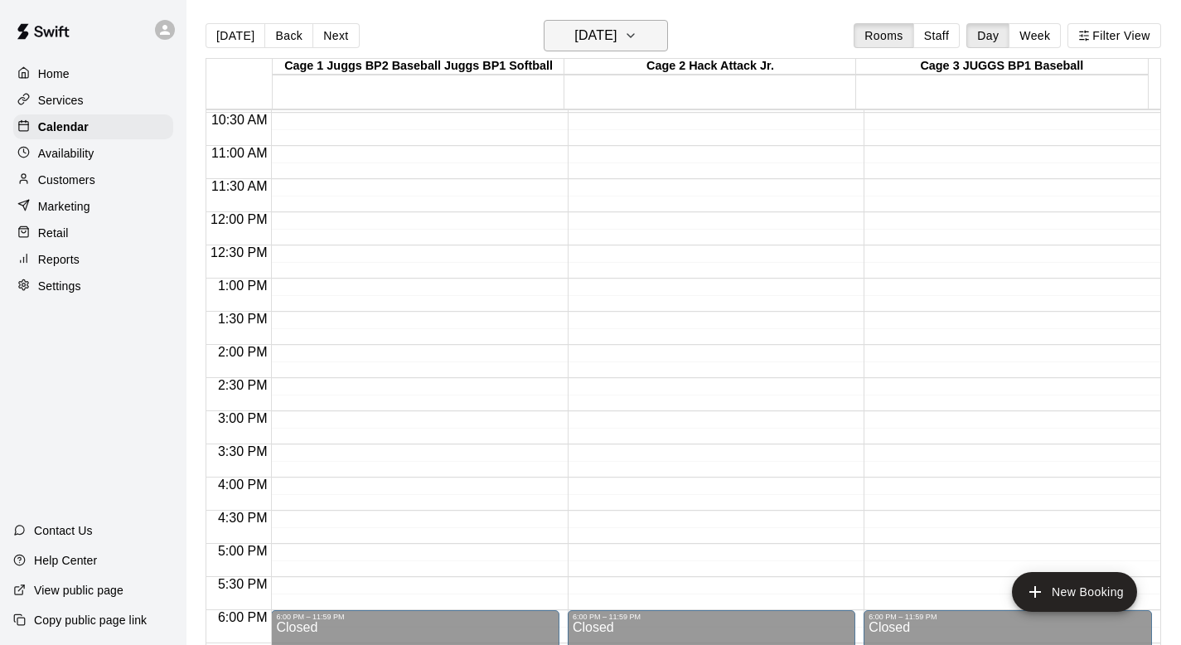
click at [634, 34] on icon "button" at bounding box center [630, 35] width 7 height 3
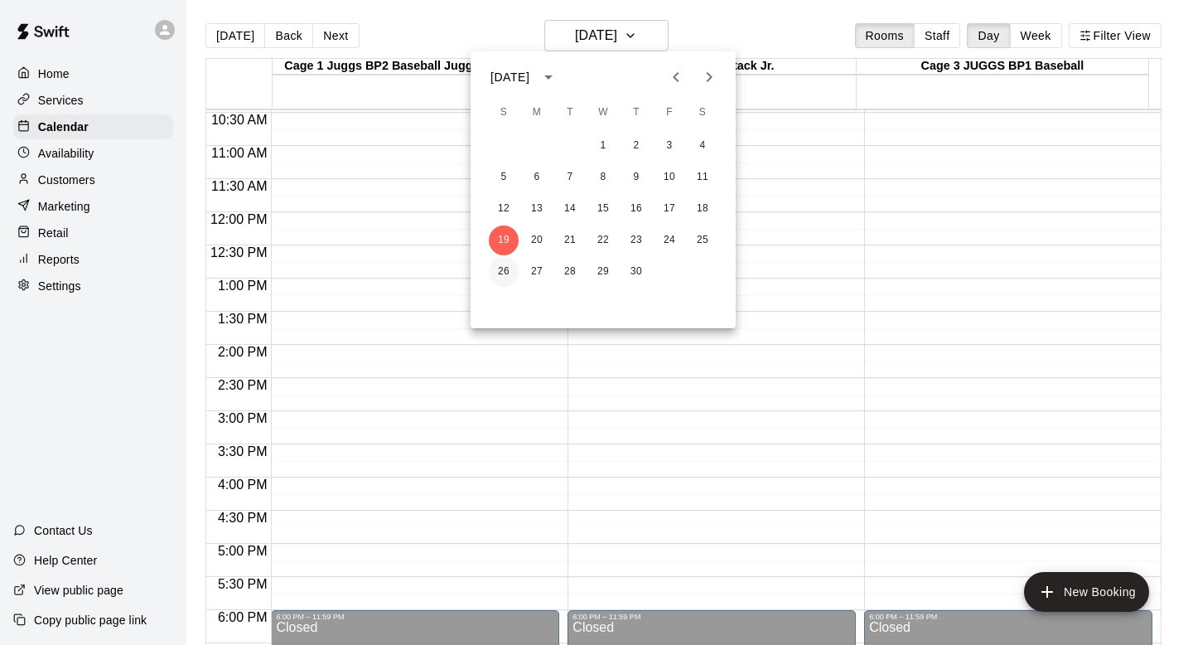
click at [499, 266] on button "26" at bounding box center [504, 272] width 30 height 30
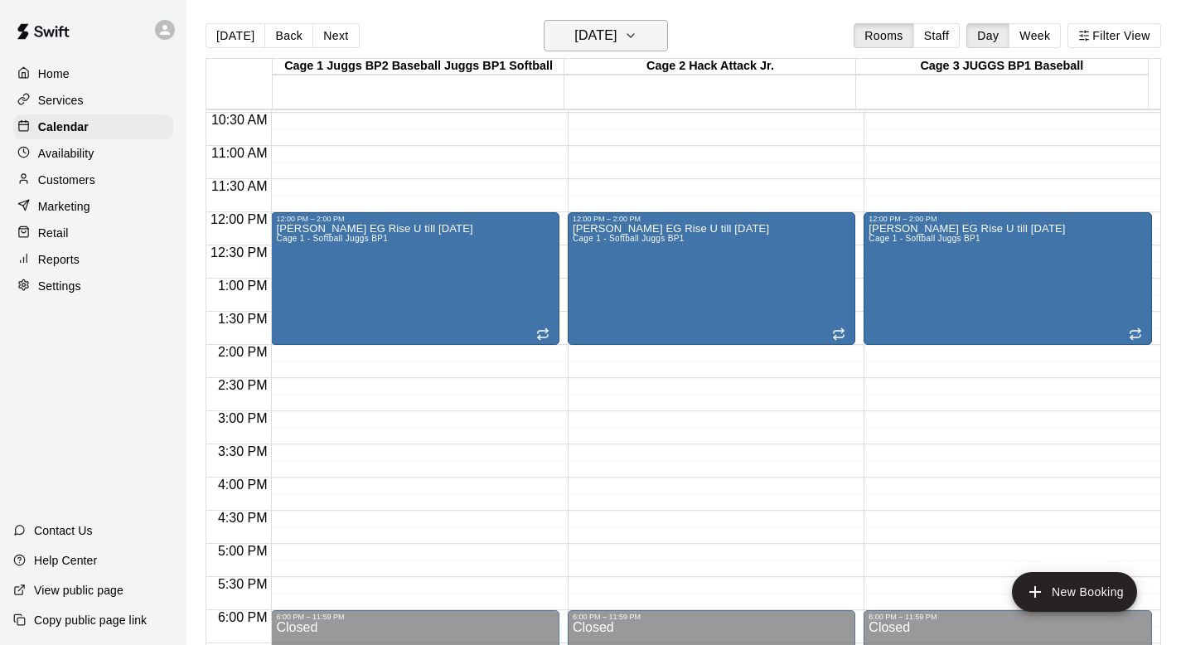
click at [660, 34] on button "Sunday Apr 26" at bounding box center [606, 35] width 124 height 31
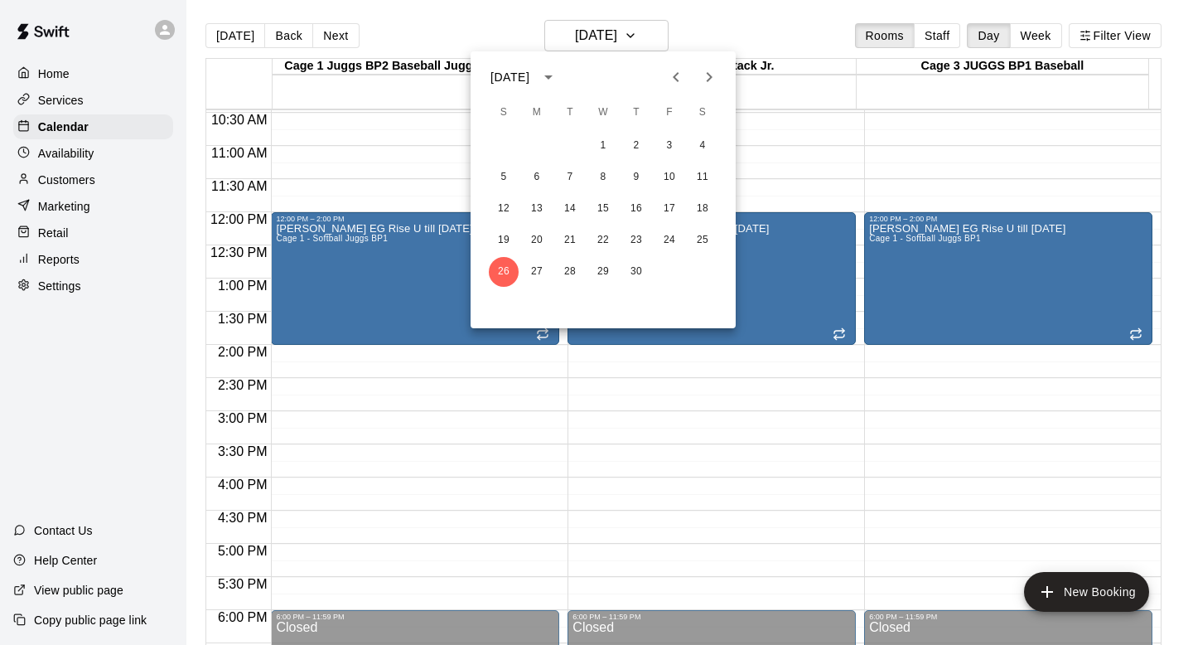
click at [679, 72] on icon "Previous month" at bounding box center [676, 77] width 20 height 20
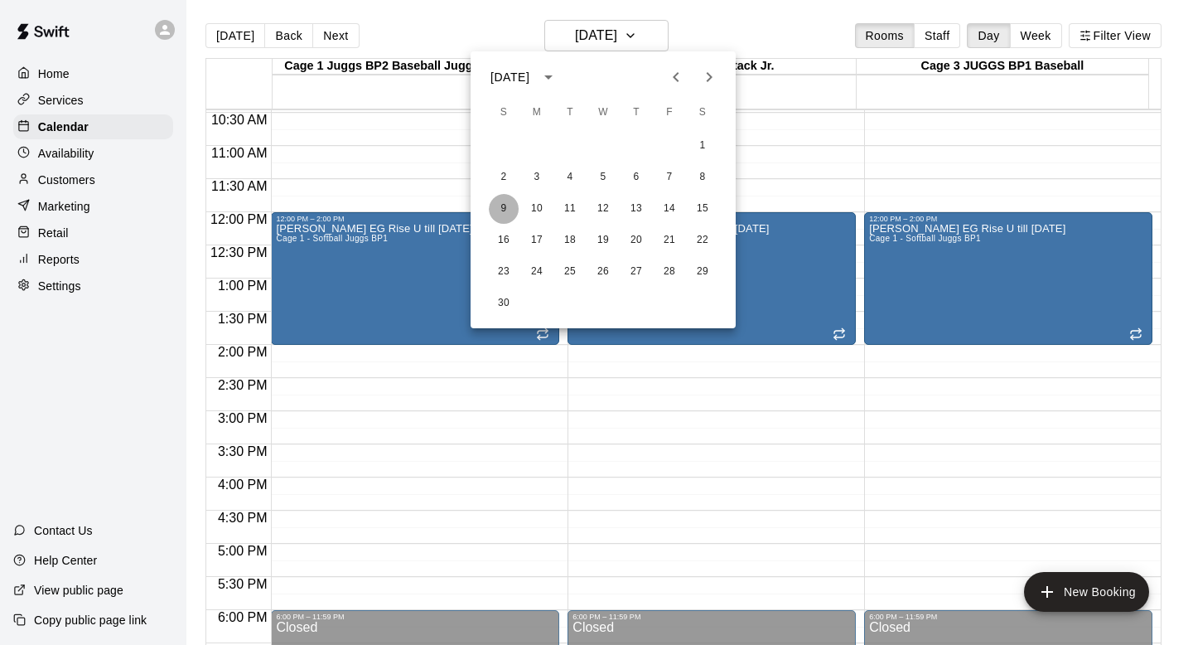
click at [499, 201] on button "9" at bounding box center [504, 209] width 30 height 30
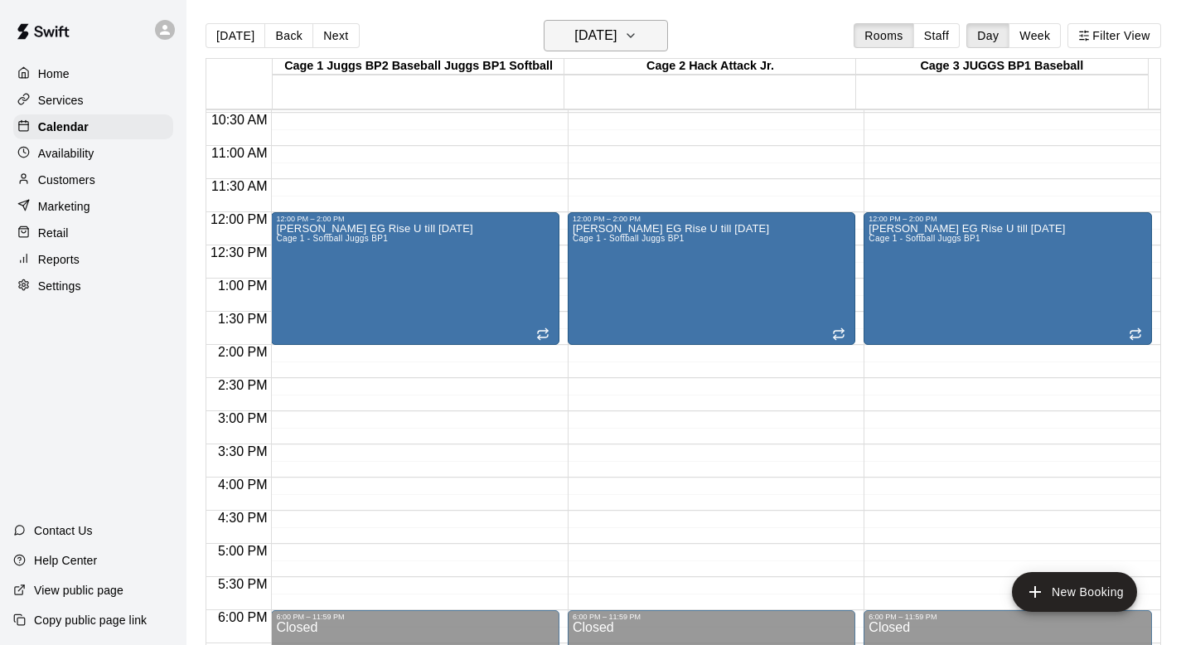
click at [637, 32] on icon "button" at bounding box center [630, 36] width 13 height 20
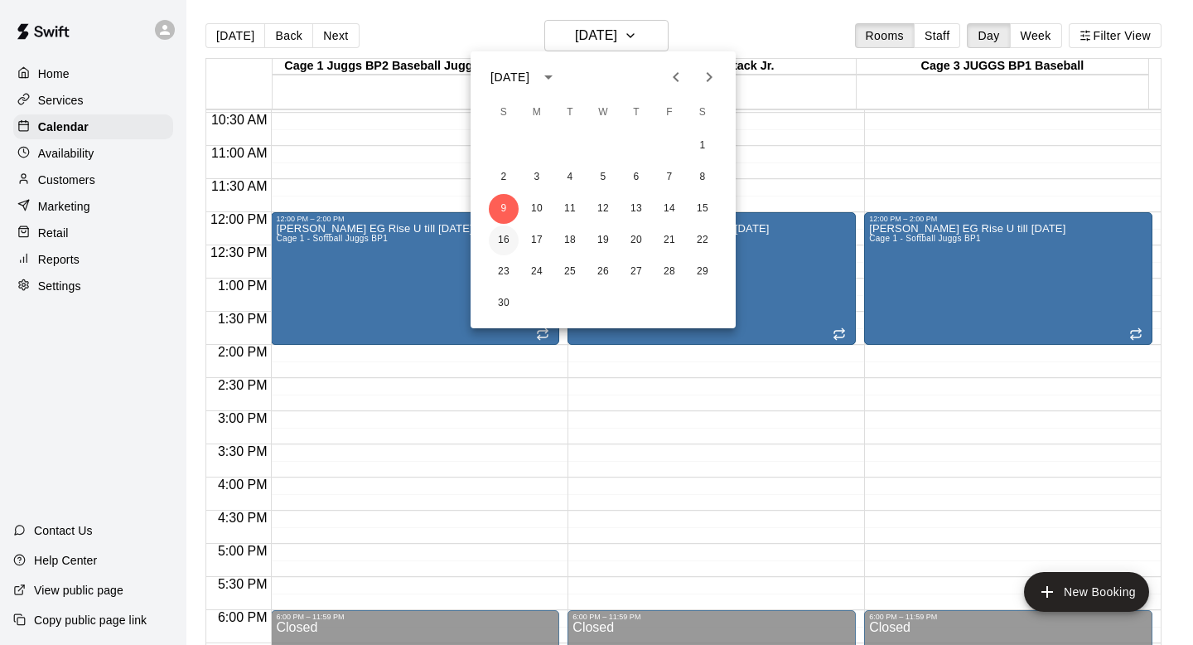
click at [500, 236] on button "16" at bounding box center [504, 240] width 30 height 30
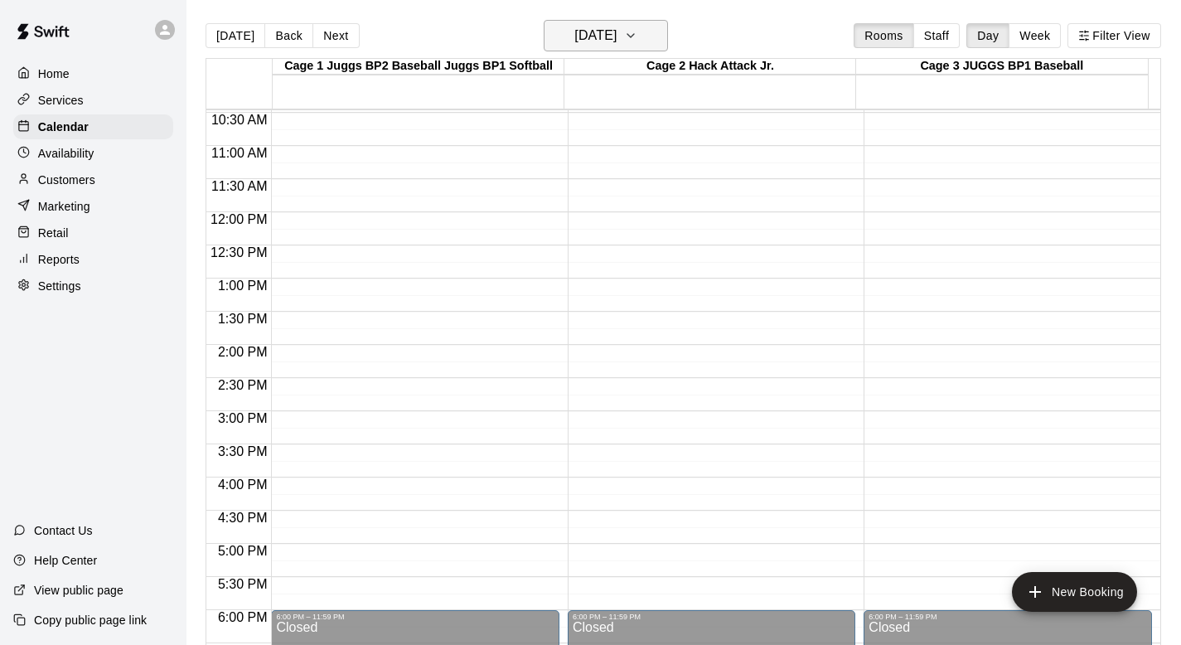
click at [637, 31] on icon "button" at bounding box center [630, 36] width 13 height 20
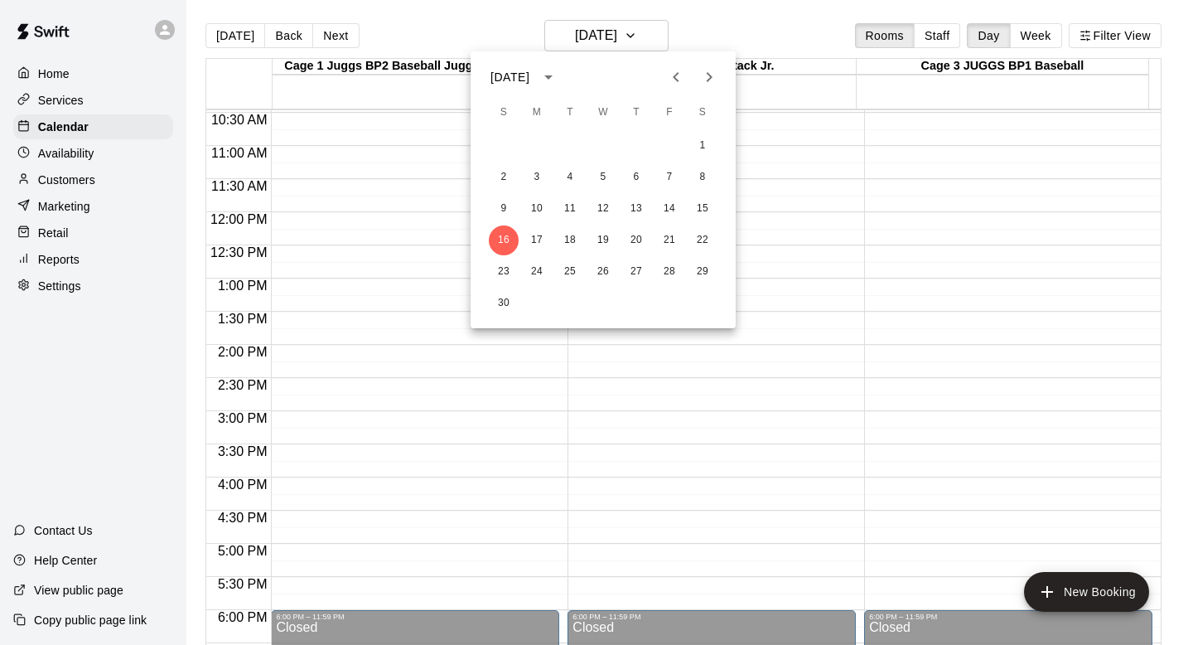
click at [650, 35] on div at bounding box center [596, 322] width 1193 height 645
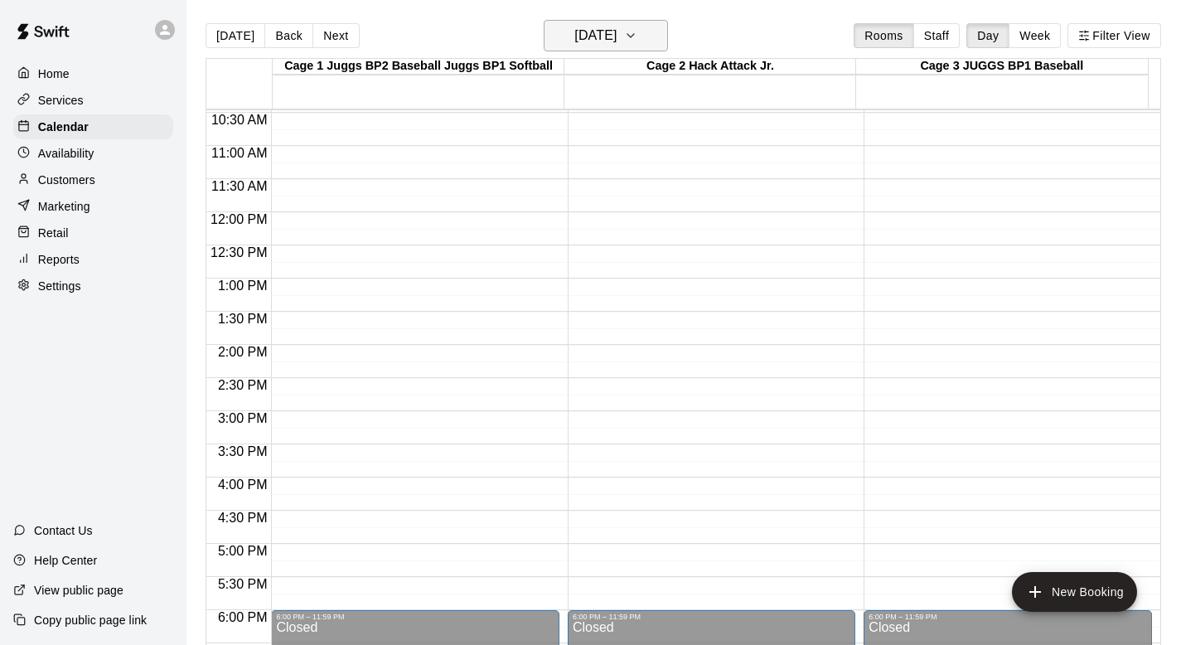
click at [637, 36] on icon "button" at bounding box center [630, 36] width 13 height 20
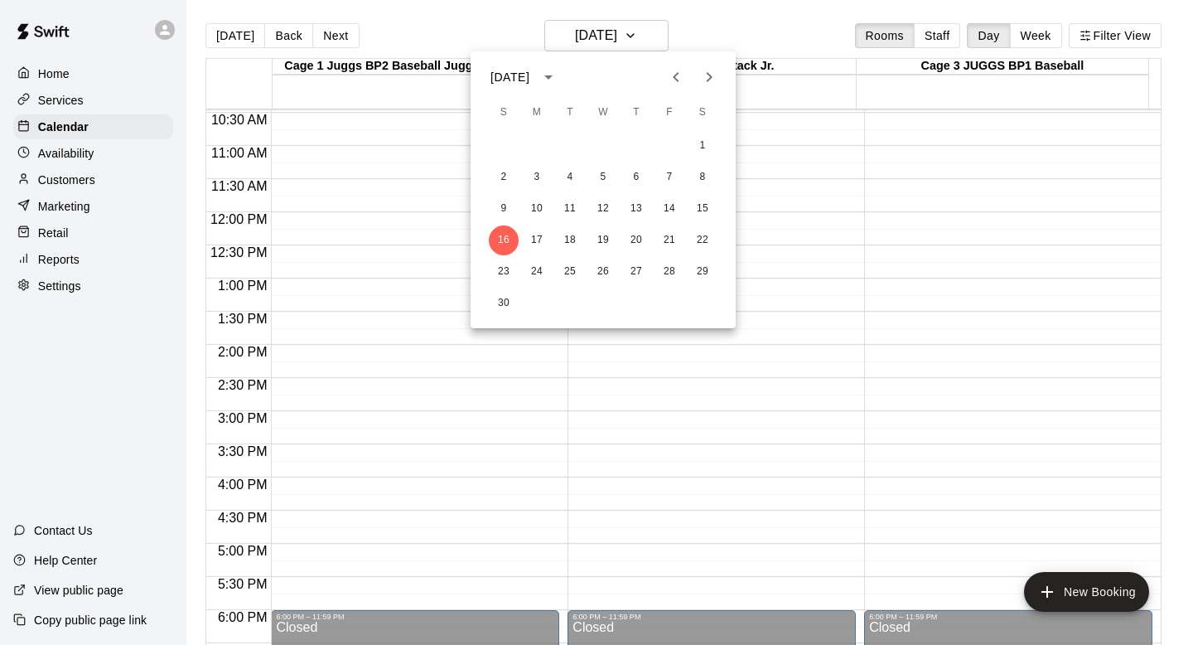
click at [648, 35] on div at bounding box center [596, 322] width 1193 height 645
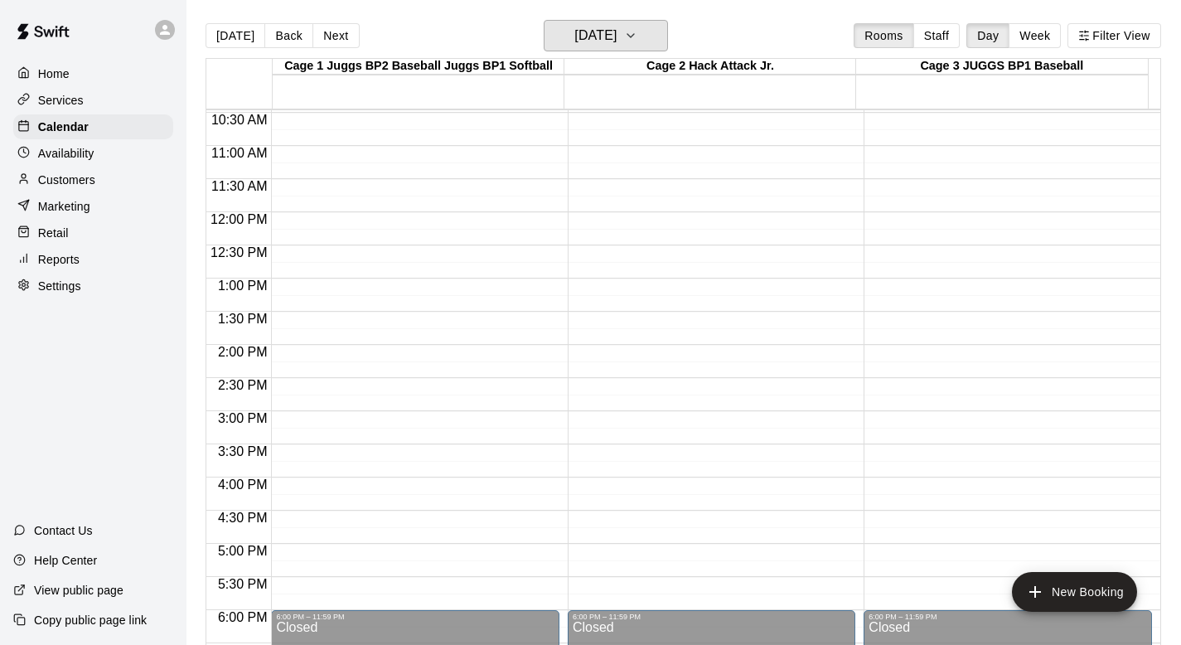
click at [637, 35] on icon "button" at bounding box center [630, 36] width 13 height 20
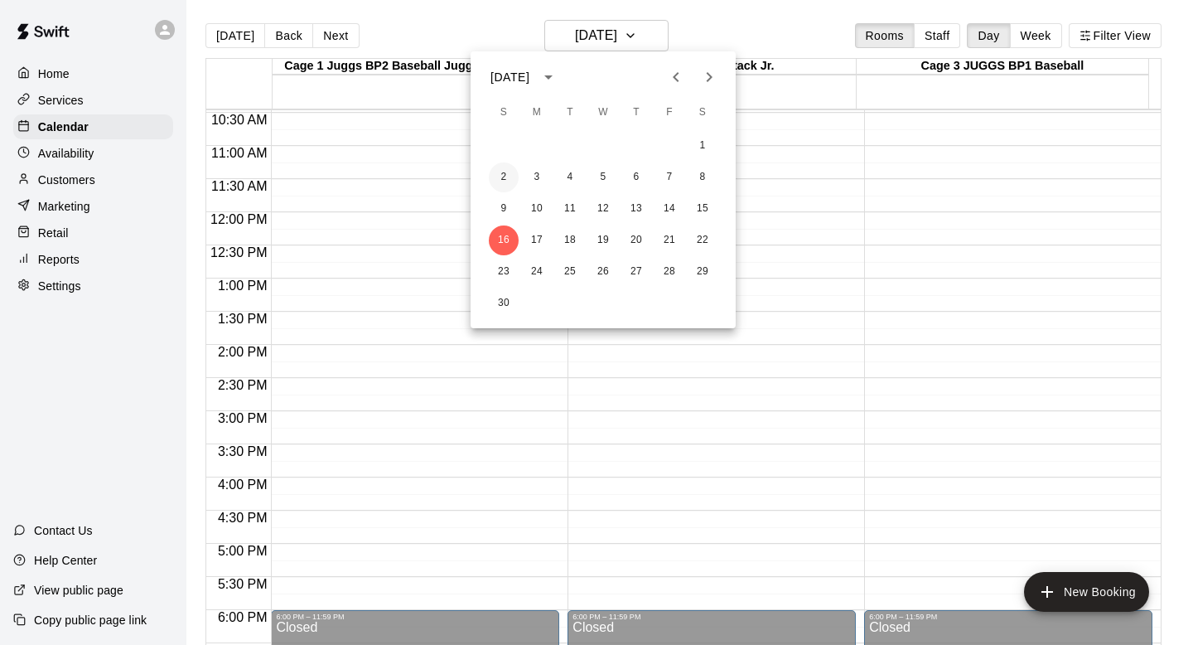
click at [499, 172] on button "2" at bounding box center [504, 177] width 30 height 30
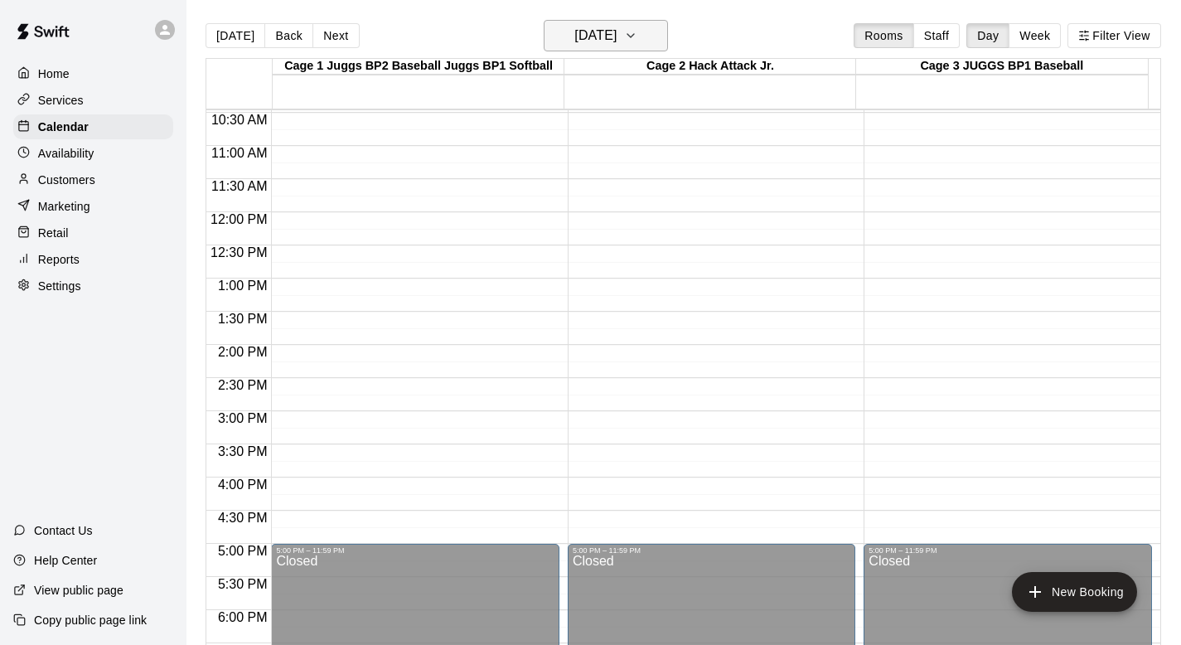
click at [637, 36] on icon "button" at bounding box center [630, 36] width 13 height 20
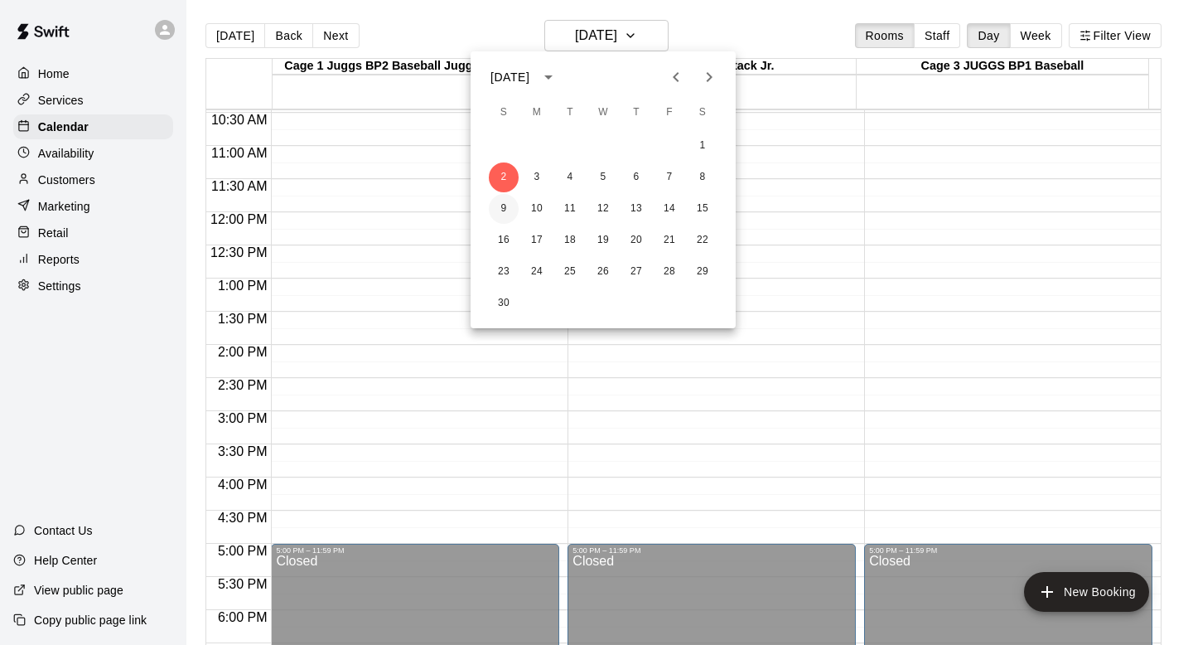
click at [501, 205] on button "9" at bounding box center [504, 209] width 30 height 30
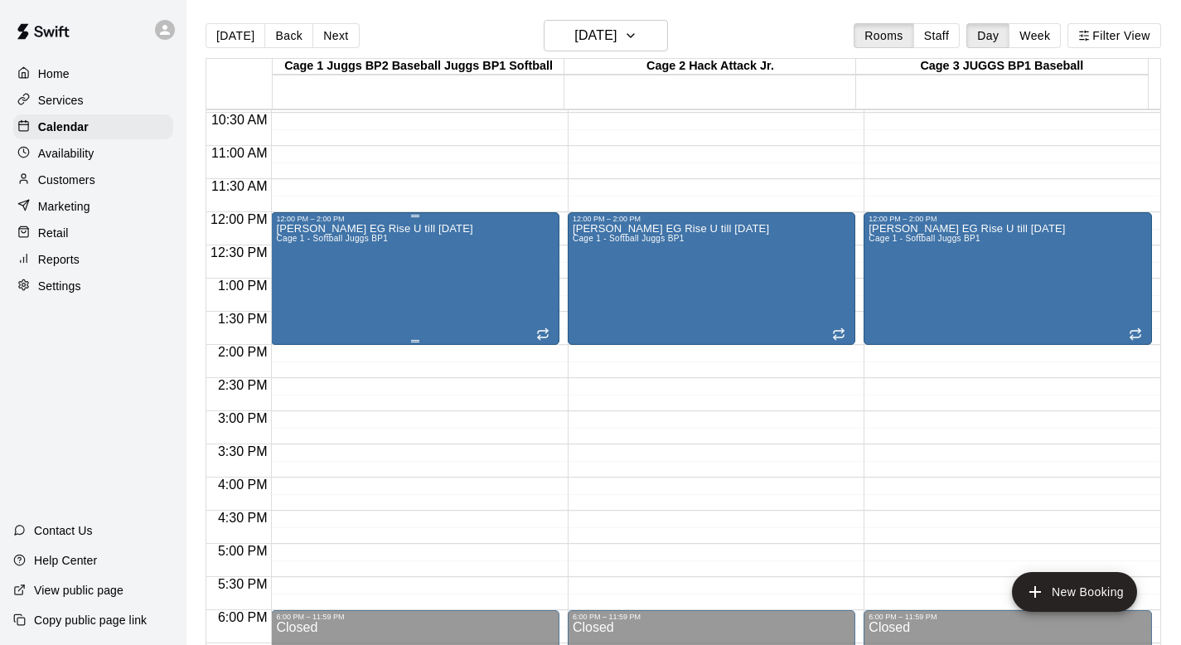
click at [505, 273] on div "Glen EG Rise U till May 3 Cage 1 - Softball Juggs BP1" at bounding box center [415, 545] width 278 height 645
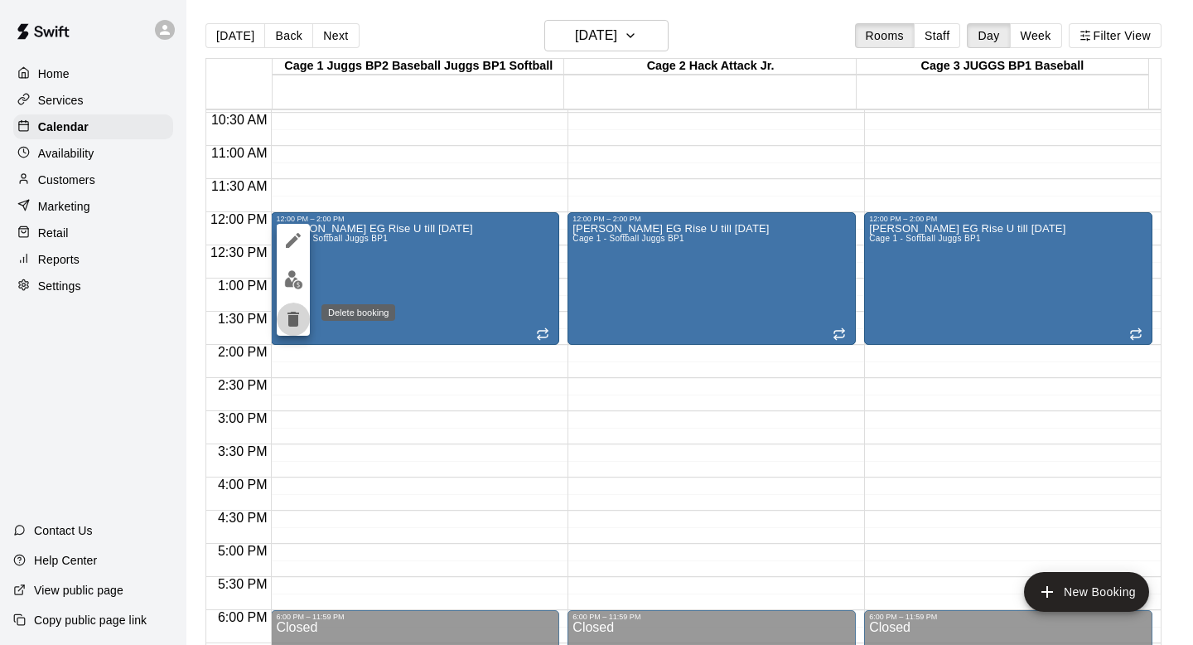
click at [297, 319] on icon "delete" at bounding box center [294, 319] width 12 height 15
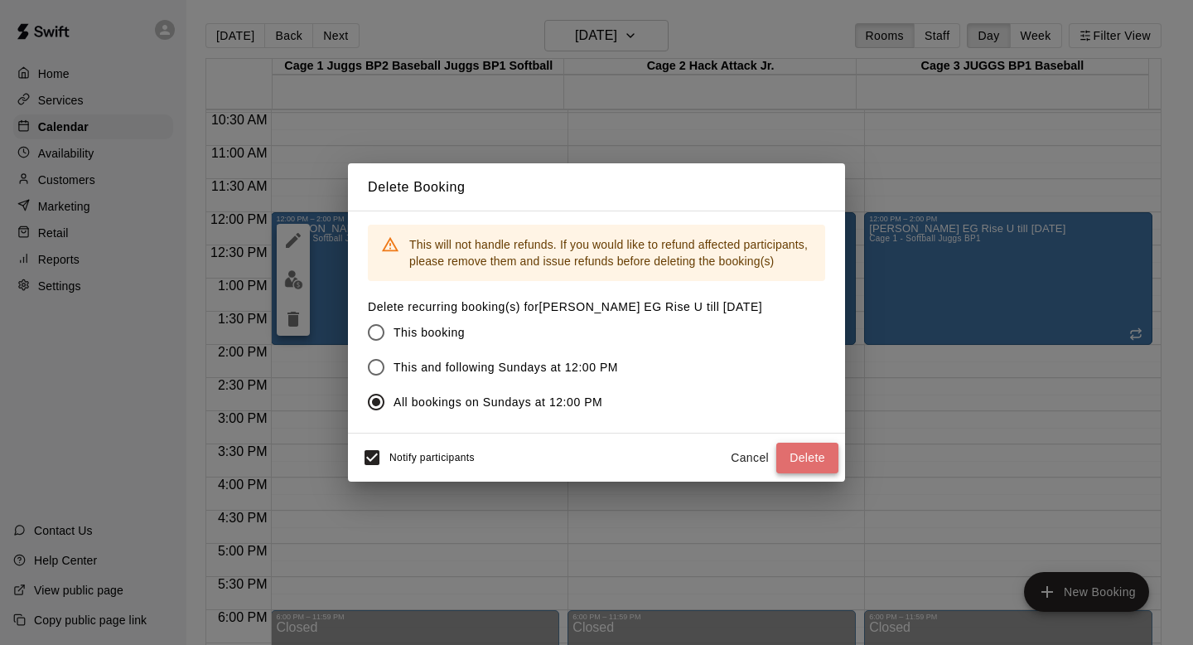
click at [807, 447] on button "Delete" at bounding box center [807, 457] width 62 height 31
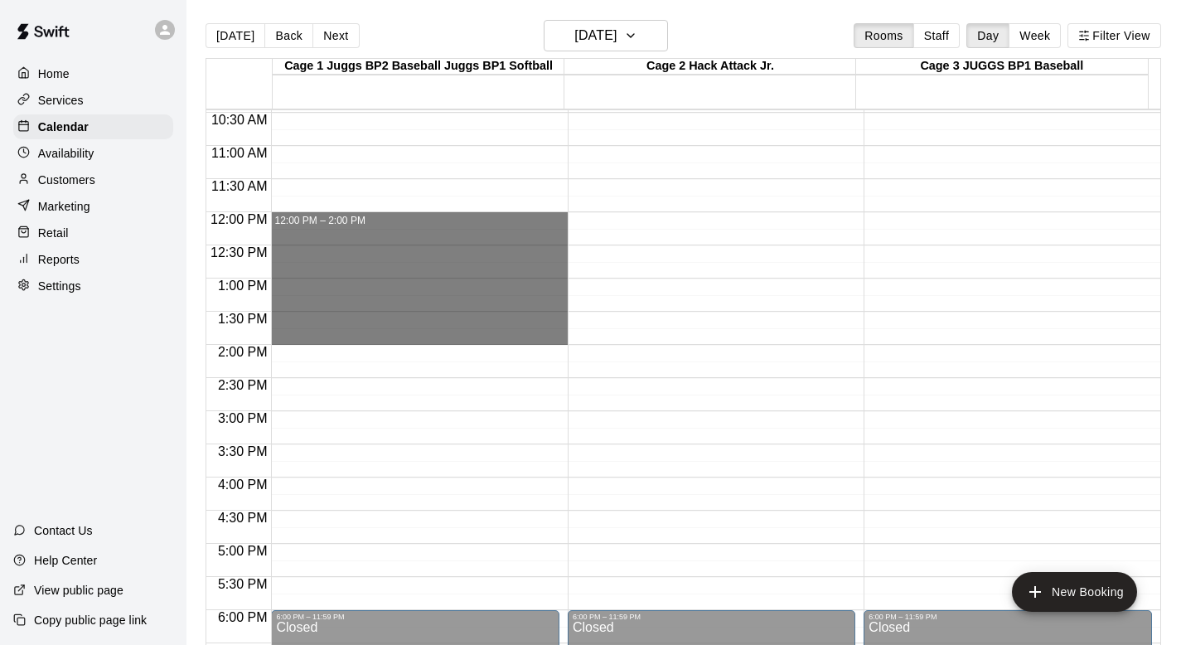
drag, startPoint x: 296, startPoint y: 218, endPoint x: 292, endPoint y: 326, distance: 108.6
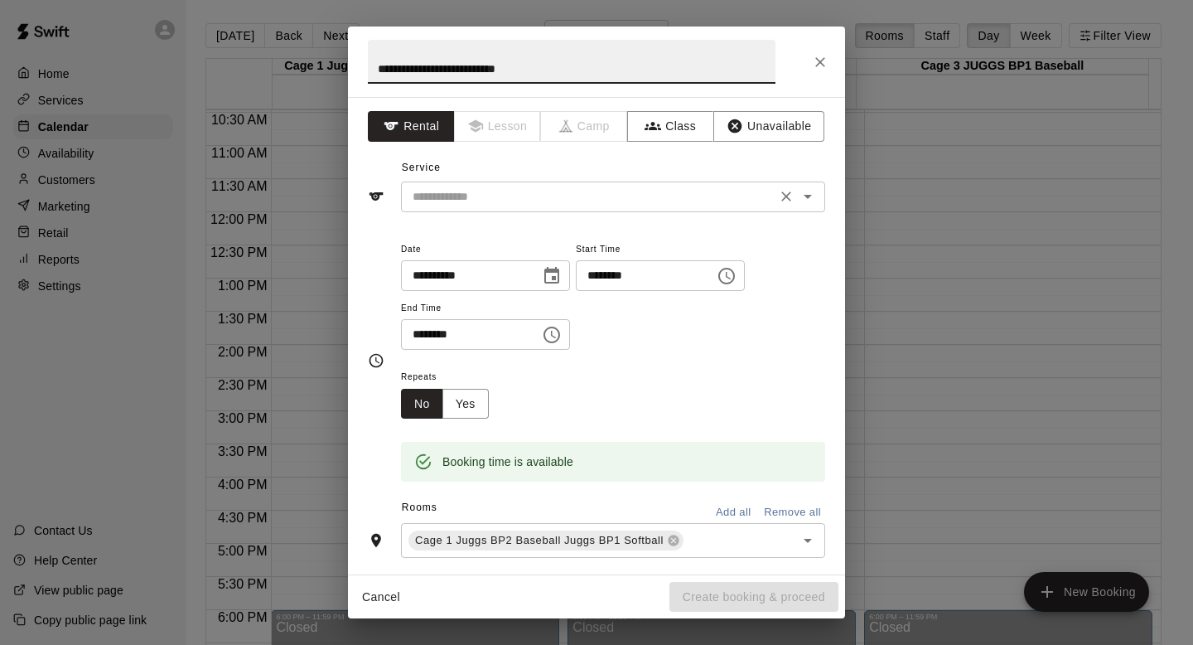
click at [798, 192] on icon "Open" at bounding box center [808, 196] width 20 height 20
type input "**********"
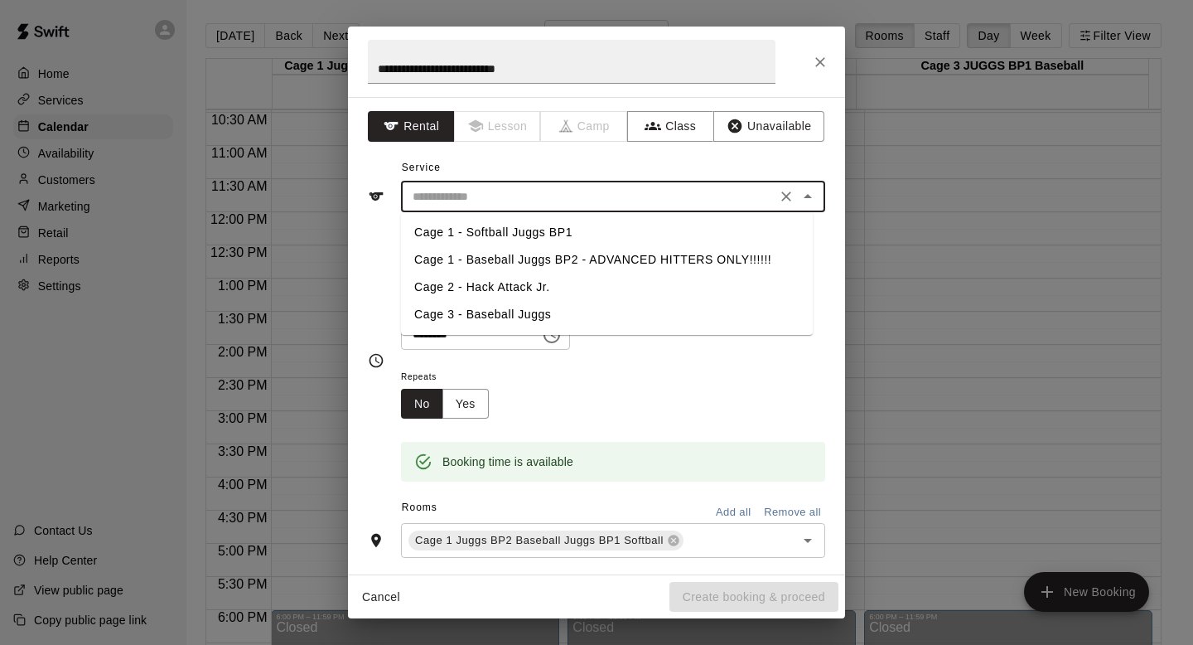
click at [528, 230] on li "Cage 1 - Softball Juggs BP1" at bounding box center [607, 232] width 412 height 27
type input "**********"
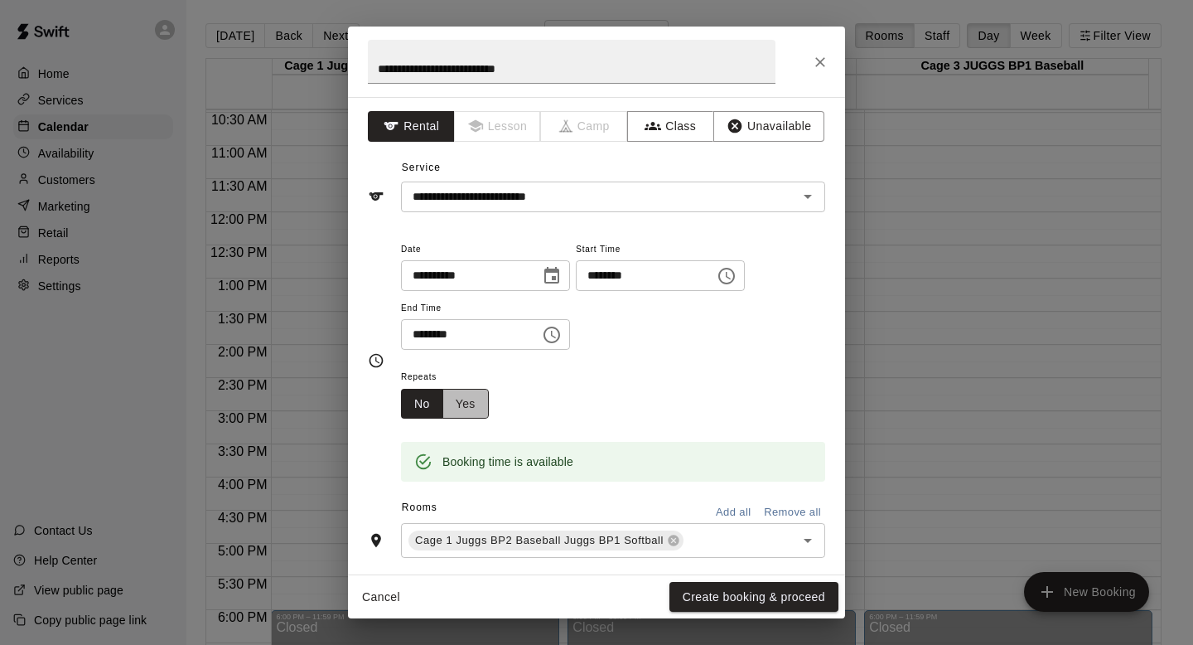
click at [469, 404] on button "Yes" at bounding box center [465, 404] width 46 height 31
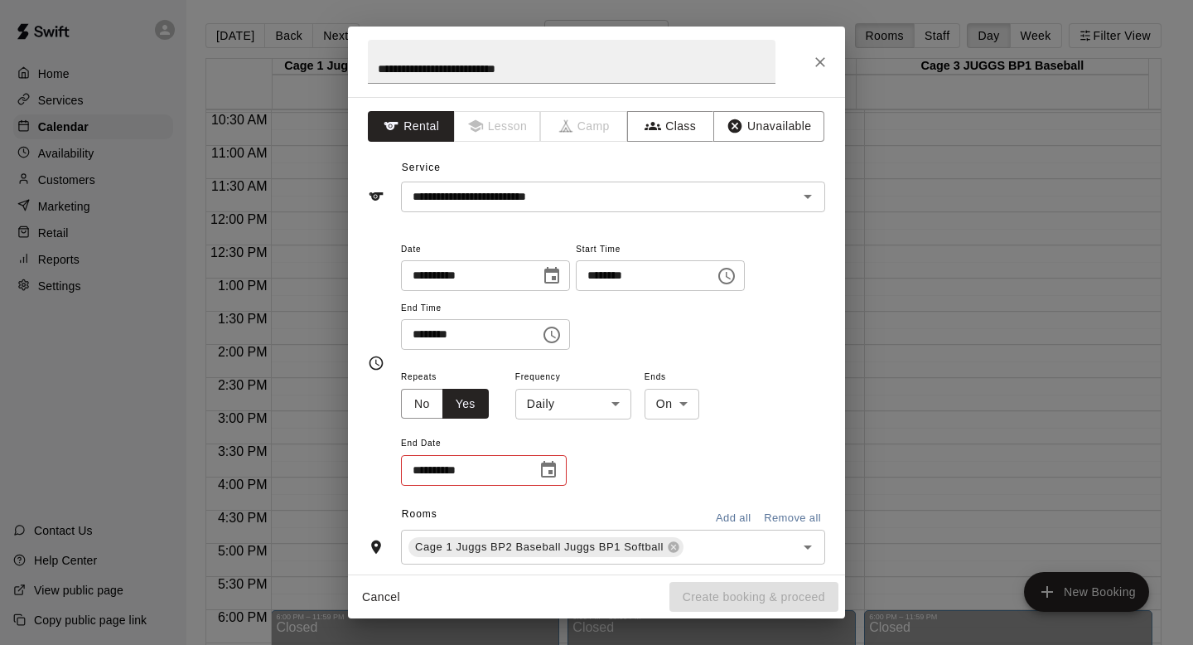
click at [617, 403] on body "**********" at bounding box center [596, 335] width 1193 height 671
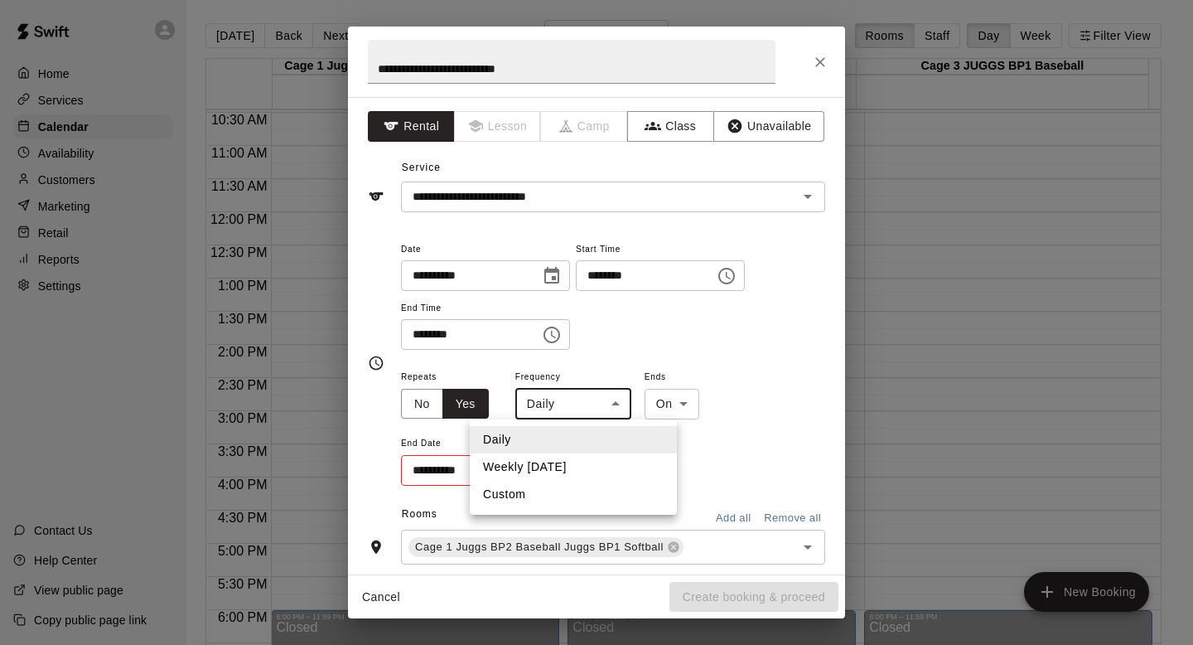
click at [533, 460] on li "Weekly on Sunday" at bounding box center [573, 466] width 207 height 27
type input "******"
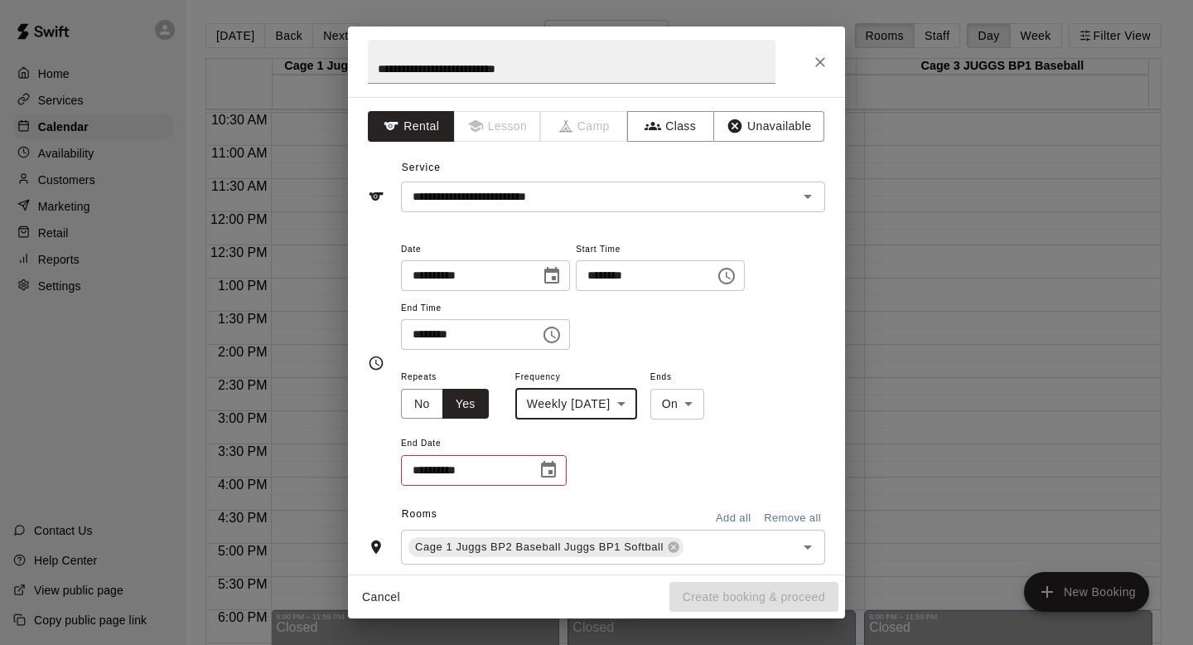
click at [548, 468] on icon "Choose date" at bounding box center [549, 470] width 20 height 20
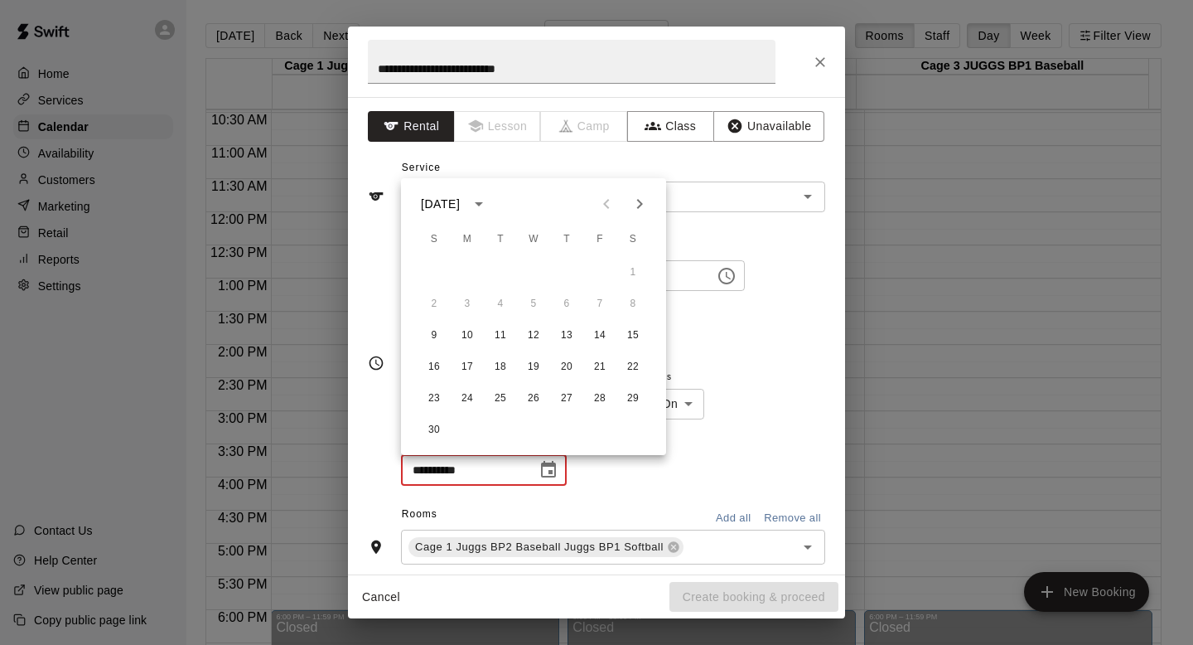
click at [639, 203] on icon "Next month" at bounding box center [640, 204] width 20 height 20
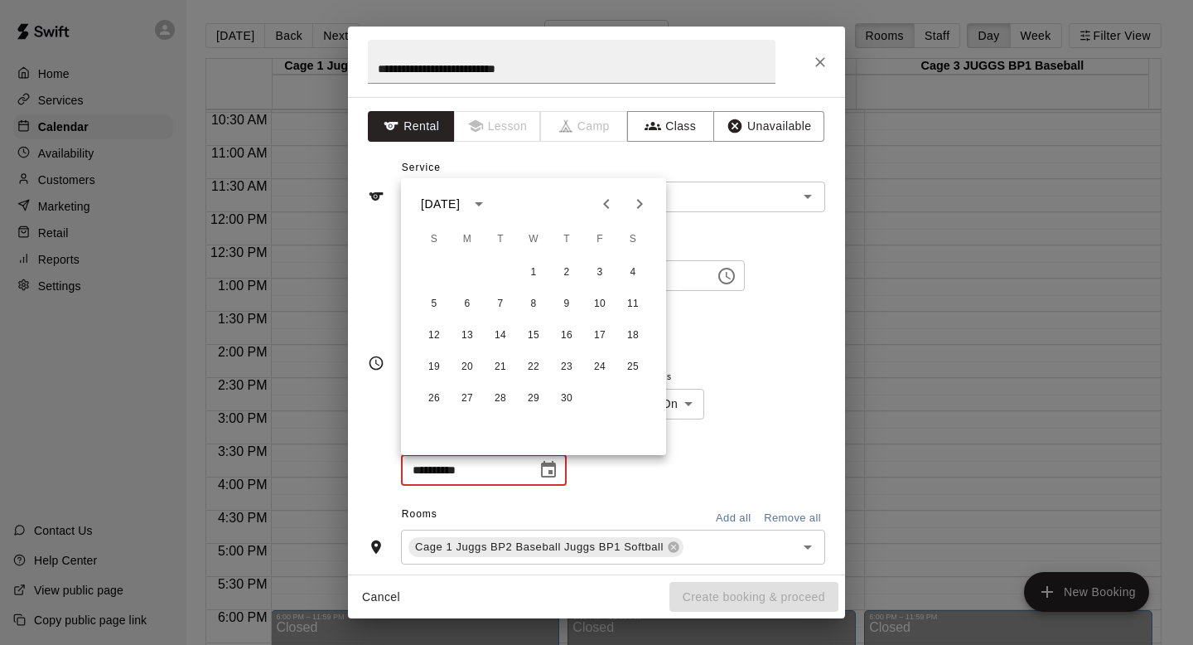
click at [639, 203] on icon "Next month" at bounding box center [640, 204] width 20 height 20
click at [428, 300] on button "3" at bounding box center [434, 304] width 30 height 30
type input "**********"
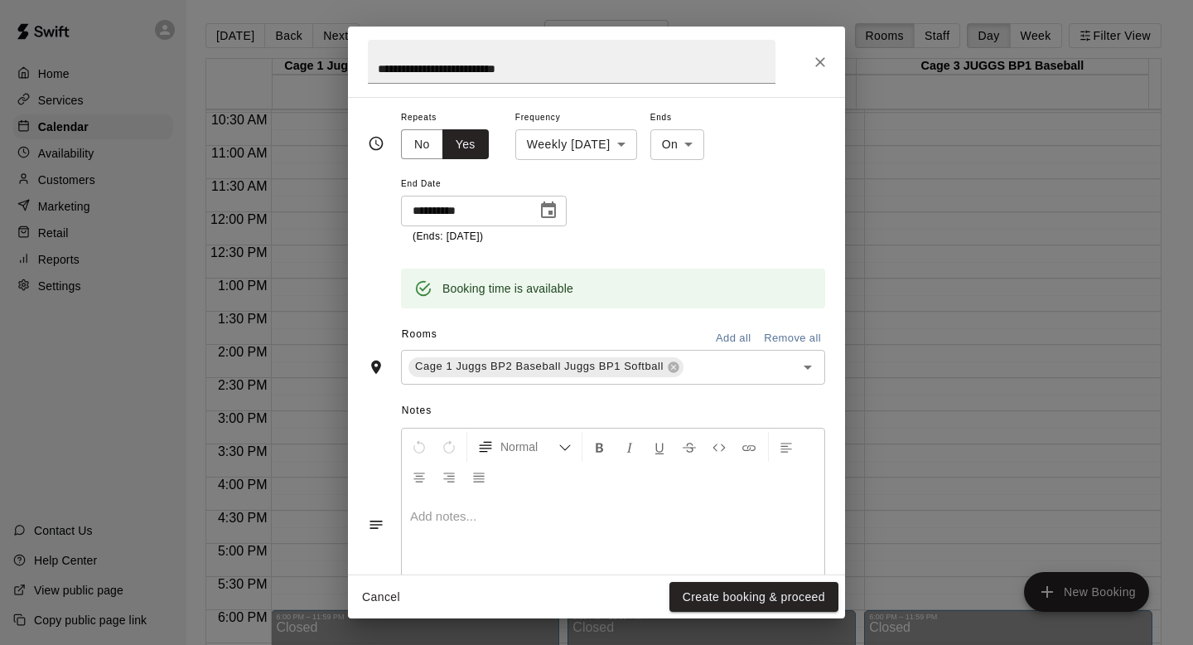
scroll to position [336, 0]
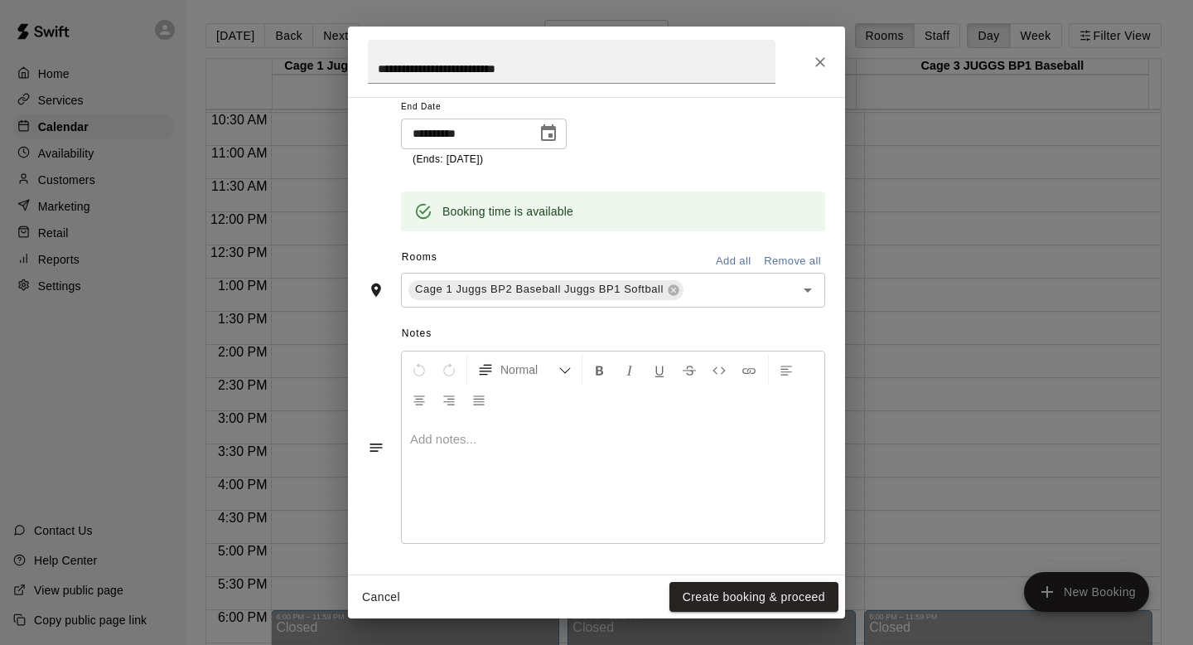
click at [715, 255] on button "Add all" at bounding box center [733, 262] width 53 height 26
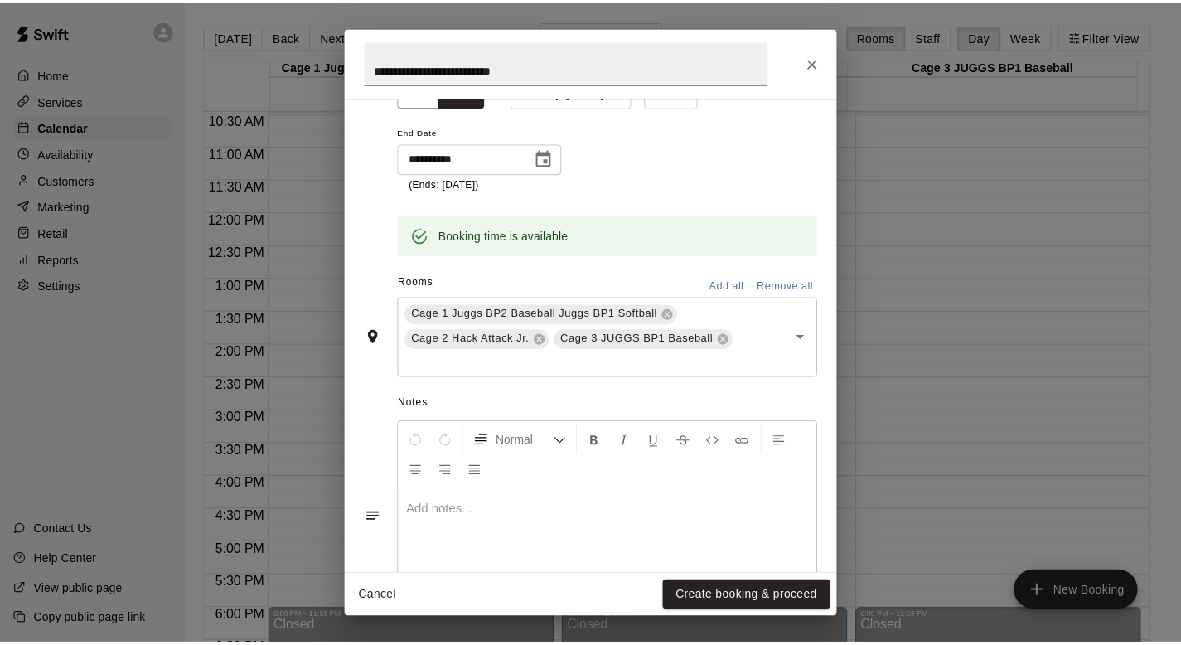
scroll to position [383, 0]
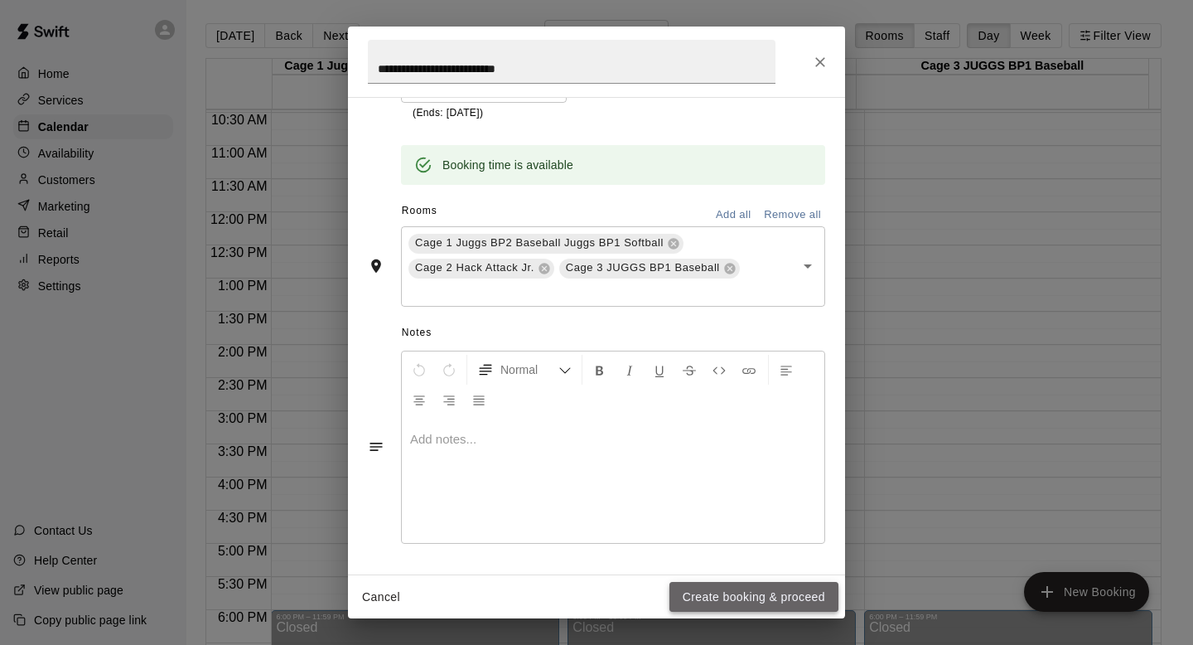
click at [707, 591] on button "Create booking & proceed" at bounding box center [753, 597] width 169 height 31
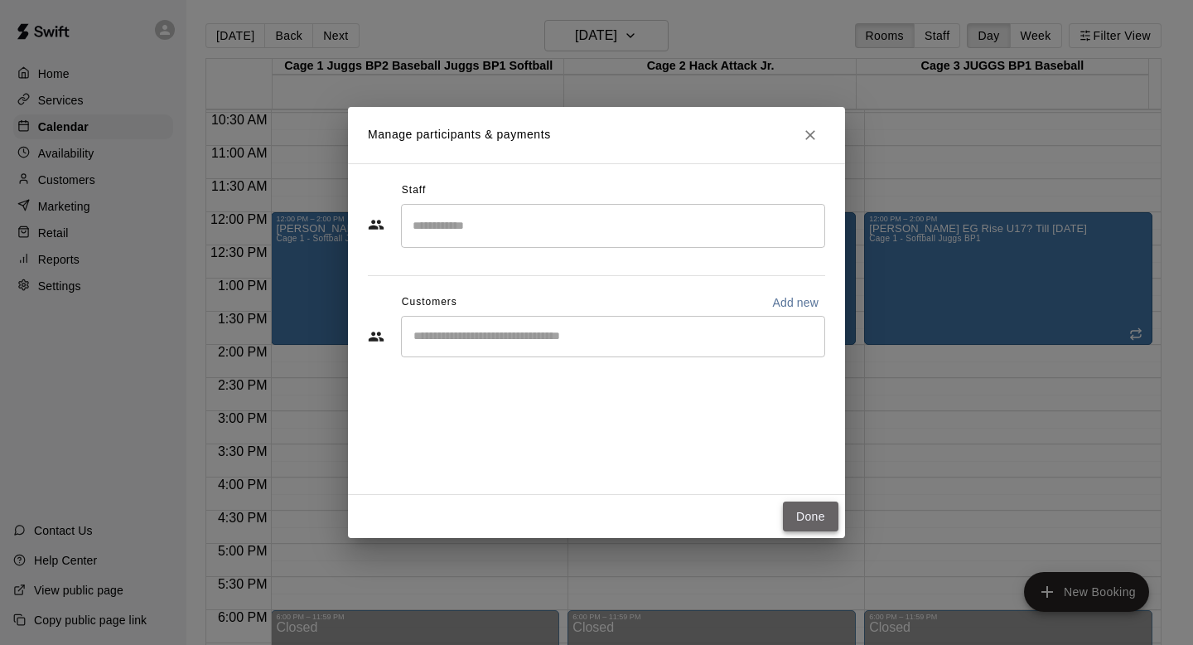
click at [802, 509] on button "Done" at bounding box center [811, 516] width 56 height 31
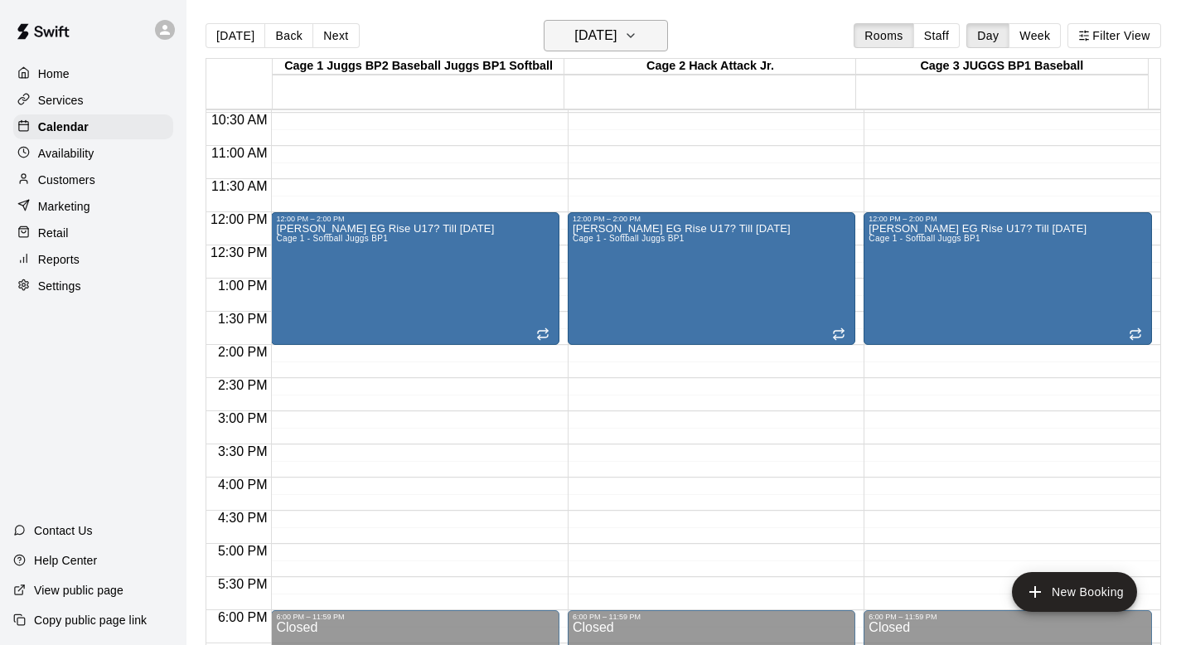
click at [637, 31] on icon "button" at bounding box center [630, 36] width 13 height 20
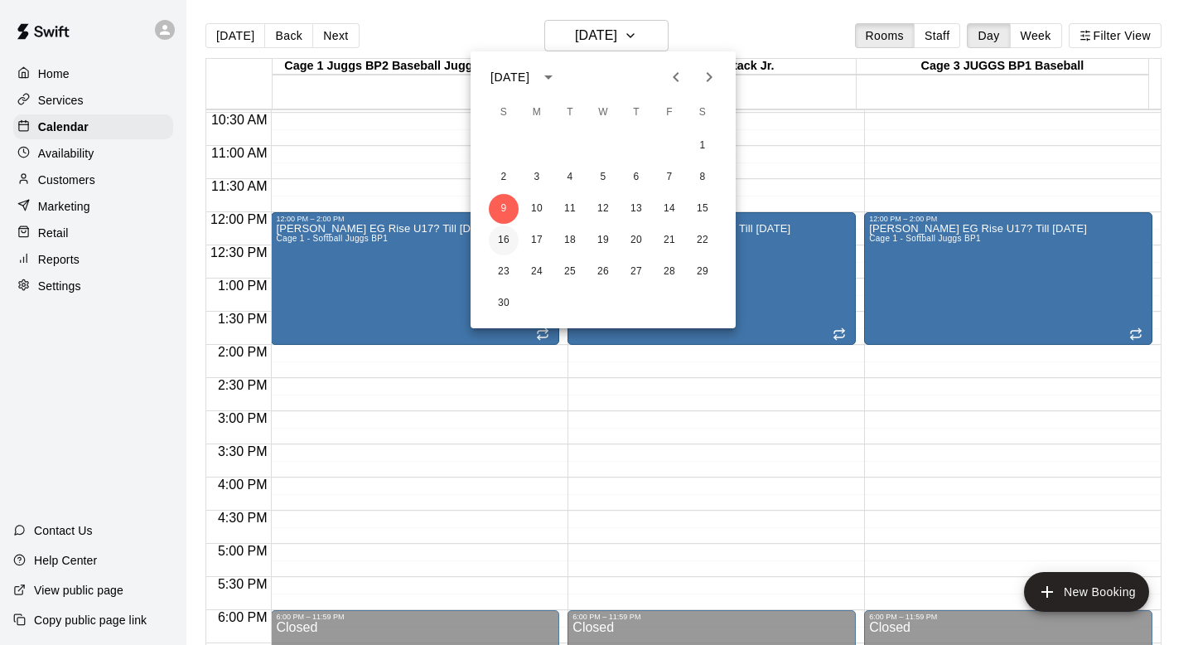
click at [497, 239] on button "16" at bounding box center [504, 240] width 30 height 30
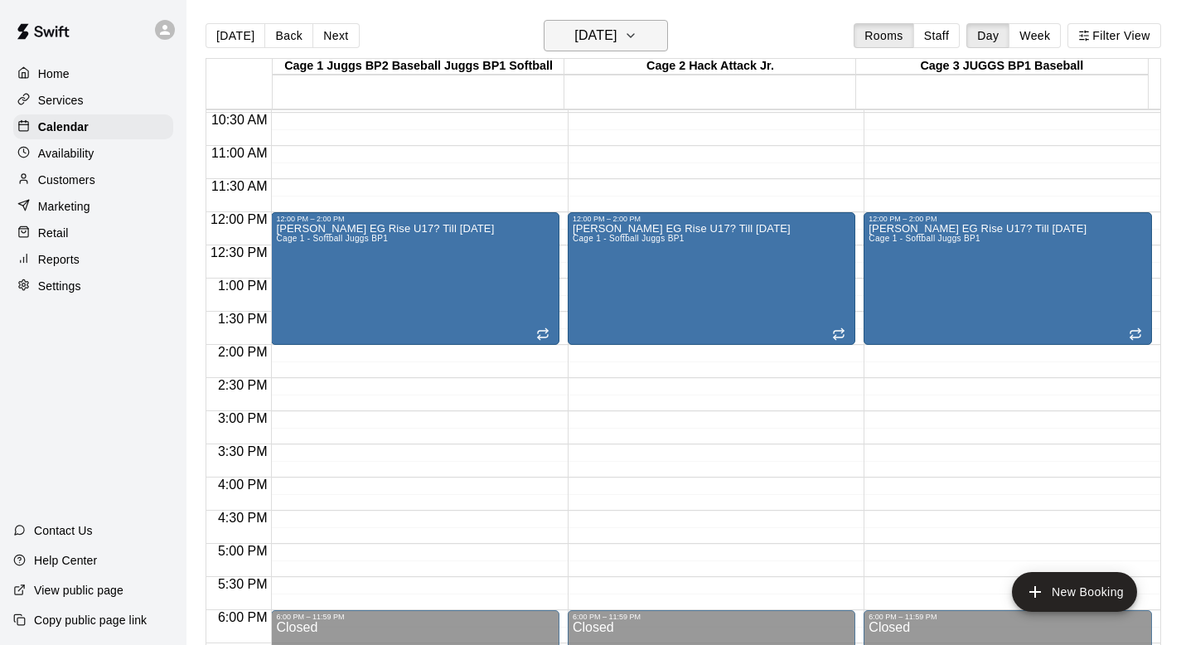
click at [637, 35] on icon "button" at bounding box center [630, 36] width 13 height 20
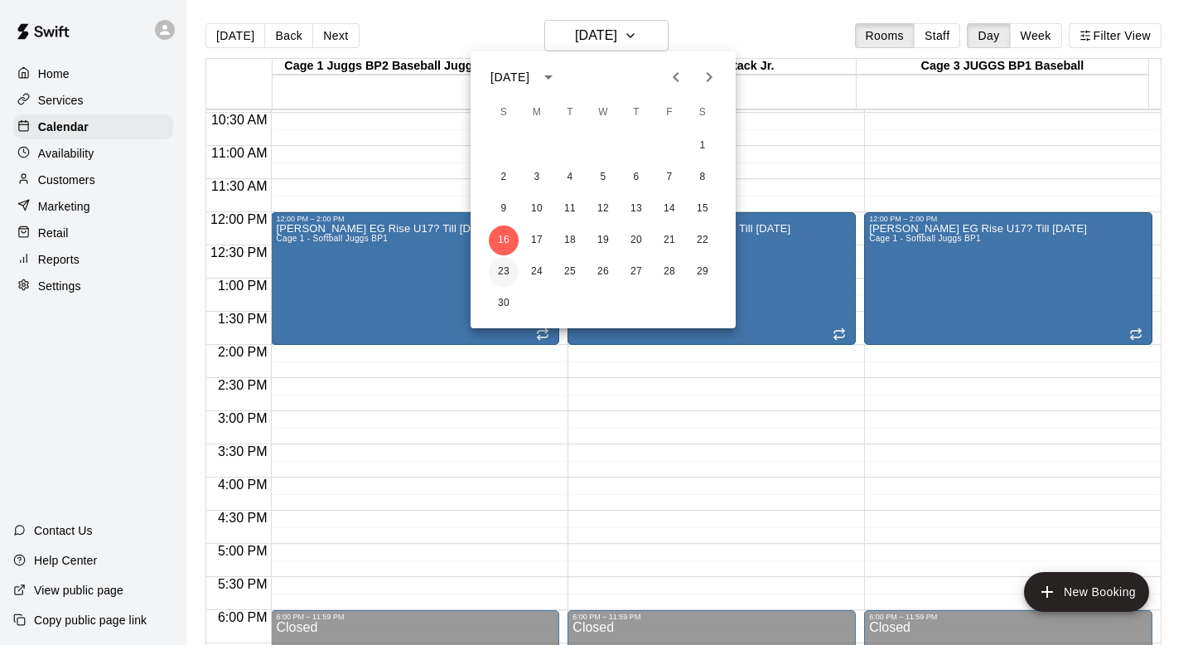
click at [500, 263] on button "23" at bounding box center [504, 272] width 30 height 30
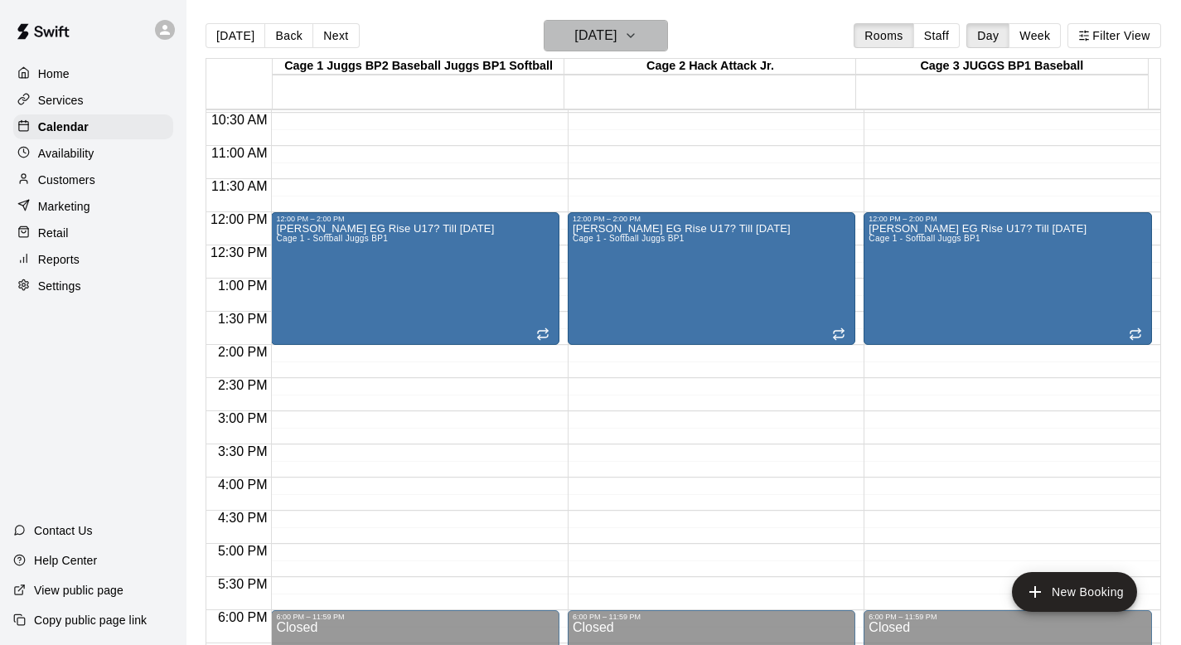
click at [642, 46] on button "Sunday Nov 23" at bounding box center [606, 35] width 124 height 31
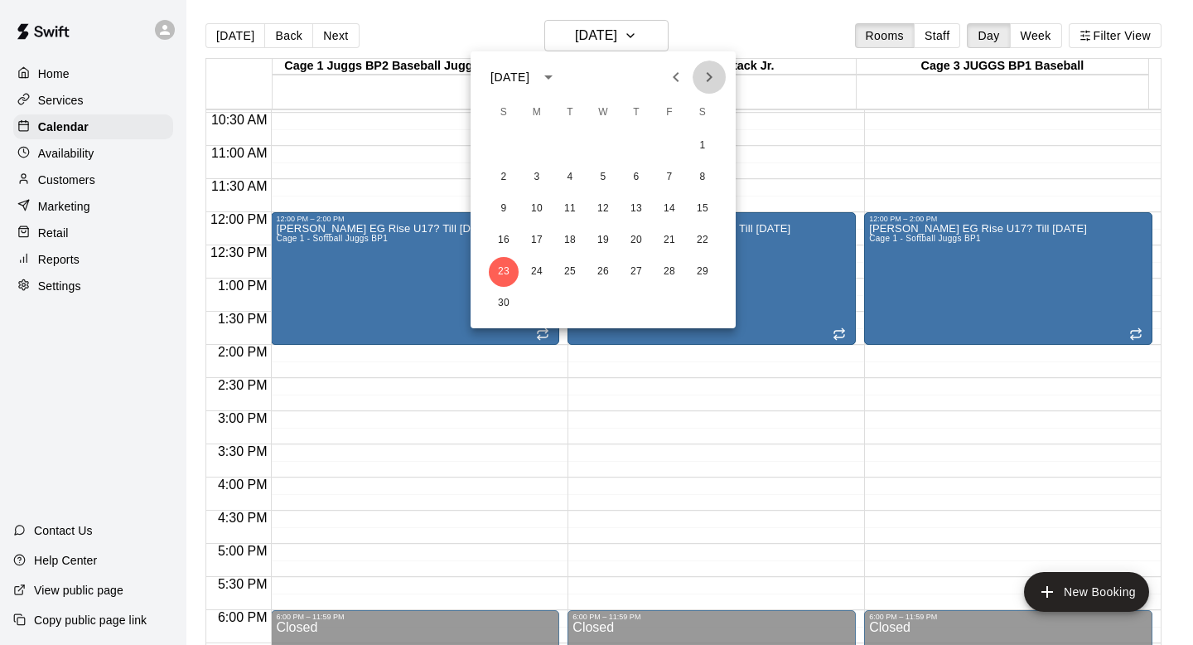
click at [707, 76] on icon "Next month" at bounding box center [709, 77] width 20 height 20
click at [500, 237] on button "21" at bounding box center [504, 240] width 30 height 30
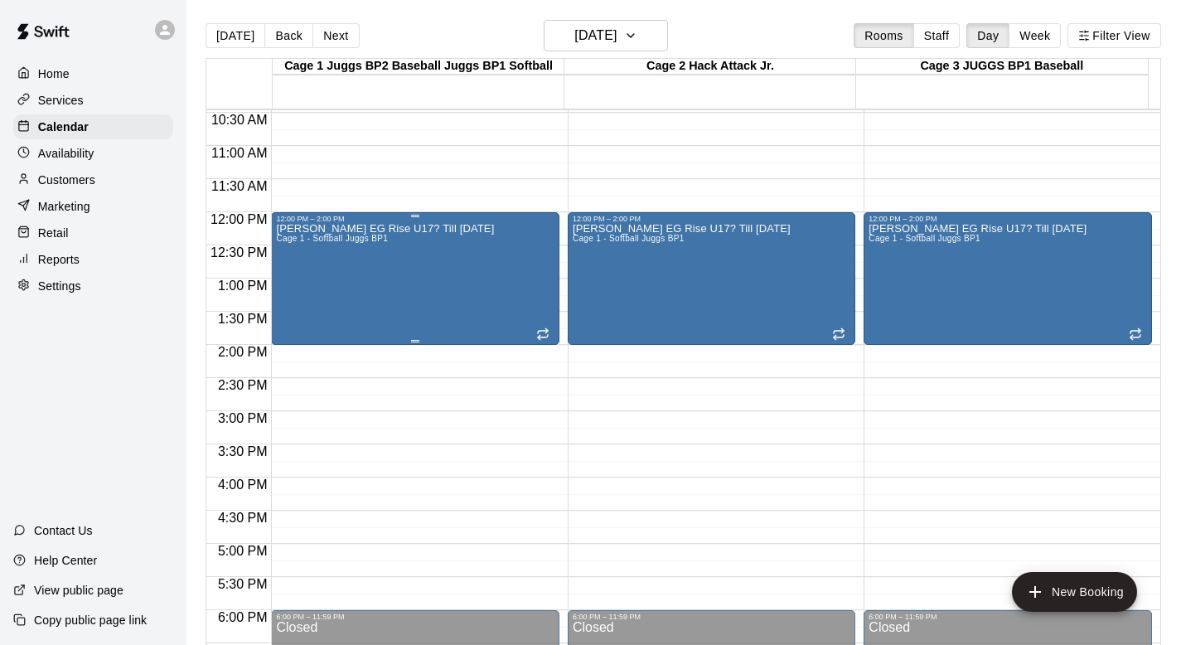
click at [404, 283] on div "Glen EG Rise U17? Till May 3 Cage 1 - Softball Juggs BP1" at bounding box center [385, 545] width 218 height 645
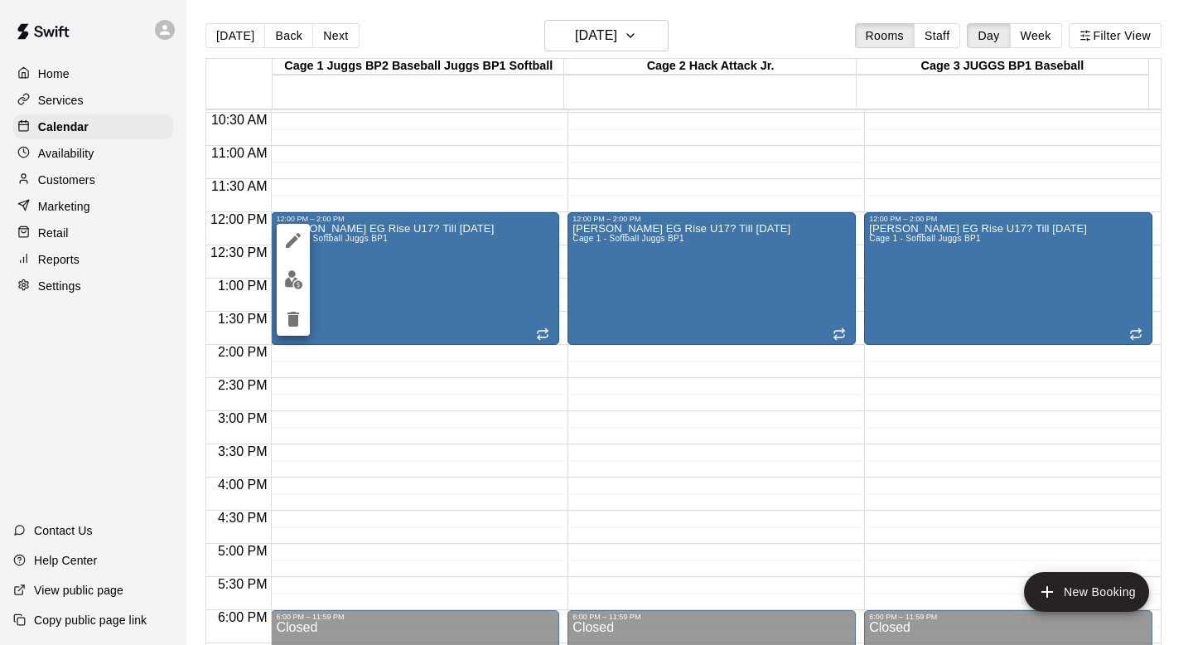
click at [287, 312] on icon "delete" at bounding box center [293, 319] width 20 height 20
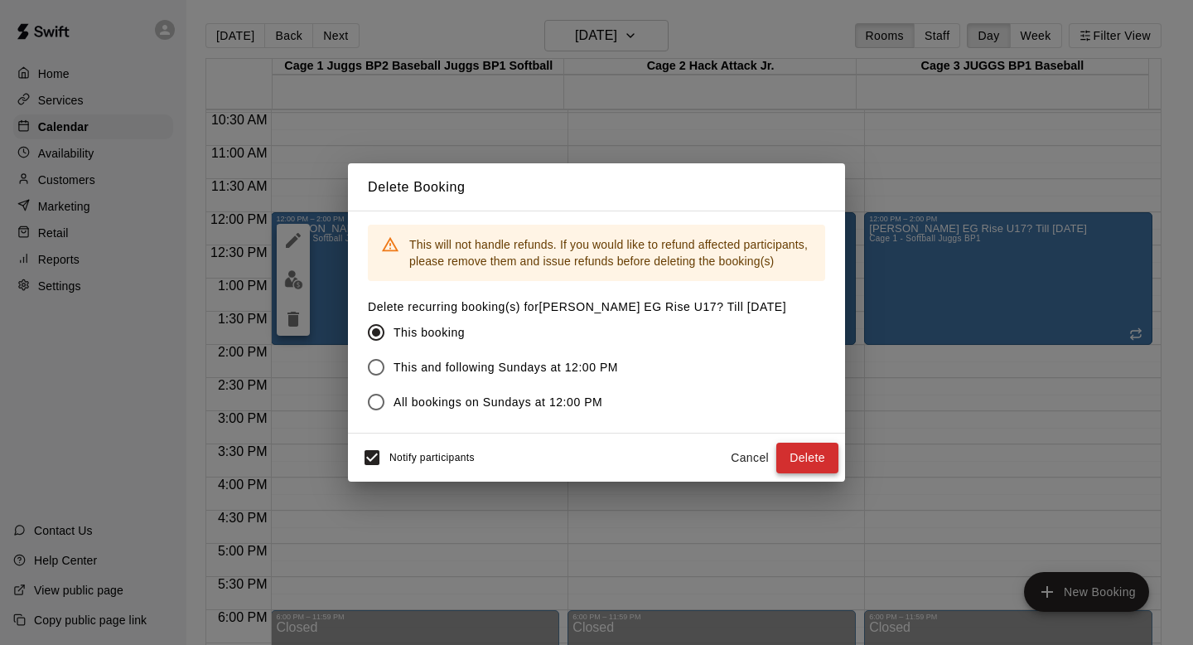
click at [788, 455] on button "Delete" at bounding box center [807, 457] width 62 height 31
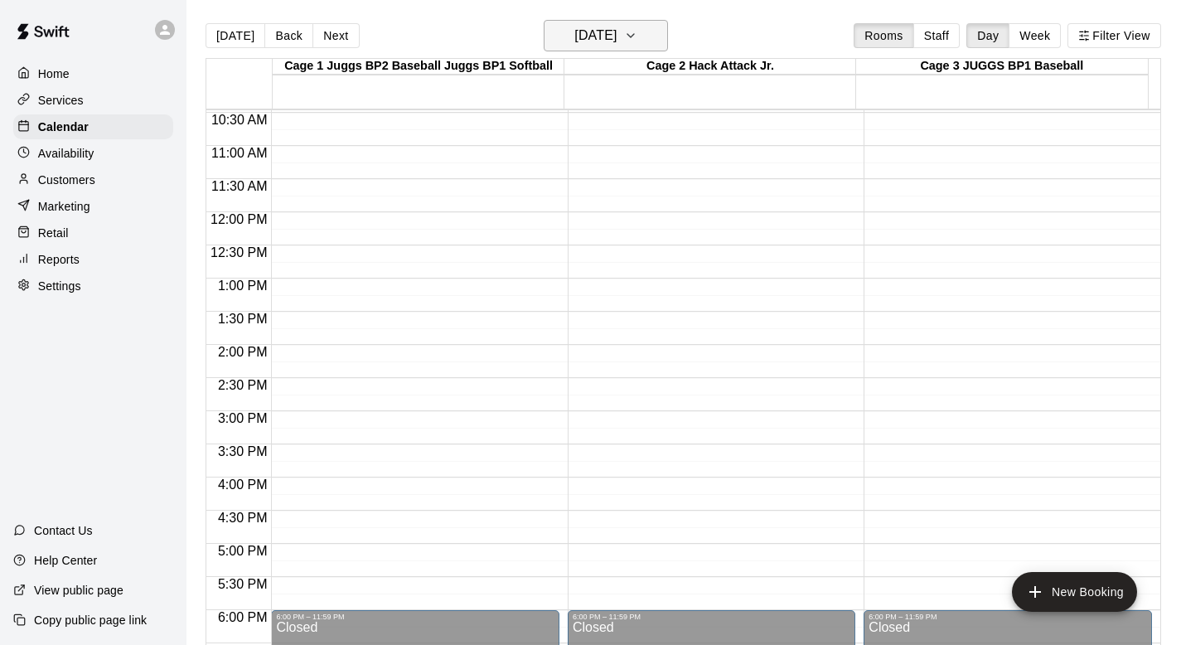
click at [637, 36] on icon "button" at bounding box center [630, 36] width 13 height 20
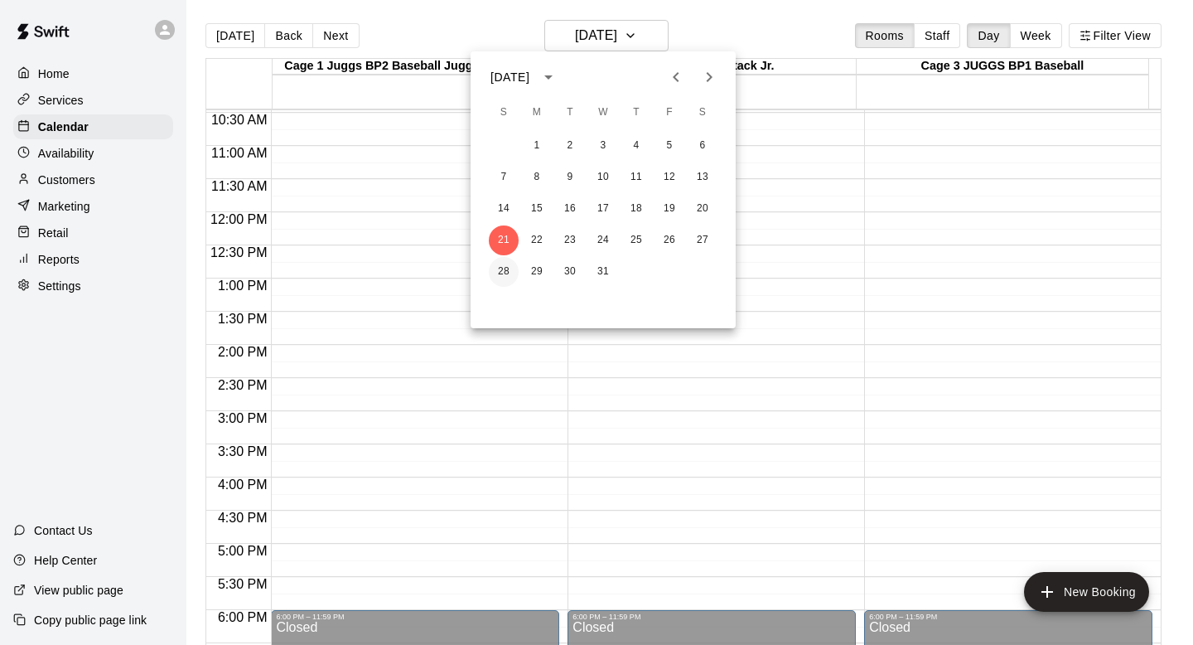
click at [502, 267] on button "28" at bounding box center [504, 272] width 30 height 30
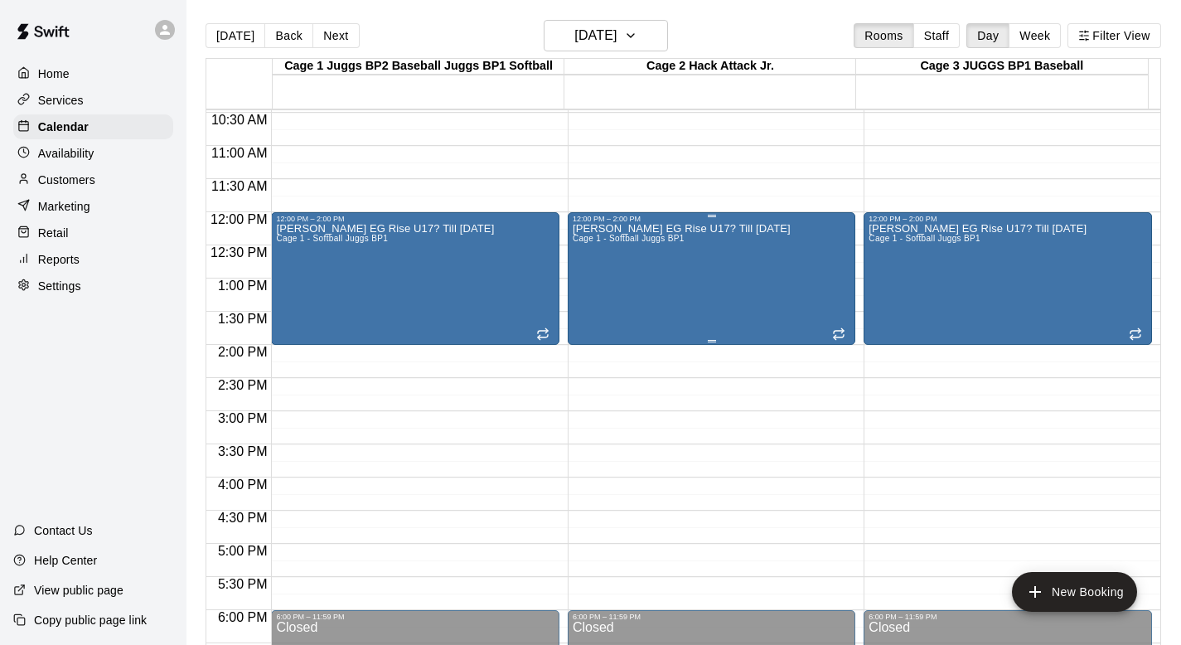
click at [629, 263] on div "Glen EG Rise U17? Till May 3 Cage 1 - Softball Juggs BP1" at bounding box center [682, 545] width 218 height 645
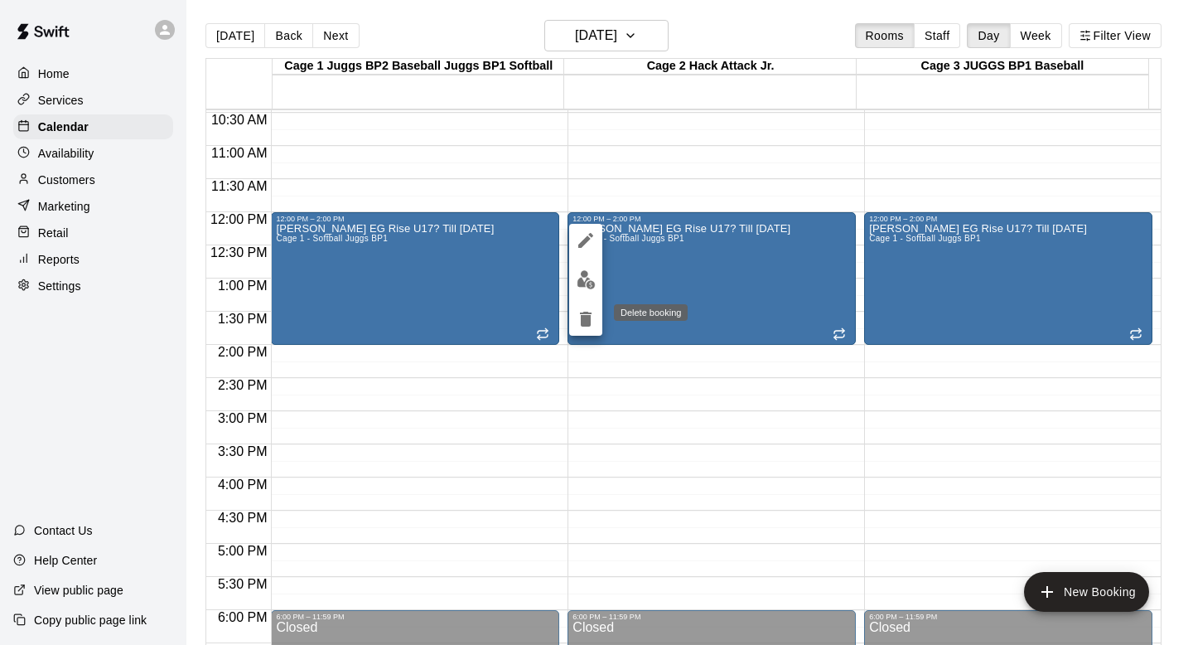
click at [588, 317] on icon "delete" at bounding box center [586, 319] width 12 height 15
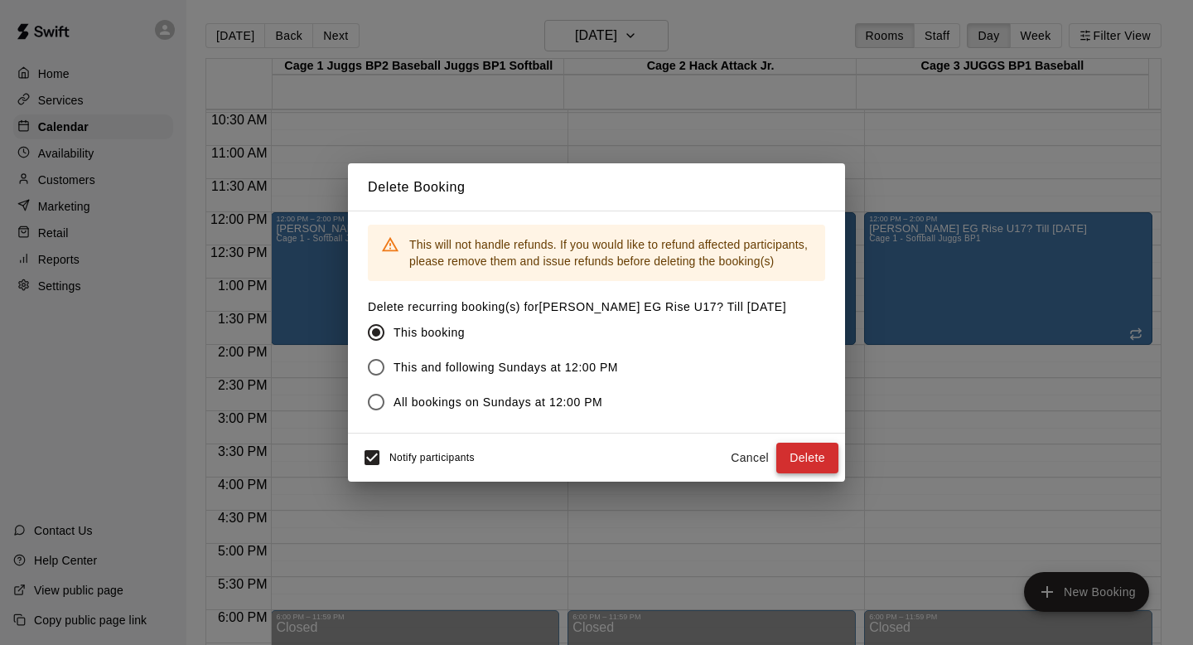
click at [798, 464] on button "Delete" at bounding box center [807, 457] width 62 height 31
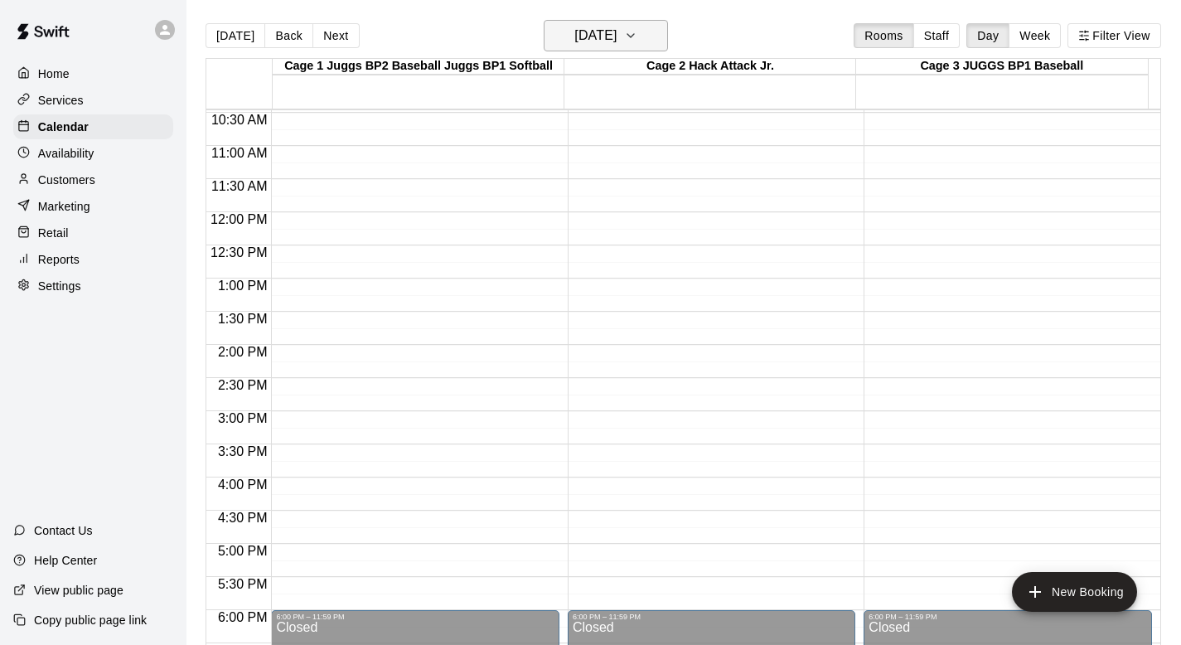
click at [637, 29] on icon "button" at bounding box center [630, 36] width 13 height 20
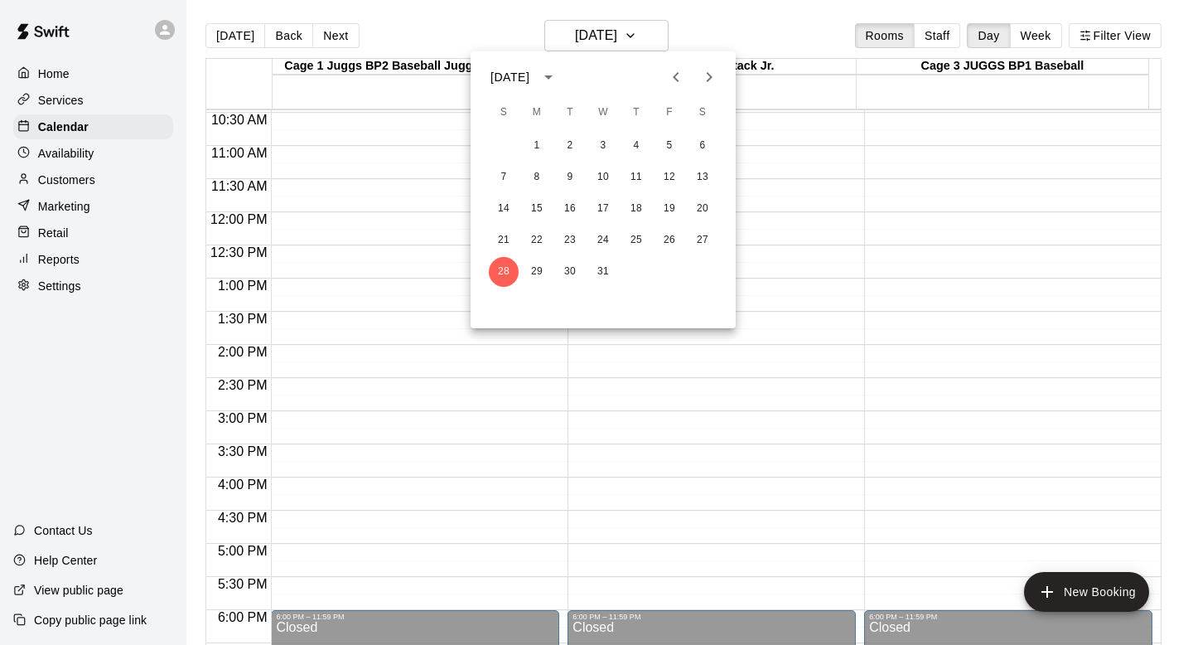
click at [700, 69] on icon "Next month" at bounding box center [709, 77] width 20 height 20
click at [498, 202] on button "15" at bounding box center [504, 209] width 30 height 30
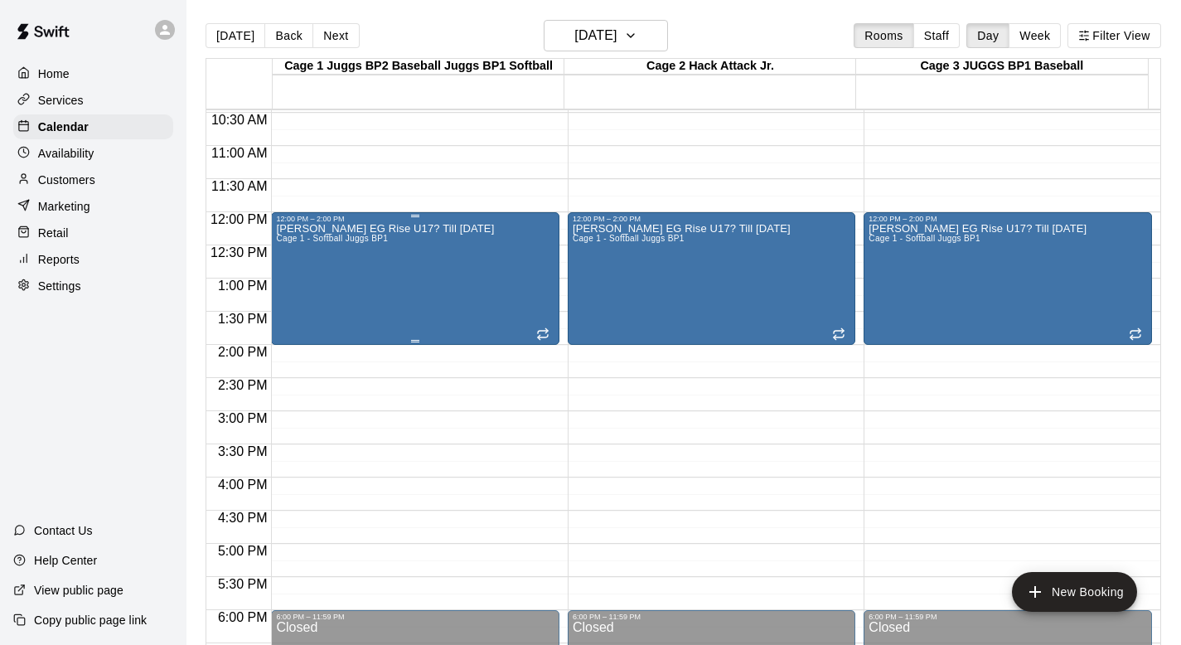
click at [483, 278] on div "Glen EG Rise U17? Till May 3 Cage 1 - Softball Juggs BP1" at bounding box center [415, 545] width 278 height 645
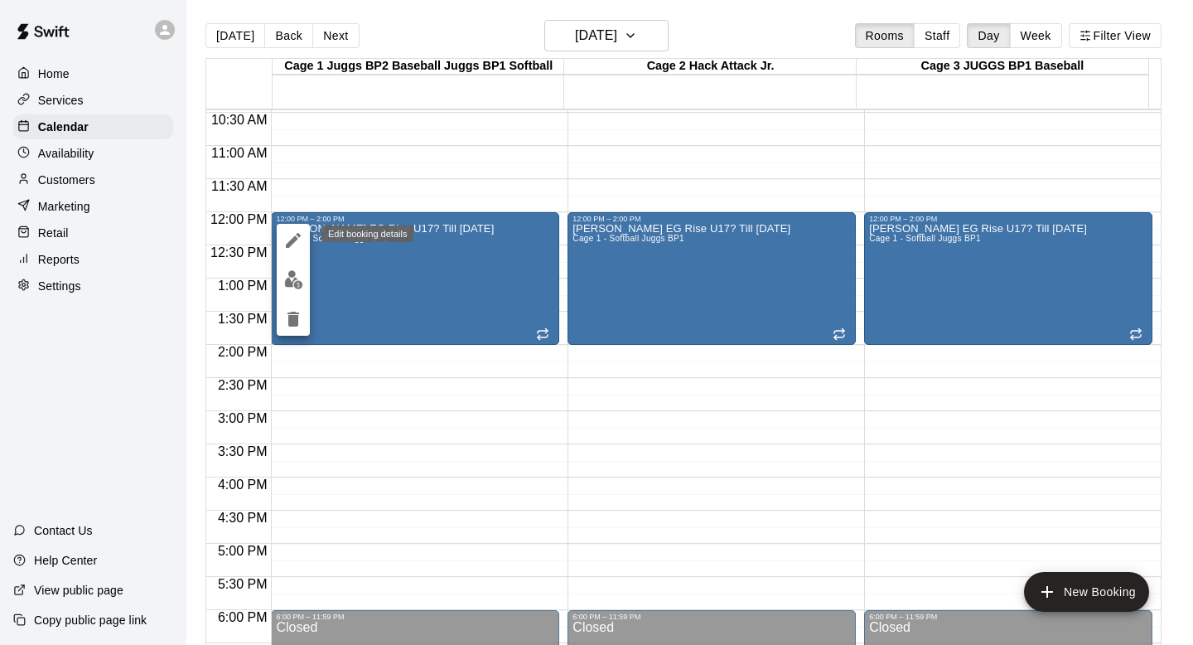
click at [289, 233] on icon "edit" at bounding box center [293, 240] width 20 height 20
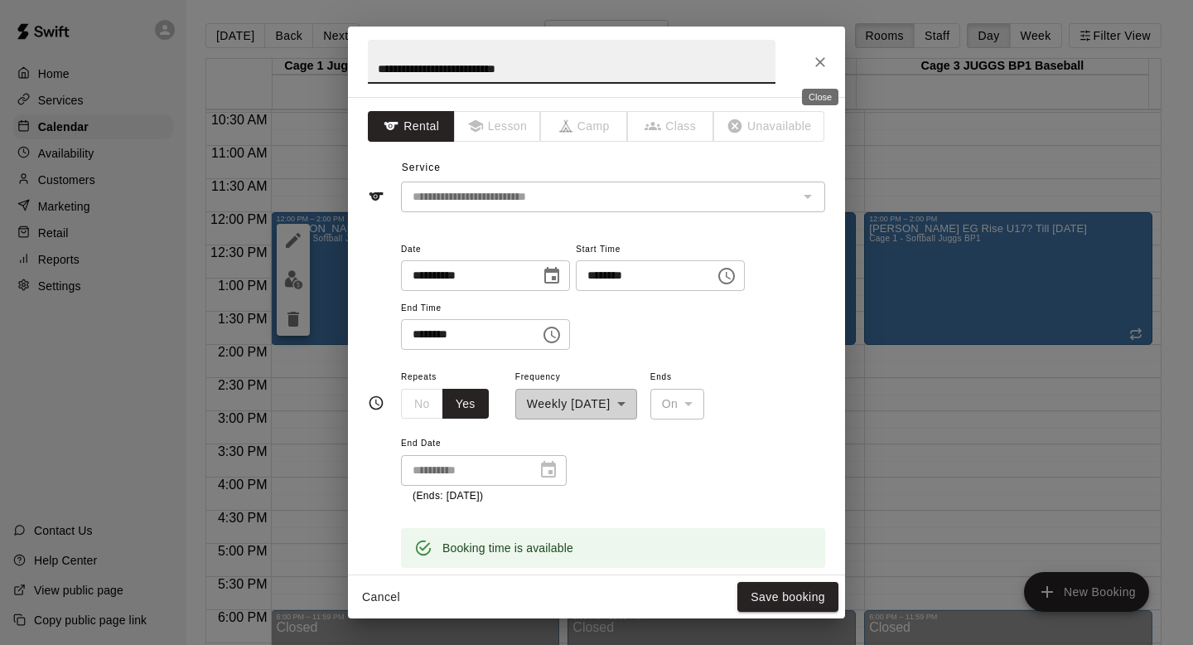
click at [815, 56] on icon "Close" at bounding box center [820, 62] width 17 height 17
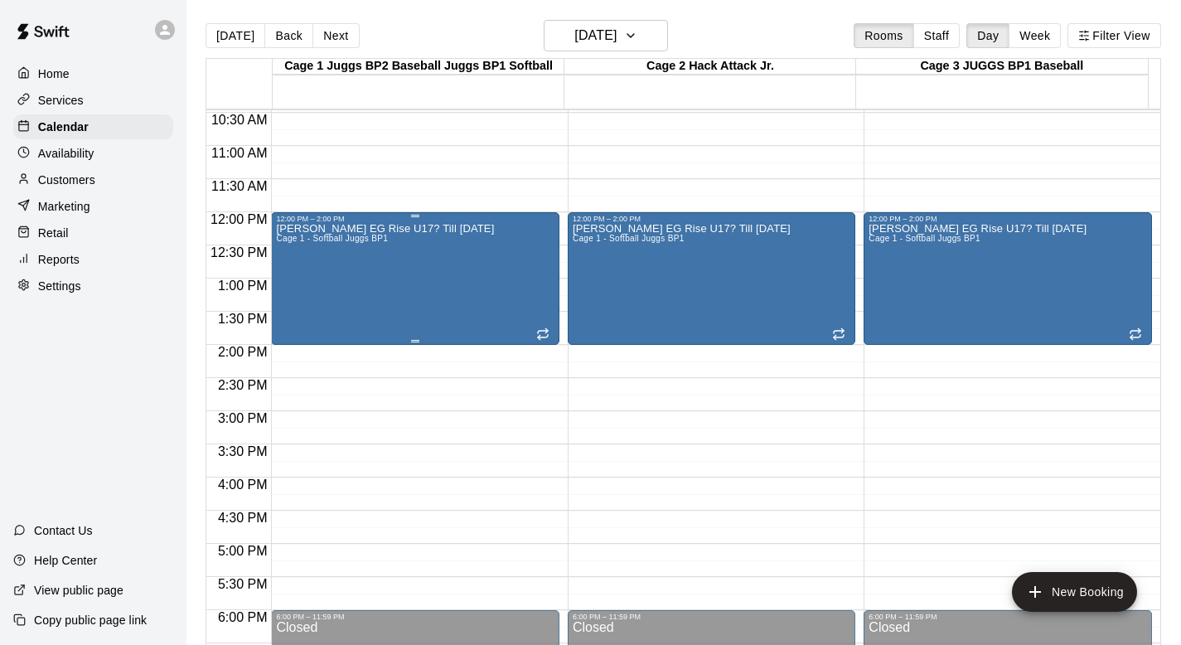
click at [330, 323] on div "Glen EG Rise U17? Till May 3 Cage 1 - Softball Juggs BP1" at bounding box center [385, 545] width 218 height 645
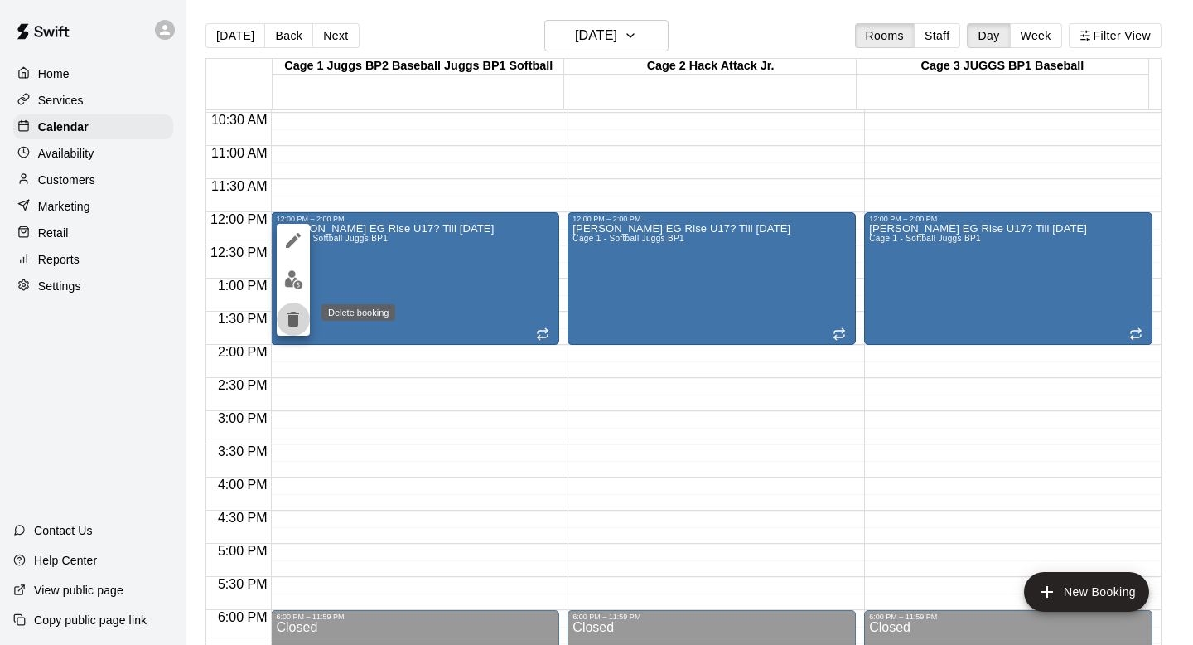
click at [292, 316] on icon "delete" at bounding box center [294, 319] width 12 height 15
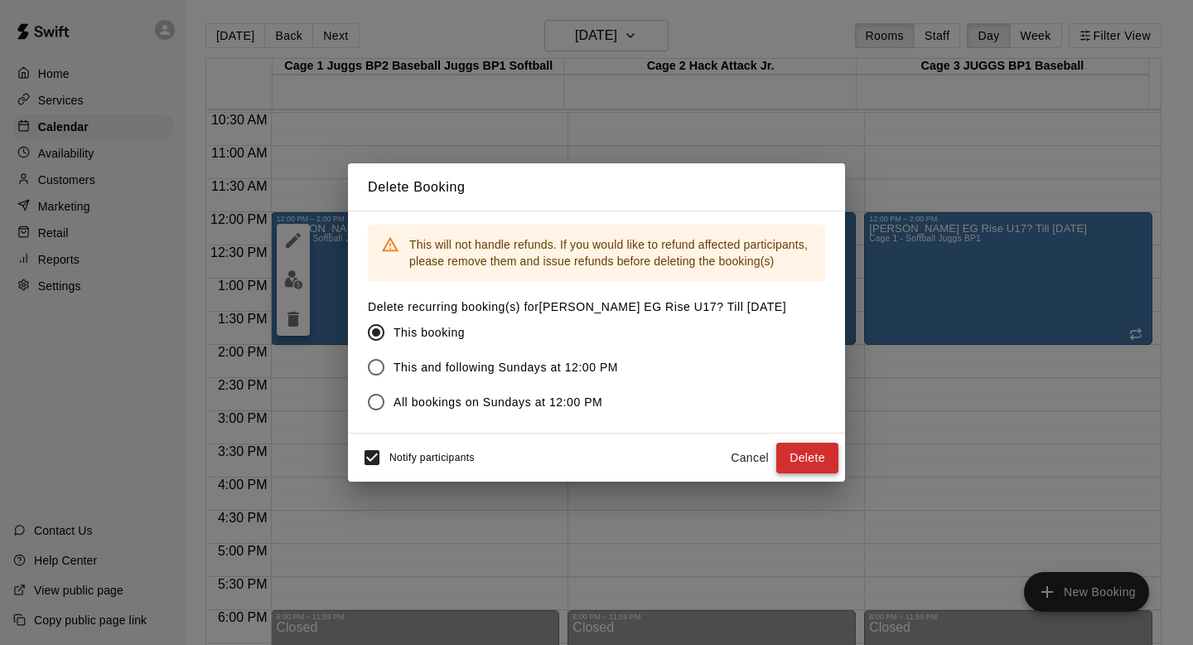
click at [800, 454] on button "Delete" at bounding box center [807, 457] width 62 height 31
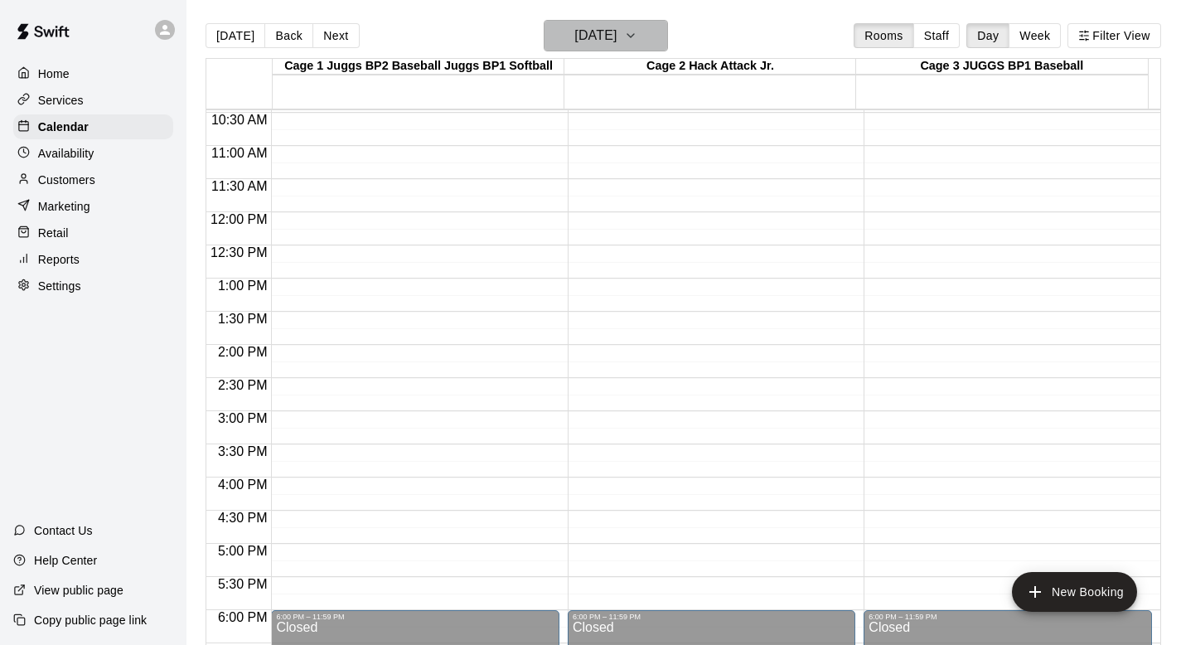
click at [637, 34] on icon "button" at bounding box center [630, 36] width 13 height 20
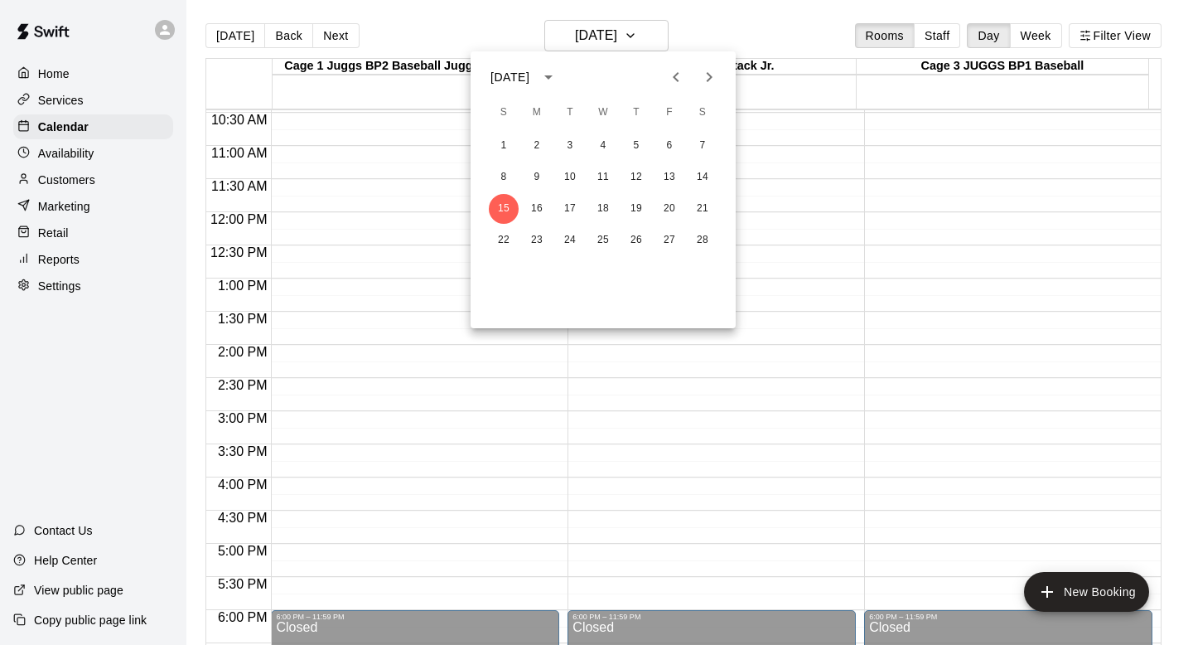
click at [712, 74] on icon "Next month" at bounding box center [709, 77] width 20 height 20
click at [671, 74] on icon "Previous month" at bounding box center [676, 77] width 20 height 20
click at [504, 207] on button "15" at bounding box center [504, 209] width 30 height 30
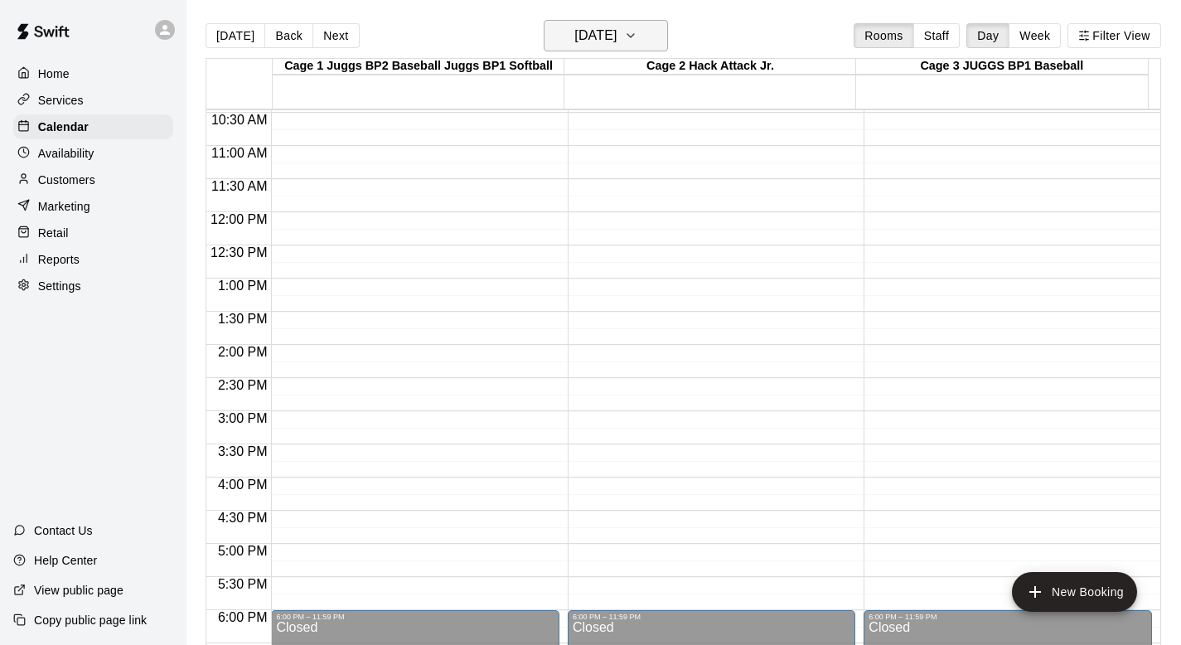
click at [637, 39] on icon "button" at bounding box center [630, 36] width 13 height 20
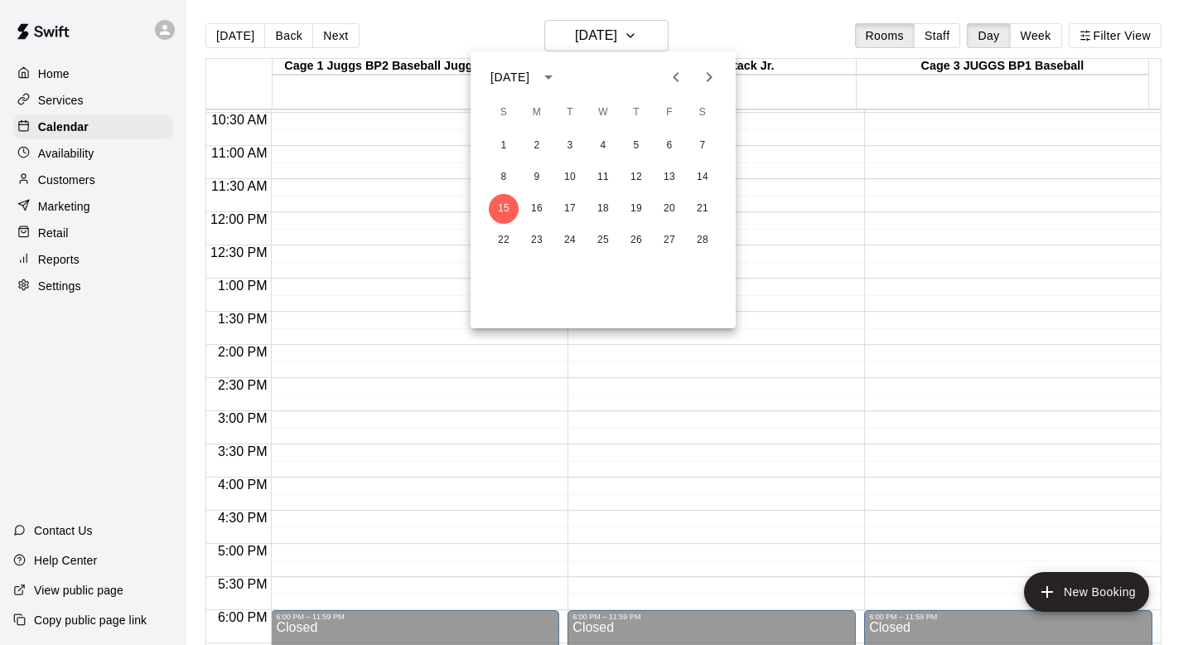
click at [708, 75] on icon "Next month" at bounding box center [709, 77] width 20 height 20
click at [498, 205] on button "15" at bounding box center [504, 209] width 30 height 30
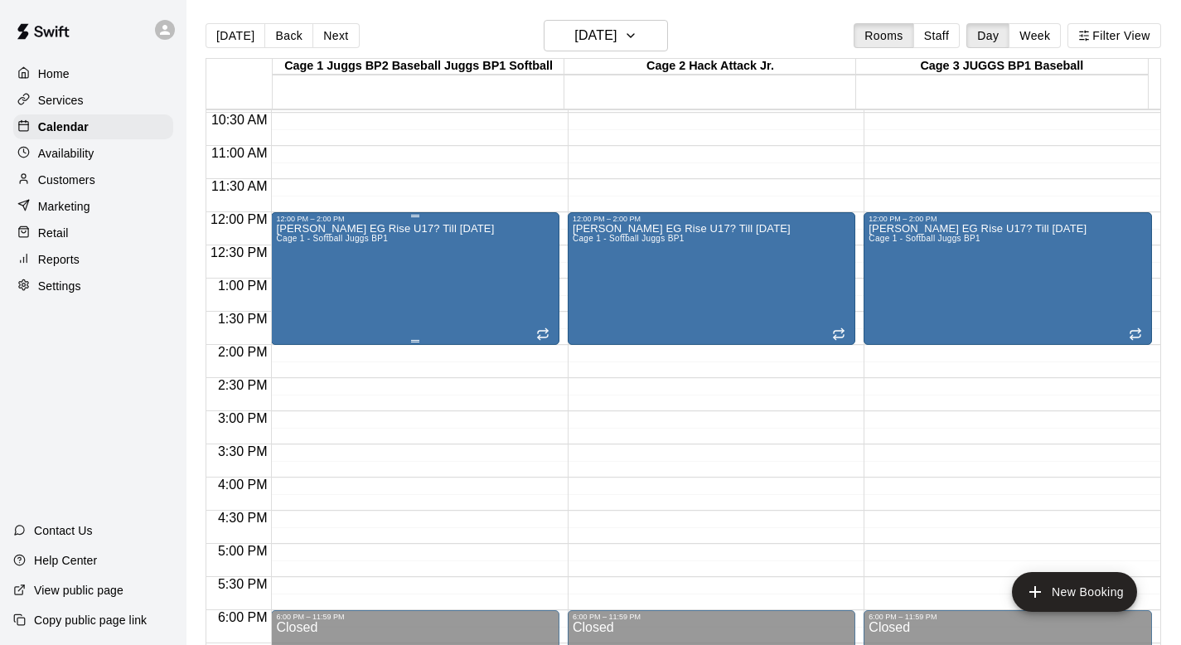
click at [520, 290] on div "Glen EG Rise U17? Till May 3 Cage 1 - Softball Juggs BP1" at bounding box center [415, 545] width 278 height 645
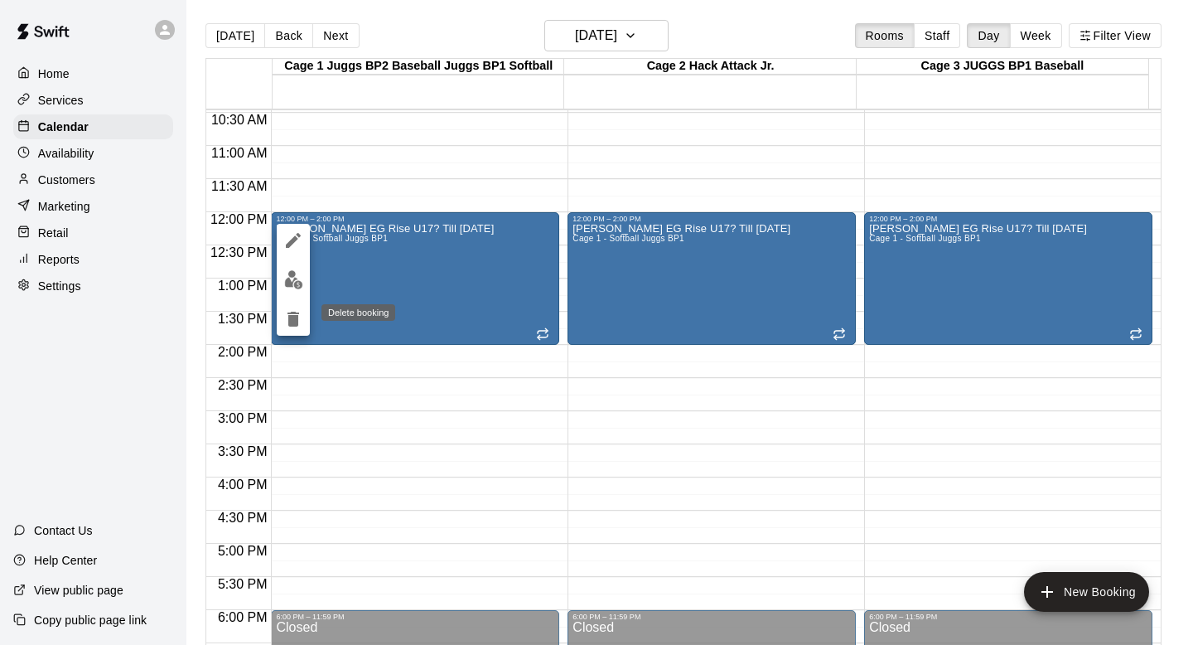
click at [288, 320] on icon "delete" at bounding box center [293, 319] width 20 height 20
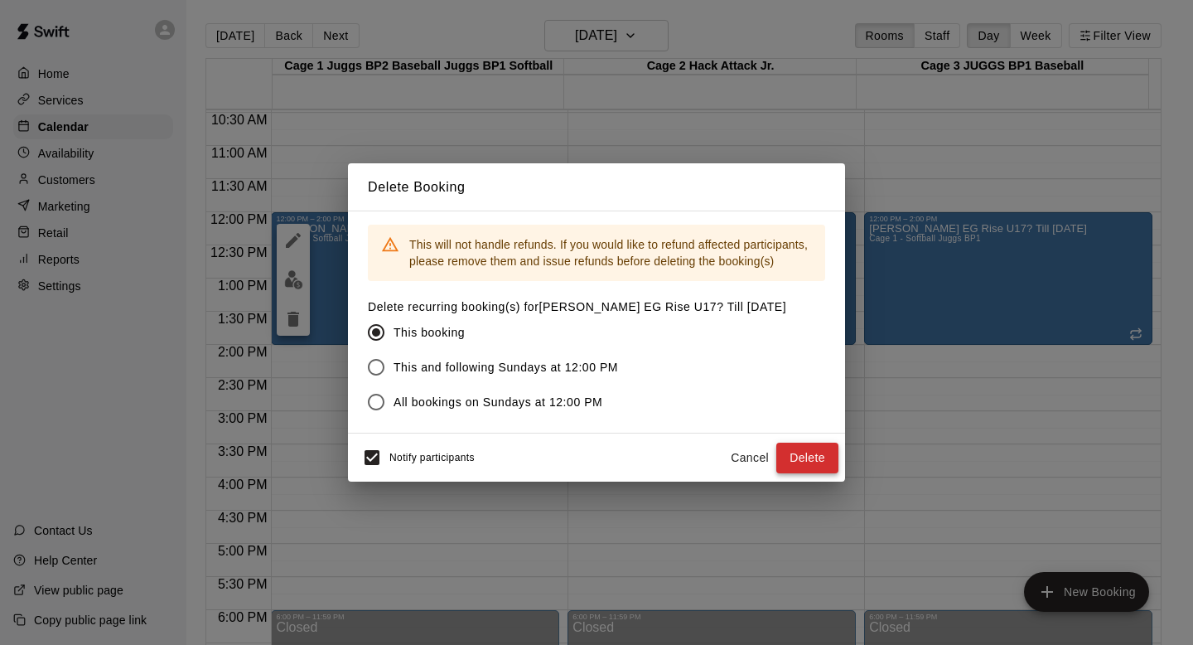
click at [805, 455] on button "Delete" at bounding box center [807, 457] width 62 height 31
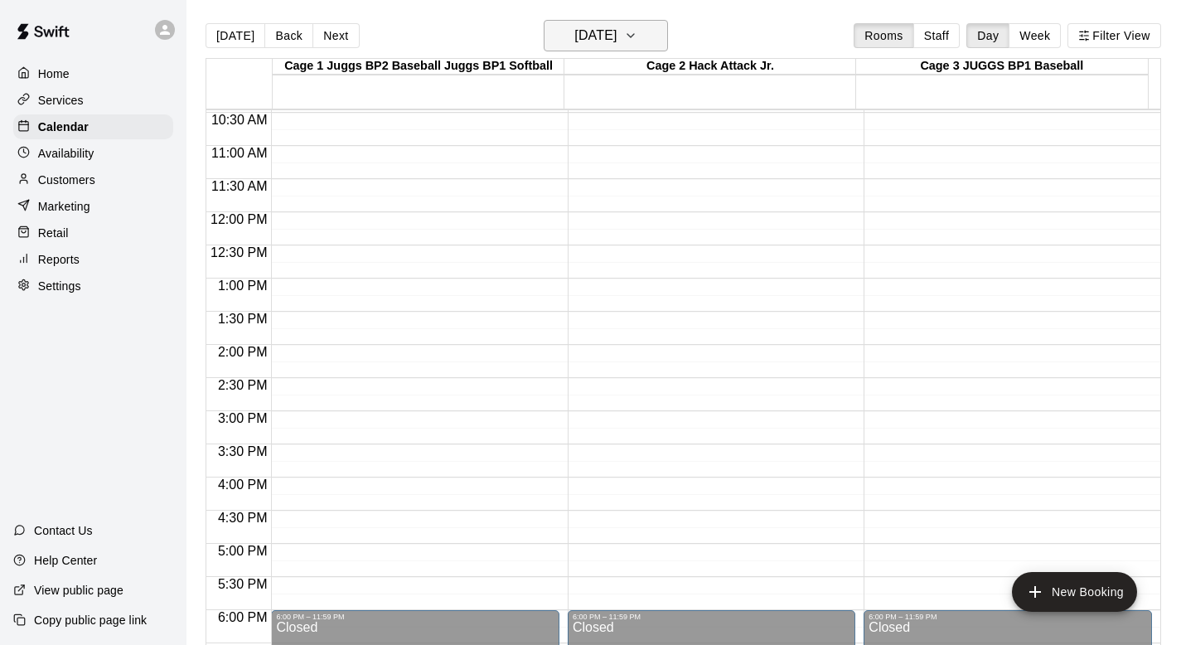
click at [637, 30] on icon "button" at bounding box center [630, 36] width 13 height 20
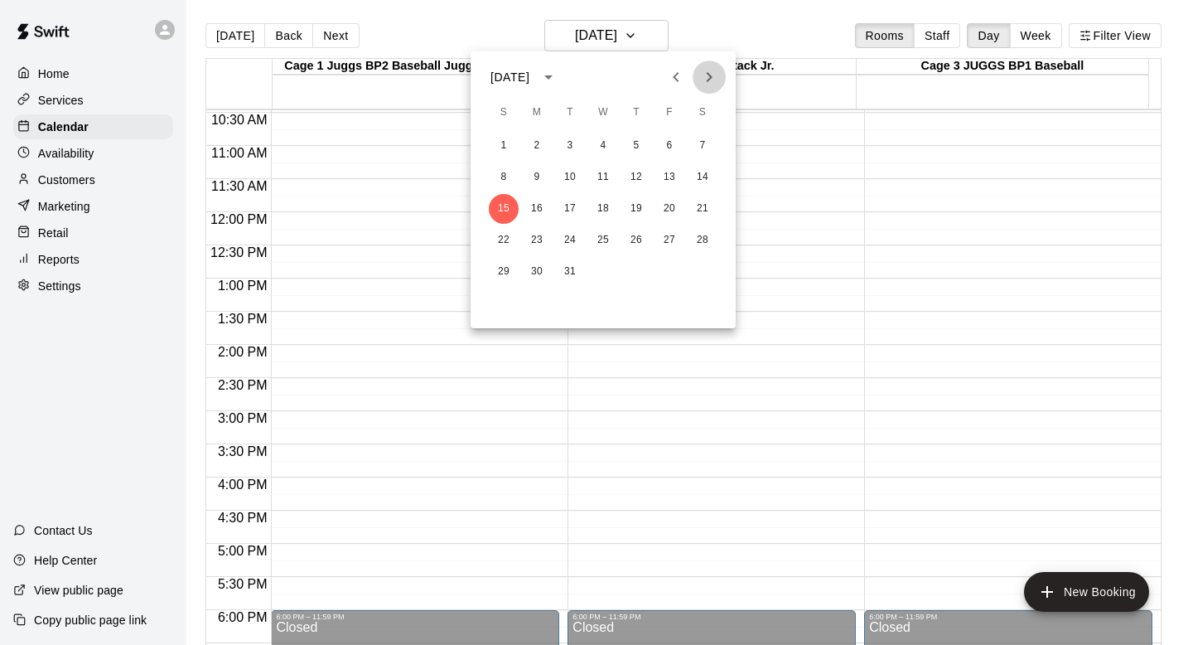
click at [702, 88] on button "Next month" at bounding box center [709, 76] width 33 height 33
click at [506, 172] on button "5" at bounding box center [504, 177] width 30 height 30
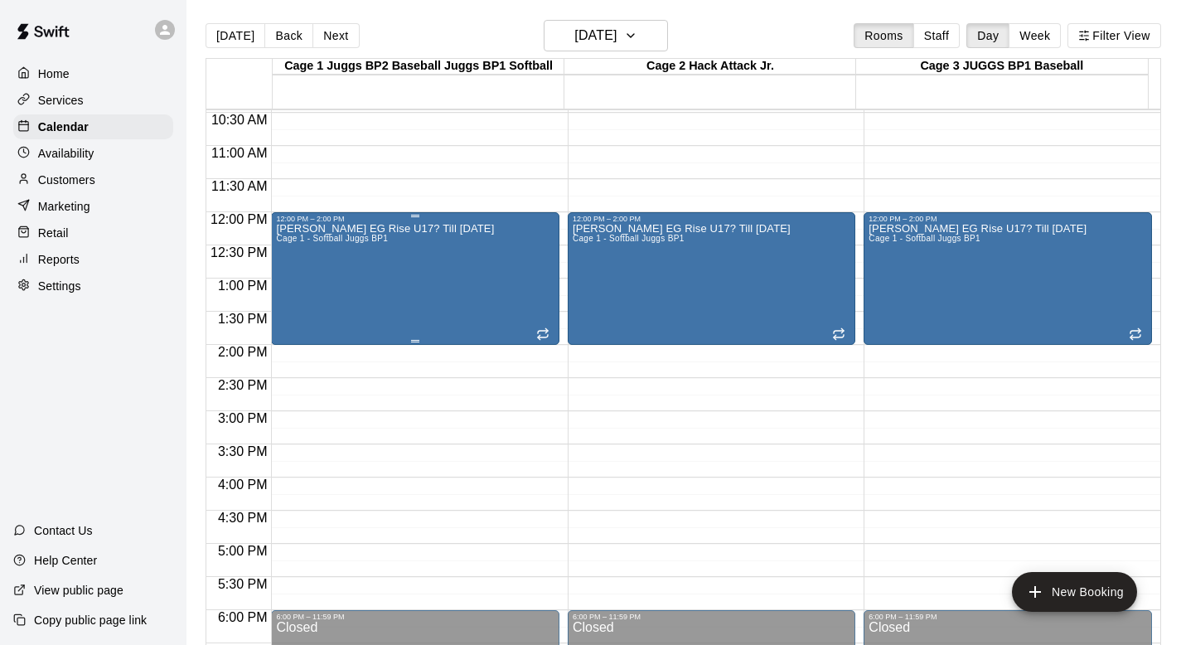
click at [430, 269] on div "Glen EG Rise U17? Till May 3 Cage 1 - Softball Juggs BP1" at bounding box center [415, 545] width 278 height 645
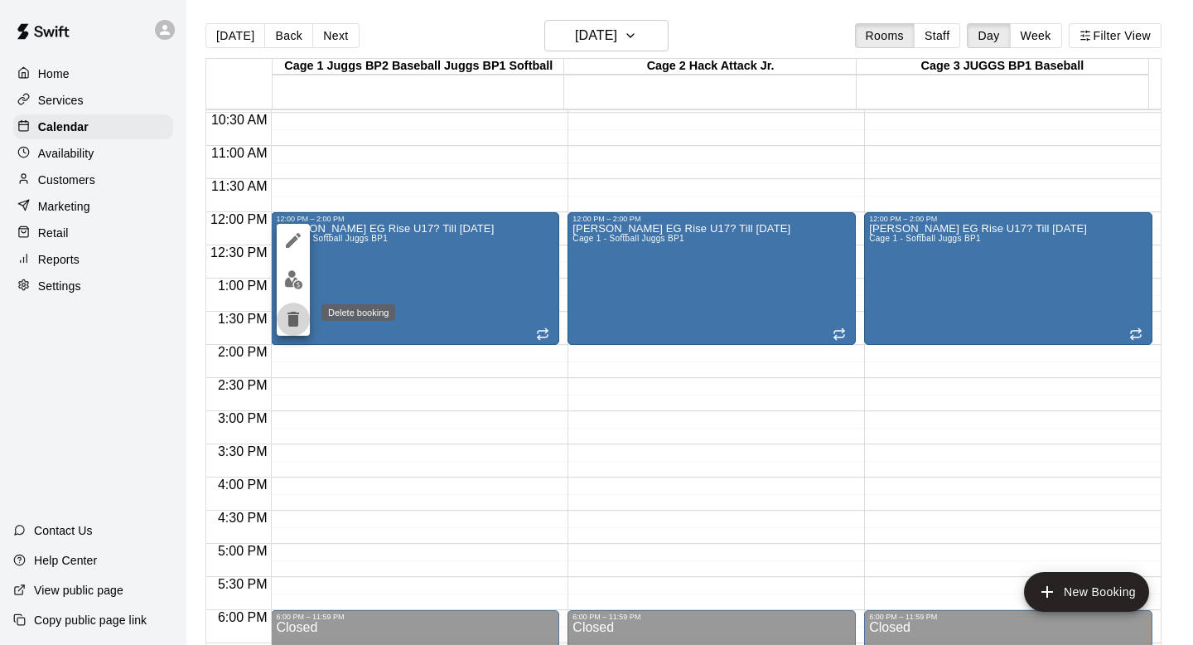
click at [288, 314] on icon "delete" at bounding box center [293, 319] width 20 height 20
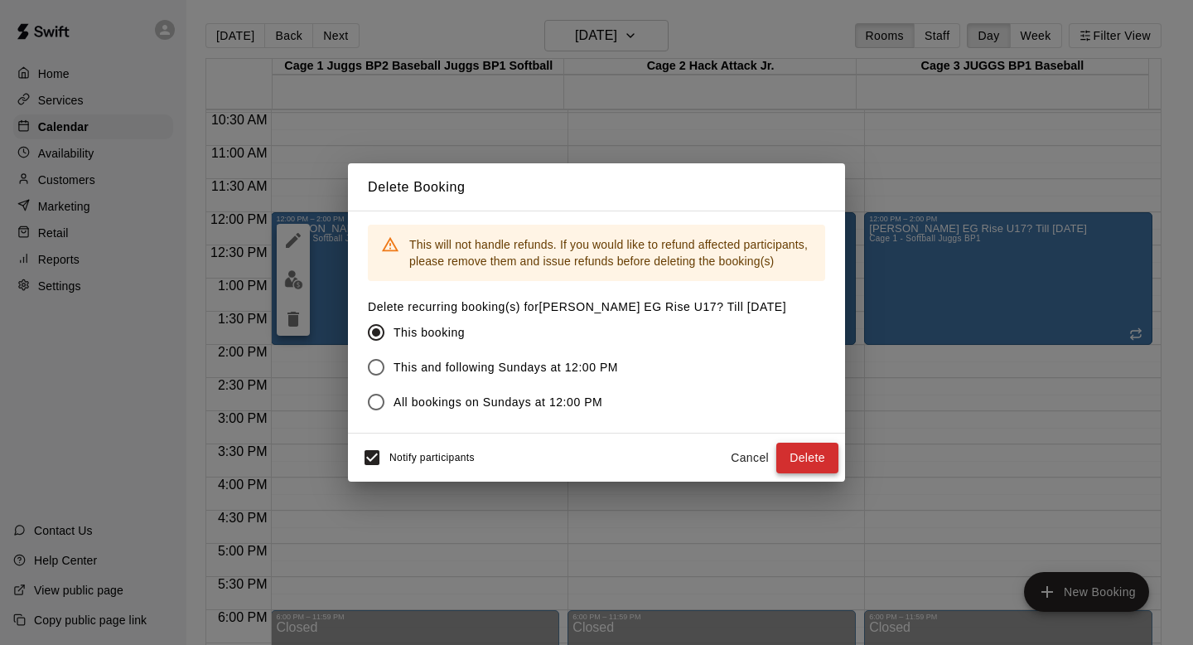
click at [786, 456] on button "Delete" at bounding box center [807, 457] width 62 height 31
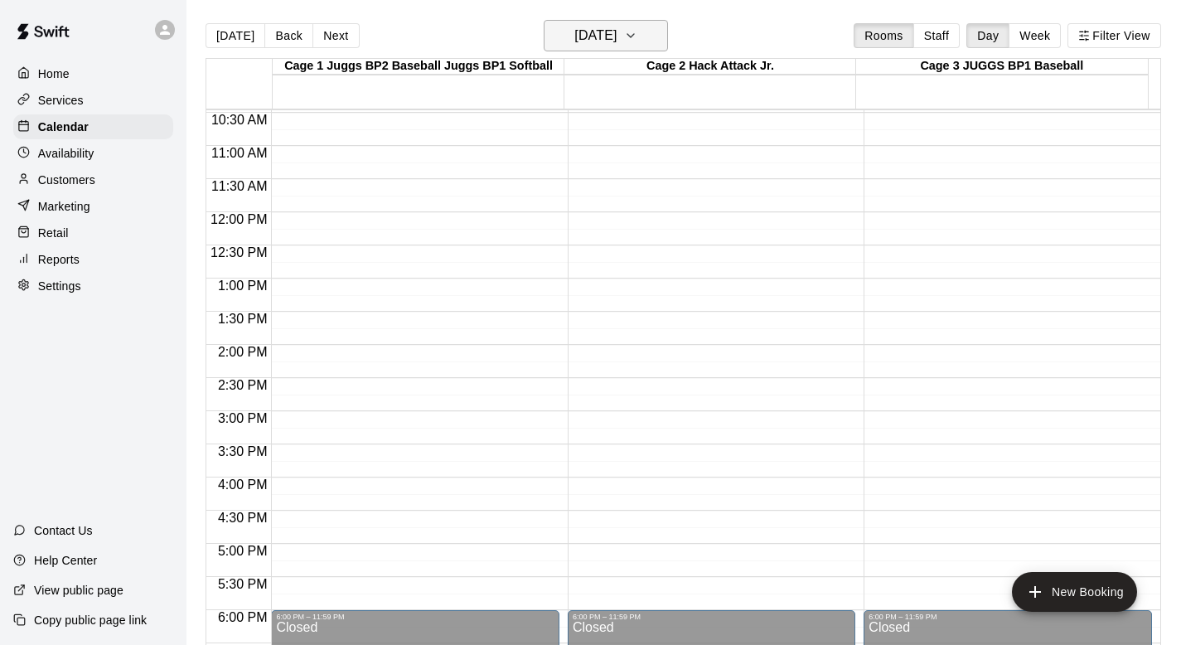
click at [637, 37] on icon "button" at bounding box center [630, 36] width 13 height 20
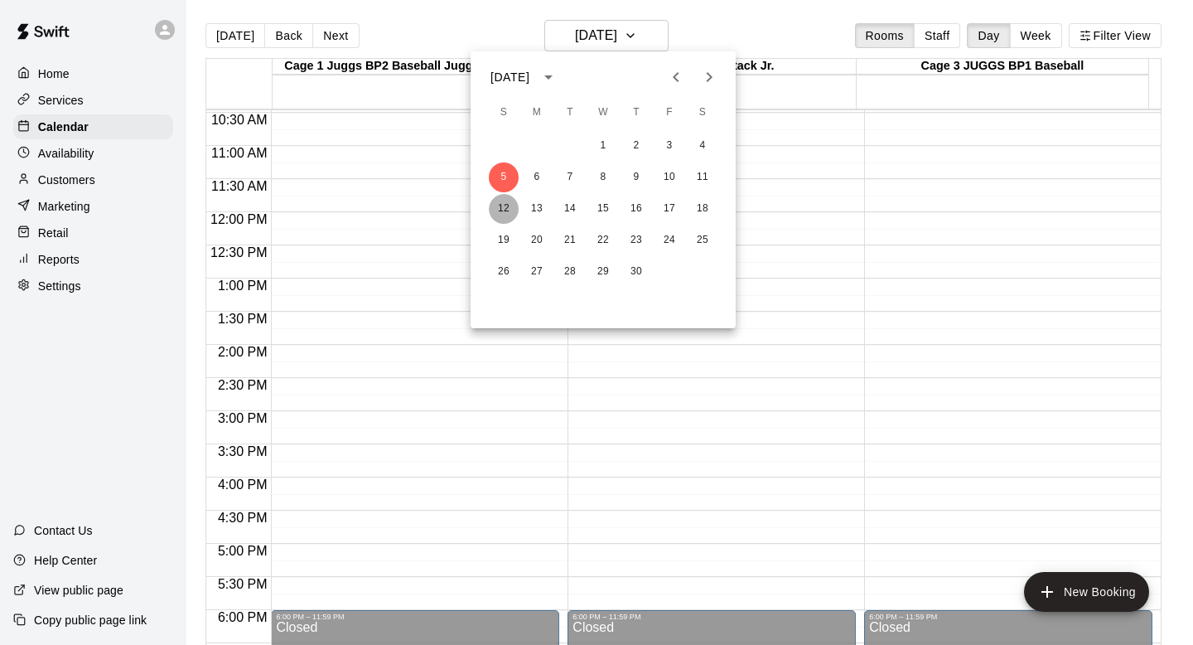
click at [494, 211] on button "12" at bounding box center [504, 209] width 30 height 30
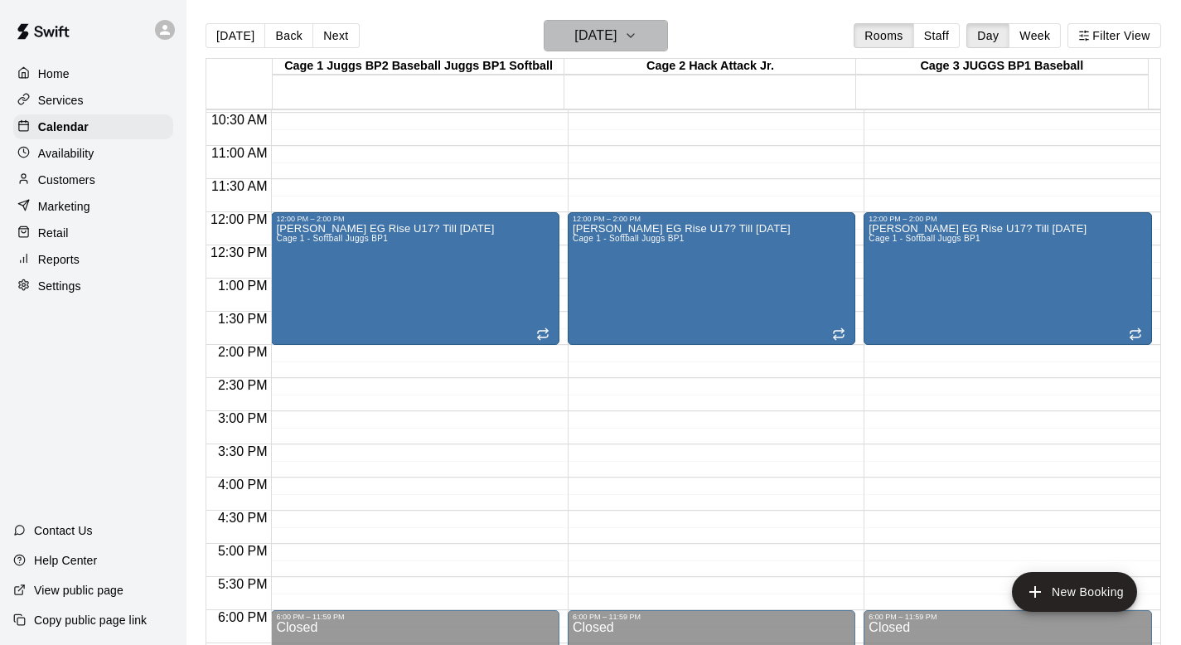
click at [637, 38] on icon "button" at bounding box center [630, 36] width 13 height 20
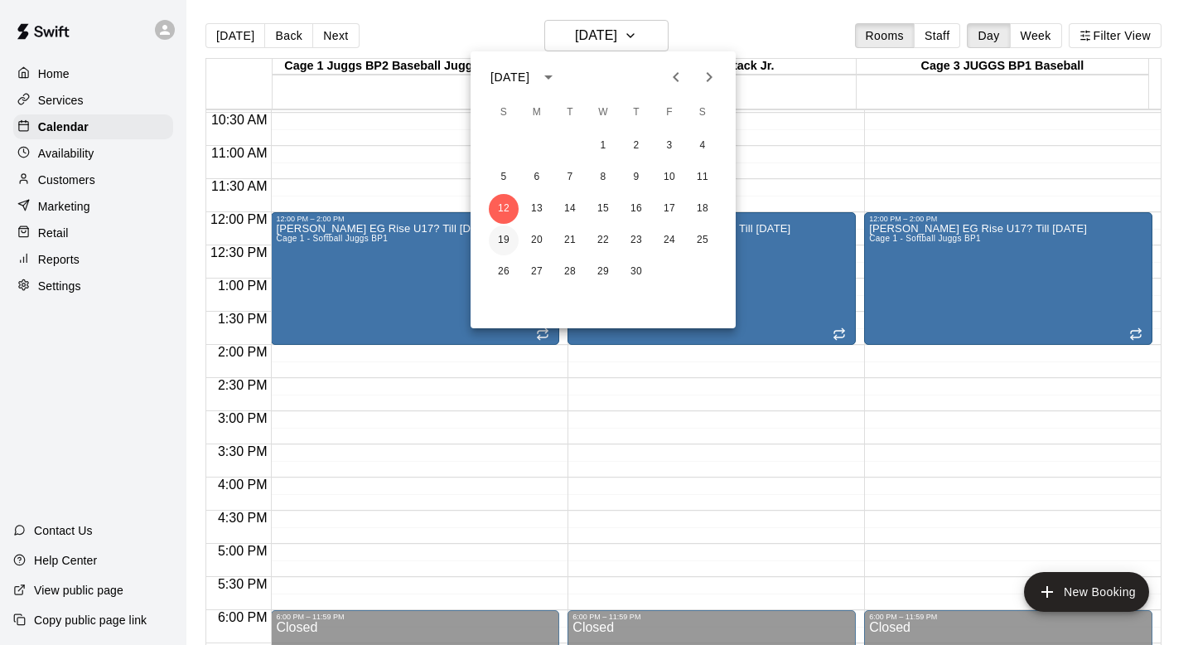
click at [499, 234] on button "19" at bounding box center [504, 240] width 30 height 30
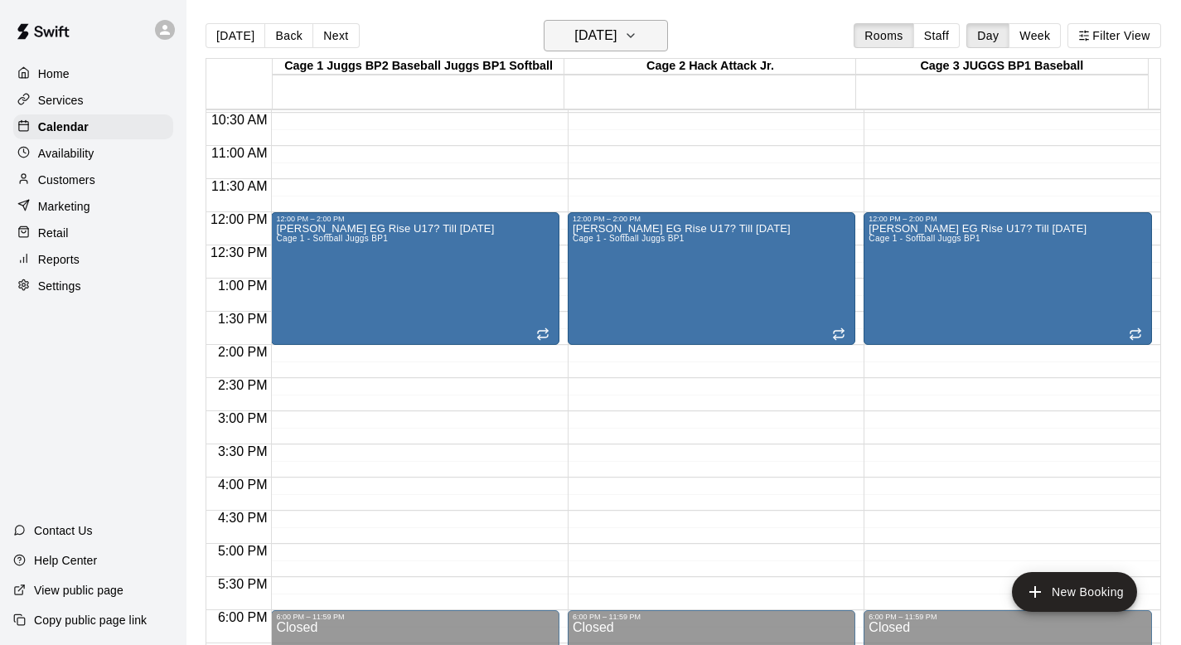
click at [639, 35] on button "Sunday Apr 19" at bounding box center [606, 35] width 124 height 31
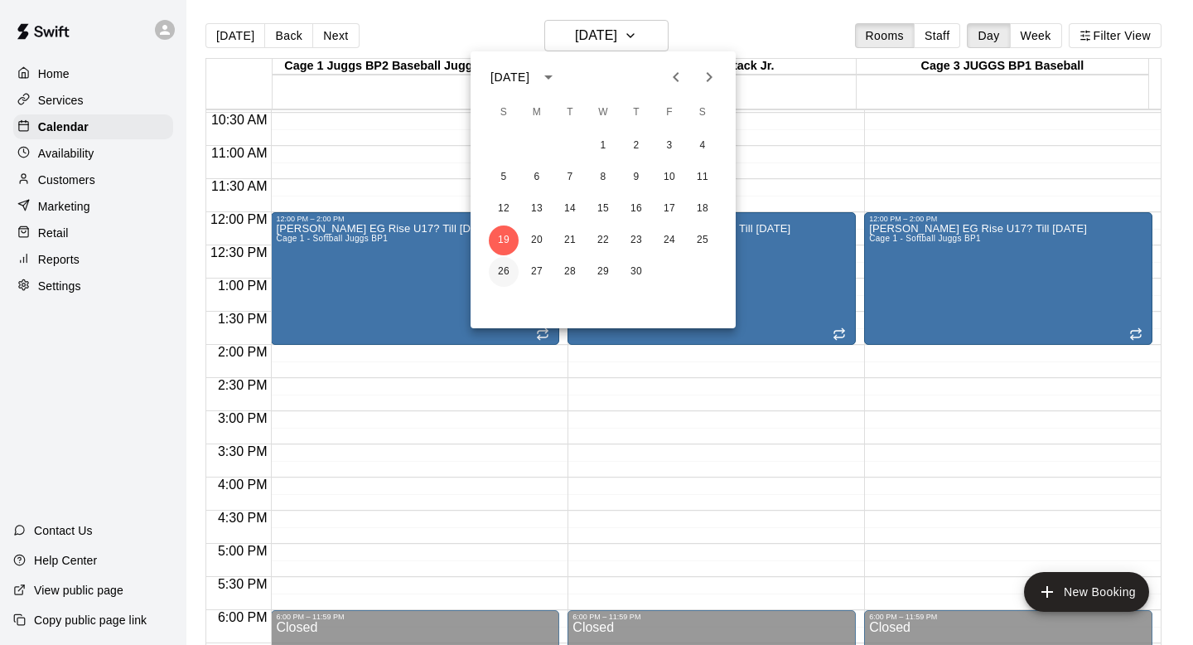
click at [507, 270] on button "26" at bounding box center [504, 272] width 30 height 30
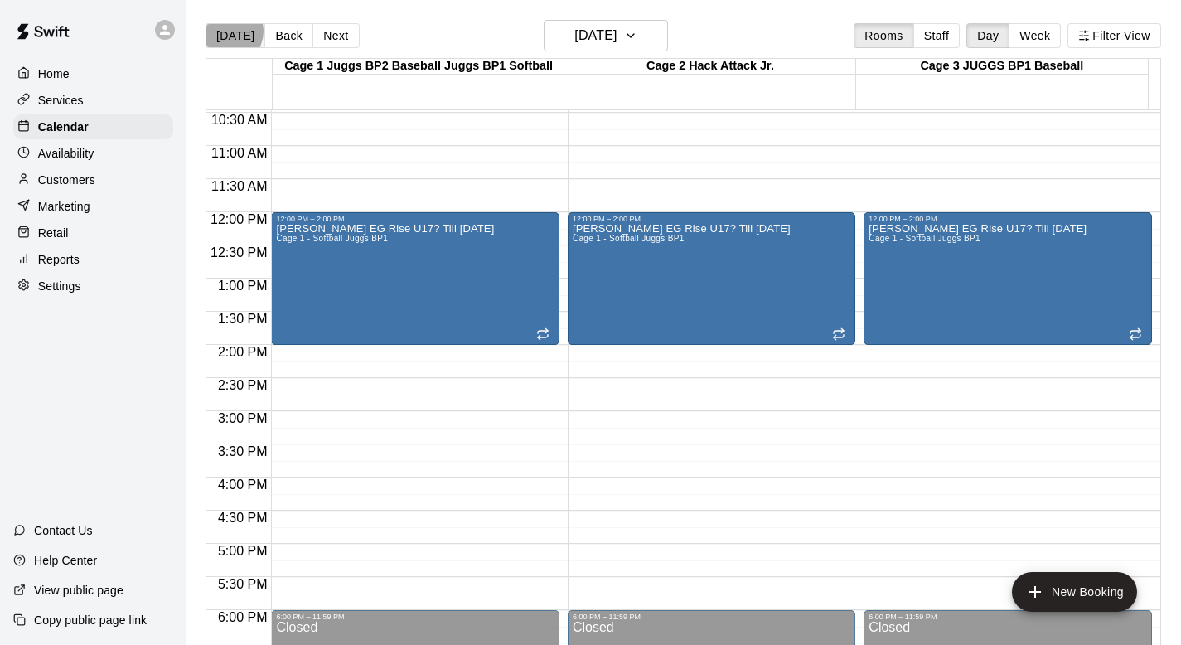
click at [228, 31] on button "[DATE]" at bounding box center [235, 35] width 60 height 25
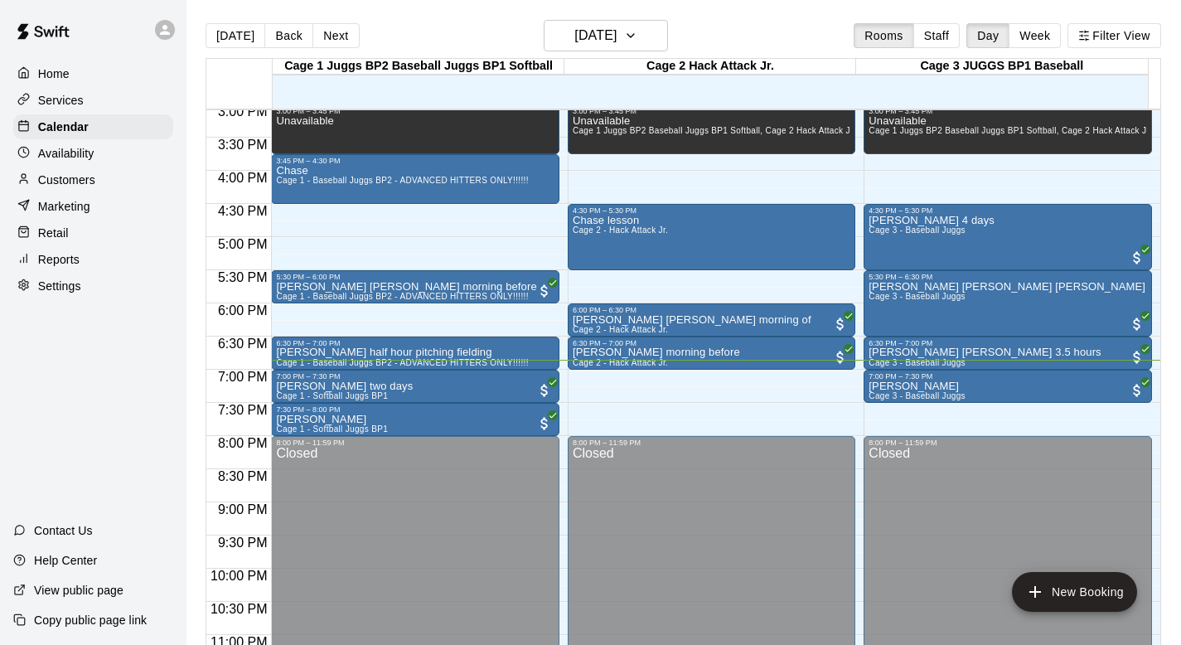
scroll to position [990, 0]
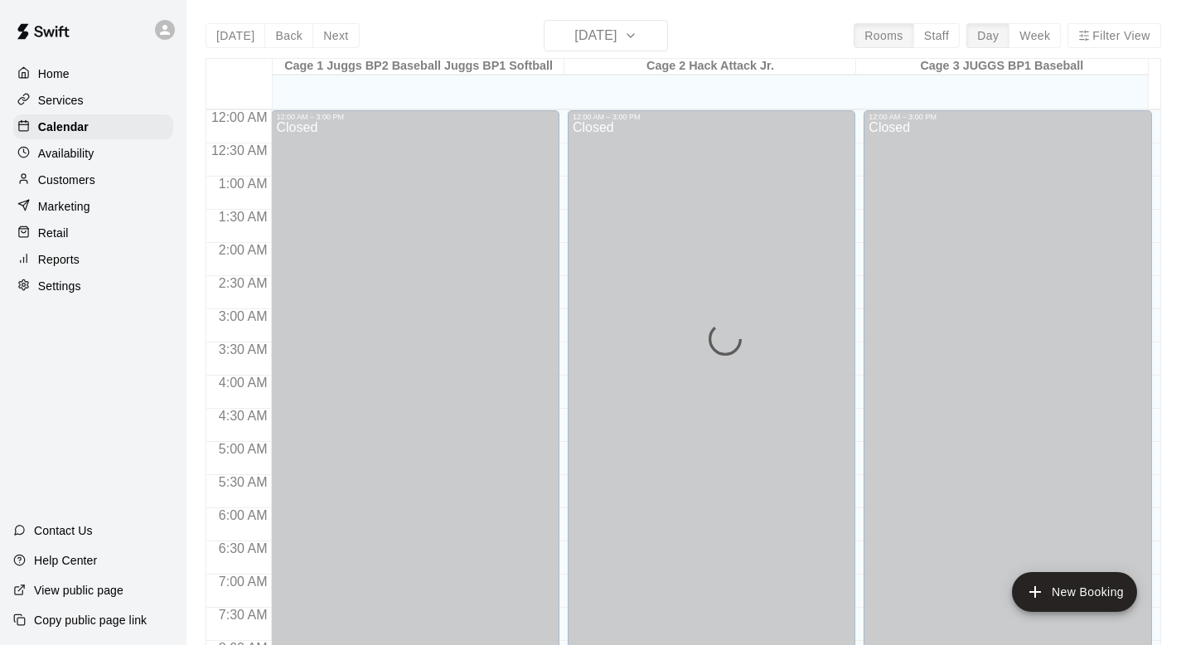
scroll to position [988, 0]
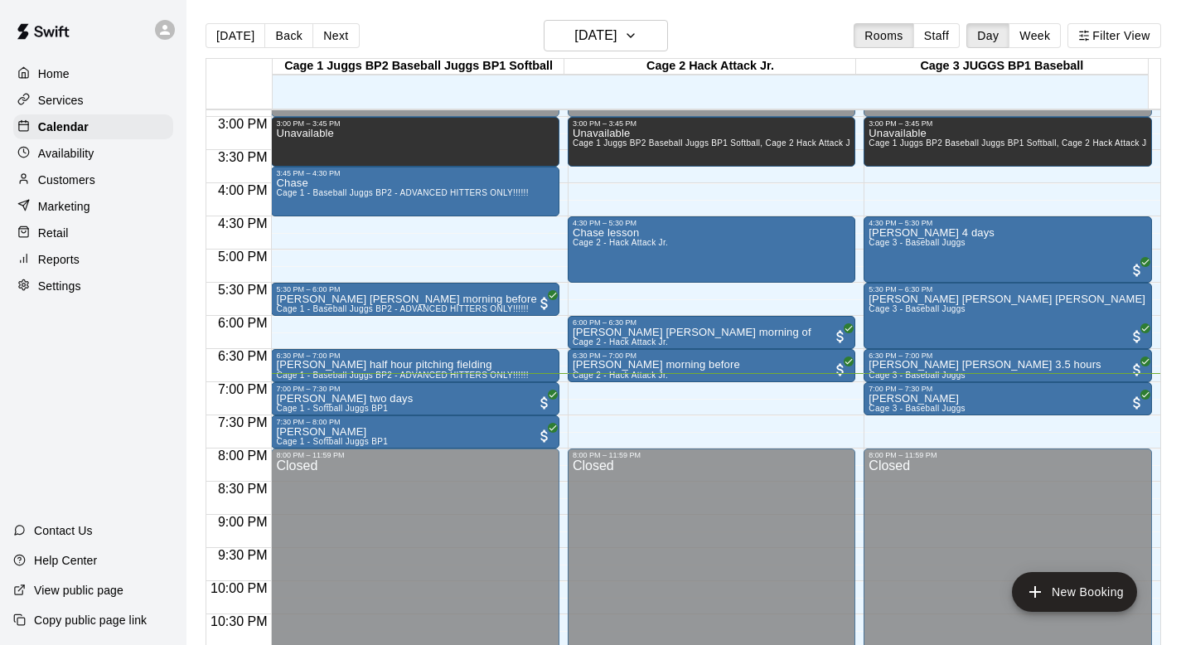
click at [698, 35] on div "[DATE] Back [DATE][DATE] Rooms Staff Day Week Filter View" at bounding box center [682, 39] width 955 height 38
click at [346, 138] on div "Unavailable" at bounding box center [415, 450] width 278 height 645
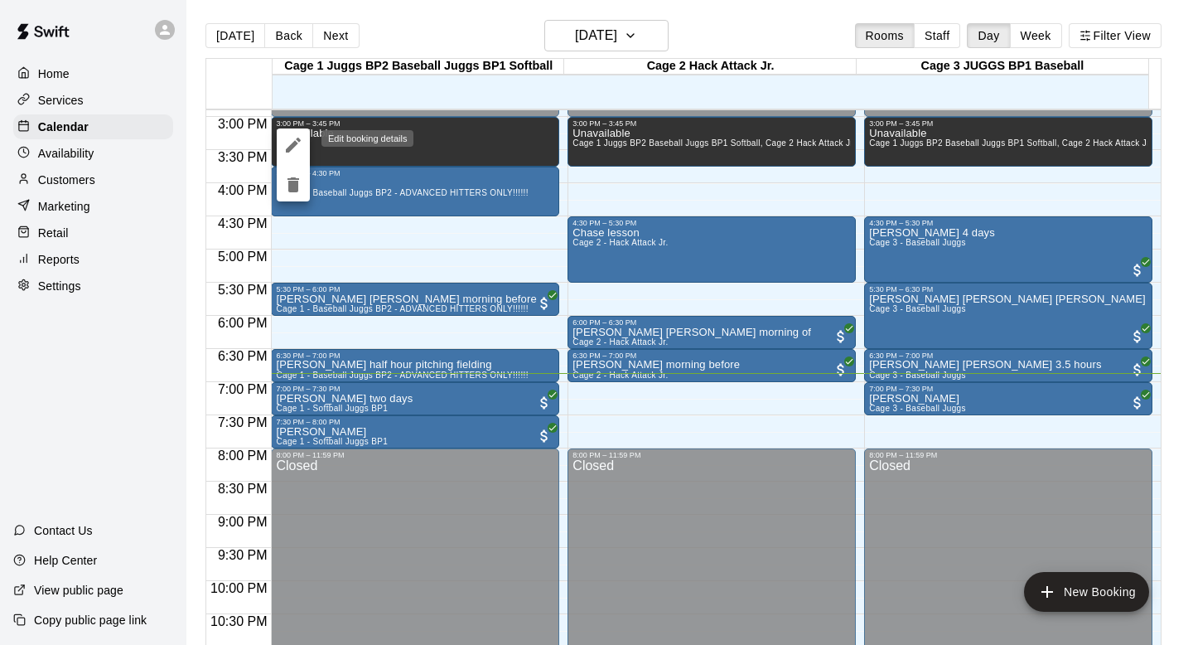
click at [291, 138] on icon "edit" at bounding box center [293, 145] width 20 height 20
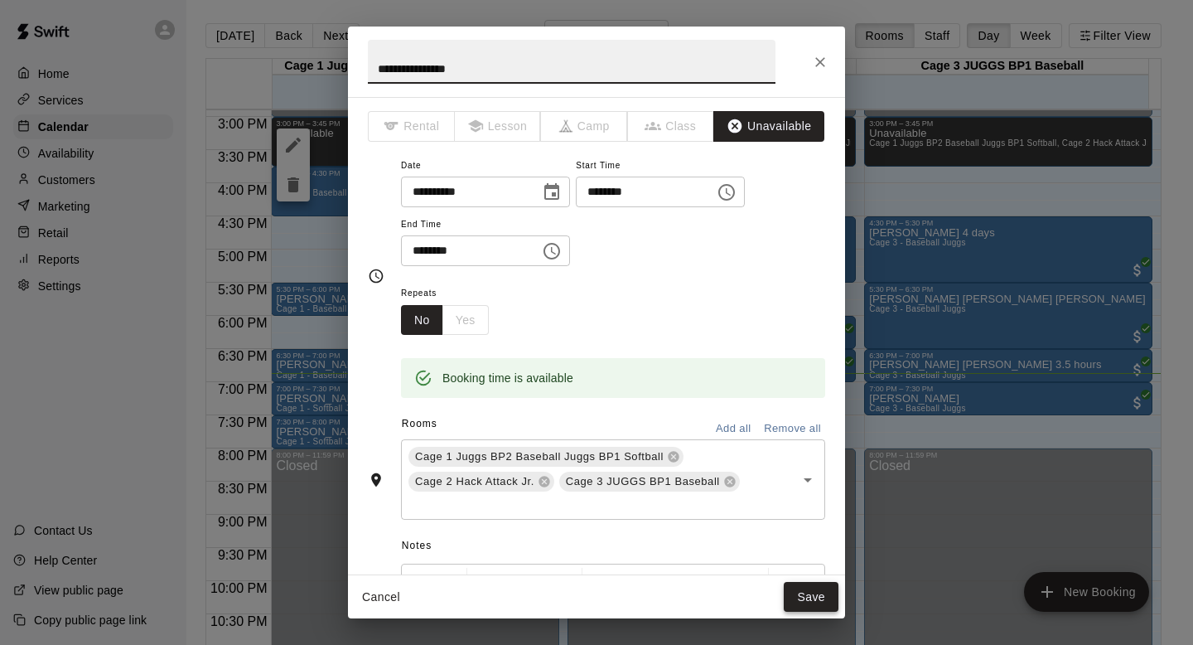
type input "**********"
click at [806, 592] on button "Save" at bounding box center [811, 597] width 55 height 31
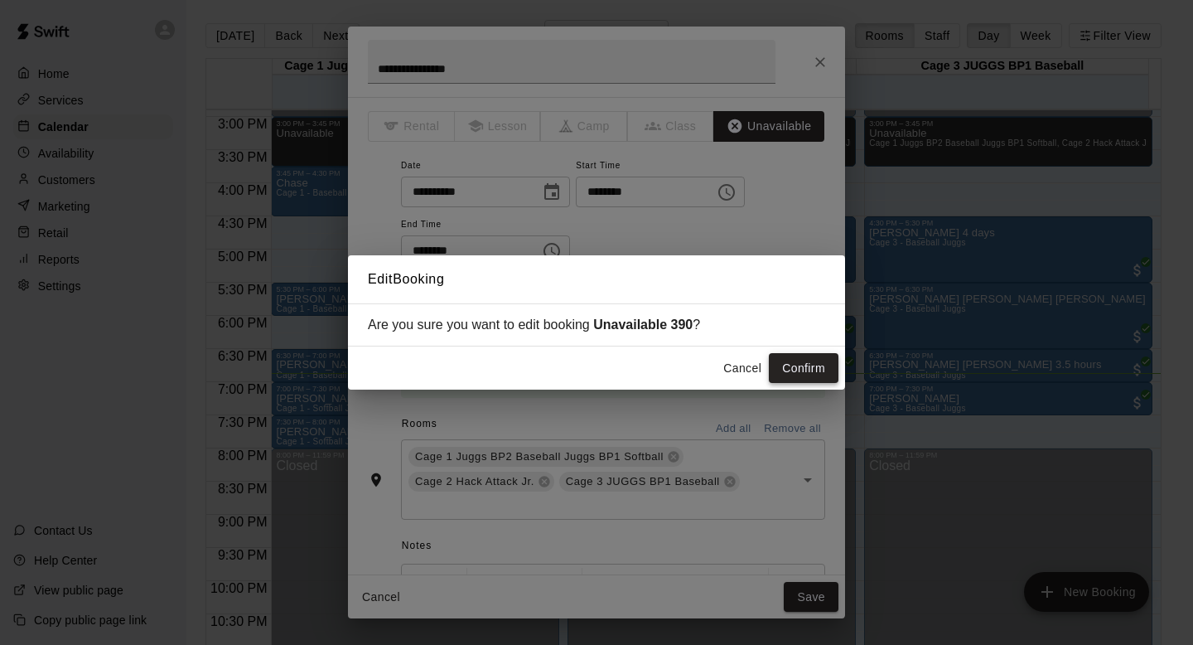
click at [795, 370] on button "Confirm" at bounding box center [804, 368] width 70 height 31
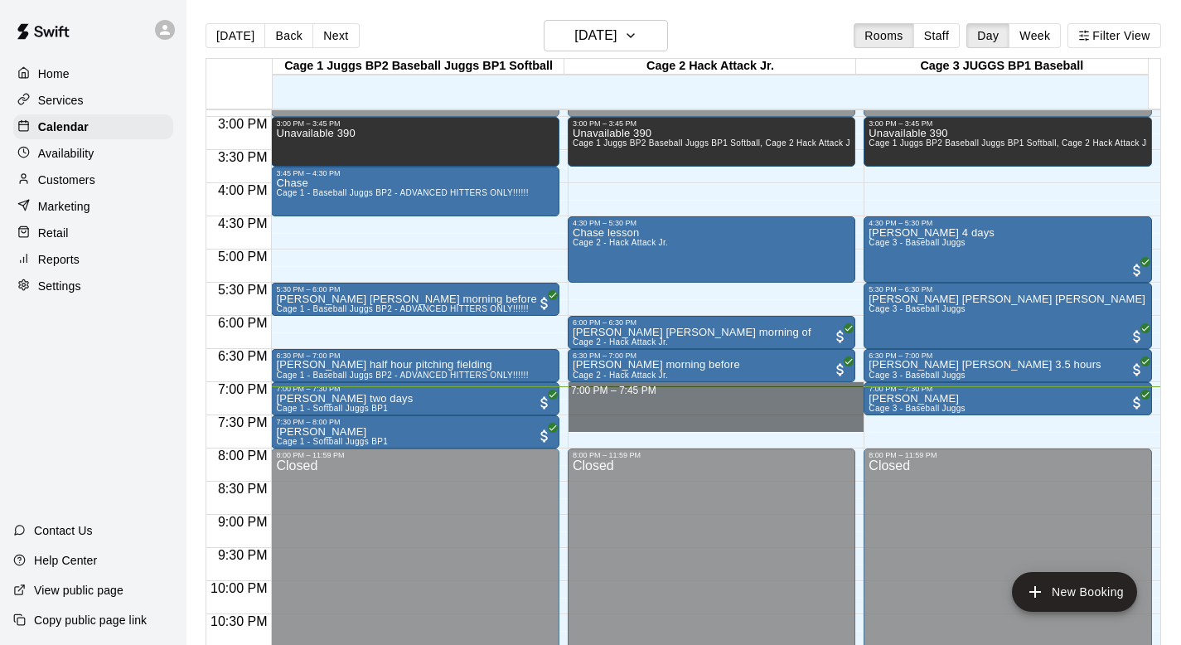
drag, startPoint x: 593, startPoint y: 389, endPoint x: 592, endPoint y: 420, distance: 31.5
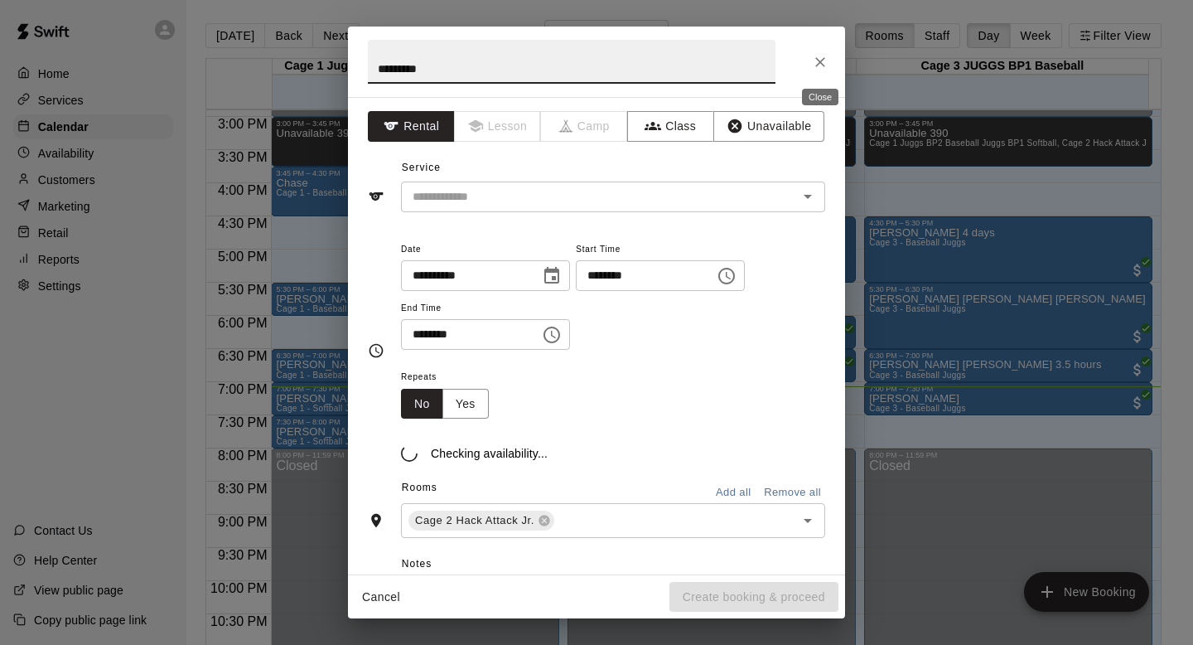
type input "********"
click at [820, 60] on icon "Close" at bounding box center [820, 62] width 17 height 17
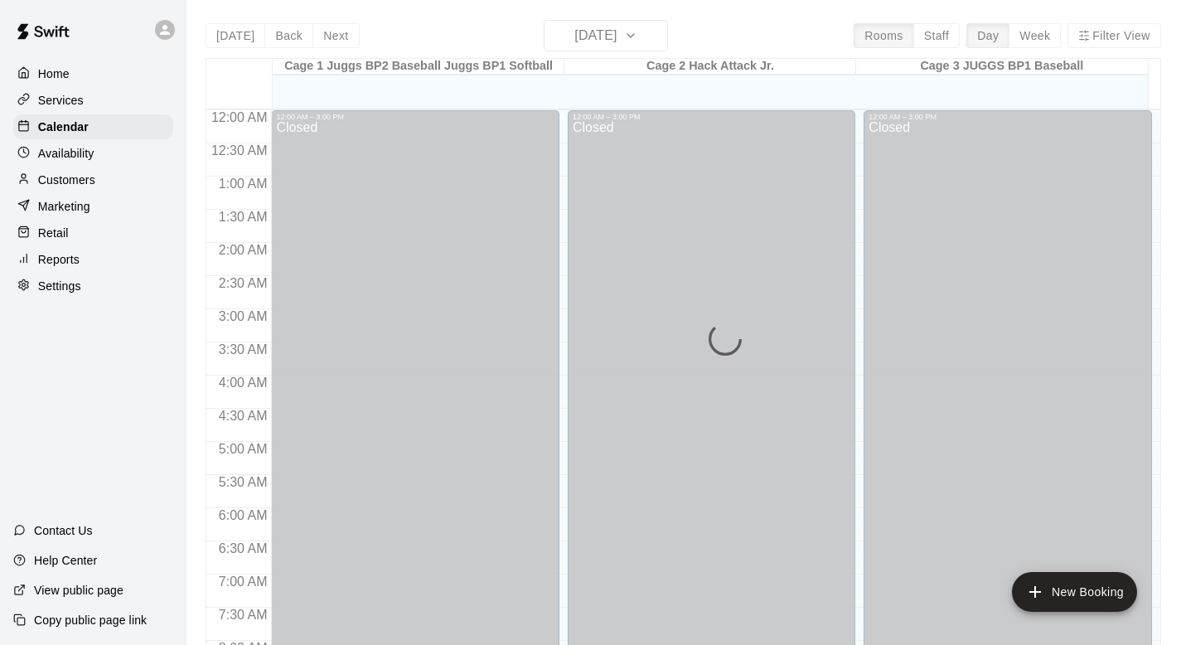
scroll to position [988, 0]
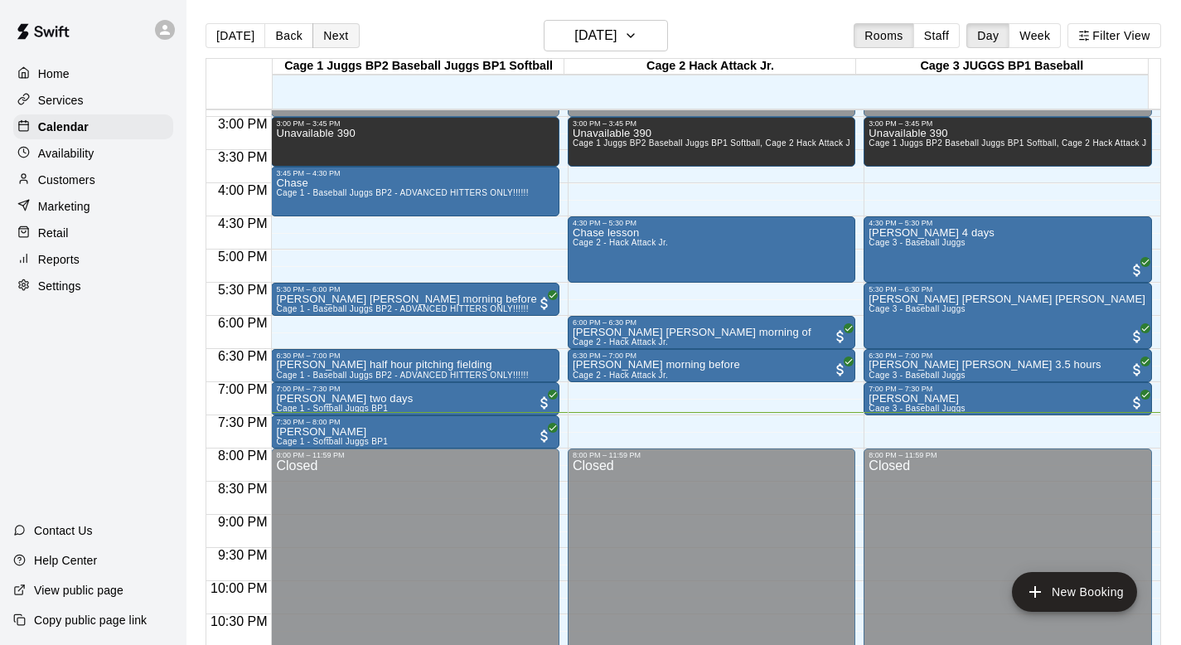
click at [331, 36] on button "Next" at bounding box center [335, 35] width 46 height 25
